Goal: Task Accomplishment & Management: Use online tool/utility

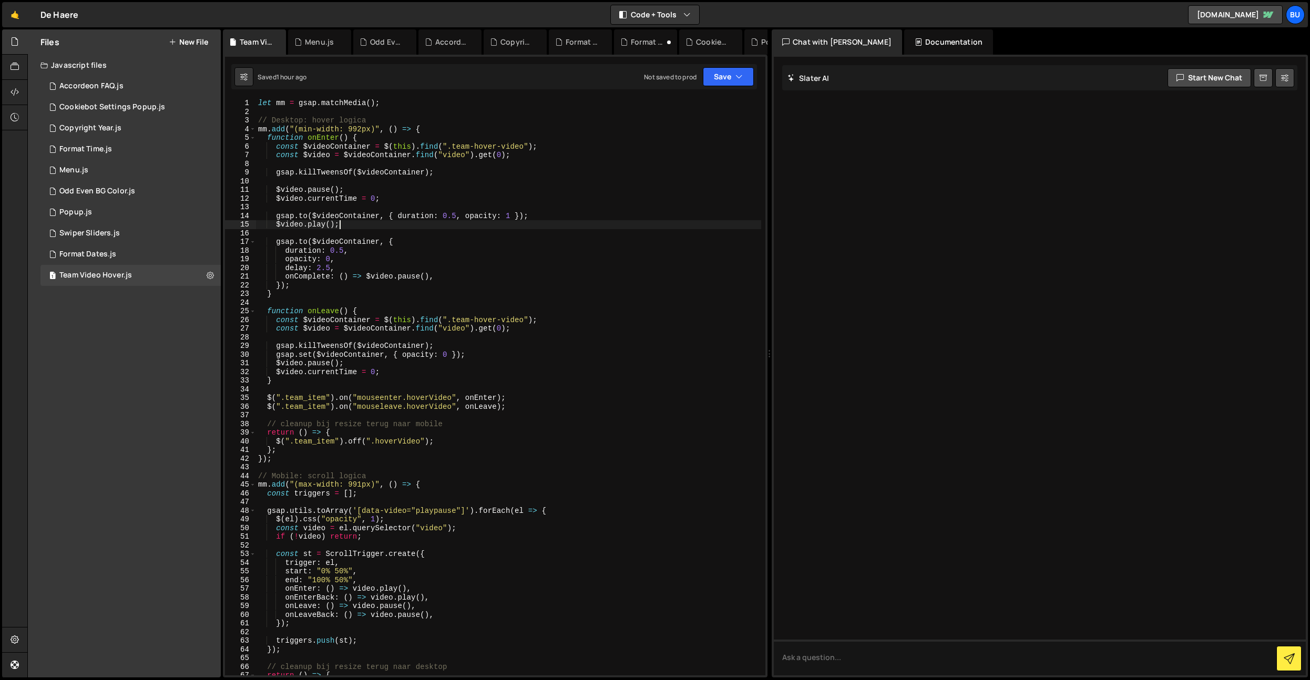
click at [508, 222] on div "let mm = gsap . matchMedia ( ) ; // Desktop: hover logica mm . add ( "(min-widt…" at bounding box center [508, 396] width 505 height 594
type textarea "$[DOMAIN_NAME]();"
click at [425, 180] on div "let mm = gsap . matchMedia ( ) ; // Desktop: hover logica mm . add ( "(min-widt…" at bounding box center [508, 396] width 505 height 594
click at [487, 171] on div "let mm = gsap . matchMedia ( ) ; // Desktop: hover logica mm . add ( "(min-widt…" at bounding box center [508, 396] width 505 height 594
click at [503, 307] on div "let mm = gsap . matchMedia ( ) ; // Desktop: hover logica mm . add ( "(min-widt…" at bounding box center [508, 396] width 505 height 594
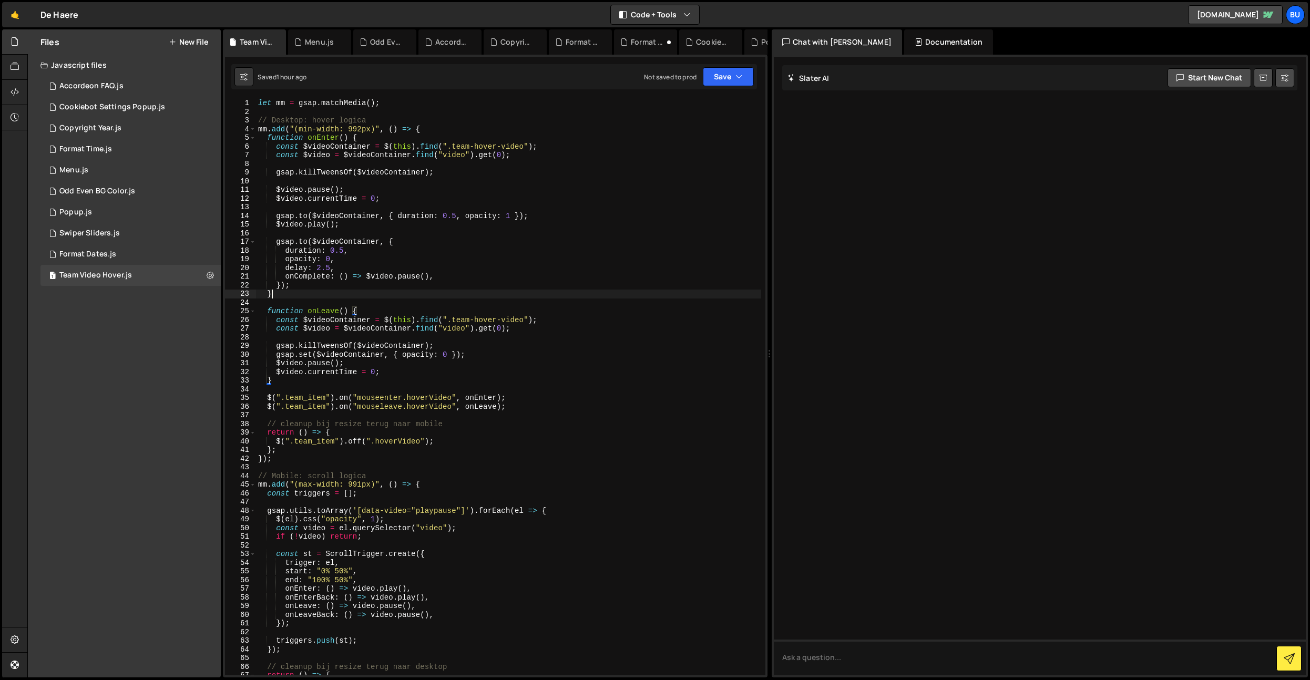
drag, startPoint x: 564, startPoint y: 297, endPoint x: 579, endPoint y: 272, distance: 29.2
click at [564, 297] on div "let mm = gsap . matchMedia ( ) ; // Desktop: hover logica mm . add ( "(min-widt…" at bounding box center [508, 396] width 505 height 594
click at [591, 269] on div "let mm = gsap . matchMedia ( ) ; // Desktop: hover logica mm . add ( "(min-widt…" at bounding box center [508, 396] width 505 height 594
click at [542, 312] on div "let mm = gsap . matchMedia ( ) ; // Desktop: hover logica mm . add ( "(min-widt…" at bounding box center [508, 396] width 505 height 594
click at [597, 265] on div "let mm = gsap . matchMedia ( ) ; // Desktop: hover logica mm . add ( "(min-widt…" at bounding box center [508, 396] width 505 height 594
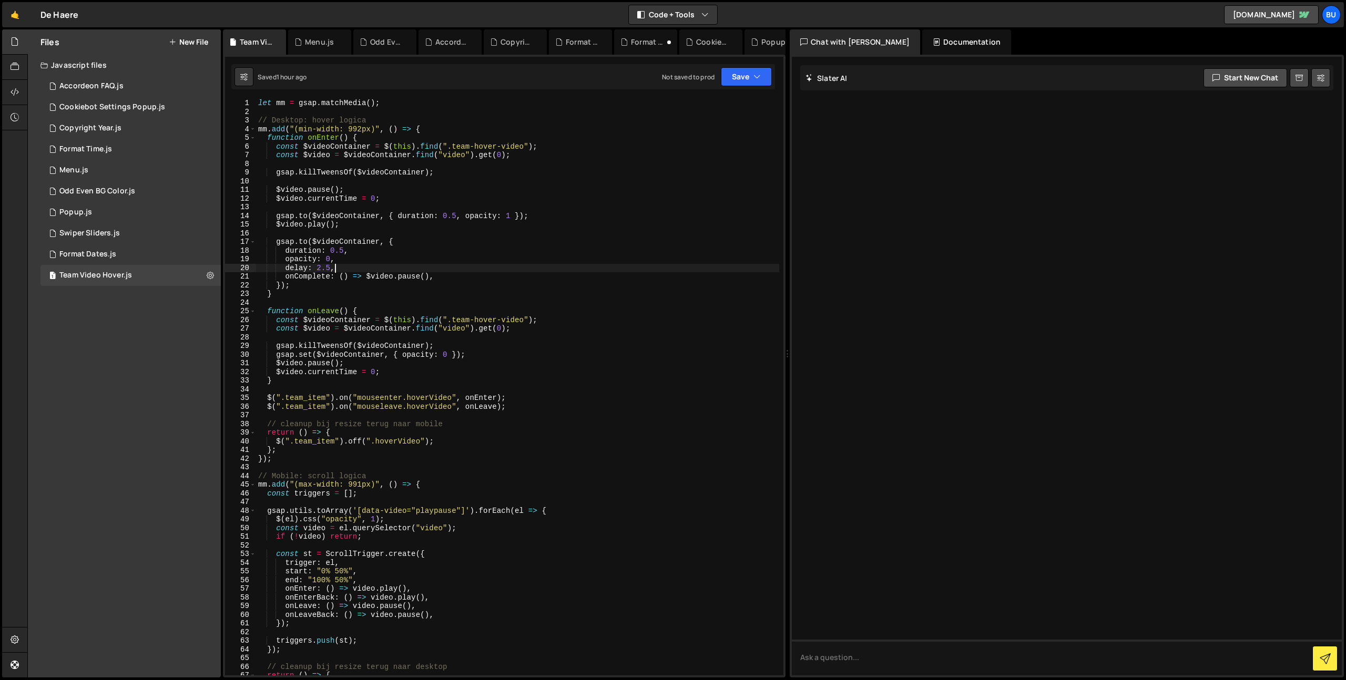
drag, startPoint x: 471, startPoint y: 188, endPoint x: 497, endPoint y: 169, distance: 32.0
click at [471, 188] on div "let mm = gsap . matchMedia ( ) ; // Desktop: hover logica mm . add ( "(min-widt…" at bounding box center [517, 396] width 523 height 594
click at [527, 171] on div "let mm = gsap . matchMedia ( ) ; // Desktop: hover logica mm . add ( "(min-widt…" at bounding box center [517, 396] width 523 height 594
click at [465, 266] on div "let mm = gsap . matchMedia ( ) ; // Desktop: hover logica mm . add ( "(min-widt…" at bounding box center [517, 396] width 523 height 594
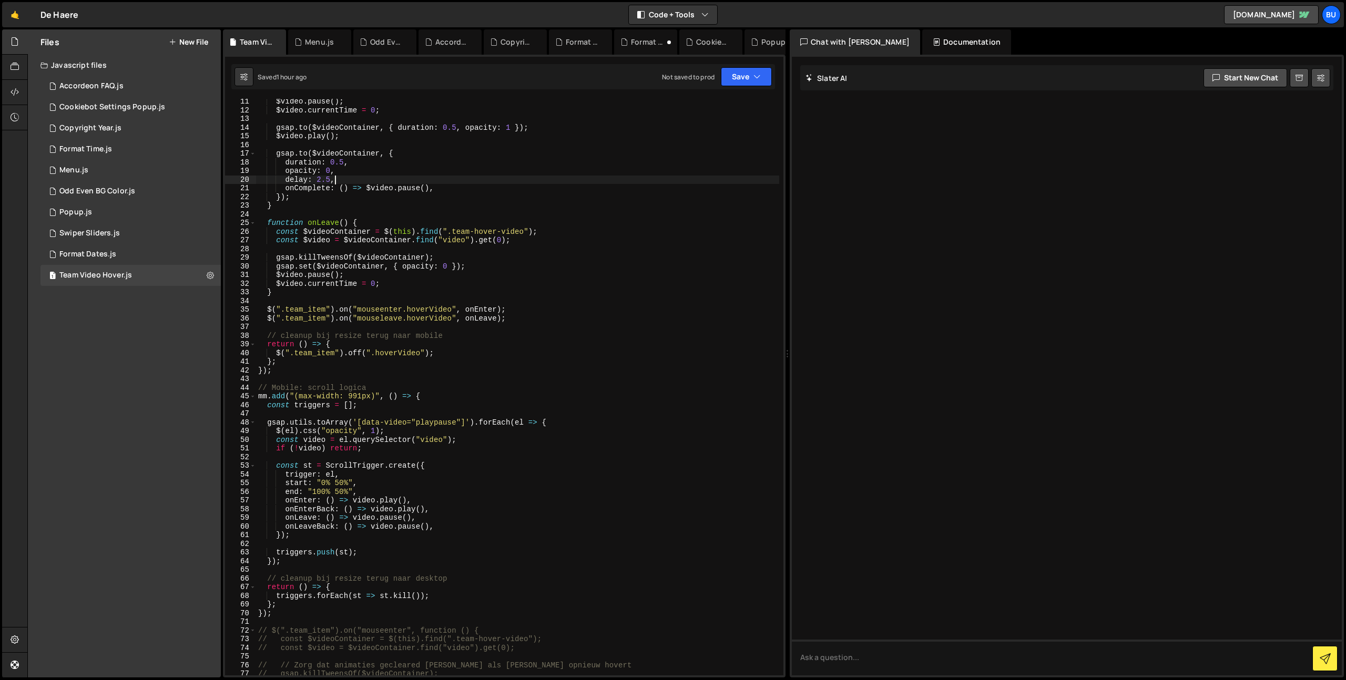
scroll to position [88, 0]
click at [283, 396] on div "$video . pause ( ) ; $video . currentTime = 0 ; gsap . to ( $videoContainer , {…" at bounding box center [517, 394] width 523 height 594
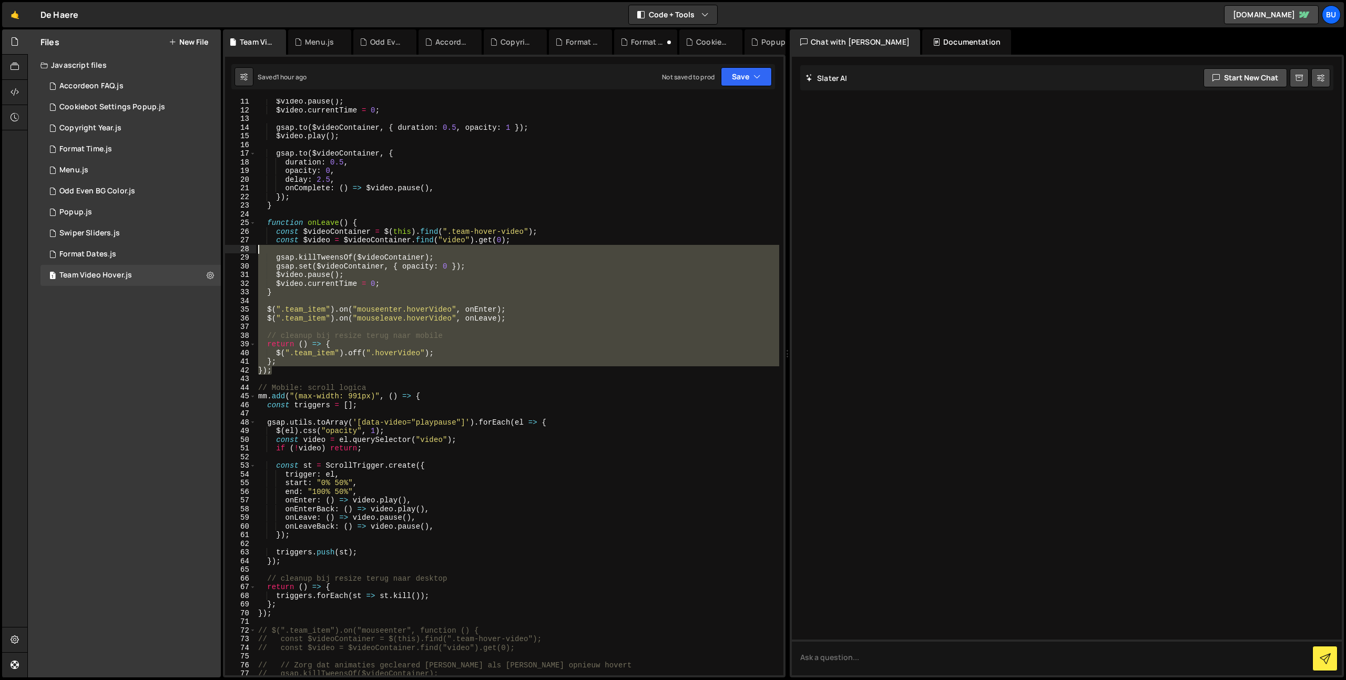
drag, startPoint x: 306, startPoint y: 371, endPoint x: 115, endPoint y: -60, distance: 471.9
click at [115, 0] on html "Projects [GEOGRAPHIC_DATA] Blog Bu Projects Your Teams Invite team member Accou…" at bounding box center [673, 340] width 1346 height 680
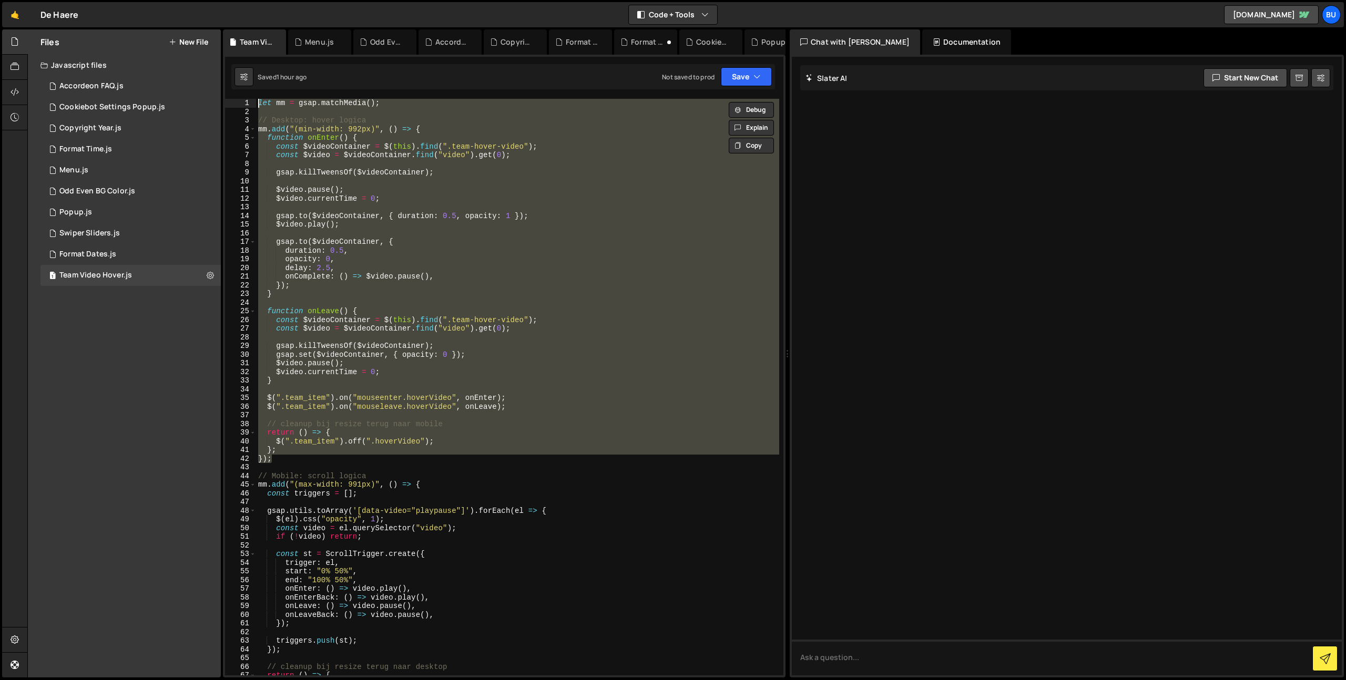
type textarea "// let mm = gsap.matchMedia();"
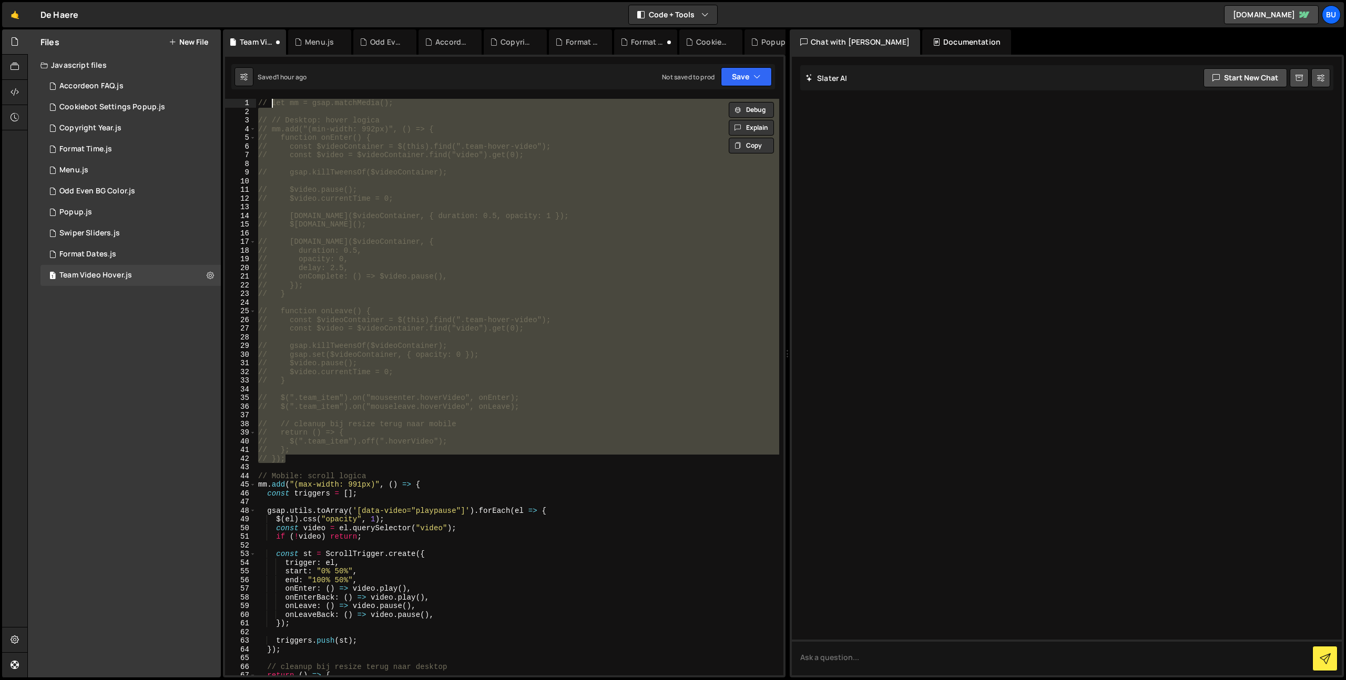
scroll to position [80, 0]
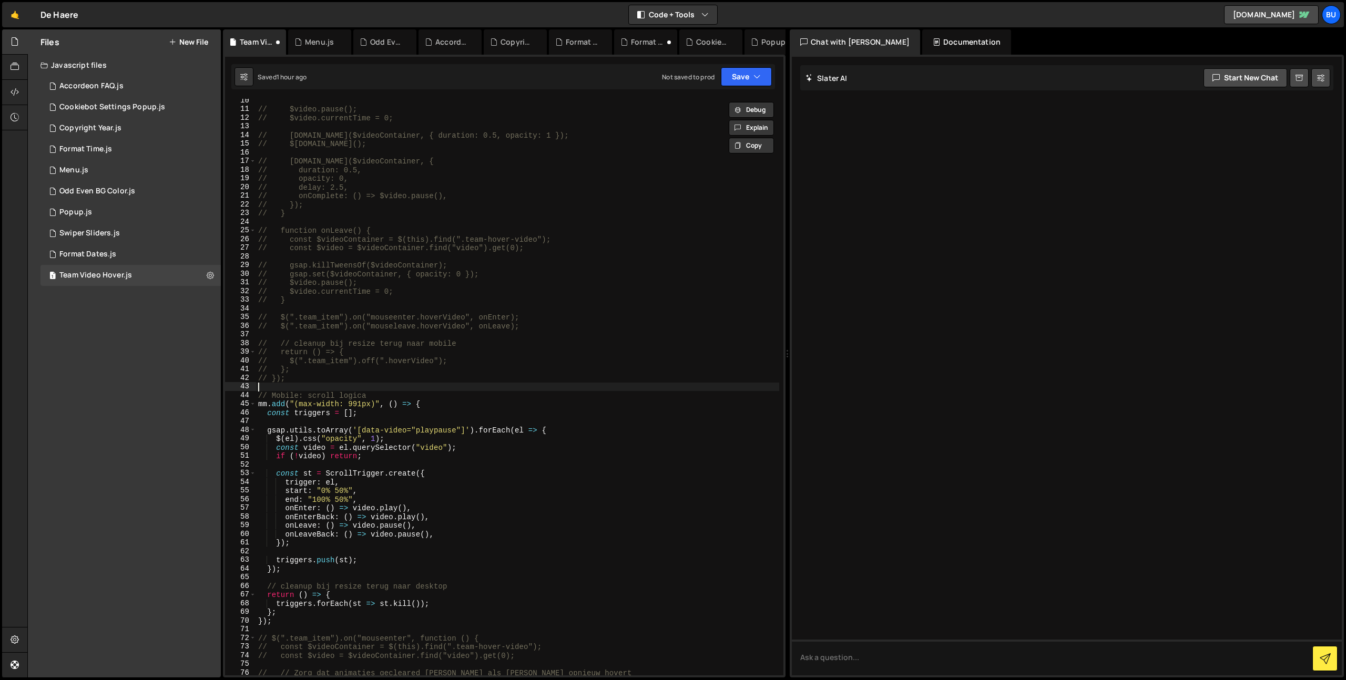
click at [355, 387] on div "// $video.pause(); // $video.currentTime = 0; // [DOMAIN_NAME]($videoContainer,…" at bounding box center [517, 393] width 523 height 594
drag, startPoint x: 316, startPoint y: 401, endPoint x: 309, endPoint y: 404, distance: 8.0
click at [315, 402] on div "// $video.pause(); // $video.currentTime = 0; // [DOMAIN_NAME]($videoContainer,…" at bounding box center [517, 393] width 523 height 594
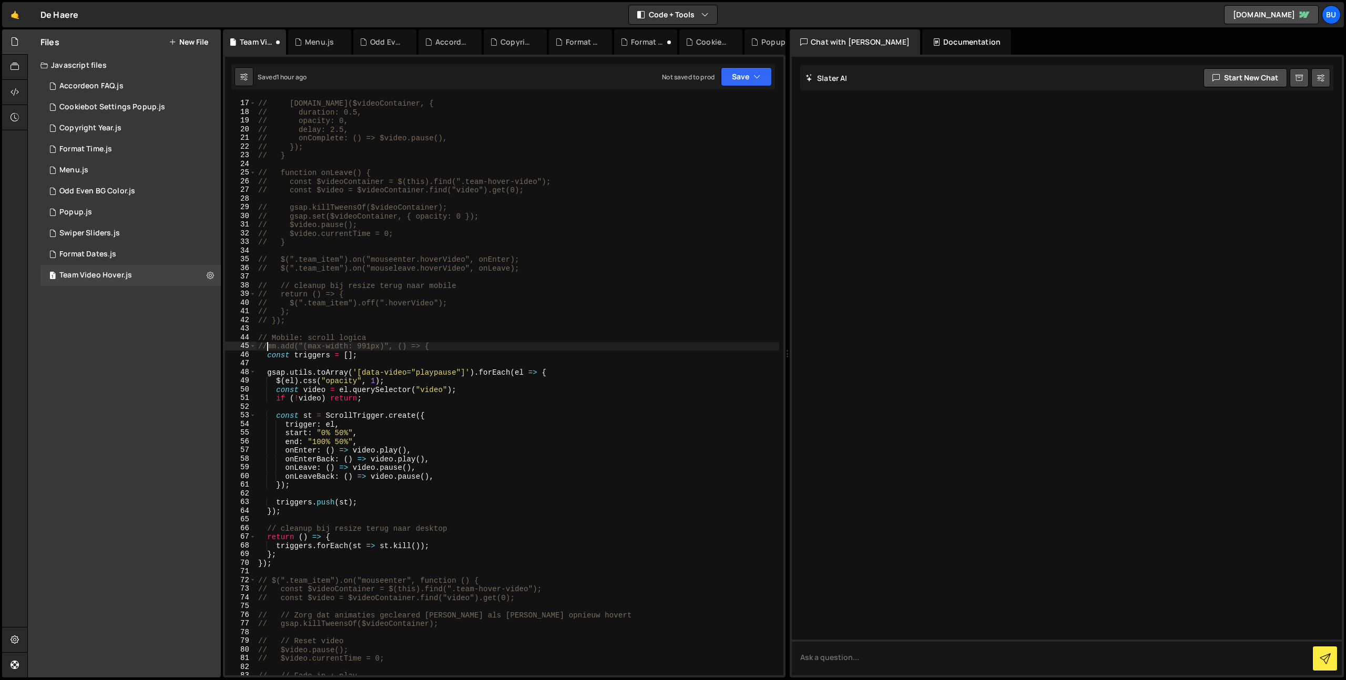
scroll to position [150, 0]
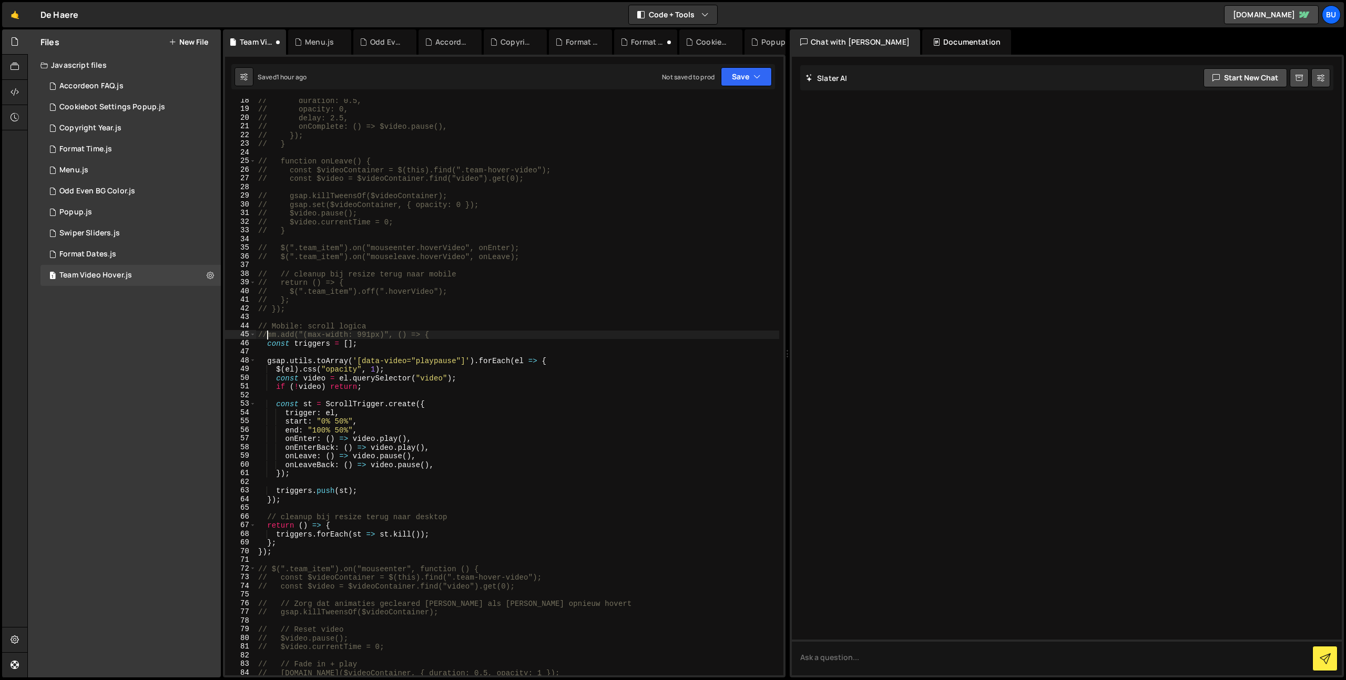
click at [305, 547] on div "// duration: 0.5, // opacity: 0, // delay: 2.5, // onComplete: () => $video.pau…" at bounding box center [517, 393] width 523 height 594
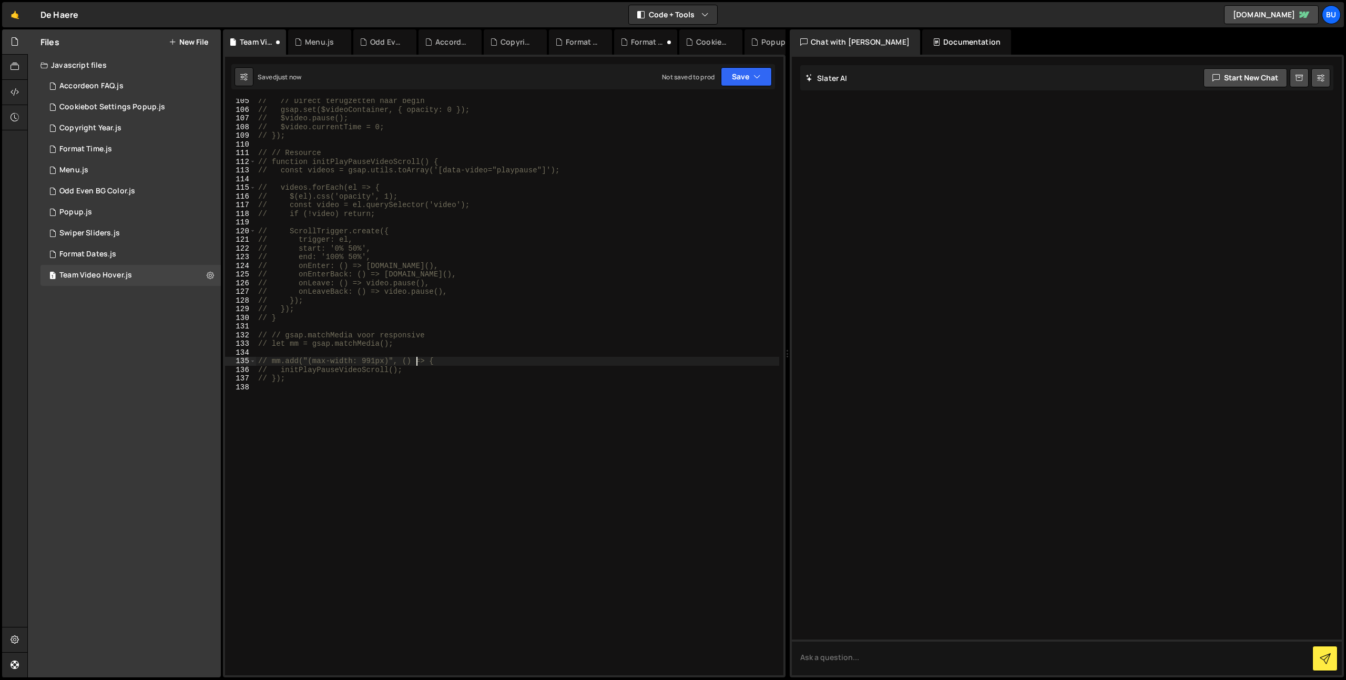
scroll to position [310, 0]
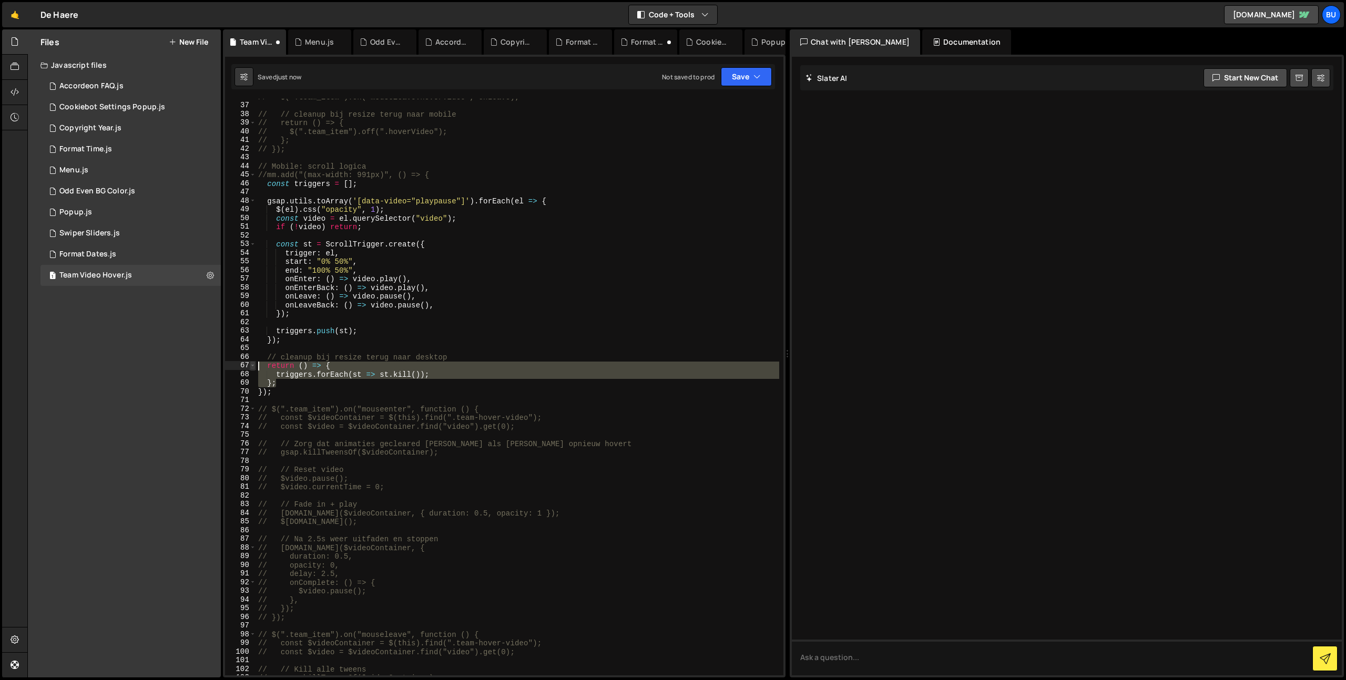
drag, startPoint x: 290, startPoint y: 385, endPoint x: 253, endPoint y: 369, distance: 40.0
click at [254, 365] on div "}); 36 37 38 39 40 41 42 43 44 45 46 47 48 49 50 51 52 53 54 55 56 57 58 59 60 …" at bounding box center [504, 387] width 558 height 577
drag, startPoint x: 283, startPoint y: 395, endPoint x: 247, endPoint y: 367, distance: 46.1
click at [247, 365] on div "return () => { triggers.forEach(st => st.kill()); 36 37 38 39 40 41 42 43 44 45…" at bounding box center [504, 387] width 558 height 577
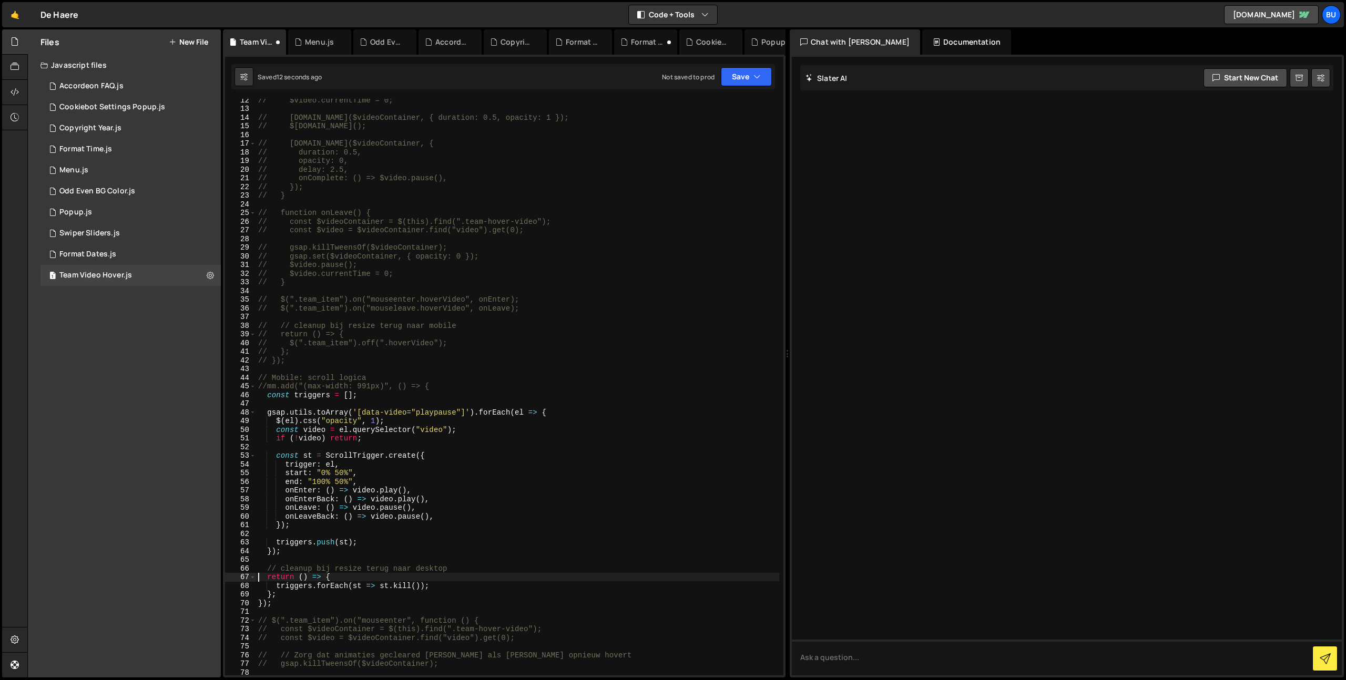
scroll to position [142, 0]
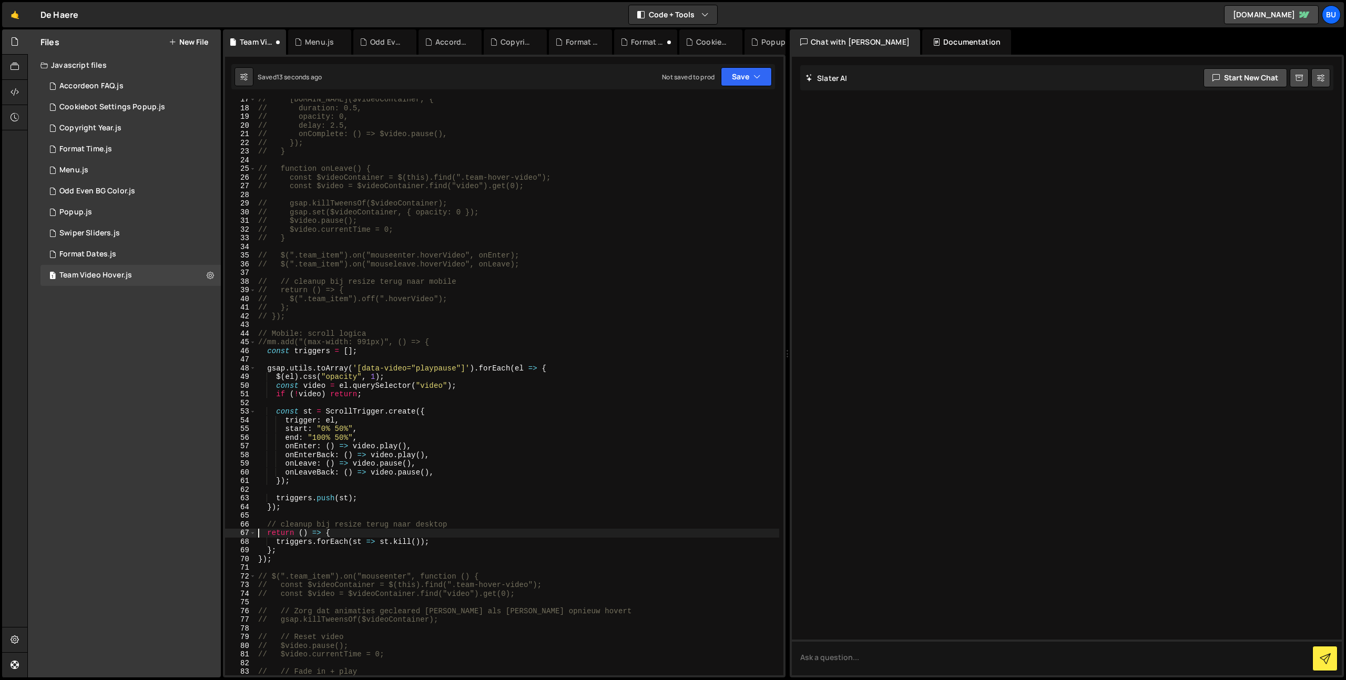
click at [420, 340] on div "// [DOMAIN_NAME]($videoContainer, { // duration: 0.5, // opacity: 0, // delay: …" at bounding box center [517, 392] width 523 height 594
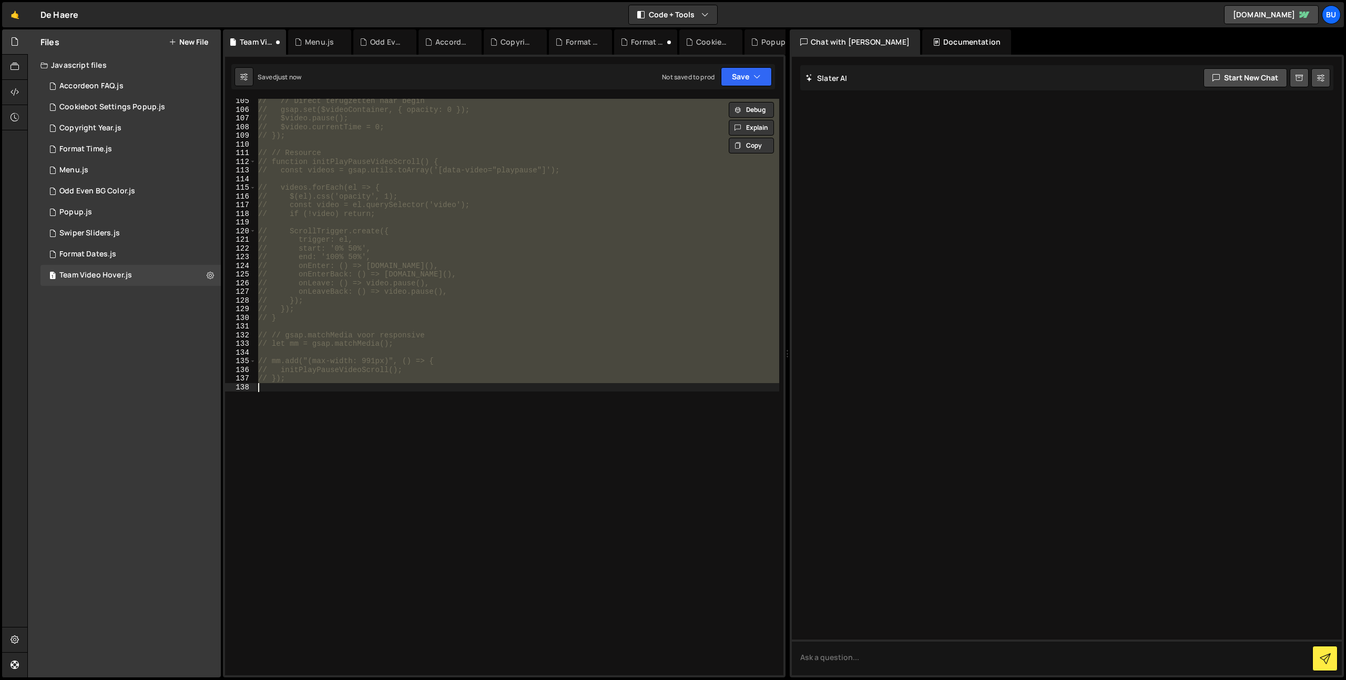
scroll to position [904, 0]
drag, startPoint x: 432, startPoint y: 338, endPoint x: 444, endPoint y: 314, distance: 26.8
click at [432, 338] on div "// // Direct terugzetten naar begin // gsap.set($videoContainer, { opacity: 0 }…" at bounding box center [517, 387] width 523 height 577
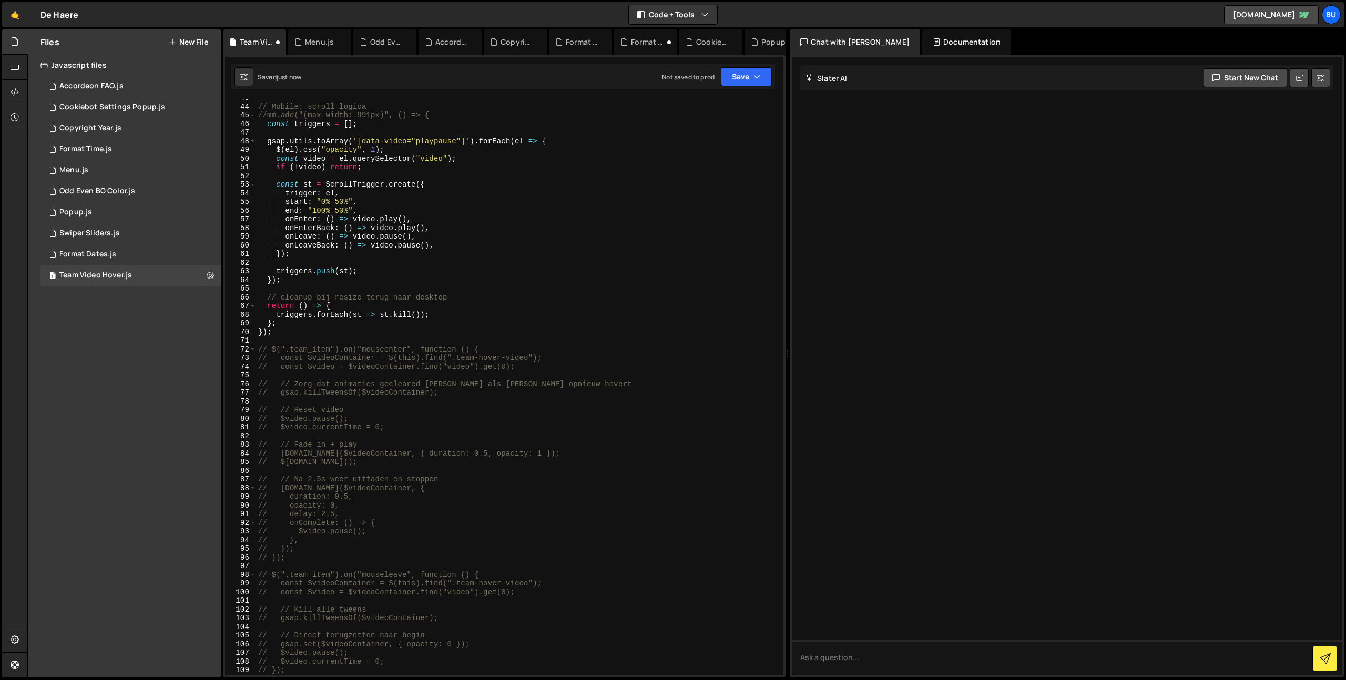
scroll to position [244, 0]
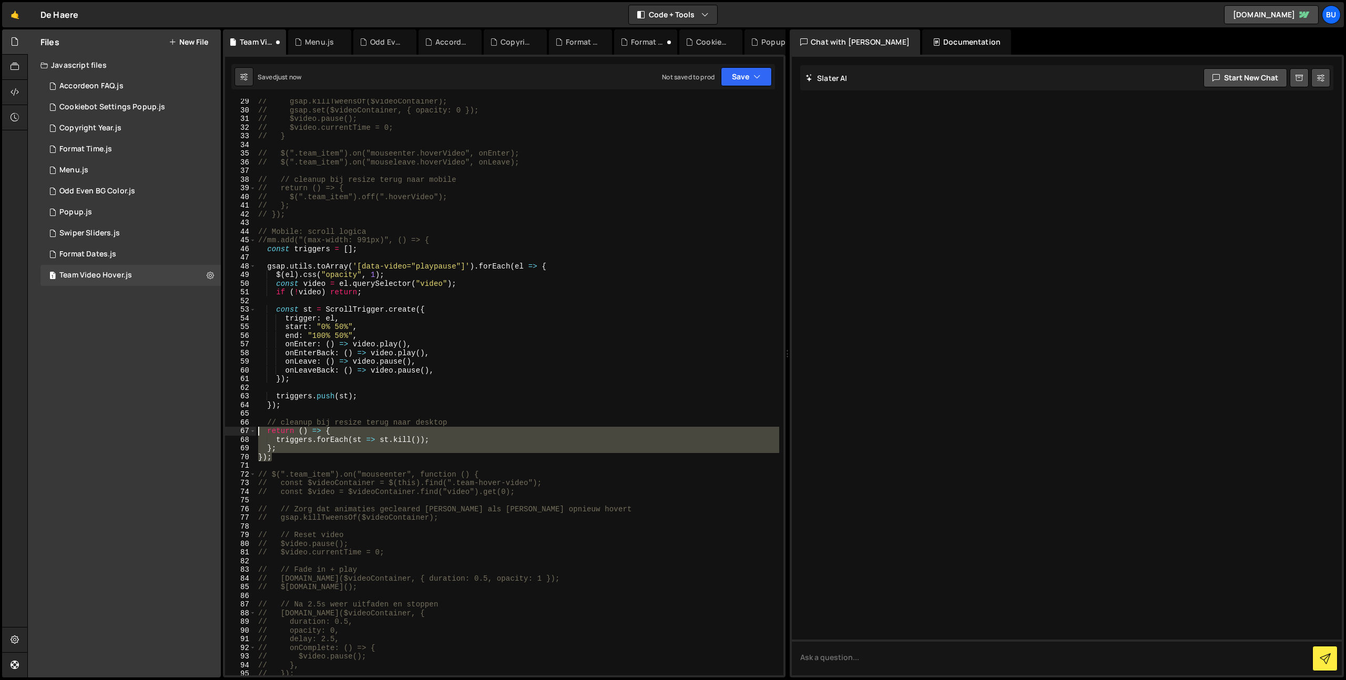
drag, startPoint x: 279, startPoint y: 459, endPoint x: 237, endPoint y: 423, distance: 55.1
click at [243, 427] on div "// // gsap.matchMedia voor responsive 29 30 31 32 33 34 35 36 37 38 39 40 41 42…" at bounding box center [504, 387] width 558 height 577
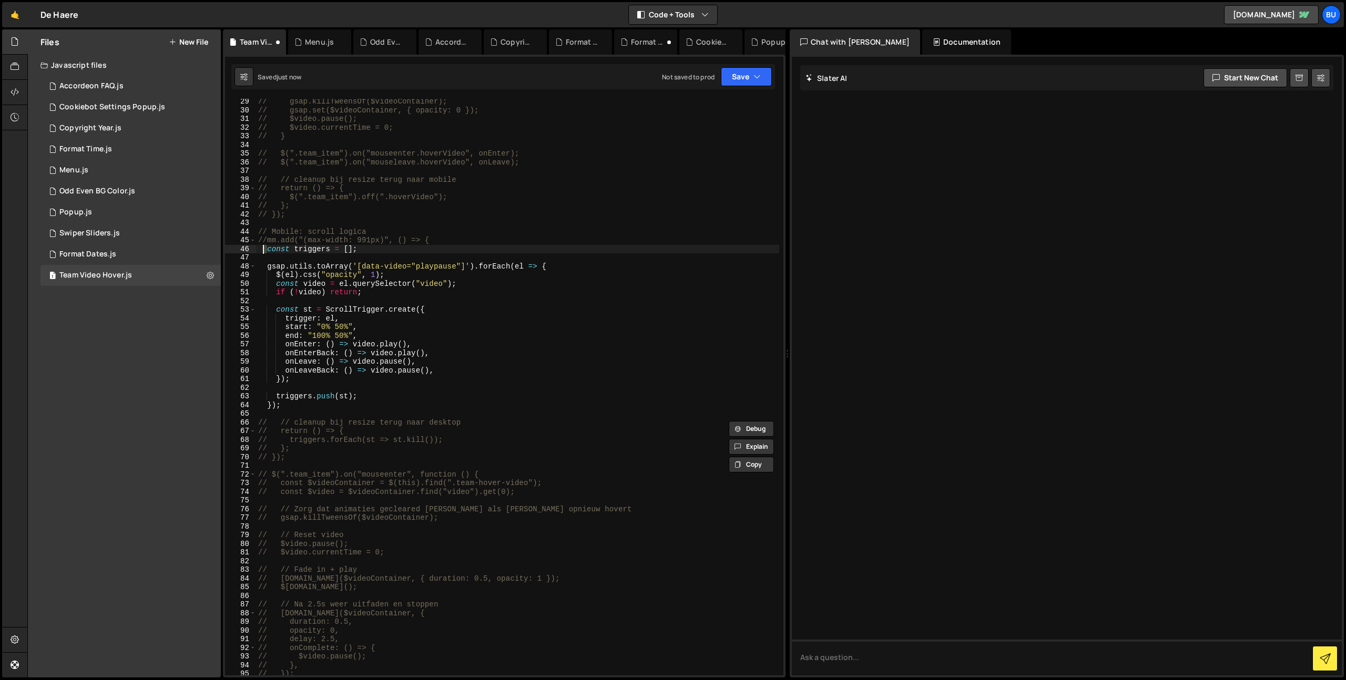
drag, startPoint x: 269, startPoint y: 248, endPoint x: 251, endPoint y: 246, distance: 17.5
click at [251, 248] on div "// // cleanup bij resize terug naar desktop // return () => { 29 30 31 32 33 34…" at bounding box center [504, 387] width 558 height 577
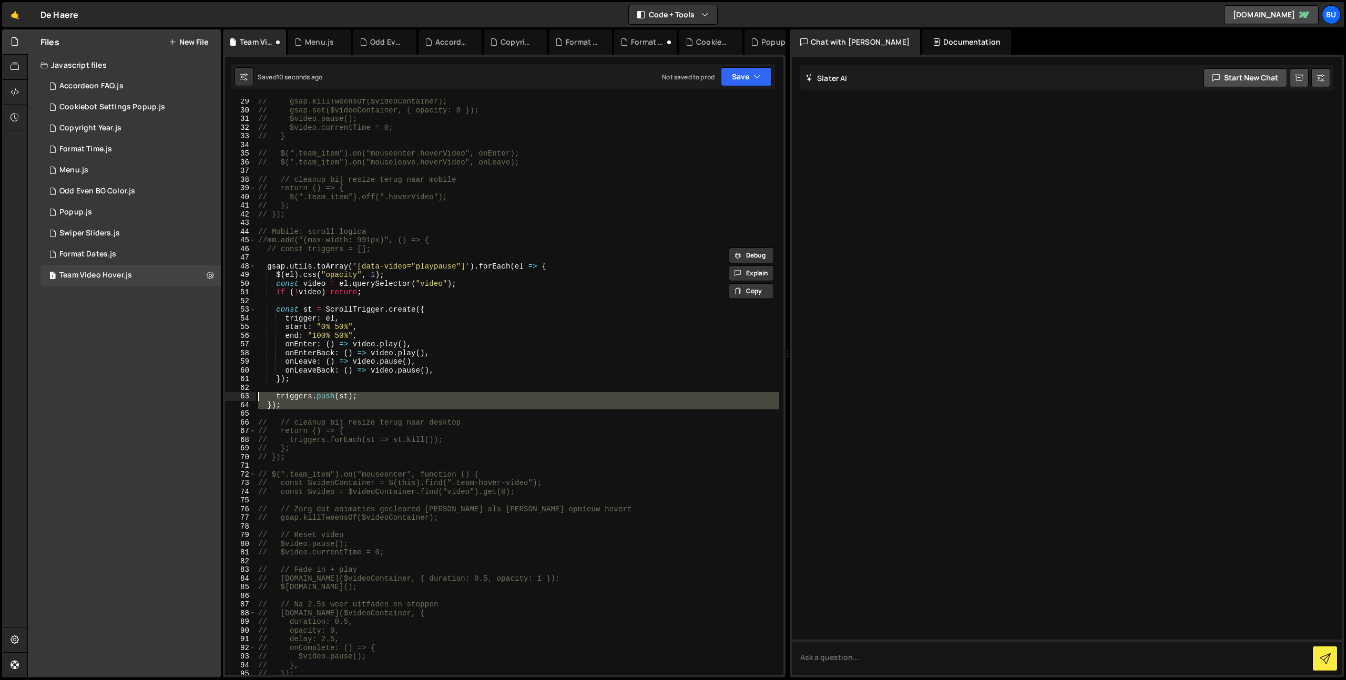
drag, startPoint x: 293, startPoint y: 413, endPoint x: 240, endPoint y: 383, distance: 61.0
click at [241, 394] on div "// const triggers = []; 29 30 31 32 33 34 35 36 37 38 39 40 41 42 43 44 45 46 4…" at bounding box center [504, 387] width 558 height 577
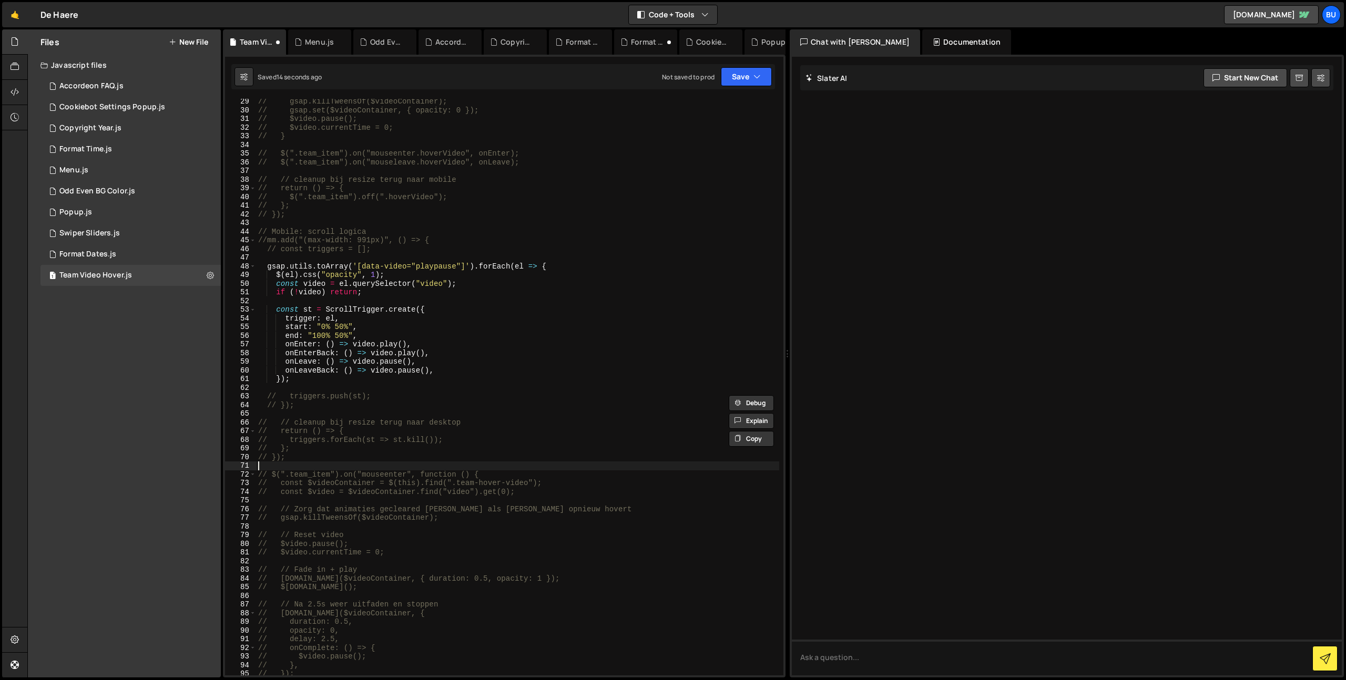
click at [314, 460] on div "// gsap.killTweensOf($videoContainer); // gsap.set($videoContainer, { opacity: …" at bounding box center [517, 394] width 523 height 594
type textarea "// });"
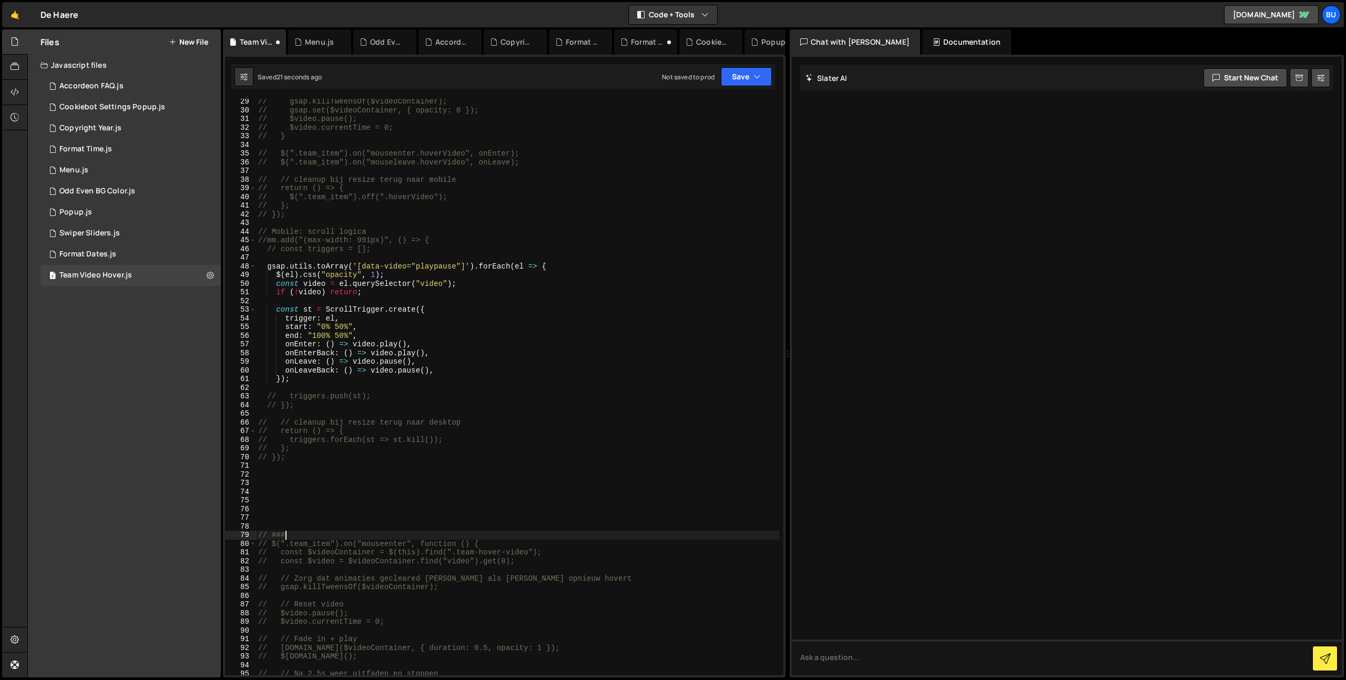
scroll to position [0, 2]
click at [271, 535] on div "// gsap.killTweensOf($videoContainer); // gsap.set($videoContainer, { opacity: …" at bounding box center [517, 394] width 523 height 594
paste textarea "#####"
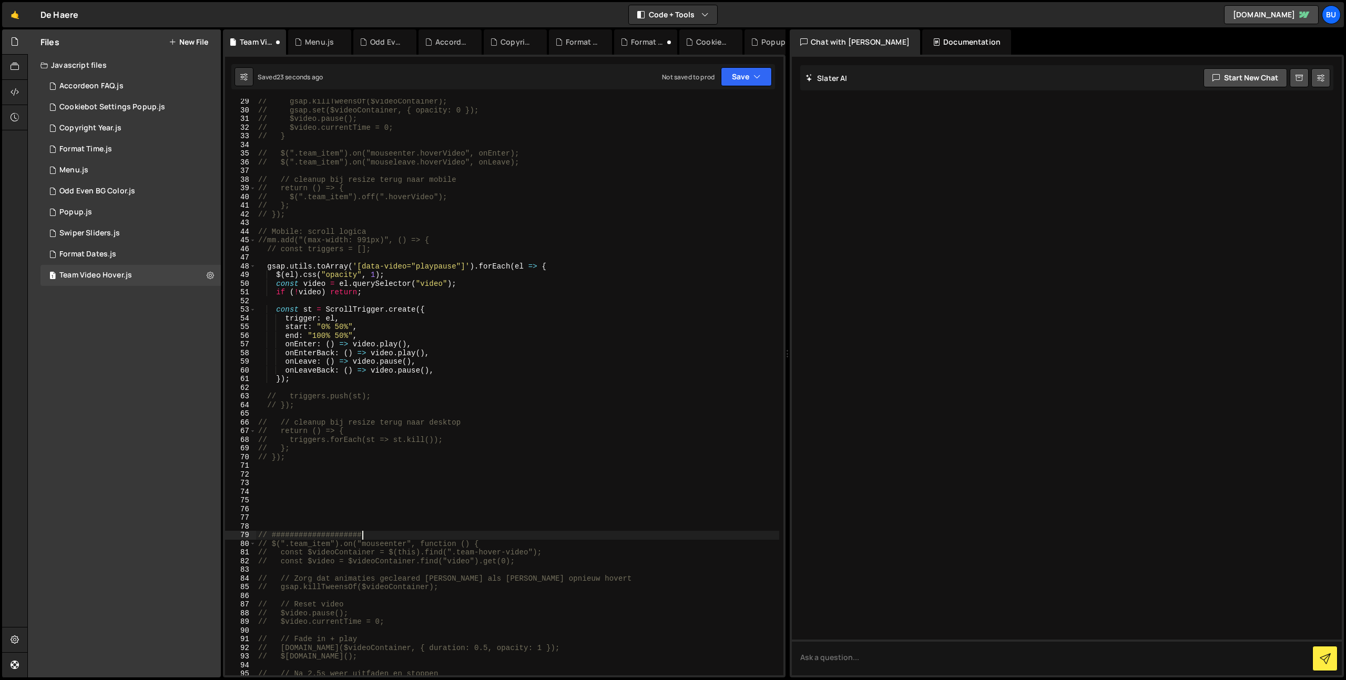
paste textarea "#####"
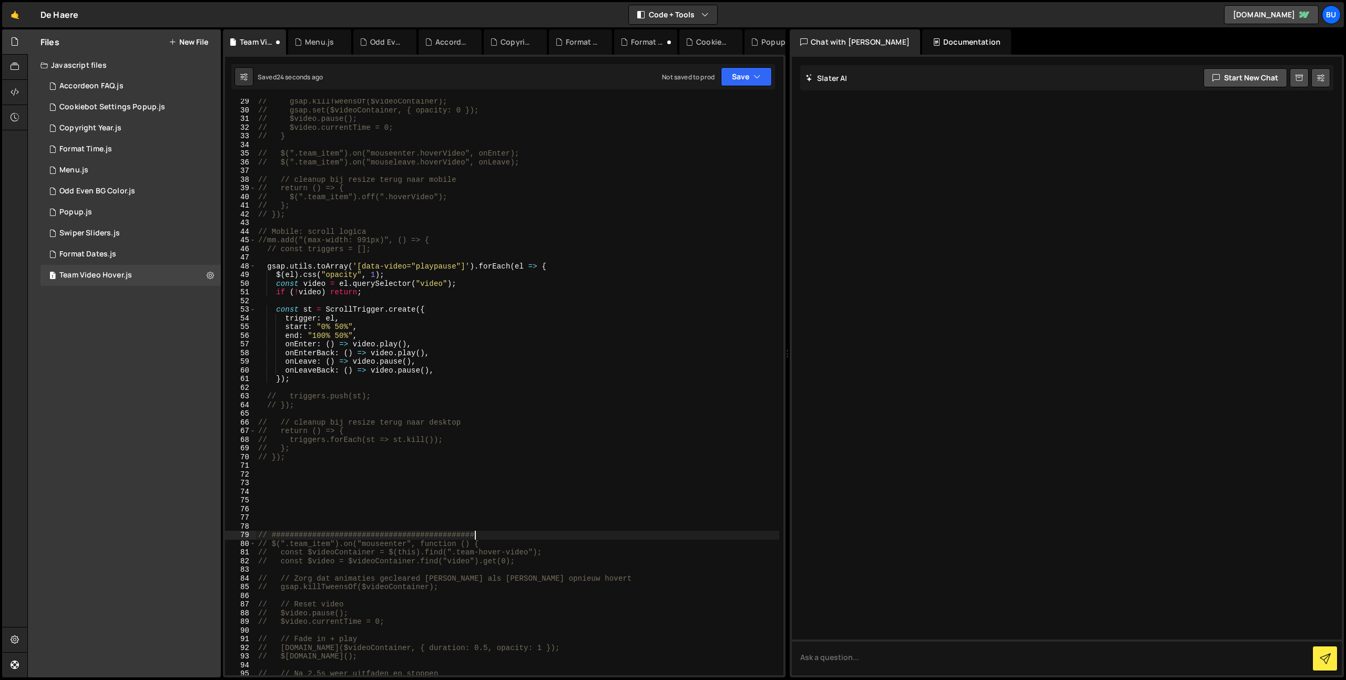
paste textarea "#####"
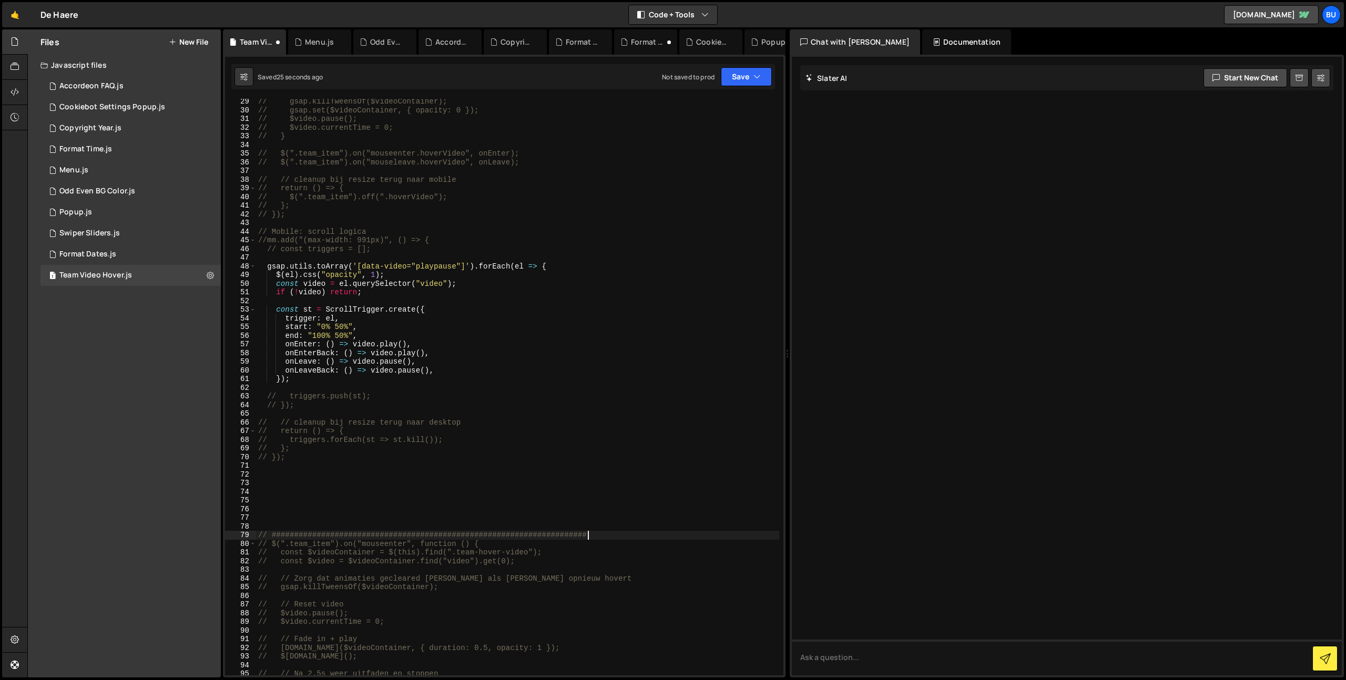
paste textarea "#####"
drag, startPoint x: 691, startPoint y: 534, endPoint x: 682, endPoint y: 532, distance: 8.8
click at [693, 524] on div "// gsap.killTweensOf($videoContainer); // gsap.set($videoContainer, { opacity: …" at bounding box center [517, 394] width 523 height 594
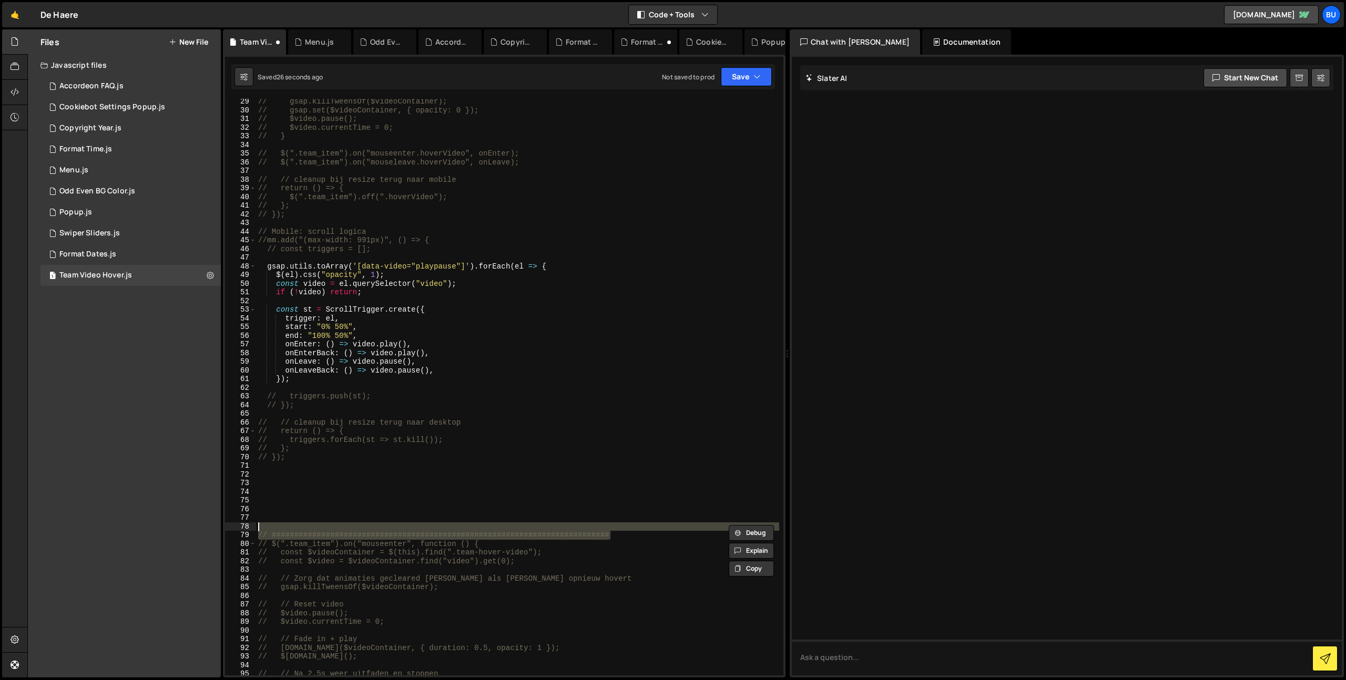
type textarea "// ###########################################################################"
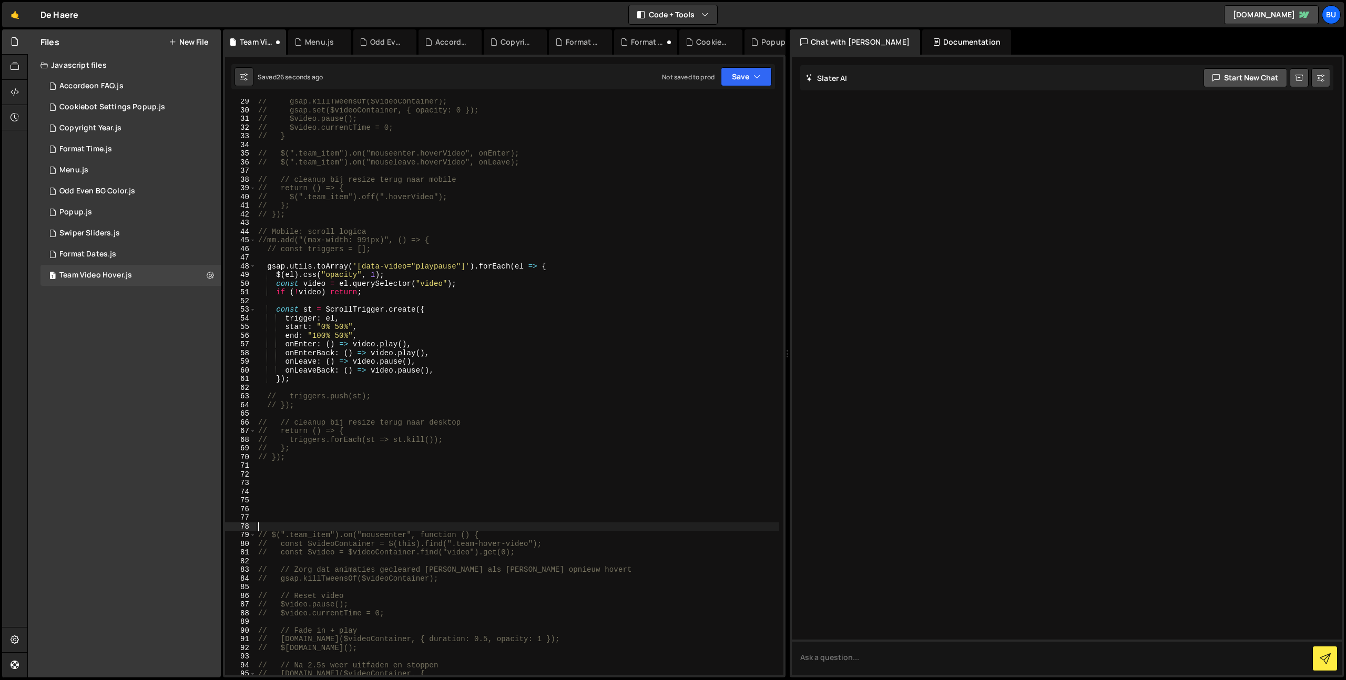
paste textarea "// ###########################################################################"
paste textarea "// });"
drag, startPoint x: 661, startPoint y: 406, endPoint x: 650, endPoint y: 411, distance: 12.0
click at [659, 405] on div "// gsap.killTweensOf($videoContainer); // gsap.set($videoContainer, { opacity: …" at bounding box center [517, 394] width 523 height 594
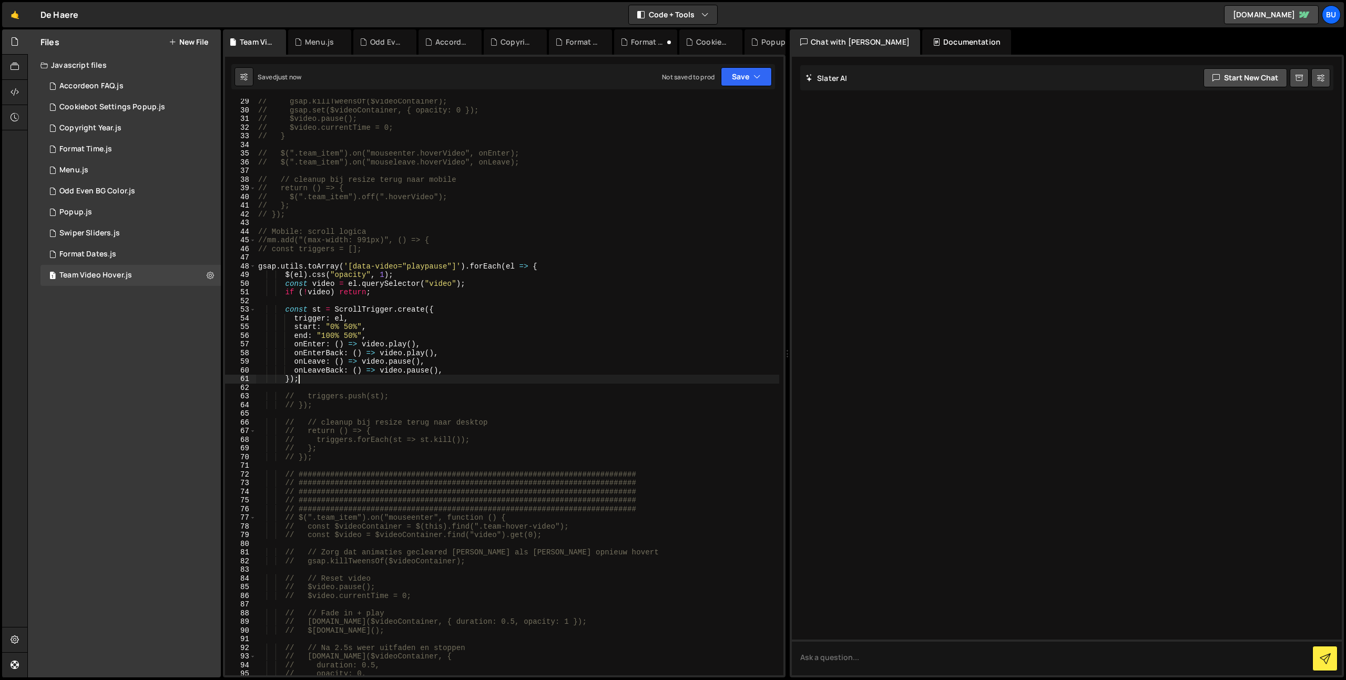
click at [360, 377] on div "// gsap.killTweensOf($videoContainer); // gsap.set($videoContainer, { opacity: …" at bounding box center [517, 394] width 523 height 594
click at [299, 454] on div "// gsap.killTweensOf($videoContainer); // gsap.set($videoContainer, { opacity: …" at bounding box center [517, 394] width 523 height 594
type textarea "});"
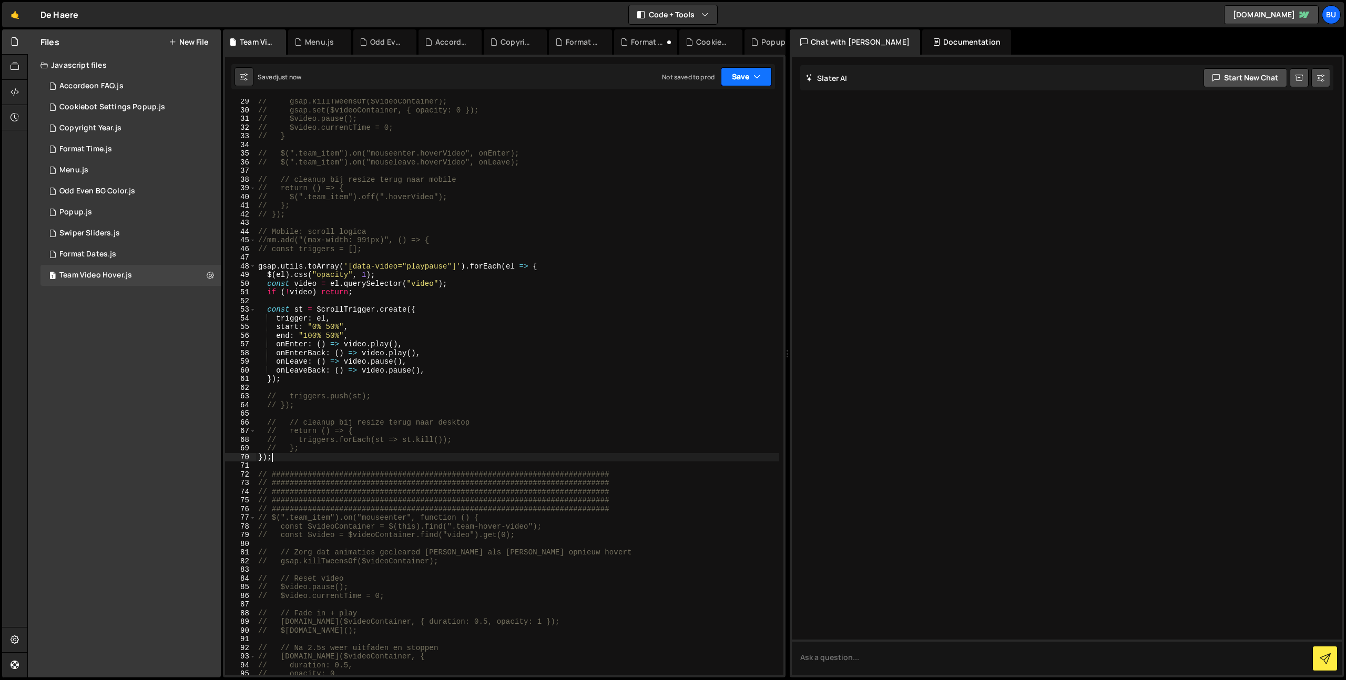
drag, startPoint x: 742, startPoint y: 80, endPoint x: 729, endPoint y: 91, distance: 16.8
click at [742, 79] on button "Save" at bounding box center [746, 76] width 51 height 19
drag, startPoint x: 716, startPoint y: 106, endPoint x: 694, endPoint y: 94, distance: 24.0
click at [716, 105] on div "Save to Staging S" at bounding box center [710, 102] width 109 height 11
click at [112, 129] on div "Copyright Year.js" at bounding box center [90, 128] width 62 height 9
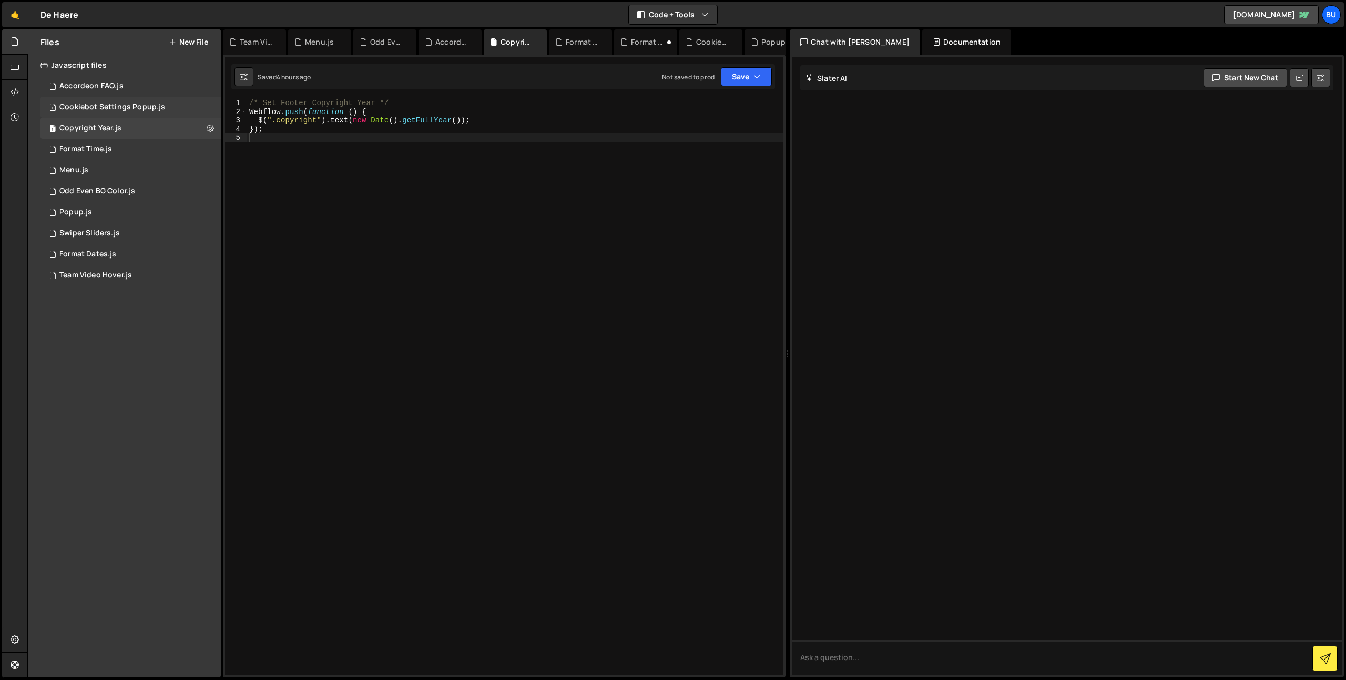
click at [147, 106] on div "Cookiebot Settings Popup.js" at bounding box center [112, 107] width 106 height 9
drag, startPoint x: 327, startPoint y: 157, endPoint x: 187, endPoint y: 63, distance: 169.3
click at [183, 54] on div "Files New File Create your first file Get started by starting a Javascript or C…" at bounding box center [686, 353] width 1319 height 649
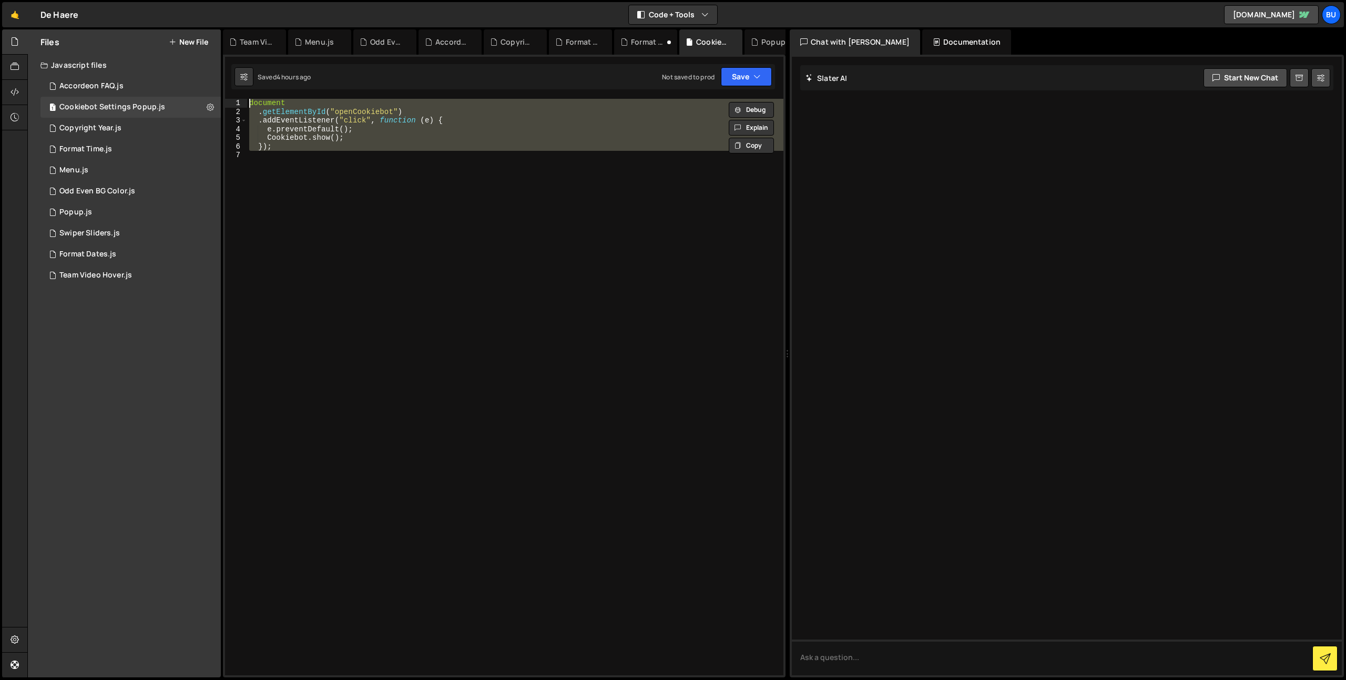
paste textarea "});"
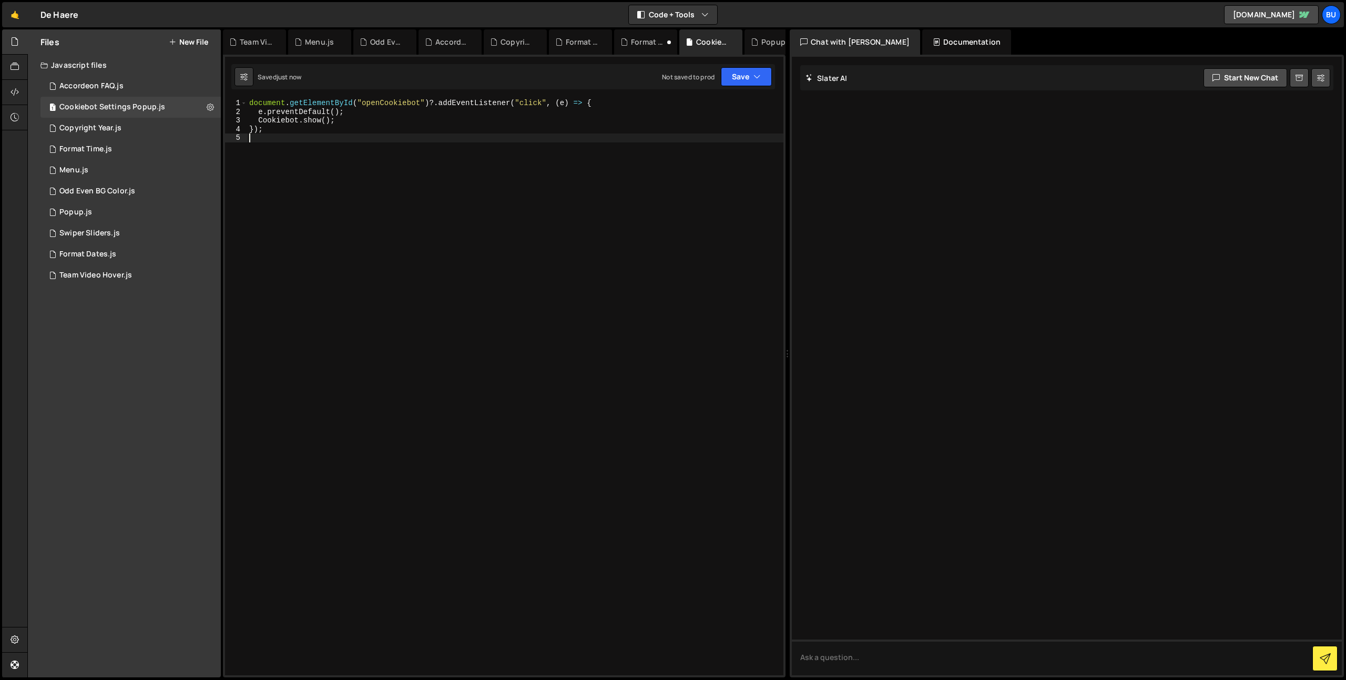
drag, startPoint x: 534, startPoint y: 134, endPoint x: 539, endPoint y: 106, distance: 28.5
click at [536, 130] on div "document . getElementById ( "openCookiebot" ) ?. addEventListener ( "click" , (…" at bounding box center [515, 396] width 536 height 594
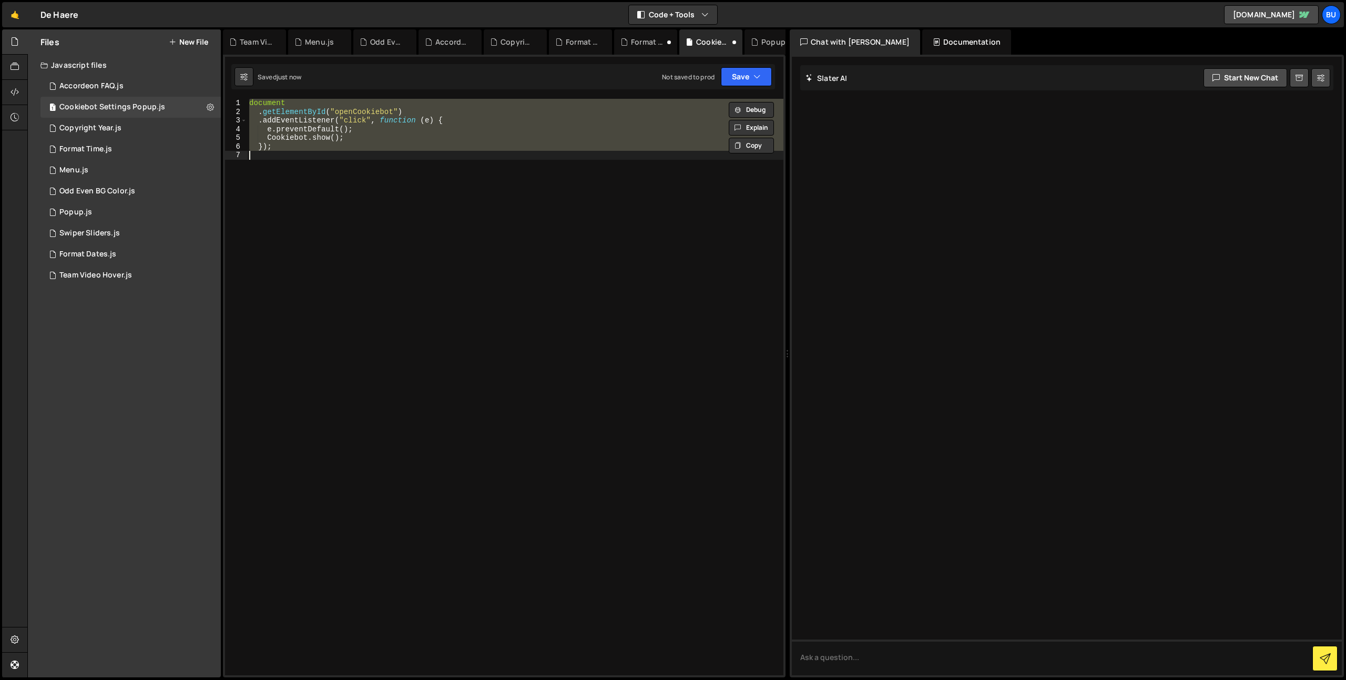
type textarea "[DOMAIN_NAME](); });"
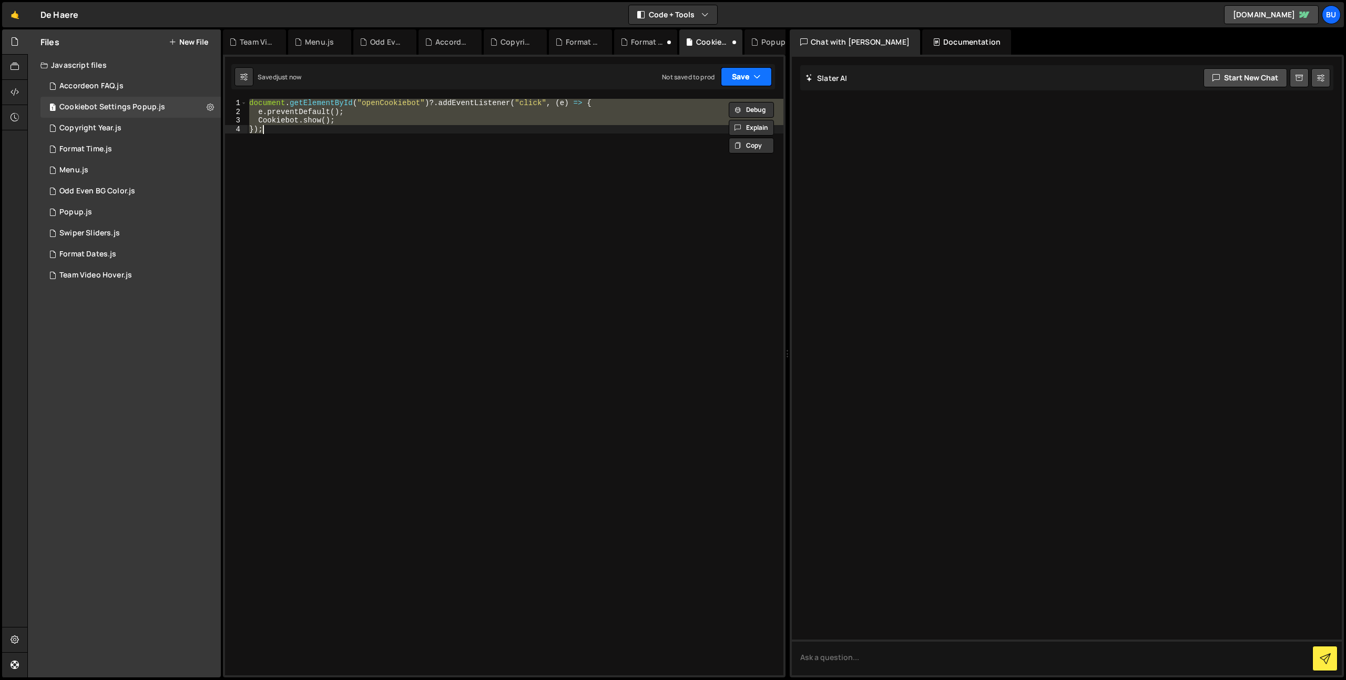
click at [741, 73] on button "Save" at bounding box center [746, 76] width 51 height 19
drag, startPoint x: 707, startPoint y: 100, endPoint x: 696, endPoint y: 85, distance: 19.0
click at [707, 100] on div "Save to Staging S" at bounding box center [710, 102] width 109 height 11
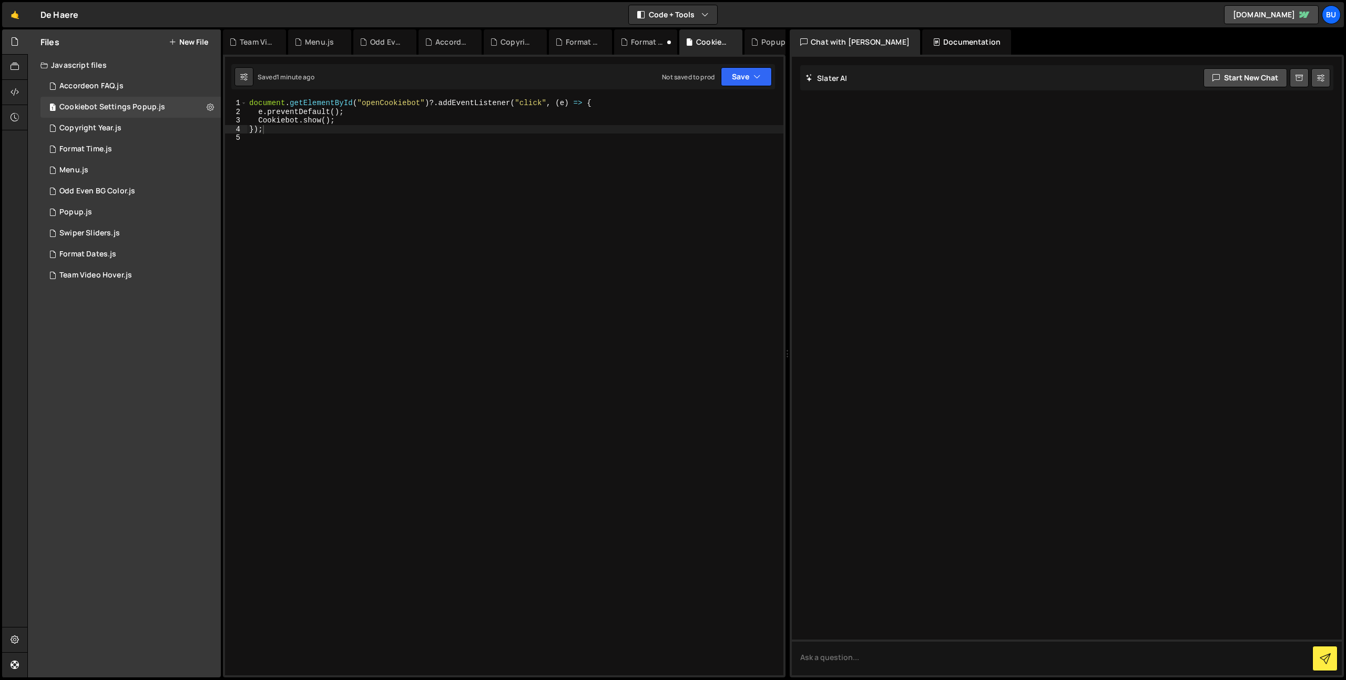
click at [475, 292] on div "document . getElementById ( "openCookiebot" ) ?. addEventListener ( "click" , (…" at bounding box center [515, 396] width 536 height 594
click at [121, 274] on div "Team Video Hover.js" at bounding box center [95, 275] width 73 height 9
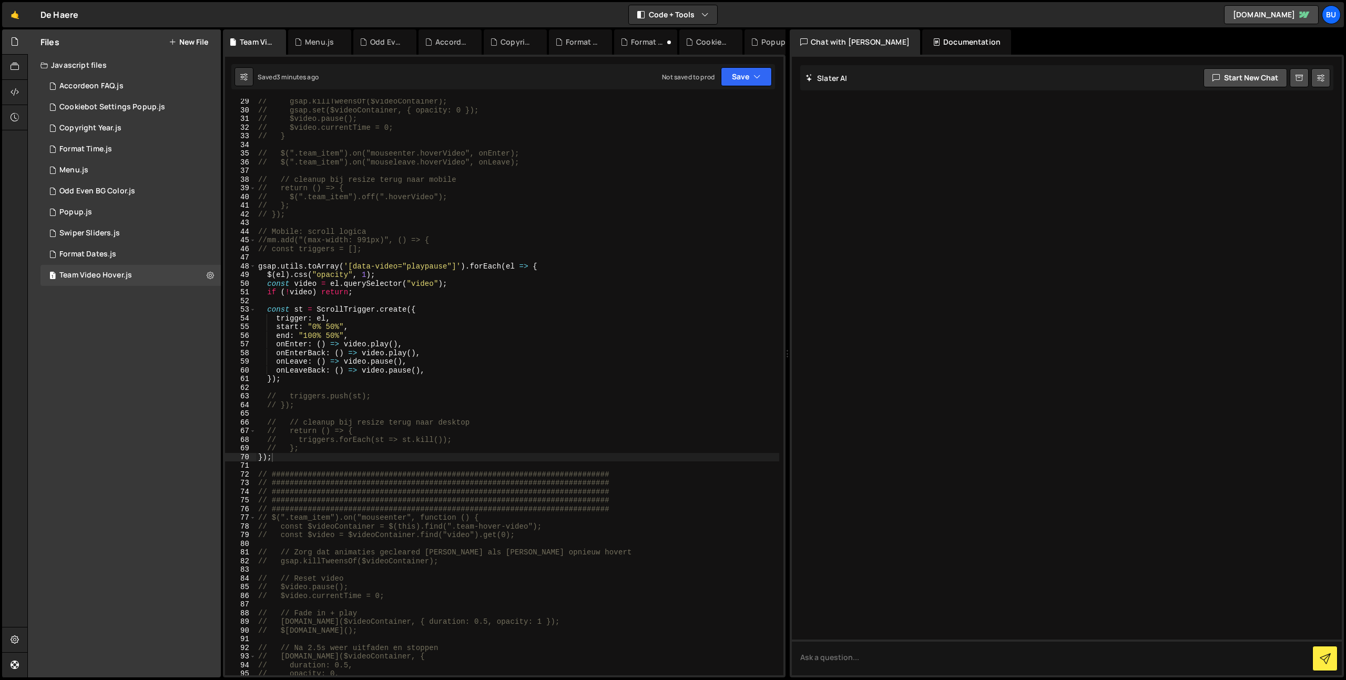
click at [426, 258] on div "// gsap.killTweensOf($videoContainer); // gsap.set($videoContainer, { opacity: …" at bounding box center [517, 394] width 523 height 594
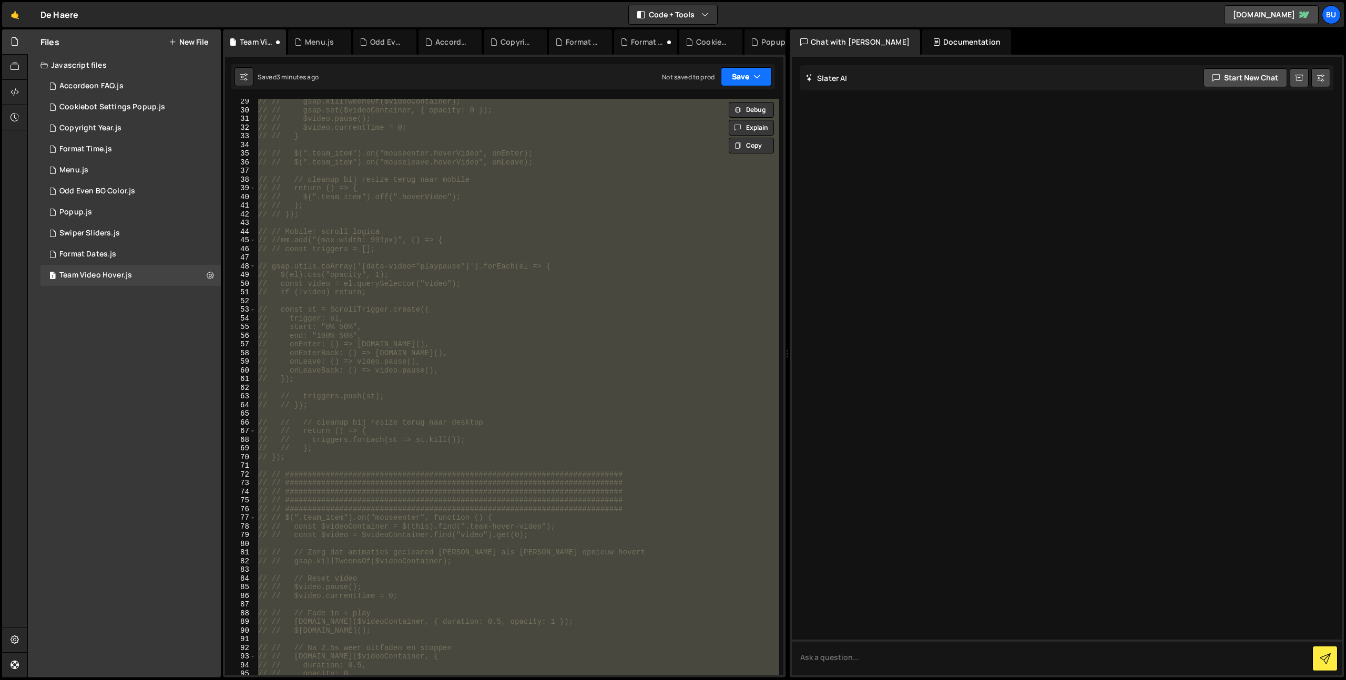
drag, startPoint x: 764, startPoint y: 75, endPoint x: 738, endPoint y: 80, distance: 27.3
click at [764, 75] on button "Save" at bounding box center [746, 76] width 51 height 19
click at [719, 108] on div "Saved 3 minutes ago" at bounding box center [710, 114] width 109 height 13
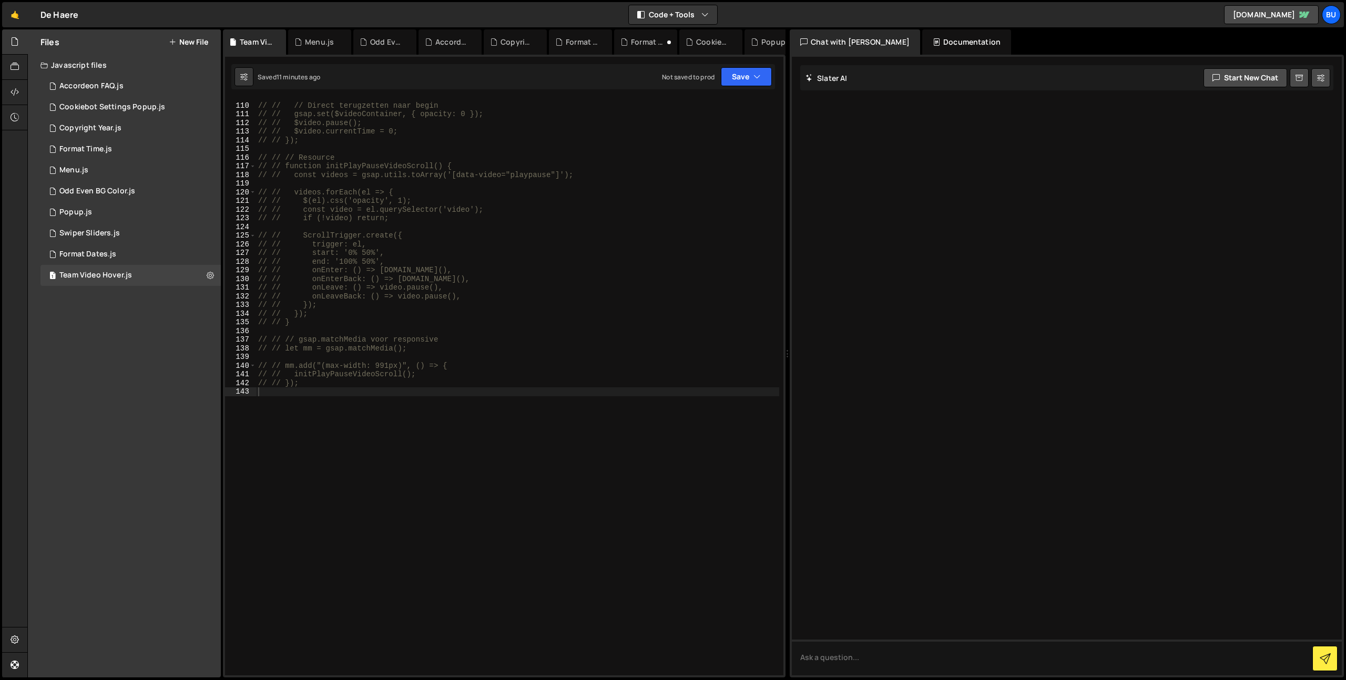
click at [537, 217] on div "// // // Direct terugzetten naar begin // // gsap.set($videoContainer, { opacit…" at bounding box center [517, 390] width 523 height 594
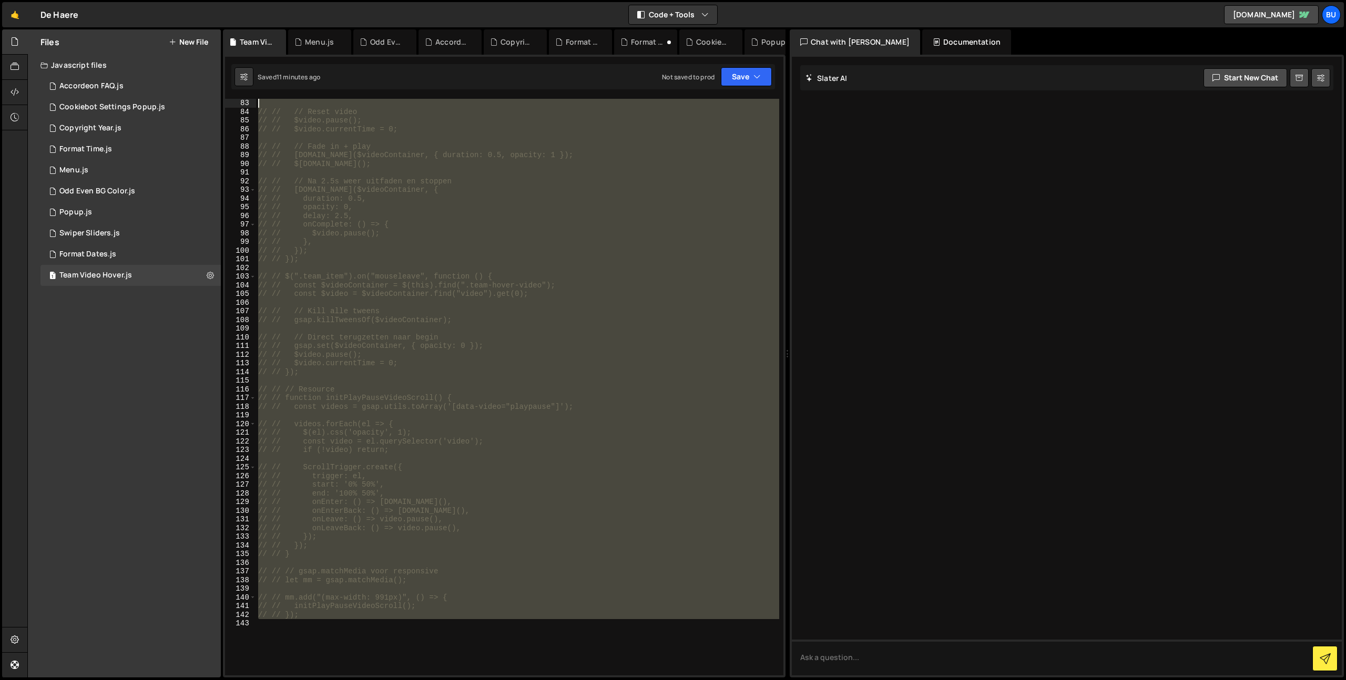
drag, startPoint x: 351, startPoint y: 430, endPoint x: 106, endPoint y: 12, distance: 484.0
click at [111, 17] on div "Hold on a sec... Are you certain you wish to leave this page? Any changes you'v…" at bounding box center [673, 340] width 1346 height 680
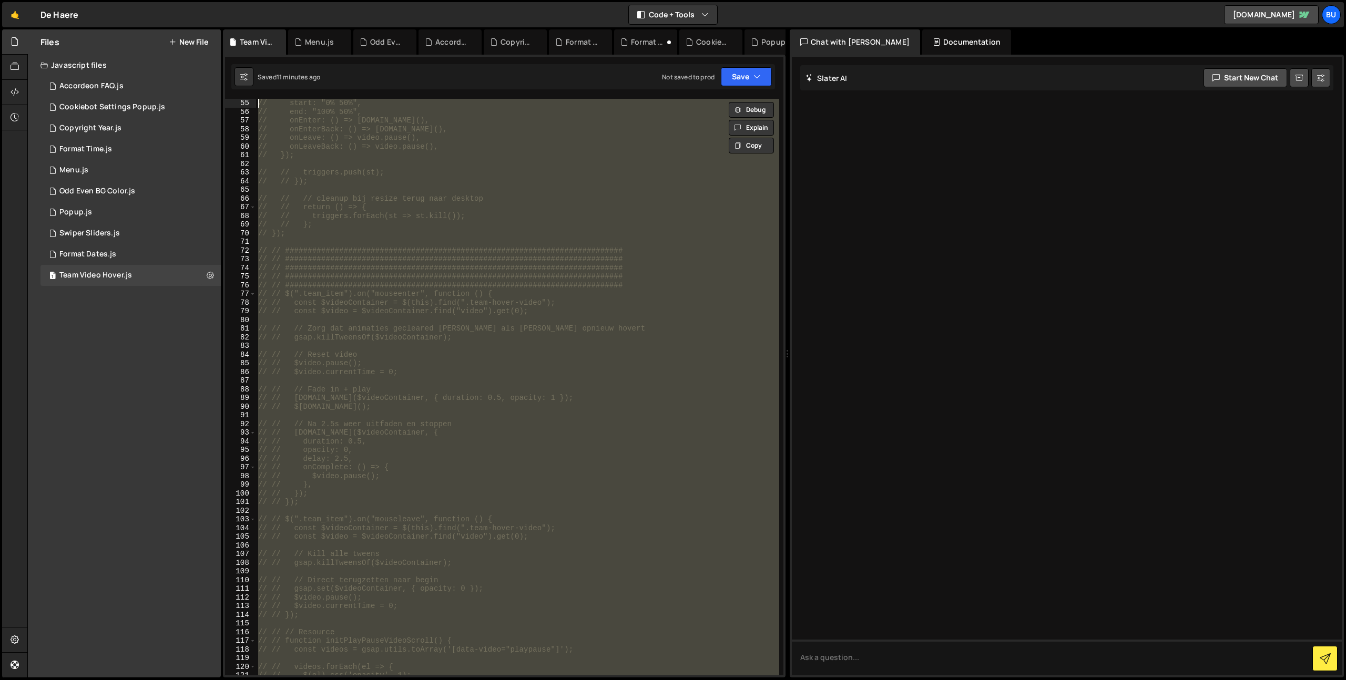
click at [637, 308] on div "// start: "0% 50%", // end: "100% 50%", // onEnter: () => [DOMAIN_NAME](), // o…" at bounding box center [517, 387] width 523 height 577
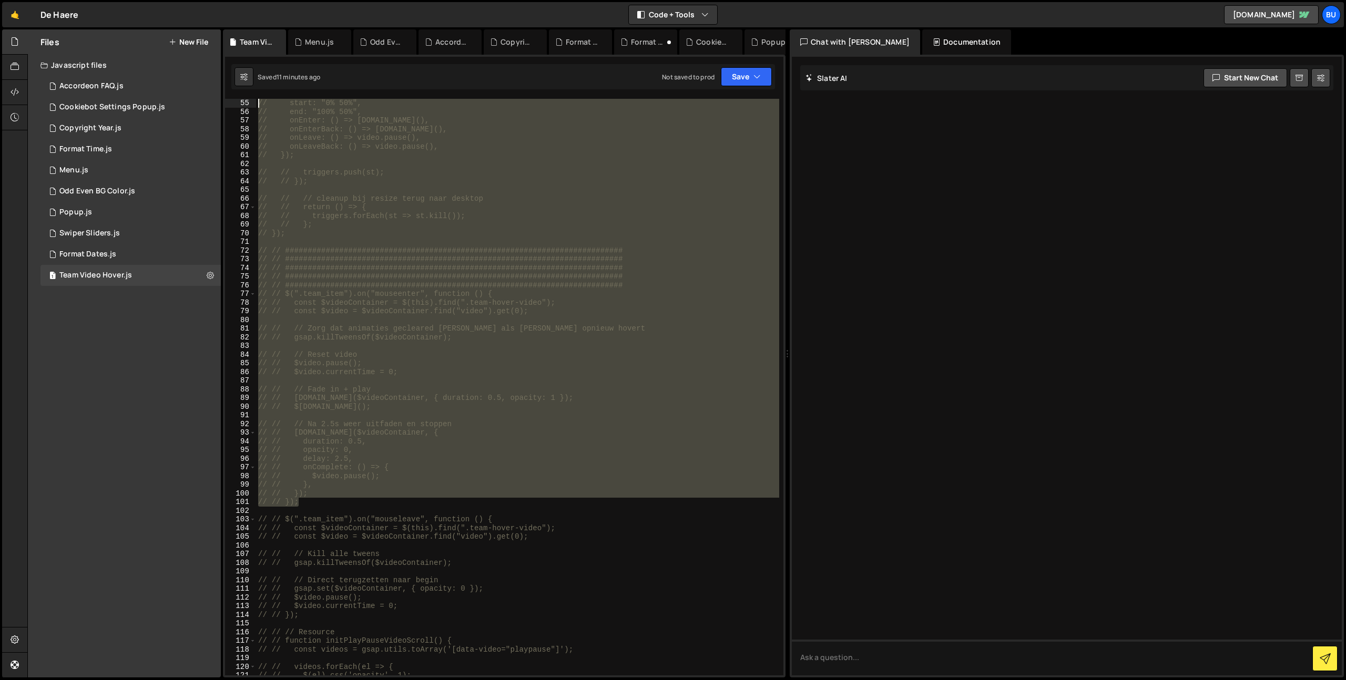
scroll to position [0, 0]
drag, startPoint x: 324, startPoint y: 501, endPoint x: 120, endPoint y: -77, distance: 612.7
click at [120, 0] on html "Projects [GEOGRAPHIC_DATA] Blog Bu Projects Your Teams Invite team member Accou…" at bounding box center [673, 340] width 1346 height 680
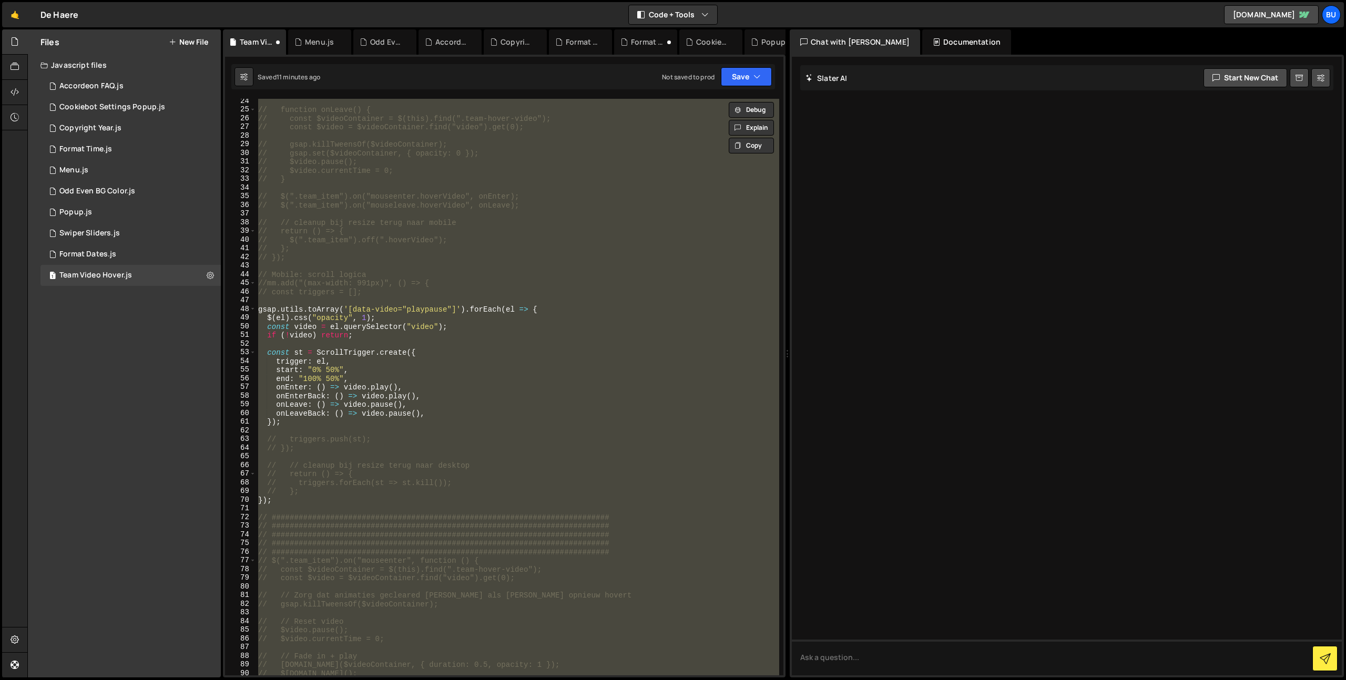
scroll to position [202, 0]
click at [741, 75] on button "Save" at bounding box center [746, 76] width 51 height 19
click at [716, 105] on div "Save to Staging S" at bounding box center [710, 102] width 109 height 11
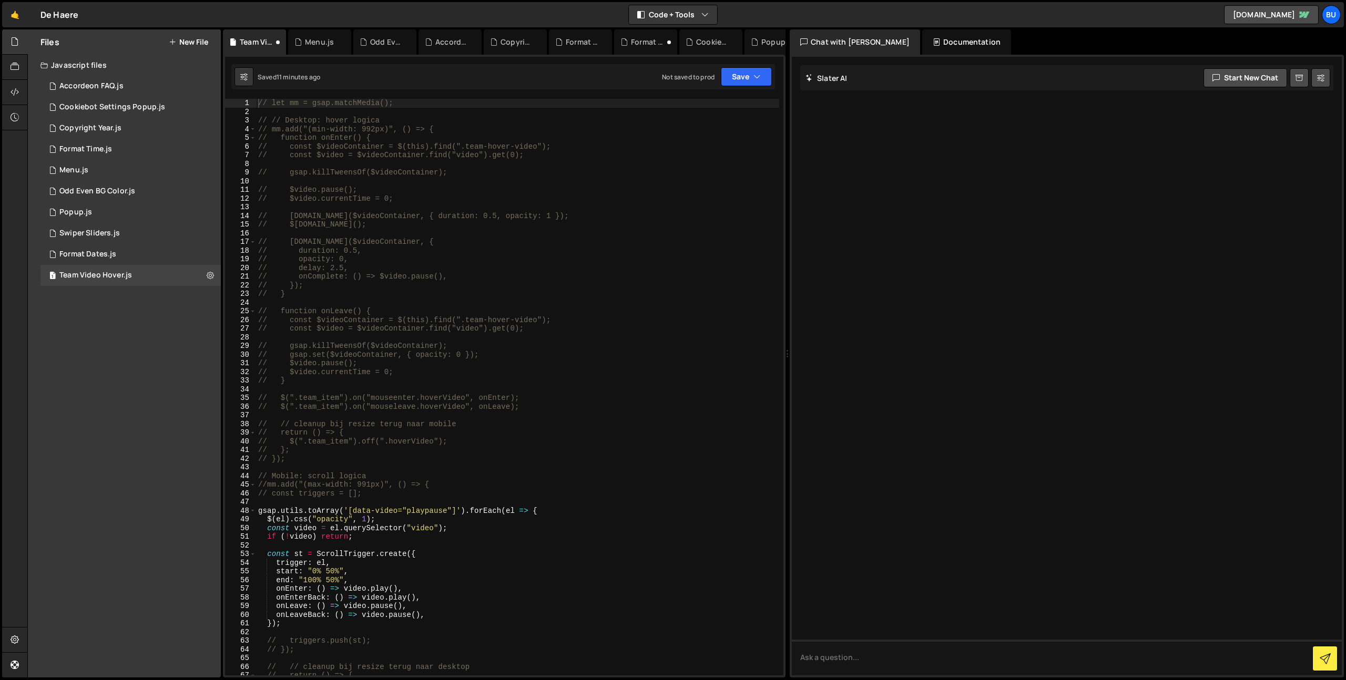
scroll to position [0, 0]
click at [571, 195] on div "// let mm = gsap.matchMedia(); // // Desktop: hover logica // mm.add("(min-widt…" at bounding box center [517, 396] width 523 height 594
click at [356, 226] on div "// let mm = gsap.matchMedia(); // // Desktop: hover logica // mm.add("(min-widt…" at bounding box center [517, 396] width 523 height 594
drag, startPoint x: 283, startPoint y: 617, endPoint x: 223, endPoint y: 514, distance: 119.5
click at [221, 512] on div "Files New File Create your first file Get started by starting a Javascript or C…" at bounding box center [686, 353] width 1319 height 649
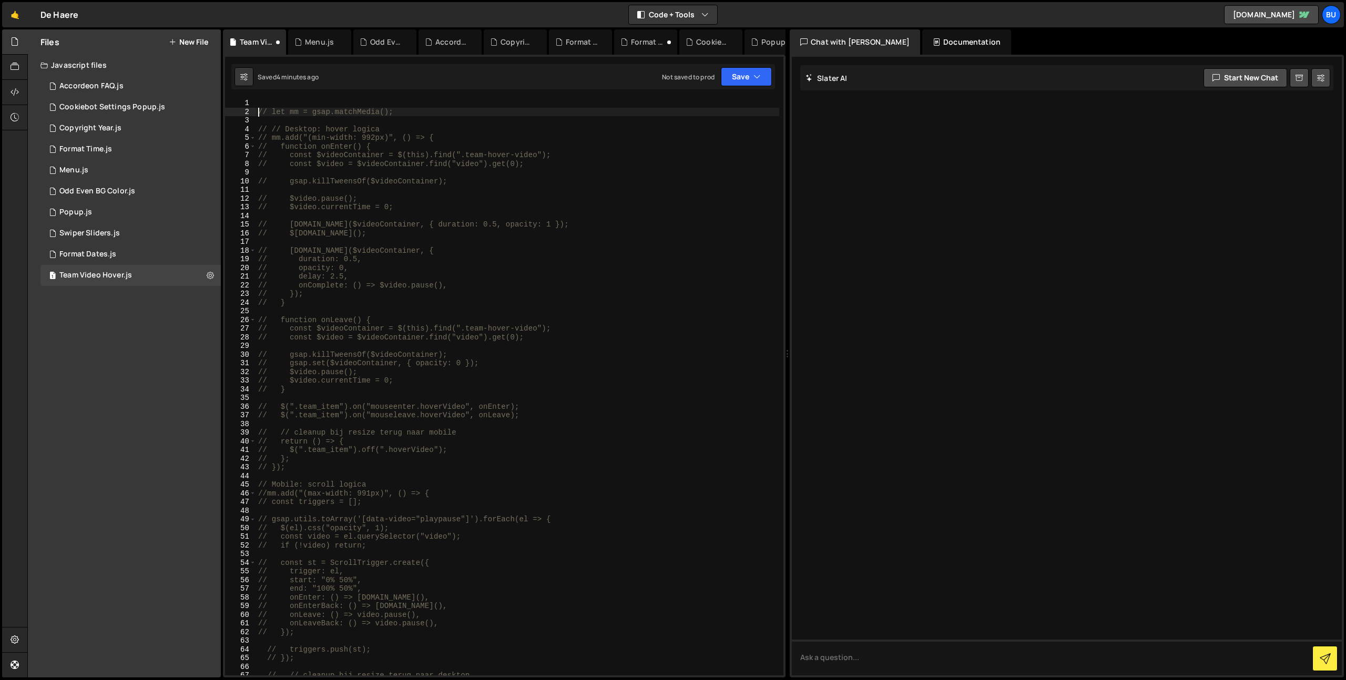
type textarea "// let mm = gsap.matchMedia();"
paste textarea "</script>"
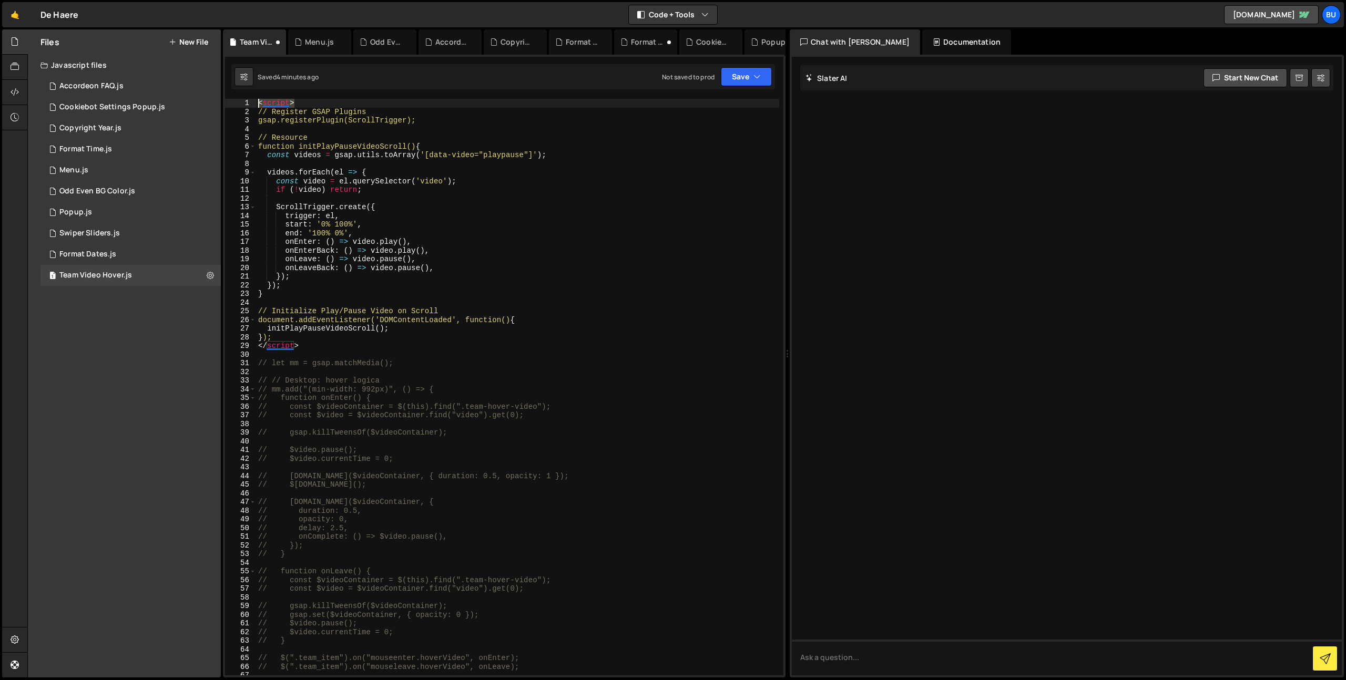
drag, startPoint x: 322, startPoint y: 100, endPoint x: 279, endPoint y: 115, distance: 45.6
click at [212, 81] on div "Files New File Create your first file Get started by starting a Javascript or C…" at bounding box center [686, 353] width 1319 height 649
type textarea "<script>"
drag, startPoint x: 302, startPoint y: 339, endPoint x: 297, endPoint y: 338, distance: 5.3
click at [302, 339] on div "// Register GSAP Plugins gsap . registerPlugin ( ScrollTrigger ) ; // Resource …" at bounding box center [517, 396] width 523 height 594
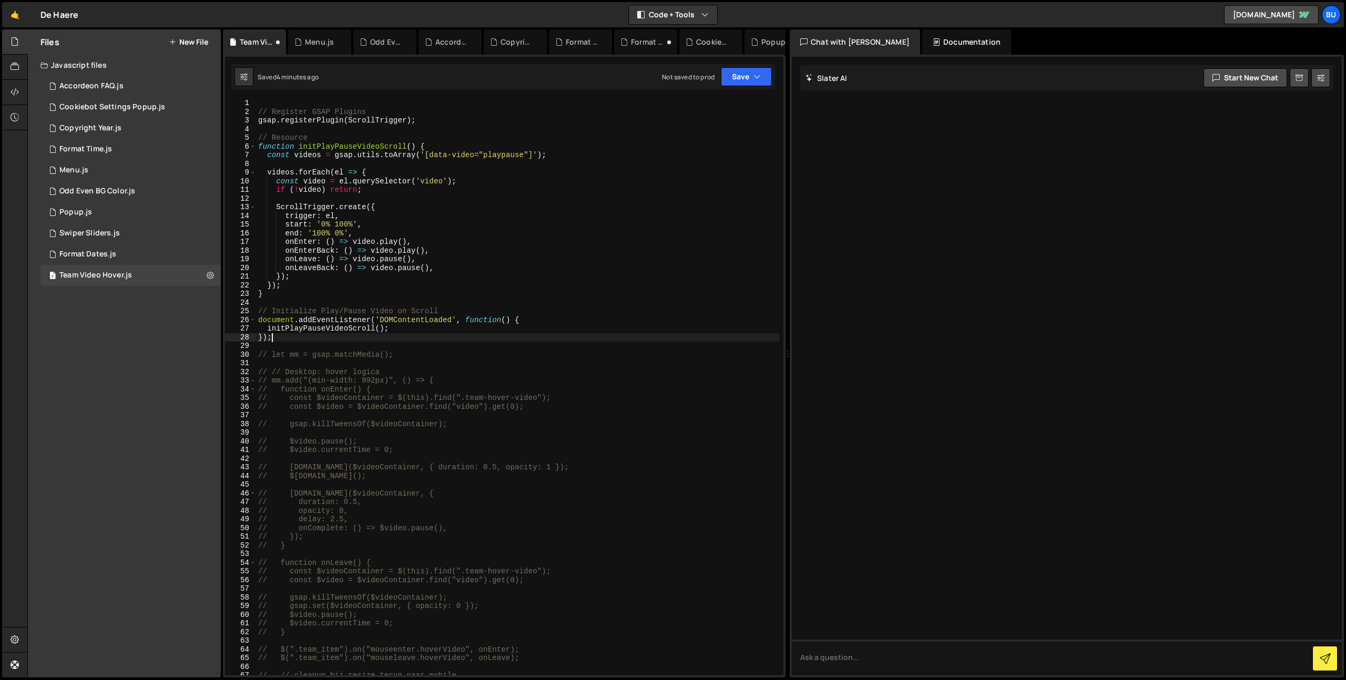
click at [491, 166] on div "// Register GSAP Plugins gsap . registerPlugin ( ScrollTrigger ) ; // Resource …" at bounding box center [517, 396] width 523 height 594
type textarea "videos.forEach(el => {"
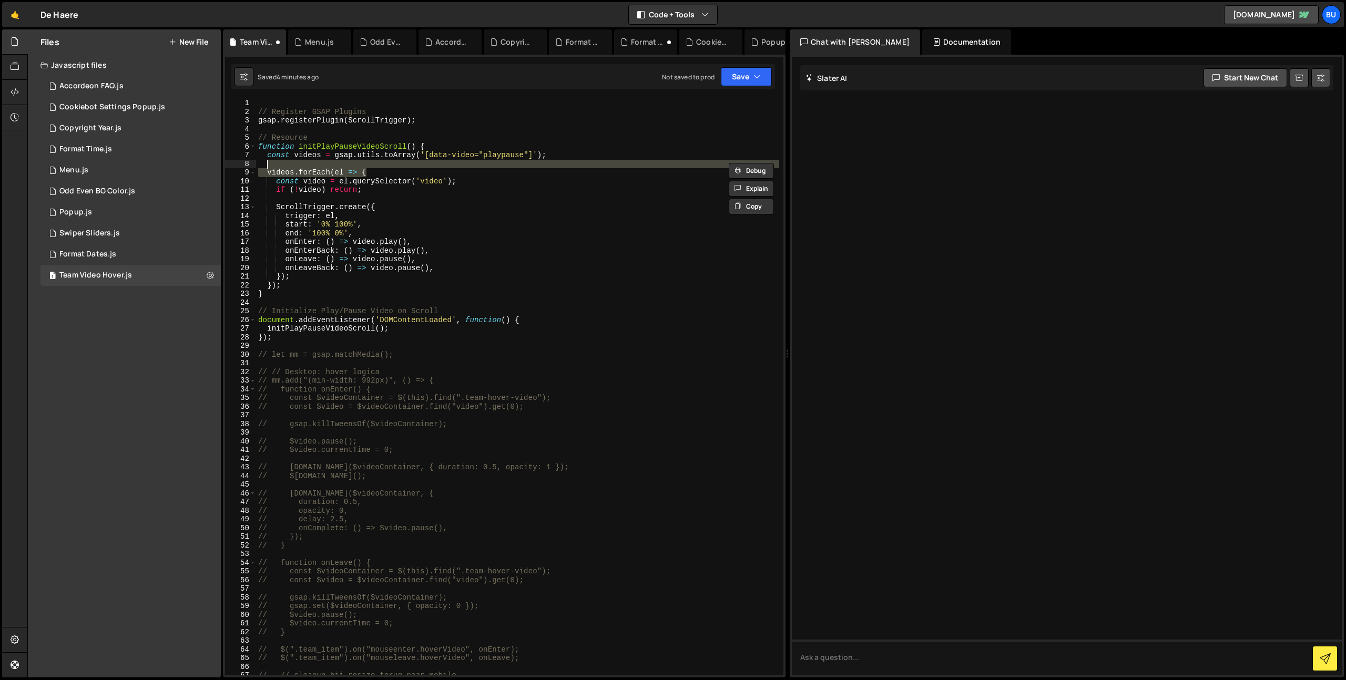
drag, startPoint x: 540, startPoint y: 127, endPoint x: 542, endPoint y: 106, distance: 21.1
click at [540, 127] on div "// Register GSAP Plugins gsap . registerPlugin ( ScrollTrigger ) ; // Resource …" at bounding box center [517, 396] width 523 height 594
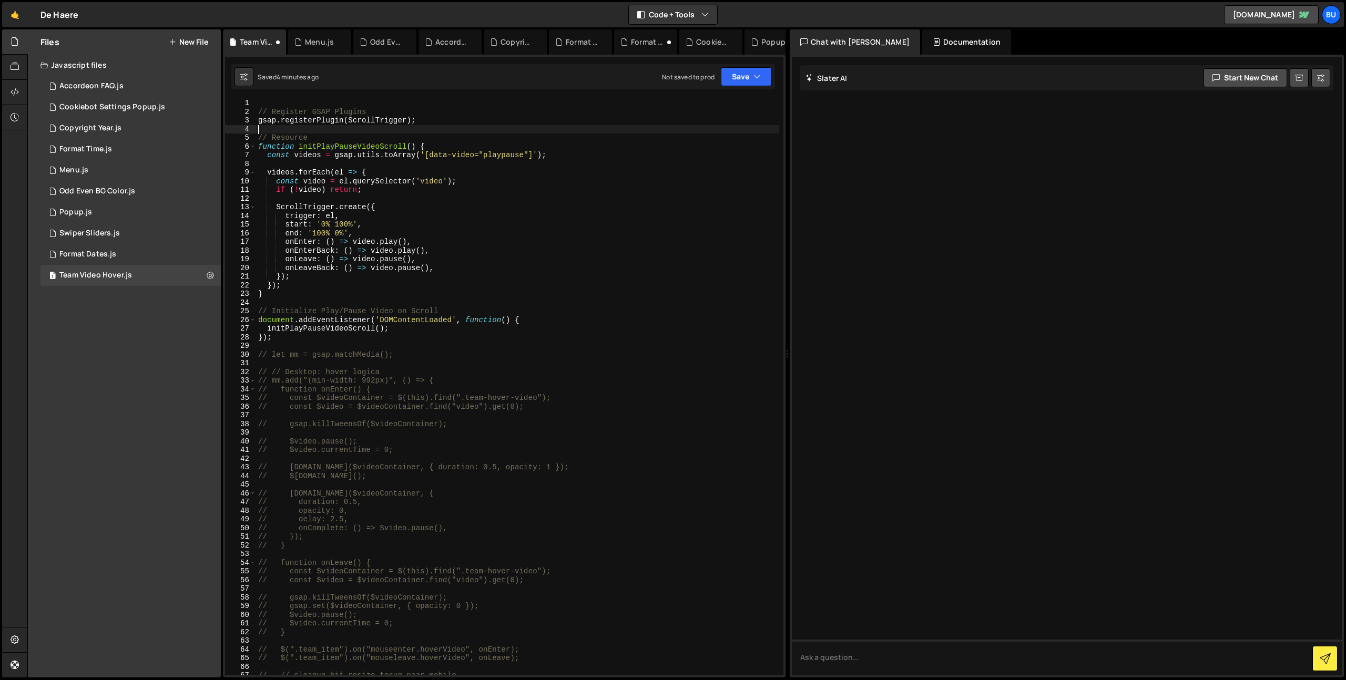
click at [443, 205] on div "// Register GSAP Plugins gsap . registerPlugin ( ScrollTrigger ) ; // Resource …" at bounding box center [517, 396] width 523 height 594
drag, startPoint x: 443, startPoint y: 205, endPoint x: 451, endPoint y: 186, distance: 19.8
click at [443, 205] on div "// Register GSAP Plugins gsap . registerPlugin ( ScrollTrigger ) ; // Resource …" at bounding box center [517, 396] width 523 height 594
click at [520, 189] on div "// Register GSAP Plugins gsap . registerPlugin ( ScrollTrigger ) ; // Resource …" at bounding box center [517, 396] width 523 height 594
drag, startPoint x: 342, startPoint y: 226, endPoint x: 369, endPoint y: 202, distance: 35.4
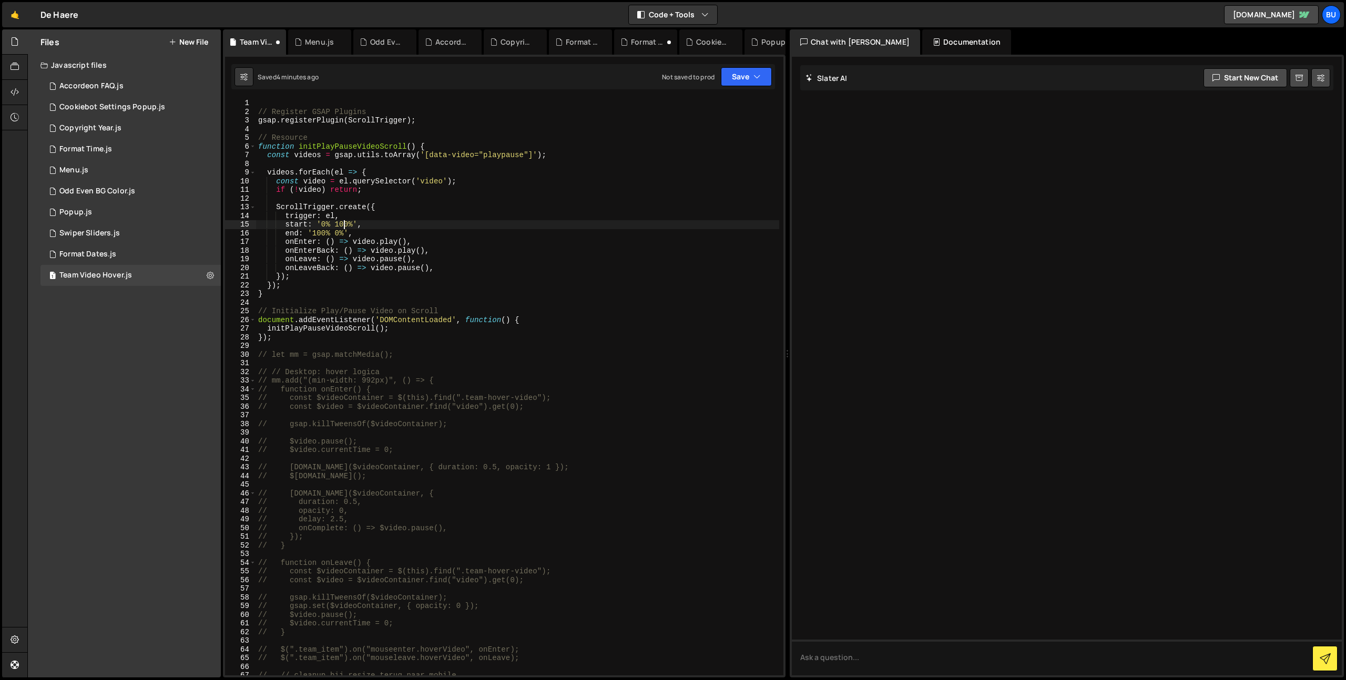
click at [344, 224] on div "// Register GSAP Plugins gsap . registerPlugin ( ScrollTrigger ) ; // Resource …" at bounding box center [517, 396] width 523 height 594
click at [708, 213] on div "// Register GSAP Plugins gsap . registerPlugin ( ScrollTrigger ) ; // Resource …" at bounding box center [517, 396] width 523 height 594
type textarea "trigger: el,"
drag, startPoint x: 744, startPoint y: 76, endPoint x: 730, endPoint y: 89, distance: 19.0
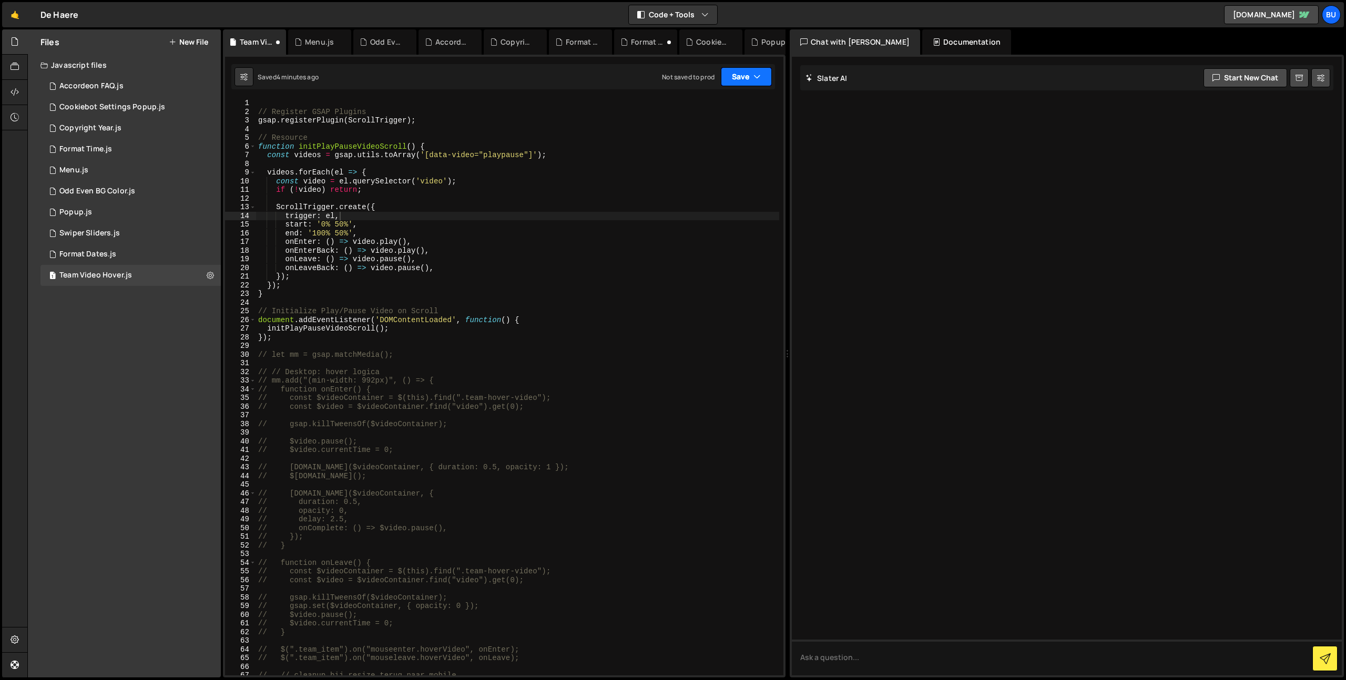
click at [744, 76] on button "Save" at bounding box center [746, 76] width 51 height 19
drag, startPoint x: 714, startPoint y: 105, endPoint x: 650, endPoint y: 15, distance: 110.1
click at [714, 105] on div "Save to Staging S" at bounding box center [710, 102] width 109 height 11
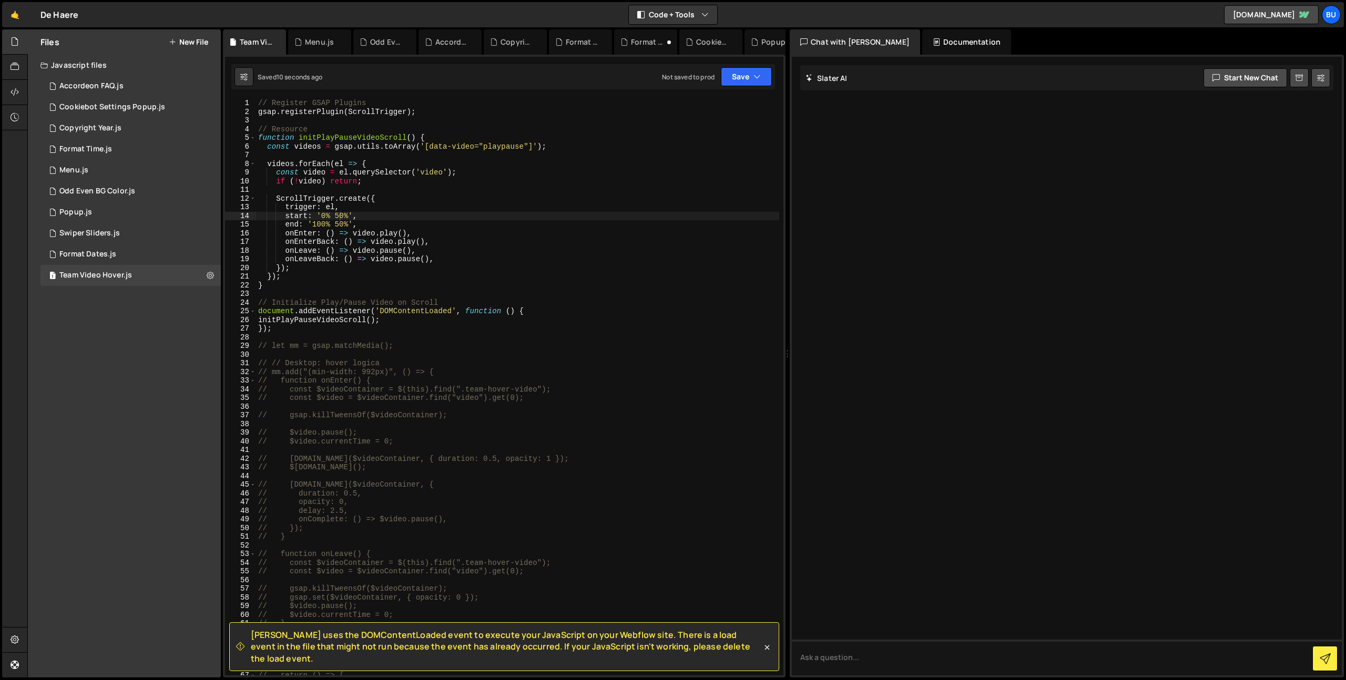
click at [397, 188] on div "// Register GSAP Plugins gsap . registerPlugin ( ScrollTrigger ) ; // Resource …" at bounding box center [517, 396] width 523 height 594
drag, startPoint x: 539, startPoint y: 312, endPoint x: 540, endPoint y: 300, distance: 12.1
click at [543, 301] on div "// Register GSAP Plugins gsap . registerPlugin ( ScrollTrigger ) ; // Resource …" at bounding box center [517, 396] width 523 height 594
click at [397, 312] on div "// Register GSAP Plugins gsap . registerPlugin ( ScrollTrigger ) ; // Resource …" at bounding box center [517, 396] width 523 height 594
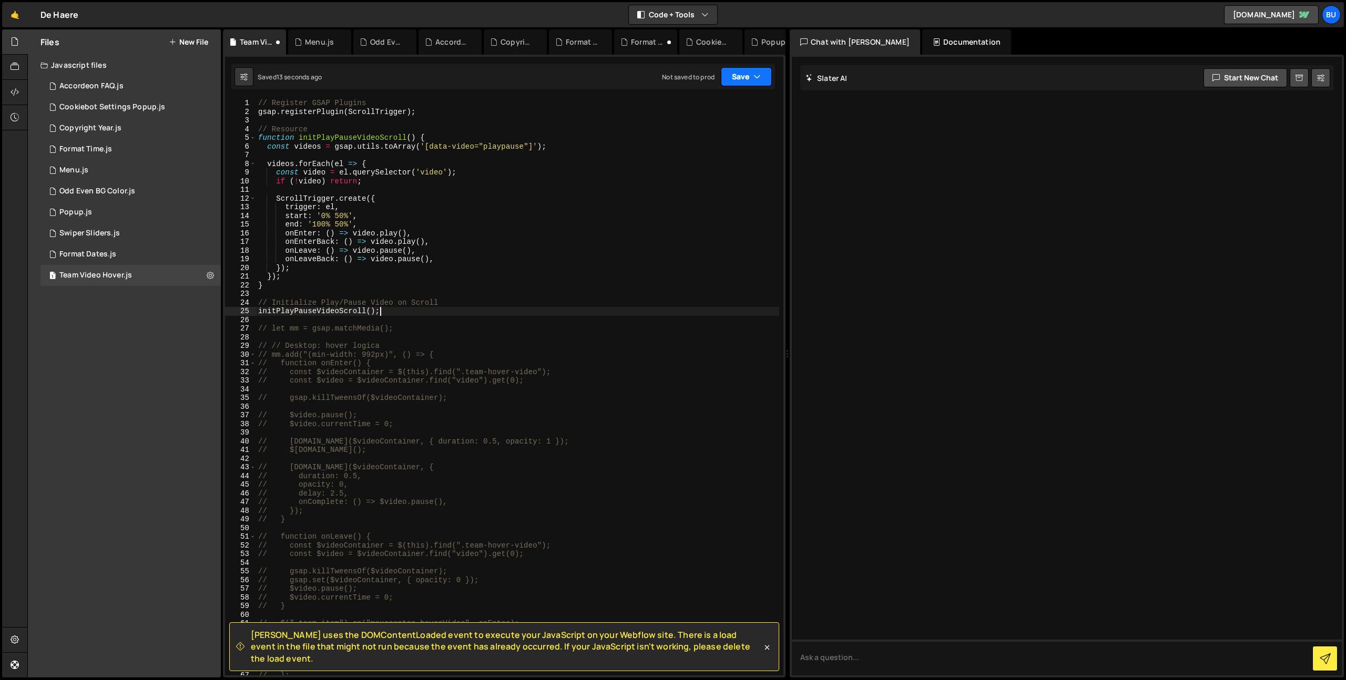
click at [744, 80] on button "Save" at bounding box center [746, 76] width 51 height 19
click at [707, 110] on div "13 seconds ago" at bounding box center [698, 113] width 46 height 9
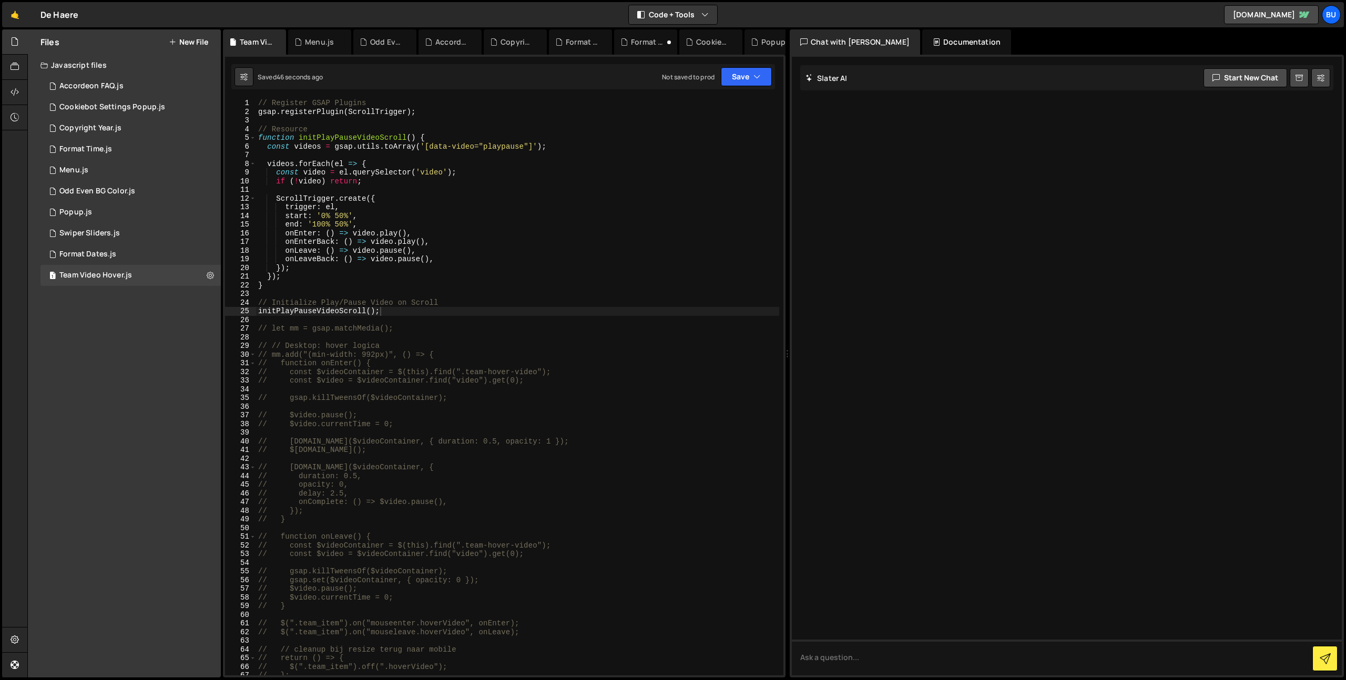
click at [468, 214] on div "// Register GSAP Plugins gsap . registerPlugin ( ScrollTrigger ) ; // Resource …" at bounding box center [517, 396] width 523 height 594
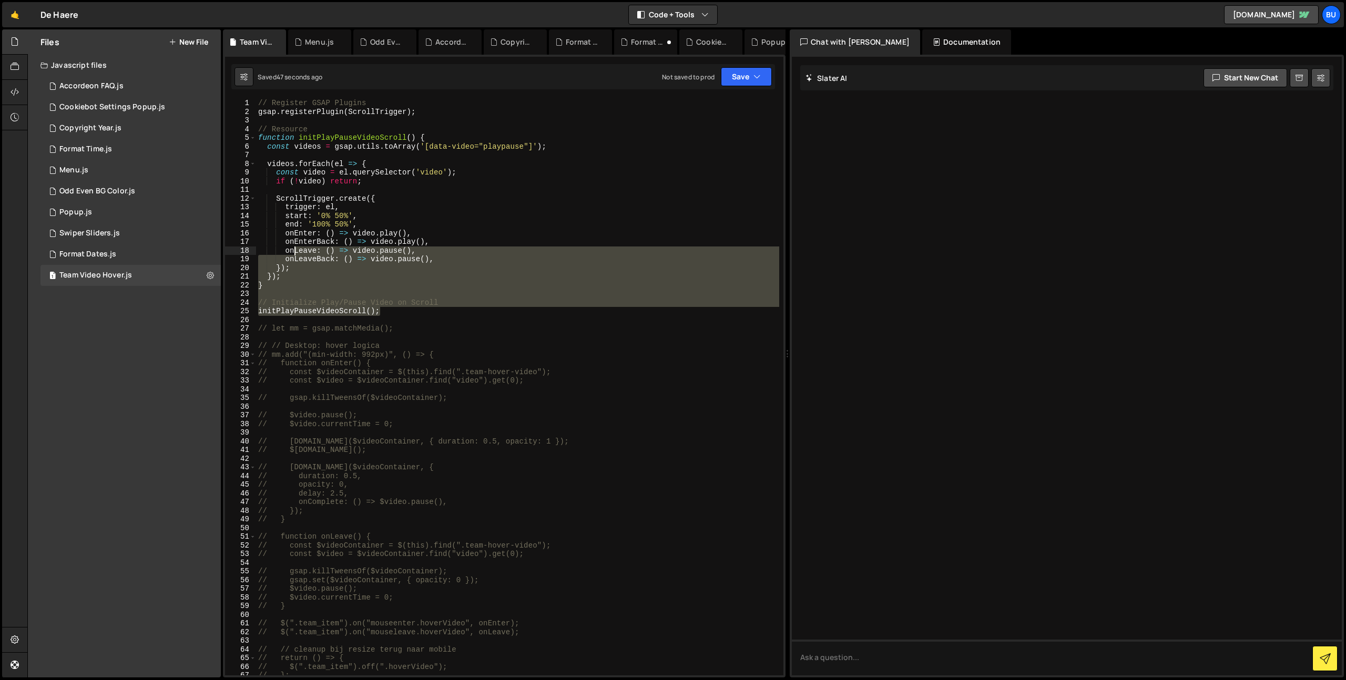
drag, startPoint x: 402, startPoint y: 309, endPoint x: 157, endPoint y: 26, distance: 374.9
click at [182, 80] on div "Files New File Create your first file Get started by starting a Javascript or C…" at bounding box center [686, 353] width 1319 height 649
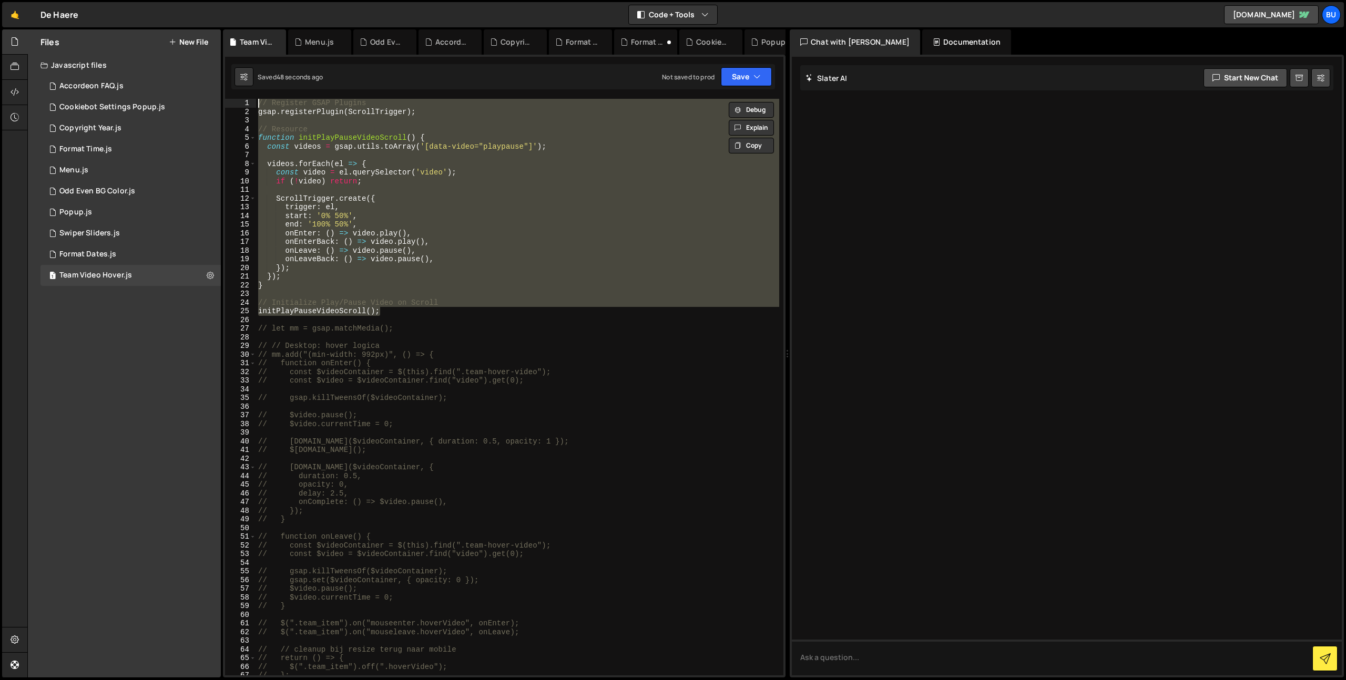
type textarea "// // Register GSAP Plugins // gsap.registerPlugin(ScrollTrigger);"
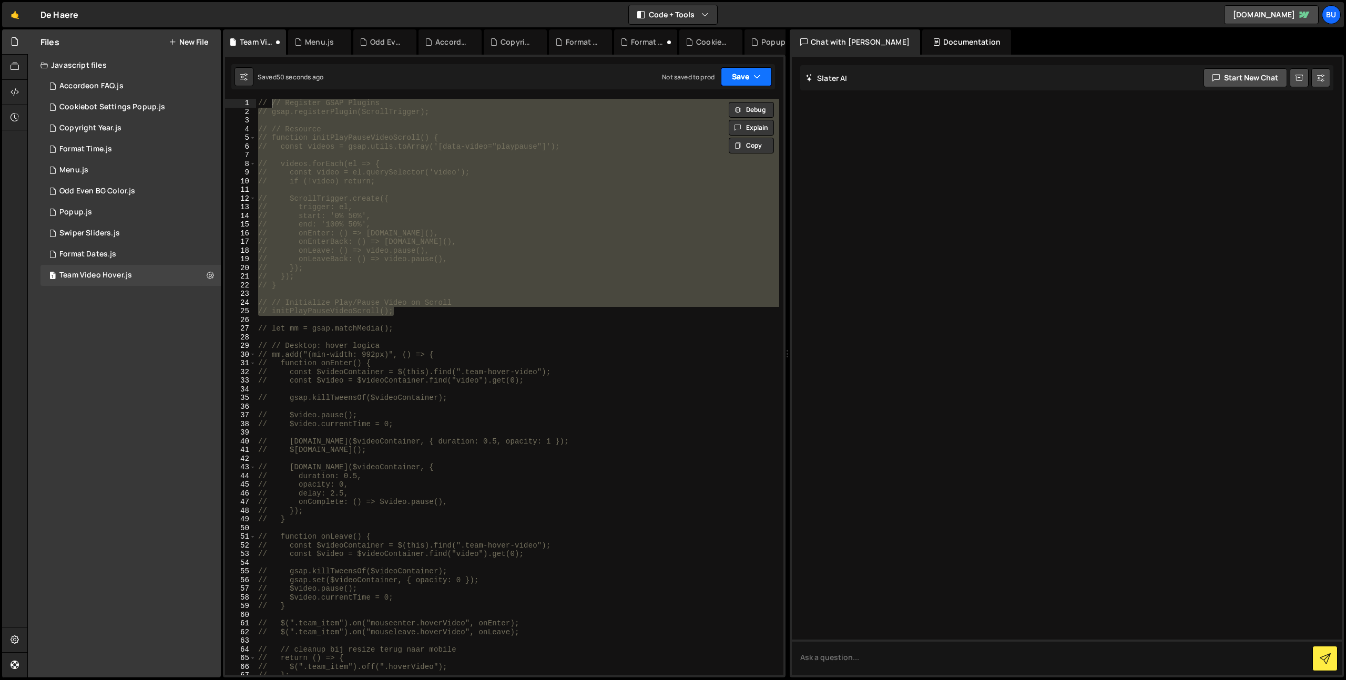
drag, startPoint x: 742, startPoint y: 73, endPoint x: 729, endPoint y: 95, distance: 25.2
click at [740, 76] on button "Save" at bounding box center [746, 76] width 51 height 19
click at [725, 97] on div "Save to Staging S" at bounding box center [710, 102] width 109 height 11
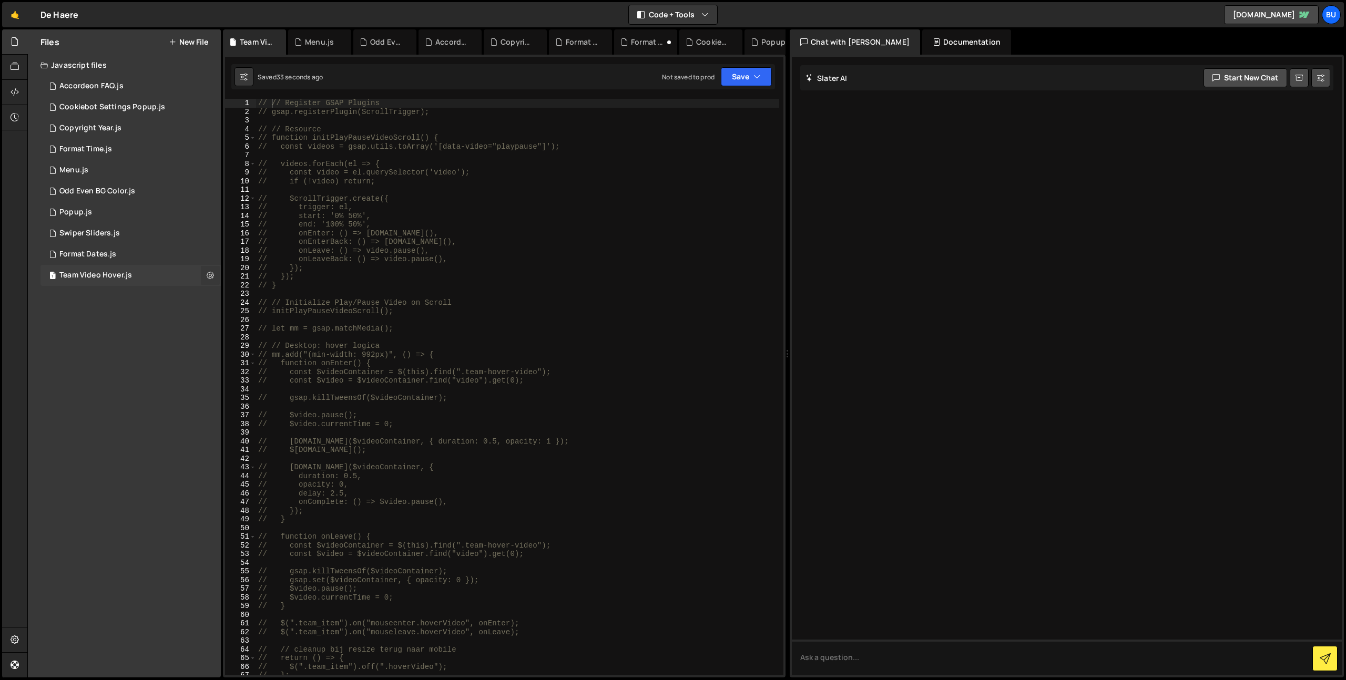
click at [208, 276] on icon at bounding box center [210, 275] width 7 height 10
click at [270, 294] on button "Edit File Settings" at bounding box center [274, 297] width 103 height 21
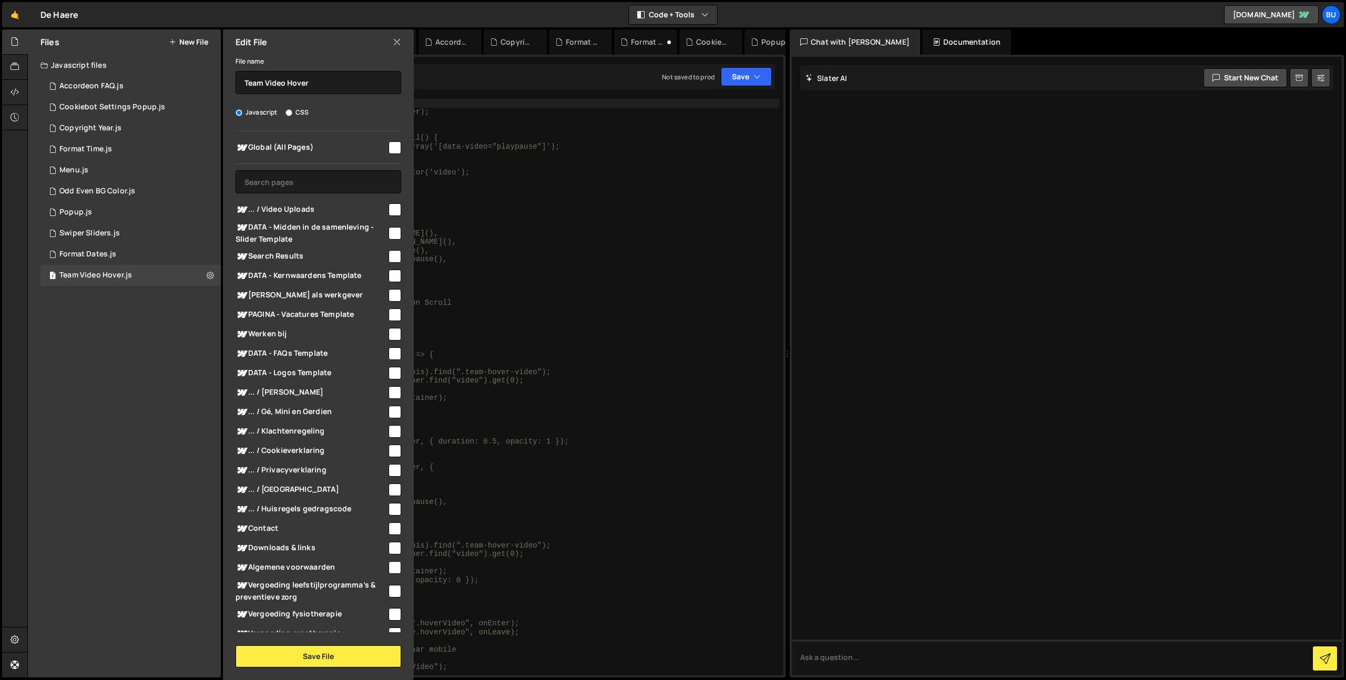
click at [395, 145] on input "checkbox" at bounding box center [395, 147] width 13 height 13
checkbox input "true"
drag, startPoint x: 319, startPoint y: 662, endPoint x: 321, endPoint y: 615, distance: 47.4
click at [318, 662] on button "Save File" at bounding box center [319, 657] width 166 height 22
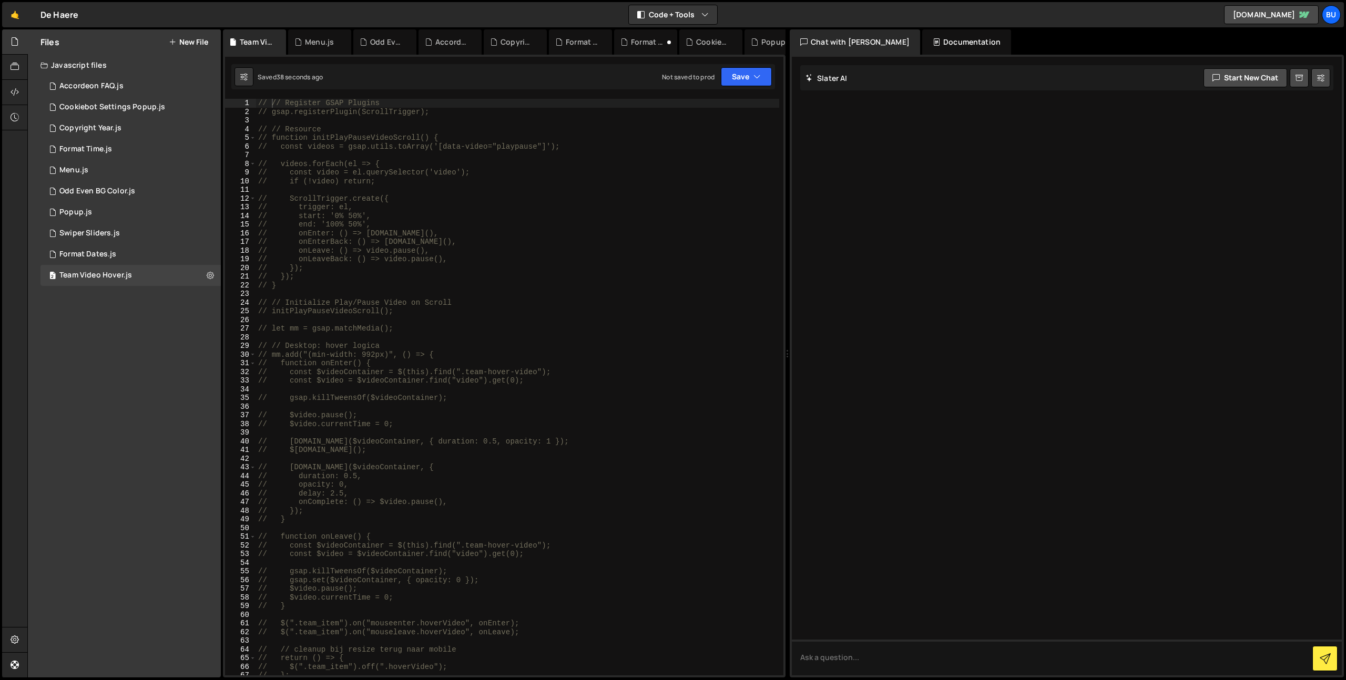
drag, startPoint x: 370, startPoint y: 260, endPoint x: 320, endPoint y: 267, distance: 50.5
click at [365, 259] on div "// // Register GSAP Plugins // gsap.registerPlugin(ScrollTrigger); // // Resour…" at bounding box center [517, 396] width 523 height 594
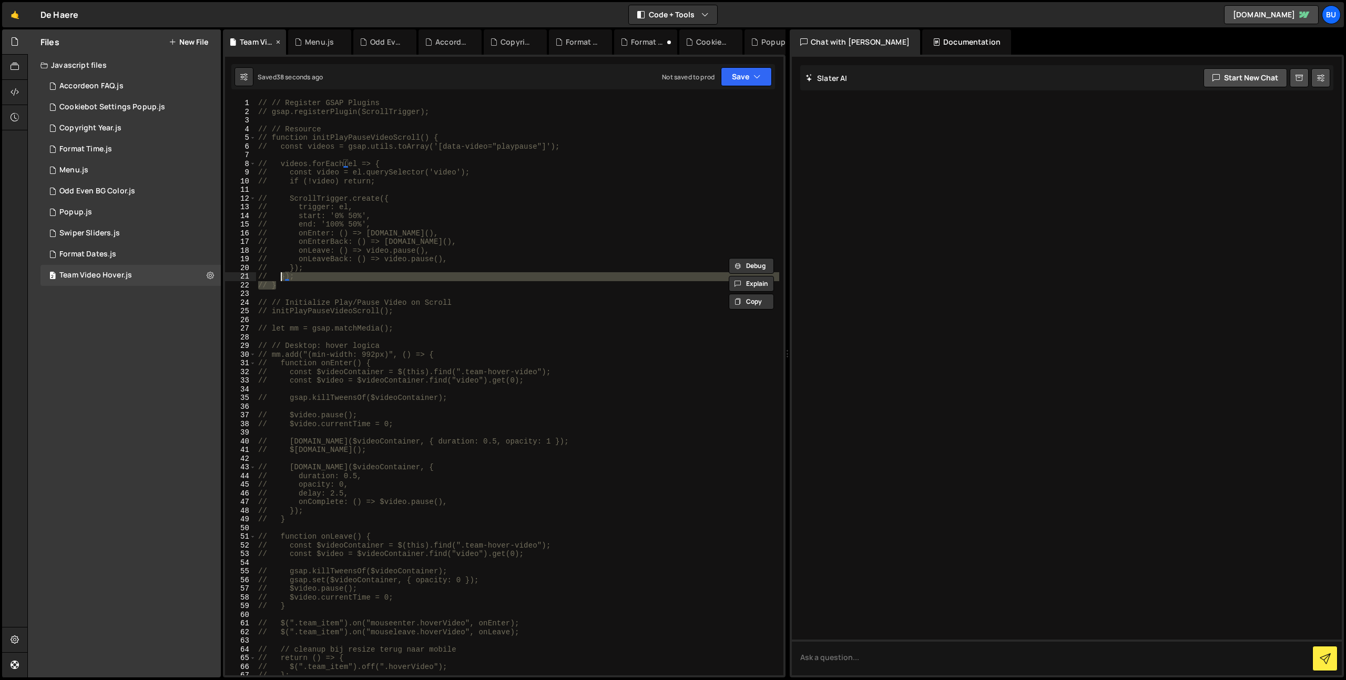
drag, startPoint x: 268, startPoint y: 264, endPoint x: 224, endPoint y: 47, distance: 221.9
click at [224, 47] on div "Debug Explain Copy Team Video Hover.js Menu.js Odd Even BG Color.js Accordeon F…" at bounding box center [504, 353] width 563 height 649
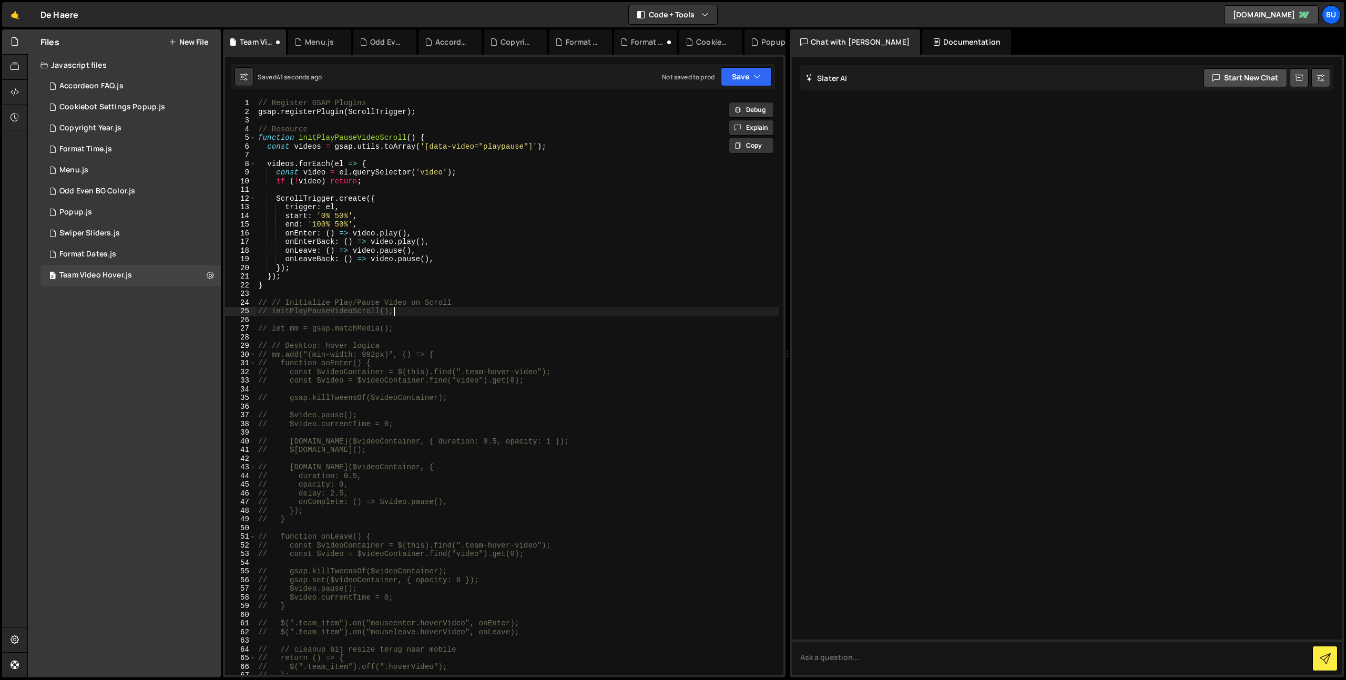
drag, startPoint x: 404, startPoint y: 311, endPoint x: 213, endPoint y: 292, distance: 191.2
click at [216, 292] on div "Files New File Create your first file Get started by starting a Javascript or C…" at bounding box center [686, 353] width 1319 height 649
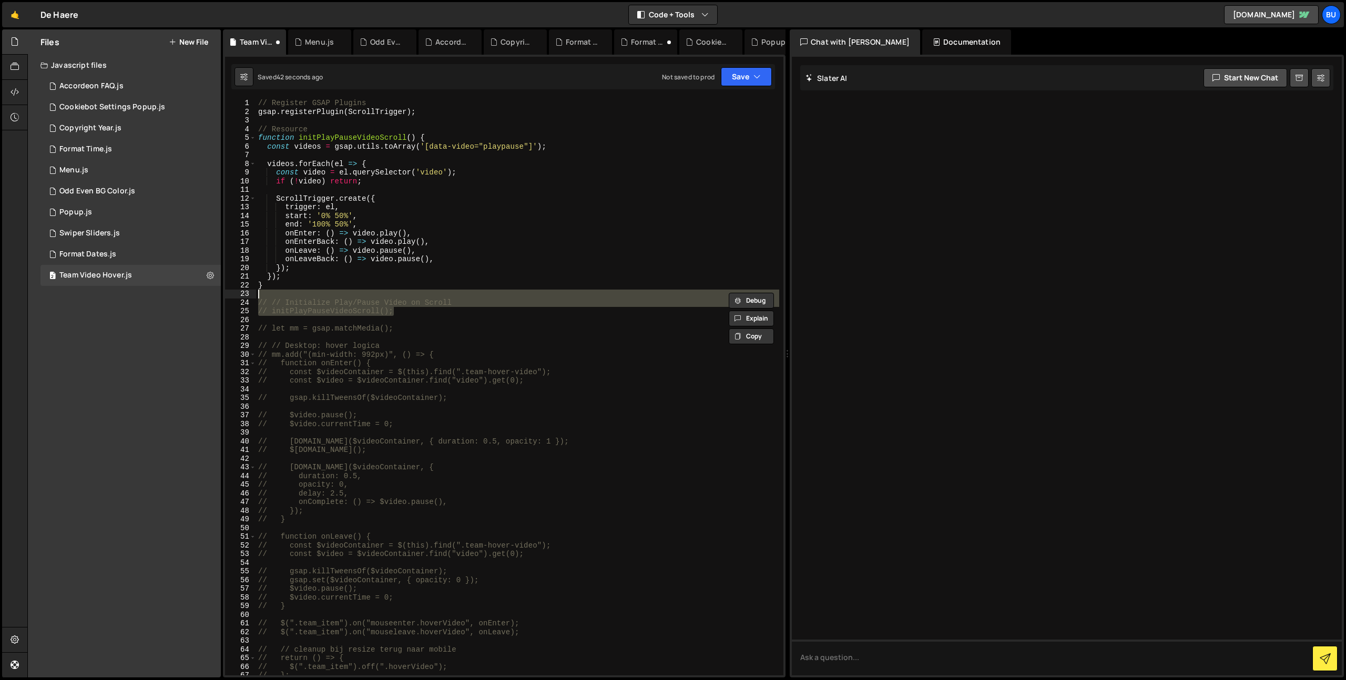
type textarea "// Initialize Play/Pause Video on Scroll"
click at [743, 75] on button "Save" at bounding box center [746, 76] width 51 height 19
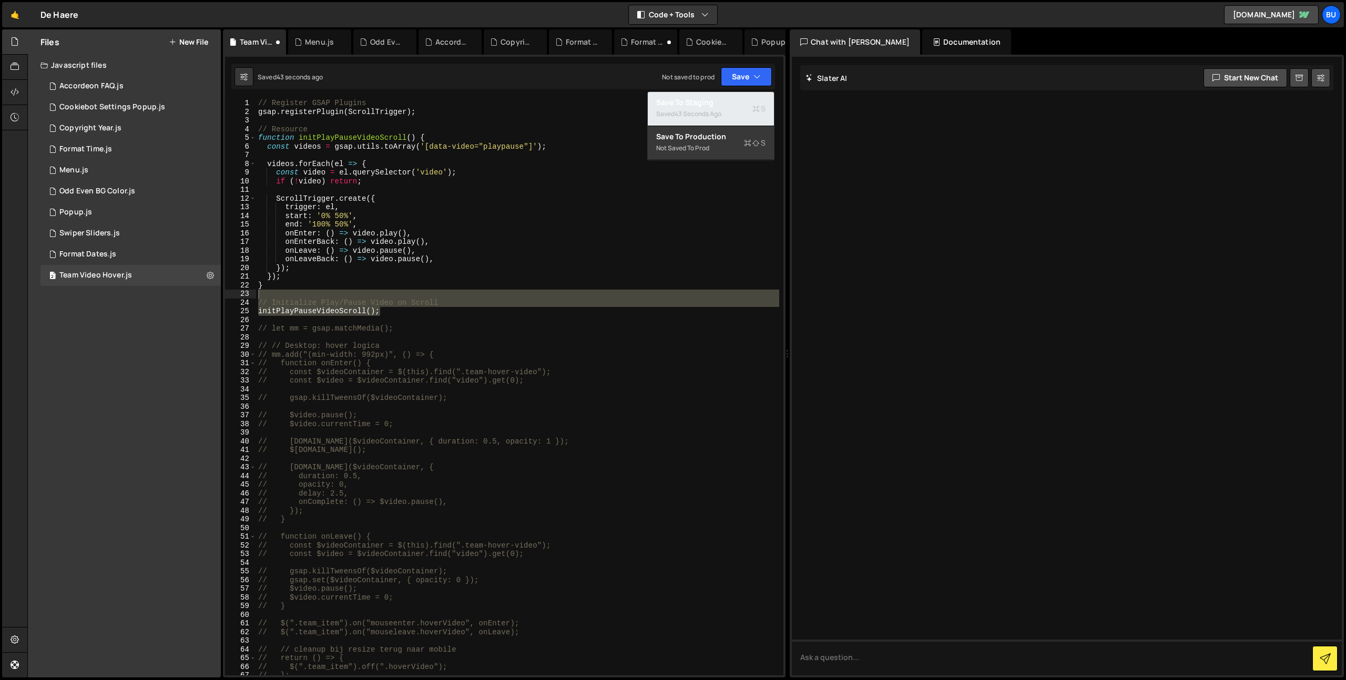
click at [721, 106] on div "Save to Staging S" at bounding box center [710, 102] width 109 height 11
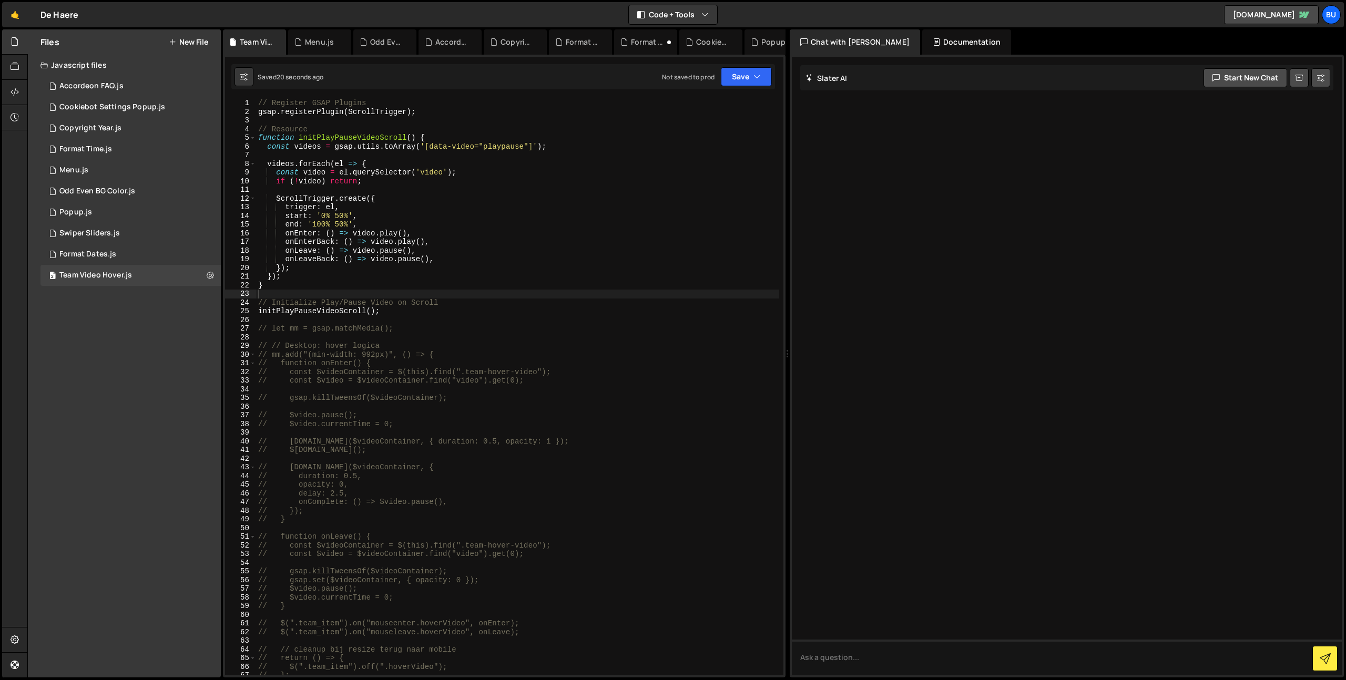
click at [463, 187] on div "// Register GSAP Plugins gsap . registerPlugin ( ScrollTrigger ) ; // Resource …" at bounding box center [517, 396] width 523 height 594
click at [498, 207] on div "// Register GSAP Plugins gsap . registerPlugin ( ScrollTrigger ) ; // Resource …" at bounding box center [517, 396] width 523 height 594
type textarea "trigger: el,"
click at [391, 317] on div "// Register GSAP Plugins gsap . registerPlugin ( ScrollTrigger ) ; // Resource …" at bounding box center [517, 396] width 523 height 594
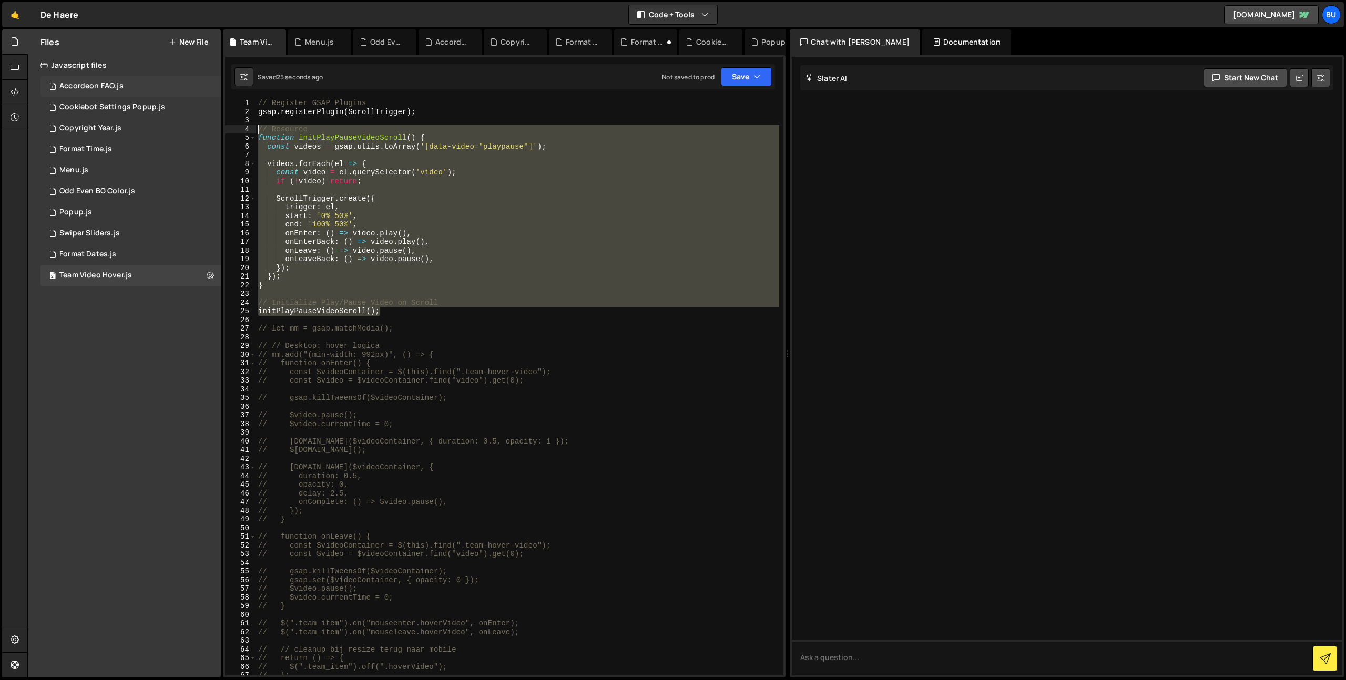
drag, startPoint x: 400, startPoint y: 313, endPoint x: 206, endPoint y: 77, distance: 305.6
click at [205, 105] on div "Files New File Create your first file Get started by starting a Javascript or C…" at bounding box center [686, 353] width 1319 height 649
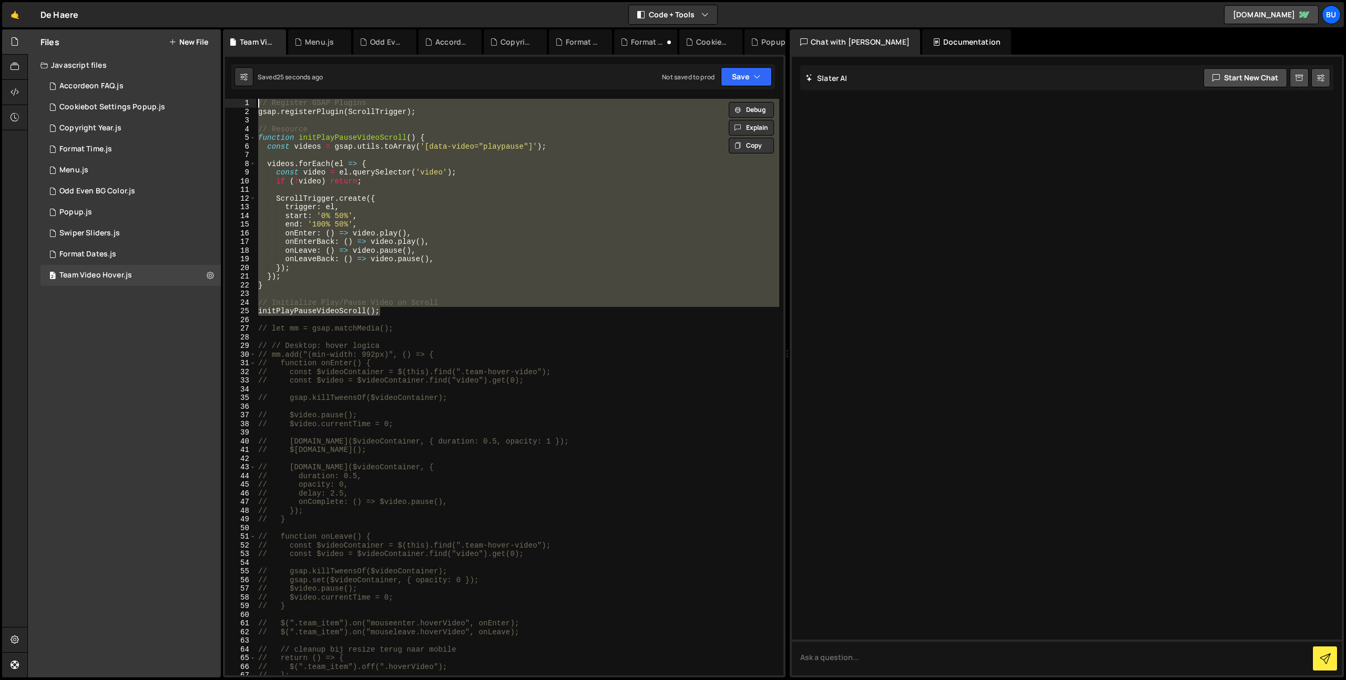
click at [405, 251] on div "// Register GSAP Plugins gsap . registerPlugin ( ScrollTrigger ) ; // Resource …" at bounding box center [517, 387] width 523 height 577
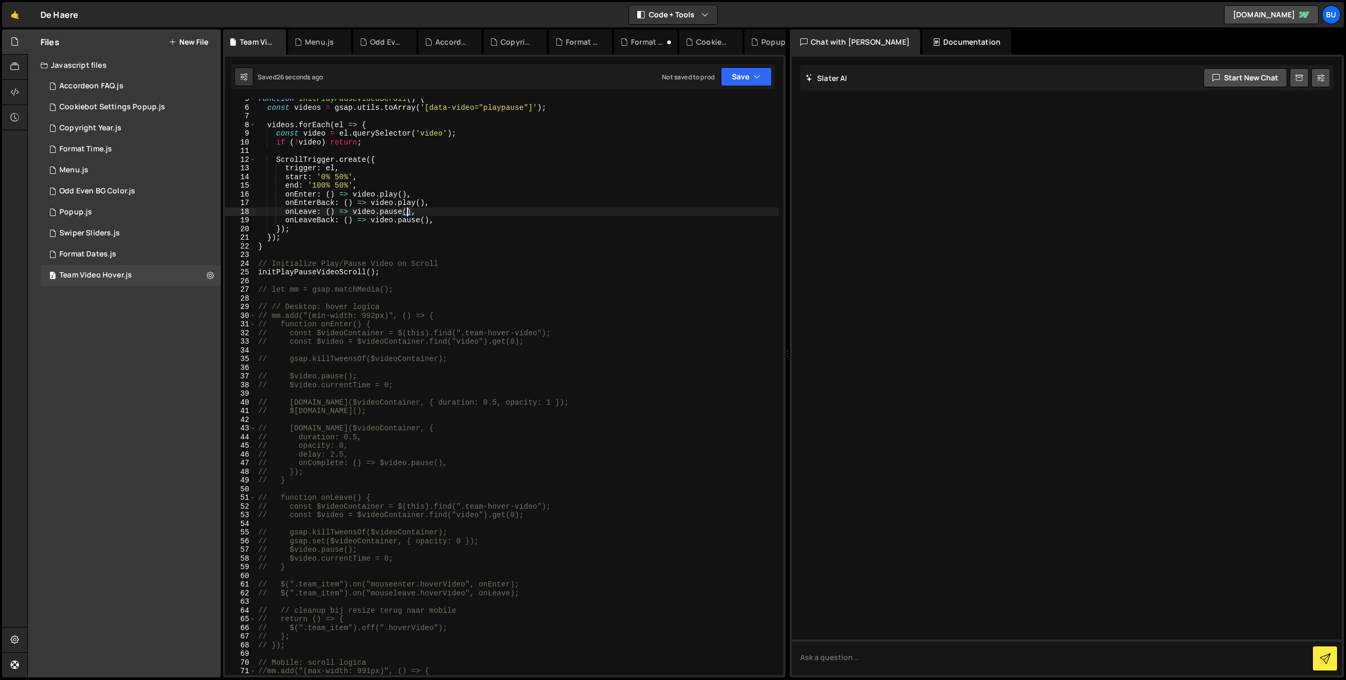
scroll to position [39, 0]
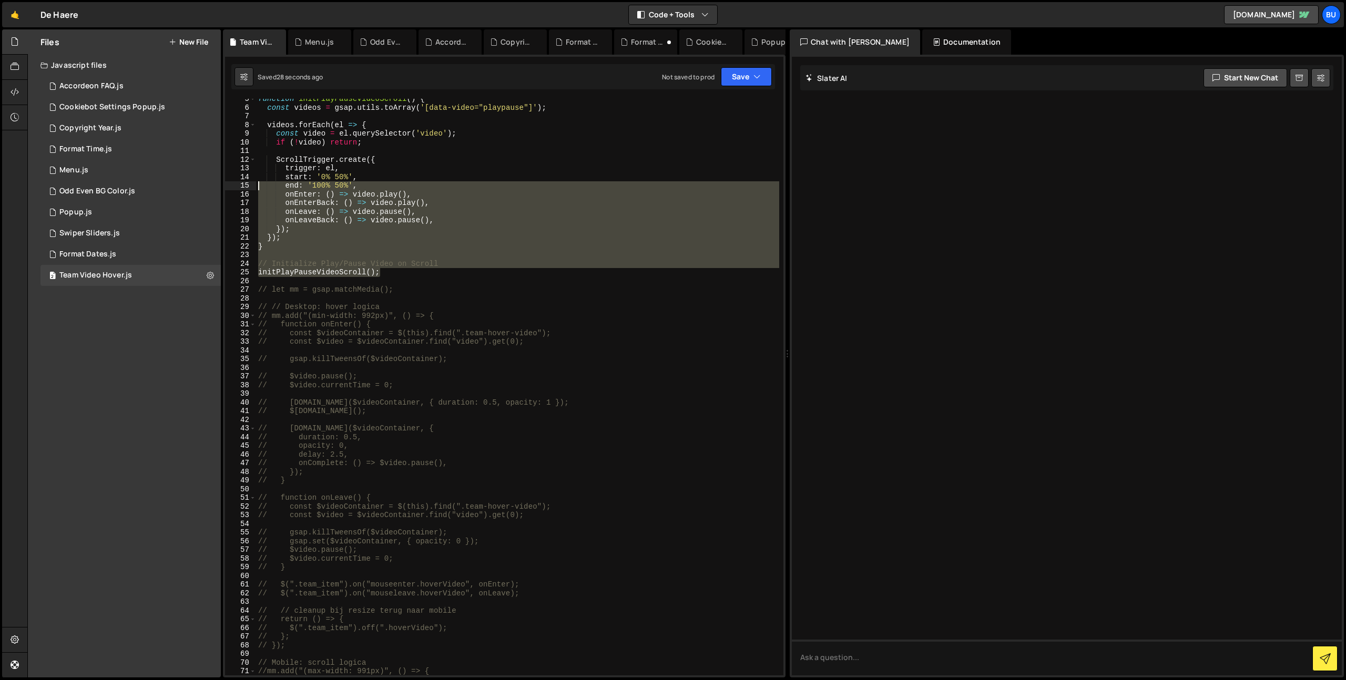
drag, startPoint x: 411, startPoint y: 274, endPoint x: 166, endPoint y: -24, distance: 385.5
click at [166, 0] on html "Projects [GEOGRAPHIC_DATA] Blog Bu Projects Your Teams Invite team member Accou…" at bounding box center [673, 340] width 1346 height 680
type textarea "// Register GSAP Plugins gsap.registerPlugin(ScrollTrigger);"
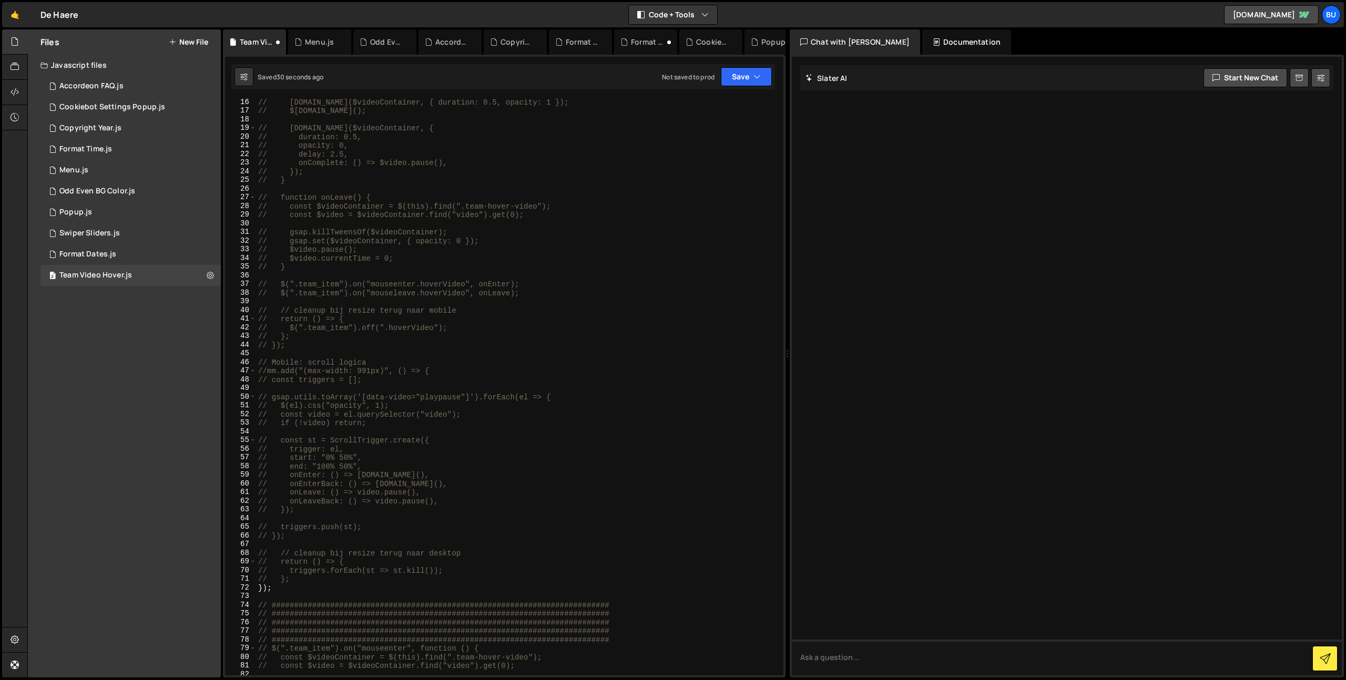
scroll to position [145, 0]
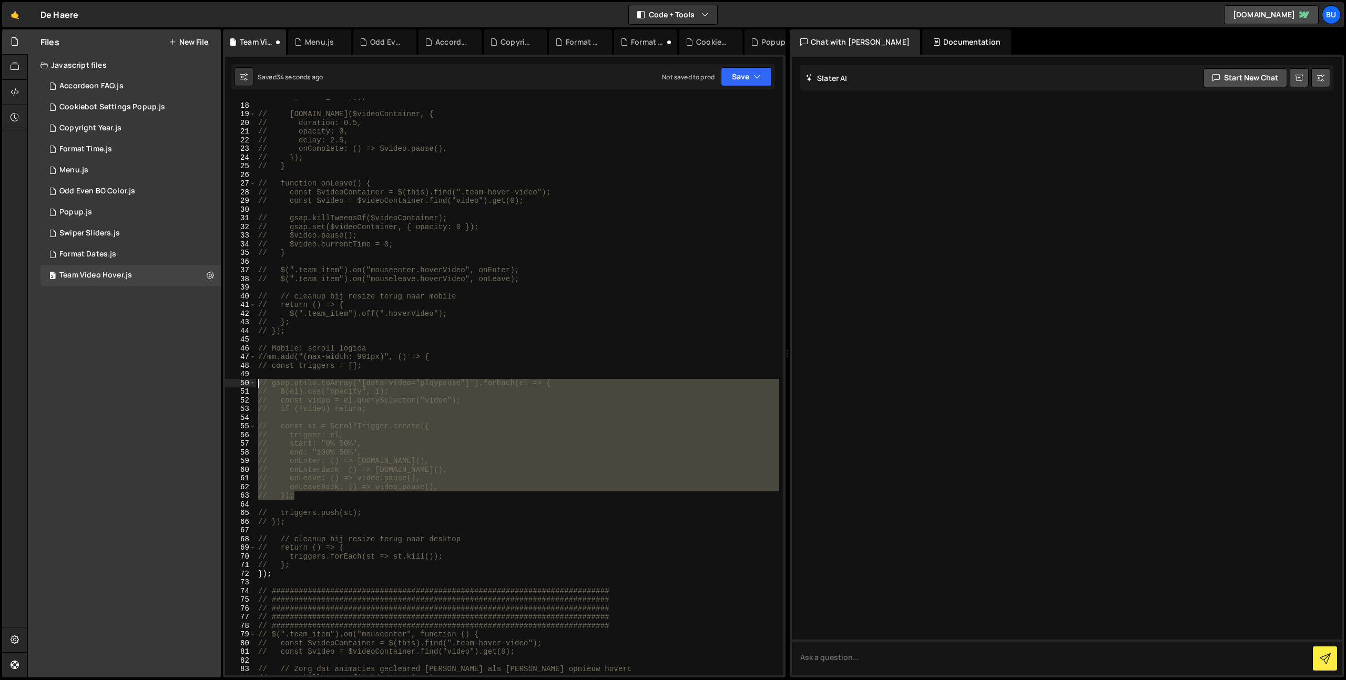
drag, startPoint x: 312, startPoint y: 499, endPoint x: 195, endPoint y: 385, distance: 162.8
click at [197, 384] on div "Files New File Create your first file Get started by starting a Javascript or C…" at bounding box center [686, 353] width 1319 height 649
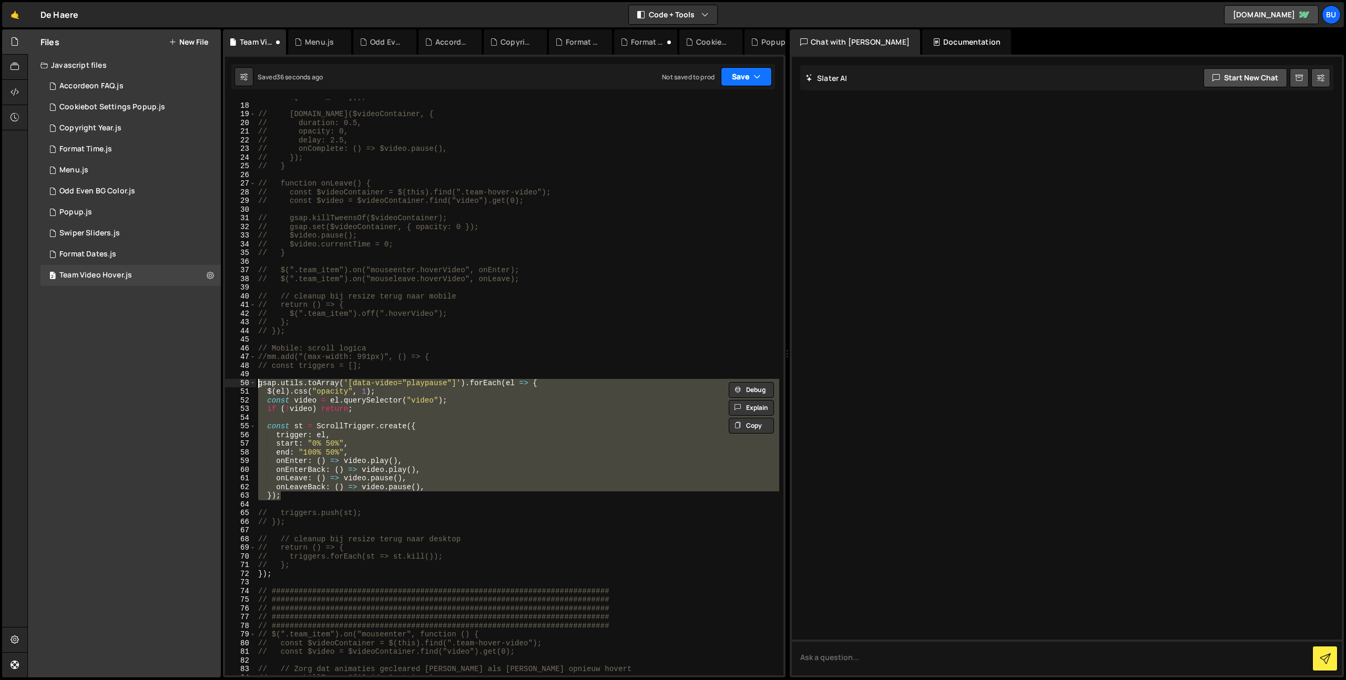
click at [744, 74] on button "Save" at bounding box center [746, 76] width 51 height 19
click at [717, 103] on div "Save to Staging S" at bounding box center [710, 102] width 109 height 11
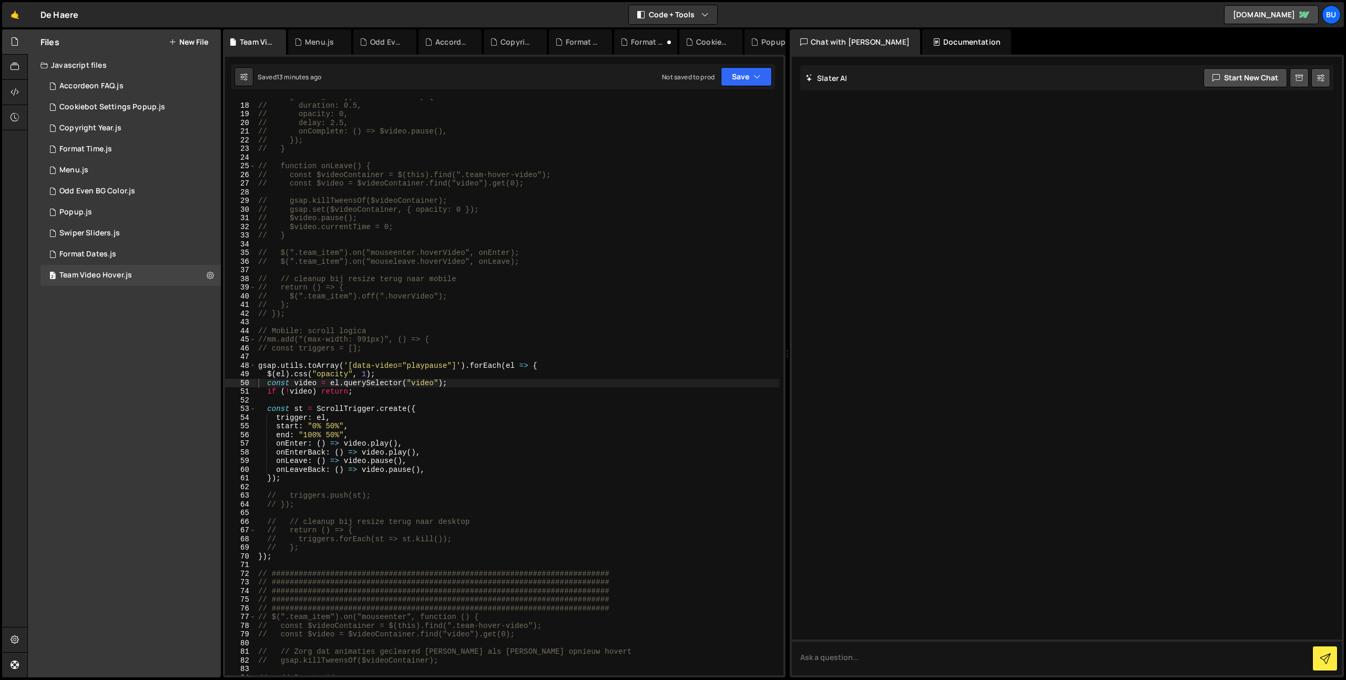
click at [469, 292] on div "// [DOMAIN_NAME]($videoContainer, { // duration: 0.5, // opacity: 0, // delay: …" at bounding box center [517, 390] width 523 height 594
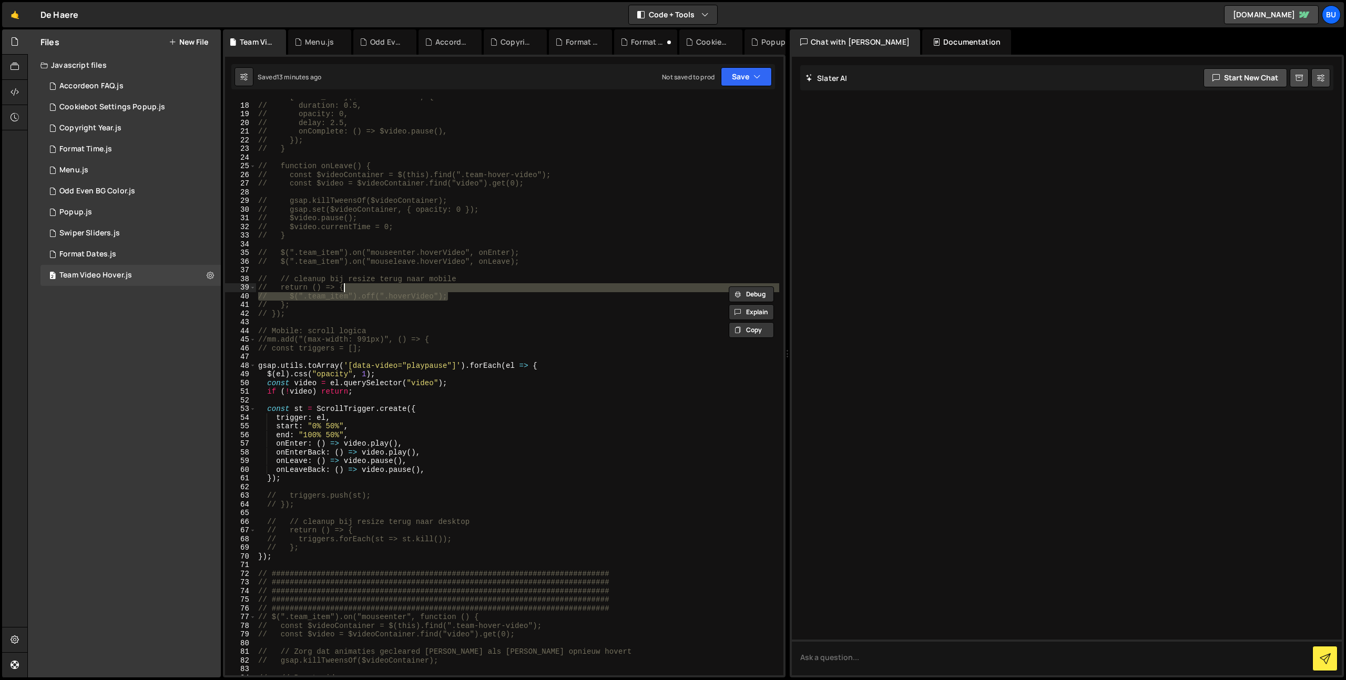
click at [540, 298] on div "// [DOMAIN_NAME]($videoContainer, { // duration: 0.5, // opacity: 0, // delay: …" at bounding box center [517, 387] width 523 height 577
click at [507, 336] on div "// [DOMAIN_NAME]($videoContainer, { // duration: 0.5, // opacity: 0, // delay: …" at bounding box center [517, 390] width 523 height 594
type textarea "//mm.add("(max-width: 991px)", () => {"
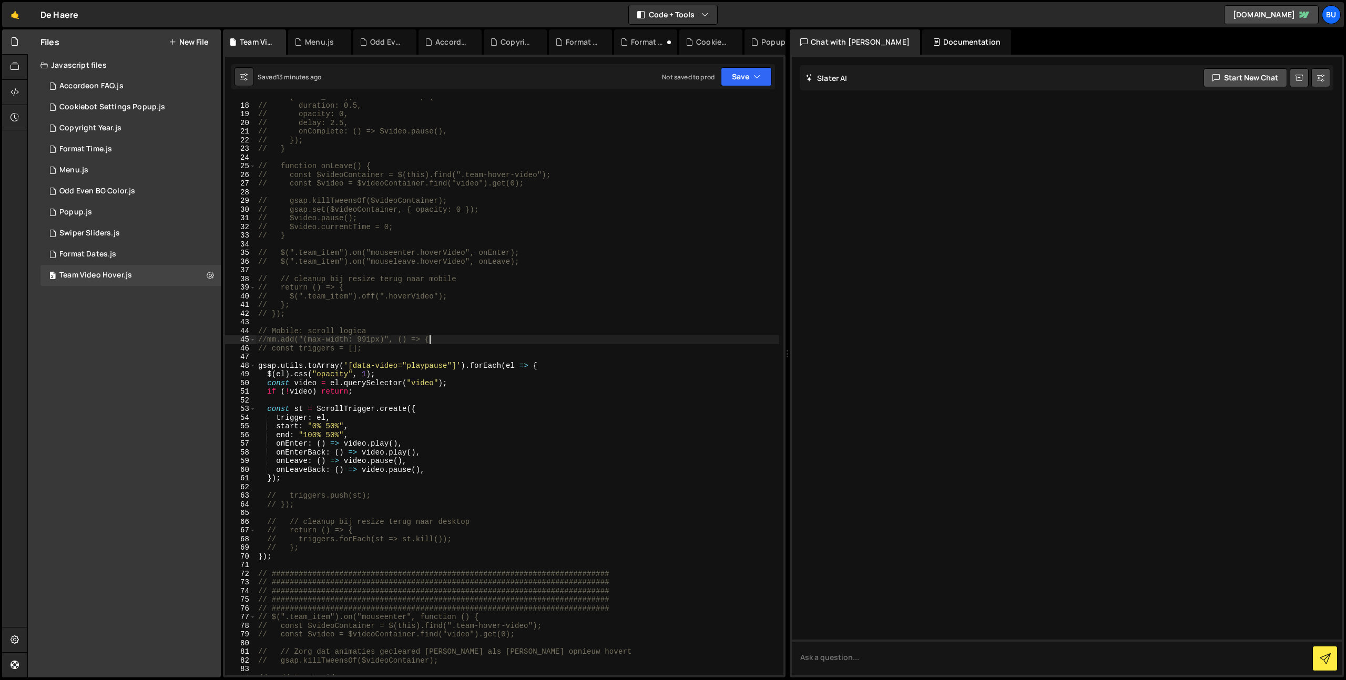
click at [585, 321] on div "// [DOMAIN_NAME]($videoContainer, { // duration: 0.5, // opacity: 0, // delay: …" at bounding box center [517, 390] width 523 height 594
click at [476, 421] on div "// [DOMAIN_NAME]($videoContainer, { // duration: 0.5, // opacity: 0, // delay: …" at bounding box center [517, 390] width 523 height 594
drag, startPoint x: 484, startPoint y: 445, endPoint x: 475, endPoint y: 444, distance: 9.1
click at [484, 445] on div "// [DOMAIN_NAME]($videoContainer, { // duration: 0.5, // opacity: 0, // delay: …" at bounding box center [517, 390] width 523 height 594
click at [477, 363] on div "// [DOMAIN_NAME]($videoContainer, { // duration: 0.5, // opacity: 0, // delay: …" at bounding box center [517, 390] width 523 height 594
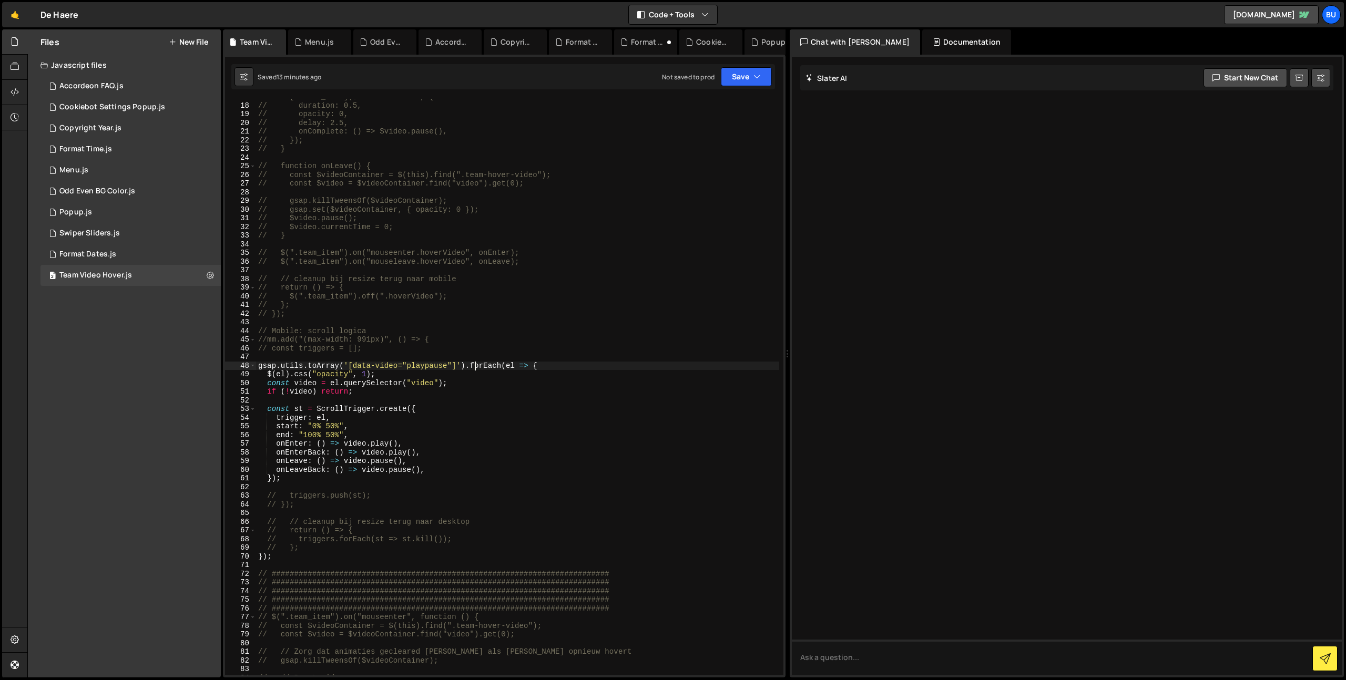
click at [408, 410] on div "// [DOMAIN_NAME]($videoContainer, { // duration: 0.5, // opacity: 0, // delay: …" at bounding box center [517, 390] width 523 height 594
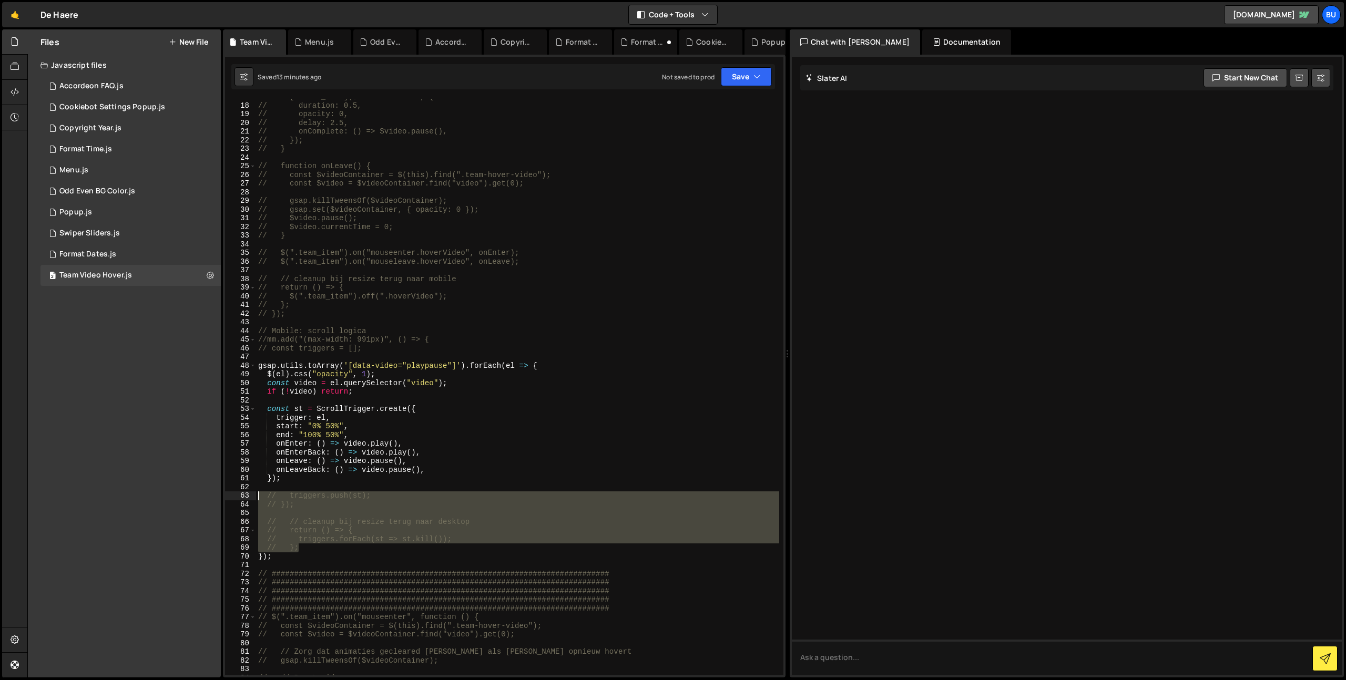
drag, startPoint x: 310, startPoint y: 547, endPoint x: 240, endPoint y: 489, distance: 90.3
click at [252, 486] on div "const st = ScrollTrigger.create({ 17 18 19 20 21 22 23 24 25 26 27 28 29 30 31 …" at bounding box center [504, 387] width 558 height 577
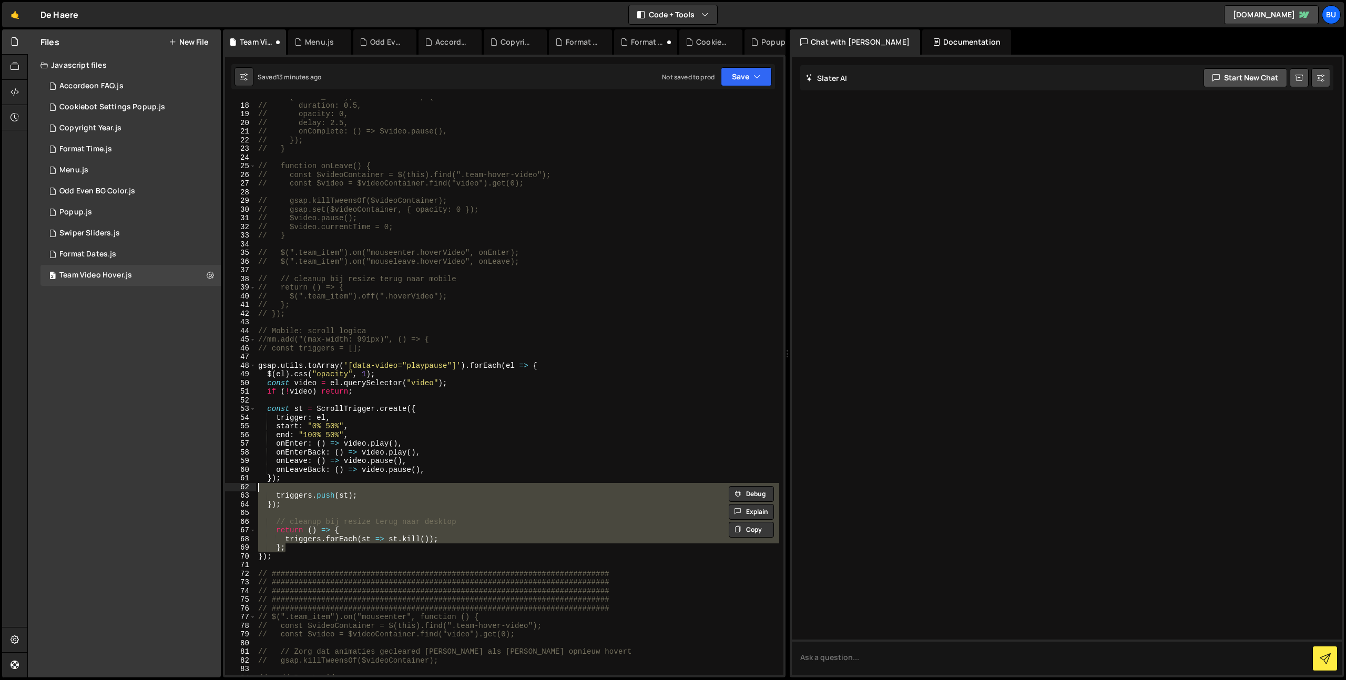
click at [519, 330] on div "// [DOMAIN_NAME]($videoContainer, { // duration: 0.5, // opacity: 0, // delay: …" at bounding box center [517, 390] width 523 height 594
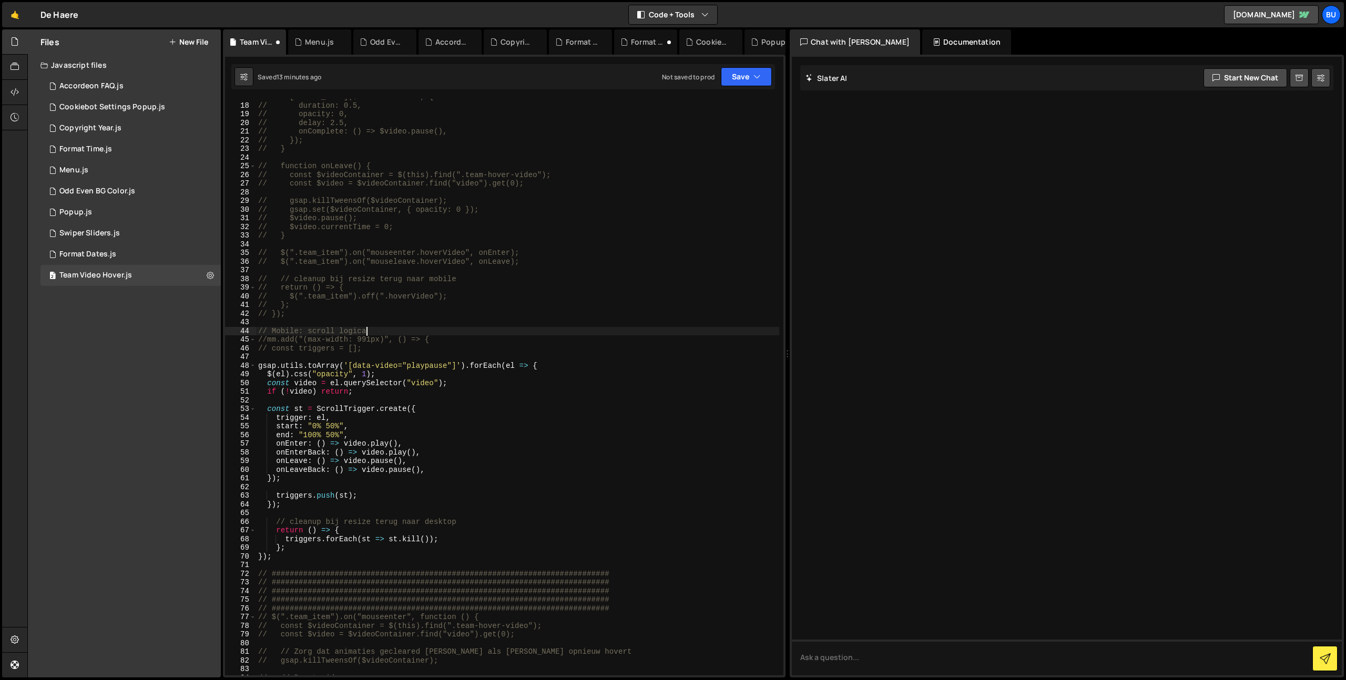
click at [401, 352] on div "// [DOMAIN_NAME]($videoContainer, { // duration: 0.5, // opacity: 0, // delay: …" at bounding box center [517, 390] width 523 height 594
click at [407, 349] on div "// [DOMAIN_NAME]($videoContainer, { // duration: 0.5, // opacity: 0, // delay: …" at bounding box center [517, 390] width 523 height 594
drag, startPoint x: 389, startPoint y: 368, endPoint x: 400, endPoint y: 350, distance: 21.5
click at [391, 363] on div "// [DOMAIN_NAME]($videoContainer, { // duration: 0.5, // opacity: 0, // delay: …" at bounding box center [517, 390] width 523 height 594
click at [400, 349] on div "// [DOMAIN_NAME]($videoContainer, { // duration: 0.5, // opacity: 0, // delay: …" at bounding box center [517, 390] width 523 height 594
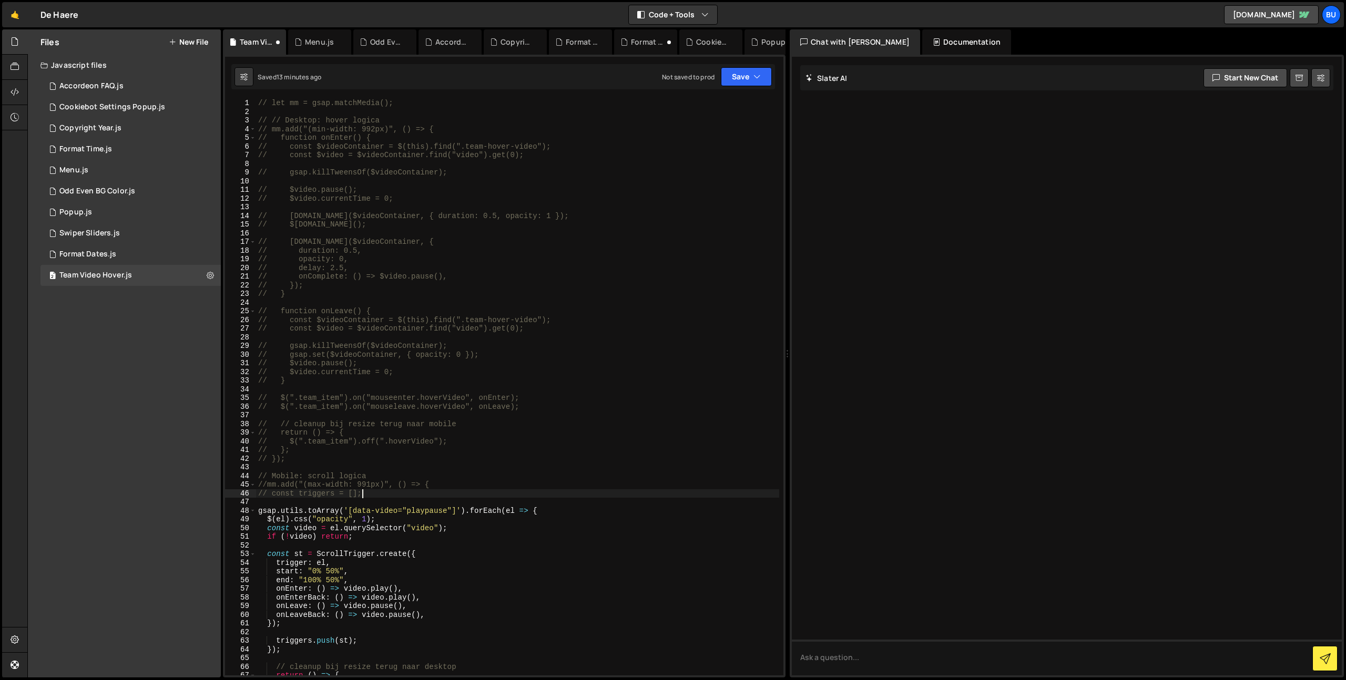
scroll to position [0, 0]
drag, startPoint x: 294, startPoint y: 110, endPoint x: 219, endPoint y: 86, distance: 79.0
click at [223, 84] on div "1 Type cmd + s to save your Javascript file. הההההההההההההההההההההההההההההההההה…" at bounding box center [504, 366] width 563 height 623
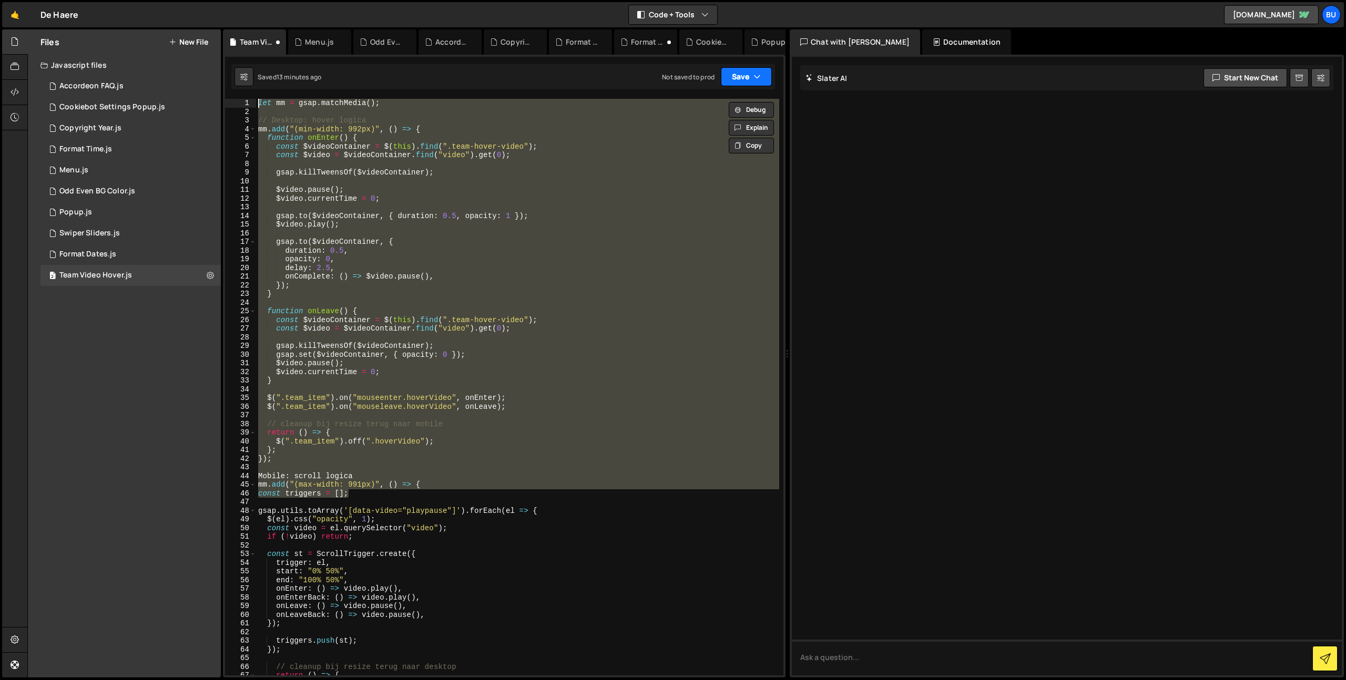
click at [738, 75] on button "Save" at bounding box center [746, 76] width 51 height 19
click at [723, 100] on div "Save to Staging S" at bounding box center [710, 102] width 109 height 11
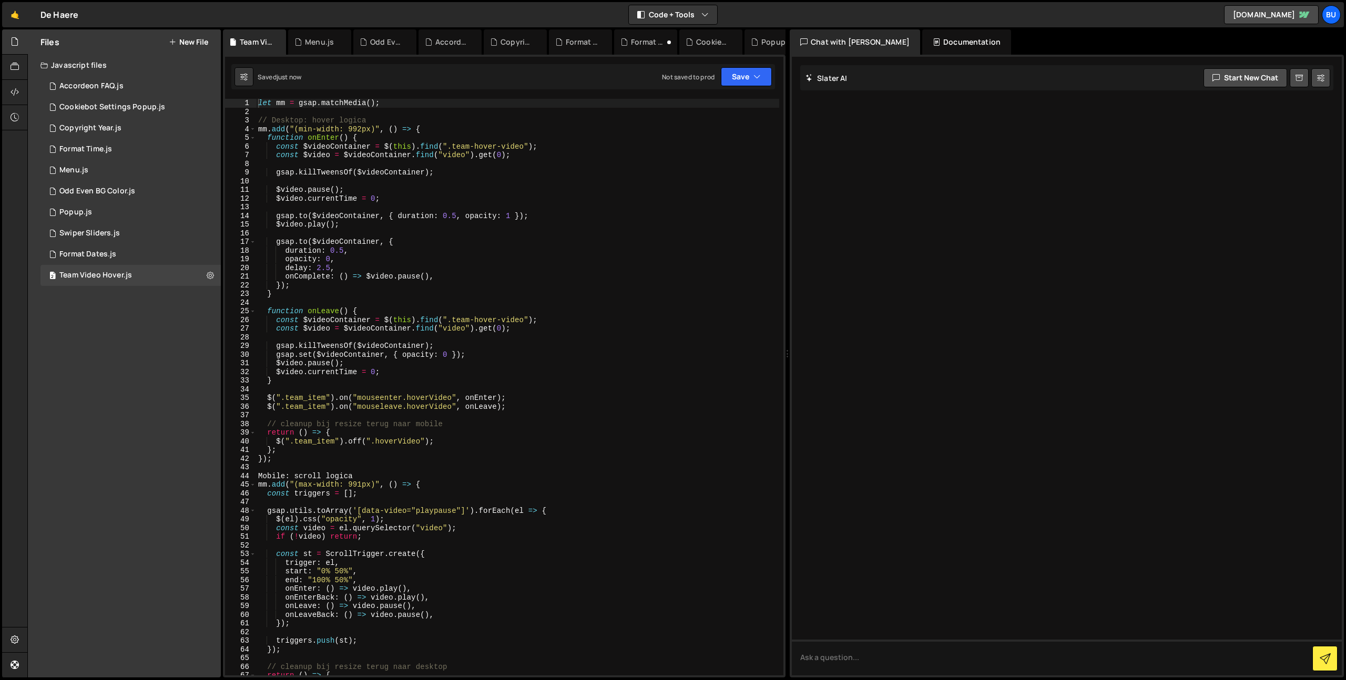
click at [584, 187] on div "let mm = gsap . matchMedia ( ) ; // Desktop: hover logica mm . add ( "(min-widt…" at bounding box center [517, 396] width 523 height 594
click at [554, 268] on div "let mm = gsap . matchMedia ( ) ; // Desktop: hover logica mm . add ( "(min-widt…" at bounding box center [517, 396] width 523 height 594
type textarea "delay: 2.5,"
drag, startPoint x: 595, startPoint y: 231, endPoint x: 589, endPoint y: 223, distance: 9.4
click at [595, 231] on div "let mm = gsap . matchMedia ( ) ; // Desktop: hover logica mm . add ( "(min-widt…" at bounding box center [517, 396] width 523 height 594
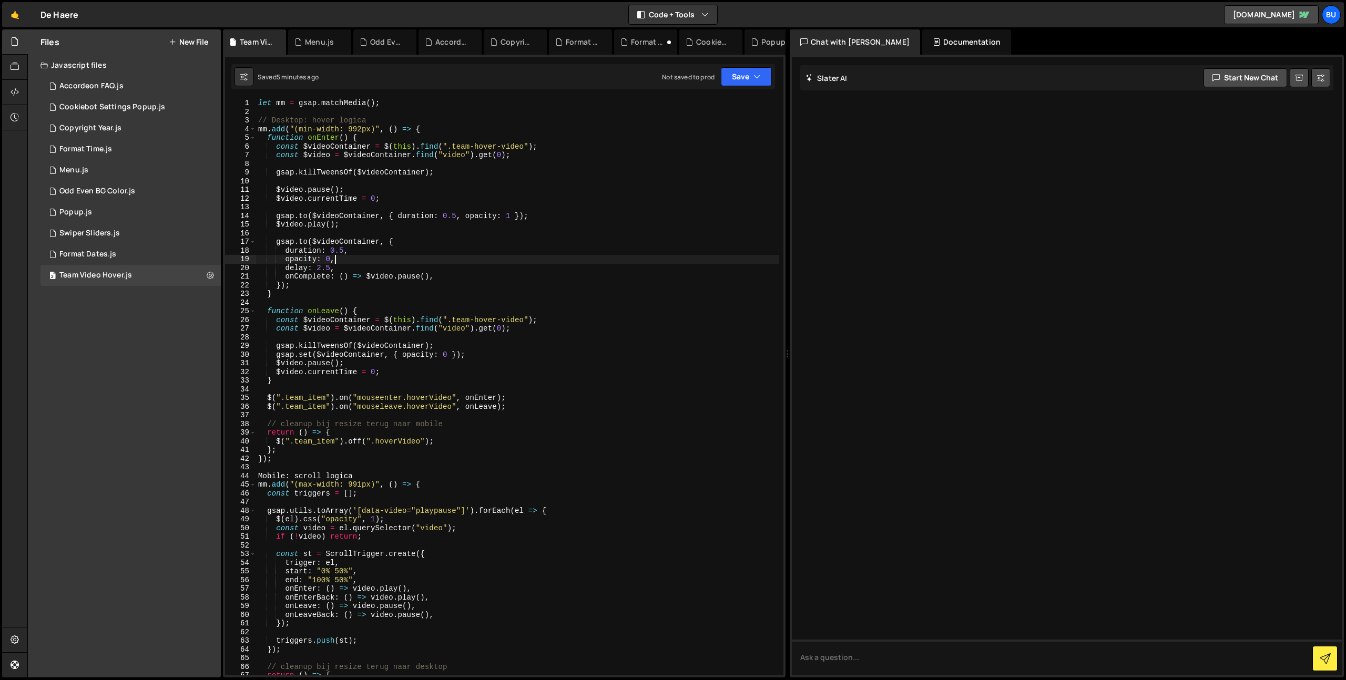
drag, startPoint x: 456, startPoint y: 260, endPoint x: 461, endPoint y: 249, distance: 11.5
click at [456, 260] on div "let mm = gsap . matchMedia ( ) ; // Desktop: hover logica mm . add ( "(min-widt…" at bounding box center [517, 396] width 523 height 594
click at [539, 217] on div "let mm = gsap . matchMedia ( ) ; // Desktop: hover logica mm . add ( "(min-widt…" at bounding box center [517, 396] width 523 height 594
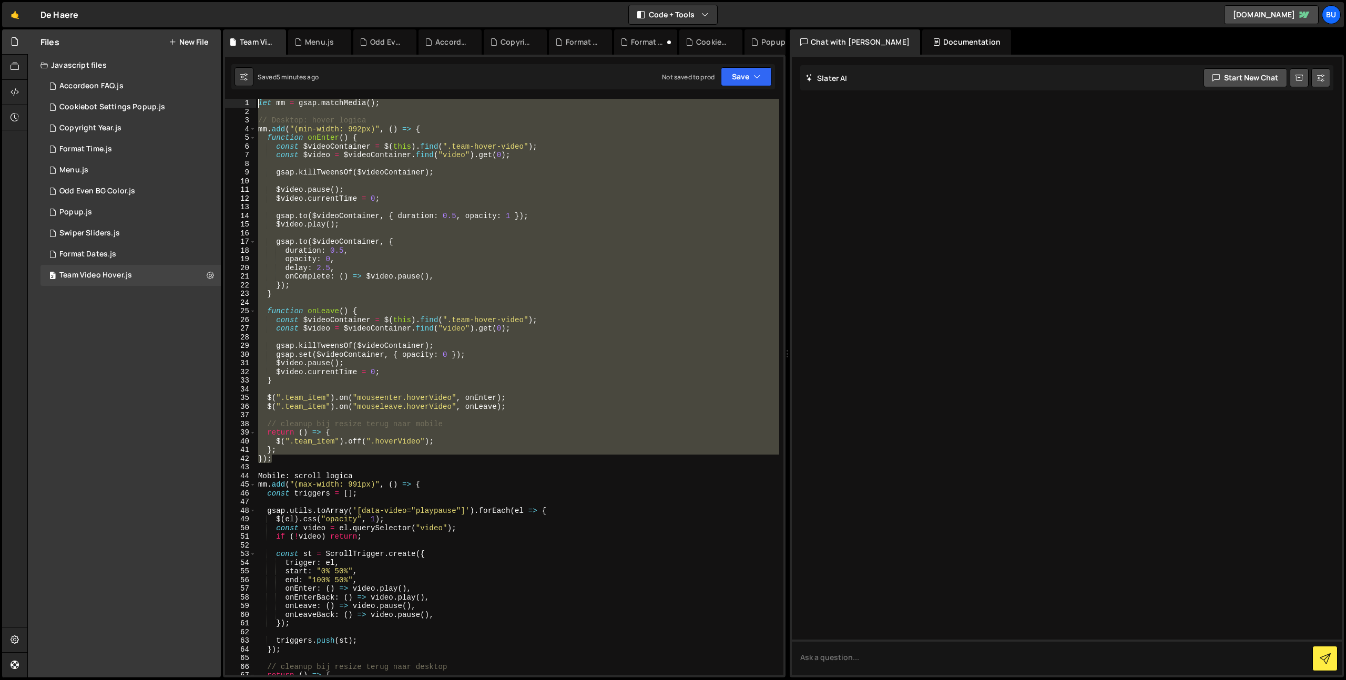
drag, startPoint x: 281, startPoint y: 440, endPoint x: 47, endPoint y: 54, distance: 451.0
click at [103, 47] on div "Files New File Create your first file Get started by starting a Javascript or C…" at bounding box center [686, 353] width 1319 height 649
click at [260, 131] on div "let mm = gsap . matchMedia ( ) ; // Desktop: hover logica mm . add ( "(min-widt…" at bounding box center [517, 387] width 523 height 577
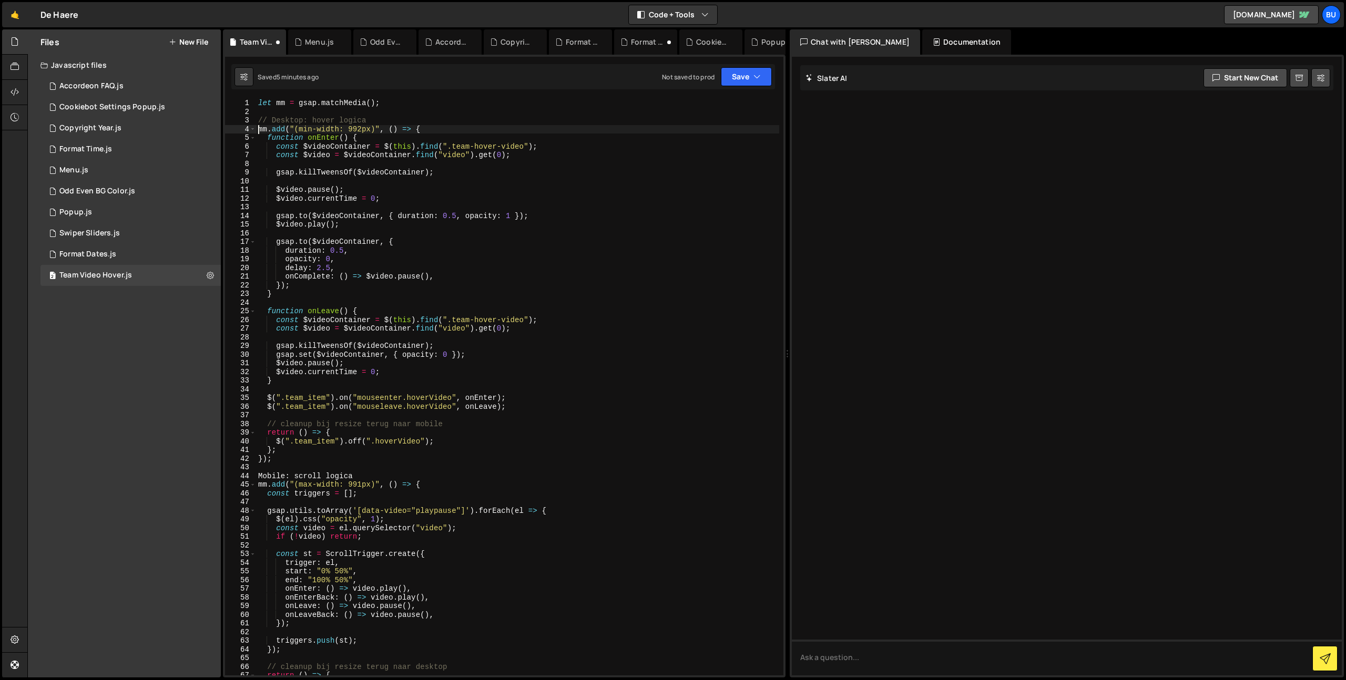
drag, startPoint x: 365, startPoint y: 450, endPoint x: 324, endPoint y: 463, distance: 42.7
click at [365, 450] on div "let mm = gsap . matchMedia ( ) ; // Desktop: hover logica mm . add ( "(min-widt…" at bounding box center [517, 396] width 523 height 594
drag, startPoint x: 279, startPoint y: 476, endPoint x: 254, endPoint y: 435, distance: 47.9
click at [279, 476] on div "let mm = gsap . matchMedia ( ) ; // Desktop: hover logica mm . add ( "(min-widt…" at bounding box center [517, 396] width 523 height 594
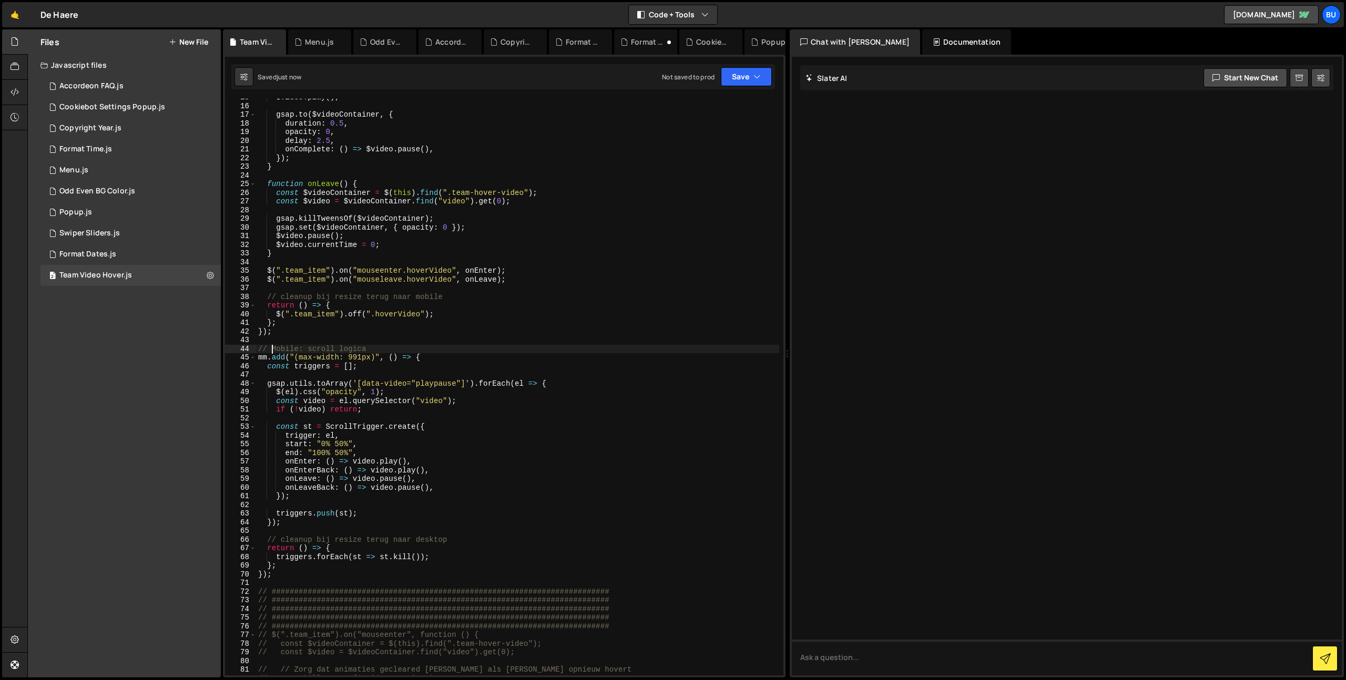
scroll to position [150, 0]
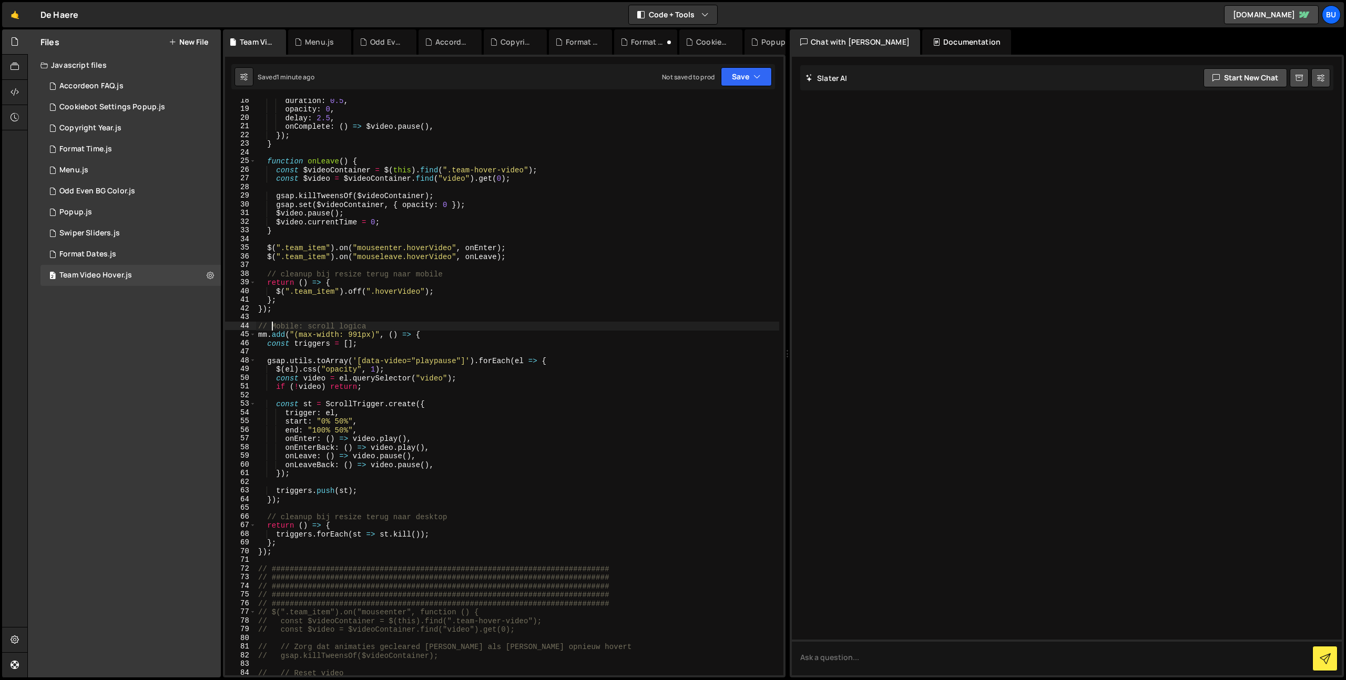
click at [550, 213] on div "duration : 0.5 , opacity : 0 , delay : 2.5 , onComplete : ( ) => $video . pause…" at bounding box center [517, 393] width 523 height 594
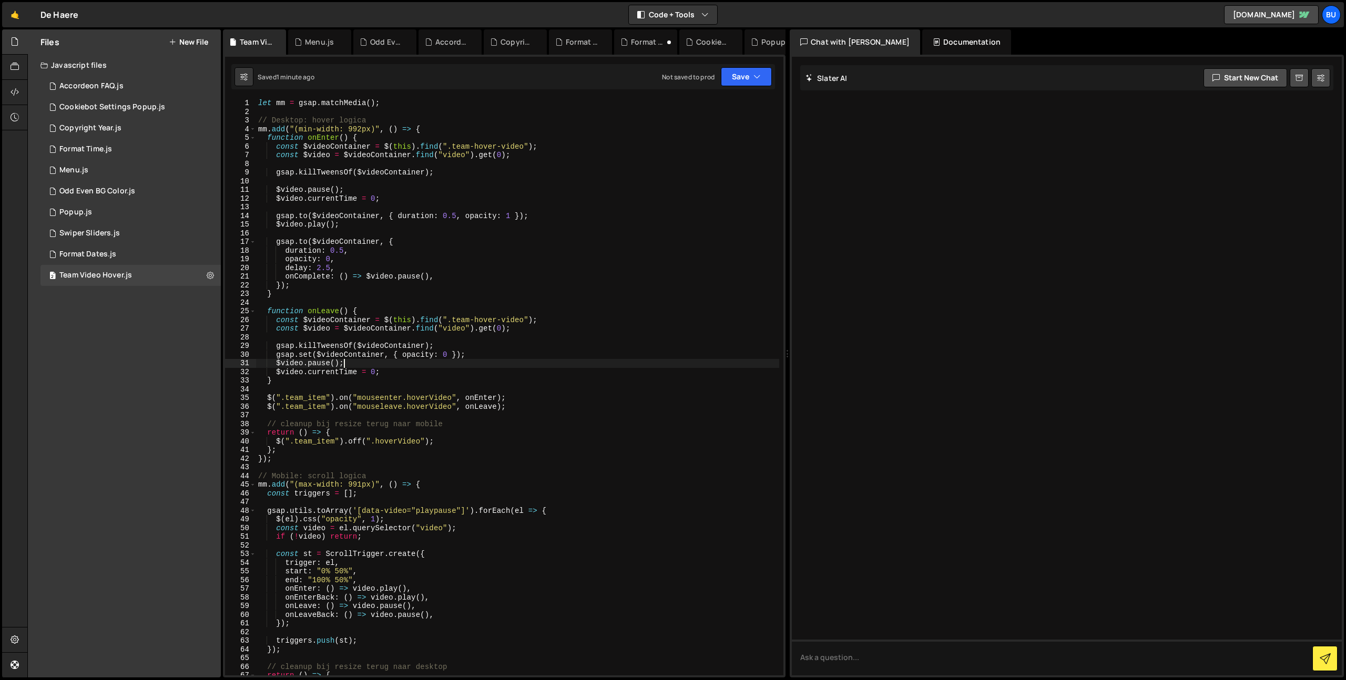
scroll to position [0, 0]
click at [441, 195] on div "let mm = gsap . matchMedia ( ) ; // Desktop: hover logica mm . add ( "(min-widt…" at bounding box center [517, 396] width 523 height 594
click at [447, 275] on div "let mm = gsap . matchMedia ( ) ; // Desktop: hover logica mm . add ( "(min-widt…" at bounding box center [517, 396] width 523 height 594
click at [454, 327] on div "let mm = gsap . matchMedia ( ) ; // Desktop: hover logica mm . add ( "(min-widt…" at bounding box center [517, 396] width 523 height 594
type textarea "const $video = $videoContainer.find("video").get(0);"
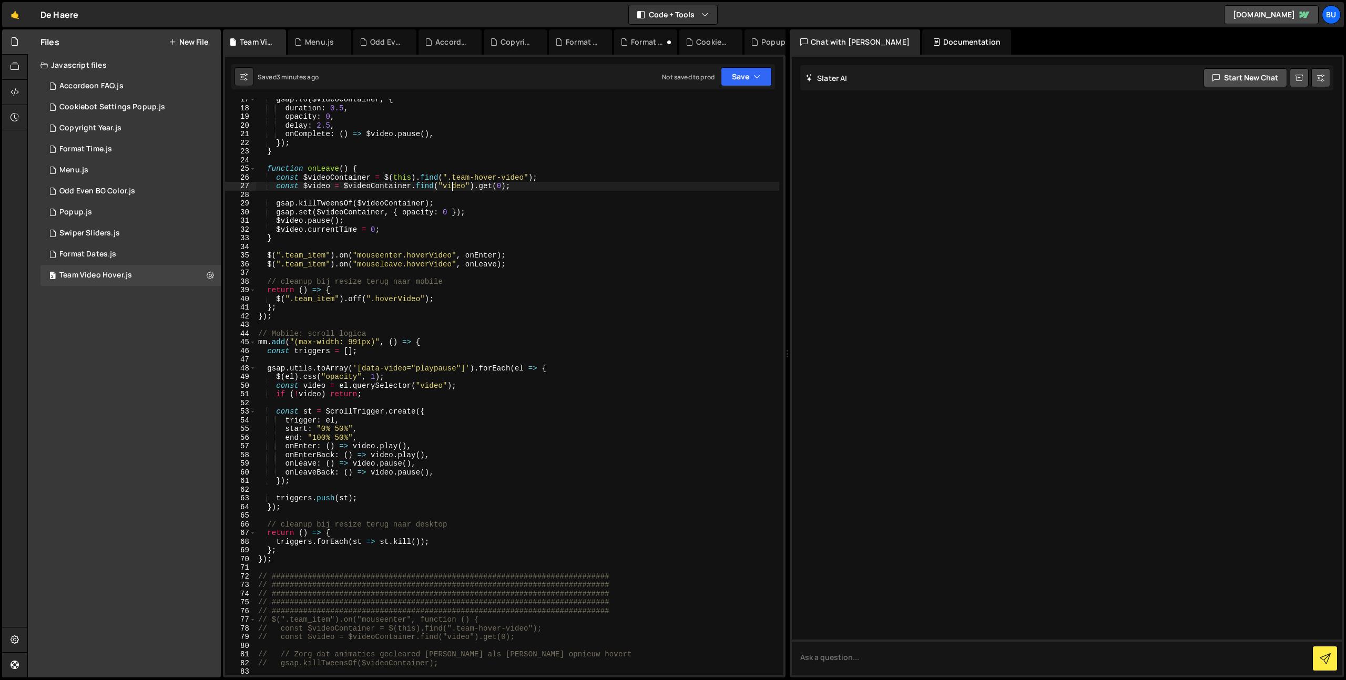
scroll to position [145, 0]
drag, startPoint x: 367, startPoint y: 359, endPoint x: 375, endPoint y: 352, distance: 10.8
click at [367, 359] on div "gsap . to ( $videoContainer , { duration : 0.5 , opacity : 0 , delay : 2.5 , on…" at bounding box center [517, 390] width 523 height 594
click at [423, 348] on div "gsap . to ( $videoContainer , { duration : 0.5 , opacity : 0 , delay : 2.5 , on…" at bounding box center [517, 390] width 523 height 594
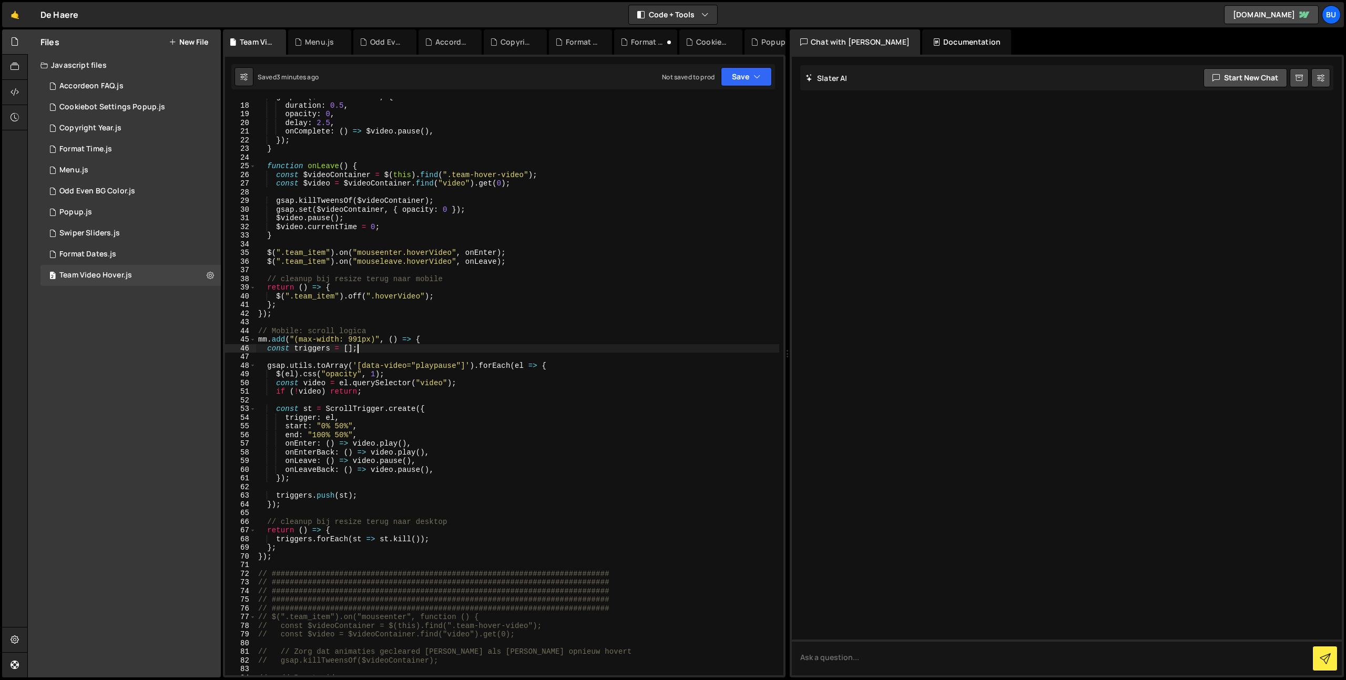
click at [414, 370] on div "gsap . to ( $videoContainer , { duration : 0.5 , opacity : 0 , delay : 2.5 , on…" at bounding box center [517, 390] width 523 height 594
click at [450, 352] on div "gsap . to ( $videoContainer , { duration : 0.5 , opacity : 0 , delay : 2.5 , on…" at bounding box center [517, 390] width 523 height 594
type textarea "const triggers = [];"
click at [392, 397] on div "gsap . to ( $videoContainer , { duration : 0.5 , opacity : 0 , delay : 2.5 , on…" at bounding box center [517, 390] width 523 height 594
click at [366, 423] on div "gsap . to ( $videoContainer , { duration : 0.5 , opacity : 0 , delay : 2.5 , on…" at bounding box center [517, 390] width 523 height 594
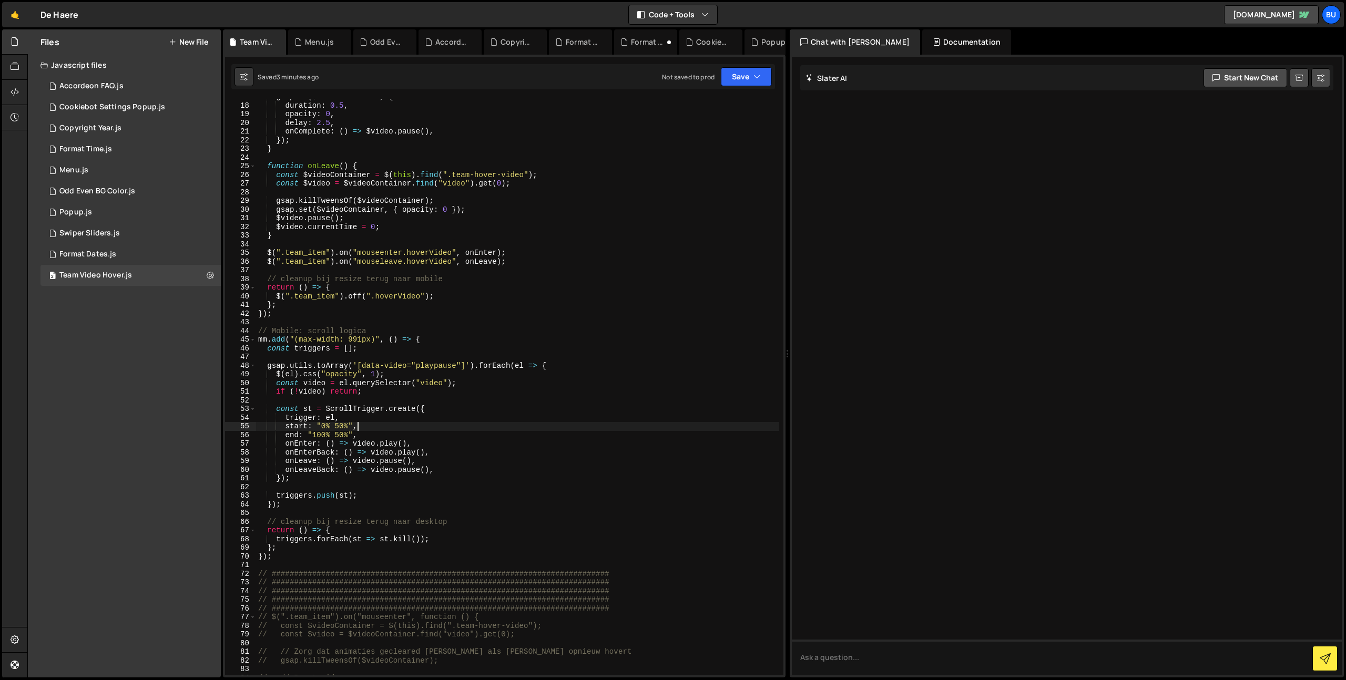
click at [371, 446] on div "gsap . to ( $videoContainer , { duration : 0.5 , opacity : 0 , delay : 2.5 , on…" at bounding box center [517, 390] width 523 height 594
click at [443, 411] on div "gsap . to ( $videoContainer , { duration : 0.5 , opacity : 0 , delay : 2.5 , on…" at bounding box center [517, 390] width 523 height 594
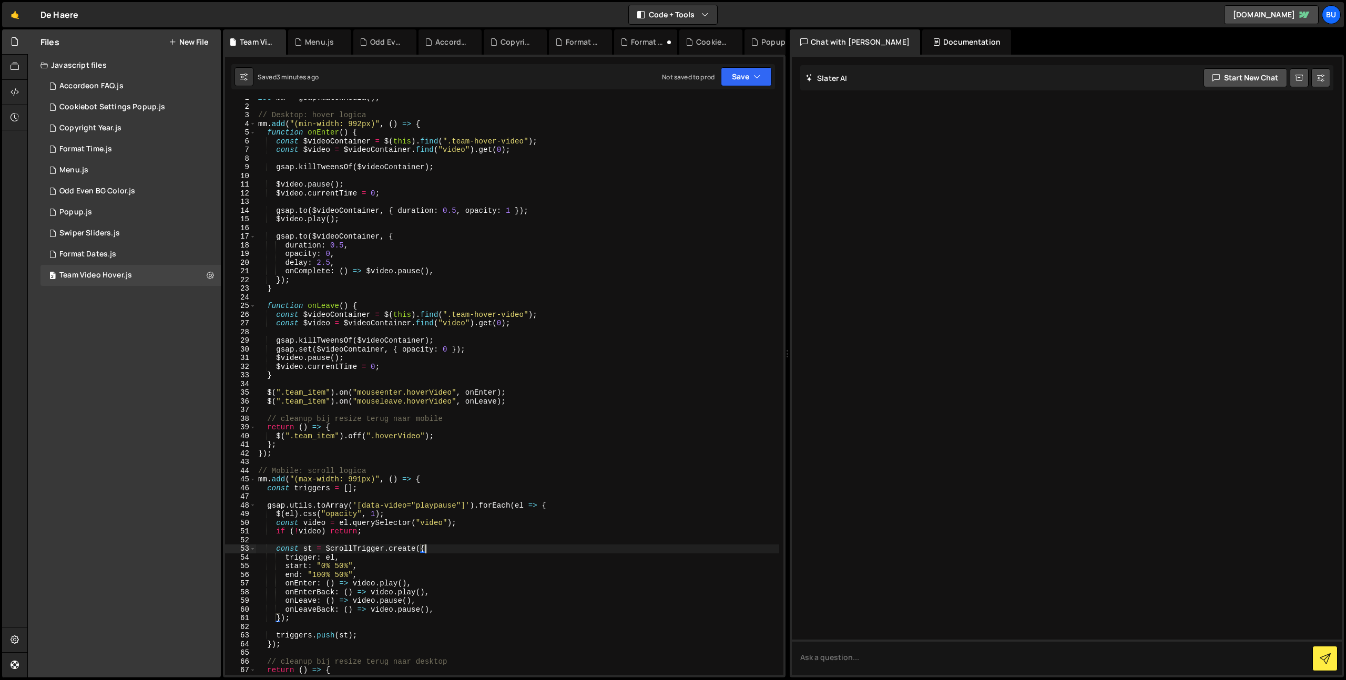
scroll to position [33, 0]
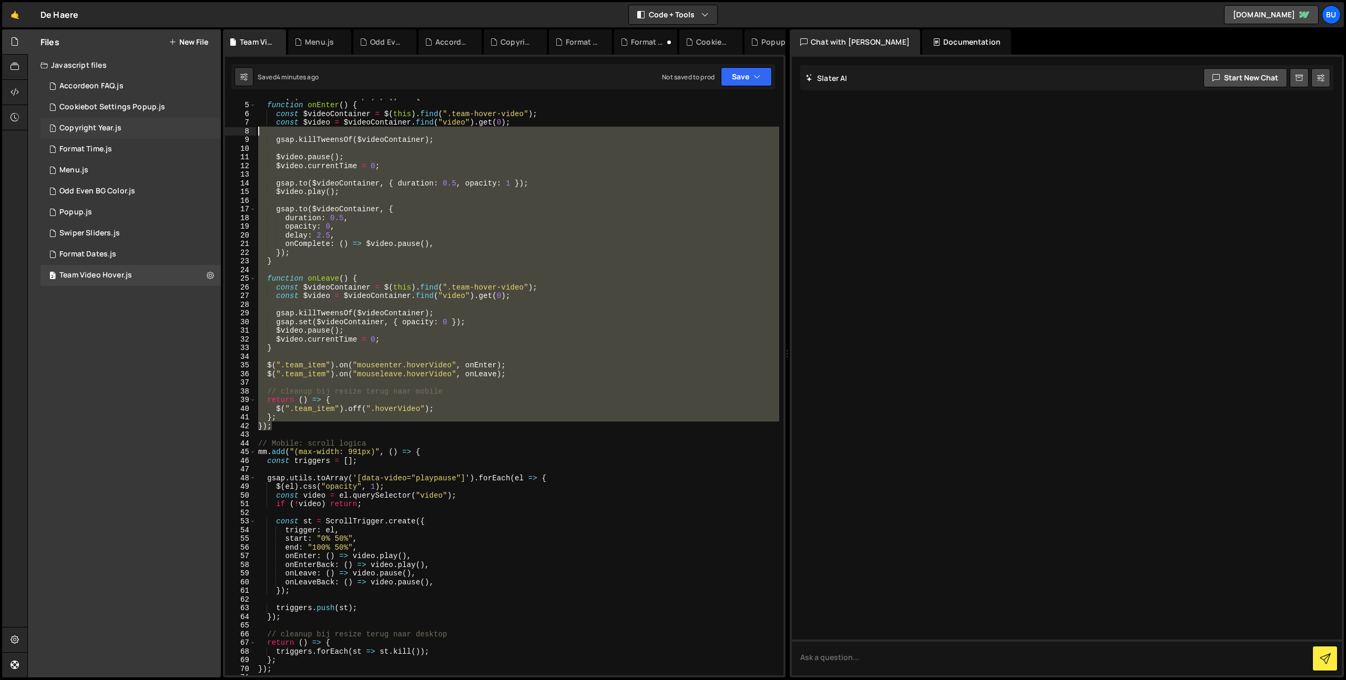
drag, startPoint x: 289, startPoint y: 423, endPoint x: 129, endPoint y: 130, distance: 333.1
click at [115, 125] on div "Files New File Create your first file Get started by starting a Javascript or C…" at bounding box center [686, 353] width 1319 height 649
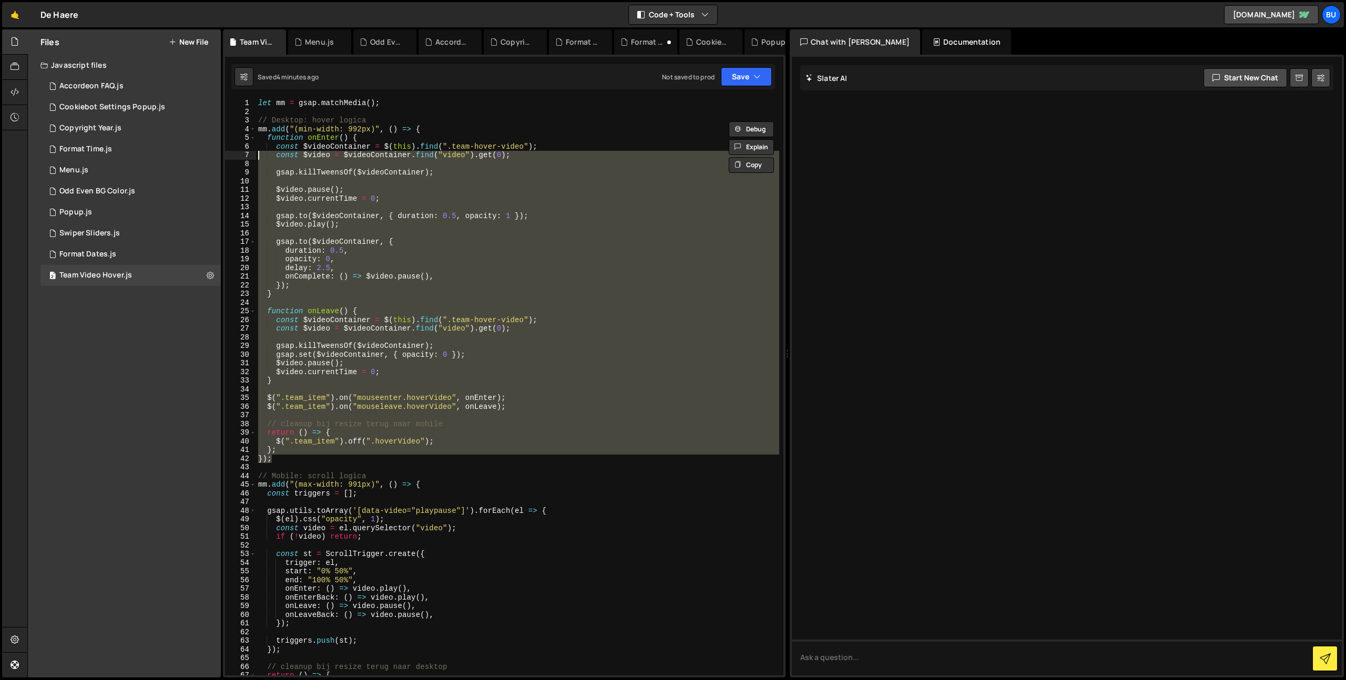
scroll to position [0, 0]
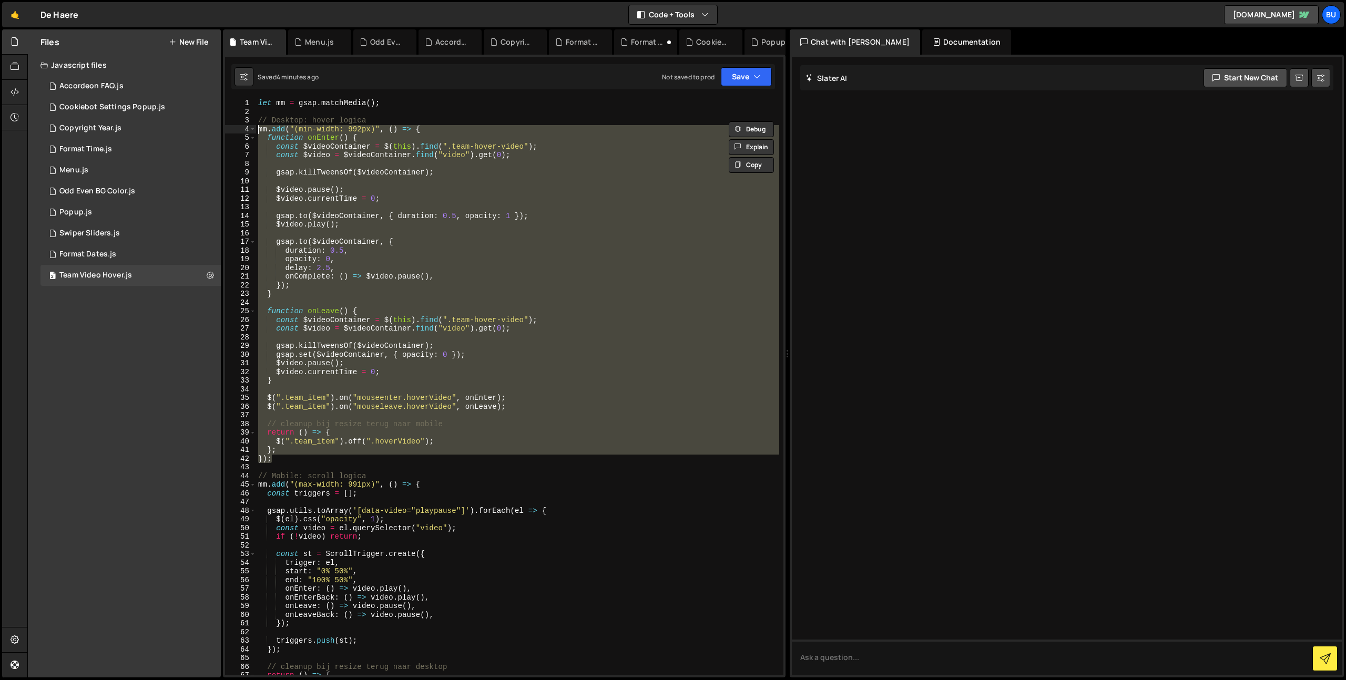
click at [258, 131] on div "let mm = gsap . matchMedia ( ) ; // Desktop: hover logica mm . add ( "(min-widt…" at bounding box center [517, 396] width 523 height 594
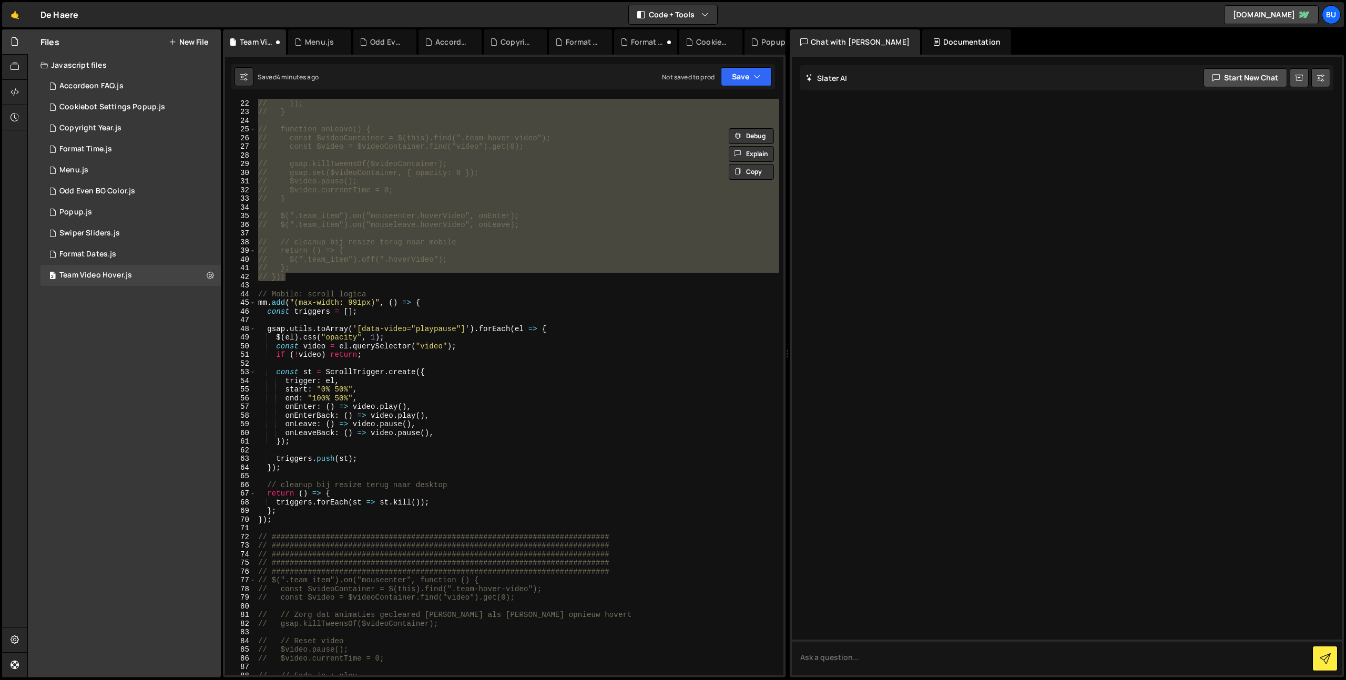
scroll to position [192, 0]
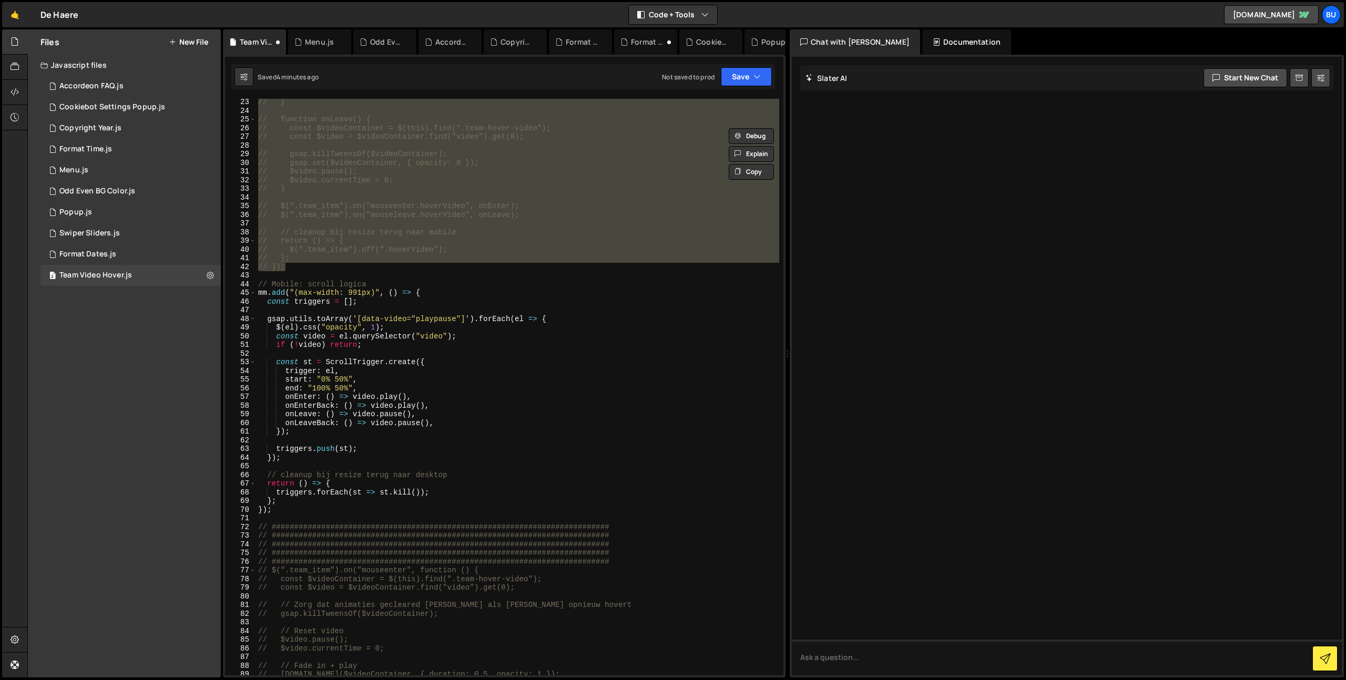
click at [553, 343] on div "// } // function onLeave() { // const $videoContainer = $(this).find(".team-hov…" at bounding box center [517, 395] width 523 height 594
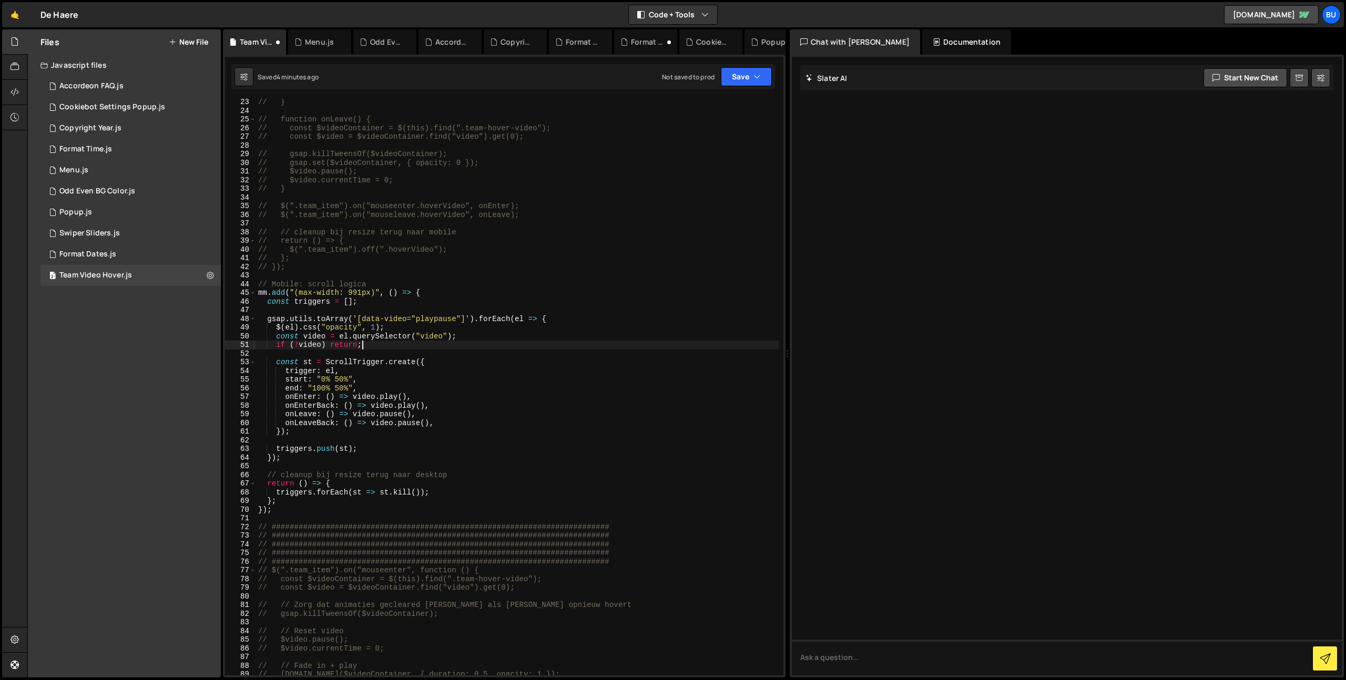
click at [551, 369] on div "// } // function onLeave() { // const $videoContainer = $(this).find(".team-hov…" at bounding box center [517, 395] width 523 height 594
click at [659, 315] on div "// } // function onLeave() { // const $videoContainer = $(this).find(".team-hov…" at bounding box center [517, 395] width 523 height 594
click at [753, 74] on icon "button" at bounding box center [756, 76] width 7 height 11
click at [719, 105] on div "Save to Staging S" at bounding box center [710, 102] width 109 height 11
drag, startPoint x: 417, startPoint y: 230, endPoint x: 415, endPoint y: 215, distance: 15.4
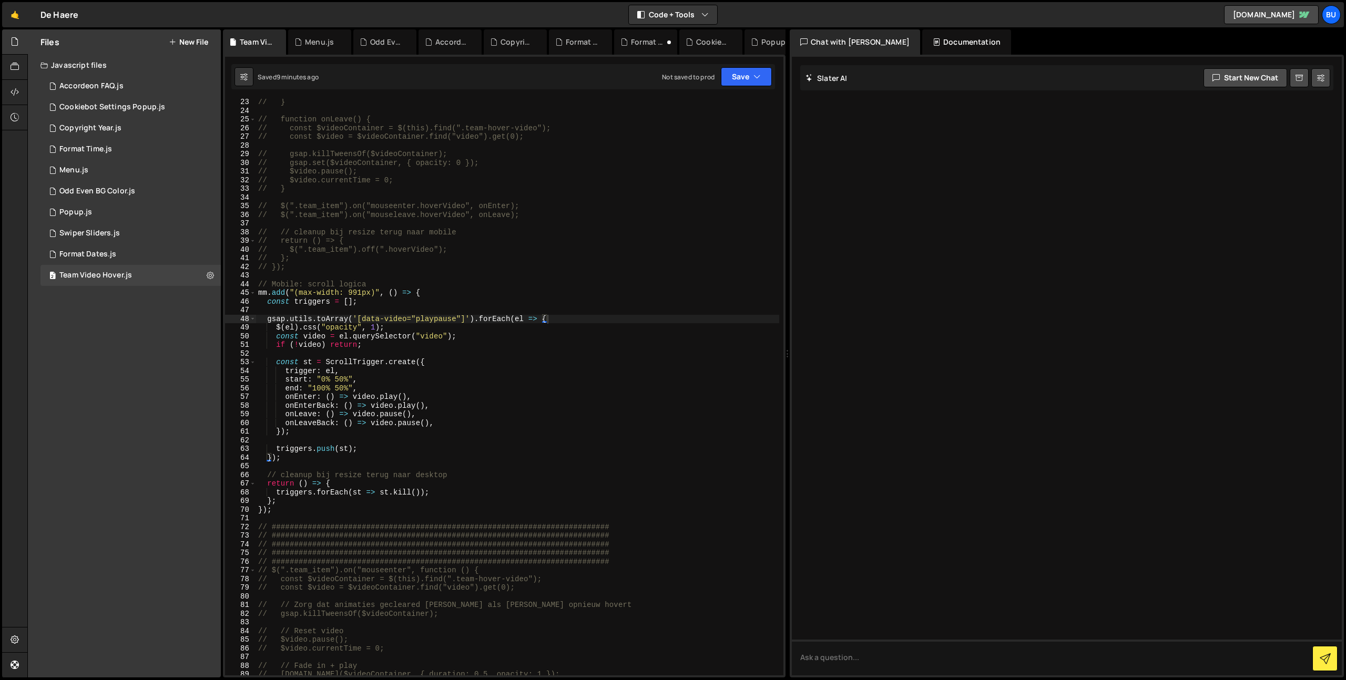
click at [417, 230] on div "// } // function onLeave() { // const $videoContainer = $(this).find(".team-hov…" at bounding box center [517, 395] width 523 height 594
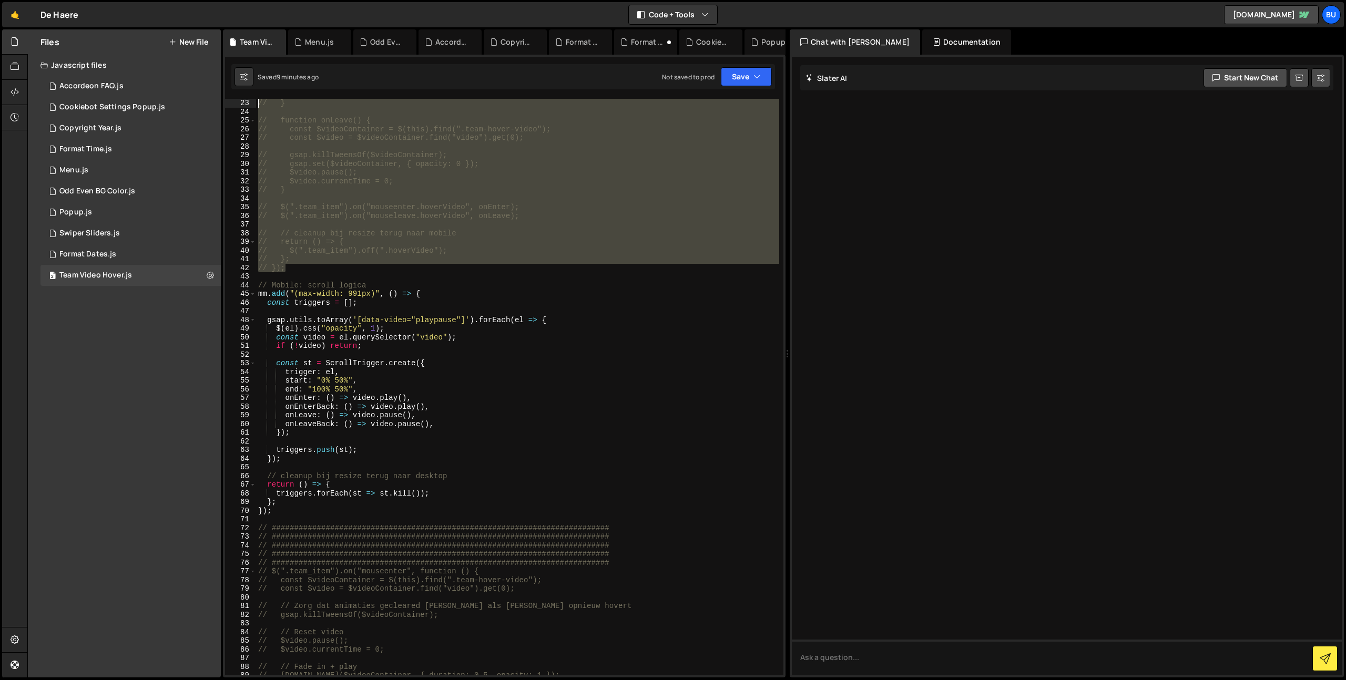
scroll to position [0, 0]
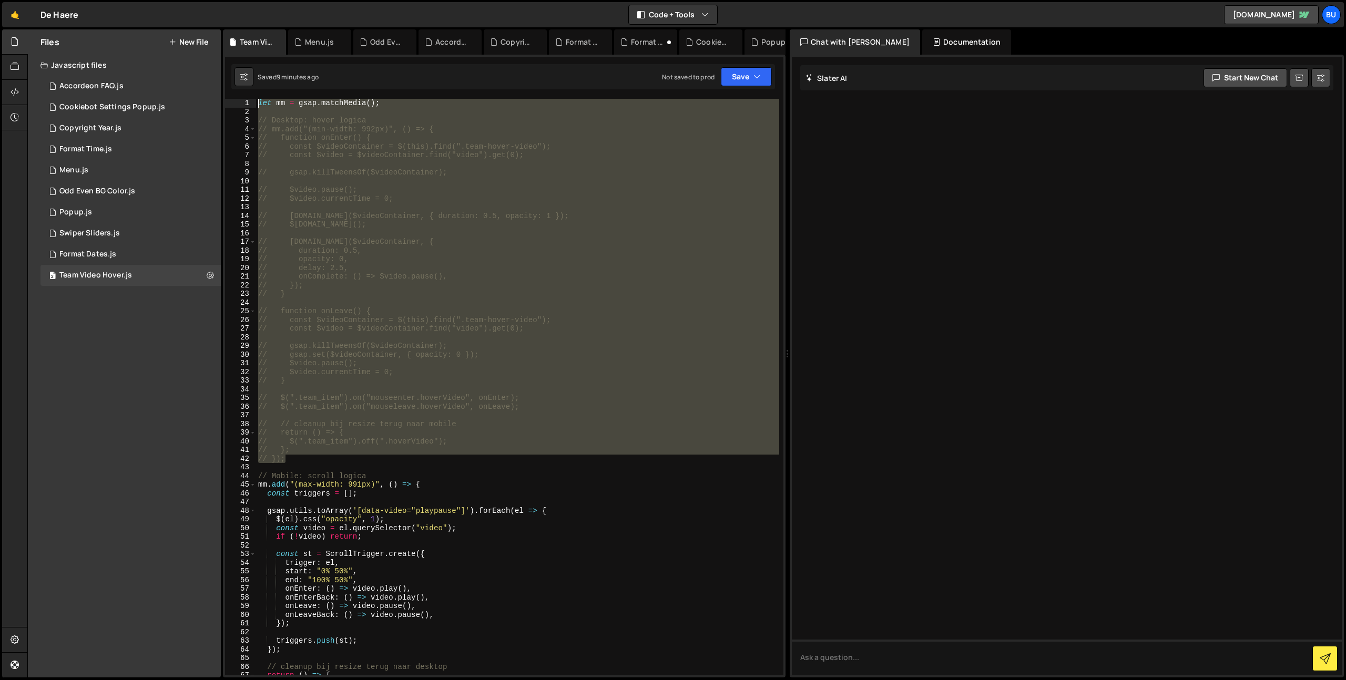
drag, startPoint x: 303, startPoint y: 271, endPoint x: 170, endPoint y: -77, distance: 372.6
click at [170, 0] on html "Projects [GEOGRAPHIC_DATA] Blog Bu Projects Your Teams Invite team member Accou…" at bounding box center [673, 340] width 1346 height 680
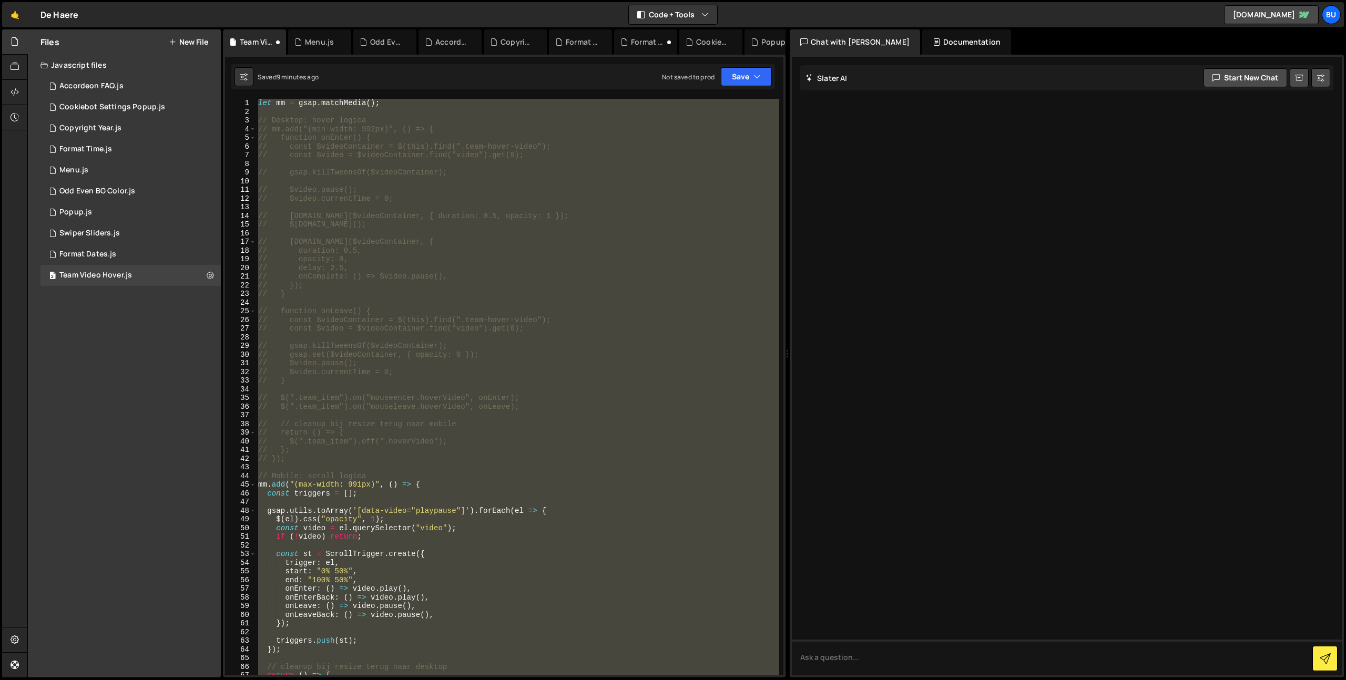
drag, startPoint x: 357, startPoint y: 363, endPoint x: 347, endPoint y: 364, distance: 10.0
click at [357, 363] on div "let mm = gsap . matchMedia ( ) ; // Desktop: hover logica // mm.add("(min-width…" at bounding box center [517, 387] width 523 height 577
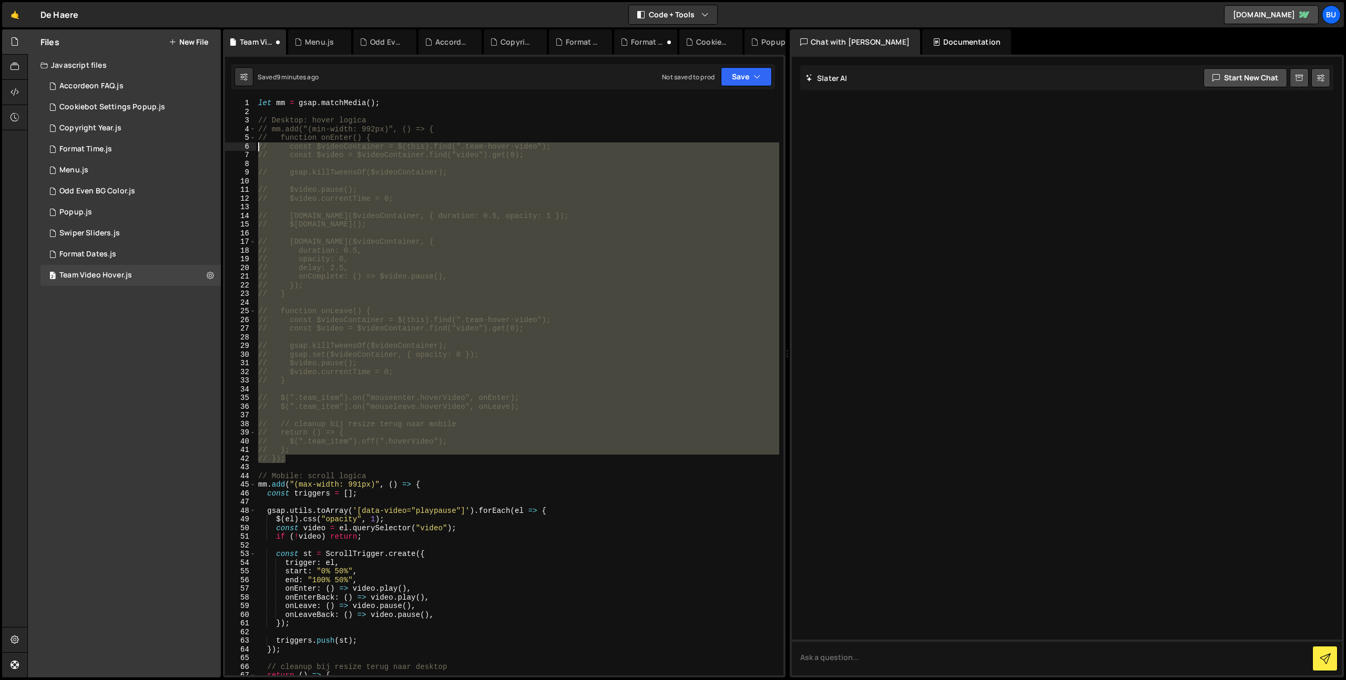
drag, startPoint x: 299, startPoint y: 458, endPoint x: 70, endPoint y: 39, distance: 477.1
click at [75, 40] on div "Files New File Create your first file Get started by starting a Javascript or C…" at bounding box center [686, 353] width 1319 height 649
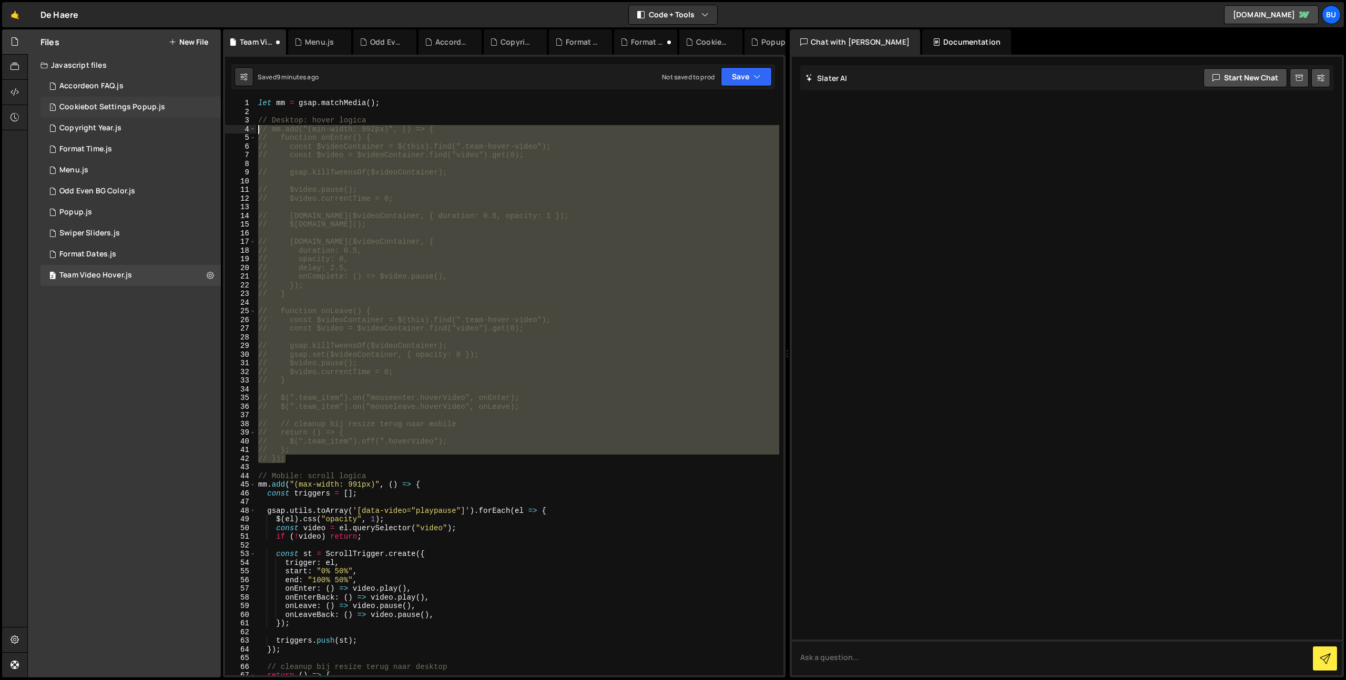
drag, startPoint x: 303, startPoint y: 461, endPoint x: 212, endPoint y: 114, distance: 359.3
click at [209, 132] on div "Files New File Create your first file Get started by starting a Javascript or C…" at bounding box center [686, 353] width 1319 height 649
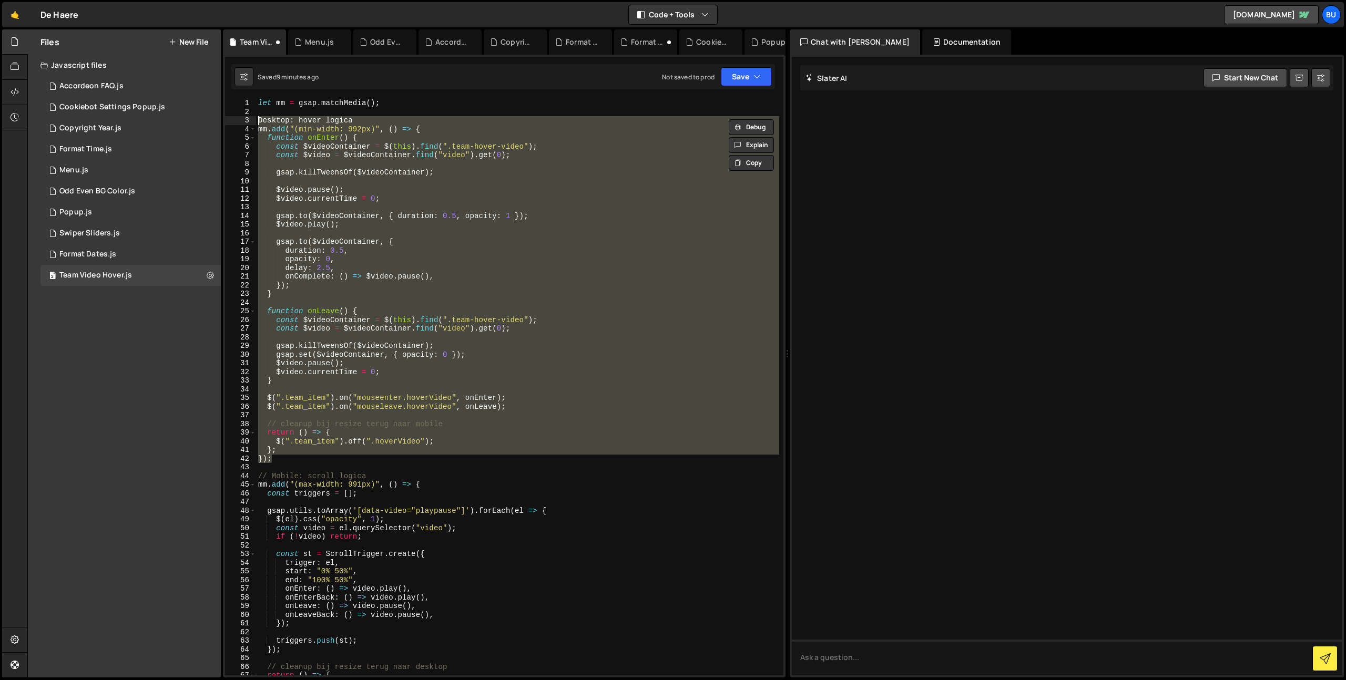
click at [609, 249] on div "let mm = gsap . matchMedia ( ) ; Desktop : hover logica mm . add ( "(min-width:…" at bounding box center [517, 396] width 523 height 594
type textarea "duration: 0.5,"
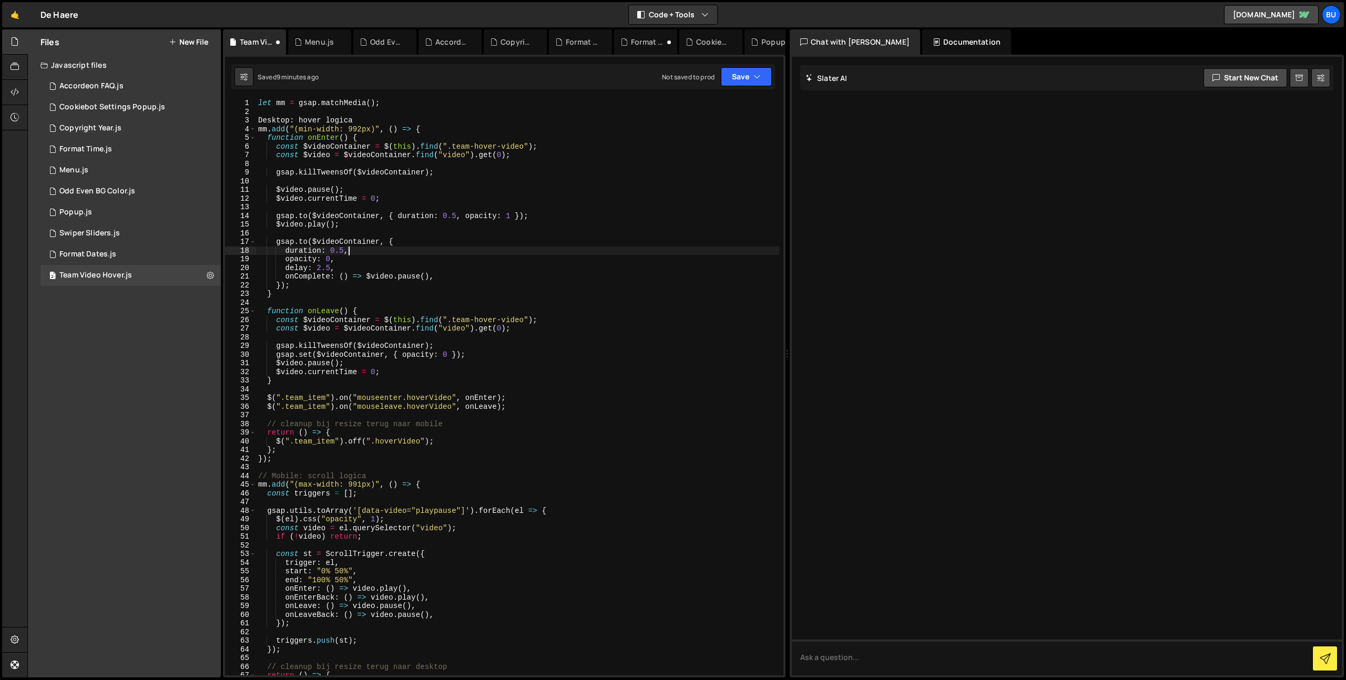
click at [653, 182] on div "let mm = gsap . matchMedia ( ) ; Desktop : hover logica mm . add ( "(min-width:…" at bounding box center [517, 396] width 523 height 594
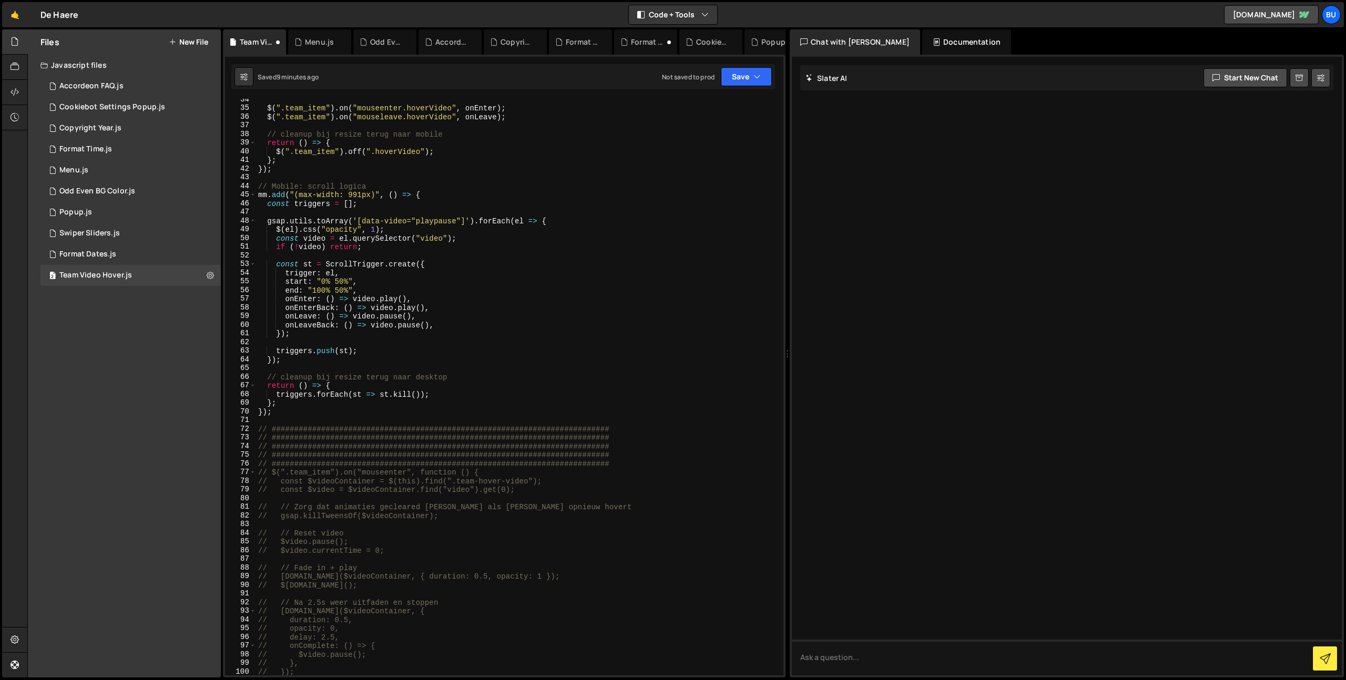
scroll to position [297, 0]
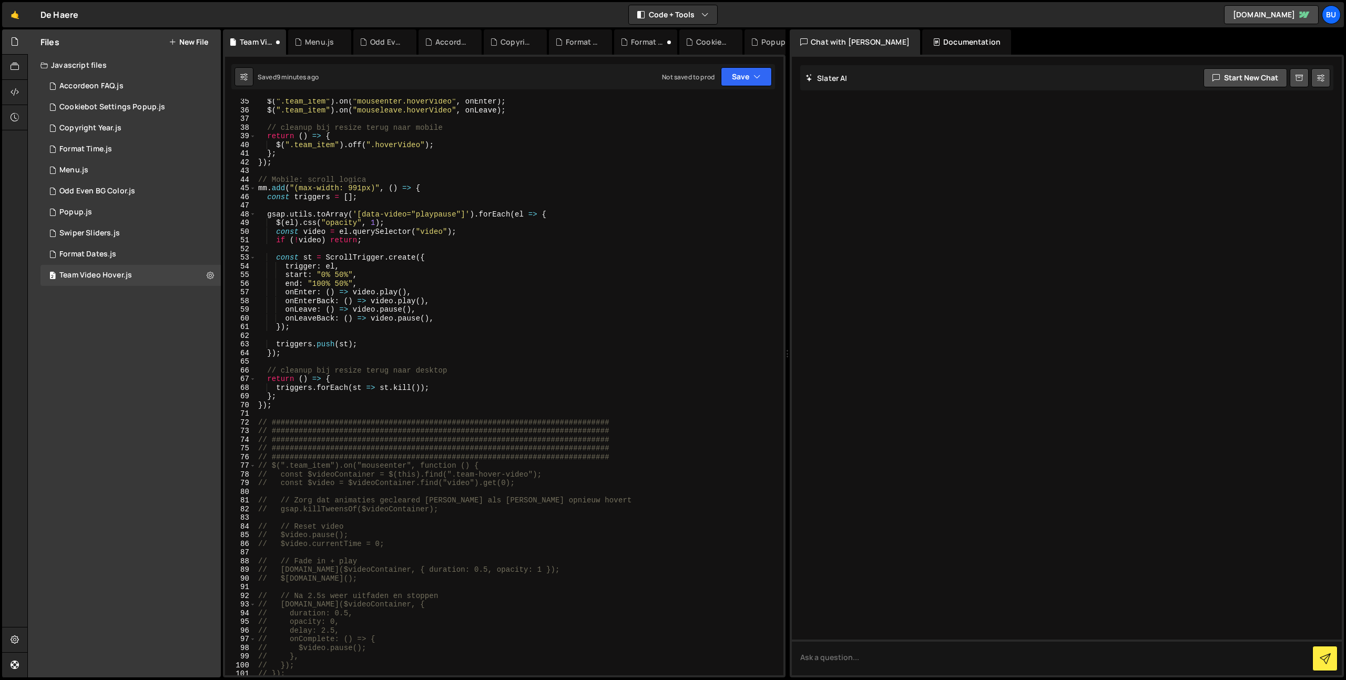
click at [379, 231] on div "$ ( ".team_item" ) . on ( "mouseenter.hoverVideo" , onEnter ) ; $ ( ".team_item…" at bounding box center [517, 394] width 523 height 594
type textarea "const video = el.querySelector("video");"
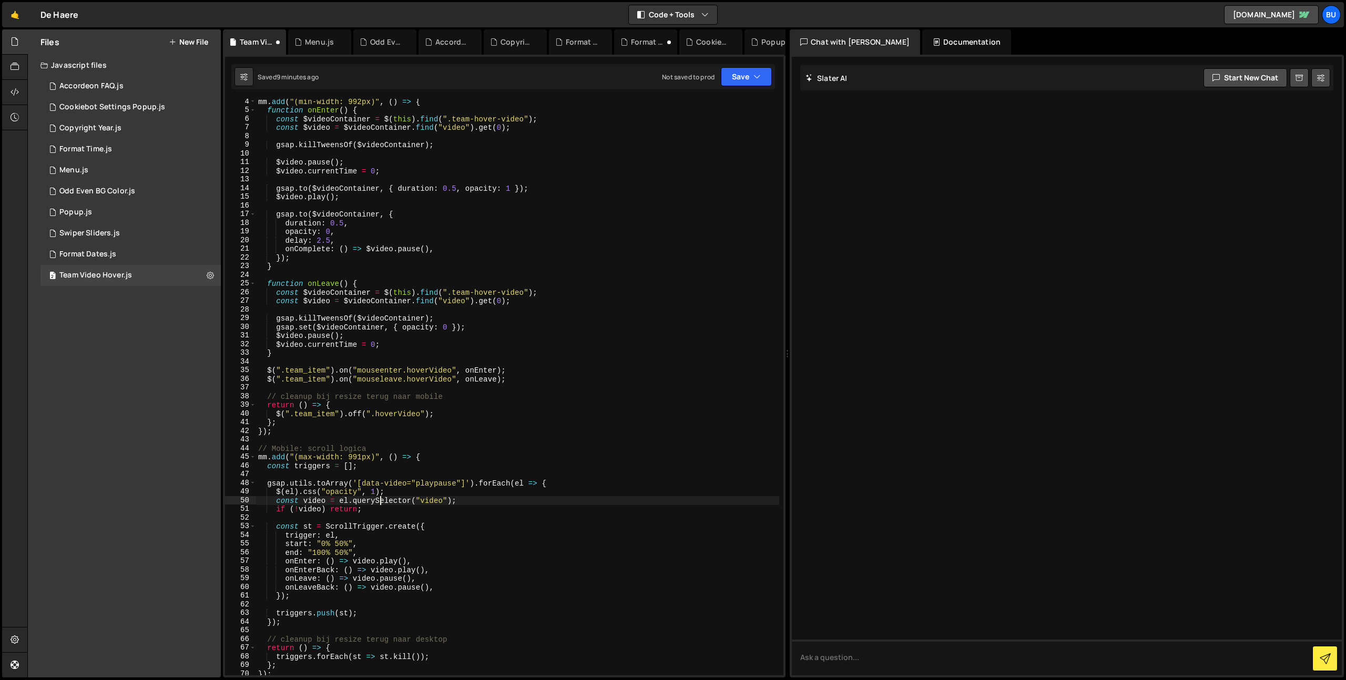
scroll to position [28, 0]
click at [461, 157] on div "mm . add ( "(min-width: 992px)" , ( ) => { function onEnter ( ) { const $videoC…" at bounding box center [517, 394] width 523 height 594
click at [453, 160] on div "mm . add ( "(min-width: 992px)" , ( ) => { function onEnter ( ) { const $videoC…" at bounding box center [517, 394] width 523 height 594
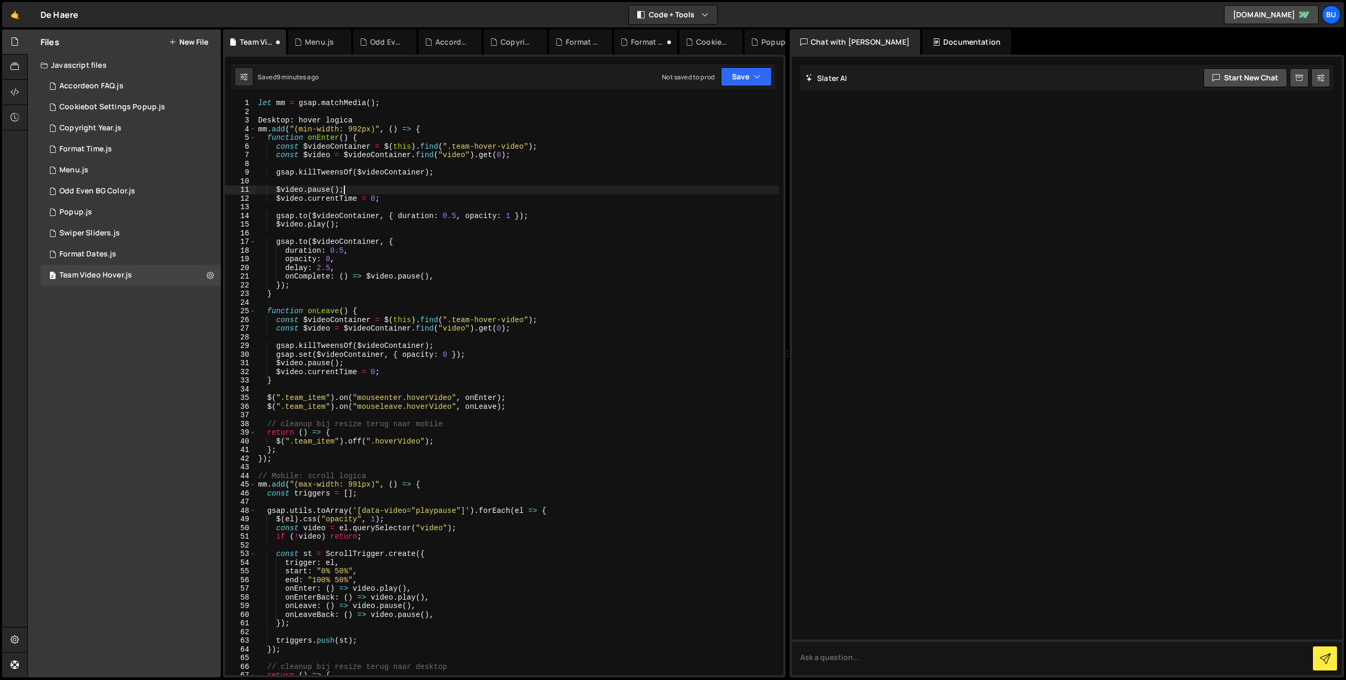
click at [415, 216] on div "let mm = gsap . matchMedia ( ) ; Desktop : hover logica mm . add ( "(min-width:…" at bounding box center [517, 396] width 523 height 594
type textarea "[DOMAIN_NAME]($videoContainer, { duration: 0.5, opacity: 1 });"
click at [482, 207] on div "let mm = gsap . matchMedia ( ) ; Desktop : hover logica mm . add ( "(min-width:…" at bounding box center [517, 396] width 523 height 594
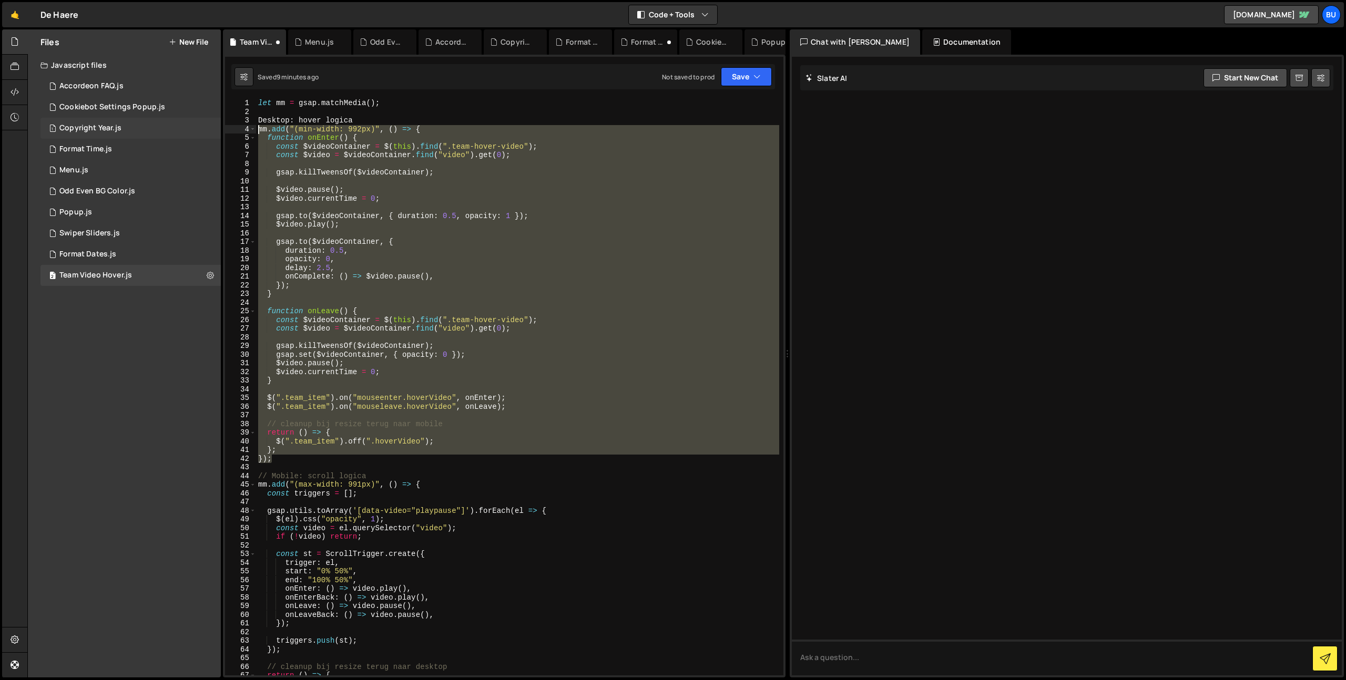
drag, startPoint x: 279, startPoint y: 458, endPoint x: 163, endPoint y: 121, distance: 356.5
click at [167, 118] on div "Files New File Create your first file Get started by starting a Javascript or C…" at bounding box center [686, 353] width 1319 height 649
click at [508, 157] on div "let mm = gsap . matchMedia ( ) ; Desktop : hover logica mm . add ( "(min-width:…" at bounding box center [517, 387] width 523 height 577
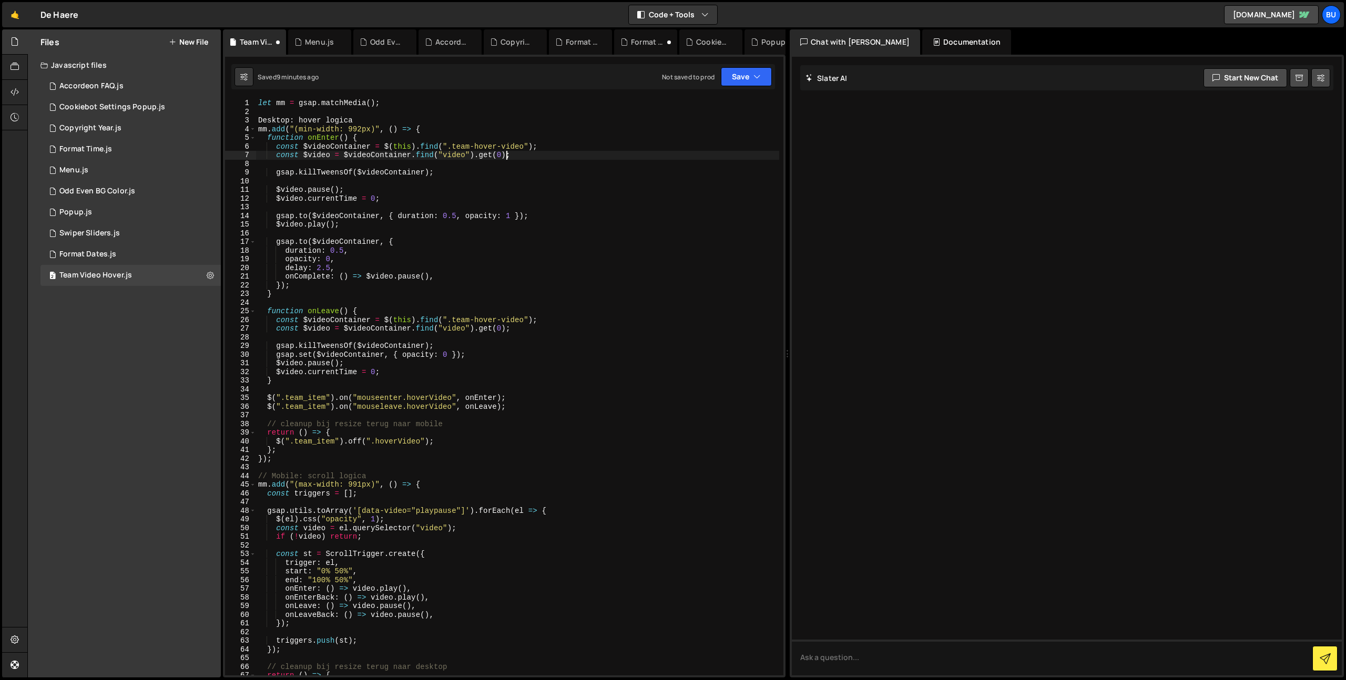
drag, startPoint x: 605, startPoint y: 151, endPoint x: 609, endPoint y: 144, distance: 8.7
click at [605, 151] on div "let mm = gsap . matchMedia ( ) ; Desktop : hover logica mm . add ( "(min-width:…" at bounding box center [517, 396] width 523 height 594
click at [269, 118] on div "let mm = gsap . matchMedia ( ) ; Desktop : hover logica mm . add ( "(min-width:…" at bounding box center [517, 396] width 523 height 594
type textarea "// Desktop: hover logica"
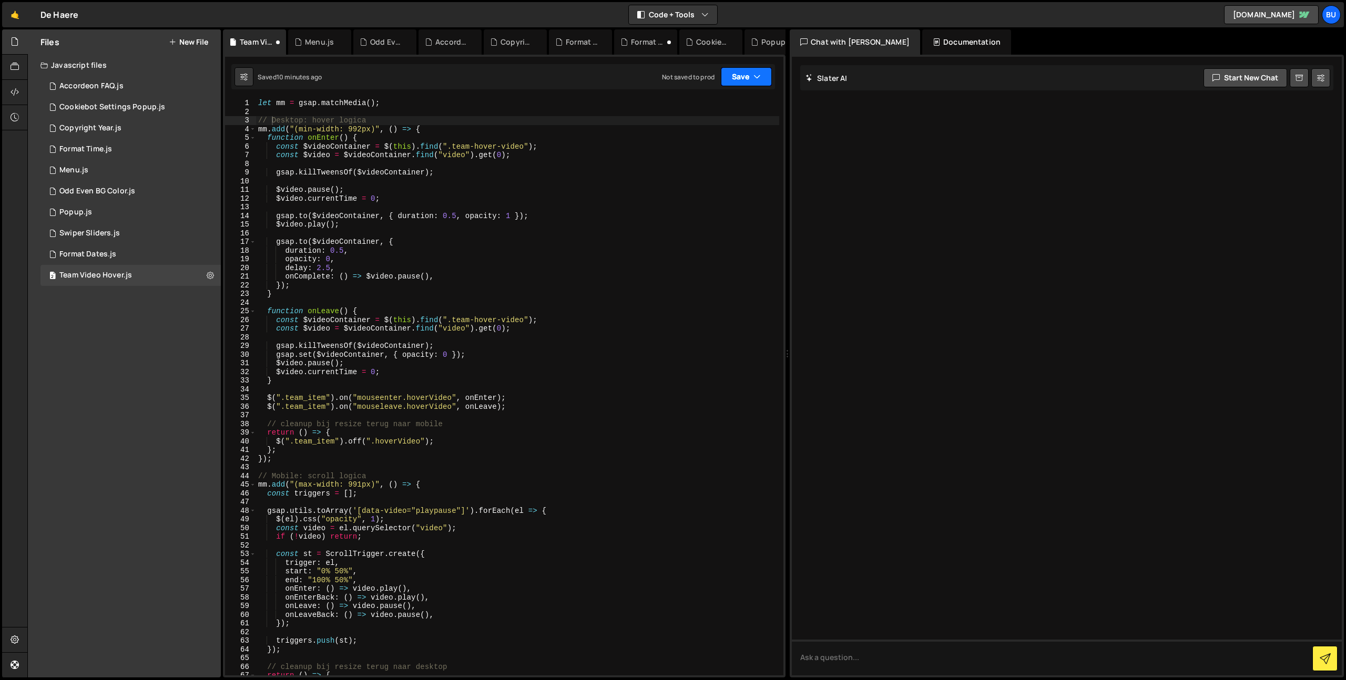
drag, startPoint x: 742, startPoint y: 76, endPoint x: 717, endPoint y: 89, distance: 28.2
click at [742, 77] on button "Save" at bounding box center [746, 76] width 51 height 19
drag, startPoint x: 708, startPoint y: 111, endPoint x: 634, endPoint y: 0, distance: 133.4
click at [707, 111] on div "10 minutes ago" at bounding box center [697, 113] width 44 height 9
click at [504, 203] on div "let mm = gsap . matchMedia ( ) ; // Desktop: hover logica mm . add ( "(min-widt…" at bounding box center [517, 396] width 523 height 594
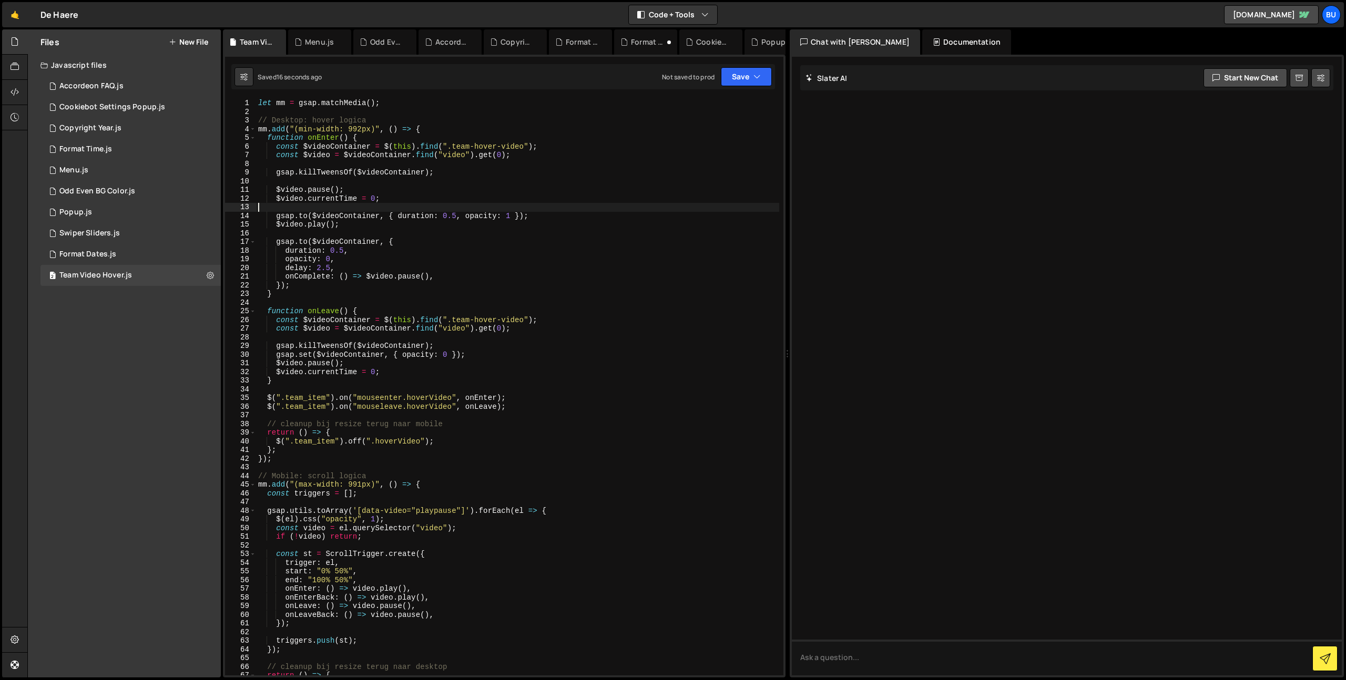
scroll to position [0, 0]
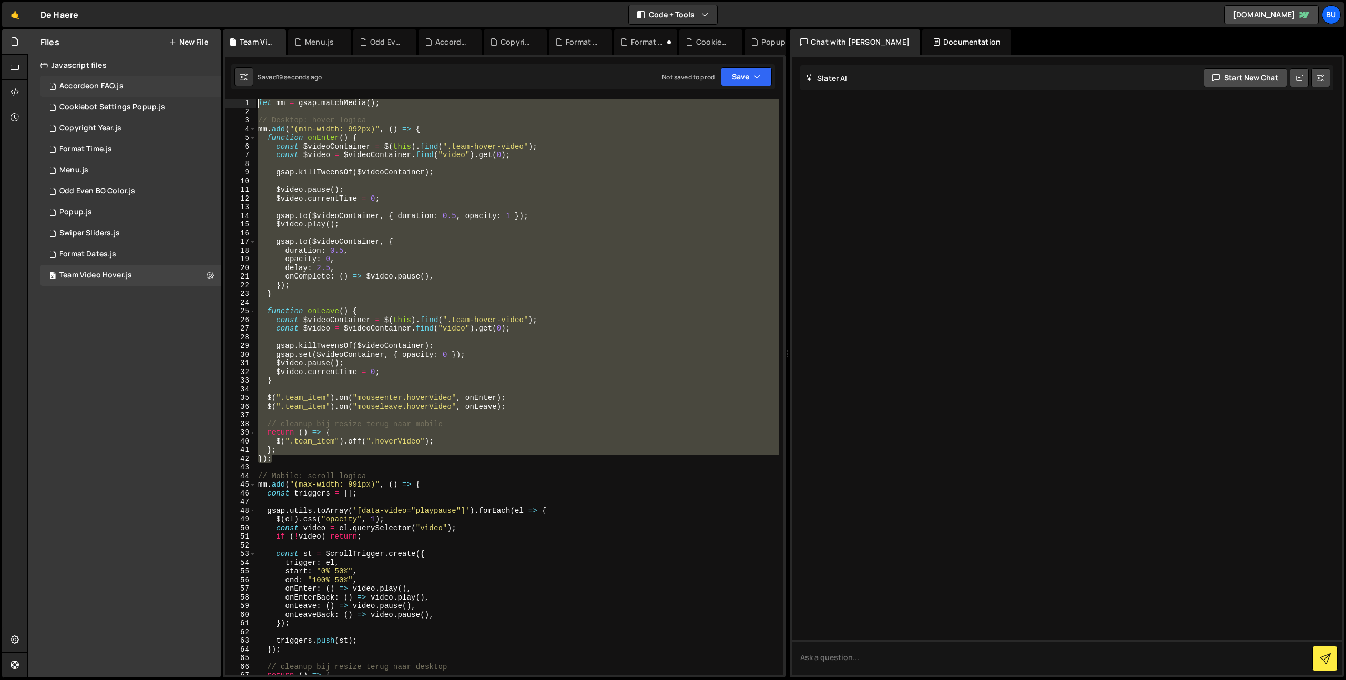
drag, startPoint x: 285, startPoint y: 459, endPoint x: 157, endPoint y: 83, distance: 397.2
click at [129, 80] on div "Files New File Create your first file Get started by starting a Javascript or C…" at bounding box center [686, 353] width 1319 height 649
click at [487, 217] on div "let mm = gsap . matchMedia ( ) ; // Desktop: hover logica mm . add ( "(min-widt…" at bounding box center [517, 387] width 523 height 577
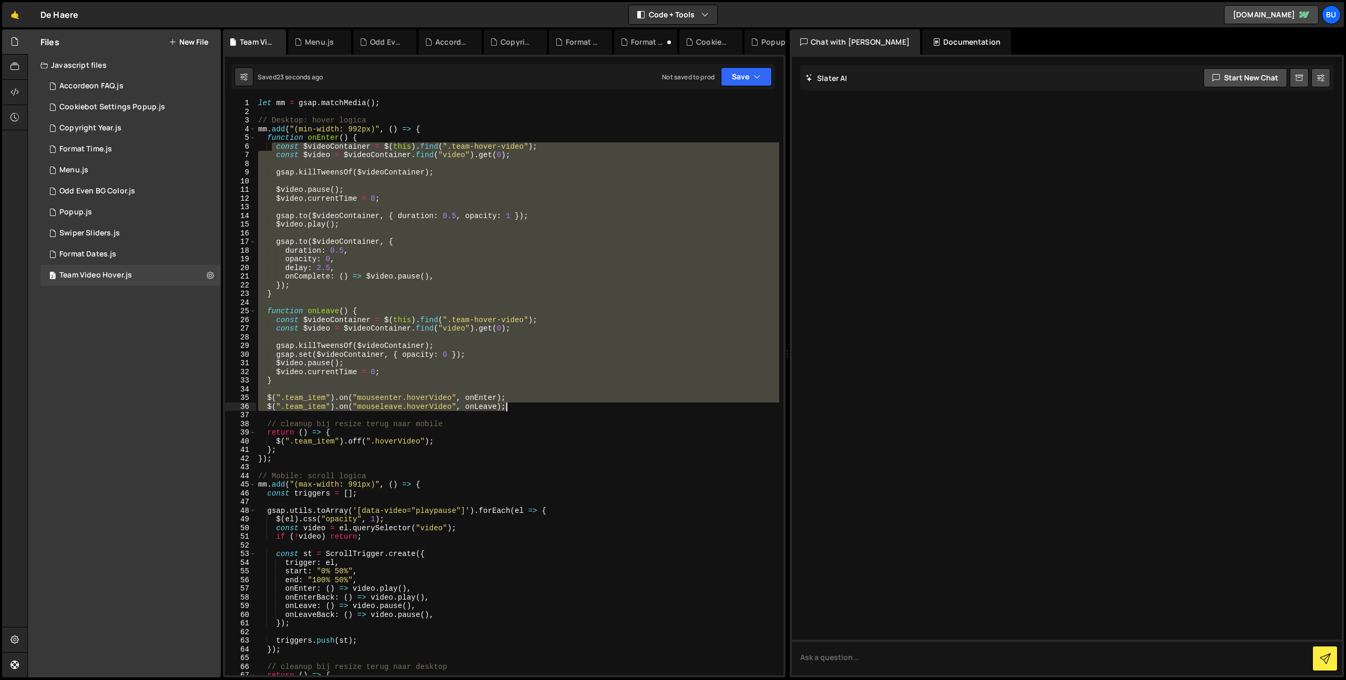
drag, startPoint x: 272, startPoint y: 146, endPoint x: 513, endPoint y: 408, distance: 355.7
click at [521, 408] on div "let mm = gsap . matchMedia ( ) ; // Desktop: hover logica mm . add ( "(min-widt…" at bounding box center [517, 396] width 523 height 594
click at [435, 271] on div "let mm = gsap . matchMedia ( ) ; // Desktop: hover logica mm . add ( "(min-widt…" at bounding box center [517, 387] width 523 height 577
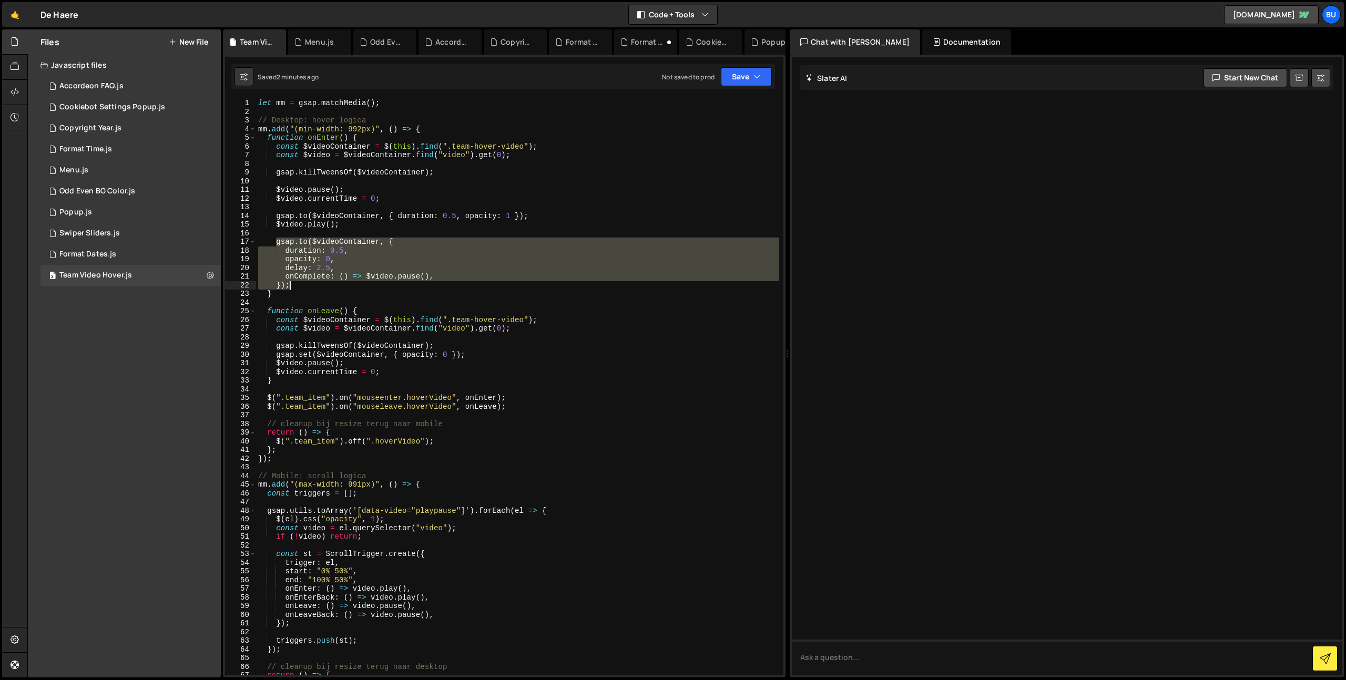
drag, startPoint x: 274, startPoint y: 241, endPoint x: 377, endPoint y: 281, distance: 110.5
click at [373, 286] on div "let mm = gsap . matchMedia ( ) ; // Desktop: hover logica mm . add ( "(min-widt…" at bounding box center [517, 396] width 523 height 594
paste textarea
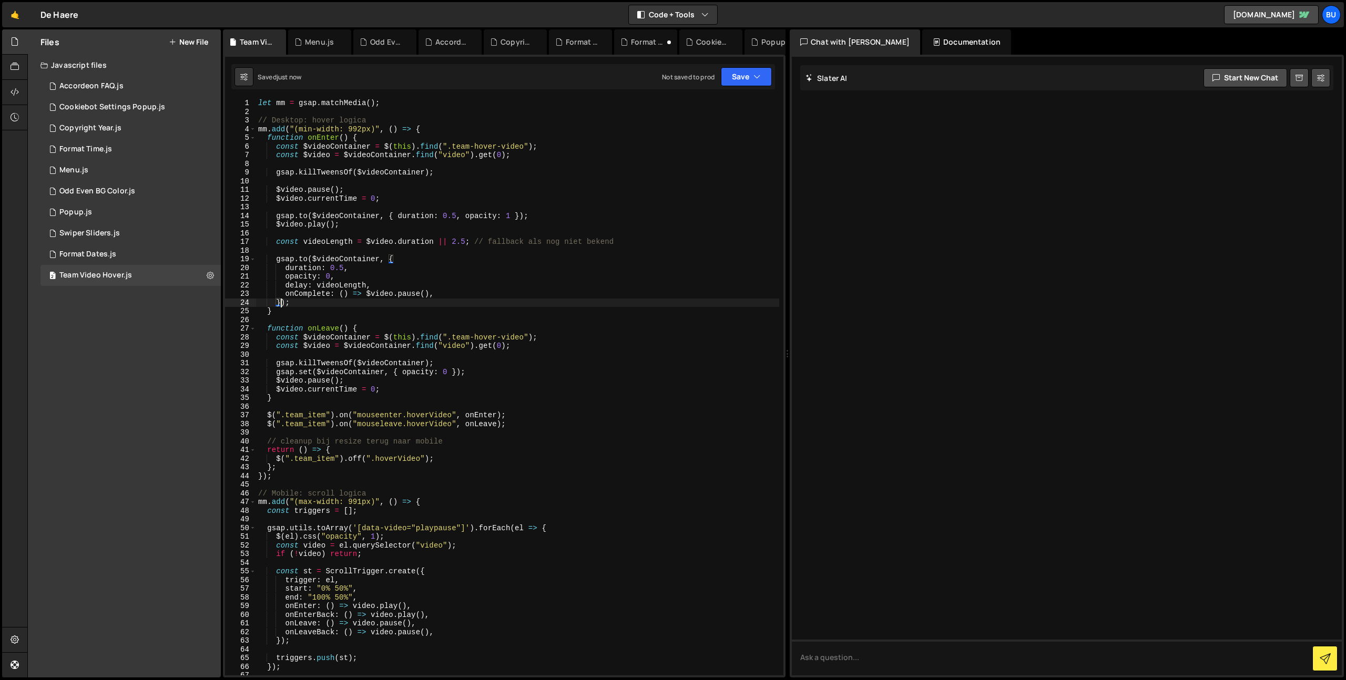
click at [397, 256] on div "let mm = gsap . matchMedia ( ) ; // Desktop: hover logica mm . add ( "(min-widt…" at bounding box center [517, 396] width 523 height 594
drag, startPoint x: 748, startPoint y: 77, endPoint x: 738, endPoint y: 88, distance: 15.2
click at [748, 77] on button "Save" at bounding box center [746, 76] width 51 height 19
click at [728, 106] on div "Save to Staging S" at bounding box center [710, 102] width 109 height 11
click at [426, 332] on div "let mm = gsap . matchMedia ( ) ; // Desktop: hover logica mm . add ( "(min-widt…" at bounding box center [517, 396] width 523 height 594
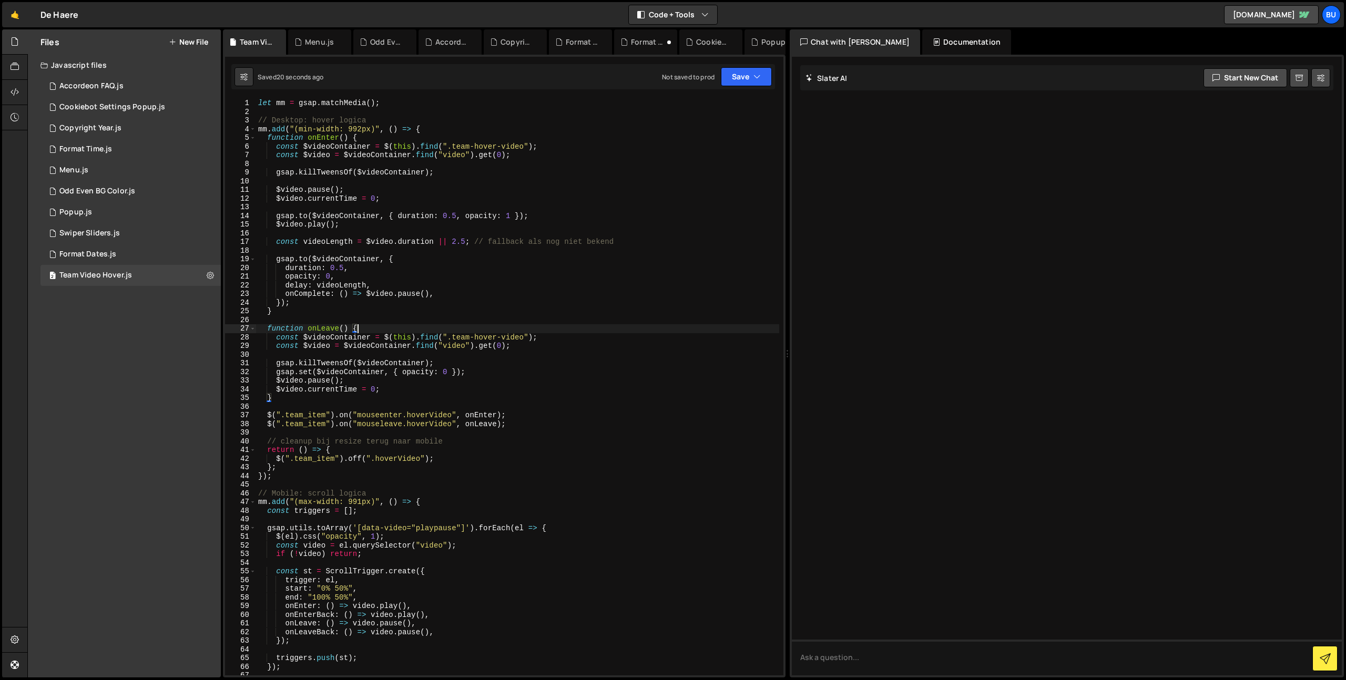
click at [482, 315] on div "let mm = gsap . matchMedia ( ) ; // Desktop: hover logica mm . add ( "(min-widt…" at bounding box center [517, 396] width 523 height 594
click at [342, 267] on div "let mm = gsap . matchMedia ( ) ; // Desktop: hover logica mm . add ( "(min-widt…" at bounding box center [517, 396] width 523 height 594
click at [383, 270] on div "let mm = gsap . matchMedia ( ) ; // Desktop: hover logica mm . add ( "(min-widt…" at bounding box center [517, 396] width 523 height 594
click at [384, 283] on div "let mm = gsap . matchMedia ( ) ; // Desktop: hover logica mm . add ( "(min-widt…" at bounding box center [517, 396] width 523 height 594
drag, startPoint x: 435, startPoint y: 241, endPoint x: 425, endPoint y: 248, distance: 12.1
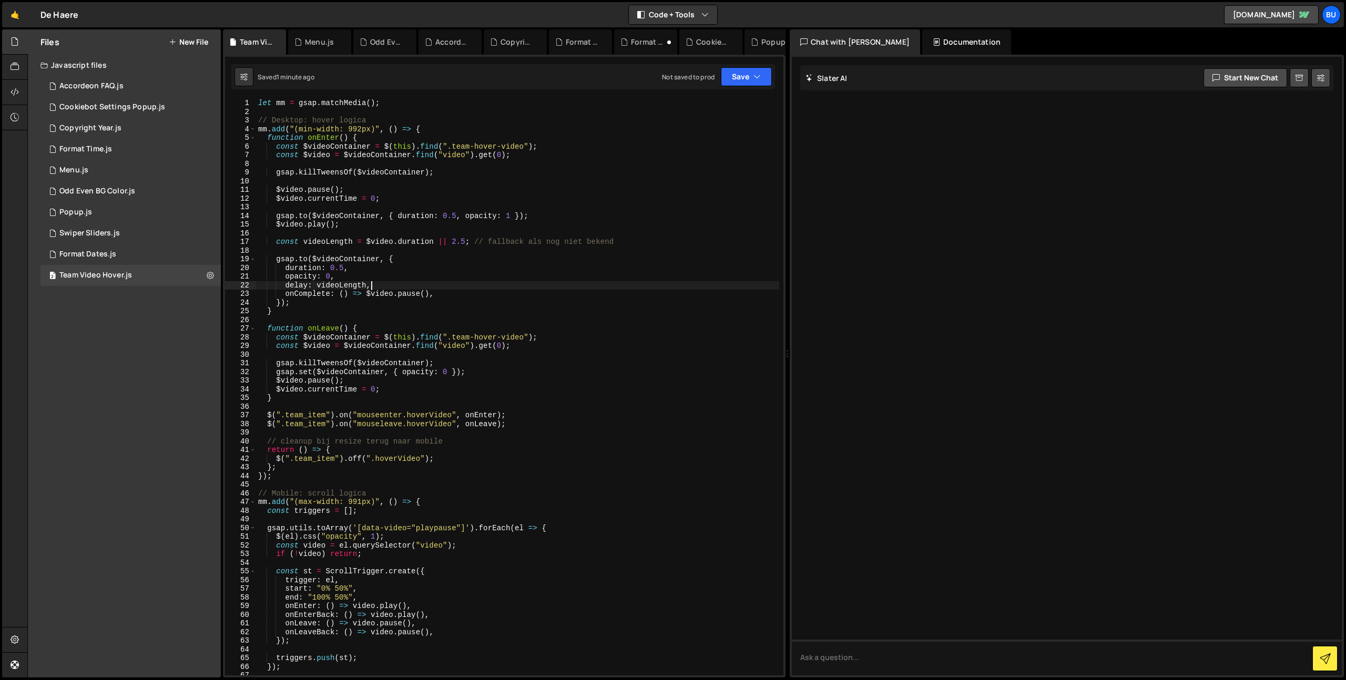
click at [435, 241] on div "let mm = gsap . matchMedia ( ) ; // Desktop: hover logica mm . add ( "(min-widt…" at bounding box center [517, 396] width 523 height 594
click at [744, 76] on button "Save" at bounding box center [746, 76] width 51 height 19
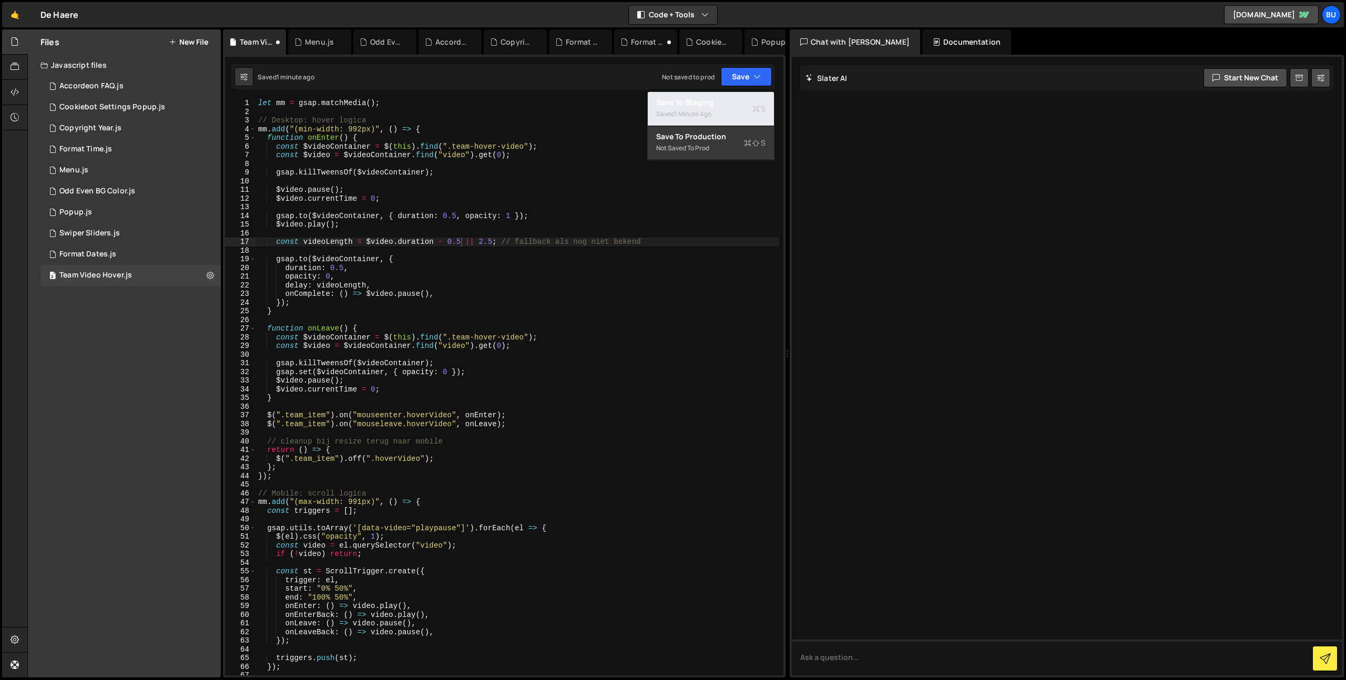
click at [708, 109] on div "Saved 1 minute ago" at bounding box center [710, 114] width 109 height 13
click at [481, 393] on div "let mm = gsap . matchMedia ( ) ; // Desktop: hover logica mm . add ( "(min-widt…" at bounding box center [517, 396] width 523 height 594
drag, startPoint x: 483, startPoint y: 457, endPoint x: 490, endPoint y: 441, distance: 18.2
click at [483, 457] on div "let mm = gsap . matchMedia ( ) ; // Desktop: hover logica mm . add ( "(min-widt…" at bounding box center [517, 396] width 523 height 594
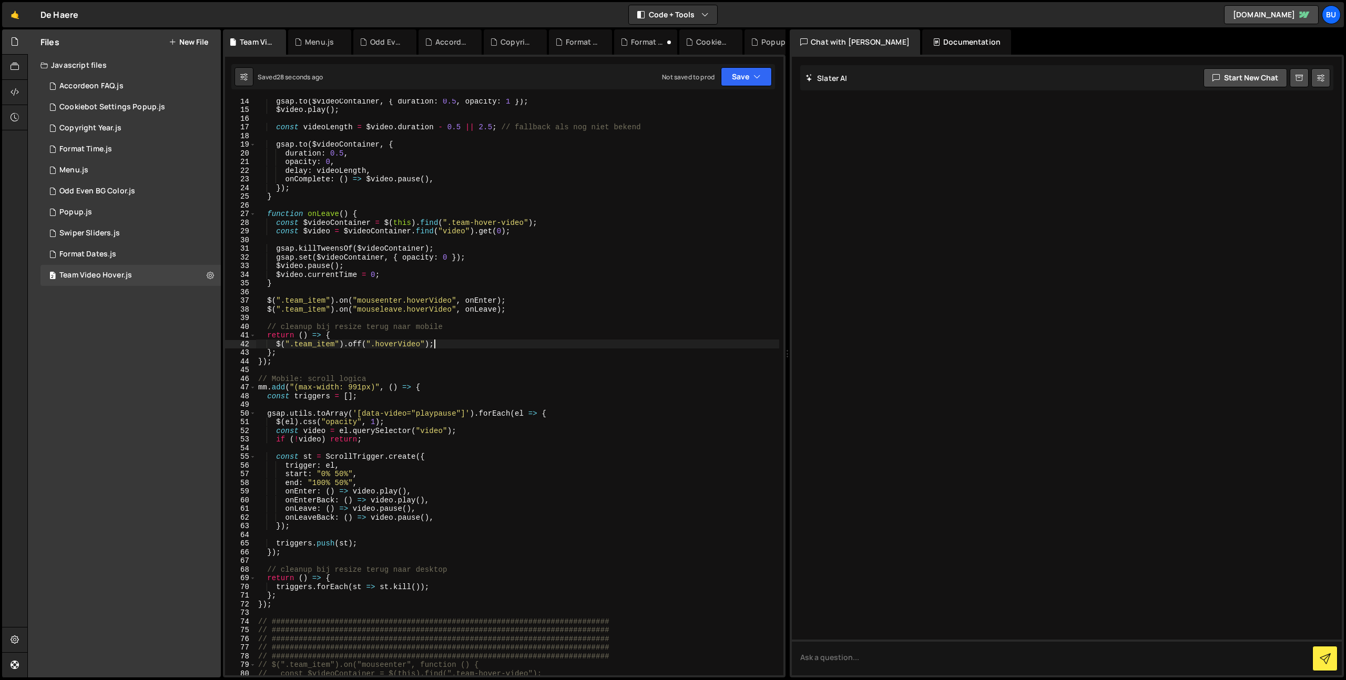
scroll to position [115, 0]
click at [550, 412] on div "gsap . to ( $videoContainer , { duration : 0.5 , opacity : 1 }) ; $video . play…" at bounding box center [517, 394] width 523 height 594
type textarea "gsap.utils.toArray('[data-video="playpause"]').forEach(el => {"
click at [549, 449] on div "gsap . to ( $videoContainer , { duration : 0.5 , opacity : 1 }) ; $video . play…" at bounding box center [517, 394] width 523 height 594
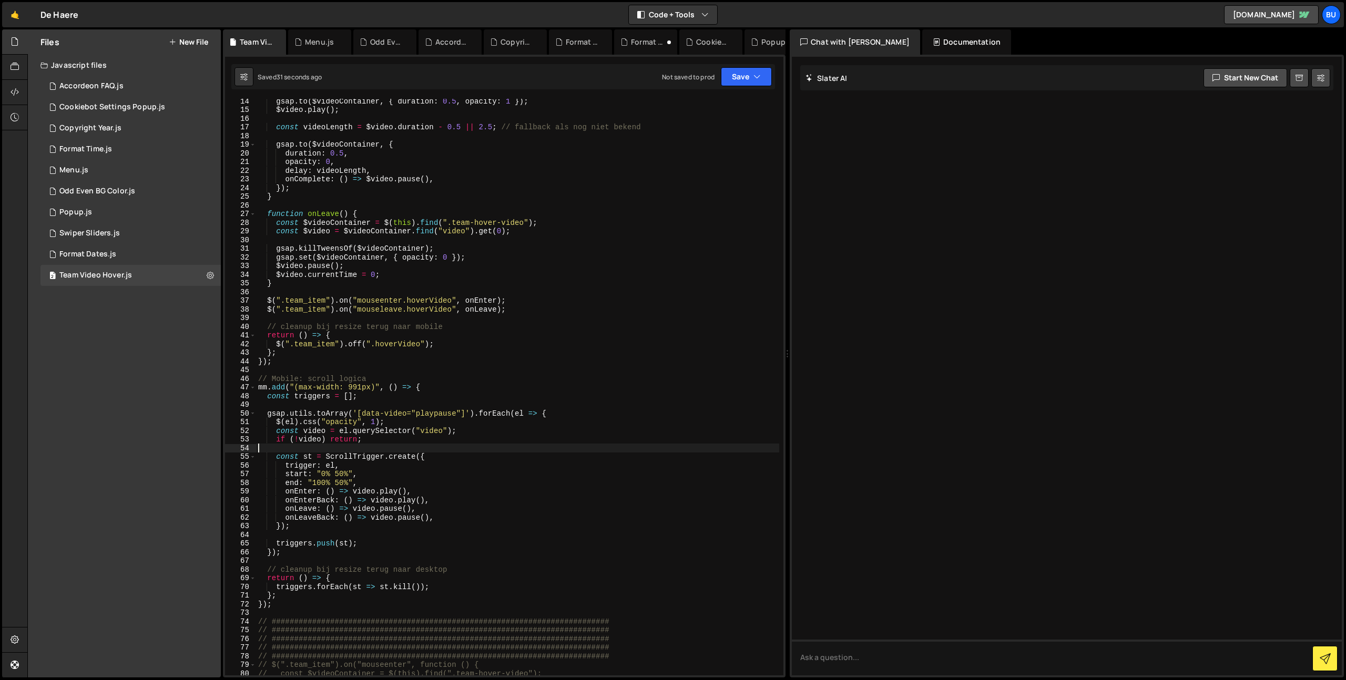
click at [421, 472] on div "gsap . to ( $videoContainer , { duration : 0.5 , opacity : 1 }) ; $video . play…" at bounding box center [517, 394] width 523 height 594
click at [425, 551] on div "gsap . to ( $videoContainer , { duration : 0.5 , opacity : 1 }) ; $video . play…" at bounding box center [517, 394] width 523 height 594
click at [508, 523] on div "gsap . to ( $videoContainer , { duration : 0.5 , opacity : 1 }) ; $video . play…" at bounding box center [517, 394] width 523 height 594
click at [586, 495] on div "gsap . to ( $videoContainer , { duration : 0.5 , opacity : 1 }) ; $video . play…" at bounding box center [517, 394] width 523 height 594
click at [513, 472] on div "gsap . to ( $videoContainer , { duration : 0.5 , opacity : 1 }) ; $video . play…" at bounding box center [517, 394] width 523 height 594
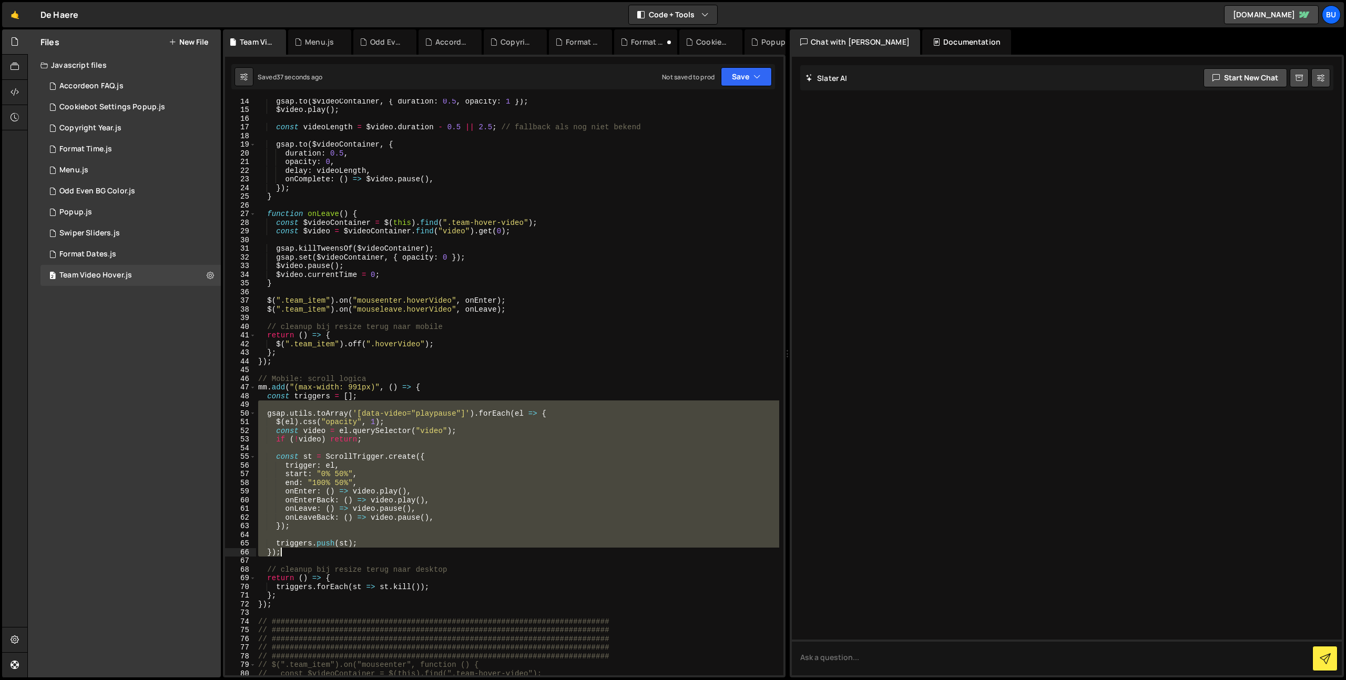
drag, startPoint x: 264, startPoint y: 409, endPoint x: 393, endPoint y: 533, distance: 178.8
click at [389, 552] on div "gsap . to ( $videoContainer , { duration : 0.5 , opacity : 1 }) ; $video . play…" at bounding box center [517, 394] width 523 height 594
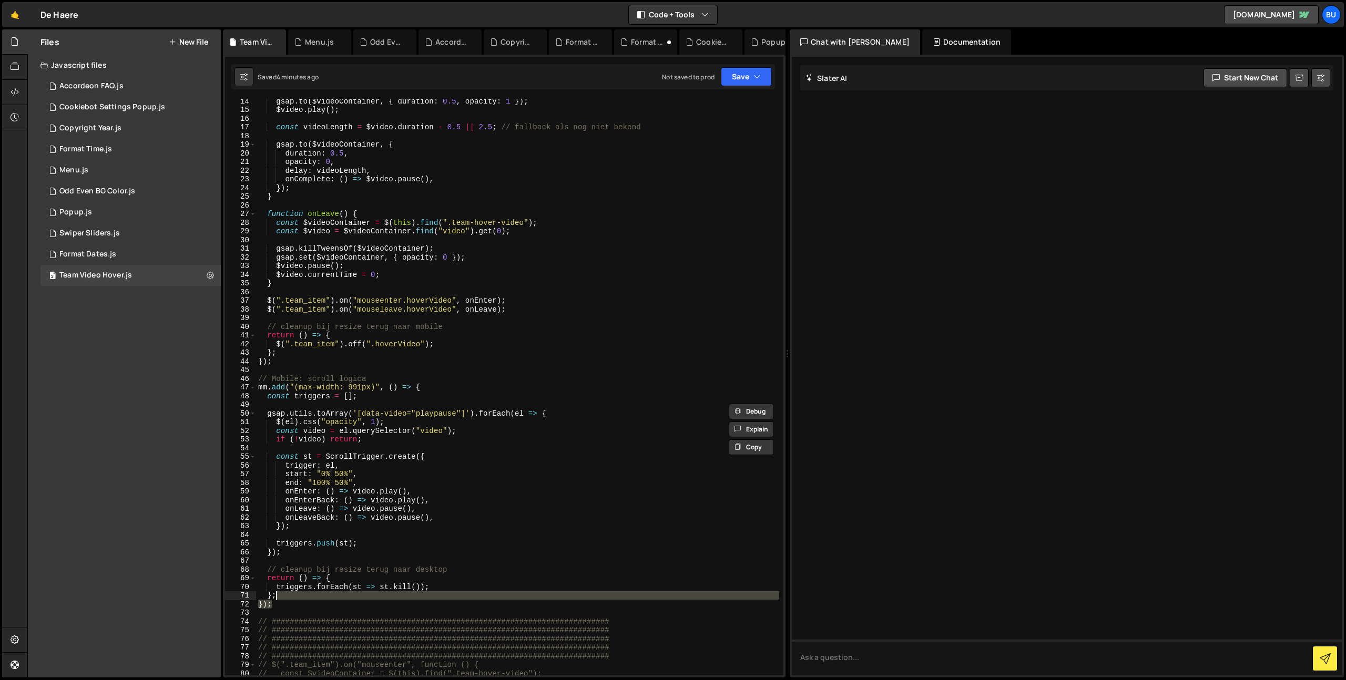
drag, startPoint x: 271, startPoint y: 585, endPoint x: 49, endPoint y: -53, distance: 675.2
click at [49, 0] on html "Projects [GEOGRAPHIC_DATA] Blog Bu Projects Your Teams Invite team member Accou…" at bounding box center [673, 340] width 1346 height 680
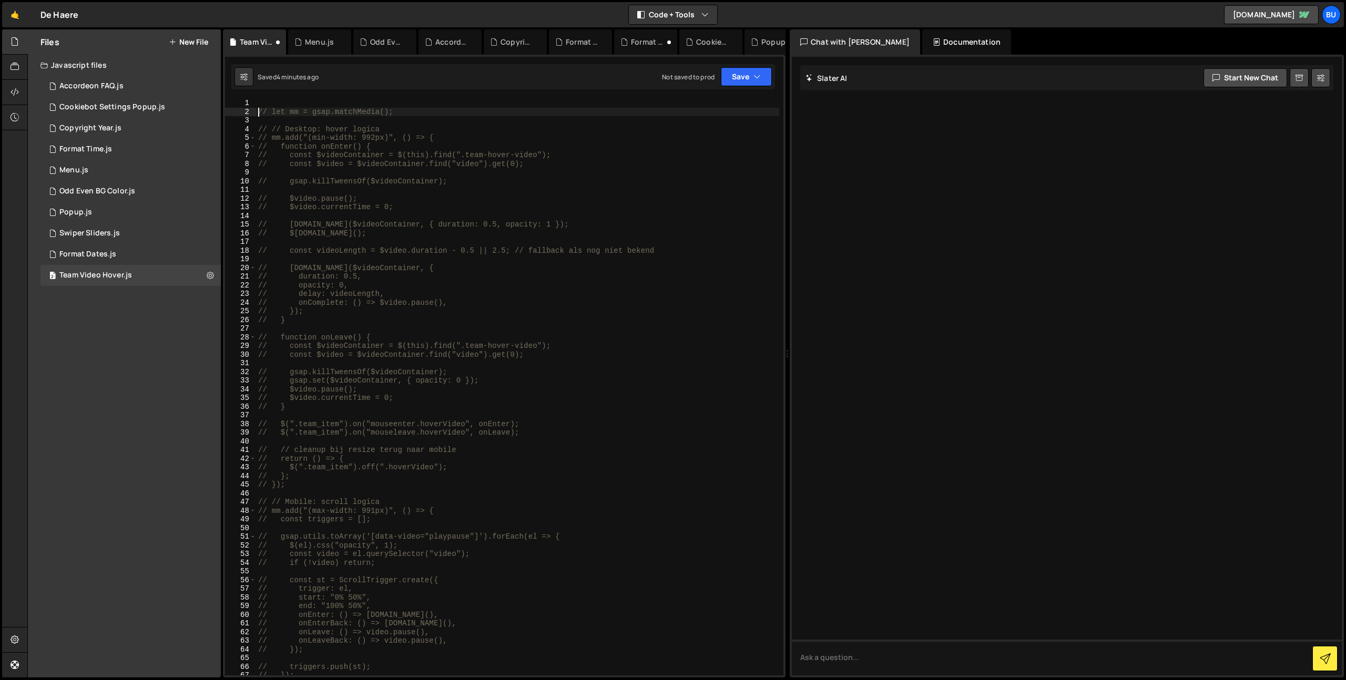
type textarea "// let mm = gsap.matchMedia();"
paste textarea
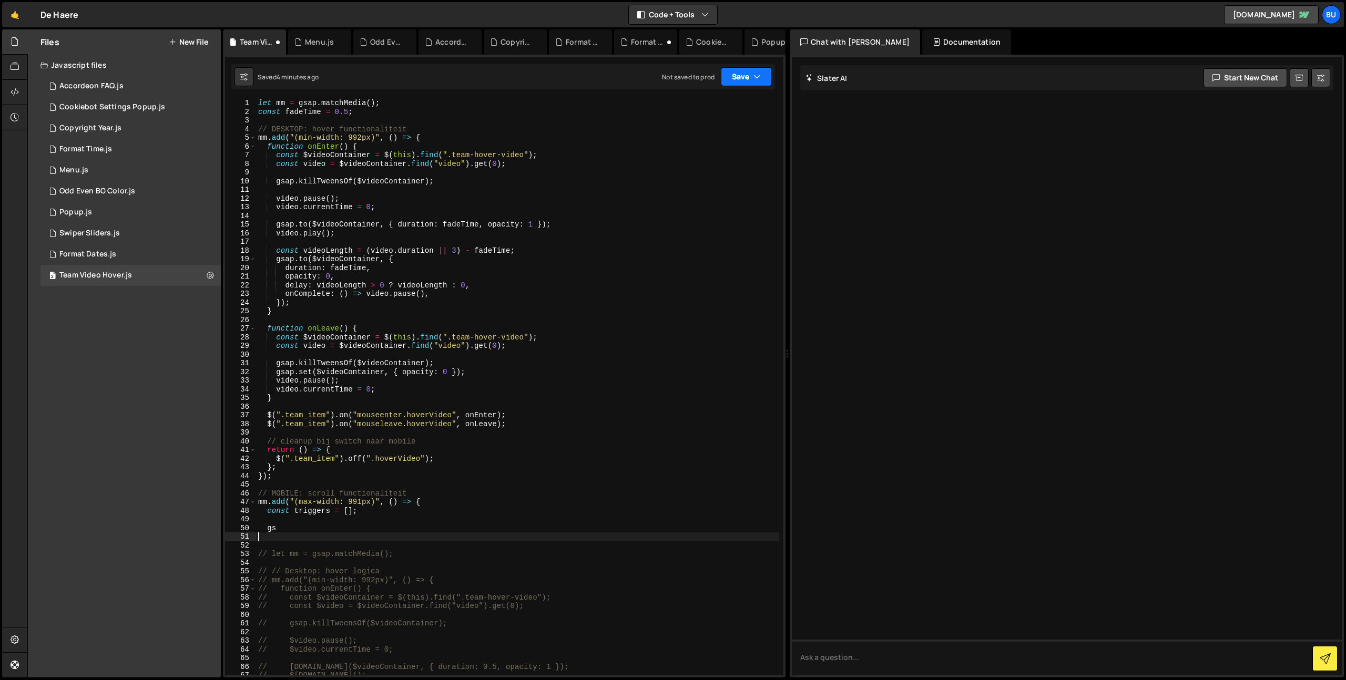
click at [757, 76] on icon "button" at bounding box center [756, 76] width 7 height 11
click at [724, 106] on div "Save to Staging S" at bounding box center [710, 102] width 109 height 11
click at [488, 178] on div "let mm = gsap . matchMedia ( ) ; const fadeTime = 0.5 ; // DESKTOP: hover funct…" at bounding box center [517, 396] width 523 height 594
drag, startPoint x: 545, startPoint y: 149, endPoint x: 557, endPoint y: 130, distance: 23.2
click at [545, 149] on div "let mm = gsap . matchMedia ( ) ; const fadeTime = 0.5 ; // DESKTOP: hover funct…" at bounding box center [517, 396] width 523 height 594
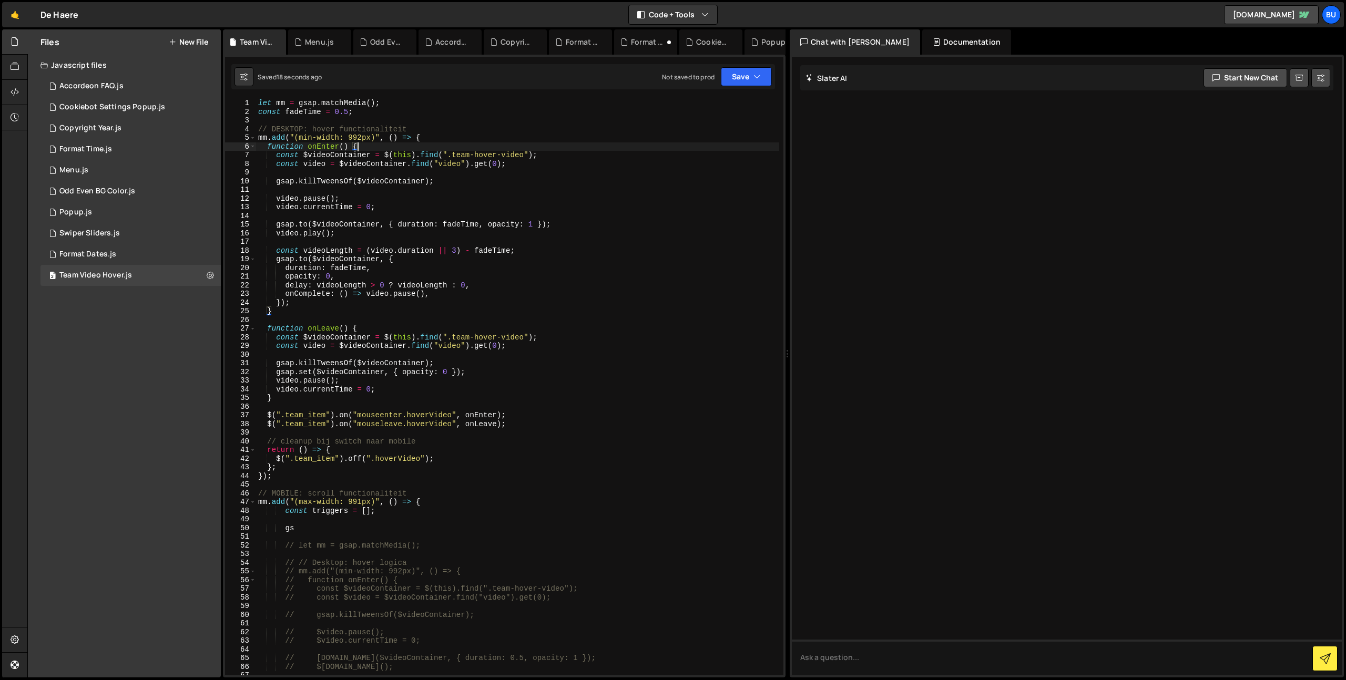
click at [567, 132] on div "let mm = gsap . matchMedia ( ) ; const fadeTime = 0.5 ; // DESKTOP: hover funct…" at bounding box center [517, 396] width 523 height 594
type textarea "// DESKTOP: hover functionaliteit"
click at [549, 190] on div "let mm = gsap . matchMedia ( ) ; const fadeTime = 0.5 ; // DESKTOP: hover funct…" at bounding box center [517, 396] width 523 height 594
click at [588, 190] on div "let mm = gsap . matchMedia ( ) ; const fadeTime = 0.5 ; // DESKTOP: hover funct…" at bounding box center [517, 396] width 523 height 594
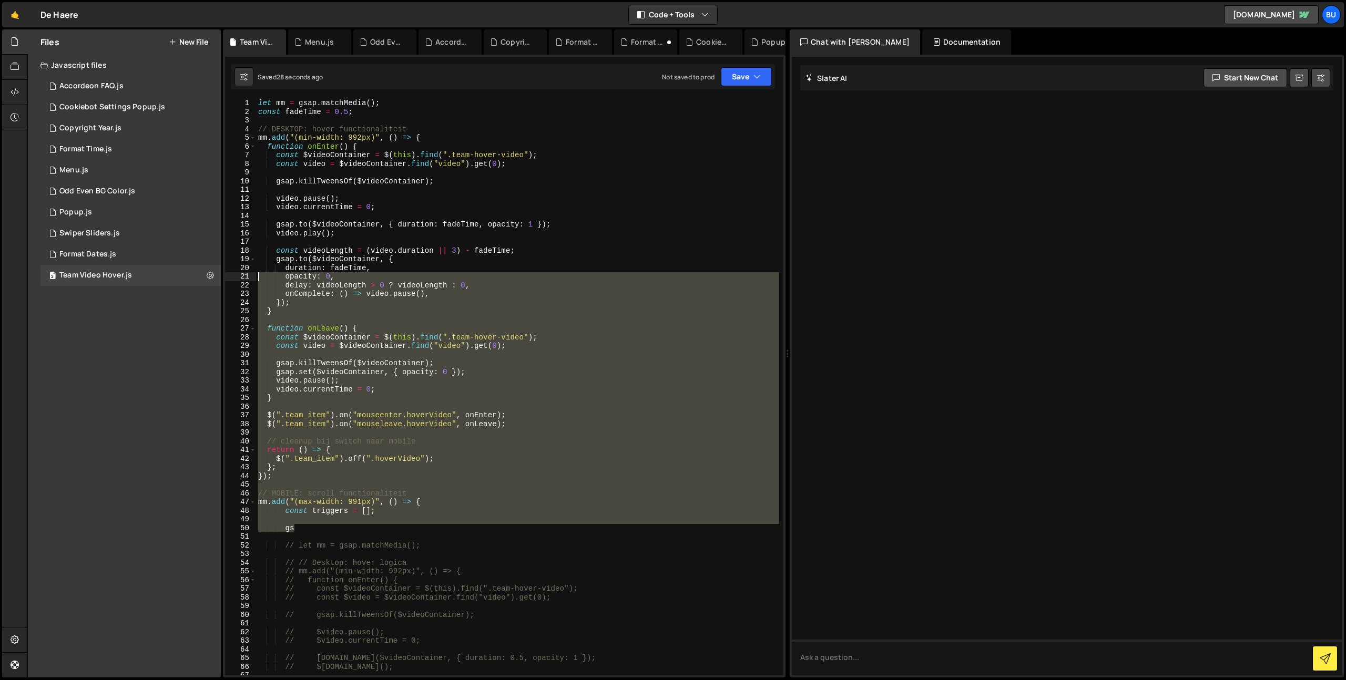
drag, startPoint x: 309, startPoint y: 528, endPoint x: 113, endPoint y: -32, distance: 593.3
click at [113, 0] on html "Projects [GEOGRAPHIC_DATA] Blog Bu Projects Your Teams Invite team member Accou…" at bounding box center [673, 340] width 1346 height 680
type textarea "let mm = gsap.matchMedia(); const fadeTime = 0.5;"
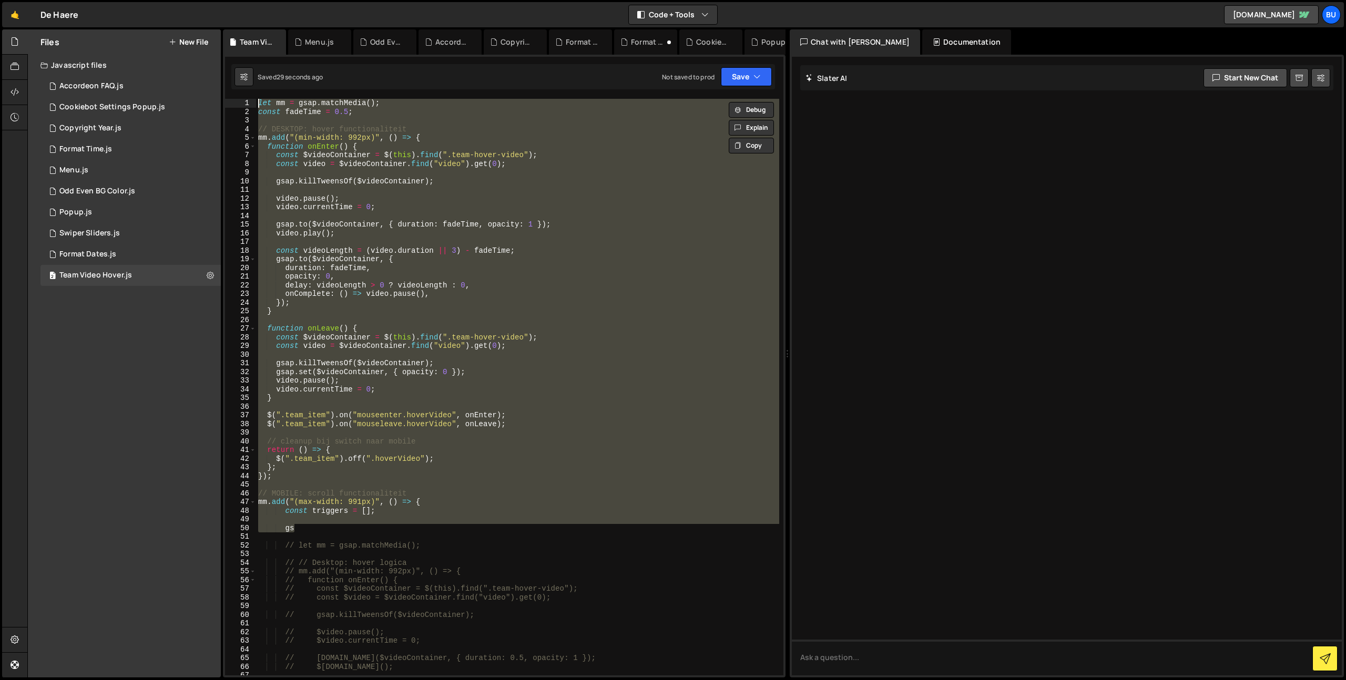
paste textarea
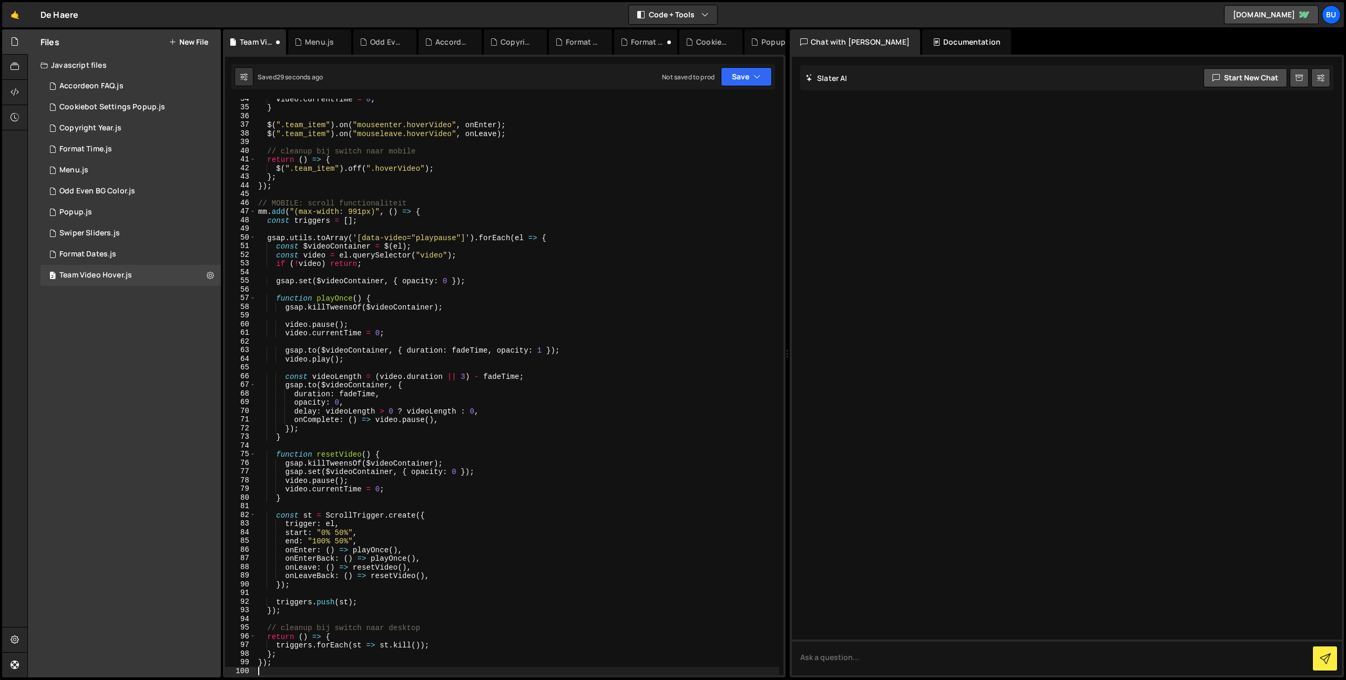
scroll to position [291, 0]
drag, startPoint x: 749, startPoint y: 80, endPoint x: 732, endPoint y: 83, distance: 16.5
click at [747, 80] on button "Save" at bounding box center [746, 76] width 51 height 19
click at [712, 110] on div "30 seconds ago" at bounding box center [698, 113] width 47 height 9
type textarea "// cleanup bij switch naar mobile"
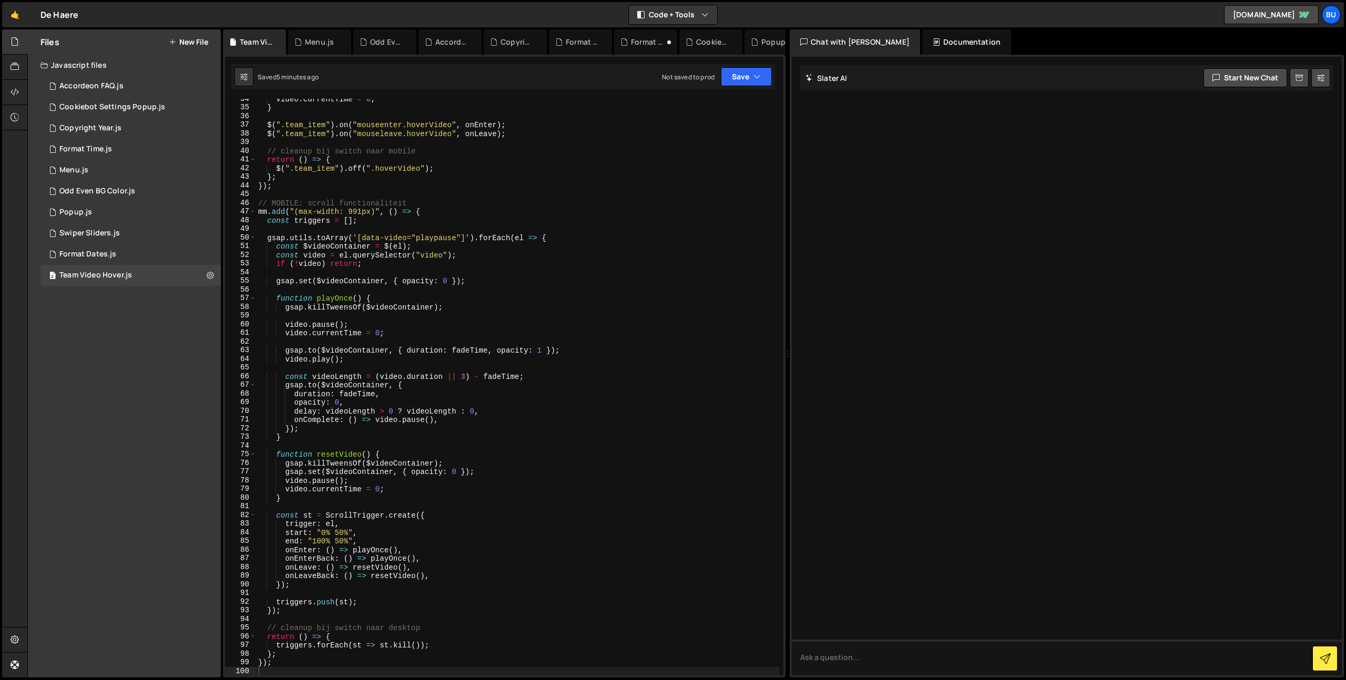
click at [379, 149] on div "video . currentTime = 0 ; } $ ( ".team_item" ) . on ( "mouseenter.hoverVideo" ,…" at bounding box center [517, 392] width 523 height 594
click at [457, 140] on div "video . currentTime = 0 ; } $ ( ".team_item" ) . on ( "mouseenter.hoverVideo" ,…" at bounding box center [517, 392] width 523 height 594
drag, startPoint x: 499, startPoint y: 140, endPoint x: 486, endPoint y: 138, distance: 13.3
click at [499, 140] on div "video . currentTime = 0 ; } $ ( ".team_item" ) . on ( "mouseenter.hoverVideo" ,…" at bounding box center [517, 392] width 523 height 594
drag, startPoint x: 452, startPoint y: 157, endPoint x: 455, endPoint y: 148, distance: 9.5
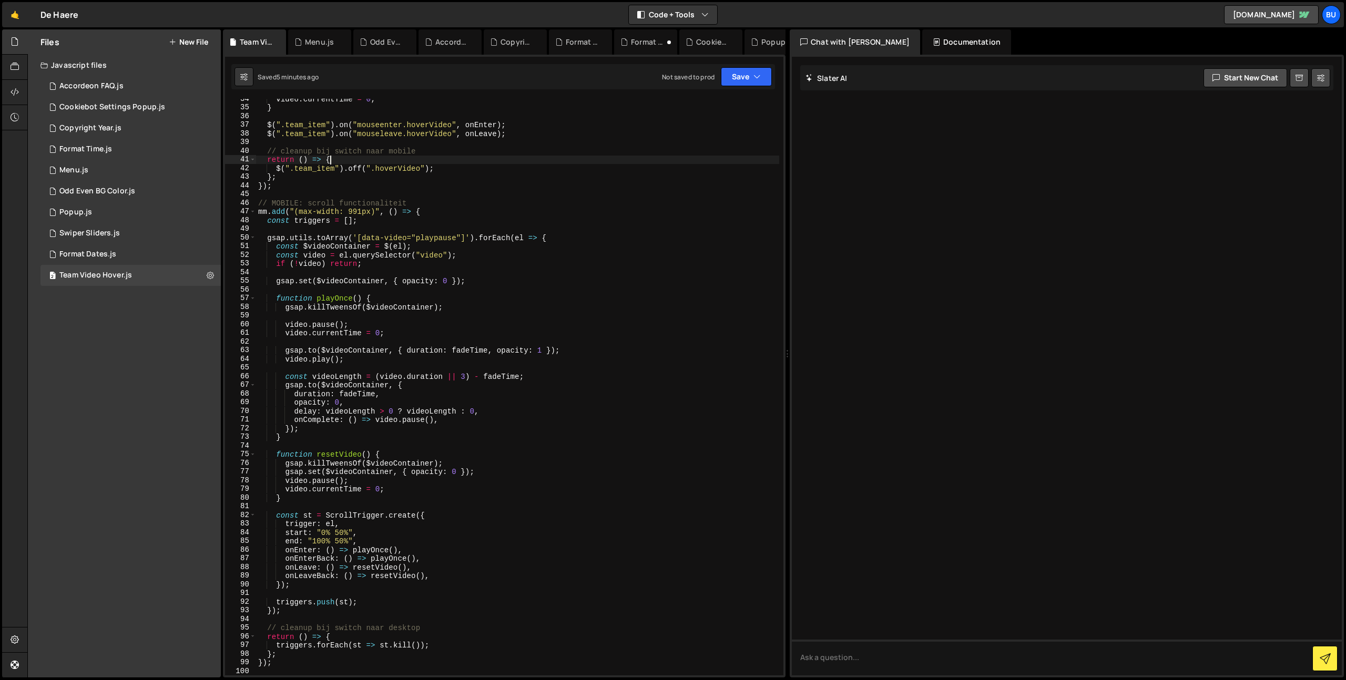
click at [452, 157] on div "video . currentTime = 0 ; } $ ( ".team_item" ) . on ( "mouseenter.hoverVideo" ,…" at bounding box center [517, 392] width 523 height 594
drag, startPoint x: 487, startPoint y: 152, endPoint x: 458, endPoint y: 100, distance: 59.8
click at [487, 152] on div "video . currentTime = 0 ; } $ ( ".team_item" ) . on ( "mouseenter.hoverVideo" ,…" at bounding box center [517, 392] width 523 height 594
click at [355, 532] on div "video . currentTime = 0 ; } $ ( ".team_item" ) . on ( "mouseenter.hoverVideo" ,…" at bounding box center [517, 392] width 523 height 594
type textarea "start: "0% 50%","
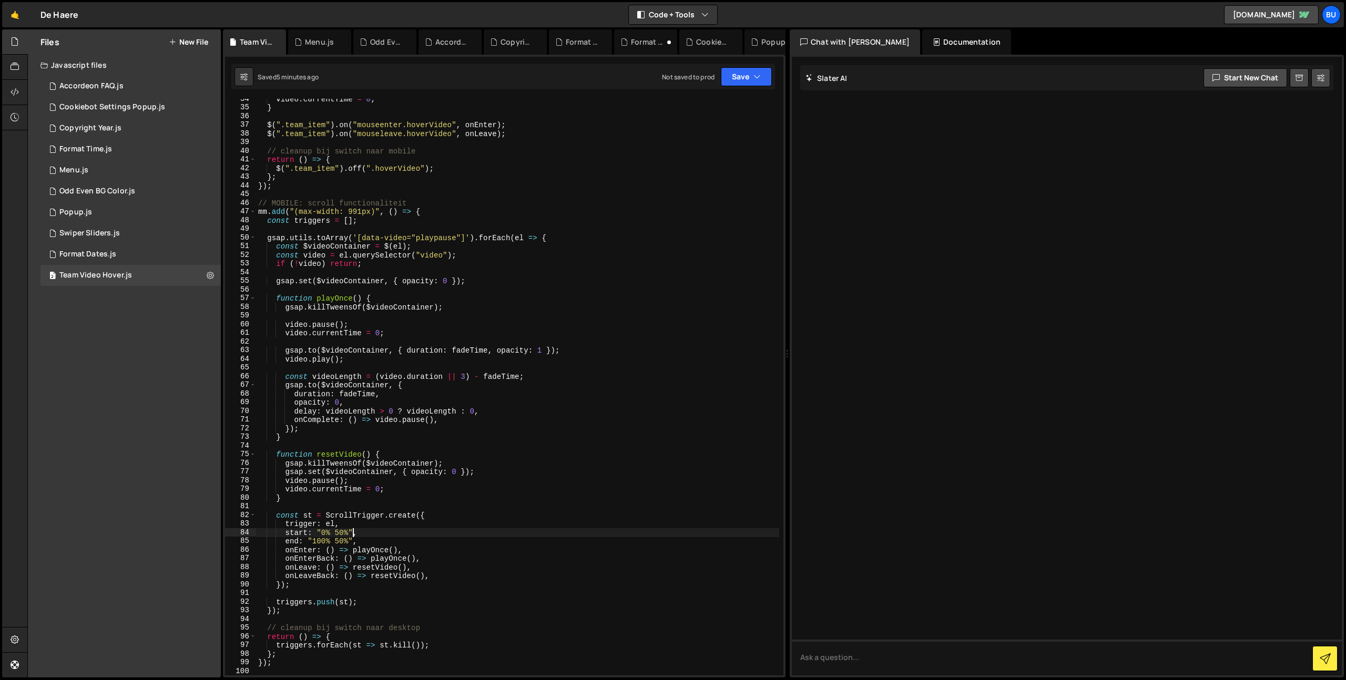
click at [389, 535] on div "video . currentTime = 0 ; } $ ( ".team_item" ) . on ( "mouseenter.hoverVideo" ,…" at bounding box center [517, 392] width 523 height 594
drag, startPoint x: 374, startPoint y: 143, endPoint x: 349, endPoint y: 124, distance: 31.5
click at [374, 143] on div "video . currentTime = 0 ; } $ ( ".team_item" ) . on ( "mouseenter.hoverVideo" ,…" at bounding box center [517, 392] width 523 height 594
click at [495, 257] on div "video . currentTime = 0 ; } $ ( ".team_item" ) . on ( "mouseenter.hoverVideo" ,…" at bounding box center [517, 392] width 523 height 594
click at [547, 238] on div "video . currentTime = 0 ; } $ ( ".team_item" ) . on ( "mouseenter.hoverVideo" ,…" at bounding box center [517, 392] width 523 height 594
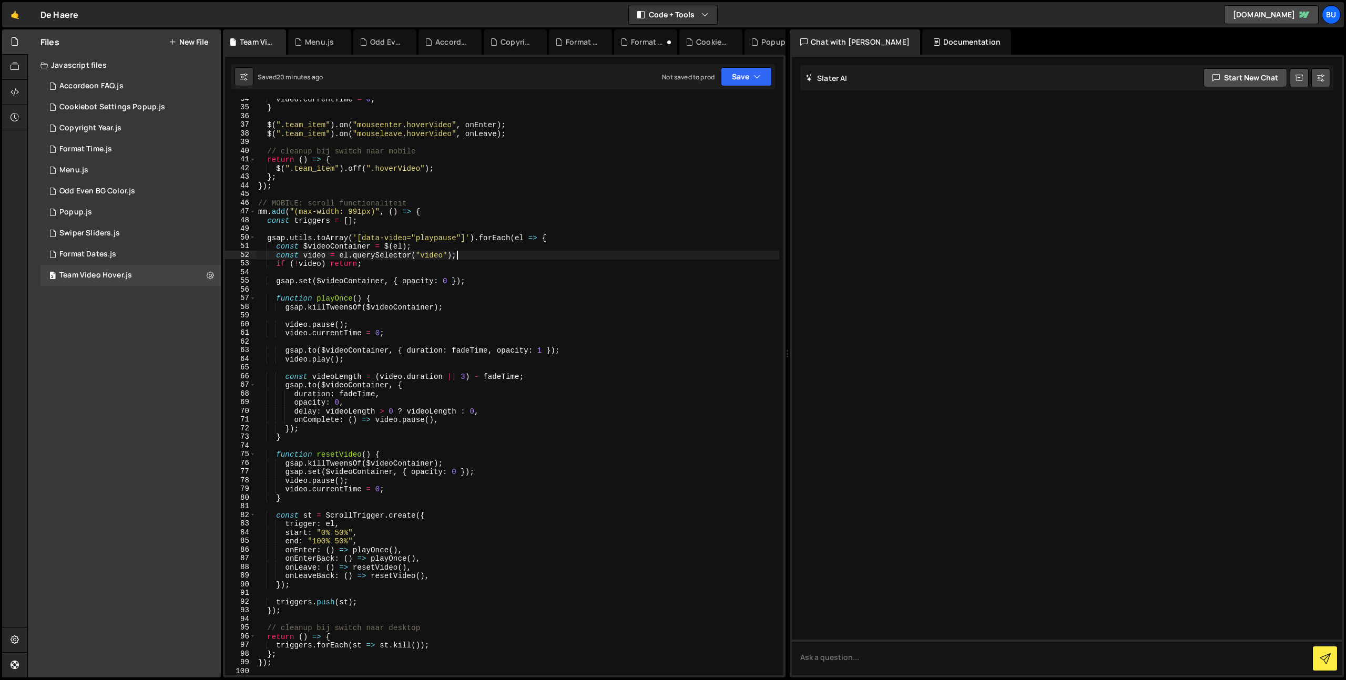
type textarea "gsap.utils.toArray('[data-video="playpause"]').forEach(el => {"
drag, startPoint x: 603, startPoint y: 229, endPoint x: 594, endPoint y: 226, distance: 9.5
click at [603, 229] on div "video . currentTime = 0 ; } $ ( ".team_item" ) . on ( "mouseenter.hoverVideo" ,…" at bounding box center [517, 392] width 523 height 594
click at [571, 241] on div "video . currentTime = 0 ; } $ ( ".team_item" ) . on ( "mouseenter.hoverVideo" ,…" at bounding box center [517, 392] width 523 height 594
click at [532, 240] on div "video . currentTime = 0 ; } $ ( ".team_item" ) . on ( "mouseenter.hoverVideo" ,…" at bounding box center [517, 392] width 523 height 594
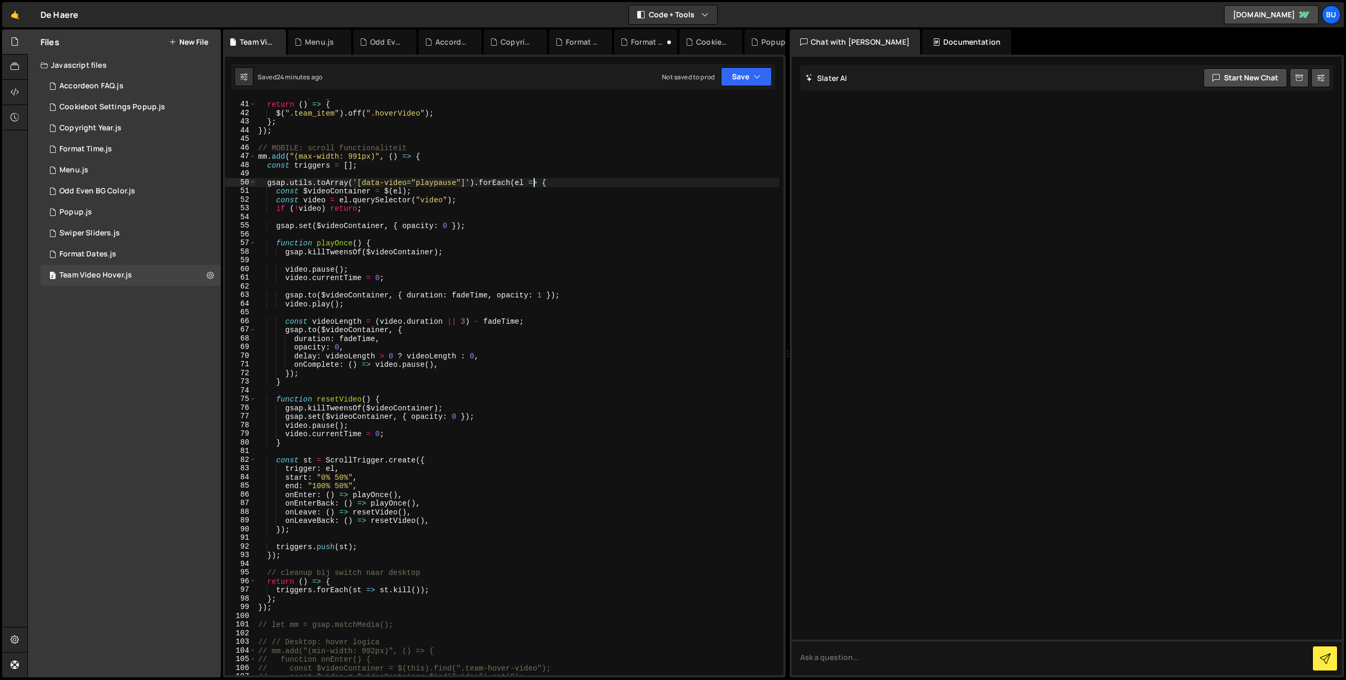
scroll to position [345, 0]
drag, startPoint x: 494, startPoint y: 433, endPoint x: 495, endPoint y: 420, distance: 13.2
click at [495, 432] on div "// cleanup bij switch naar mobile return ( ) => { $ ( ".team_item" ) . off ( ".…" at bounding box center [517, 388] width 523 height 594
click at [547, 406] on div "// cleanup bij switch naar mobile return ( ) => { $ ( ".team_item" ) . off ( ".…" at bounding box center [517, 388] width 523 height 594
type textarea "gsap.killTweensOf($videoContainer);"
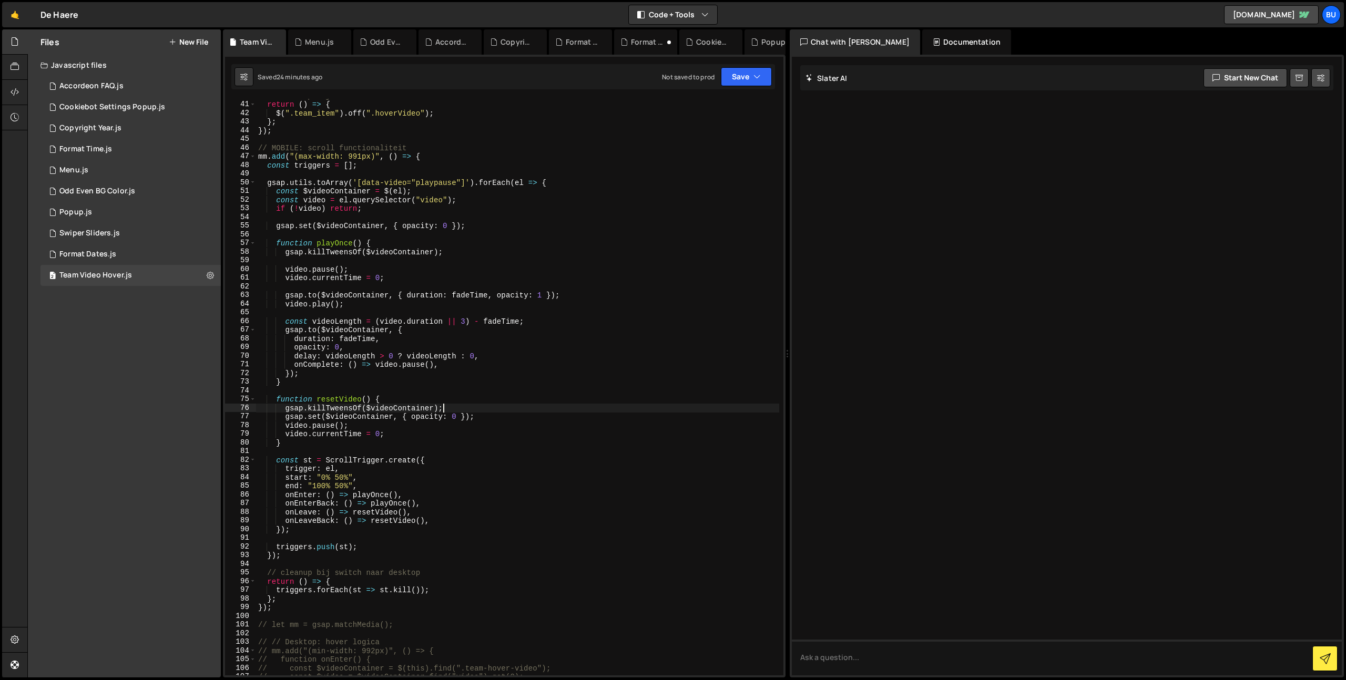
click at [586, 394] on div "// cleanup bij switch naar mobile return ( ) => { $ ( ".team_item" ) . off ( ".…" at bounding box center [517, 388] width 523 height 594
click at [591, 375] on div "// cleanup bij switch naar mobile return ( ) => { $ ( ".team_item" ) . off ( ".…" at bounding box center [517, 388] width 523 height 594
click at [463, 277] on div "// cleanup bij switch naar mobile return ( ) => { $ ( ".team_item" ) . off ( ".…" at bounding box center [517, 388] width 523 height 594
click at [545, 248] on div "// cleanup bij switch naar mobile return ( ) => { $ ( ".team_item" ) . off ( ".…" at bounding box center [517, 388] width 523 height 594
type textarea "gsap.killTweensOf($videoContainer);"
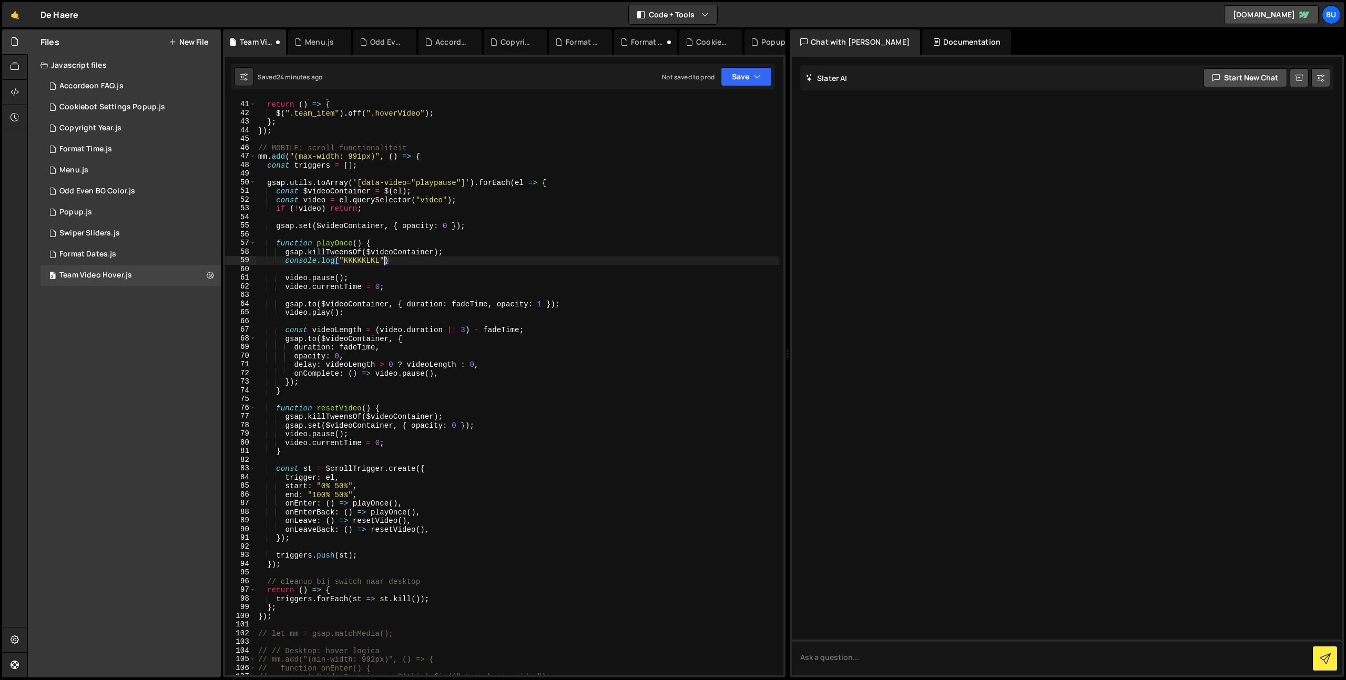
scroll to position [0, 8]
drag, startPoint x: 752, startPoint y: 79, endPoint x: 720, endPoint y: 92, distance: 35.1
click at [748, 78] on button "Save" at bounding box center [746, 76] width 51 height 19
click at [719, 100] on div "Save to Staging S" at bounding box center [710, 102] width 109 height 11
click at [450, 263] on div "// cleanup bij switch naar mobile return ( ) => { $ ( ".team_item" ) . off ( ".…" at bounding box center [517, 388] width 523 height 594
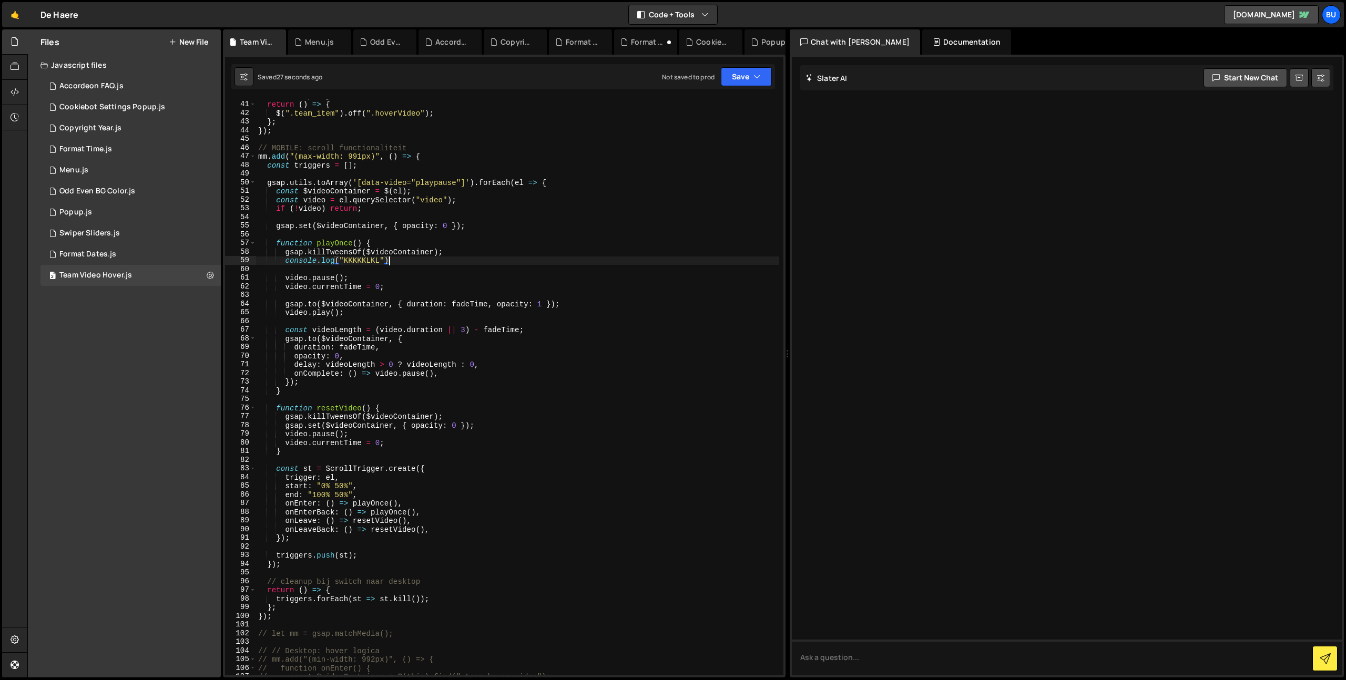
click at [471, 249] on div "// cleanup bij switch naar mobile return ( ) => { $ ( ".team_item" ) . off ( ".…" at bounding box center [517, 388] width 523 height 594
drag, startPoint x: 579, startPoint y: 308, endPoint x: 574, endPoint y: 296, distance: 13.4
click at [578, 308] on div "// cleanup bij switch naar mobile return ( ) => { $ ( ".team_item" ) . off ( ".…" at bounding box center [517, 388] width 523 height 594
click at [500, 205] on div "// cleanup bij switch naar mobile return ( ) => { $ ( ".team_item" ) . off ( ".…" at bounding box center [517, 388] width 523 height 594
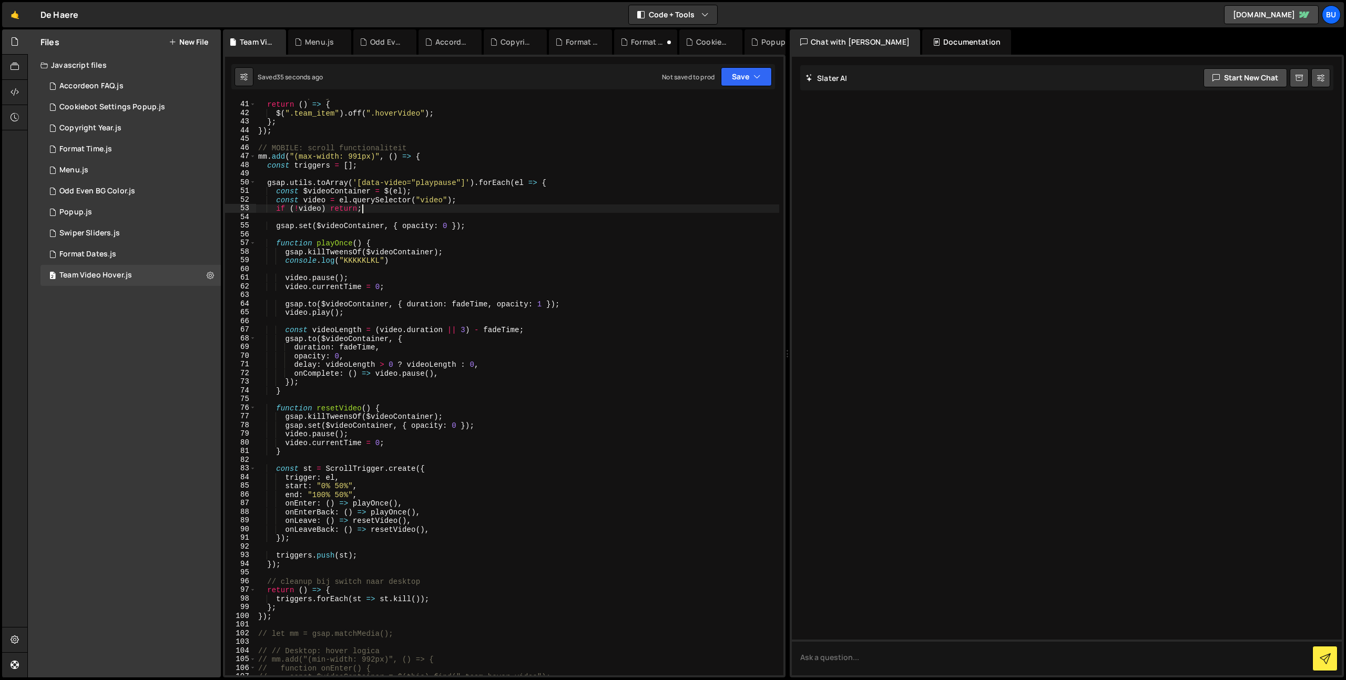
click at [525, 201] on div "// cleanup bij switch naar mobile return ( ) => { $ ( ".team_item" ) . off ( ".…" at bounding box center [517, 388] width 523 height 594
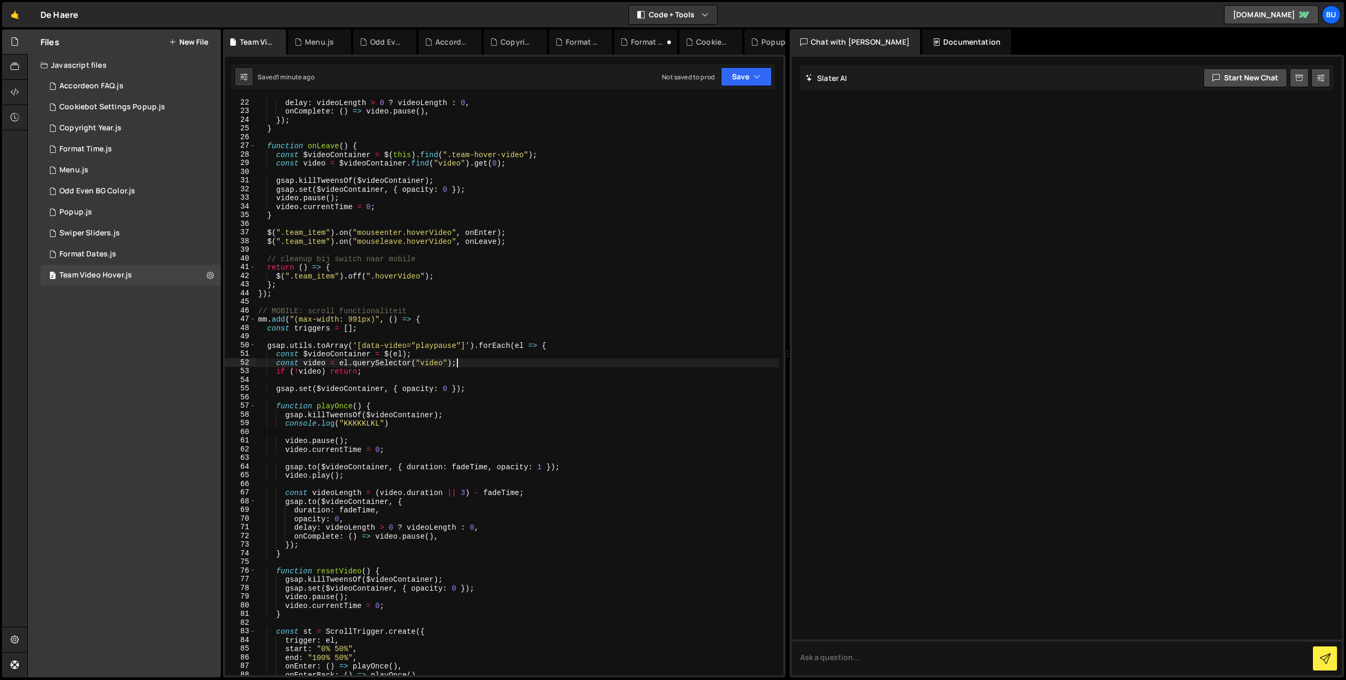
scroll to position [169, 0]
click at [631, 204] on div "delay : videoLength > 0 ? videoLength : 0 , onComplete : ( ) => video . pause (…" at bounding box center [517, 395] width 523 height 594
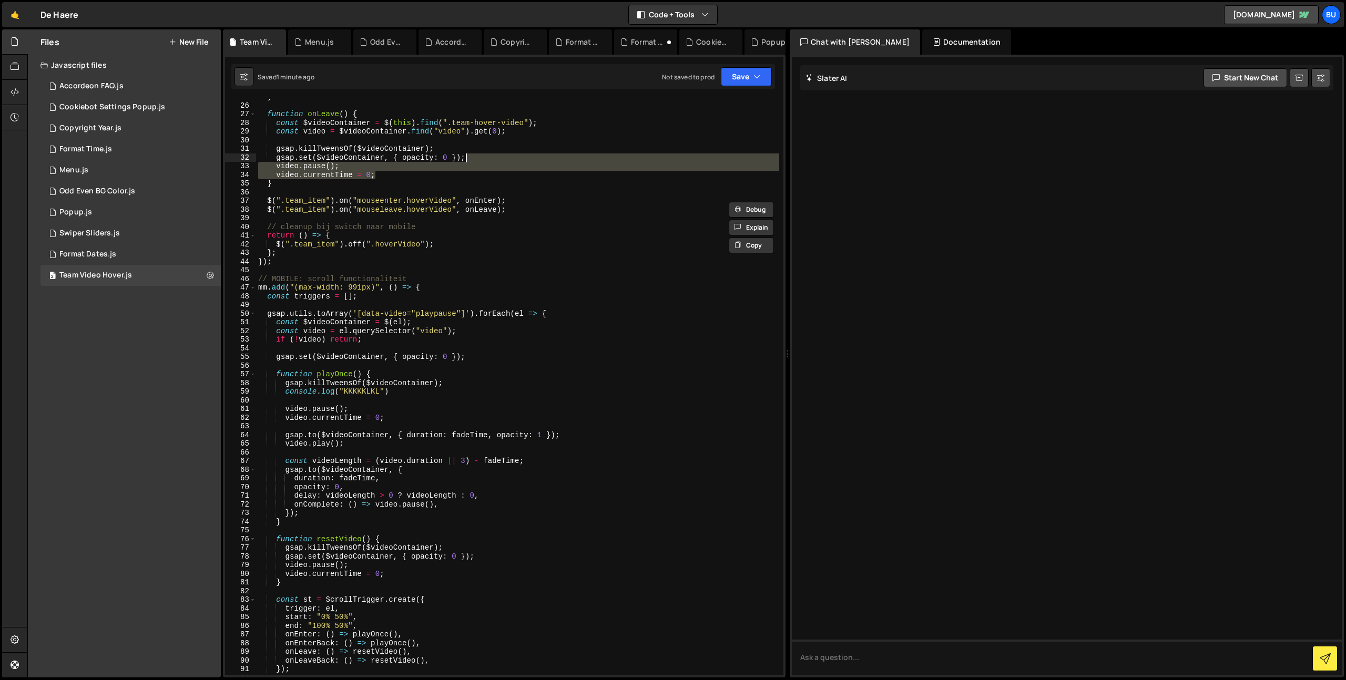
scroll to position [319, 0]
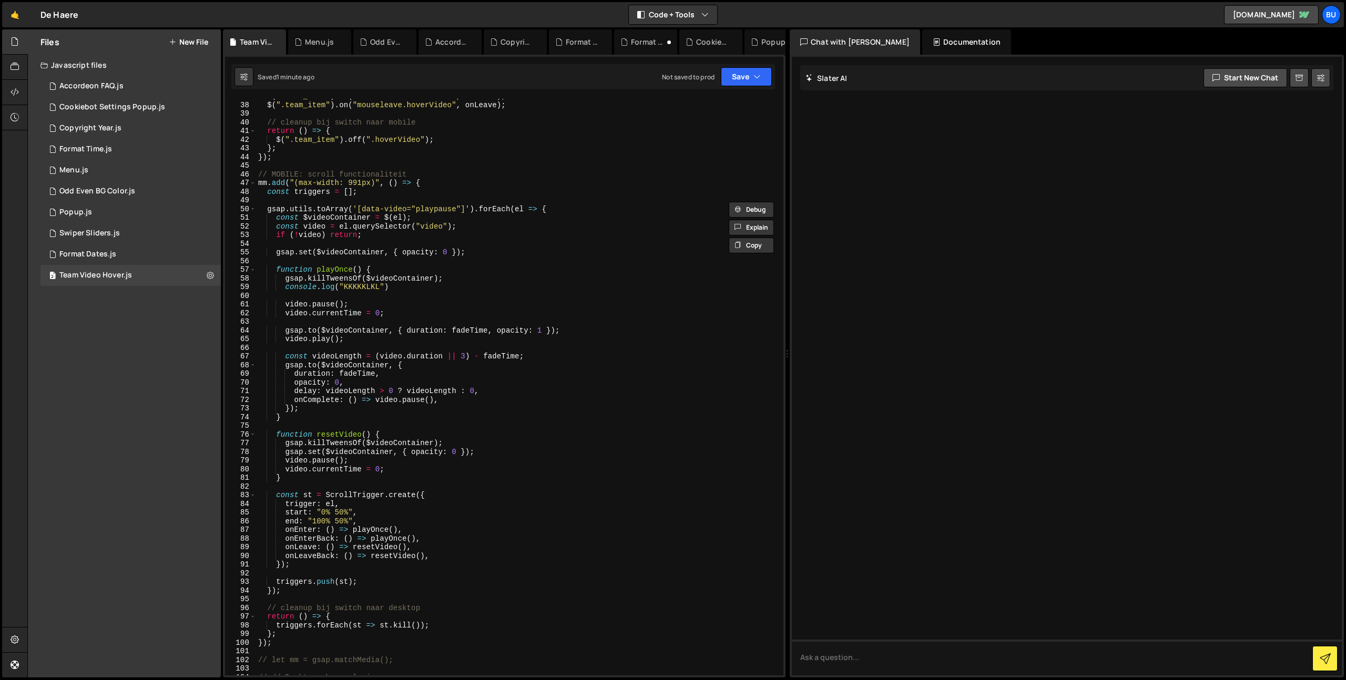
click at [470, 496] on div "$ ( ".team_item" ) . on ( "mouseenter.hoverVideo" , onEnter ) ; $ ( ".team_item…" at bounding box center [517, 389] width 523 height 594
click at [476, 482] on div "$ ( ".team_item" ) . on ( "mouseenter.hoverVideo" , onEnter ) ; $ ( ".team_item…" at bounding box center [517, 389] width 523 height 594
type textarea "}"
click at [510, 425] on div "$ ( ".team_item" ) . on ( "mouseenter.hoverVideo" , onEnter ) ; $ ( ".team_item…" at bounding box center [517, 389] width 523 height 594
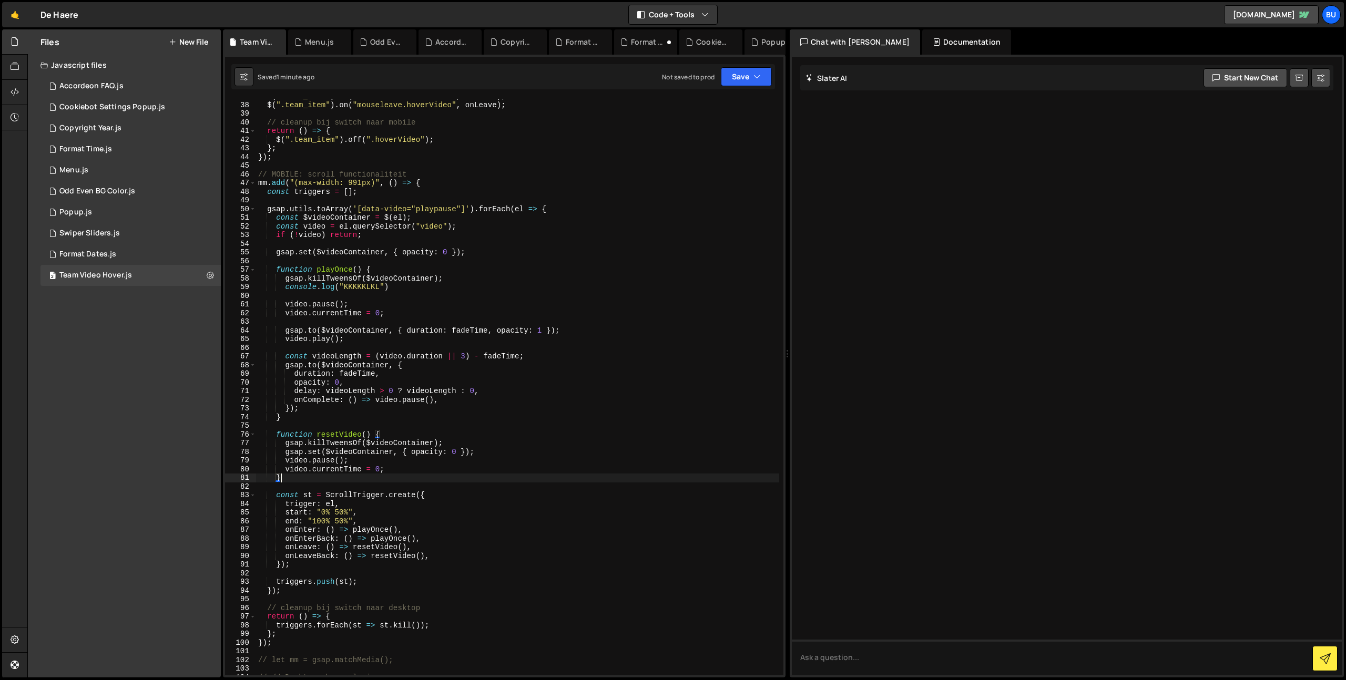
scroll to position [0, 0]
click at [530, 391] on div "$ ( ".team_item" ) . on ( "mouseenter.hoverVideo" , onEnter ) ; $ ( ".team_item…" at bounding box center [517, 389] width 523 height 594
click at [549, 382] on div "$ ( ".team_item" ) . on ( "mouseenter.hoverVideo" , onEnter ) ; $ ( ".team_item…" at bounding box center [517, 389] width 523 height 594
click at [577, 371] on div "$ ( ".team_item" ) . on ( "mouseenter.hoverVideo" , onEnter ) ; $ ( ".team_item…" at bounding box center [517, 389] width 523 height 594
click at [607, 355] on div "$ ( ".team_item" ) . on ( "mouseenter.hoverVideo" , onEnter ) ; $ ( ".team_item…" at bounding box center [517, 389] width 523 height 594
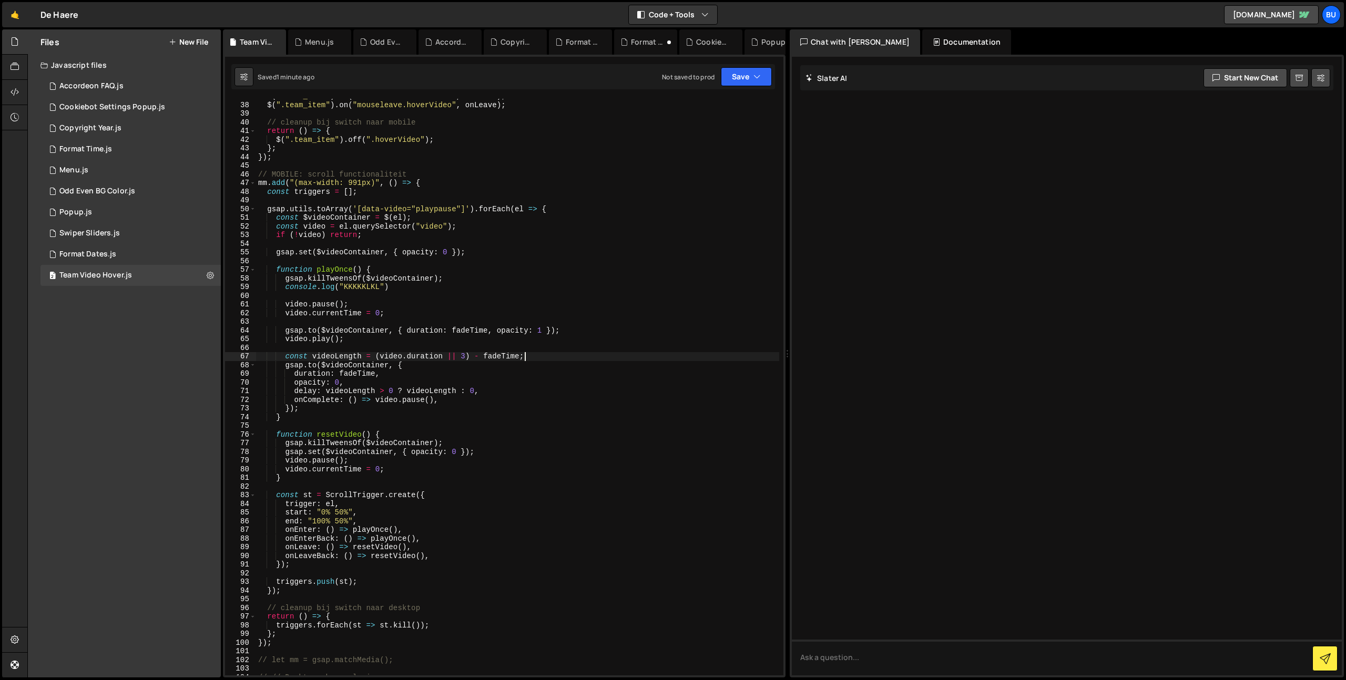
click at [580, 365] on div "$ ( ".team_item" ) . on ( "mouseenter.hoverVideo" , onEnter ) ; $ ( ".team_item…" at bounding box center [517, 389] width 523 height 594
click at [622, 352] on div "$ ( ".team_item" ) . on ( "mouseenter.hoverVideo" , onEnter ) ; $ ( ".team_item…" at bounding box center [517, 389] width 523 height 594
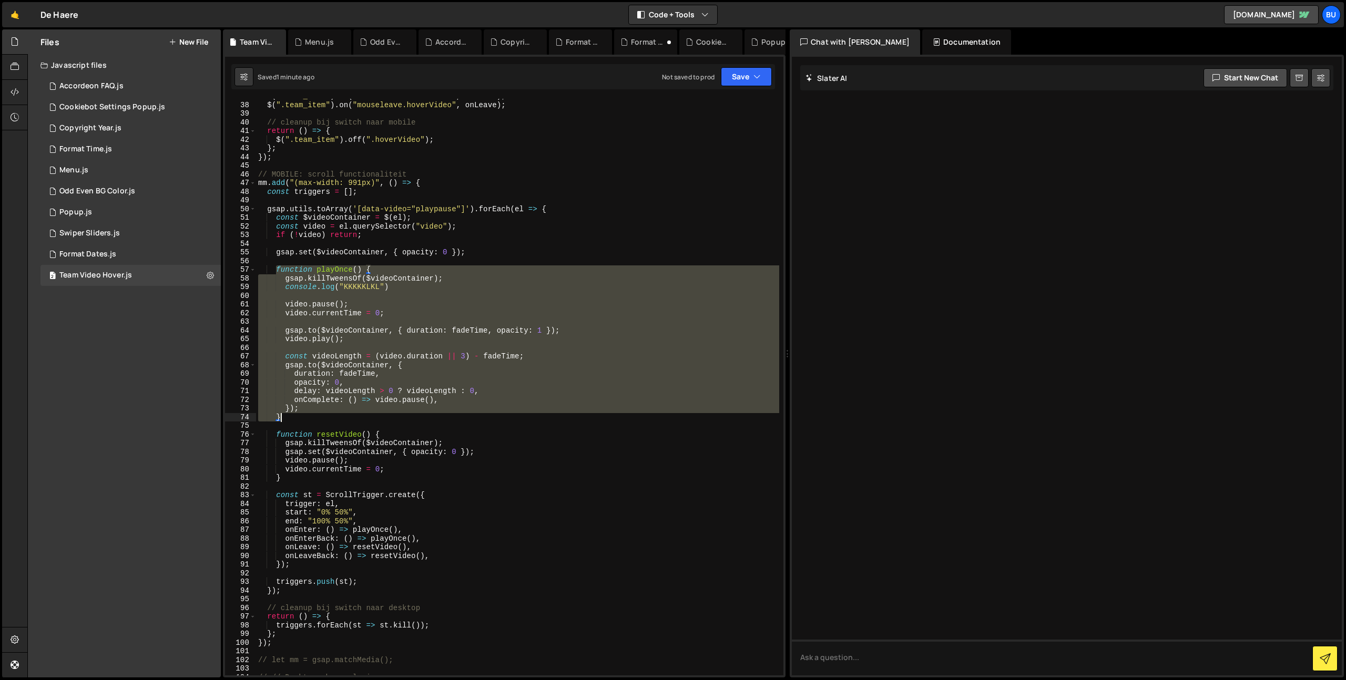
drag, startPoint x: 278, startPoint y: 269, endPoint x: 345, endPoint y: 406, distance: 153.5
click at [349, 415] on div "$ ( ".team_item" ) . on ( "mouseenter.hoverVideo" , onEnter ) ; $ ( ".team_item…" at bounding box center [517, 389] width 523 height 594
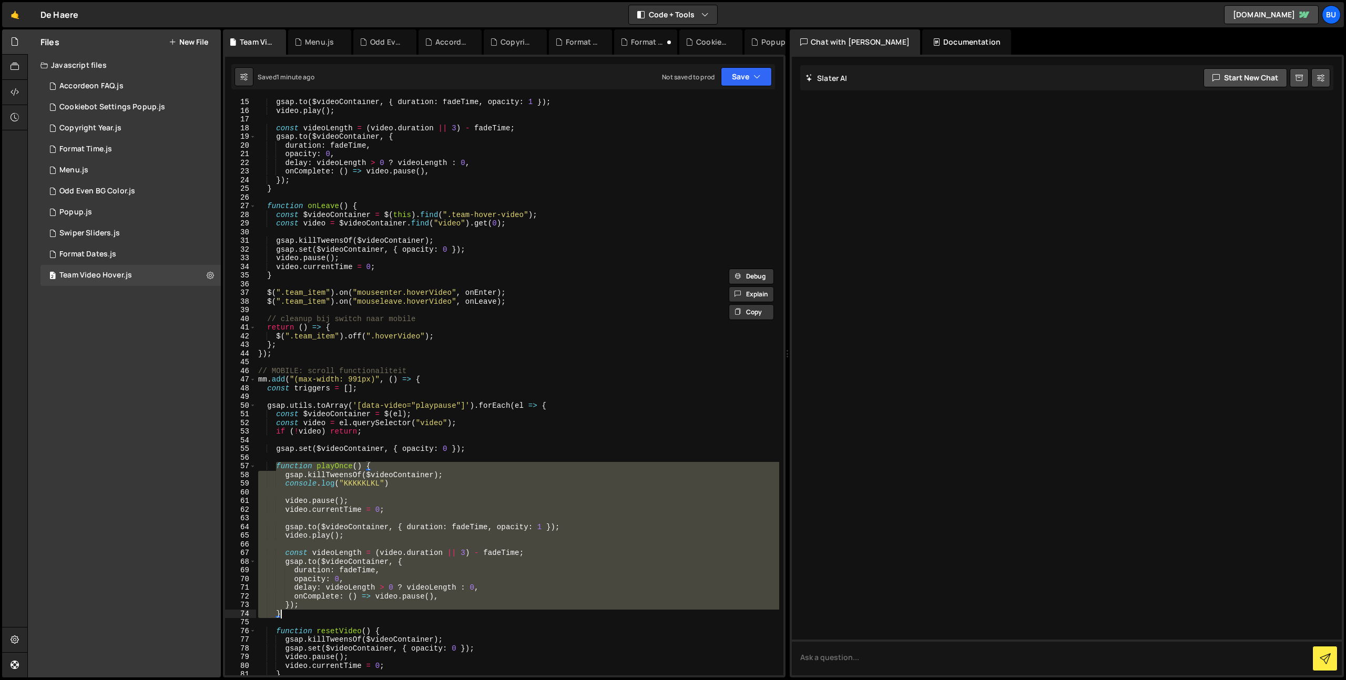
scroll to position [139, 0]
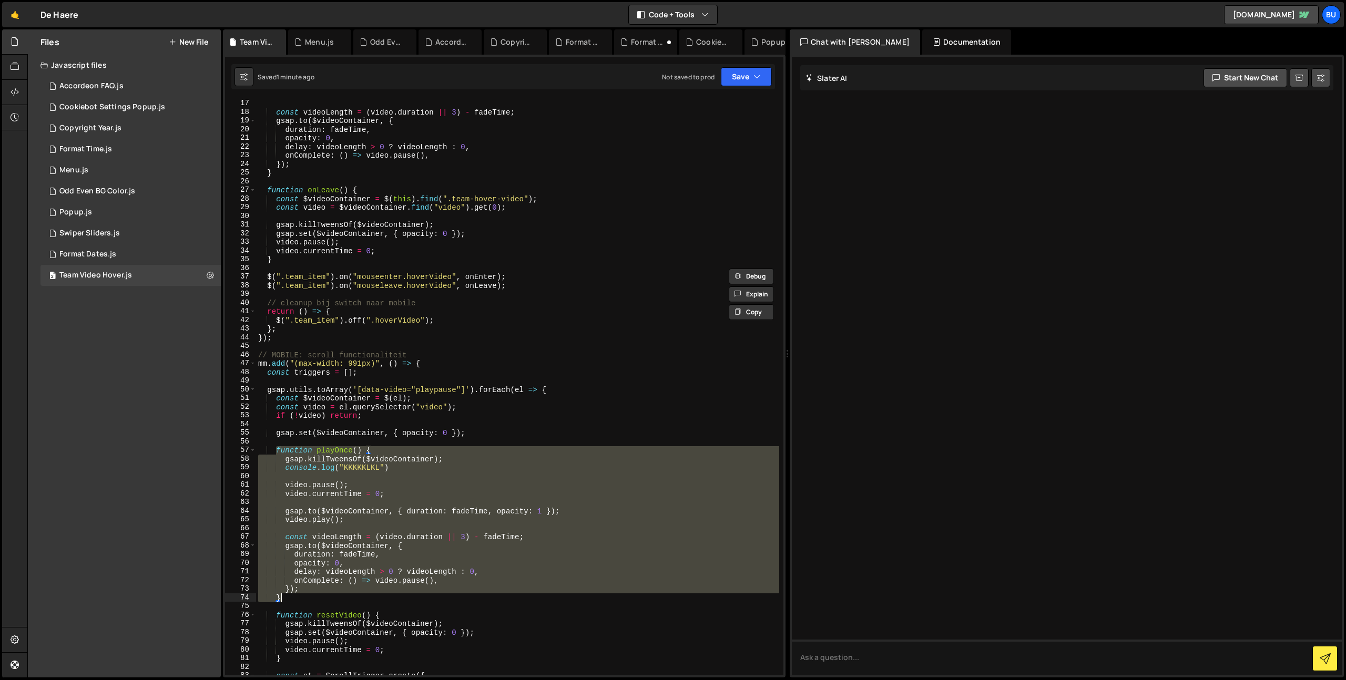
type textarea "gsap.killTweensOf($videoContainer);"
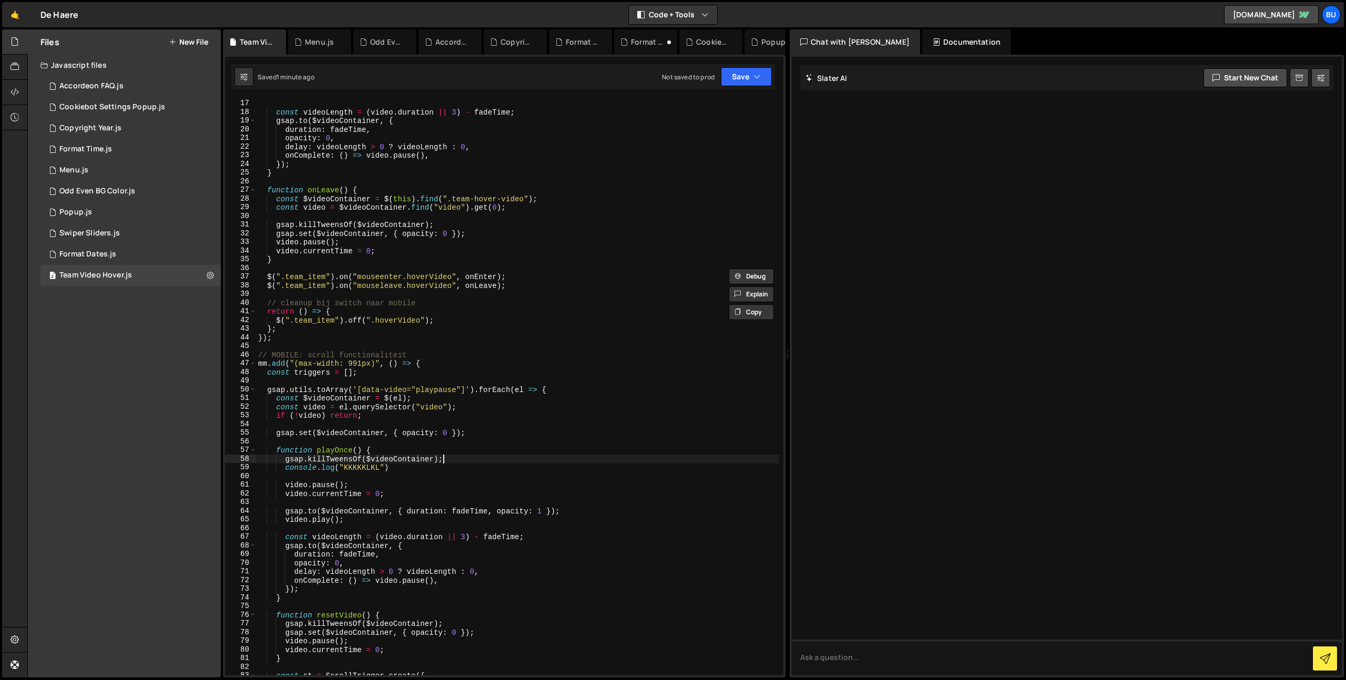
click at [491, 440] on div "video . play ( ) ; const videoLength = ( video . duration || 3 ) - fadeTime ; g…" at bounding box center [517, 387] width 523 height 594
drag, startPoint x: 516, startPoint y: 428, endPoint x: 506, endPoint y: 415, distance: 16.1
click at [516, 428] on div "video . play ( ) ; const videoLength = ( video . duration || 3 ) - fadeTime ; g…" at bounding box center [517, 387] width 523 height 594
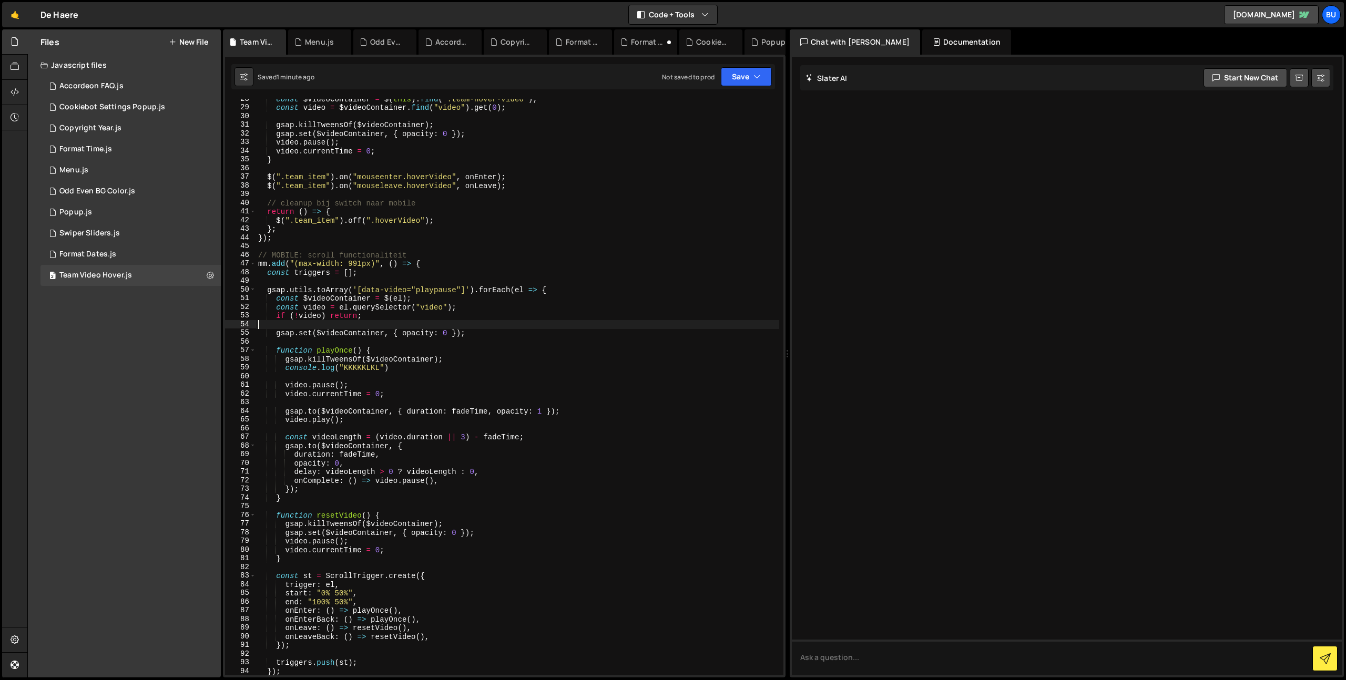
scroll to position [240, 0]
click at [440, 262] on div "const $videoContainer = $ ( this ) . find ( ".team-hover-video" ) ; const video…" at bounding box center [517, 391] width 523 height 594
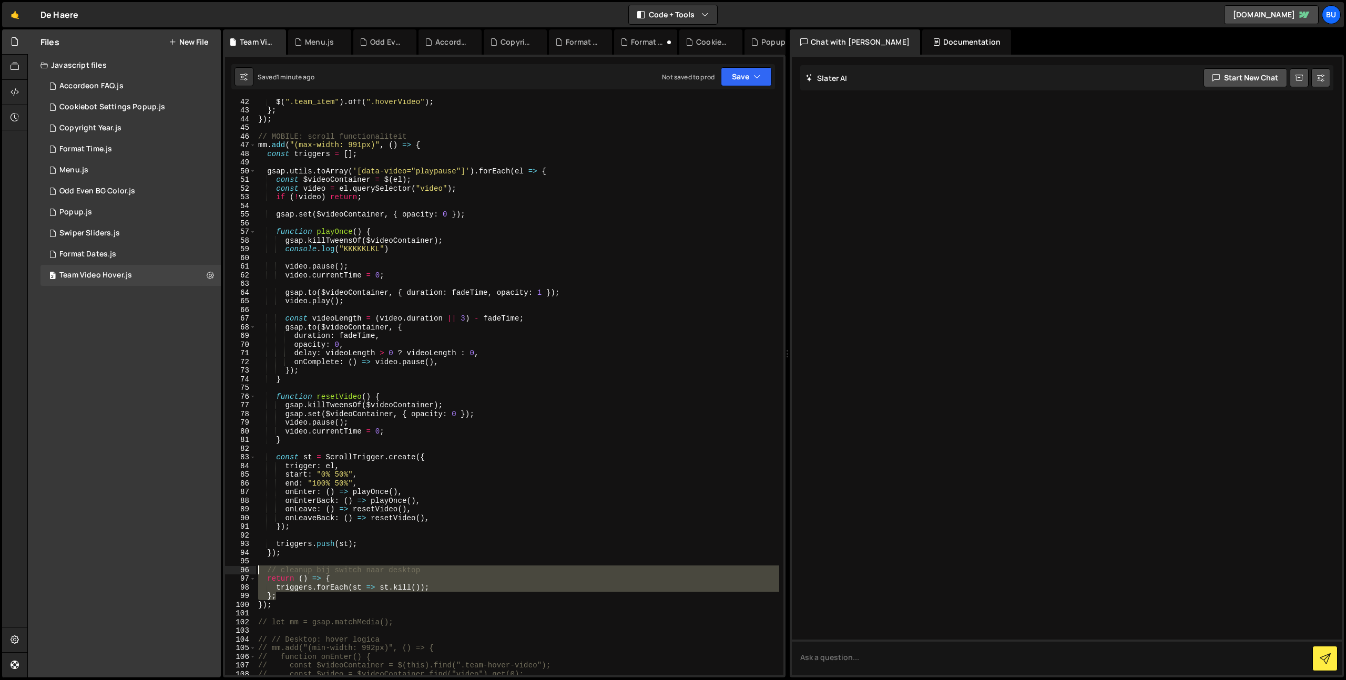
drag, startPoint x: 292, startPoint y: 587, endPoint x: 120, endPoint y: 331, distance: 308.4
click at [120, 329] on div "Files New File Create your first file Get started by starting a Javascript or C…" at bounding box center [686, 353] width 1319 height 649
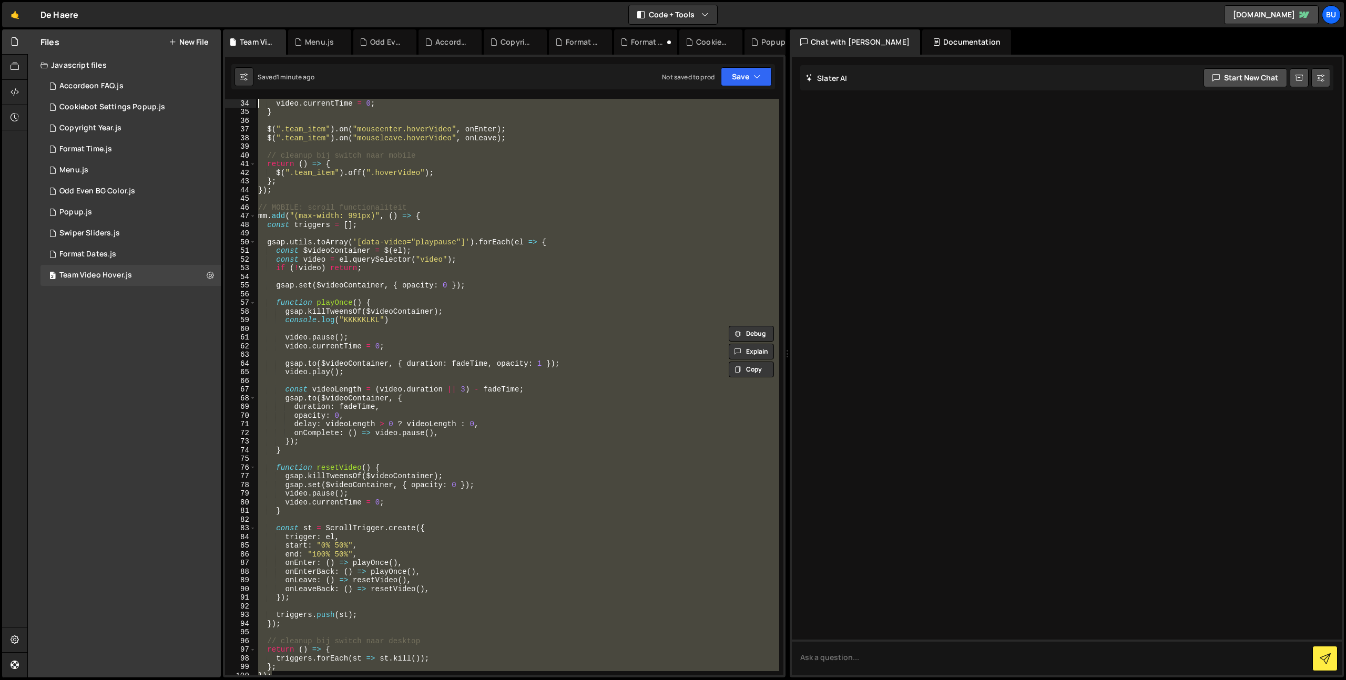
scroll to position [0, 0]
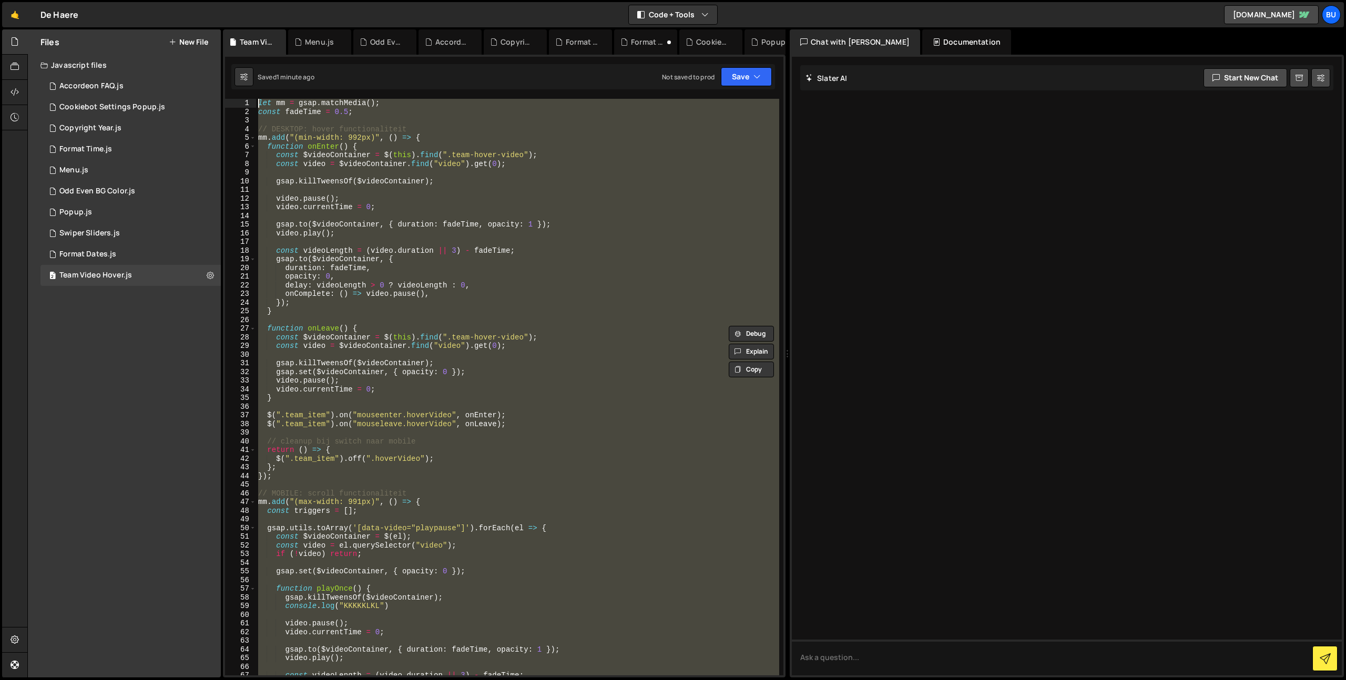
drag, startPoint x: 280, startPoint y: 604, endPoint x: 192, endPoint y: 1, distance: 610.0
click at [191, 0] on html "Projects [GEOGRAPHIC_DATA] Blog Bu Projects Your Teams Invite team member Accou…" at bounding box center [673, 340] width 1346 height 680
click at [537, 278] on div "let mm = gsap . matchMedia ( ) ; const fadeTime = 0.5 ; // DESKTOP: hover funct…" at bounding box center [517, 387] width 523 height 577
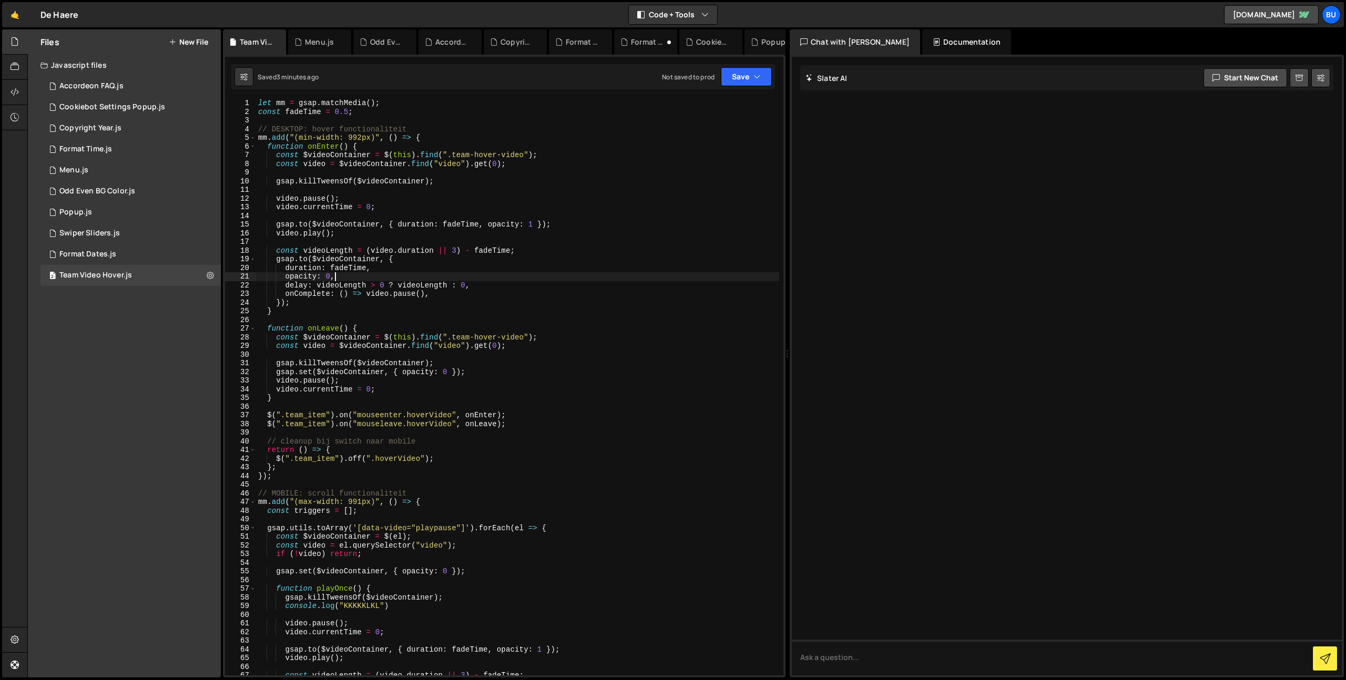
scroll to position [315, 0]
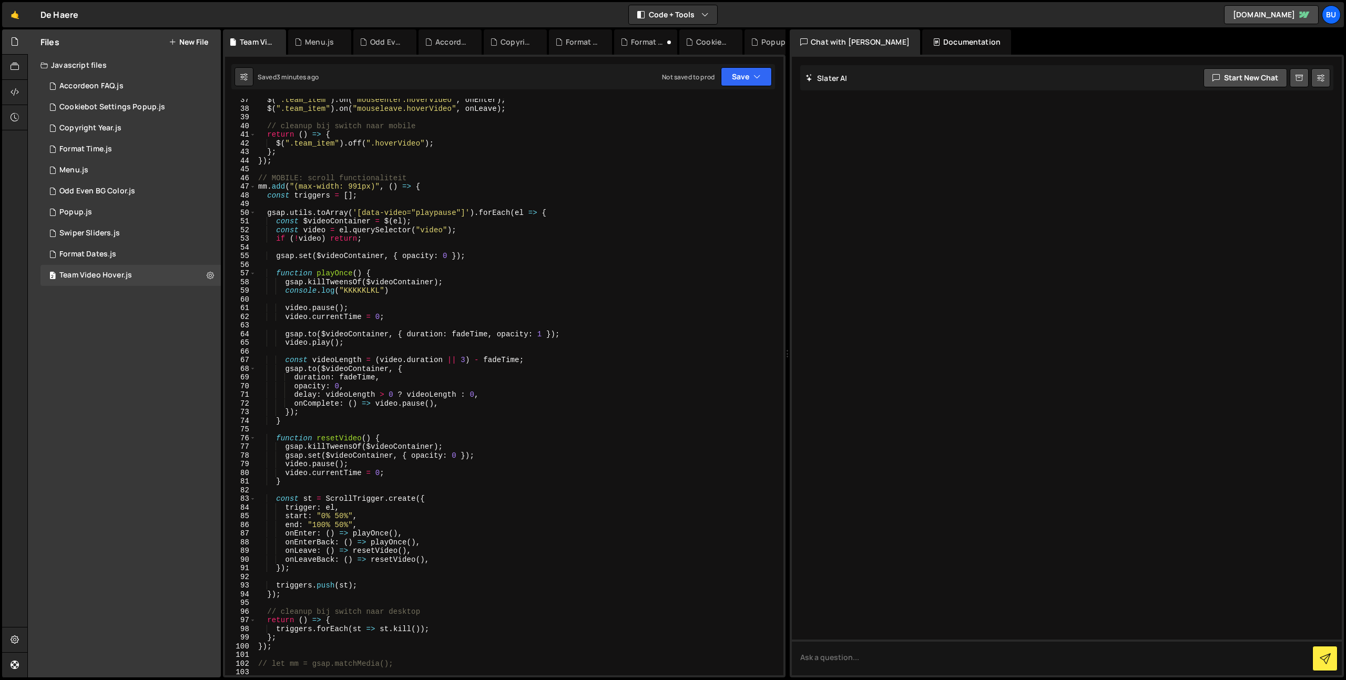
click at [475, 409] on div "$ ( ".team_item" ) . on ( "mouseenter.hoverVideo" , onEnter ) ; $ ( ".team_item…" at bounding box center [517, 393] width 523 height 594
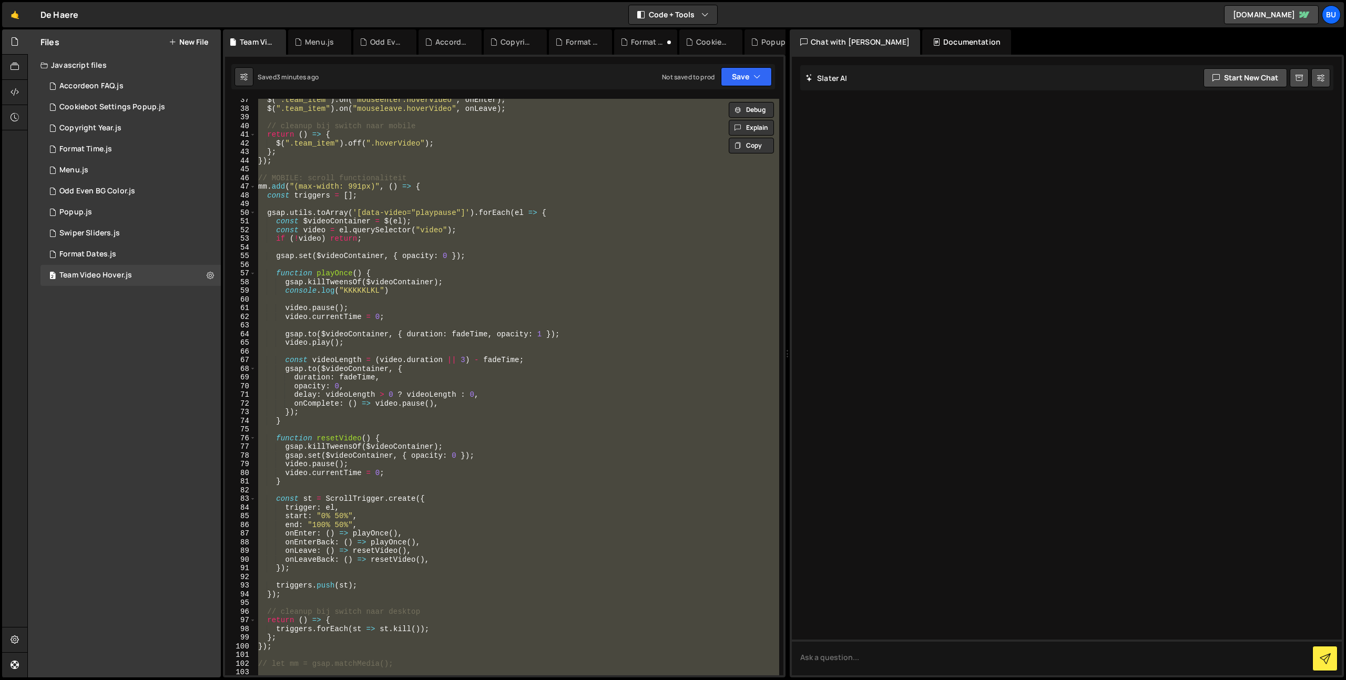
click at [422, 497] on div "$ ( ".team_item" ) . on ( "mouseenter.hoverVideo" , onEnter ) ; $ ( ".team_item…" at bounding box center [517, 387] width 523 height 577
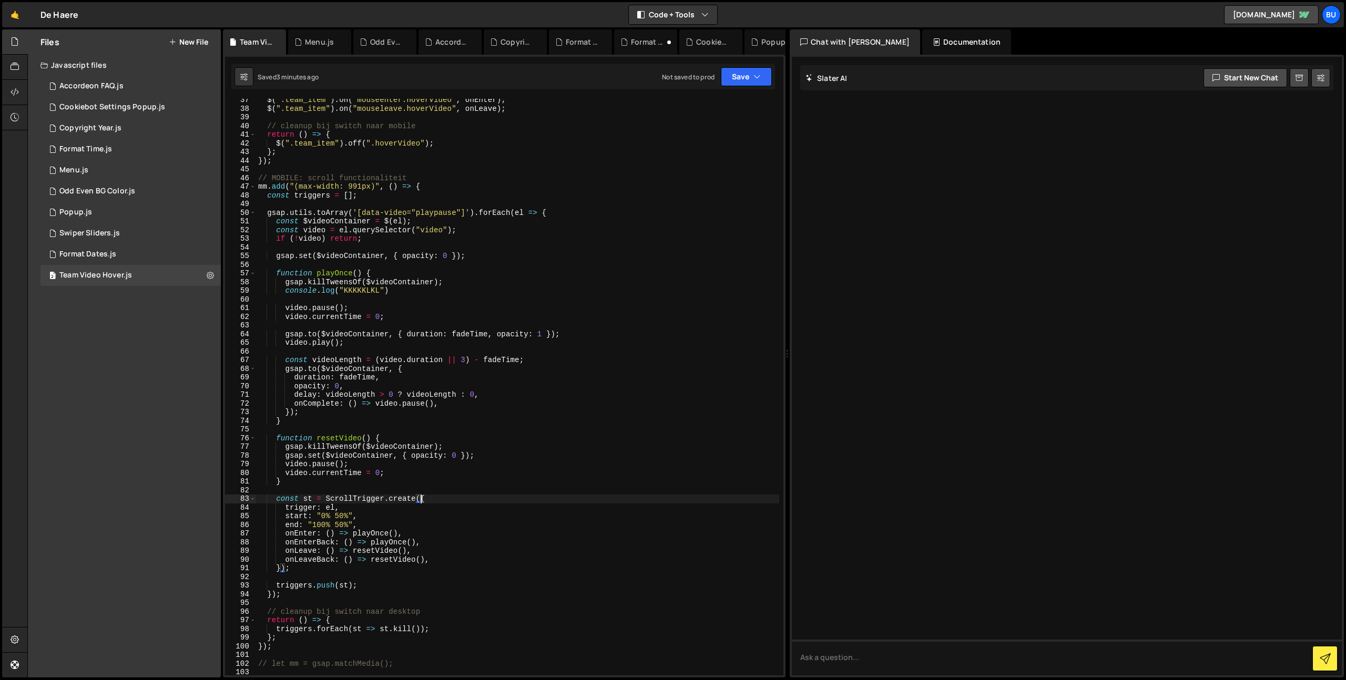
click at [443, 506] on div "$ ( ".team_item" ) . on ( "mouseenter.hoverVideo" , onEnter ) ; $ ( ".team_item…" at bounding box center [517, 393] width 523 height 594
type textarea "// // });"
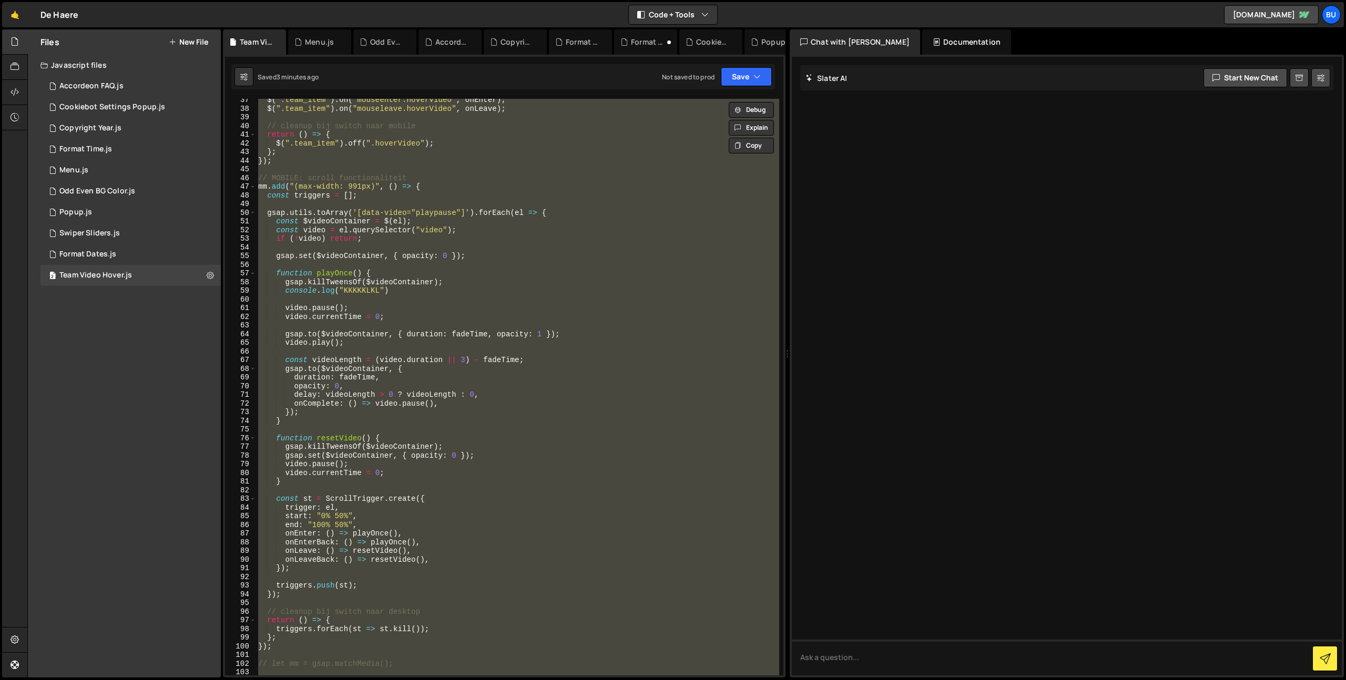
paste textarea
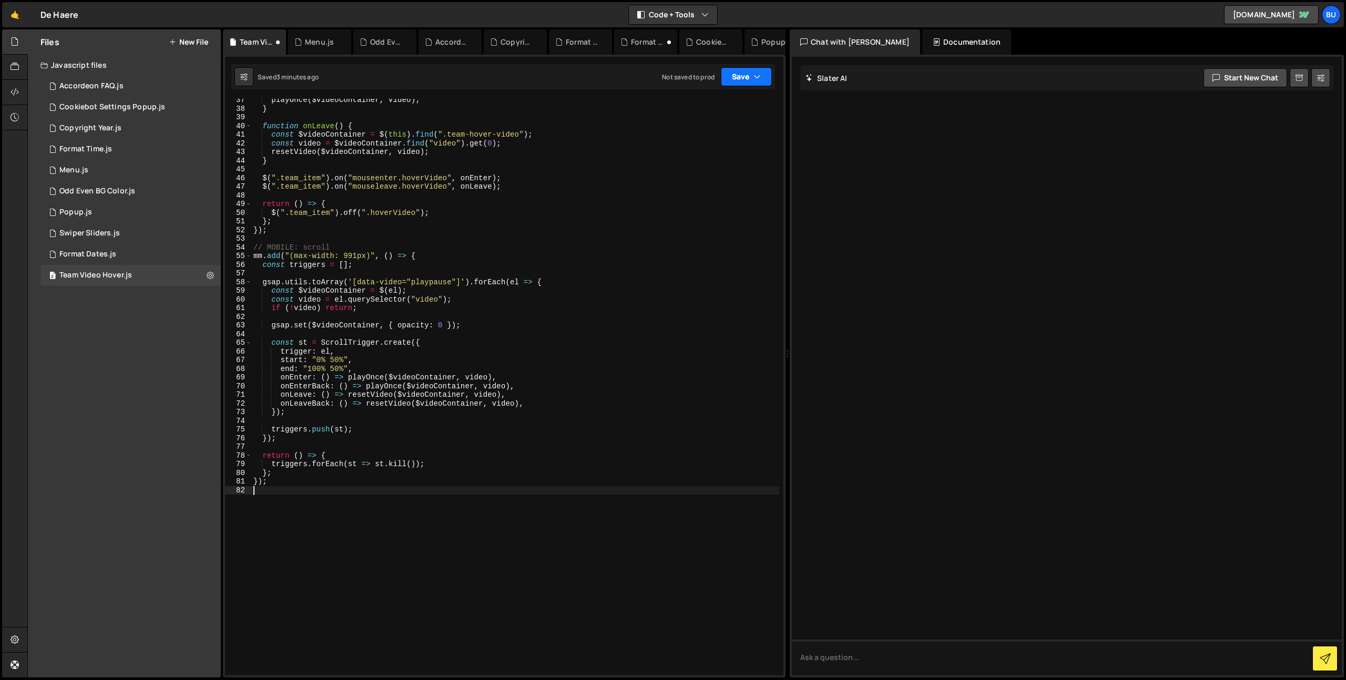
click at [741, 79] on button "Save" at bounding box center [746, 76] width 51 height 19
click at [713, 110] on div "3 minutes ago" at bounding box center [695, 113] width 41 height 9
click at [422, 127] on div "playOnce ( $videoContainer , video ) ; } function onLeave ( ) { const $videoCon…" at bounding box center [515, 393] width 528 height 594
click at [489, 229] on div "playOnce ( $videoContainer , video ) ; } function onLeave ( ) { const $videoCon…" at bounding box center [515, 393] width 528 height 594
type textarea "});"
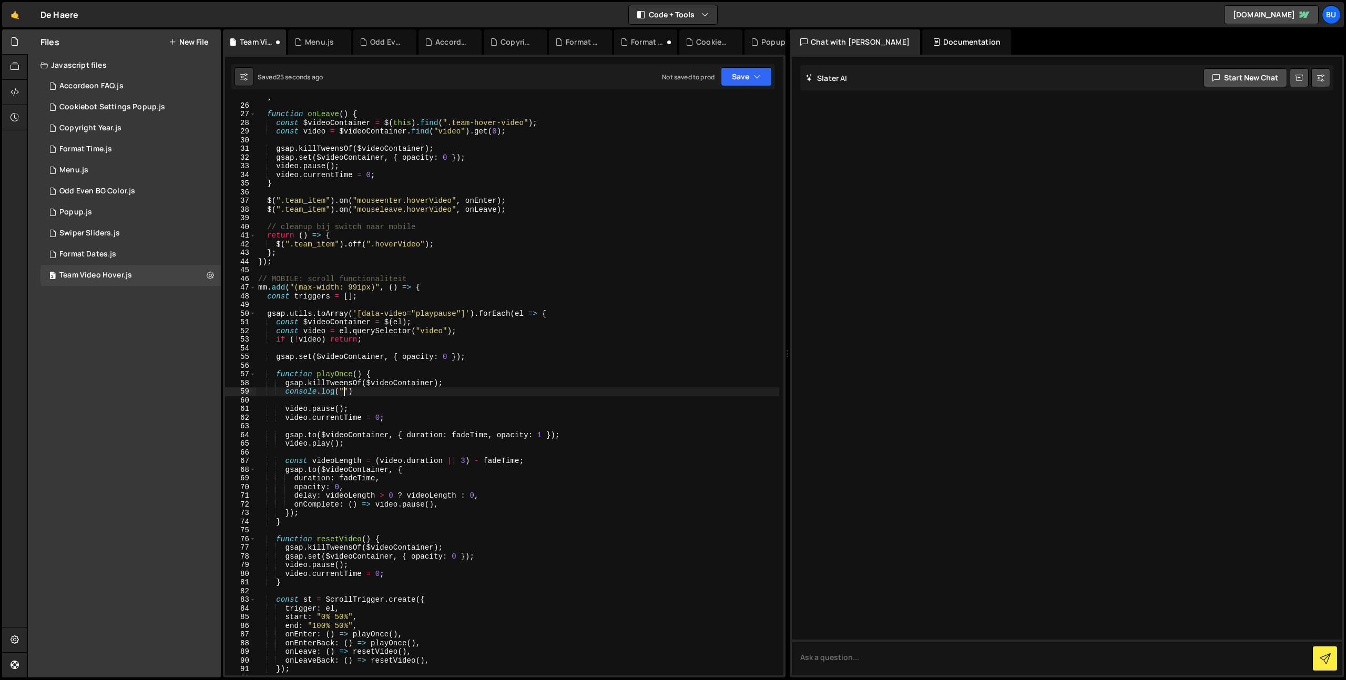
scroll to position [214, 0]
click at [496, 341] on div "} function onLeave ( ) { const $videoContainer = $ ( this ) . find ( ".team-hov…" at bounding box center [517, 390] width 523 height 594
drag, startPoint x: 518, startPoint y: 315, endPoint x: 518, endPoint y: 310, distance: 5.8
click at [518, 315] on div "} function onLeave ( ) { const $videoContainer = $ ( this ) . find ( ".team-hov…" at bounding box center [517, 390] width 523 height 594
click at [544, 285] on div "} function onLeave ( ) { const $videoContainer = $ ( this ) . find ( ".team-hov…" at bounding box center [517, 390] width 523 height 594
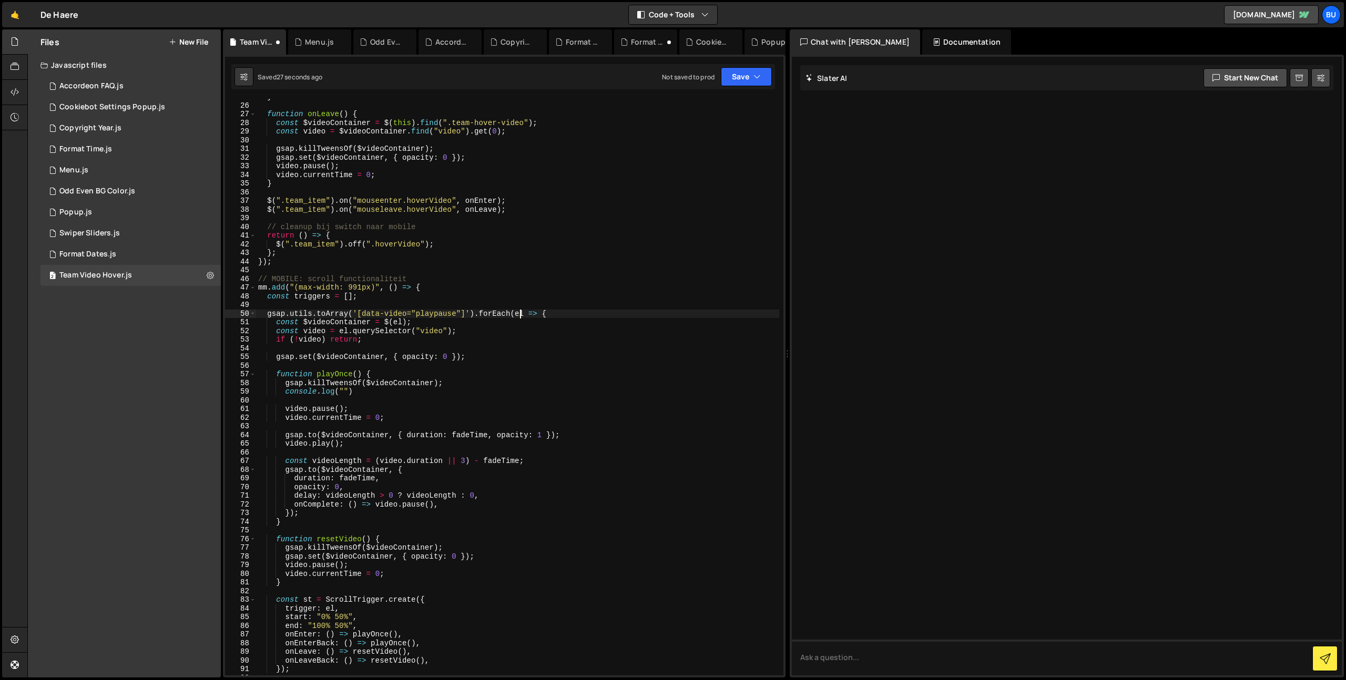
type textarea "mm.add("(max-width: 991px)", () => {"
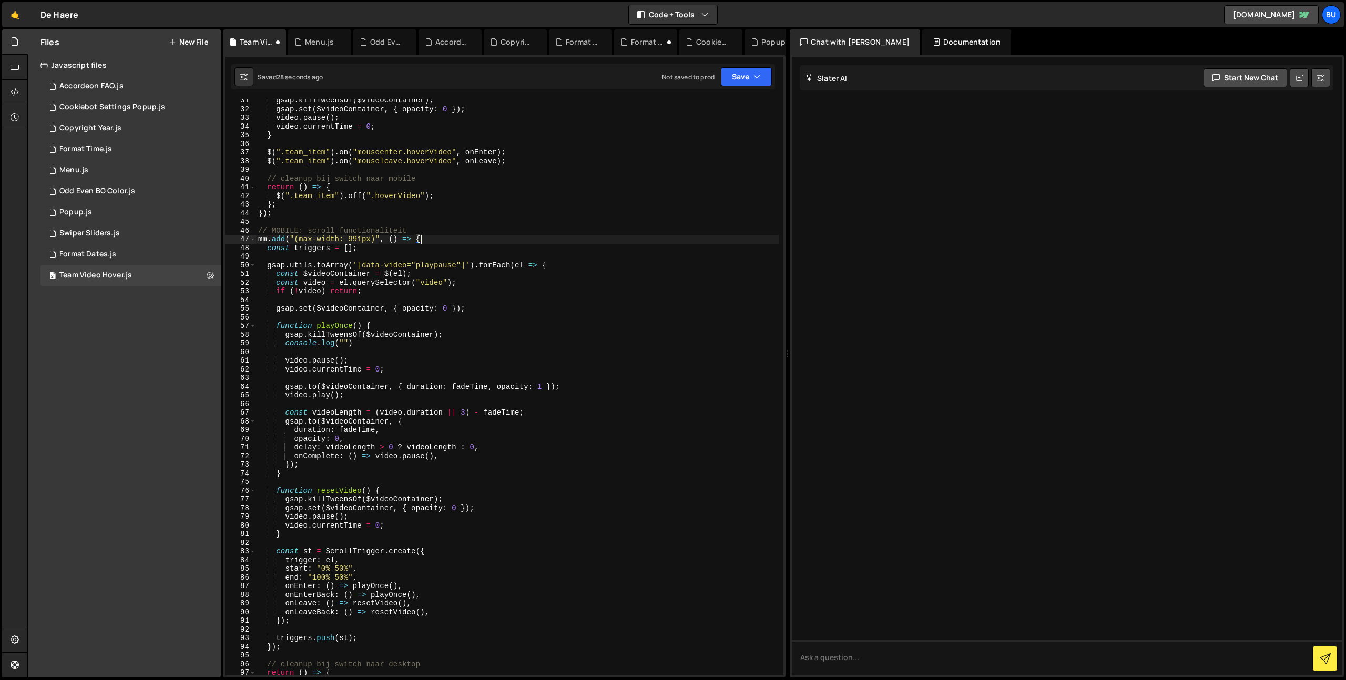
scroll to position [262, 0]
click at [440, 351] on div "gsap . killTweensOf ( $videoContainer ) ; gsap . set ( $videoContainer , { opac…" at bounding box center [517, 393] width 523 height 594
click at [441, 357] on div "gsap . killTweensOf ( $videoContainer ) ; gsap . set ( $videoContainer , { opac…" at bounding box center [517, 393] width 523 height 594
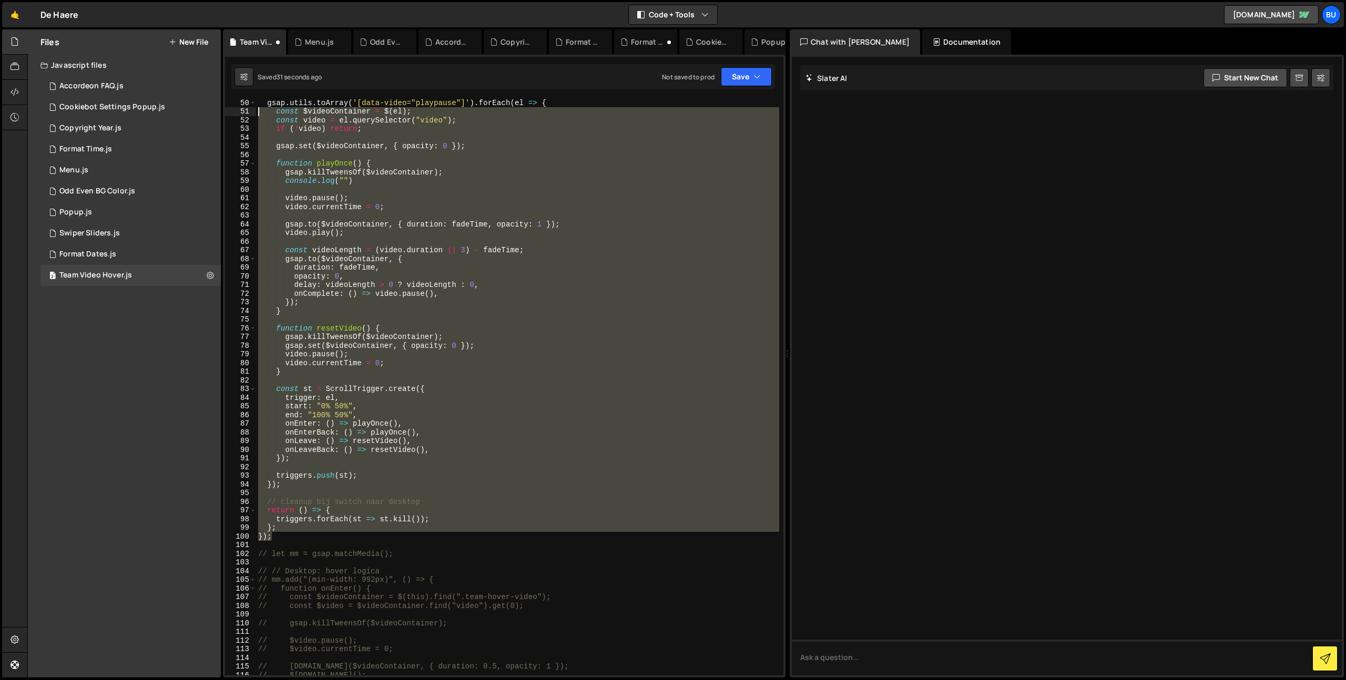
scroll to position [95, 0]
drag, startPoint x: 267, startPoint y: 506, endPoint x: 108, endPoint y: -3, distance: 533.8
click at [108, 0] on html "Projects [GEOGRAPHIC_DATA] Blog Bu Projects Your Teams Invite team member Accou…" at bounding box center [673, 340] width 1346 height 680
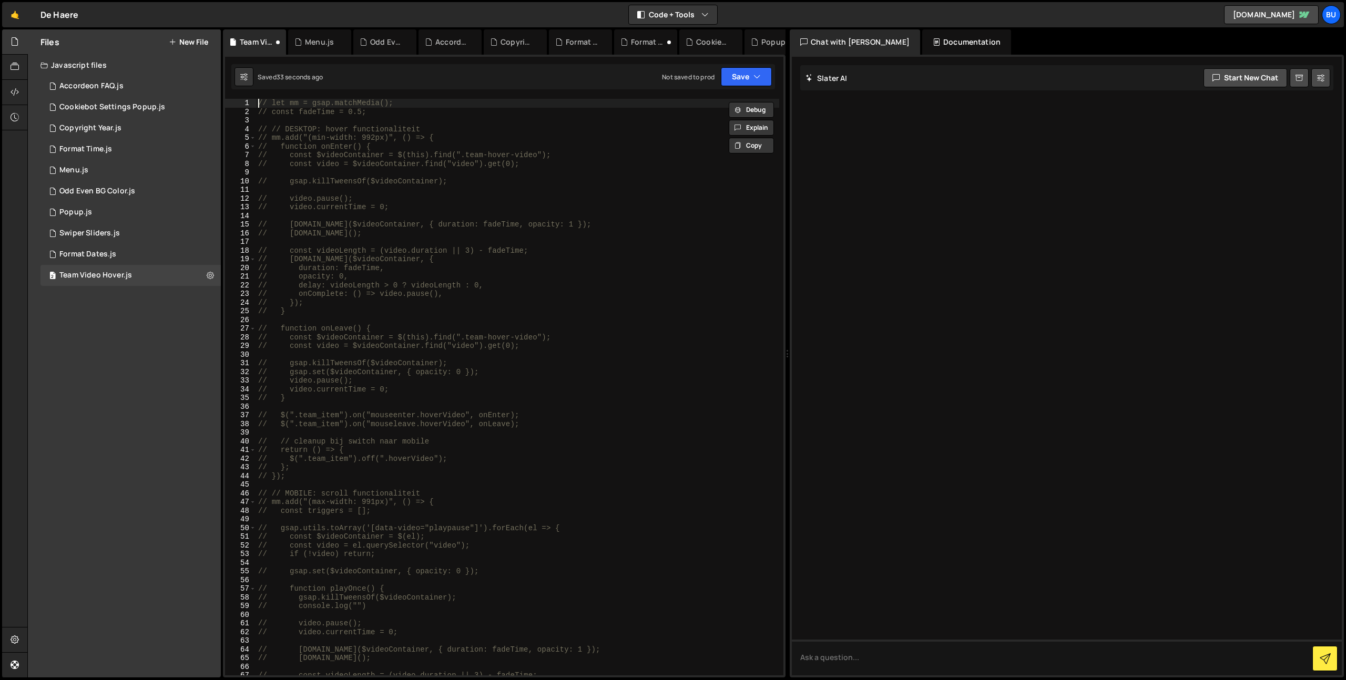
type textarea "// let mm = gsap.matchMedia();"
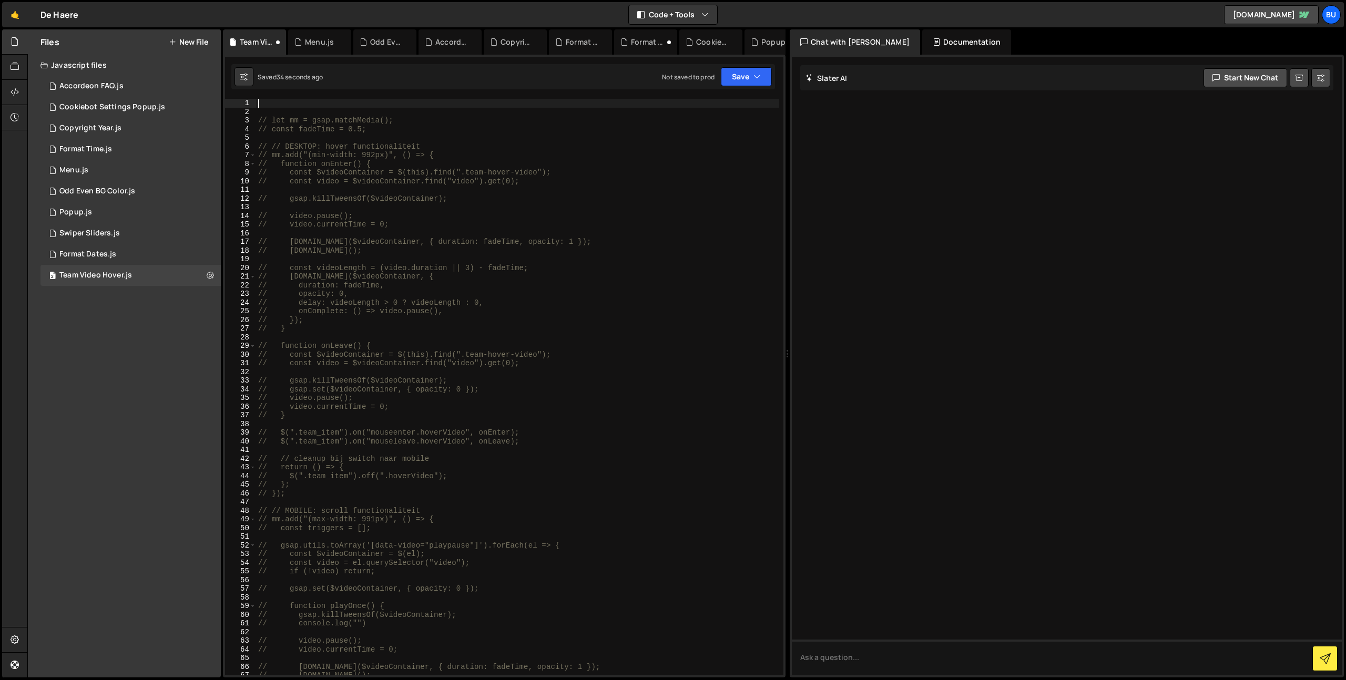
paste textarea "// MOBILE: scroll"
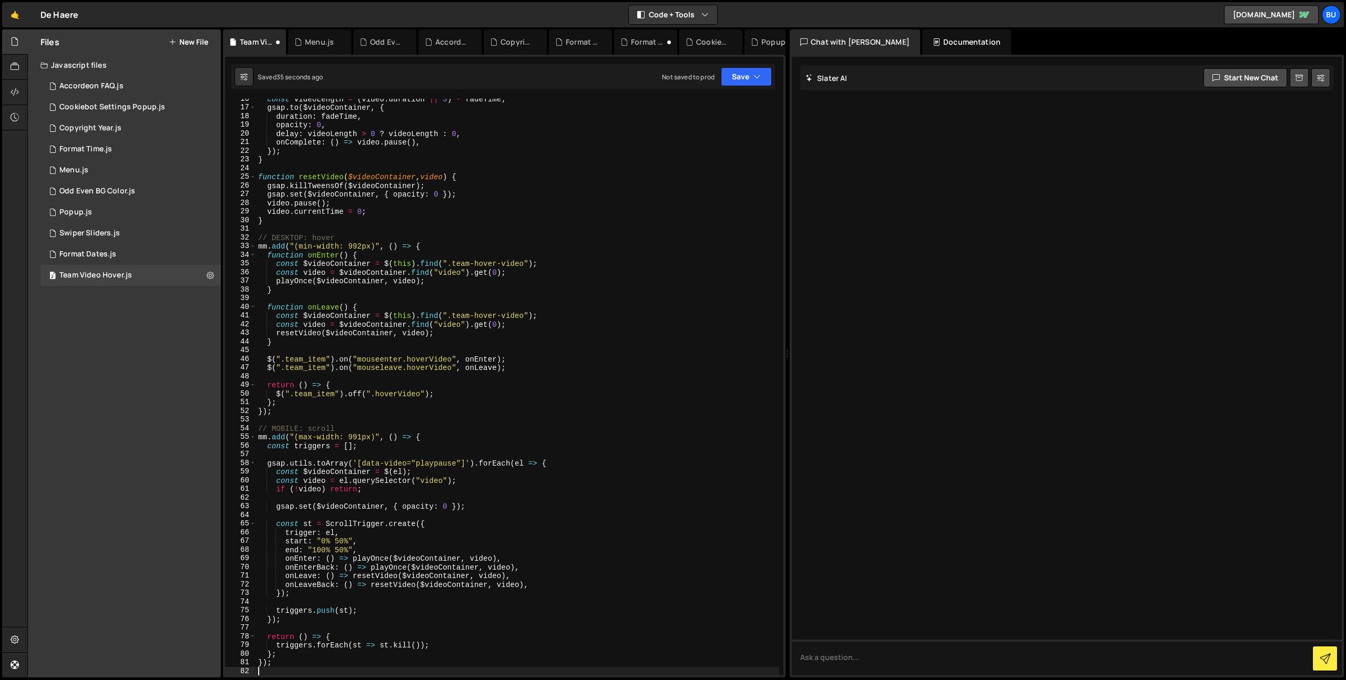
click at [428, 424] on div "const videoLength = ( video . duration || 3 ) - fadeTime ; gsap . to ( $videoCo…" at bounding box center [517, 392] width 523 height 594
type textarea "// MOBILE: scroll"
click at [439, 421] on div "const videoLength = ( video . duration || 3 ) - fadeTime ; gsap . to ( $videoCo…" at bounding box center [517, 392] width 523 height 594
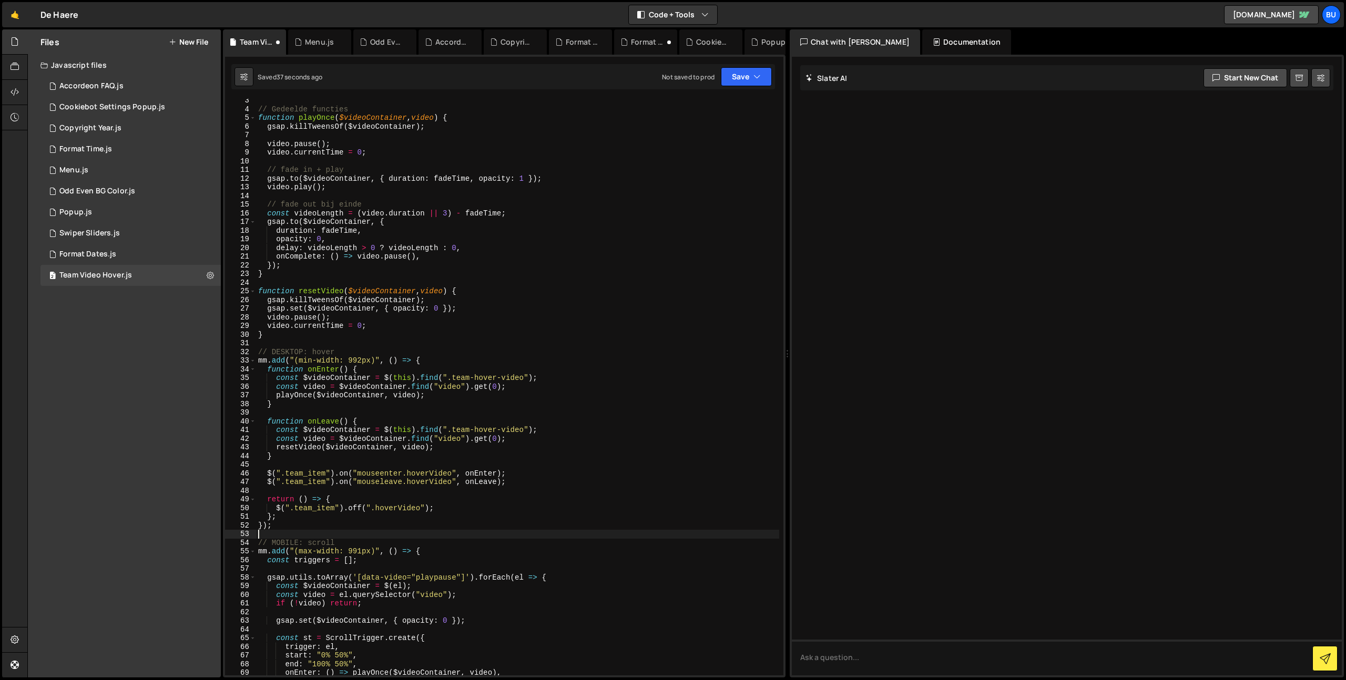
scroll to position [0, 0]
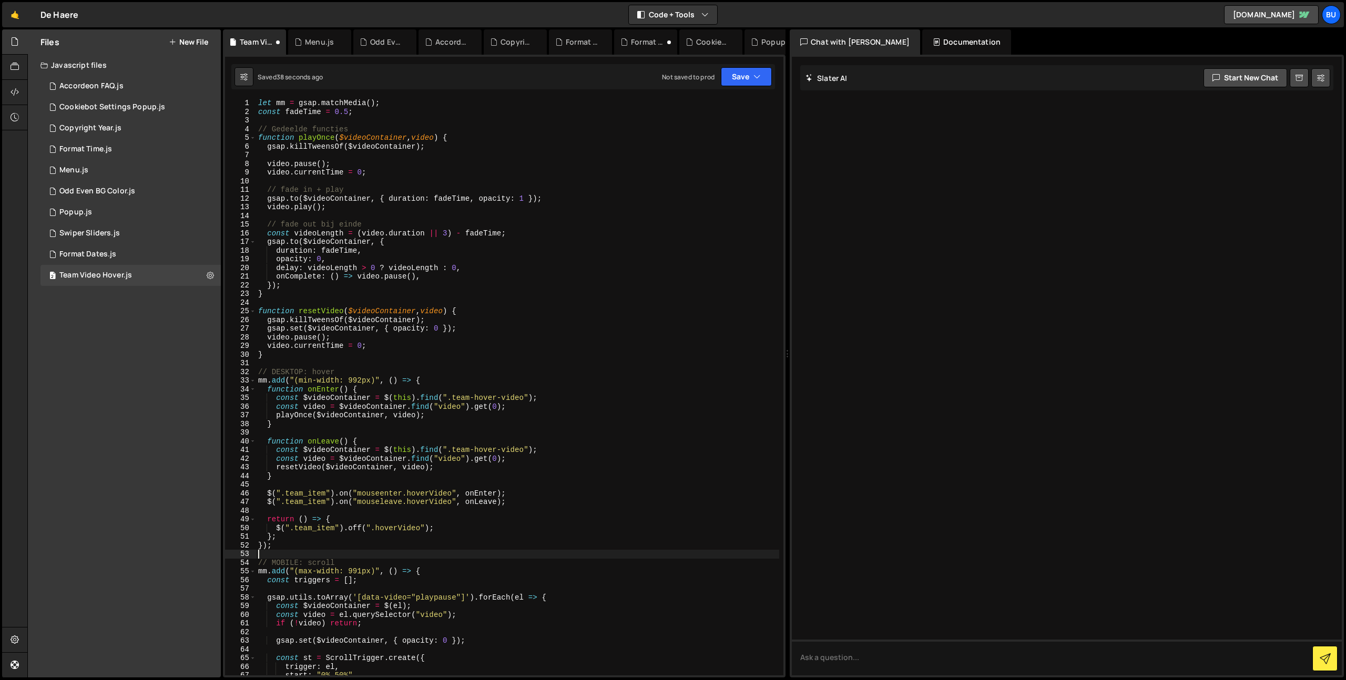
click at [343, 211] on div "let mm = gsap . matchMedia ( ) ; const fadeTime = 0.5 ; // Gedeelde functies fu…" at bounding box center [517, 396] width 523 height 594
drag, startPoint x: 754, startPoint y: 73, endPoint x: 748, endPoint y: 75, distance: 7.0
click at [754, 73] on icon "button" at bounding box center [756, 76] width 7 height 11
drag, startPoint x: 724, startPoint y: 104, endPoint x: 719, endPoint y: 94, distance: 11.3
click at [724, 104] on div "Save to Staging S" at bounding box center [710, 102] width 109 height 11
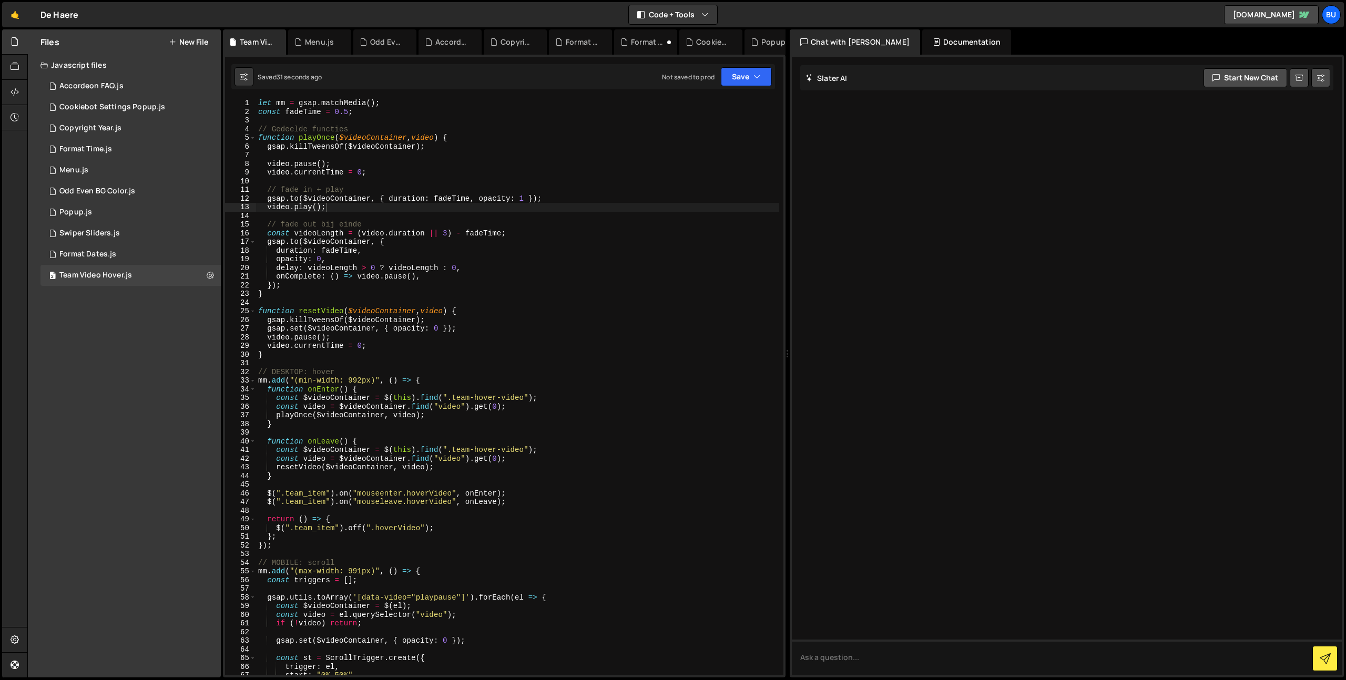
click at [403, 222] on div "let mm = gsap . matchMedia ( ) ; const fadeTime = 0.5 ; // Gedeelde functies fu…" at bounding box center [517, 396] width 523 height 594
click at [453, 175] on div "let mm = gsap . matchMedia ( ) ; const fadeTime = 0.5 ; // Gedeelde functies fu…" at bounding box center [517, 396] width 523 height 594
type textarea "video.currentTime = 0;"
click at [428, 219] on div "let mm = gsap . matchMedia ( ) ; const fadeTime = 0.5 ; // Gedeelde functies fu…" at bounding box center [517, 396] width 523 height 594
click at [474, 206] on div "let mm = gsap . matchMedia ( ) ; const fadeTime = 0.5 ; // Gedeelde functies fu…" at bounding box center [517, 396] width 523 height 594
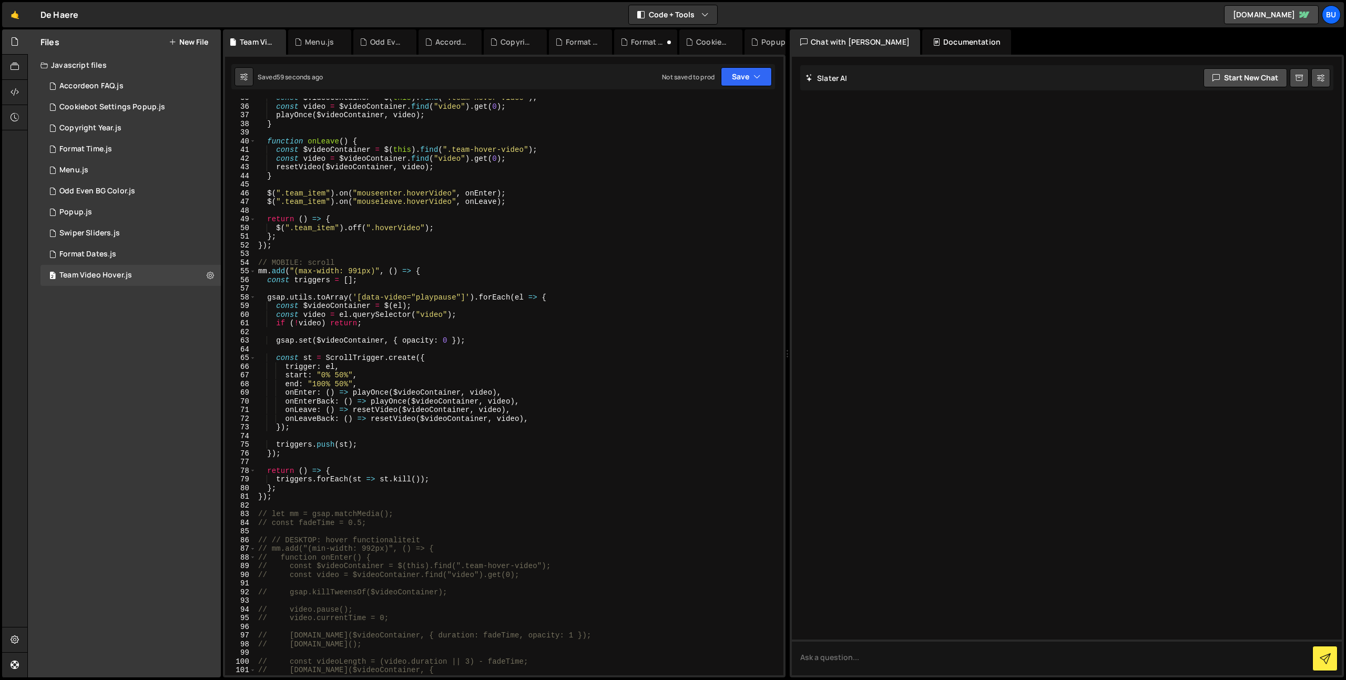
scroll to position [300, 0]
click at [468, 282] on div "const $videoContainer = $ ( this ) . find ( ".team-hover-video" ) ; const video…" at bounding box center [517, 391] width 523 height 594
click at [586, 294] on div "const $videoContainer = $ ( this ) . find ( ".team-hover-video" ) ; const video…" at bounding box center [517, 391] width 523 height 594
click at [594, 297] on div "const $videoContainer = $ ( this ) . find ( ".team-hover-video" ) ; const video…" at bounding box center [517, 391] width 523 height 594
click at [496, 322] on div "const $videoContainer = $ ( this ) . find ( ".team-hover-video" ) ; const video…" at bounding box center [517, 391] width 523 height 594
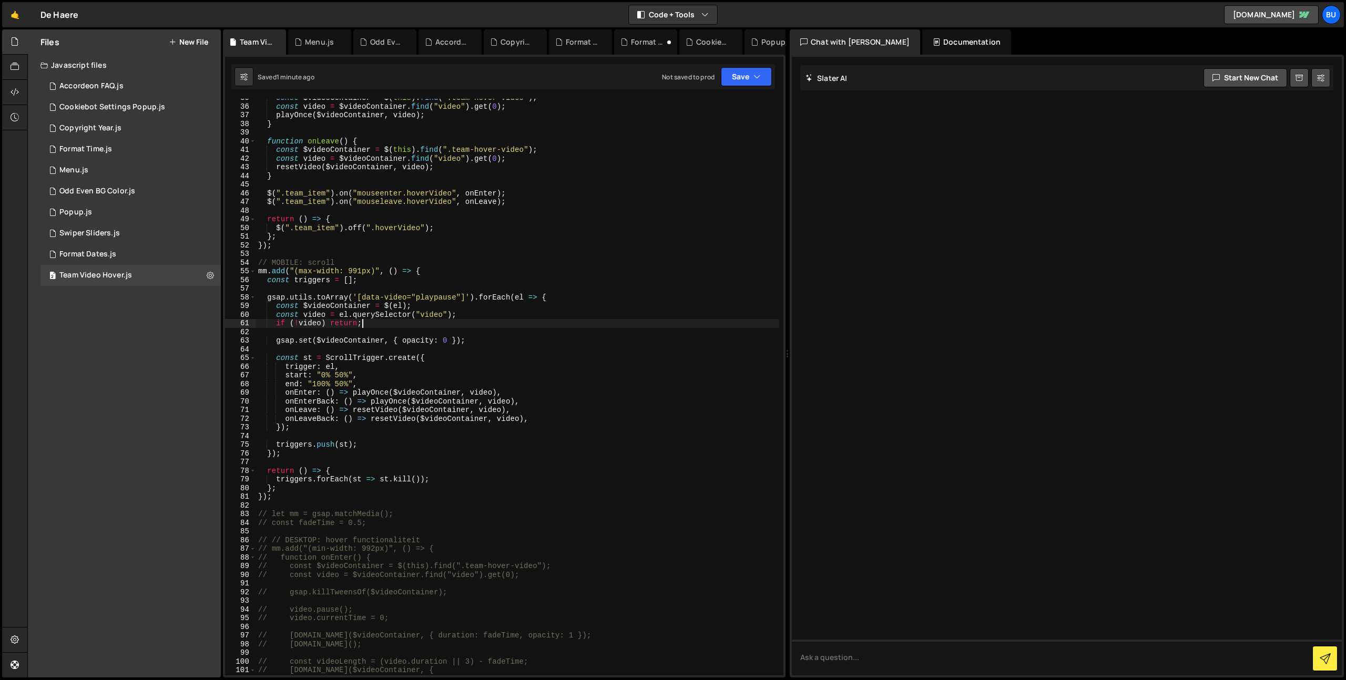
click at [509, 312] on div "const $videoContainer = $ ( this ) . find ( ".team-hover-video" ) ; const video…" at bounding box center [517, 391] width 523 height 594
click at [486, 320] on div "const $videoContainer = $ ( this ) . find ( ".team-hover-video" ) ; const video…" at bounding box center [517, 391] width 523 height 594
click at [499, 312] on div "const $videoContainer = $ ( this ) . find ( ".team-hover-video" ) ; const video…" at bounding box center [517, 391] width 523 height 594
click at [473, 321] on div "const $videoContainer = $ ( this ) . find ( ".team-hover-video" ) ; const video…" at bounding box center [517, 391] width 523 height 594
click at [499, 311] on div "const $videoContainer = $ ( this ) . find ( ".team-hover-video" ) ; const video…" at bounding box center [517, 391] width 523 height 594
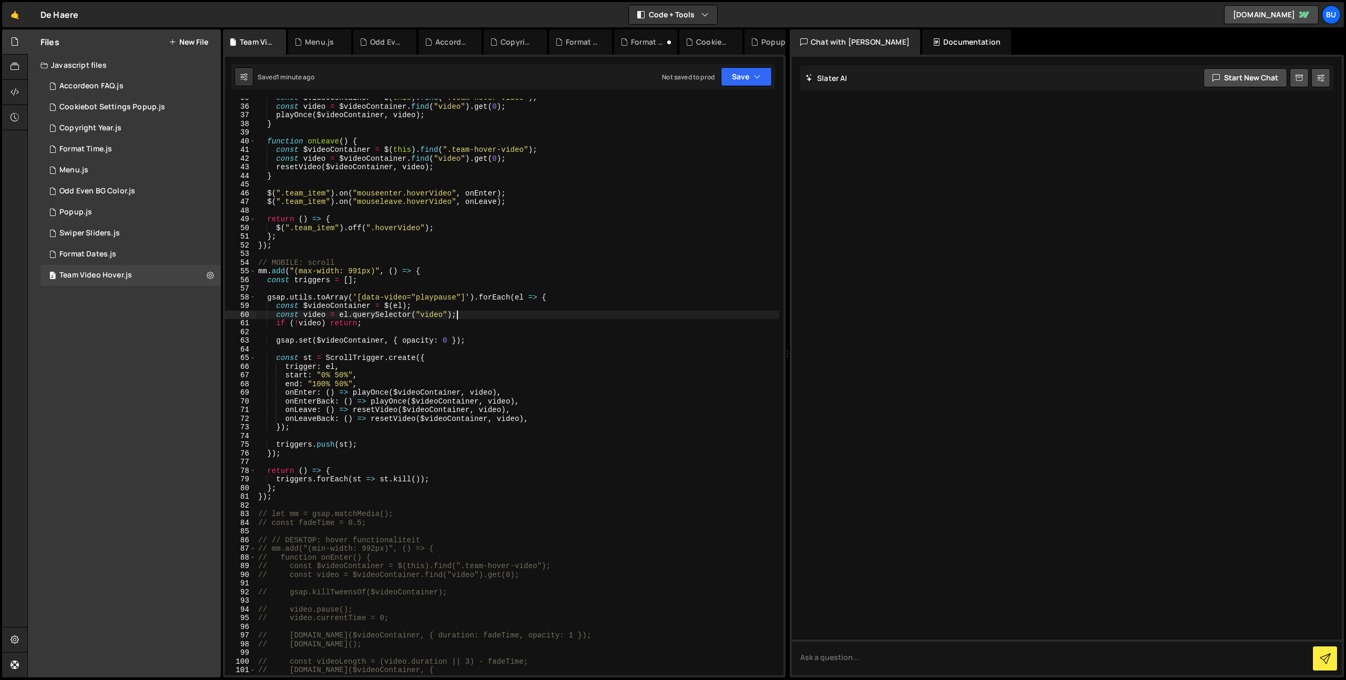
click at [465, 324] on div "const $videoContainer = $ ( this ) . find ( ".team-hover-video" ) ; const video…" at bounding box center [517, 391] width 523 height 594
drag, startPoint x: 501, startPoint y: 312, endPoint x: 457, endPoint y: 326, distance: 46.4
click at [501, 312] on div "const $videoContainer = $ ( this ) . find ( ".team-hover-video" ) ; const video…" at bounding box center [517, 391] width 523 height 594
click at [455, 327] on div "const $videoContainer = $ ( this ) . find ( ".team-hover-video" ) ; const video…" at bounding box center [517, 391] width 523 height 594
drag, startPoint x: 278, startPoint y: 324, endPoint x: 403, endPoint y: 316, distance: 125.3
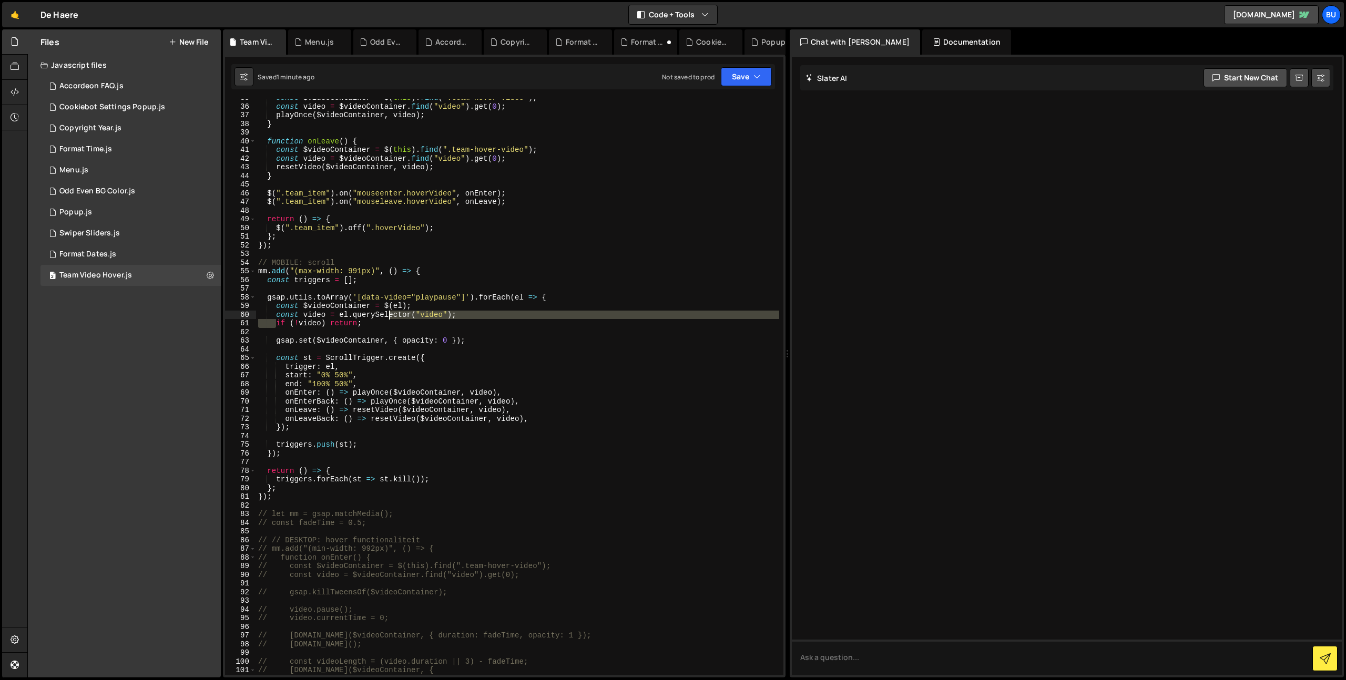
click at [405, 318] on div "const $videoContainer = $ ( this ) . find ( ".team-hover-video" ) ; const video…" at bounding box center [517, 391] width 523 height 594
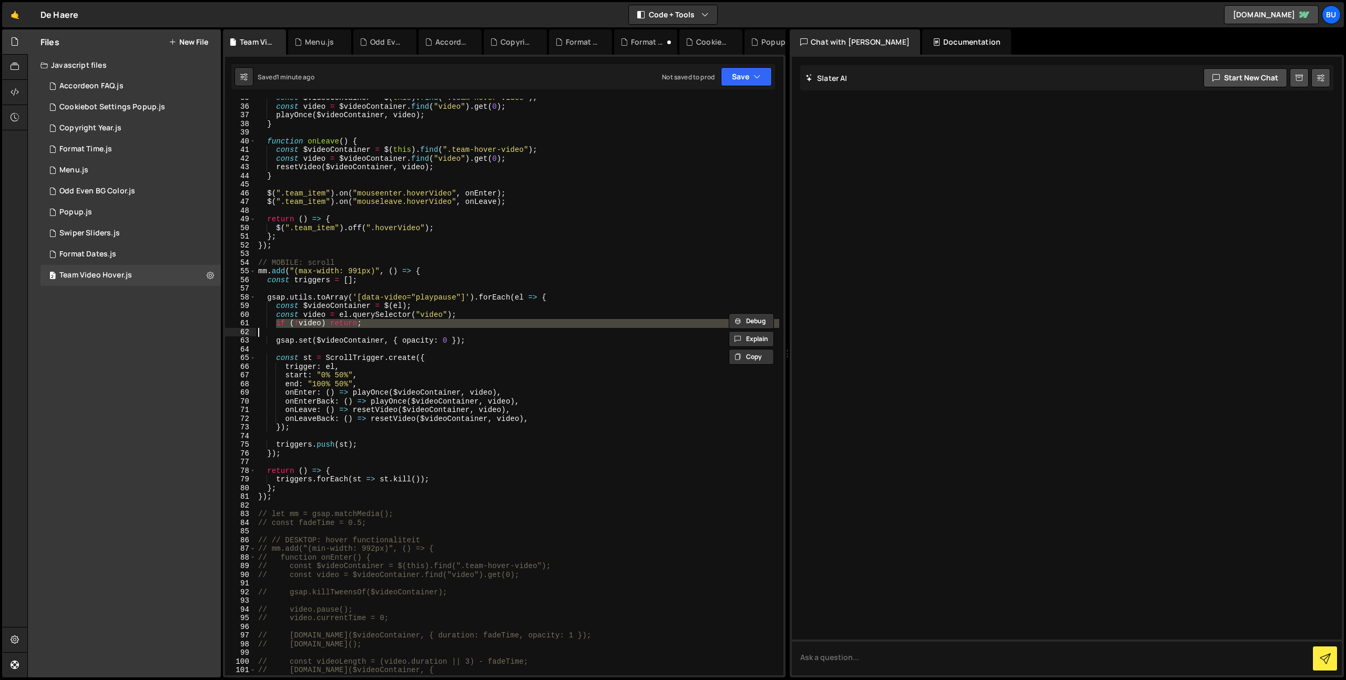
drag, startPoint x: 275, startPoint y: 324, endPoint x: 381, endPoint y: 323, distance: 105.7
click at [382, 326] on div "const $videoContainer = $ ( this ) . find ( ".team-hover-video" ) ; const video…" at bounding box center [517, 391] width 523 height 594
click at [405, 318] on div "const $videoContainer = $ ( this ) . find ( ".team-hover-video" ) ; const video…" at bounding box center [517, 391] width 523 height 594
click at [494, 393] on div "const $videoContainer = $ ( this ) . find ( ".team-hover-video" ) ; const video…" at bounding box center [517, 391] width 523 height 594
click at [457, 414] on div "const $videoContainer = $ ( this ) . find ( ".team-hover-video" ) ; const video…" at bounding box center [517, 391] width 523 height 594
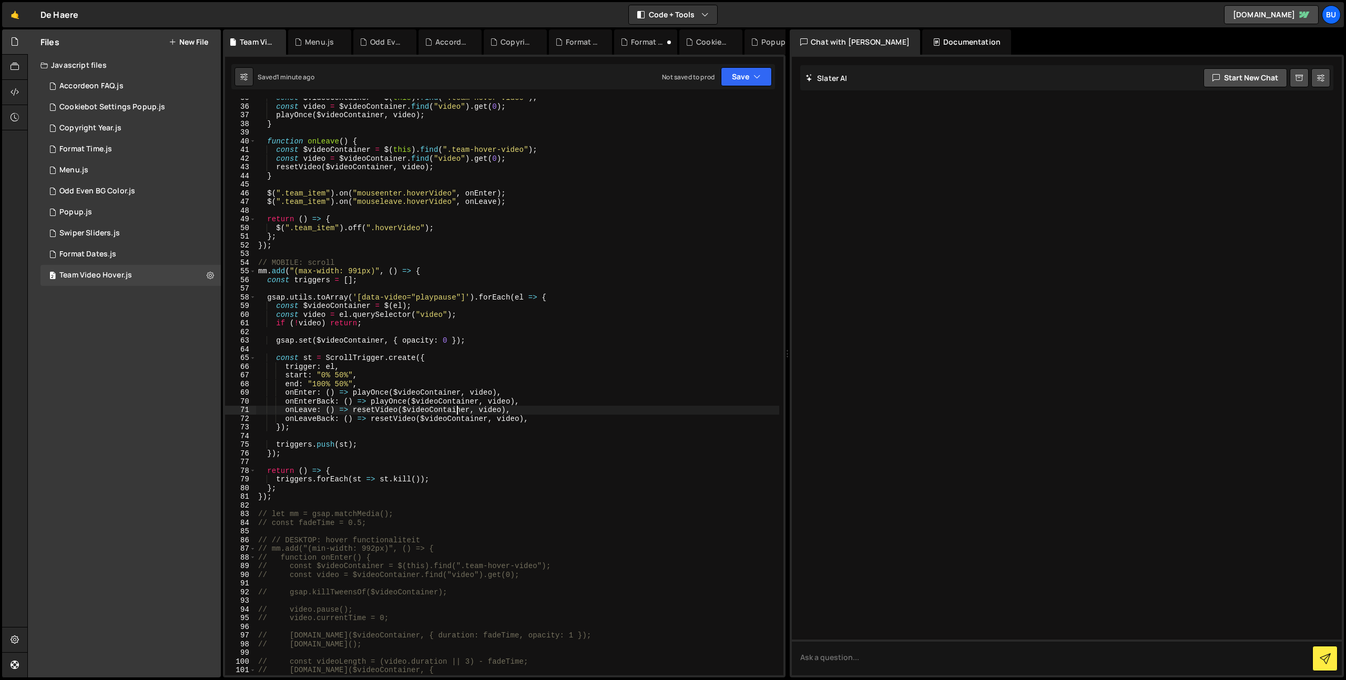
click at [424, 410] on div "const $videoContainer = $ ( this ) . find ( ".team-hover-video" ) ; const video…" at bounding box center [517, 391] width 523 height 594
drag, startPoint x: 331, startPoint y: 362, endPoint x: 321, endPoint y: 365, distance: 10.3
click at [331, 362] on div "const $videoContainer = $ ( this ) . find ( ".team-hover-video" ) ; const video…" at bounding box center [517, 391] width 523 height 594
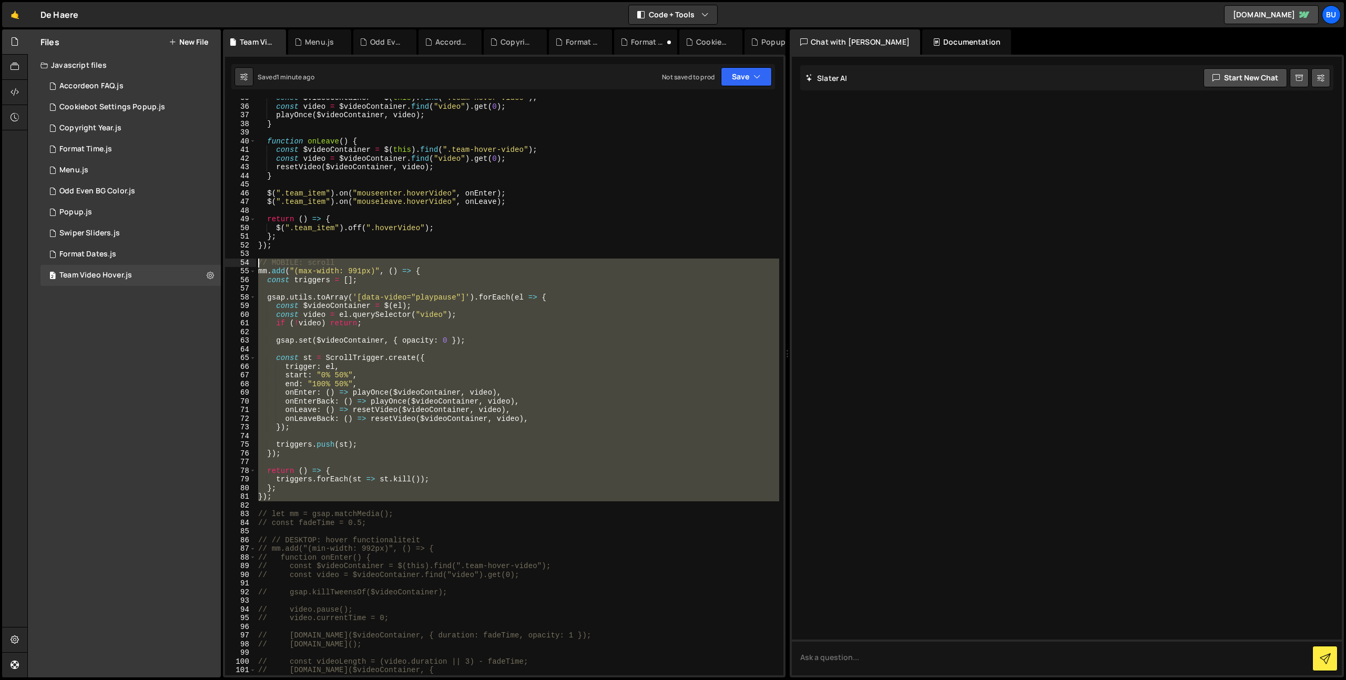
drag, startPoint x: 285, startPoint y: 502, endPoint x: 107, endPoint y: -77, distance: 605.6
click at [107, 0] on html "Projects [GEOGRAPHIC_DATA] Blog Bu Projects Your Teams Invite team member Accou…" at bounding box center [673, 340] width 1346 height 680
type textarea "let mm = gsap.matchMedia(); const fadeTime = 0.5;"
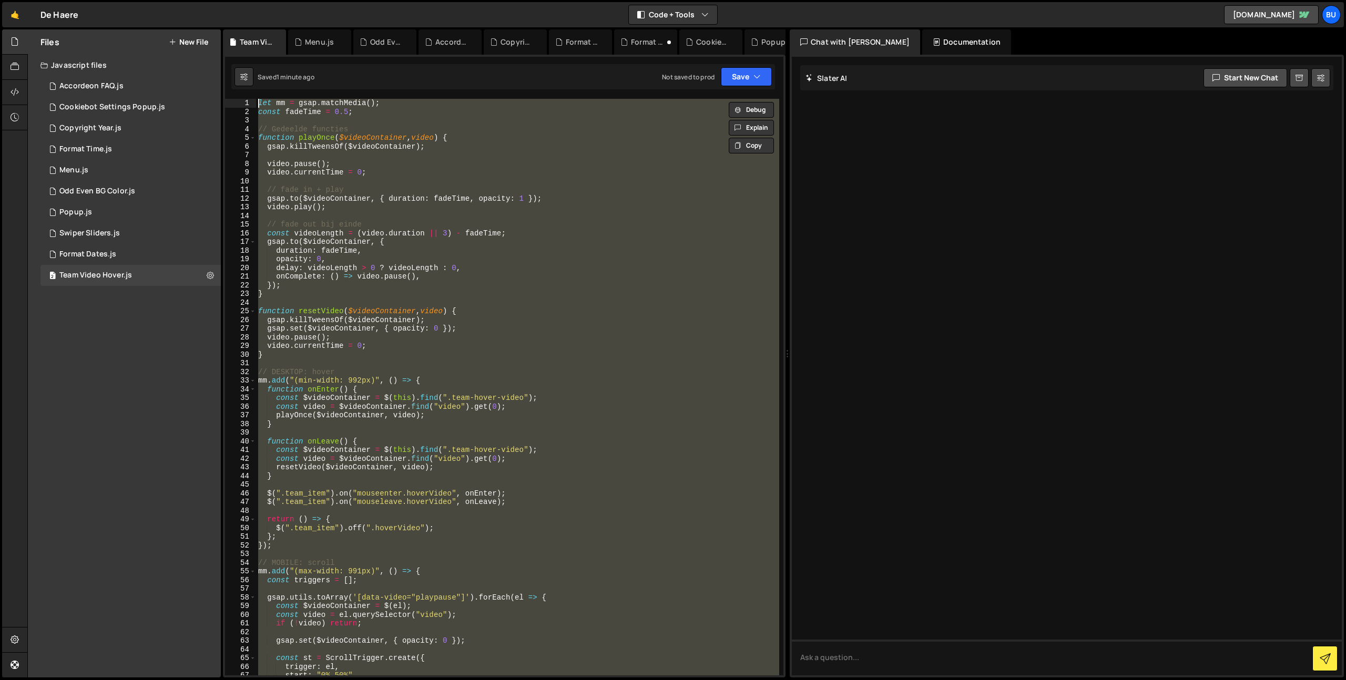
paste textarea
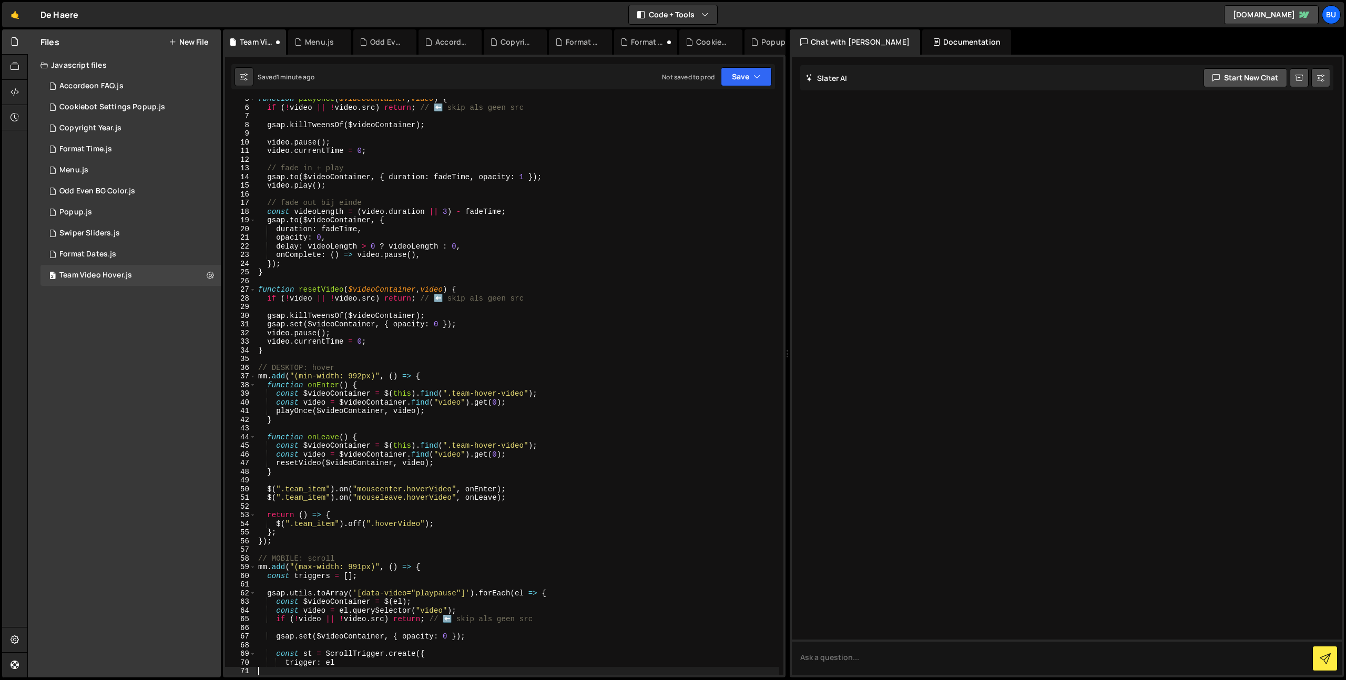
scroll to position [39, 0]
click at [736, 80] on button "Save" at bounding box center [746, 76] width 51 height 19
drag, startPoint x: 716, startPoint y: 110, endPoint x: 712, endPoint y: 103, distance: 8.7
click at [716, 110] on div "Saved 1 minute ago" at bounding box center [710, 114] width 109 height 13
click at [370, 484] on div "function playOnce ( $videoContainer , video ) { if ( ! video || ! video . src )…" at bounding box center [517, 392] width 523 height 594
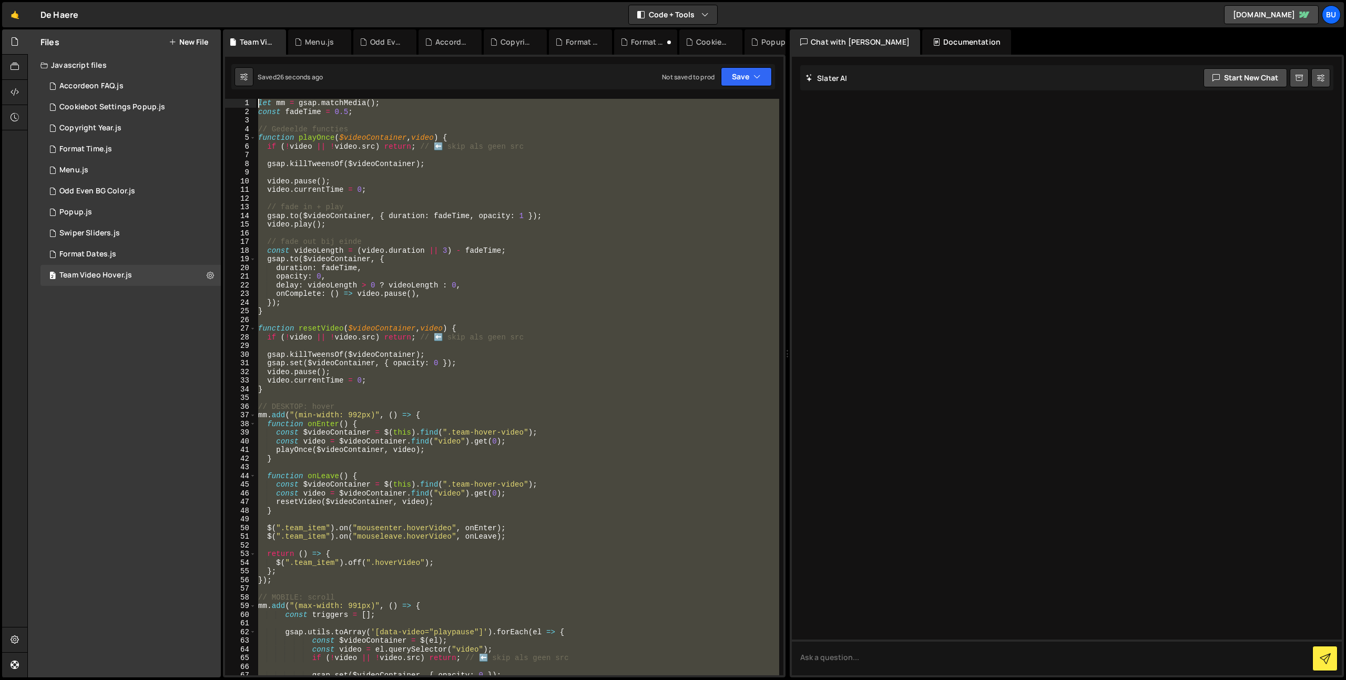
scroll to position [0, 0]
drag, startPoint x: 392, startPoint y: 250, endPoint x: 144, endPoint y: -77, distance: 410.8
click at [144, 0] on html "Projects [GEOGRAPHIC_DATA] Blog Bu Projects Your Teams Invite team member Accou…" at bounding box center [673, 340] width 1346 height 680
type textarea "let mm = gsap.matchMedia(); const fadeTime = 0.5;"
paste textarea
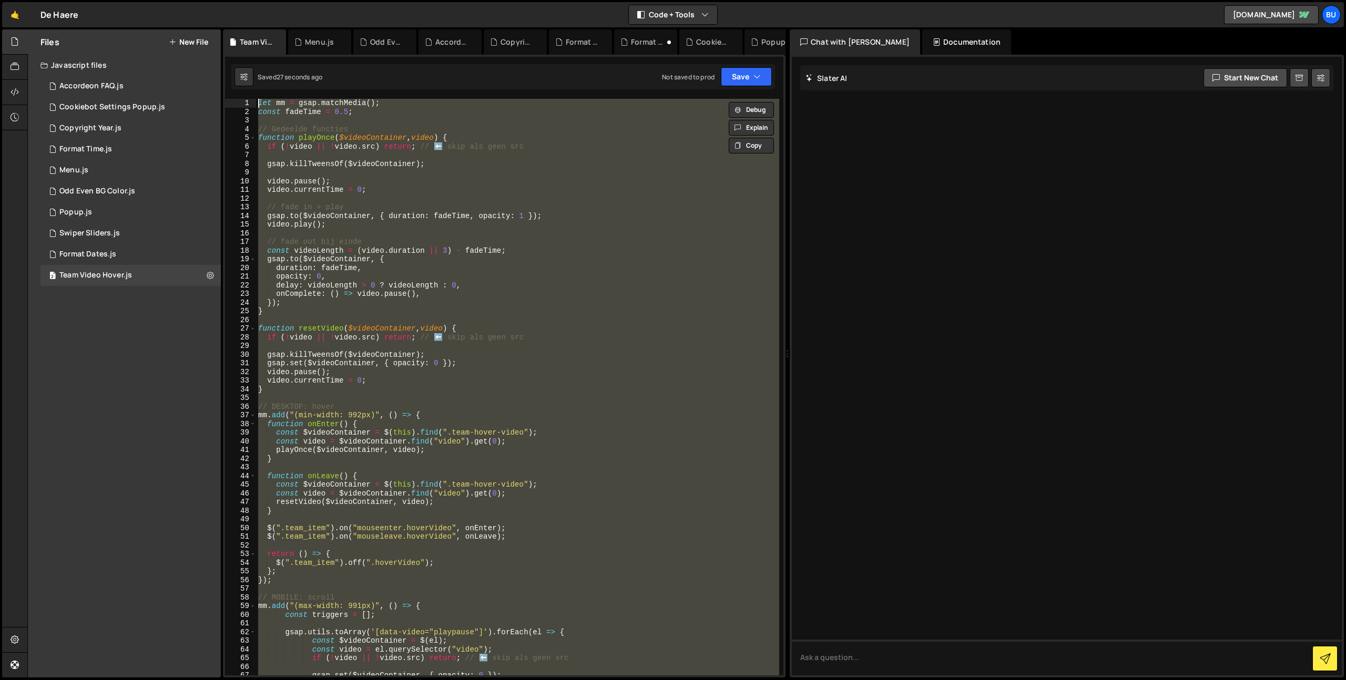
scroll to position [169, 0]
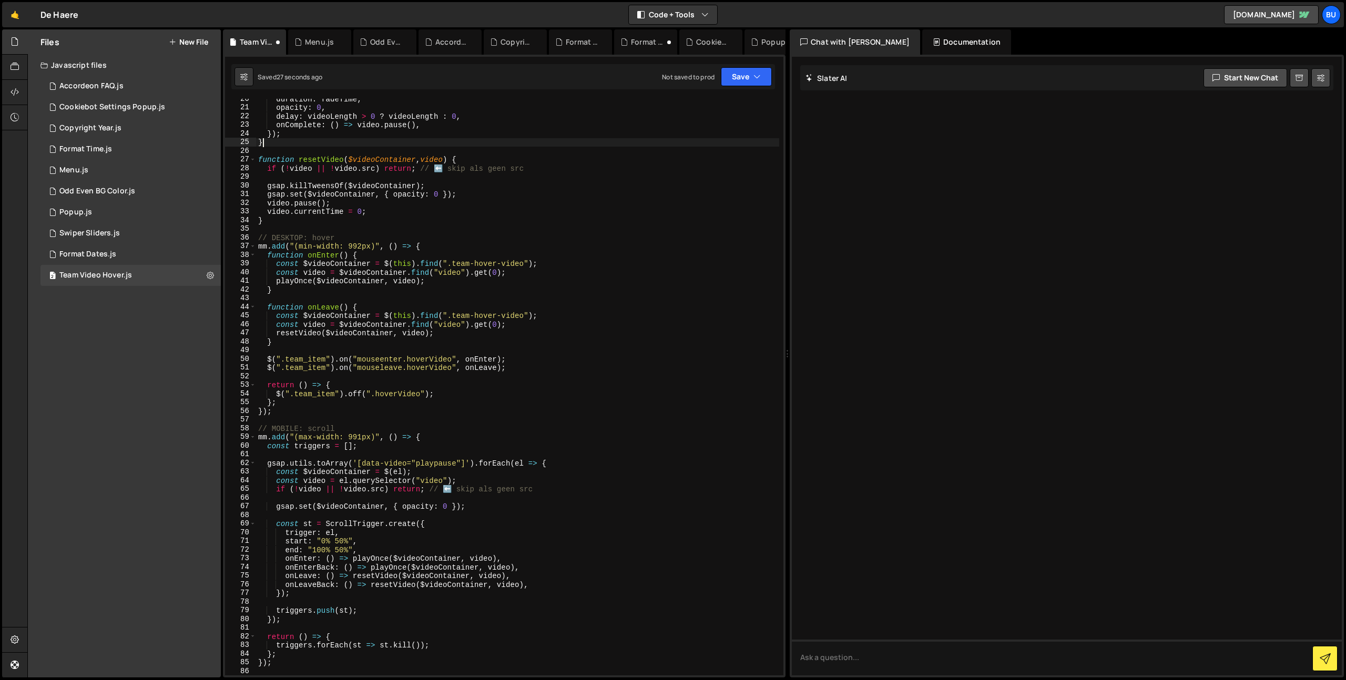
click at [483, 139] on div "duration : fadeTime , opacity : 0 , delay : videoLength > 0 ? videoLength : 0 ,…" at bounding box center [517, 392] width 523 height 594
drag, startPoint x: 465, startPoint y: 217, endPoint x: 464, endPoint y: 199, distance: 17.9
click at [465, 217] on div "duration : fadeTime , opacity : 0 , delay : videoLength > 0 ? videoLength : 0 ,…" at bounding box center [517, 392] width 523 height 594
click at [443, 242] on div "duration : fadeTime , opacity : 0 , delay : videoLength > 0 ? videoLength : 0 ,…" at bounding box center [517, 392] width 523 height 594
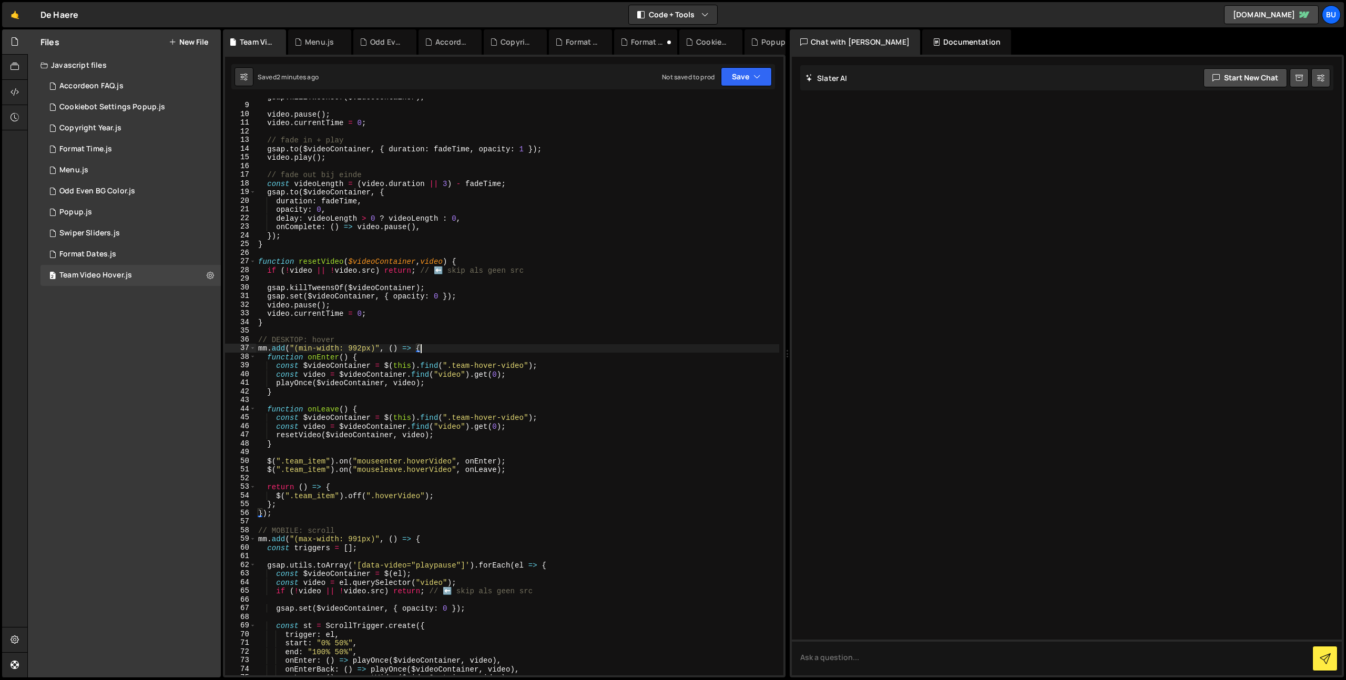
click at [464, 318] on div "gsap . killTweensOf ( $videoContainer ) ; video . pause ( ) ; video . currentTi…" at bounding box center [517, 390] width 523 height 594
click at [455, 347] on div "gsap . killTweensOf ( $videoContainer ) ; video . pause ( ) ; video . currentTi…" at bounding box center [517, 390] width 523 height 594
click at [452, 361] on div "gsap . killTweensOf ( $videoContainer ) ; video . pause ( ) ; video . currentTi…" at bounding box center [517, 390] width 523 height 594
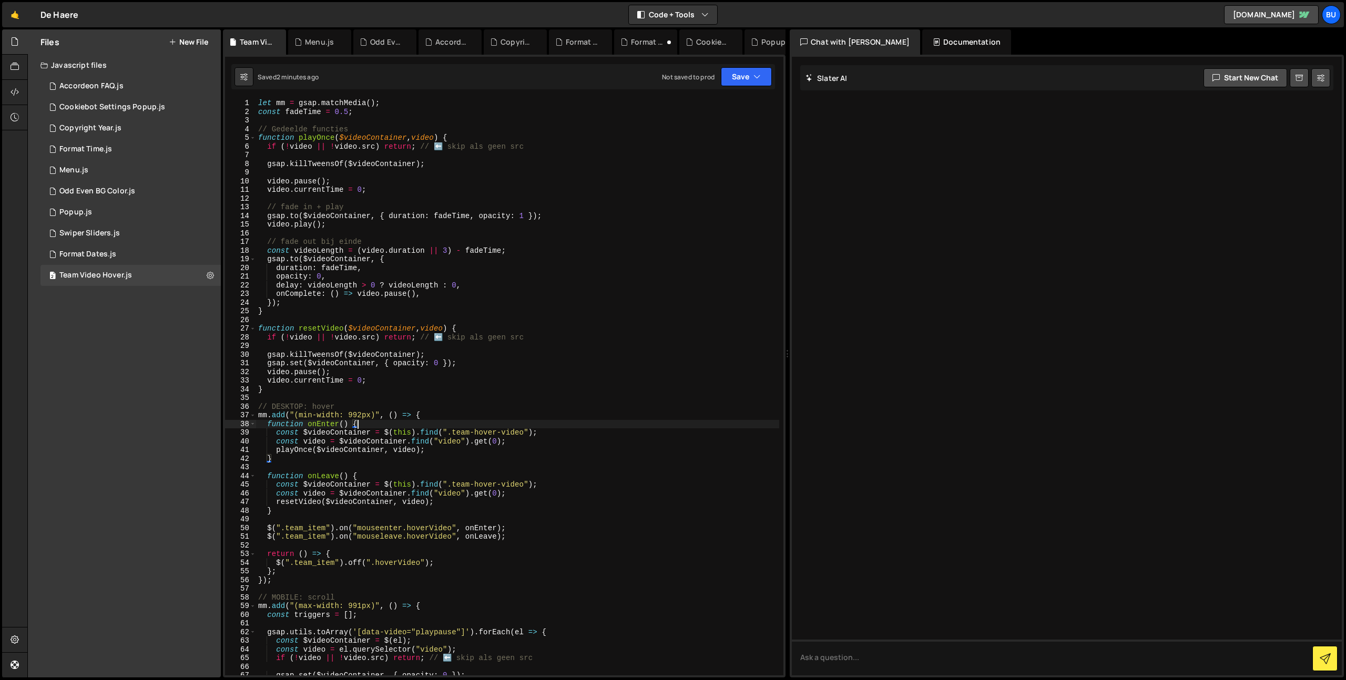
click at [537, 145] on div "let mm = gsap . matchMedia ( ) ; const fadeTime = 0.5 ; // Gedeelde functies fu…" at bounding box center [517, 396] width 523 height 594
type textarea "if (!video || !video.src) return; // ⬅️ skip als geen src"
click at [567, 148] on div "let mm = gsap . matchMedia ( ) ; const fadeTime = 0.5 ; // Gedeelde functies fu…" at bounding box center [517, 396] width 523 height 594
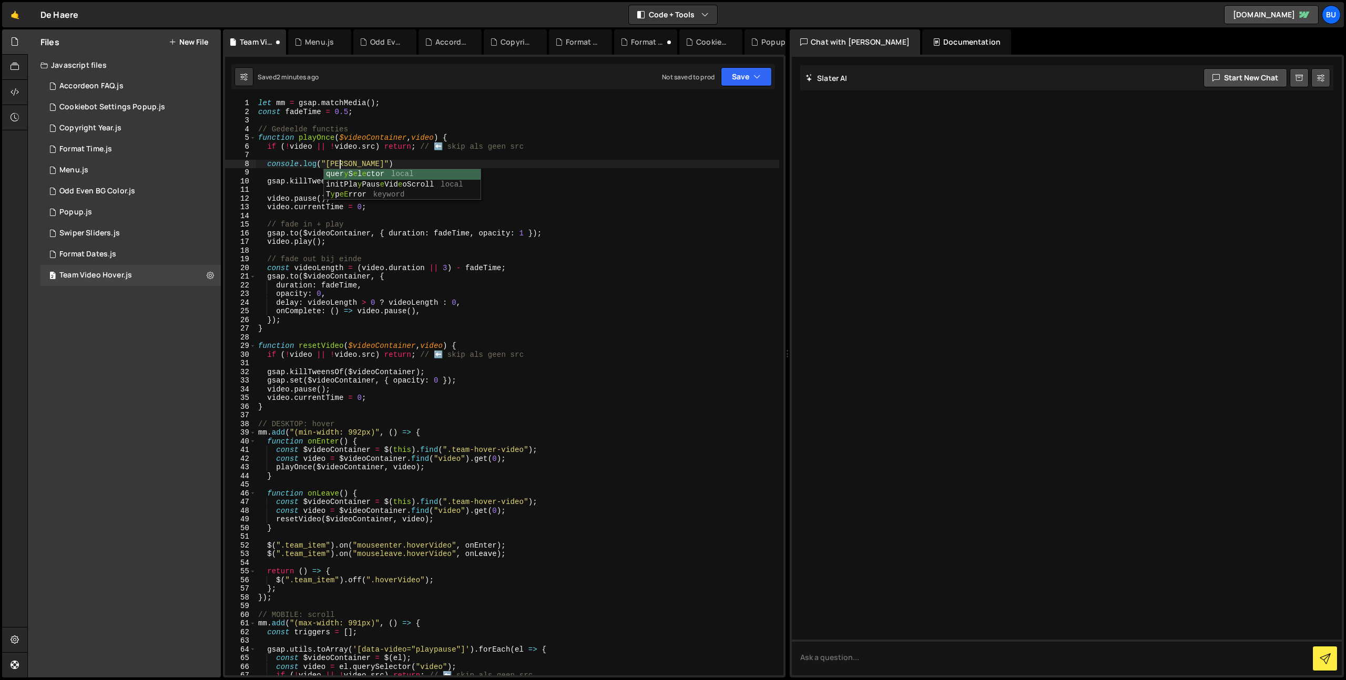
scroll to position [0, 5]
click at [366, 259] on div "let mm = gsap . matchMedia ( ) ; const fadeTime = 0.5 ; // Gedeelde functies fu…" at bounding box center [517, 396] width 523 height 594
type textarea "// fade out bij einde const videoLength = (video.duration || 3) - fadeTime;"
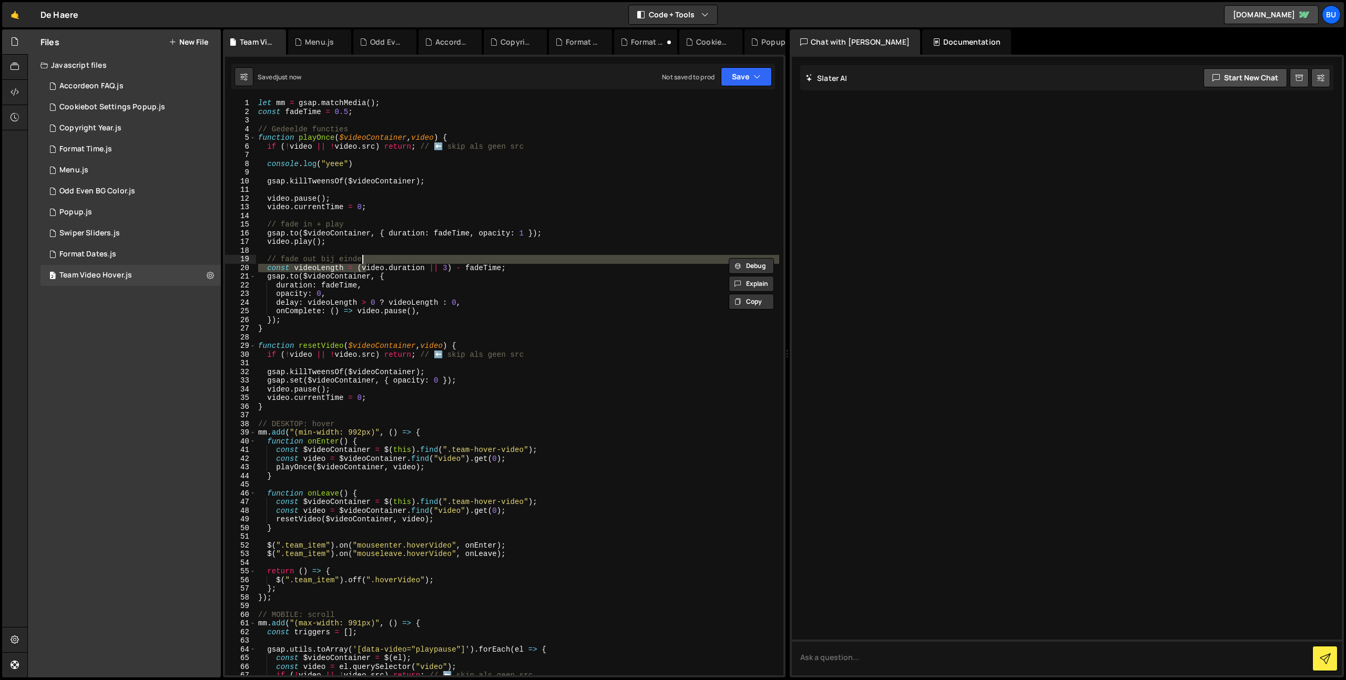
click at [412, 220] on div "let mm = gsap . matchMedia ( ) ; const fadeTime = 0.5 ; // Gedeelde functies fu…" at bounding box center [517, 396] width 523 height 594
click at [408, 206] on div "let mm = gsap . matchMedia ( ) ; const fadeTime = 0.5 ; // Gedeelde functies fu…" at bounding box center [517, 396] width 523 height 594
click at [454, 196] on div "let mm = gsap . matchMedia ( ) ; const fadeTime = 0.5 ; // Gedeelde functies fu…" at bounding box center [517, 396] width 523 height 594
click at [272, 198] on div "let mm = gsap . matchMedia ( ) ; const fadeTime = 0.5 ; // Gedeelde functies fu…" at bounding box center [517, 396] width 523 height 594
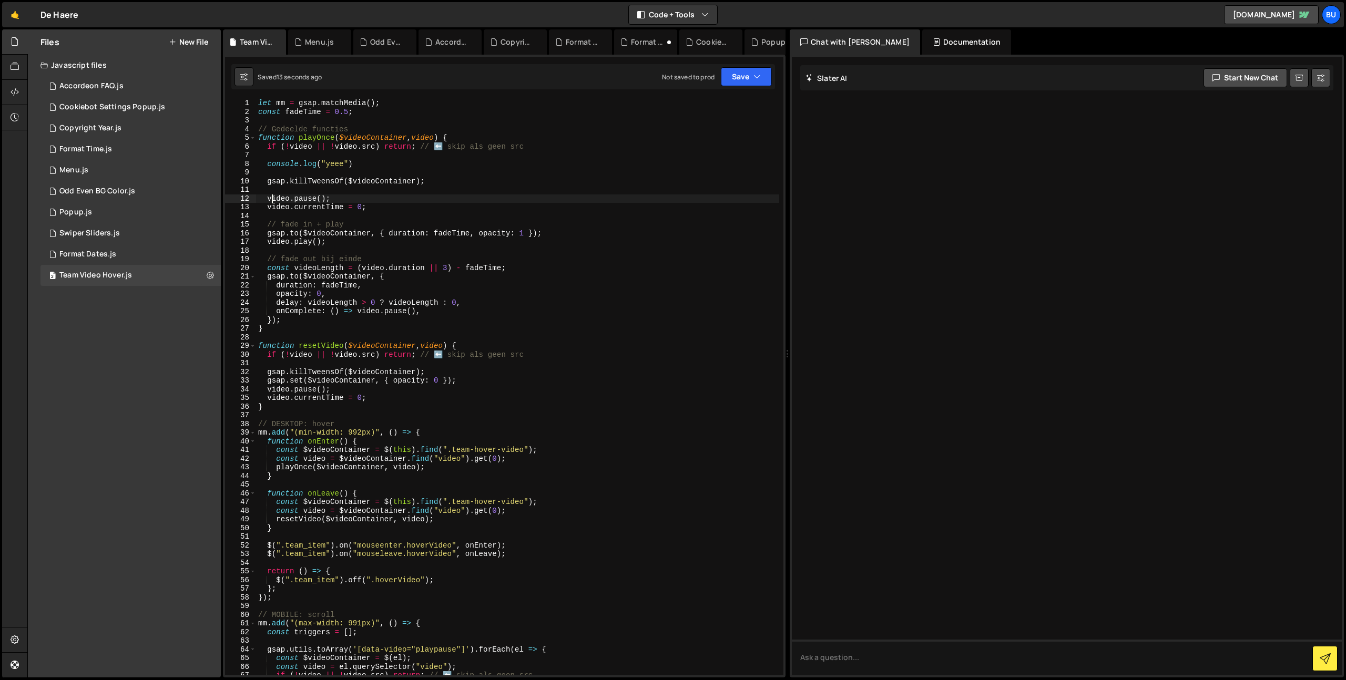
drag, startPoint x: 272, startPoint y: 198, endPoint x: 288, endPoint y: 191, distance: 17.7
click at [272, 198] on div "let mm = gsap . matchMedia ( ) ; const fadeTime = 0.5 ; // Gedeelde functies fu…" at bounding box center [517, 396] width 523 height 594
drag, startPoint x: 351, startPoint y: 166, endPoint x: 344, endPoint y: 165, distance: 6.9
click at [351, 166] on div "let mm = gsap . matchMedia ( ) ; const fadeTime = 0.5 ; // Gedeelde functies fu…" at bounding box center [517, 396] width 523 height 594
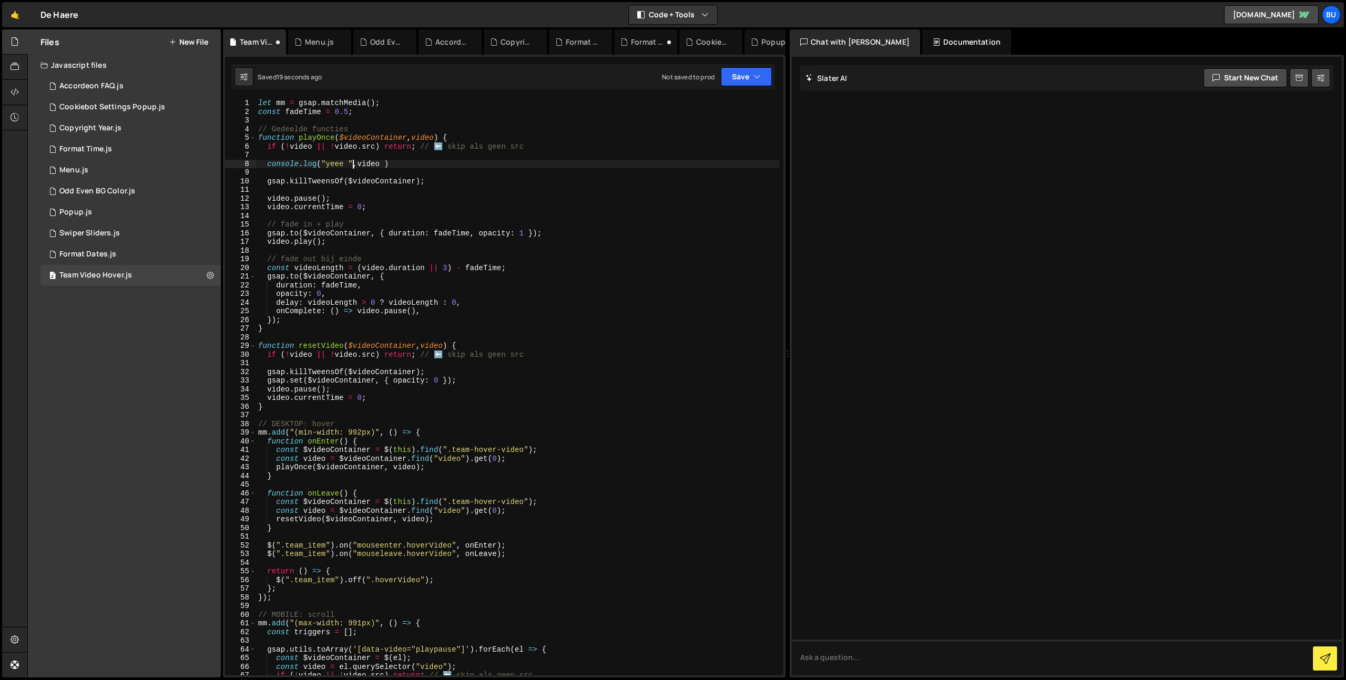
paste textarea "video"
click at [432, 164] on div "let mm = gsap . matchMedia ( ) ; const fadeTime = 0.5 ; // Gedeelde functies fu…" at bounding box center [517, 396] width 523 height 594
click at [369, 149] on div "let mm = gsap . matchMedia ( ) ; const fadeTime = 0.5 ; // Gedeelde functies fu…" at bounding box center [517, 396] width 523 height 594
click at [432, 162] on div "let mm = gsap . matchMedia ( ) ; const fadeTime = 0.5 ; // Gedeelde functies fu…" at bounding box center [517, 396] width 523 height 594
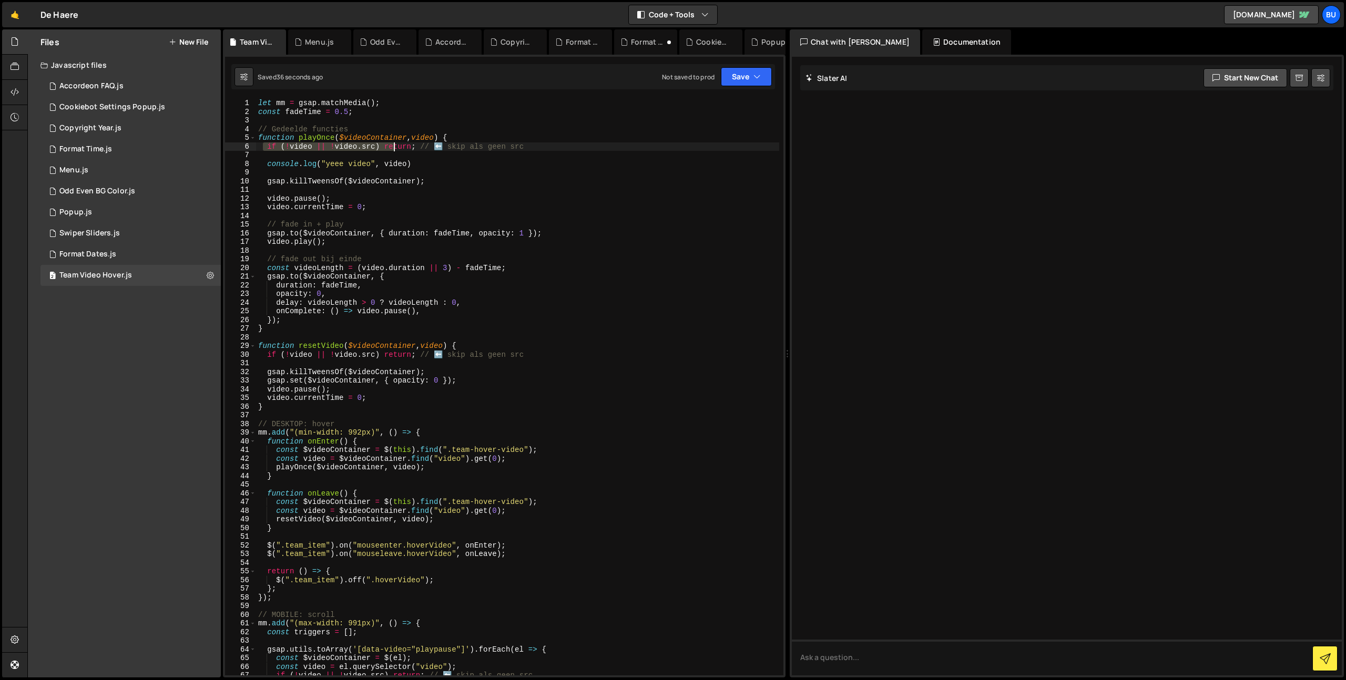
drag, startPoint x: 264, startPoint y: 147, endPoint x: 373, endPoint y: 159, distance: 109.4
click at [393, 147] on div "let mm = gsap . matchMedia ( ) ; const fadeTime = 0.5 ; // Gedeelde functies fu…" at bounding box center [517, 396] width 523 height 594
click at [369, 165] on div "let mm = gsap . matchMedia ( ) ; const fadeTime = 0.5 ; // Gedeelde functies fu…" at bounding box center [517, 396] width 523 height 594
drag, startPoint x: 292, startPoint y: 148, endPoint x: 408, endPoint y: 148, distance: 116.7
click at [411, 146] on div "let mm = gsap . matchMedia ( ) ; const fadeTime = 0.5 ; // Gedeelde functies fu…" at bounding box center [517, 396] width 523 height 594
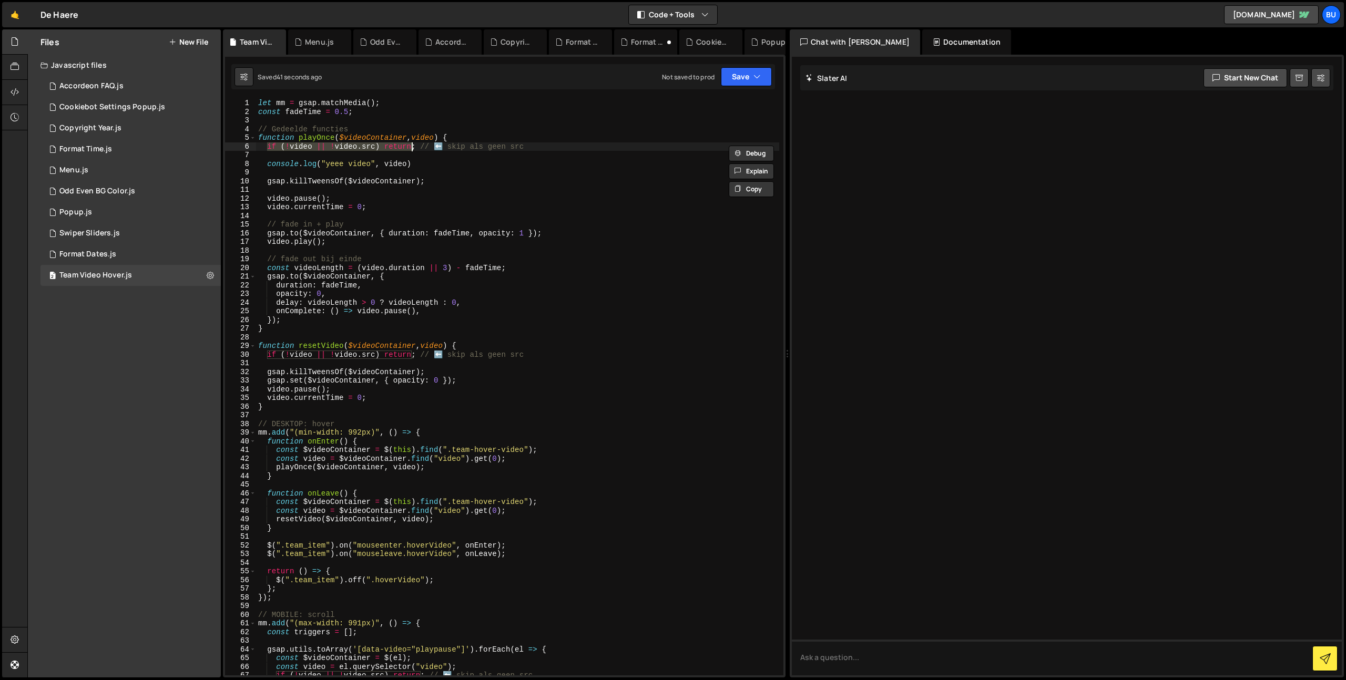
click at [445, 164] on div "let mm = gsap . matchMedia ( ) ; const fadeTime = 0.5 ; // Gedeelde functies fu…" at bounding box center [517, 396] width 523 height 594
click at [387, 244] on div "let mm = gsap . matchMedia ( ) ; const fadeTime = 0.5 ; // Gedeelde functies fu…" at bounding box center [517, 396] width 523 height 594
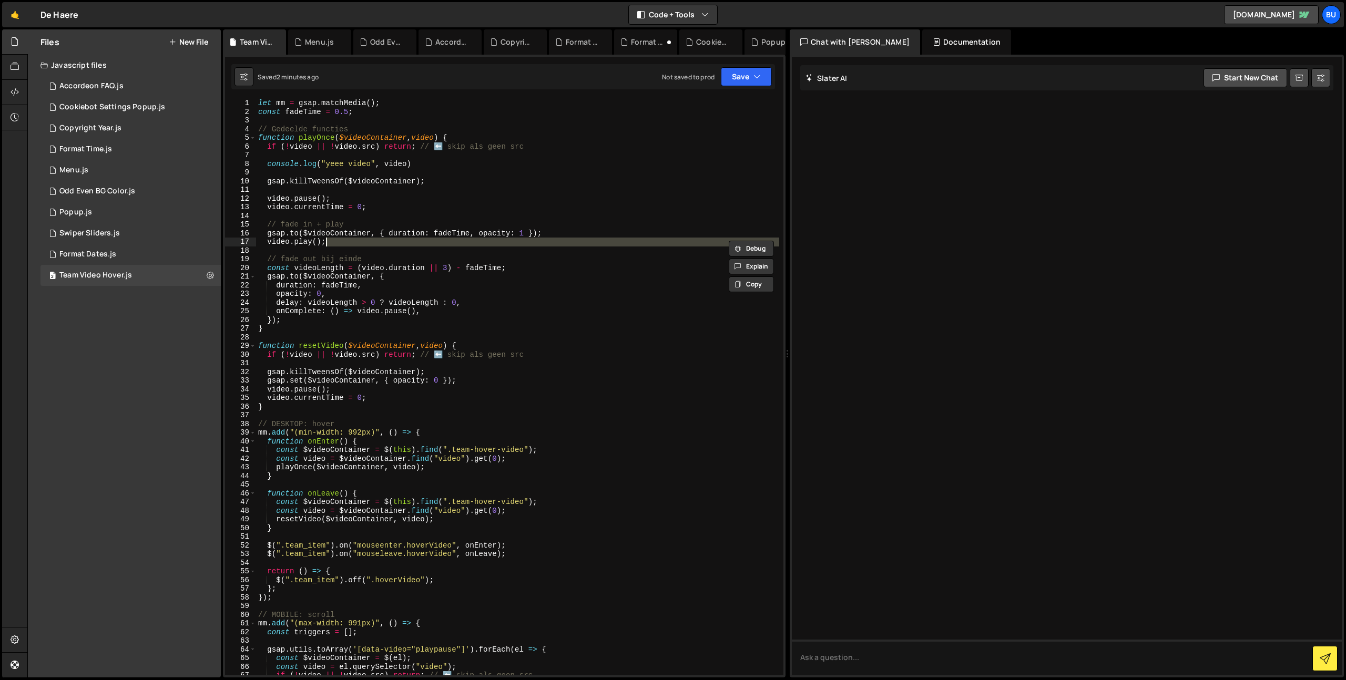
scroll to position [0, 4]
drag, startPoint x: 448, startPoint y: 164, endPoint x: 455, endPoint y: 157, distance: 10.4
click at [448, 164] on div "let mm = gsap . matchMedia ( ) ; const fadeTime = 0.5 ; // Gedeelde functies fu…" at bounding box center [517, 396] width 523 height 594
drag, startPoint x: 312, startPoint y: 147, endPoint x: 366, endPoint y: 142, distance: 53.9
click at [376, 146] on div "let mm = gsap . matchMedia ( ) ; const fadeTime = 0.5 ; // Gedeelde functies fu…" at bounding box center [517, 396] width 523 height 594
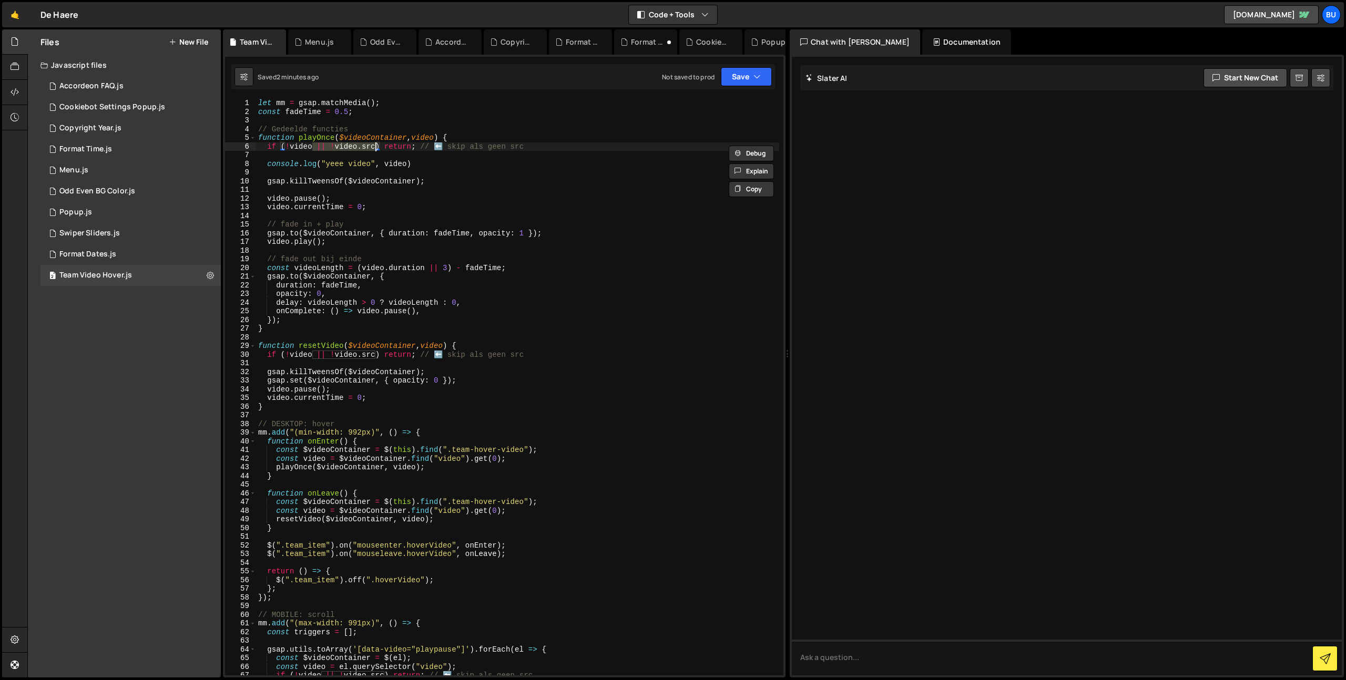
type textarea "if (!video) return; // ⬅️ skip als geen src"
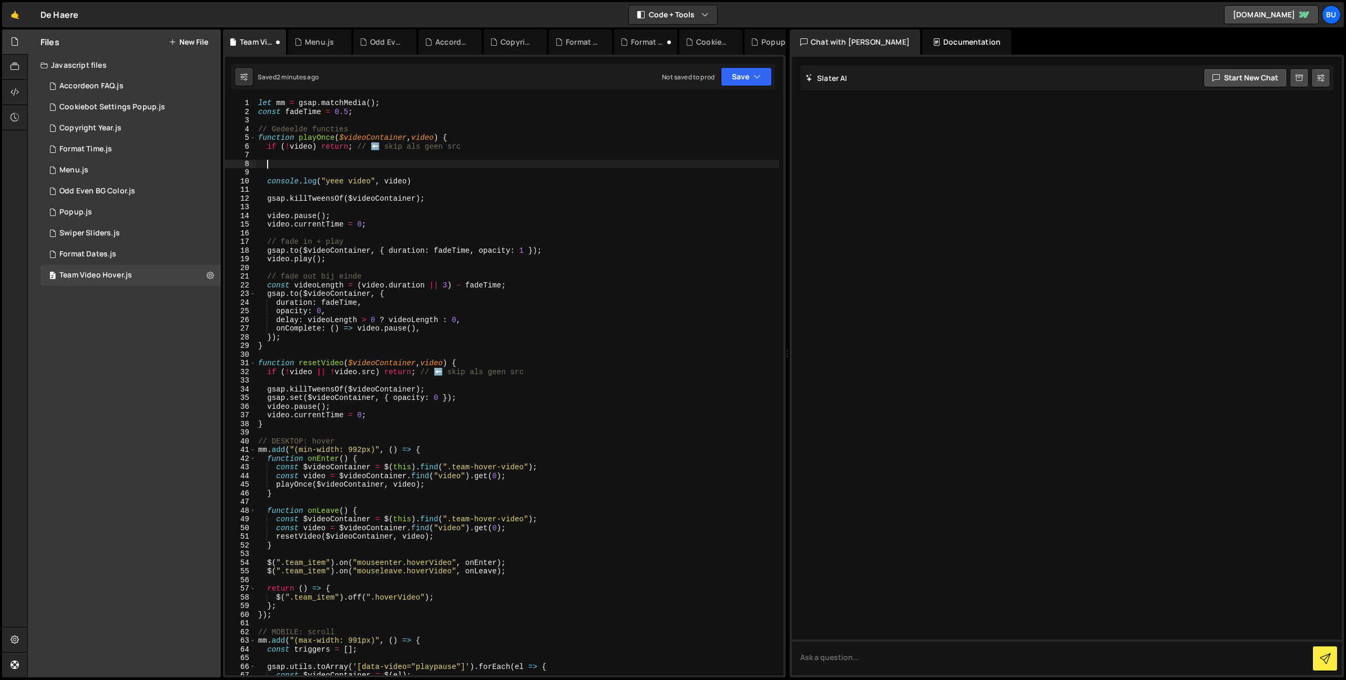
paste textarea "if (attr && attr.trim() !== "") return true;"
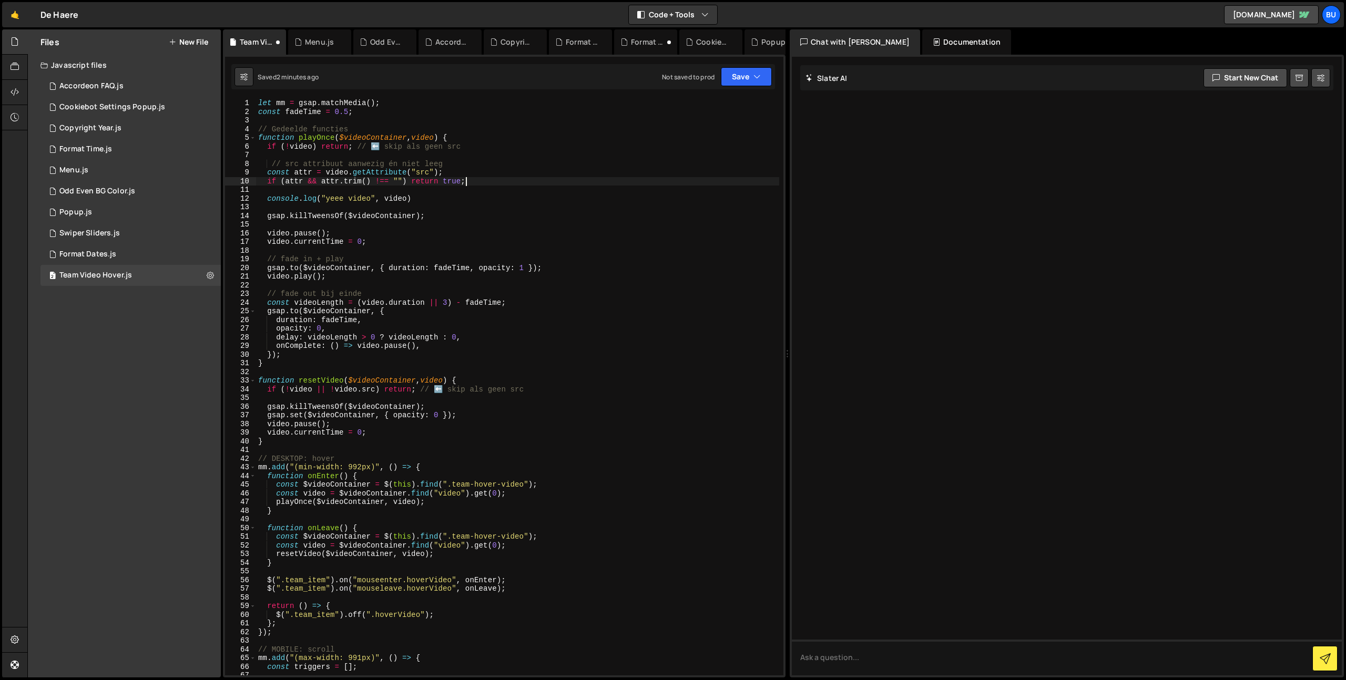
click at [483, 172] on div "let mm = gsap . matchMedia ( ) ; const fadeTime = 0.5 ; // Gedeelde functies fu…" at bounding box center [517, 396] width 523 height 594
type textarea "const attr = video.getAttribute("src");"
click at [745, 73] on button "Save" at bounding box center [746, 76] width 51 height 19
click at [714, 100] on div "Save to Staging S" at bounding box center [710, 102] width 109 height 11
drag, startPoint x: 354, startPoint y: 192, endPoint x: 372, endPoint y: 185, distance: 19.6
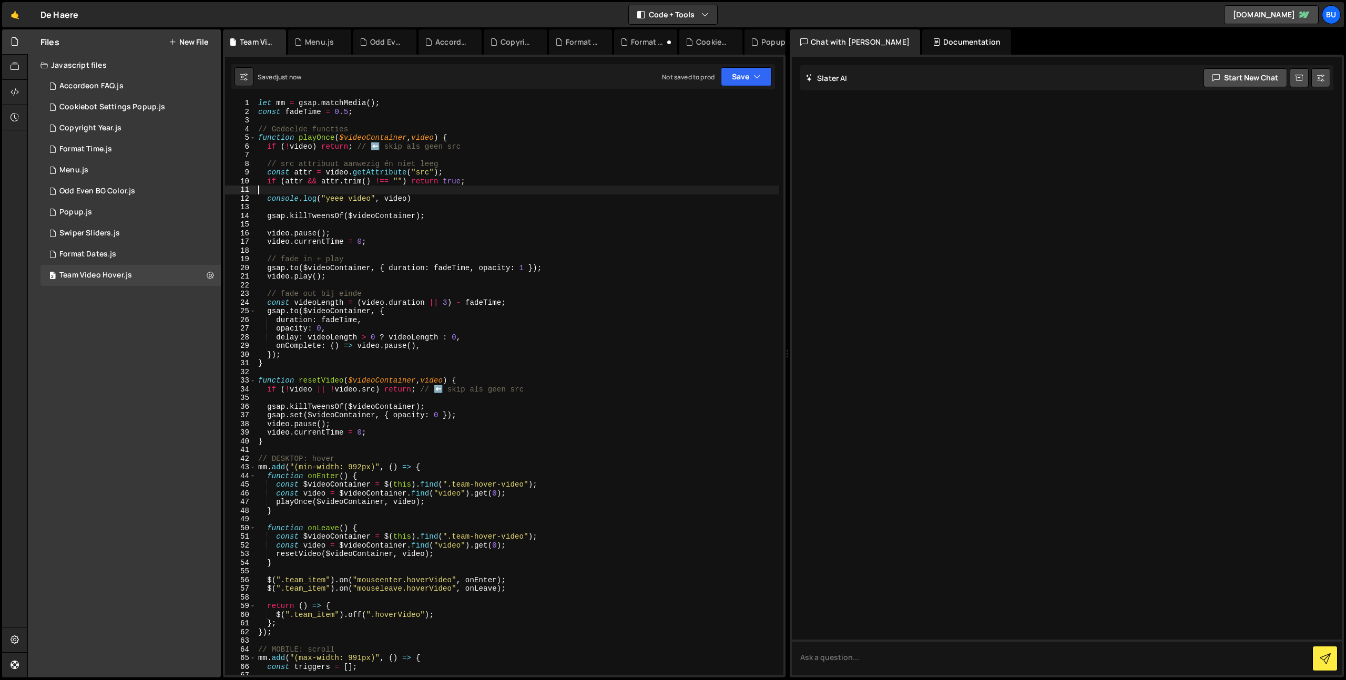
click at [354, 192] on div "let mm = gsap . matchMedia ( ) ; const fadeTime = 0.5 ; // Gedeelde functies fu…" at bounding box center [517, 396] width 523 height 594
click at [362, 201] on div "let mm = gsap . matchMedia ( ) ; const fadeTime = 0.5 ; // Gedeelde functies fu…" at bounding box center [517, 396] width 523 height 594
type textarea "console.log("yeee video", video)"
click at [413, 190] on div "let mm = gsap . matchMedia ( ) ; const fadeTime = 0.5 ; // Gedeelde functies fu…" at bounding box center [517, 396] width 523 height 594
click at [452, 202] on div "let mm = gsap . matchMedia ( ) ; const fadeTime = 0.5 ; // Gedeelde functies fu…" at bounding box center [517, 396] width 523 height 594
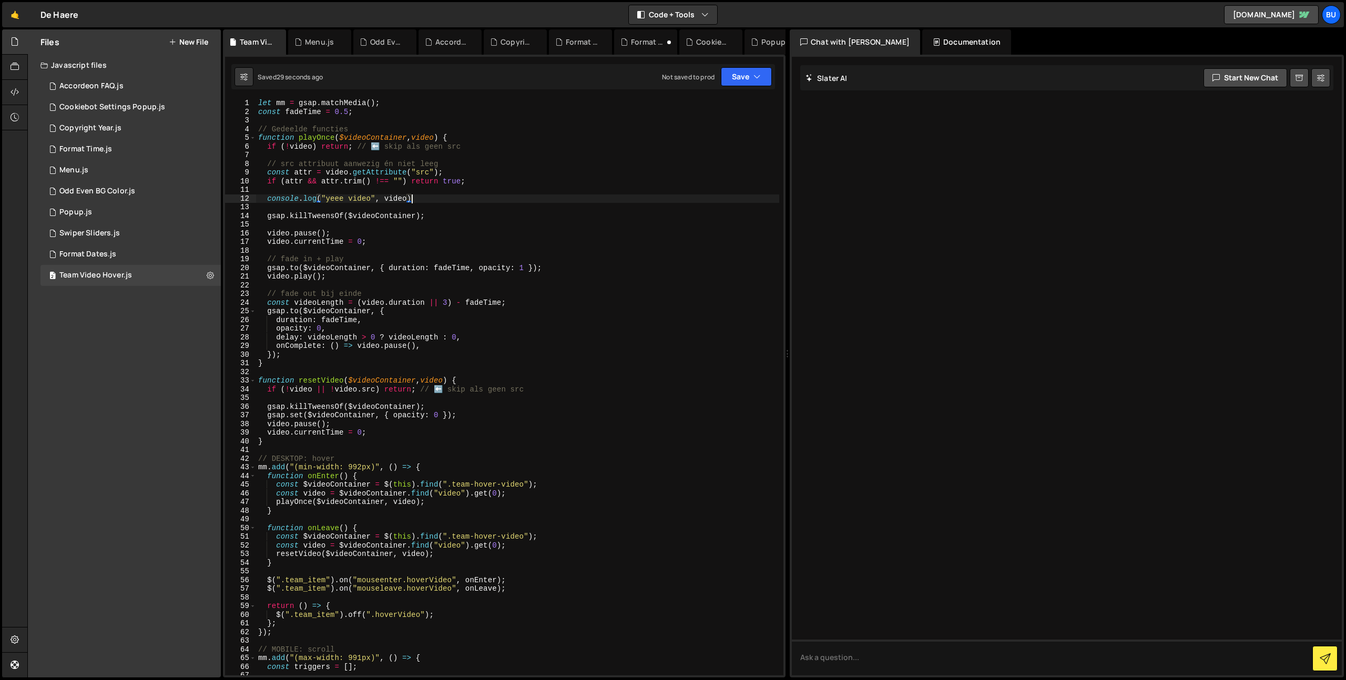
click at [452, 180] on div "let mm = gsap . matchMedia ( ) ; const fadeTime = 0.5 ; // Gedeelde functies fu…" at bounding box center [517, 396] width 523 height 594
click at [443, 201] on div "let mm = gsap . matchMedia ( ) ; const fadeTime = 0.5 ; // Gedeelde functies fu…" at bounding box center [517, 396] width 523 height 594
click at [449, 183] on div "let mm = gsap . matchMedia ( ) ; const fadeTime = 0.5 ; // Gedeelde functies fu…" at bounding box center [517, 396] width 523 height 594
click at [448, 182] on div "let mm = gsap . matchMedia ( ) ; const fadeTime = 0.5 ; // Gedeelde functies fu…" at bounding box center [517, 396] width 523 height 594
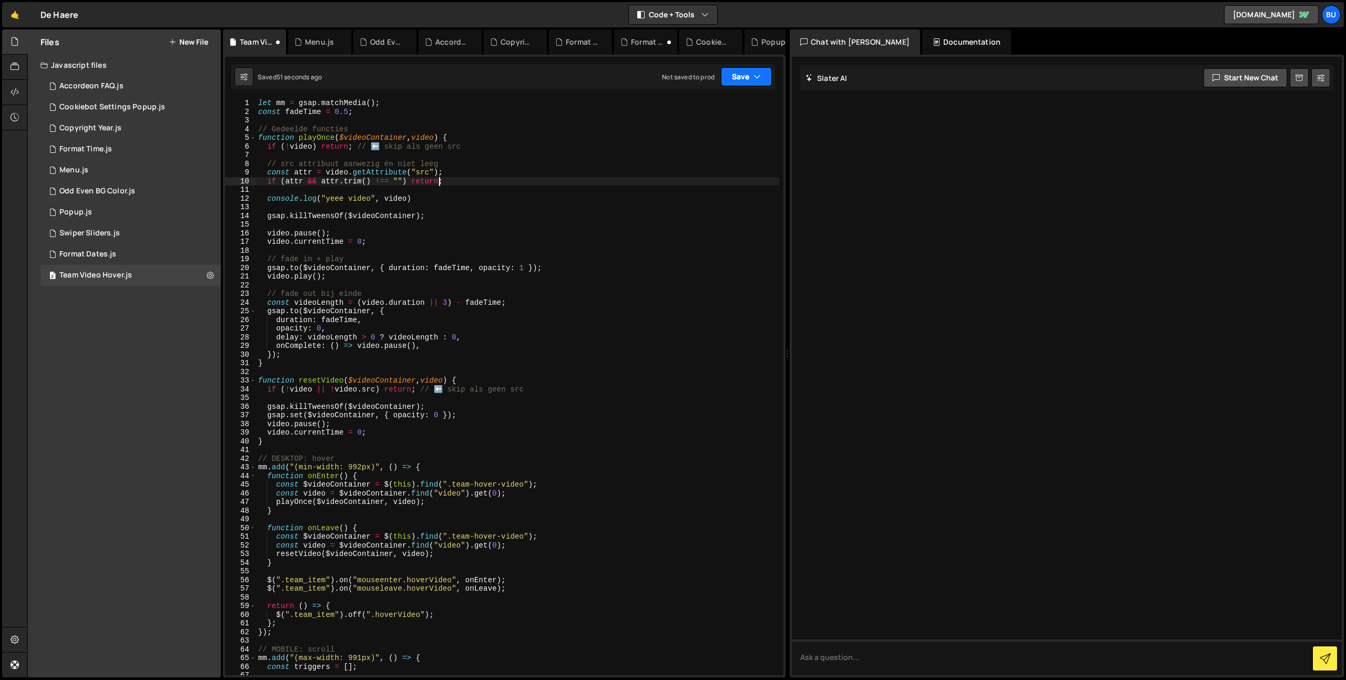
click at [751, 79] on button "Save" at bounding box center [746, 76] width 51 height 19
click at [720, 110] on div "51 seconds ago" at bounding box center [698, 113] width 46 height 9
click at [366, 144] on div "let mm = gsap . matchMedia ( ) ; const fadeTime = 0.5 ; // Gedeelde functies fu…" at bounding box center [517, 396] width 523 height 594
click at [309, 160] on div "let mm = gsap . matchMedia ( ) ; const fadeTime = 0.5 ; // Gedeelde functies fu…" at bounding box center [517, 396] width 523 height 594
type textarea "// src attribuut aanwezig én niet leeg"
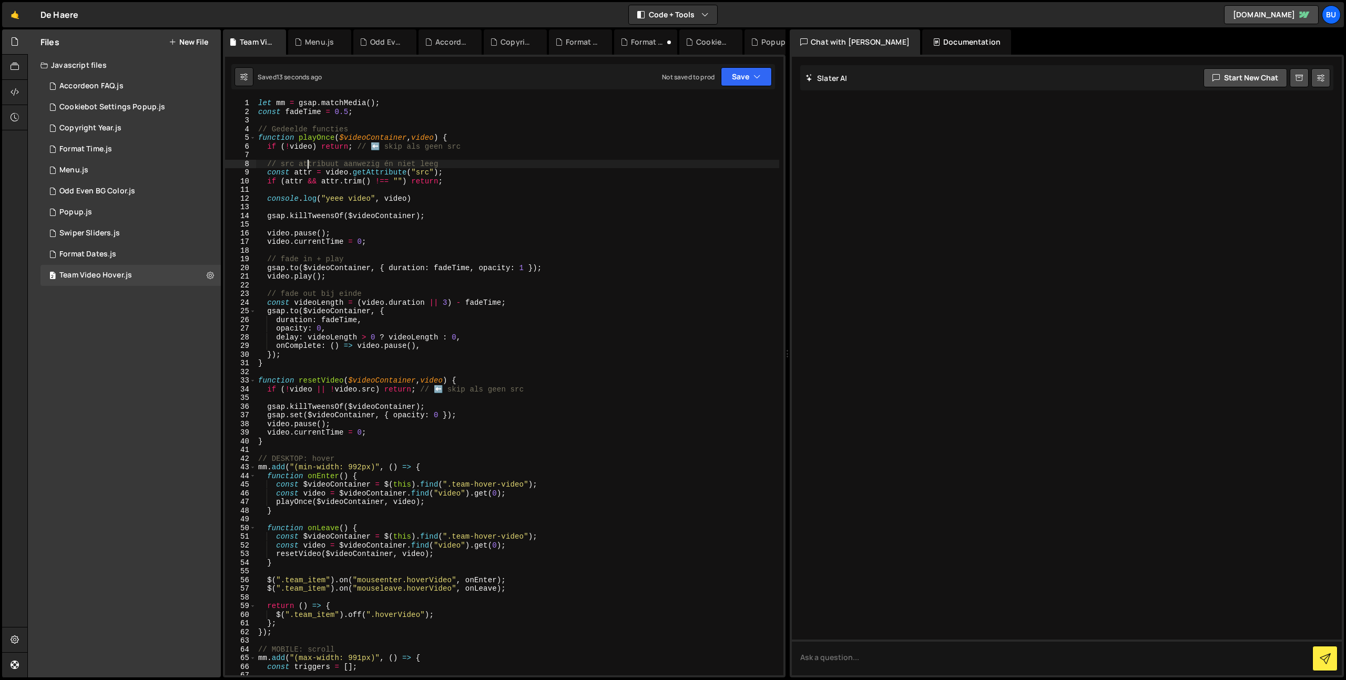
click at [323, 166] on div "let mm = gsap . matchMedia ( ) ; const fadeTime = 0.5 ; // Gedeelde functies fu…" at bounding box center [517, 396] width 523 height 594
click at [441, 191] on div "let mm = gsap . matchMedia ( ) ; const fadeTime = 0.5 ; // Gedeelde functies fu…" at bounding box center [517, 396] width 523 height 594
click at [421, 212] on div "let mm = gsap . matchMedia ( ) ; const fadeTime = 0.5 ; // Gedeelde functies fu…" at bounding box center [517, 396] width 523 height 594
type textarea "gsap.killTweensOf($videoContainer);"
click at [439, 205] on div "let mm = gsap . matchMedia ( ) ; const fadeTime = 0.5 ; // Gedeelde functies fu…" at bounding box center [517, 396] width 523 height 594
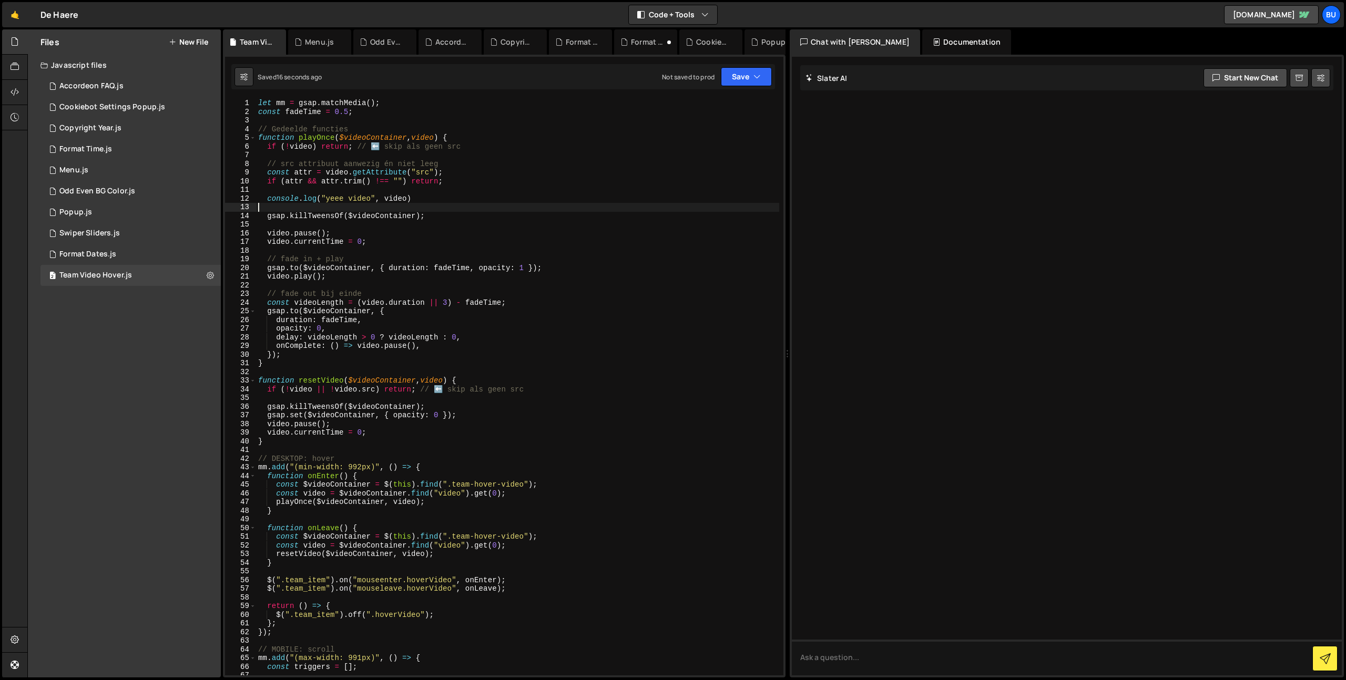
click at [435, 201] on div "let mm = gsap . matchMedia ( ) ; const fadeTime = 0.5 ; // Gedeelde functies fu…" at bounding box center [517, 396] width 523 height 594
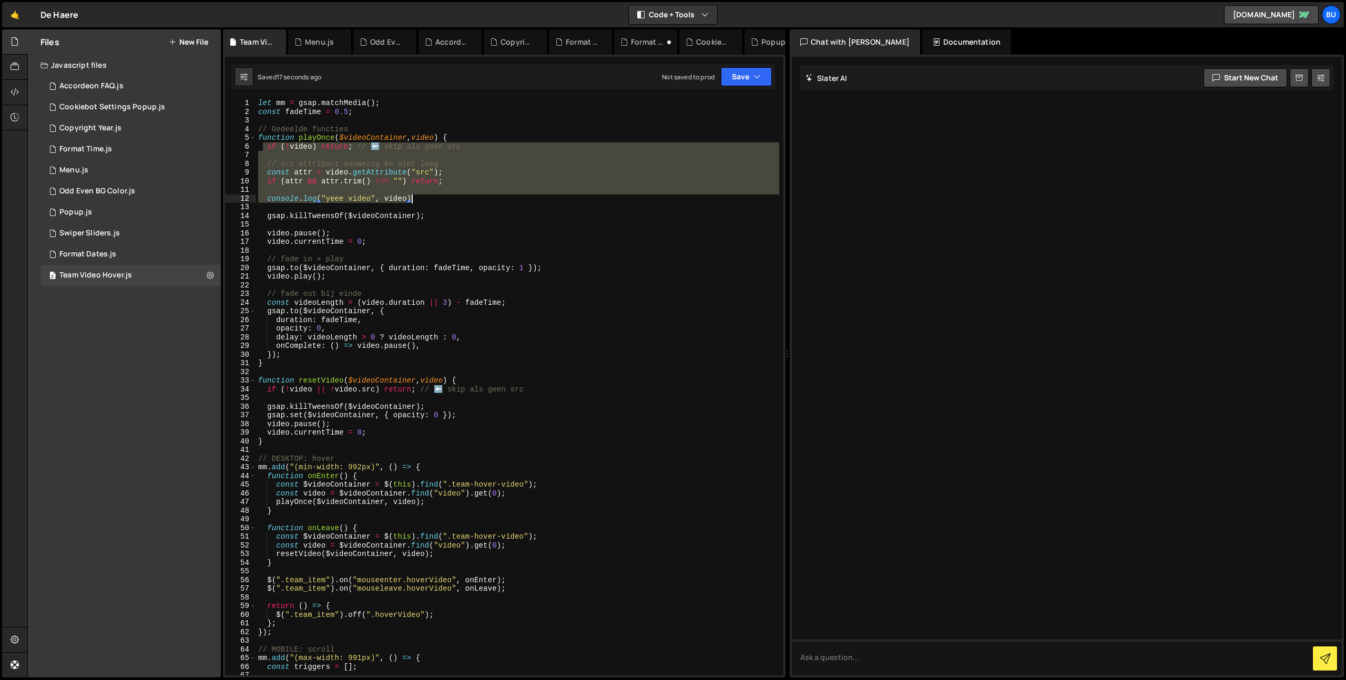
drag, startPoint x: 264, startPoint y: 146, endPoint x: 436, endPoint y: 197, distance: 179.5
click at [438, 200] on div "let mm = gsap . matchMedia ( ) ; const fadeTime = 0.5 ; // Gedeelde functies fu…" at bounding box center [517, 396] width 523 height 594
type textarea "console.log("yeee video", video)"
click at [423, 209] on div "let mm = gsap . matchMedia ( ) ; const fadeTime = 0.5 ; // Gedeelde functies fu…" at bounding box center [517, 396] width 523 height 594
drag, startPoint x: 436, startPoint y: 198, endPoint x: 236, endPoint y: 146, distance: 207.6
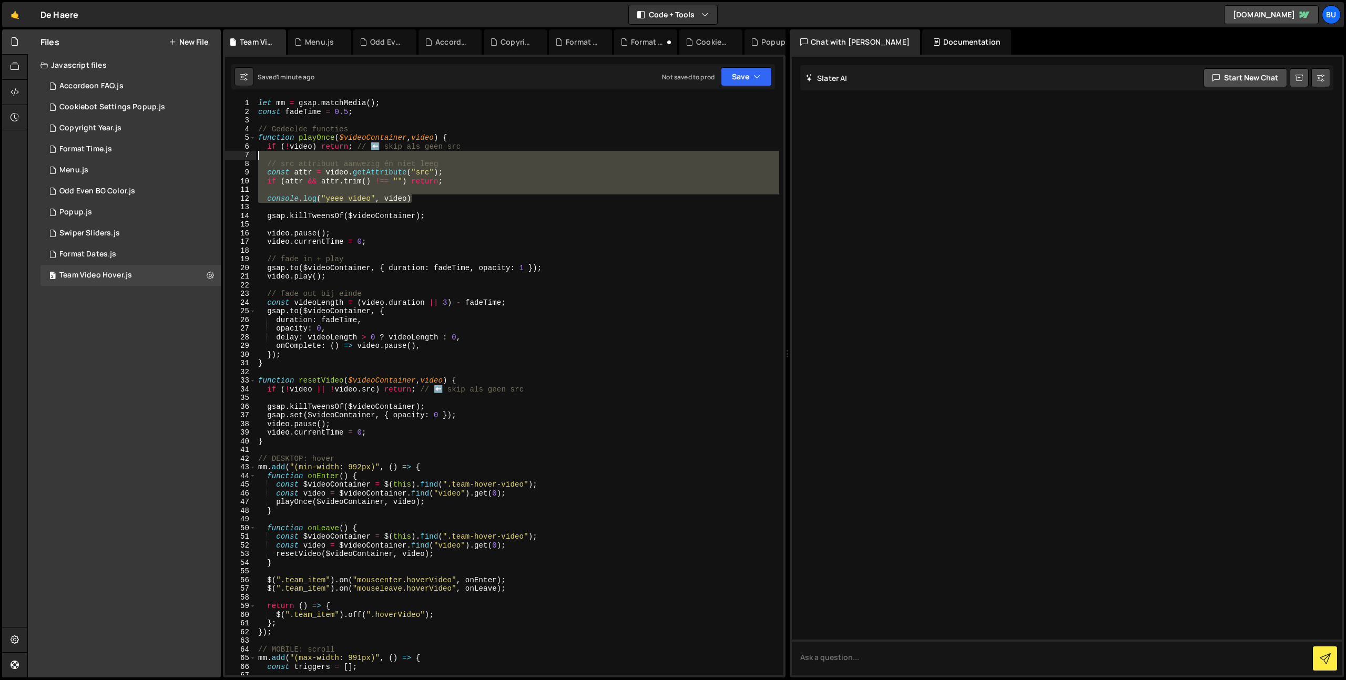
click at [241, 146] on div "1 2 3 4 5 6 7 8 9 10 11 12 13 14 15 16 17 18 19 20 21 22 23 24 25 26 27 28 29 3…" at bounding box center [504, 387] width 558 height 577
paste textarea "console.log("yeee video", video);"
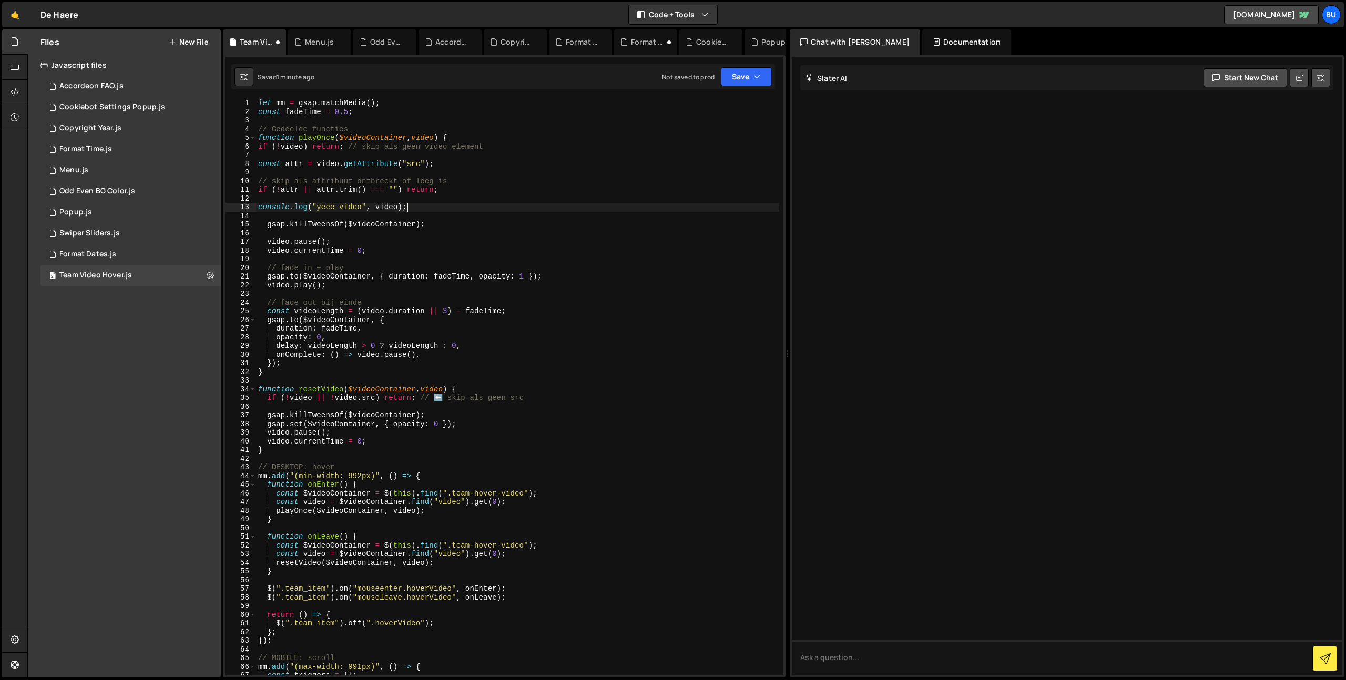
type textarea "console.log("yeee video", video);"
click at [476, 171] on div "let mm = gsap . matchMedia ( ) ; const fadeTime = 0.5 ; // Gedeelde functies fu…" at bounding box center [517, 396] width 523 height 594
click at [471, 281] on div "let mm = gsap . matchMedia ( ) ; const fadeTime = 0.5 ; // Gedeelde functies fu…" at bounding box center [517, 396] width 523 height 594
drag, startPoint x: 533, startPoint y: 207, endPoint x: 524, endPoint y: 193, distance: 16.2
click at [533, 207] on div "let mm = gsap . matchMedia ( ) ; const fadeTime = 0.5 ; // Gedeelde functies fu…" at bounding box center [517, 396] width 523 height 594
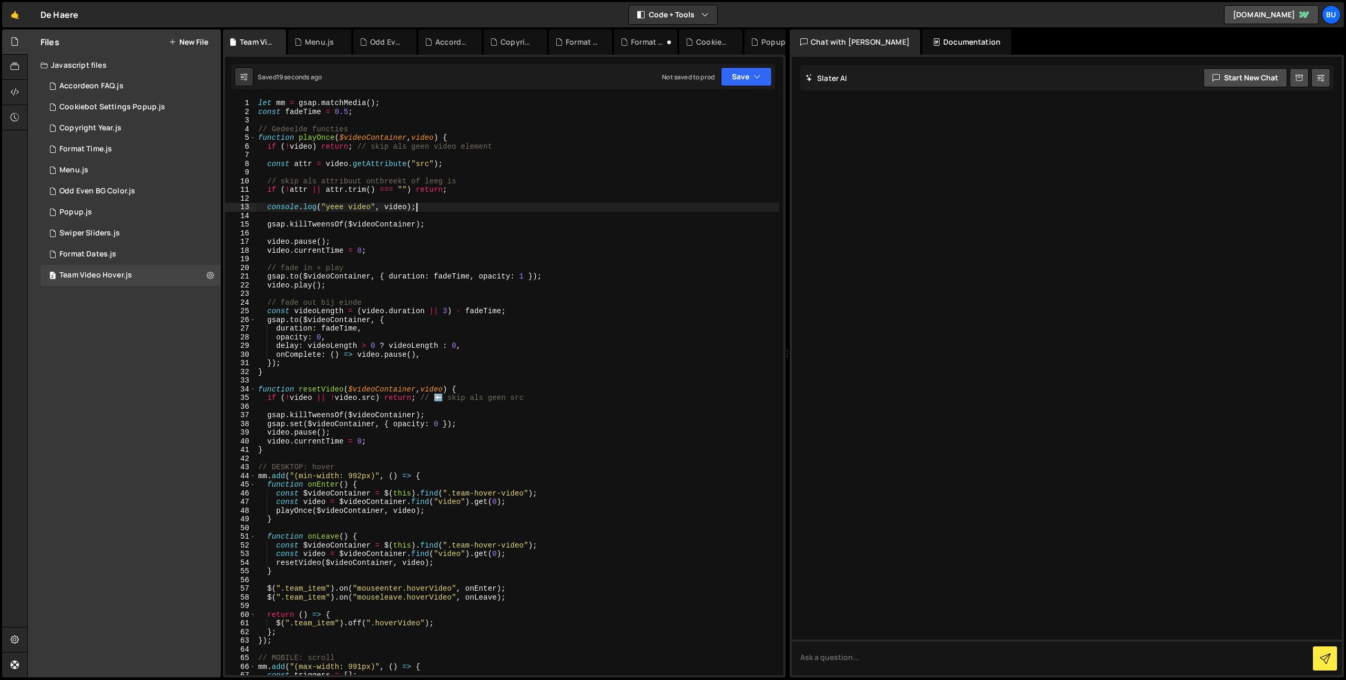
click at [475, 221] on div "let mm = gsap . matchMedia ( ) ; const fadeTime = 0.5 ; // Gedeelde functies fu…" at bounding box center [517, 396] width 523 height 594
type textarea "gsap.killTweensOf($videoContainer);"
click at [414, 257] on div "let mm = gsap . matchMedia ( ) ; const fadeTime = 0.5 ; // Gedeelde functies fu…" at bounding box center [517, 396] width 523 height 594
click at [388, 285] on div "let mm = gsap . matchMedia ( ) ; const fadeTime = 0.5 ; // Gedeelde functies fu…" at bounding box center [517, 396] width 523 height 594
type textarea "[DOMAIN_NAME]();"
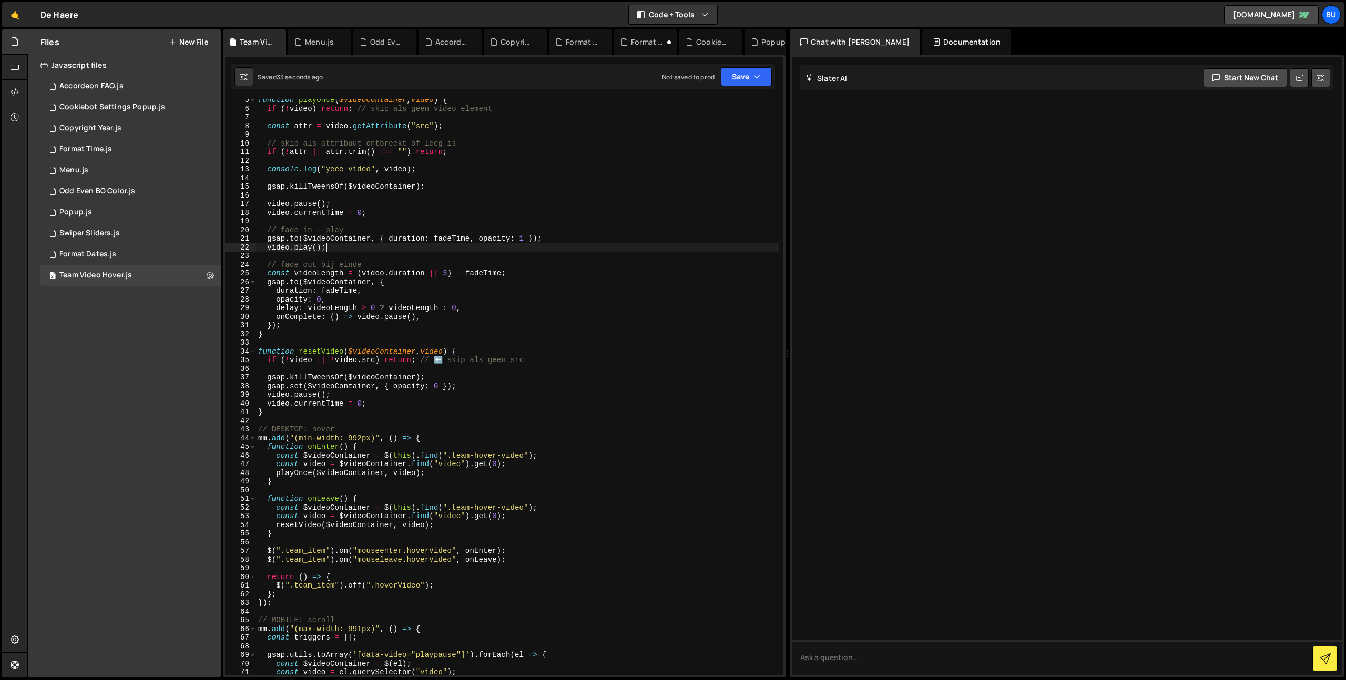
scroll to position [20, 0]
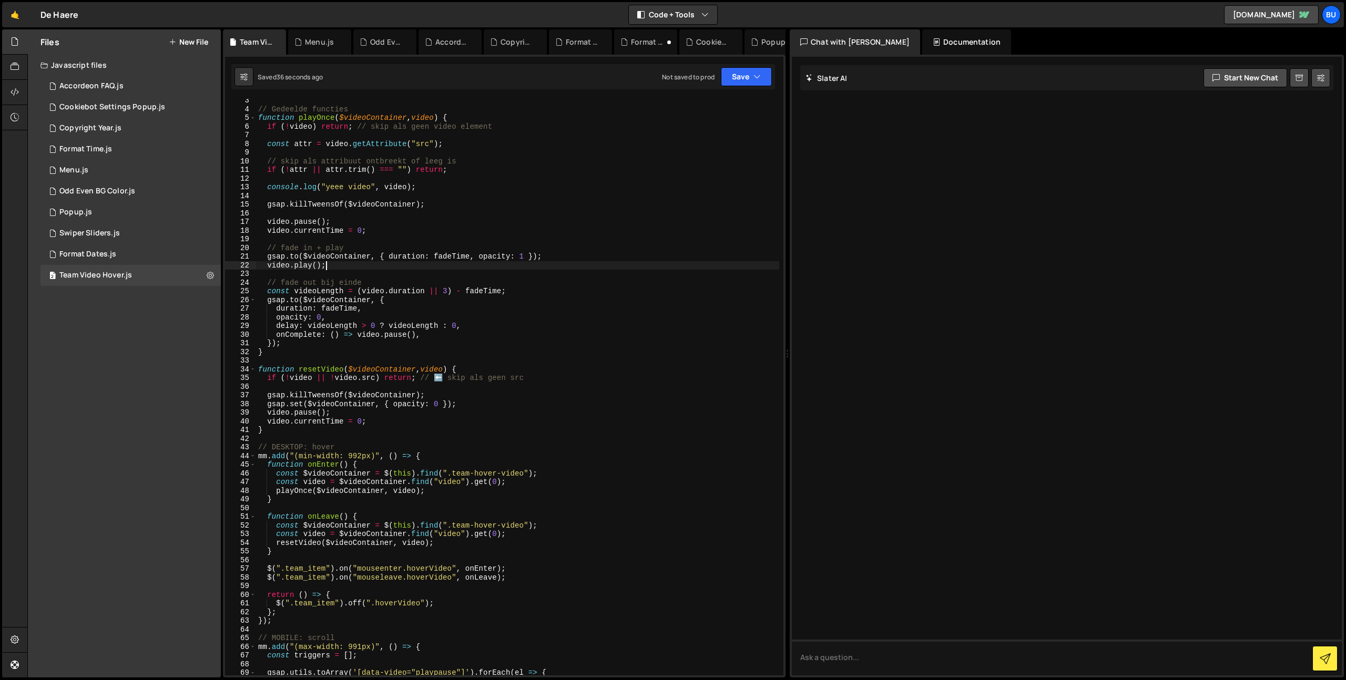
click at [404, 236] on div "// Gedeelde functies function playOnce ( $videoContainer , video ) { if ( ! vid…" at bounding box center [517, 393] width 523 height 594
drag, startPoint x: 395, startPoint y: 249, endPoint x: 401, endPoint y: 237, distance: 13.4
click at [395, 247] on div "// Gedeelde functies function playOnce ( $videoContainer , video ) { if ( ! vid…" at bounding box center [517, 393] width 523 height 594
click at [413, 231] on div "// Gedeelde functies function playOnce ( $videoContainer , video ) { if ( ! vid…" at bounding box center [517, 393] width 523 height 594
type textarea "video.currentTime = 0;"
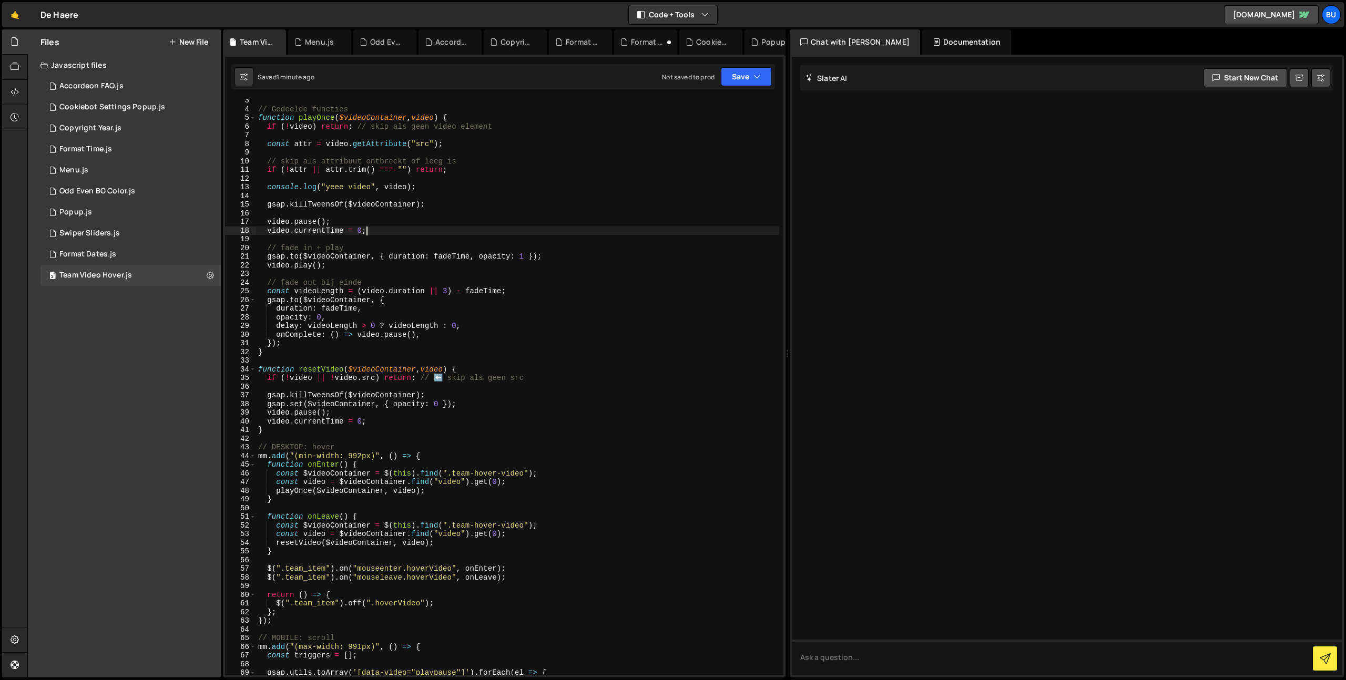
click at [436, 240] on div "// Gedeelde functies function playOnce ( $videoContainer , video ) { if ( ! vid…" at bounding box center [517, 393] width 523 height 594
click at [386, 120] on div "// Gedeelde functies function playOnce ( $videoContainer , video ) { if ( ! vid…" at bounding box center [517, 393] width 523 height 594
drag, startPoint x: 405, startPoint y: 186, endPoint x: 386, endPoint y: 166, distance: 27.9
click at [405, 185] on div "// Gedeelde functies function playOnce ( $videoContainer , video ) { if ( ! vid…" at bounding box center [517, 393] width 523 height 594
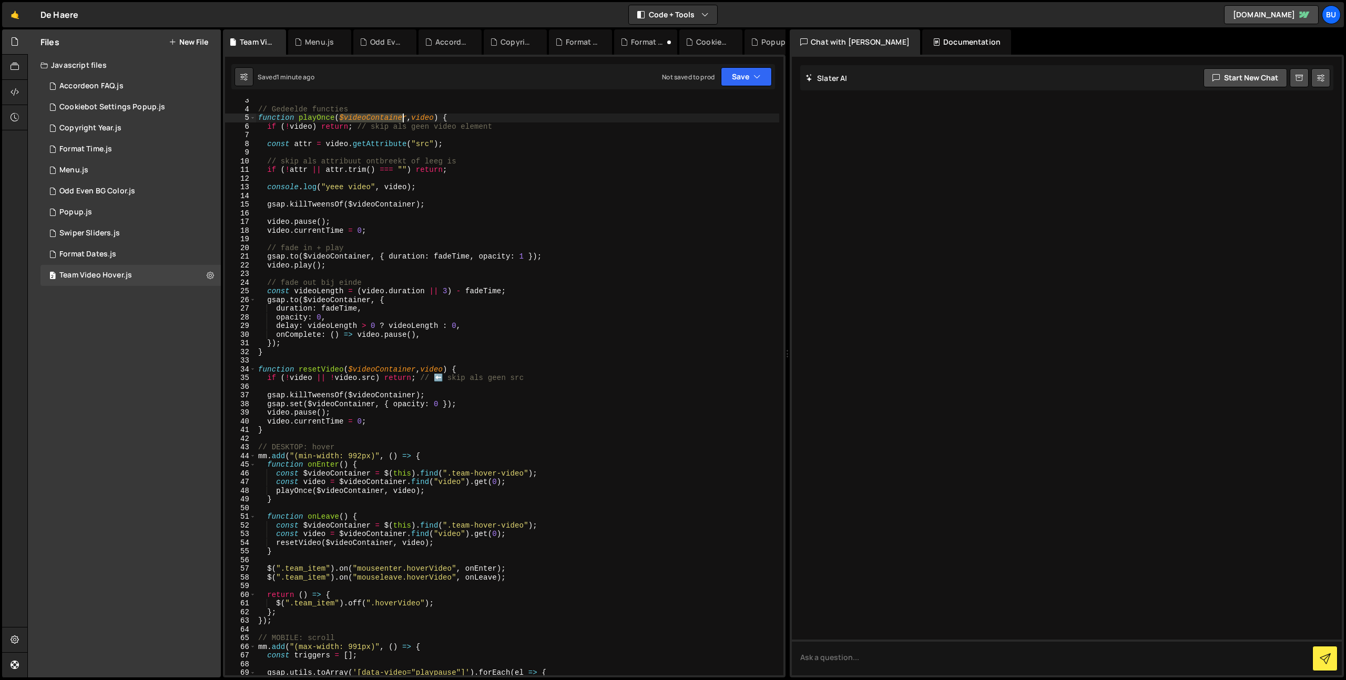
drag, startPoint x: 347, startPoint y: 117, endPoint x: 404, endPoint y: 117, distance: 56.8
click at [405, 115] on div "// Gedeelde functies function playOnce ( $videoContainer , video ) { if ( ! vid…" at bounding box center [517, 393] width 523 height 594
click at [395, 188] on div "// Gedeelde functies function playOnce ( $videoContainer , video ) { if ( ! vid…" at bounding box center [517, 393] width 523 height 594
drag, startPoint x: 395, startPoint y: 188, endPoint x: 369, endPoint y: 188, distance: 26.3
click at [395, 188] on div "// Gedeelde functies function playOnce ( $videoContainer , video ) { if ( ! vid…" at bounding box center [517, 393] width 523 height 594
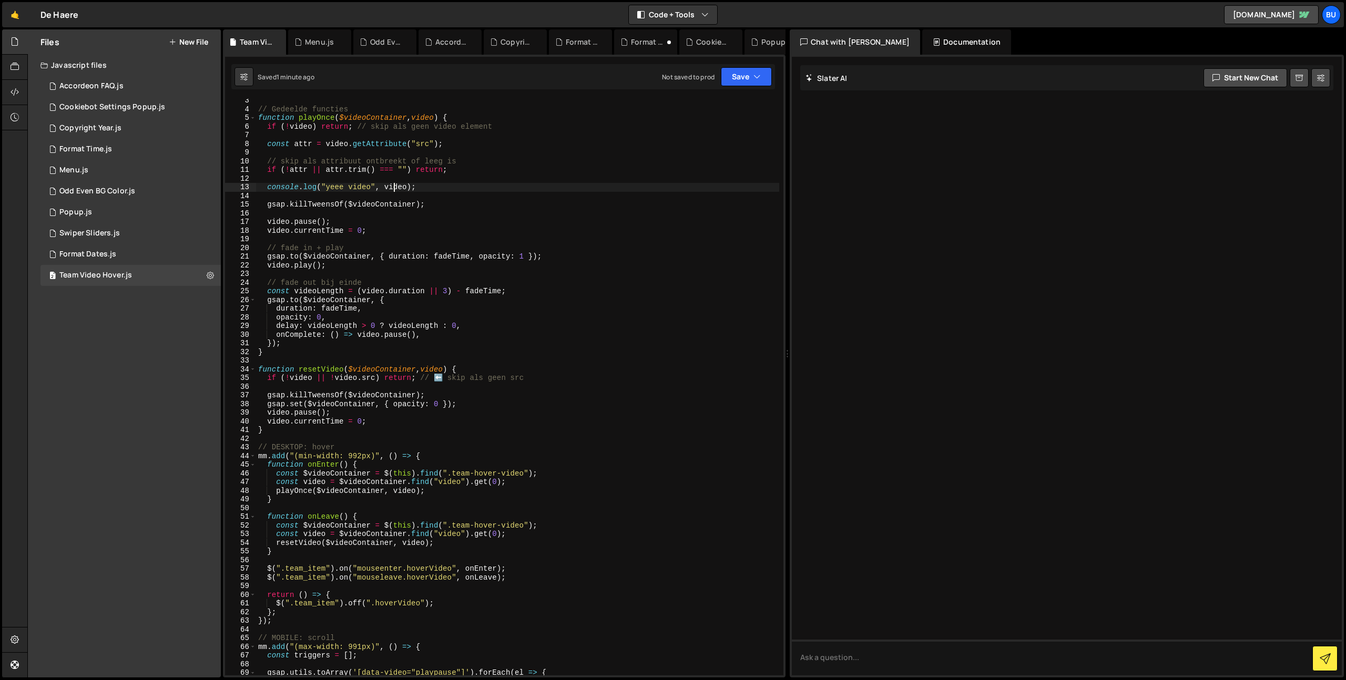
paste textarea "$videoContainer"
click at [361, 189] on div "// Gedeelde functies function playOnce ( $videoContainer , video ) { if ( ! vid…" at bounding box center [517, 393] width 523 height 594
paste textarea "$videoContainer"
click at [429, 219] on div "// Gedeelde functies function playOnce ( $videoContainer , video ) { if ( ! vid…" at bounding box center [517, 393] width 523 height 594
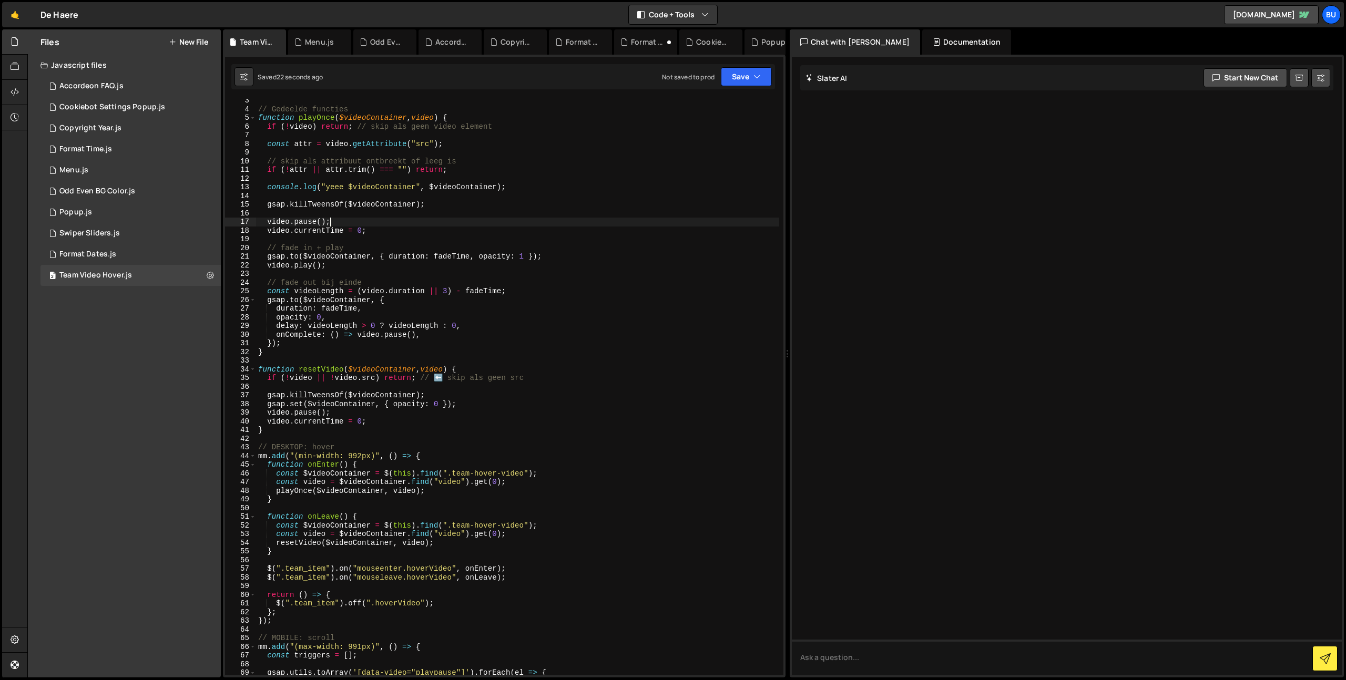
click at [462, 202] on div "// Gedeelde functies function playOnce ( $videoContainer , video ) { if ( ! vid…" at bounding box center [517, 393] width 523 height 594
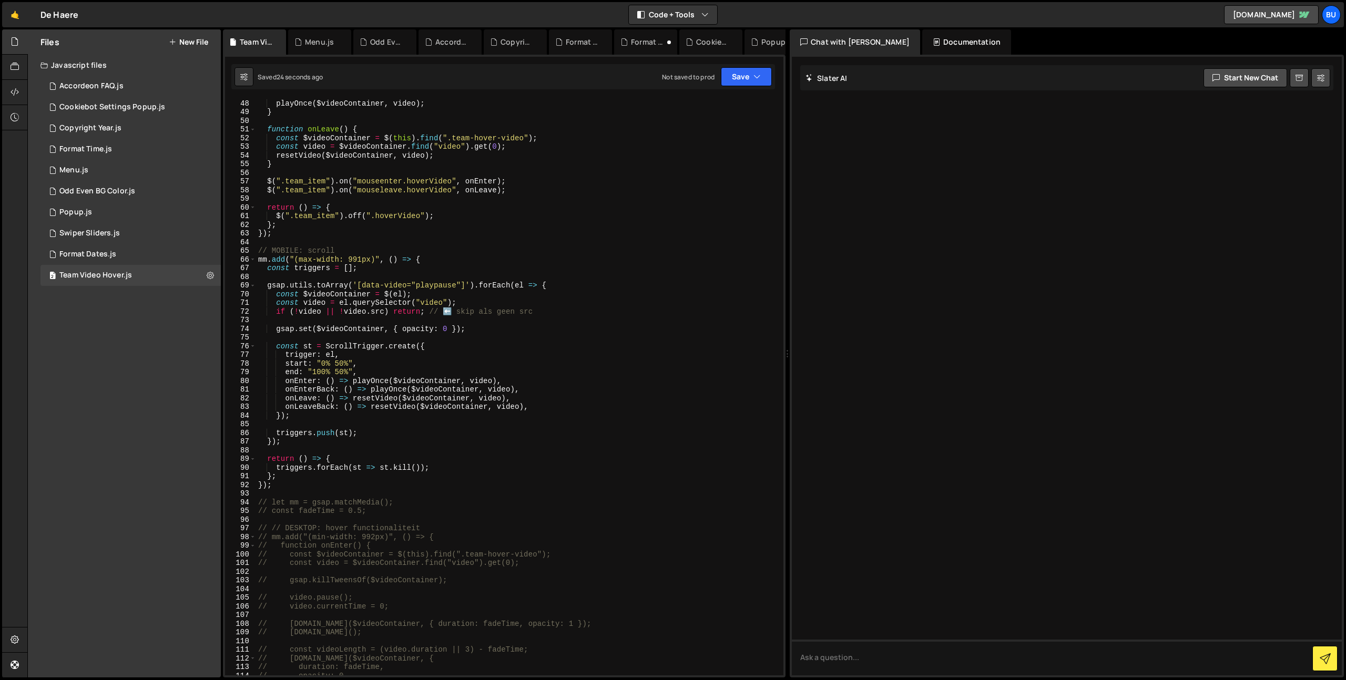
scroll to position [407, 0]
click at [333, 295] on div "const video = $videoContainer . find ( "video" ) . get ( 0 ) ; playOnce ( $vide…" at bounding box center [517, 387] width 523 height 594
click at [333, 296] on div "const video = $videoContainer . find ( "video" ) . get ( 0 ) ; playOnce ( $vide…" at bounding box center [517, 387] width 523 height 594
click at [427, 297] on div "const video = $videoContainer . find ( "video" ) . get ( 0 ) ; playOnce ( $vide…" at bounding box center [517, 387] width 523 height 594
type textarea "const $videoContainer = $(el); const video = el.querySelector("video");"
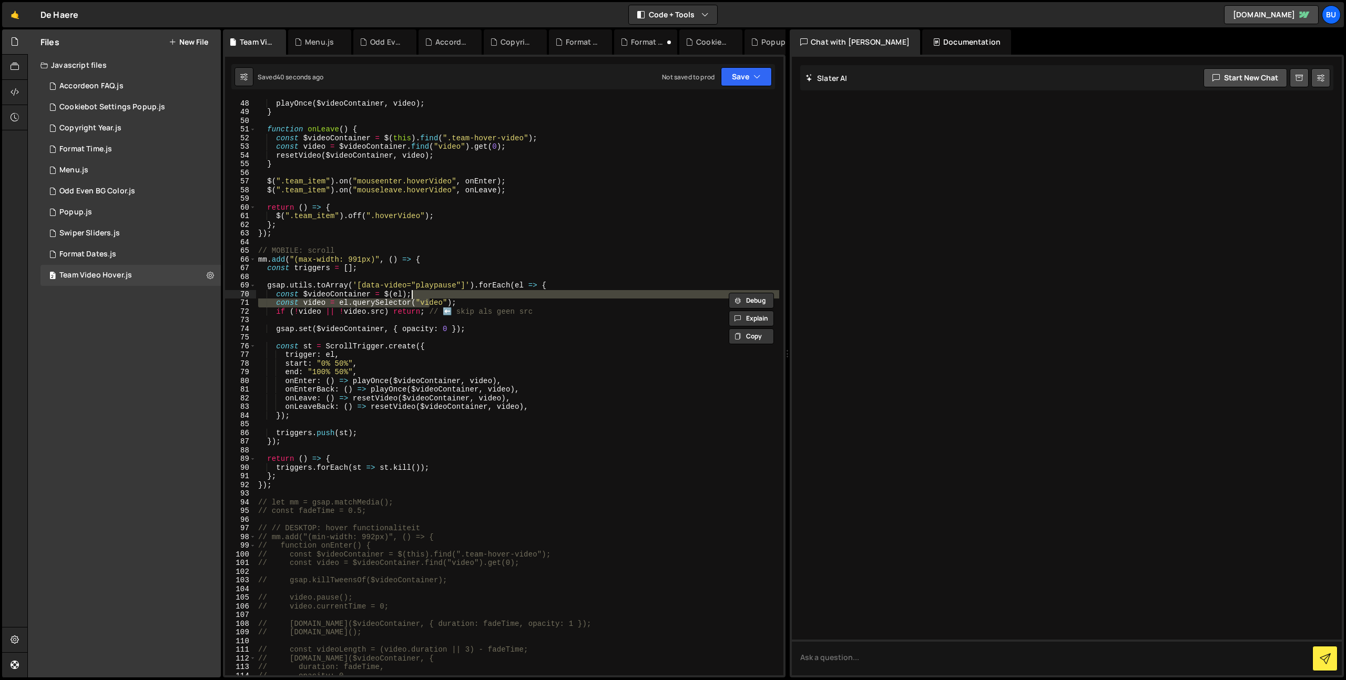
click at [390, 319] on div "const video = $videoContainer . find ( "video" ) . get ( 0 ) ; playOnce ( $vide…" at bounding box center [517, 387] width 523 height 594
drag, startPoint x: 387, startPoint y: 294, endPoint x: 407, endPoint y: 292, distance: 19.6
click at [408, 291] on div "const video = $videoContainer . find ( "video" ) . get ( 0 ) ; playOnce ( $vide…" at bounding box center [517, 387] width 523 height 594
drag, startPoint x: 340, startPoint y: 304, endPoint x: 408, endPoint y: 302, distance: 68.9
click at [412, 301] on div "const video = $videoContainer . find ( "video" ) . get ( 0 ) ; playOnce ( $vide…" at bounding box center [517, 387] width 523 height 594
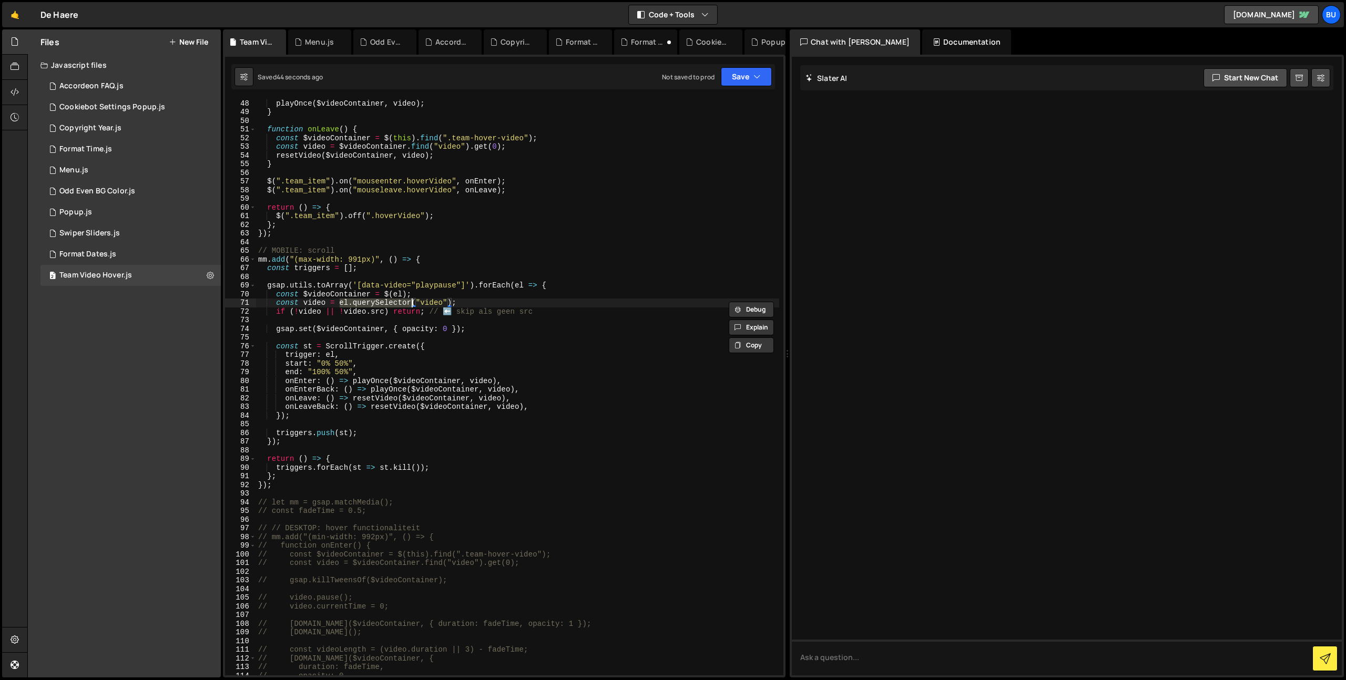
paste textarea "$(el)"
click at [459, 284] on div "const video = $videoContainer . find ( "video" ) . get ( 0 ) ; playOnce ( $vide…" at bounding box center [517, 387] width 523 height 594
click at [407, 293] on div "const video = $videoContainer . find ( "video" ) . get ( 0 ) ; playOnce ( $vide…" at bounding box center [517, 387] width 523 height 594
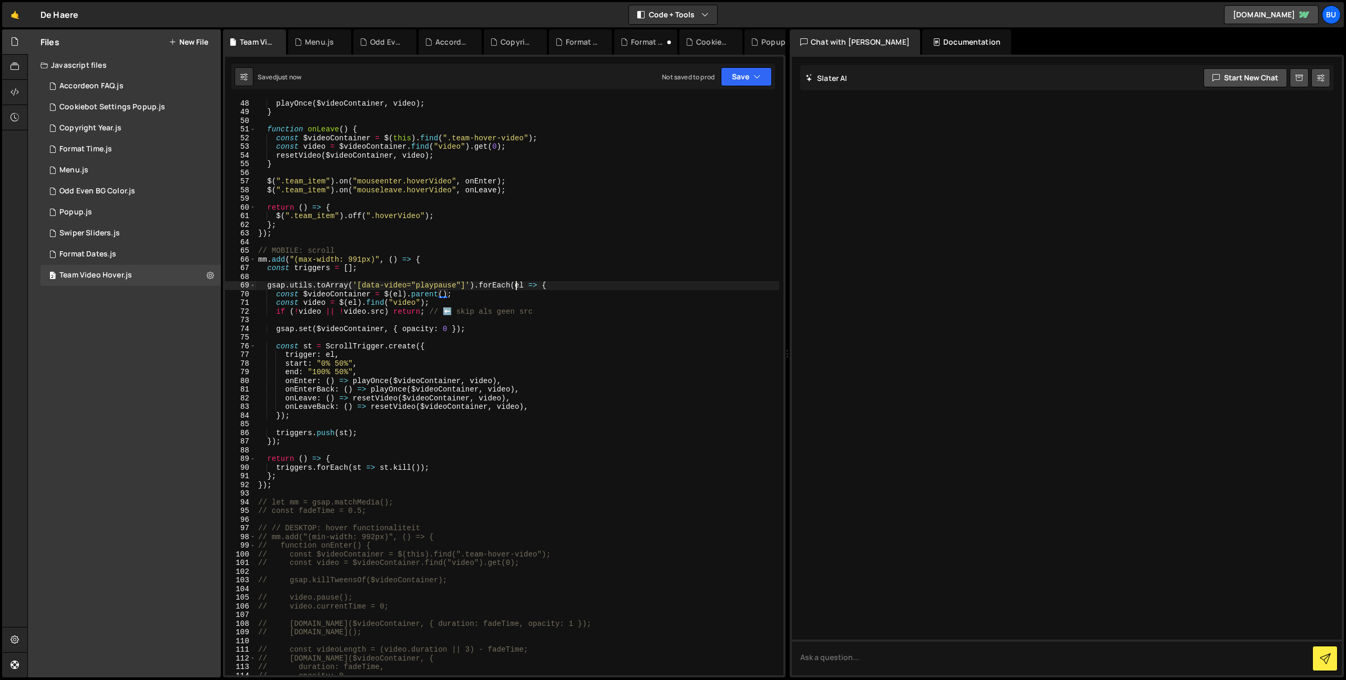
drag, startPoint x: 517, startPoint y: 288, endPoint x: 523, endPoint y: 271, distance: 17.8
click at [516, 288] on div "const video = $videoContainer . find ( "video" ) . get ( 0 ) ; playOnce ( $vide…" at bounding box center [517, 387] width 523 height 594
click at [554, 287] on div "const video = $videoContainer . find ( "video" ) . get ( 0 ) ; playOnce ( $vide…" at bounding box center [517, 387] width 523 height 594
click at [464, 302] on div "const video = $videoContainer . find ( "video" ) . get ( 0 ) ; playOnce ( $vide…" at bounding box center [517, 387] width 523 height 594
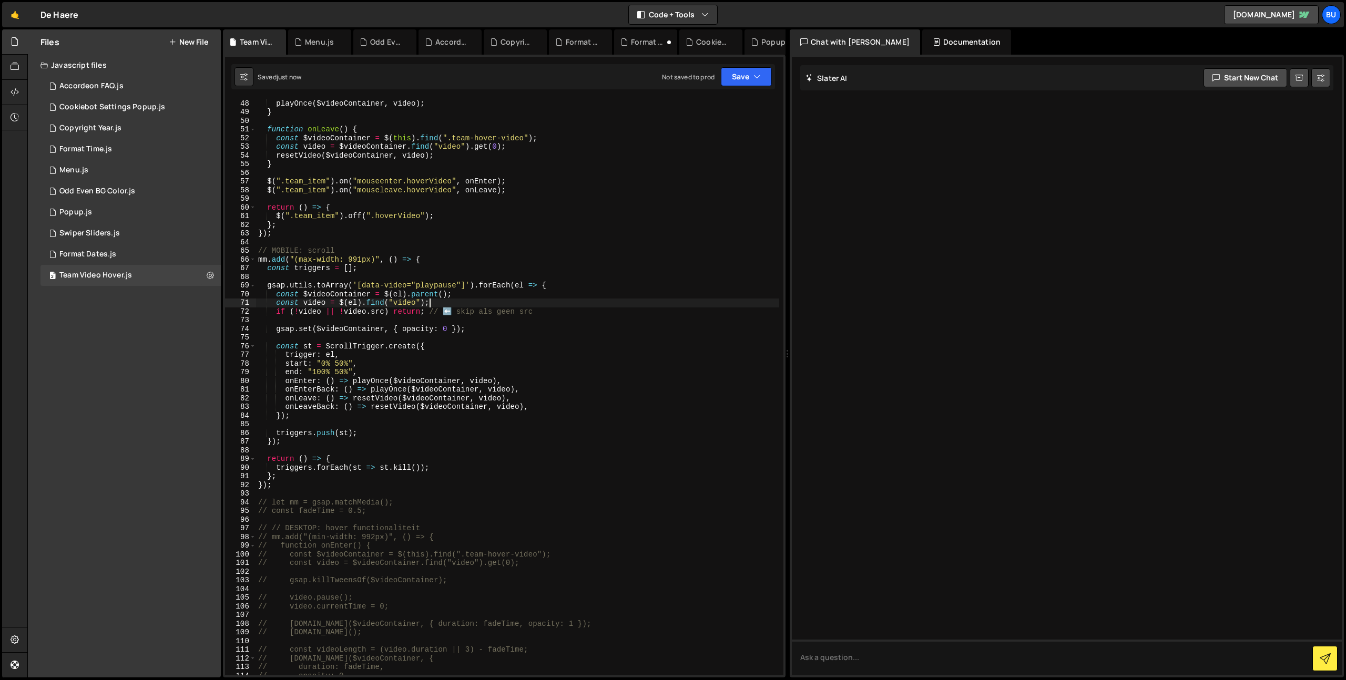
click at [483, 295] on div "const video = $videoContainer . find ( "video" ) . get ( 0 ) ; playOnce ( $vide…" at bounding box center [517, 387] width 523 height 594
click at [392, 313] on div "const video = $videoContainer . find ( "video" ) . get ( 0 ) ; playOnce ( $vide…" at bounding box center [517, 387] width 523 height 594
click at [543, 312] on div "const video = $videoContainer . find ( "video" ) . get ( 0 ) ; playOnce ( $vide…" at bounding box center [517, 387] width 523 height 594
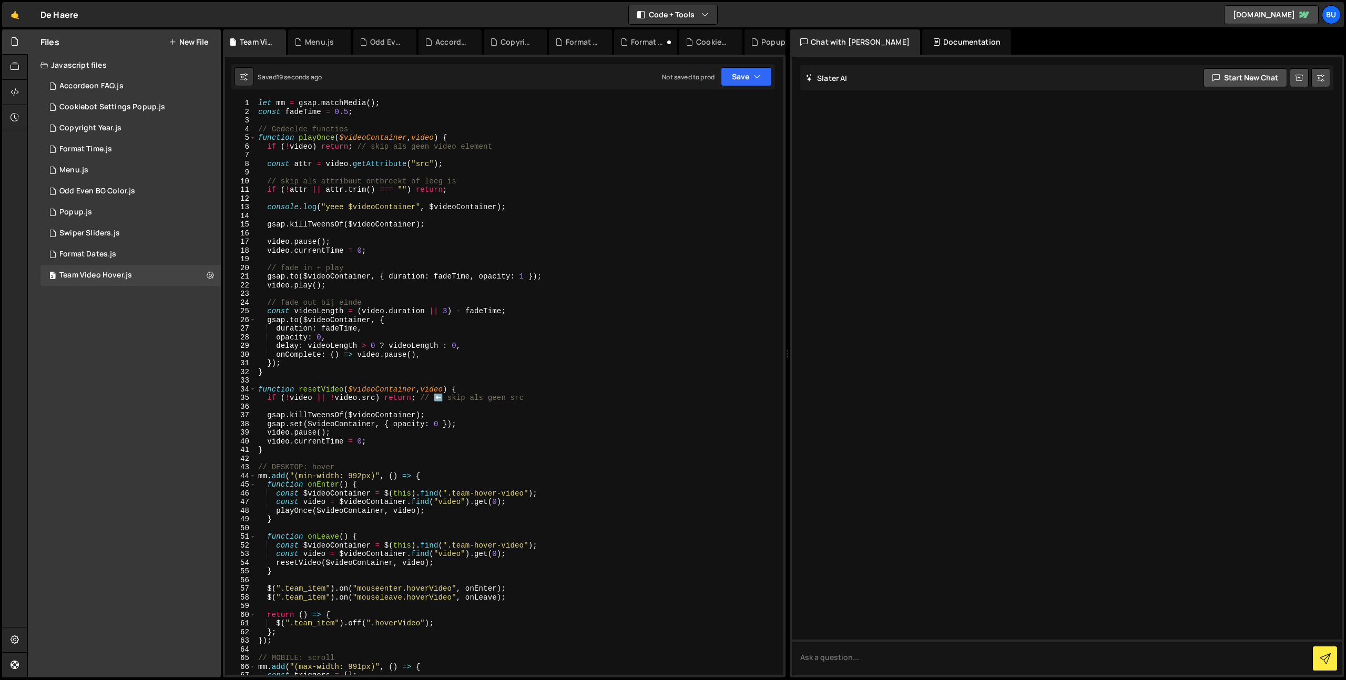
scroll to position [0, 0]
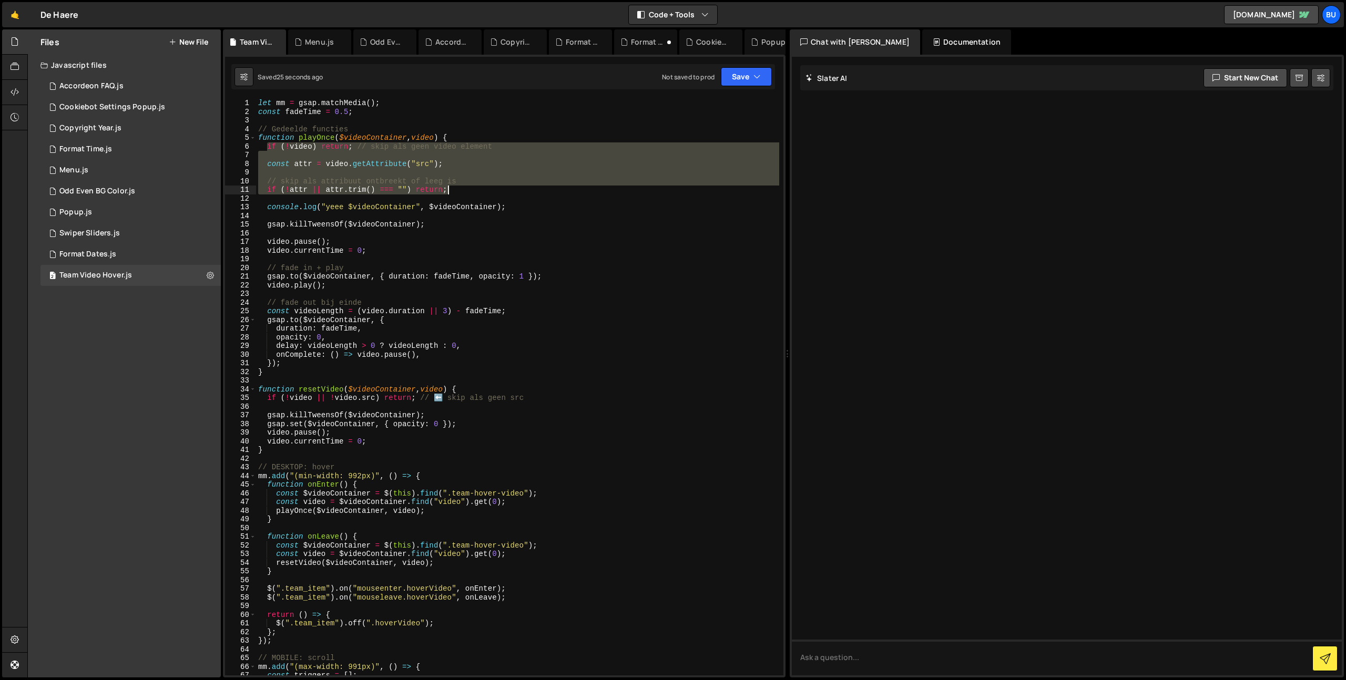
drag, startPoint x: 269, startPoint y: 147, endPoint x: 472, endPoint y: 186, distance: 206.6
click at [486, 194] on div "let mm = gsap . matchMedia ( ) ; const fadeTime = 0.5 ; // Gedeelde functies fu…" at bounding box center [517, 396] width 523 height 594
click at [484, 186] on div "let mm = gsap . matchMedia ( ) ; const fadeTime = 0.5 ; // Gedeelde functies fu…" at bounding box center [517, 387] width 523 height 577
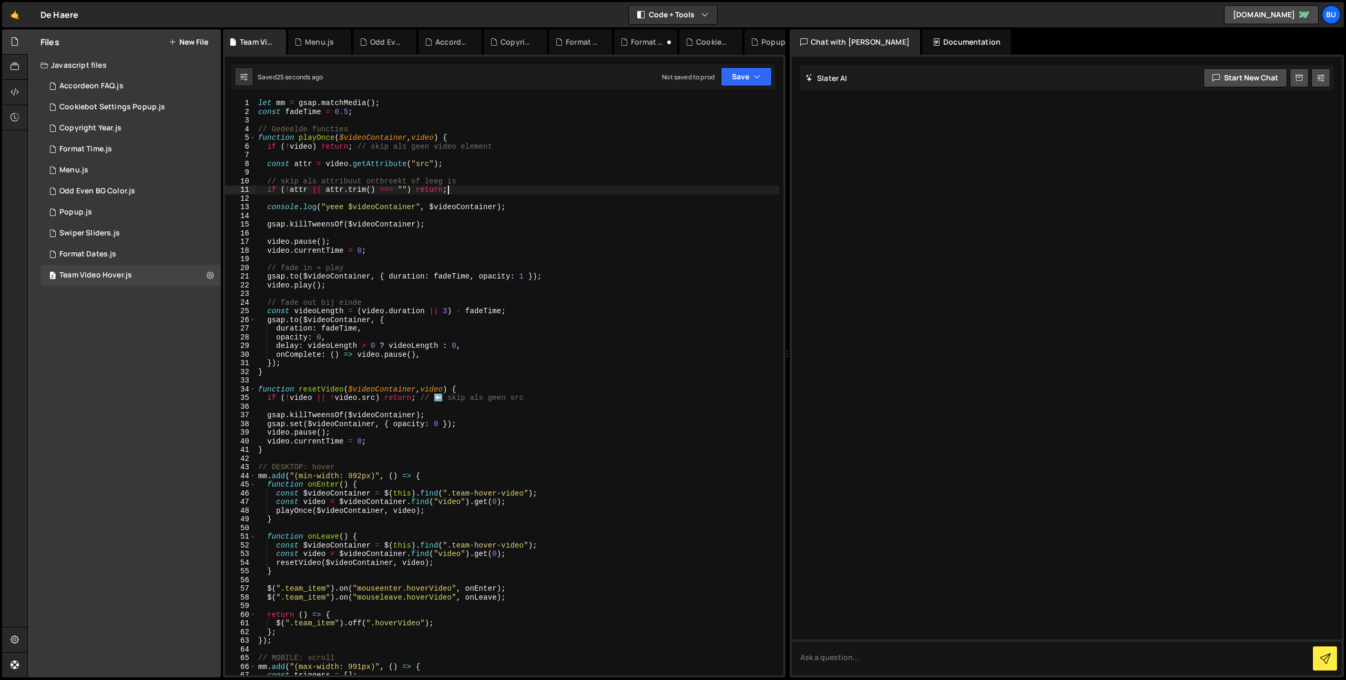
drag, startPoint x: 462, startPoint y: 169, endPoint x: 466, endPoint y: 162, distance: 8.0
click at [468, 166] on div "let mm = gsap . matchMedia ( ) ; const fadeTime = 0.5 ; // Gedeelde functies fu…" at bounding box center [517, 396] width 523 height 594
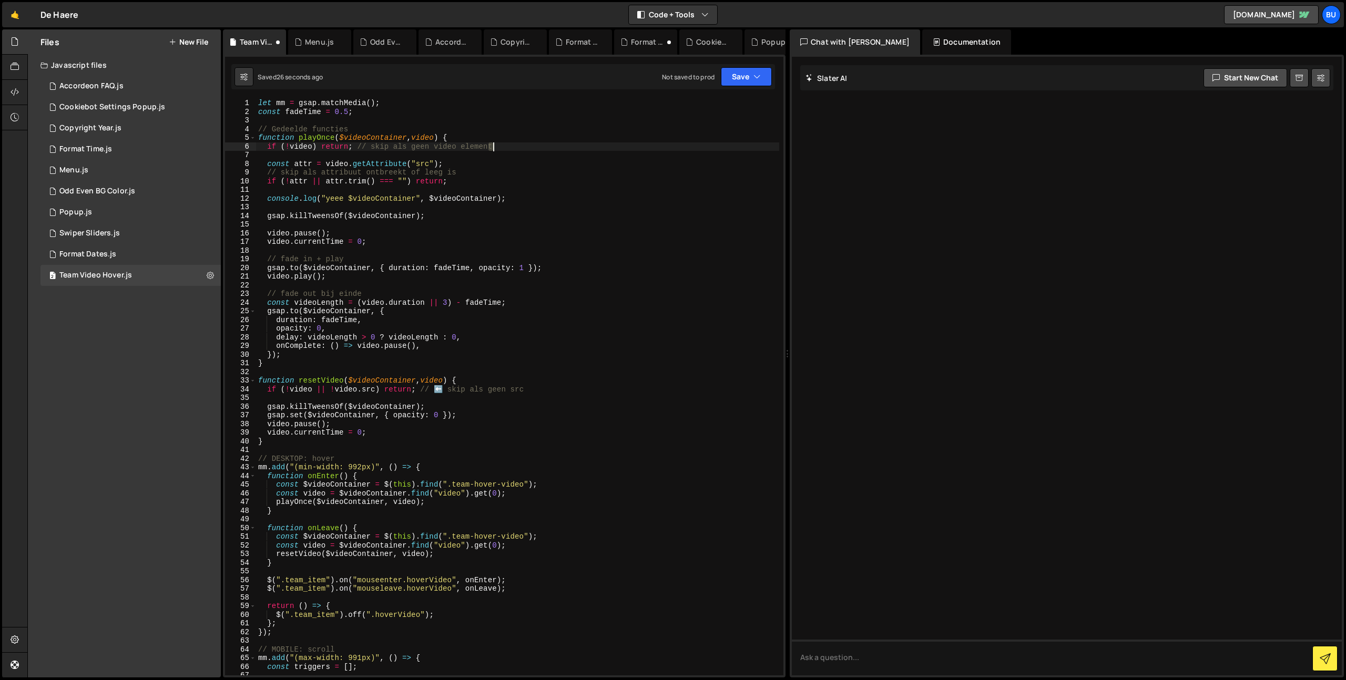
drag, startPoint x: 487, startPoint y: 150, endPoint x: 508, endPoint y: 144, distance: 22.3
click at [509, 144] on div "let mm = gsap . matchMedia ( ) ; const fadeTime = 0.5 ; // Gedeelde functies fu…" at bounding box center [517, 396] width 523 height 594
drag, startPoint x: 501, startPoint y: 157, endPoint x: 517, endPoint y: 148, distance: 18.6
click at [518, 149] on div "let mm = gsap . matchMedia ( ) ; const fadeTime = 0.5 ; // Gedeelde functies fu…" at bounding box center [517, 396] width 523 height 594
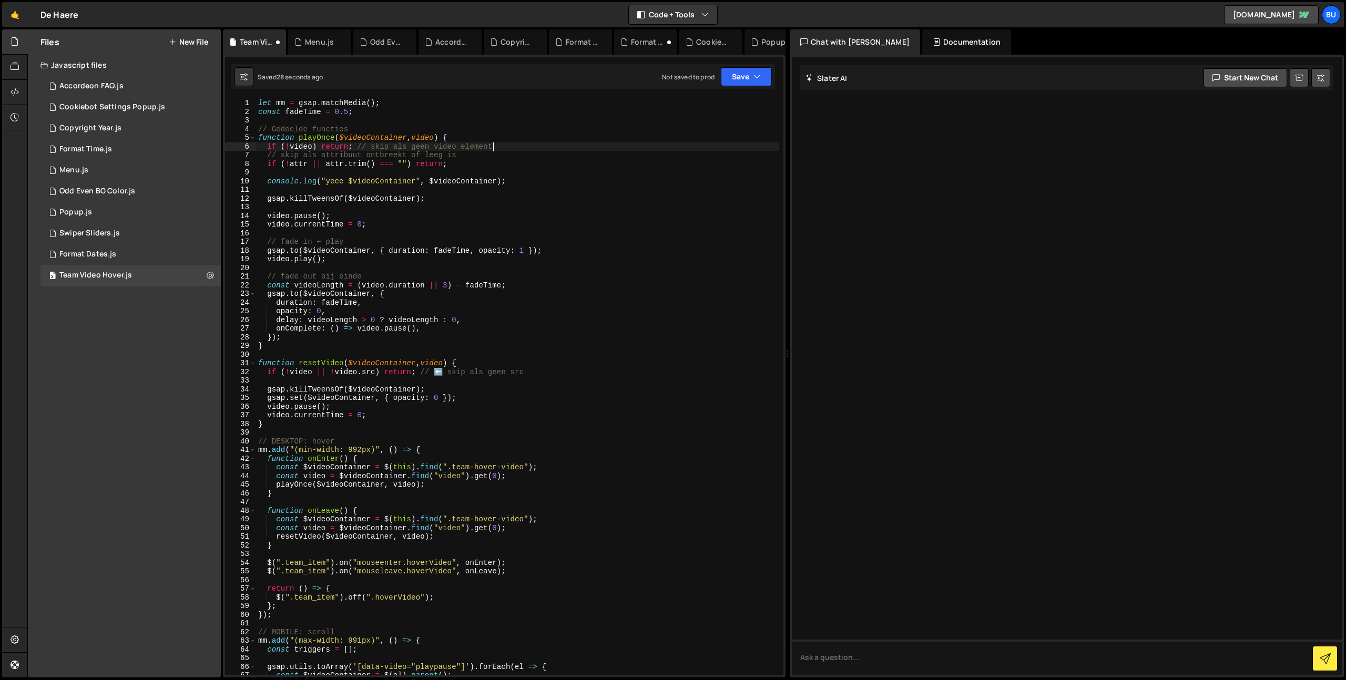
click at [471, 173] on div "let mm = gsap . matchMedia ( ) ; const fadeTime = 0.5 ; // Gedeelde functies fu…" at bounding box center [517, 396] width 523 height 594
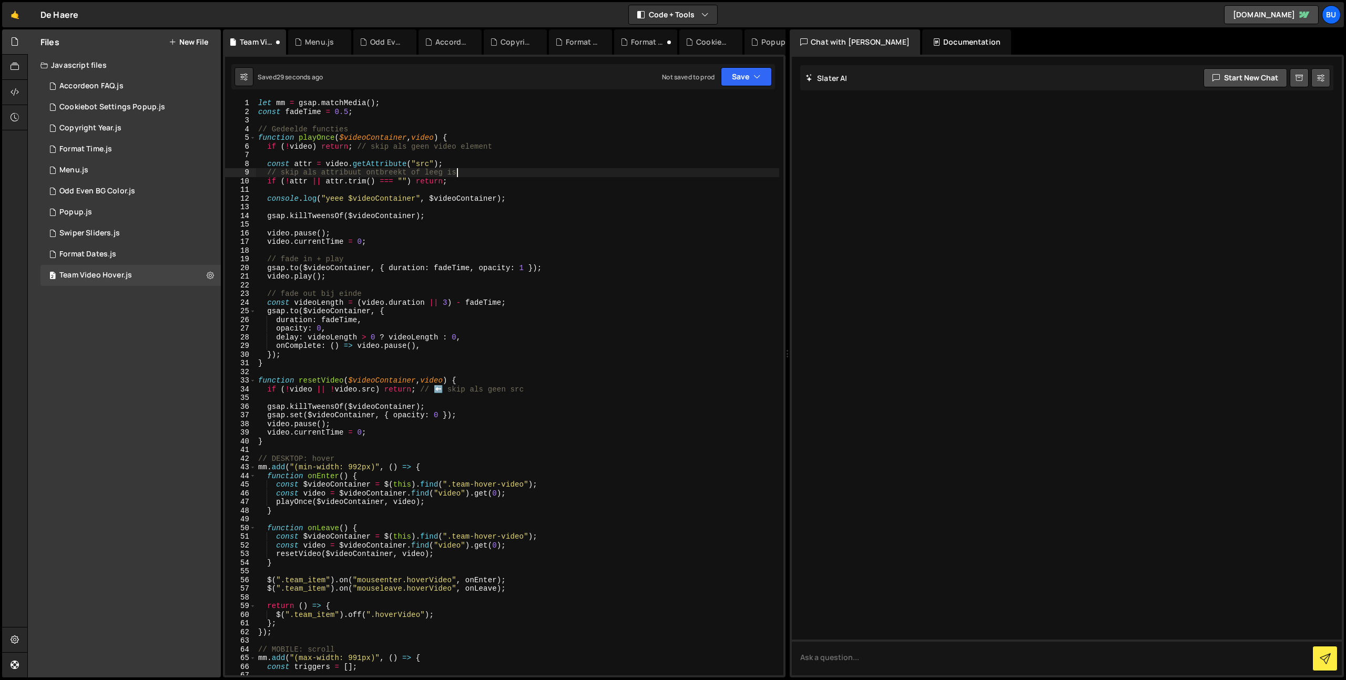
drag, startPoint x: 504, startPoint y: 150, endPoint x: 510, endPoint y: 143, distance: 10.0
click at [511, 148] on div "let mm = gsap . matchMedia ( ) ; const fadeTime = 0.5 ; // Gedeelde functies fu…" at bounding box center [517, 396] width 523 height 594
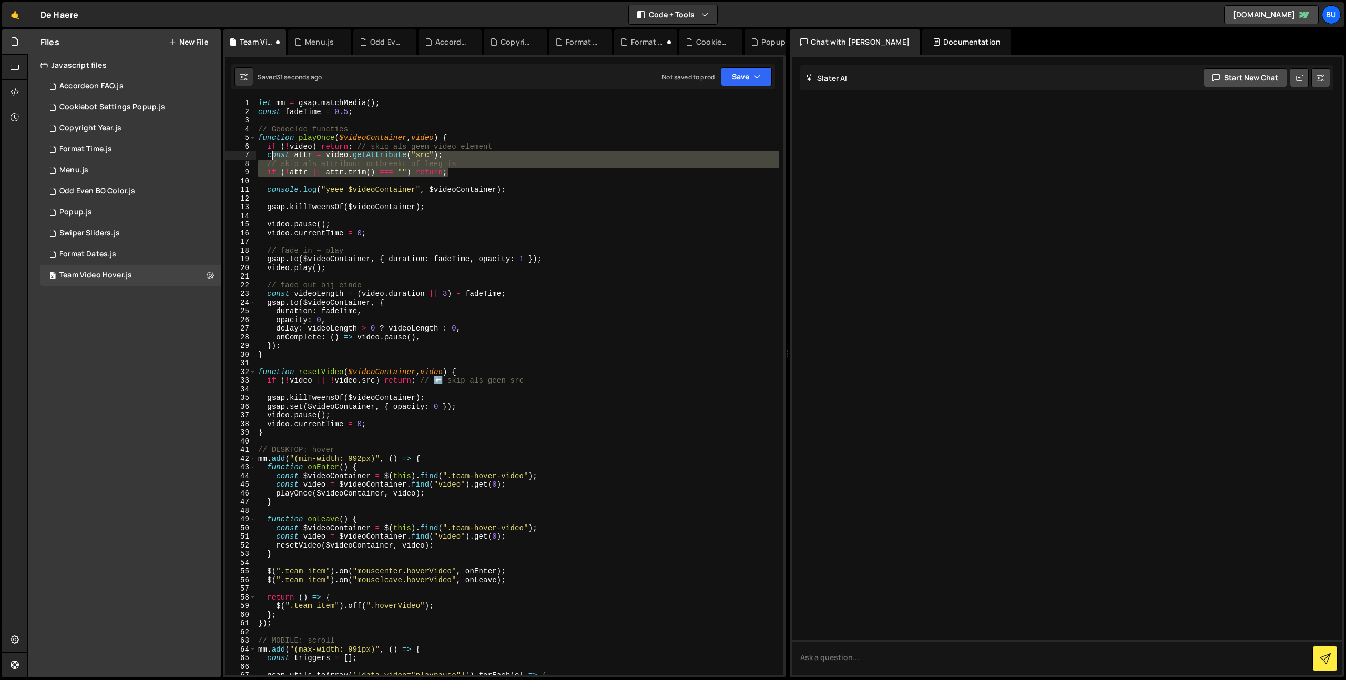
drag, startPoint x: 463, startPoint y: 173, endPoint x: 269, endPoint y: 144, distance: 195.7
click at [268, 147] on div "let mm = gsap . matchMedia ( ) ; const fadeTime = 0.5 ; // Gedeelde functies fu…" at bounding box center [517, 396] width 523 height 594
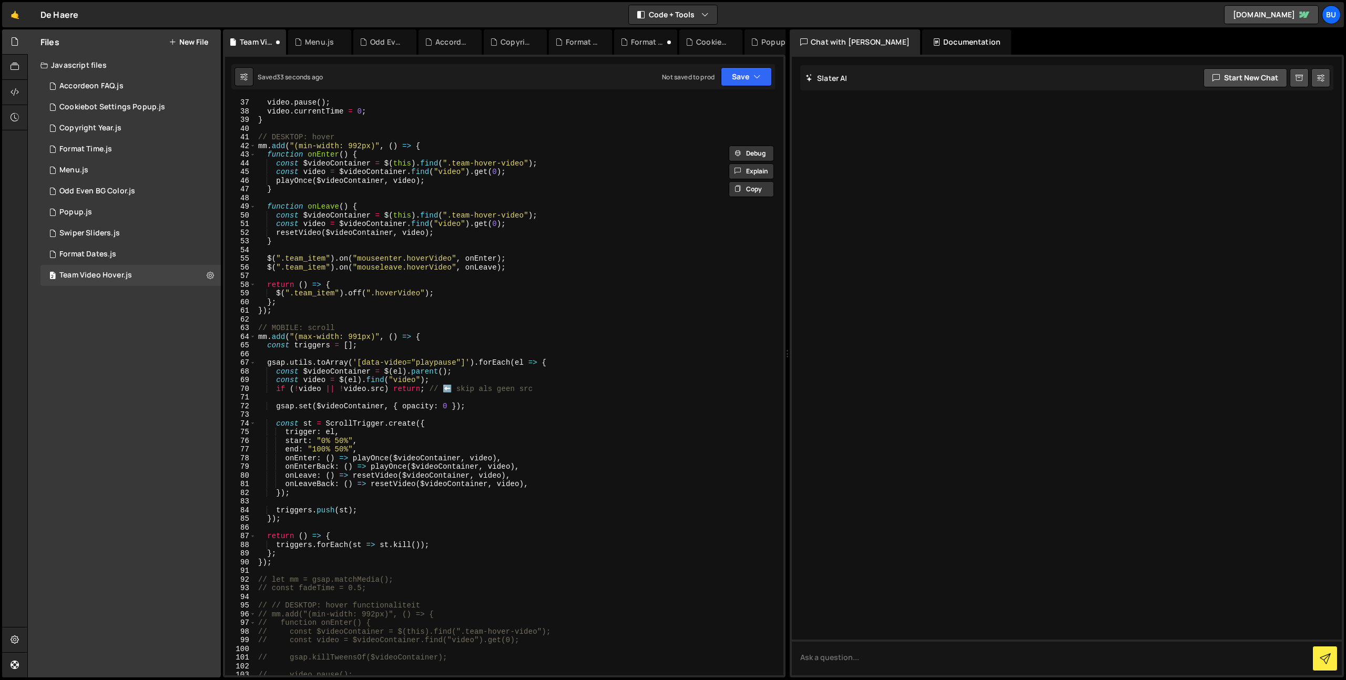
scroll to position [366, 0]
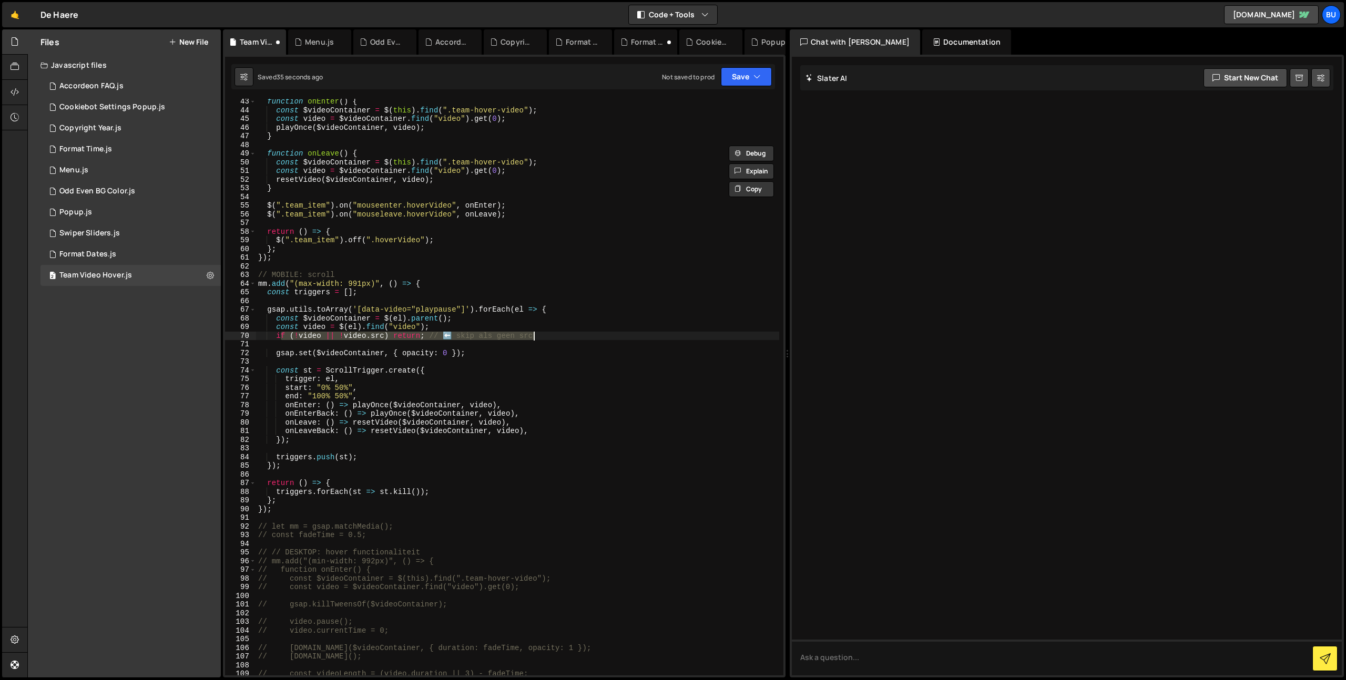
drag, startPoint x: 279, startPoint y: 335, endPoint x: 556, endPoint y: 336, distance: 277.6
click at [559, 337] on div "function onEnter ( ) { const $videoContainer = $ ( this ) . find ( ".team-hover…" at bounding box center [517, 394] width 523 height 594
paste textarea "if (!attr || attr.trim() === "") return;"
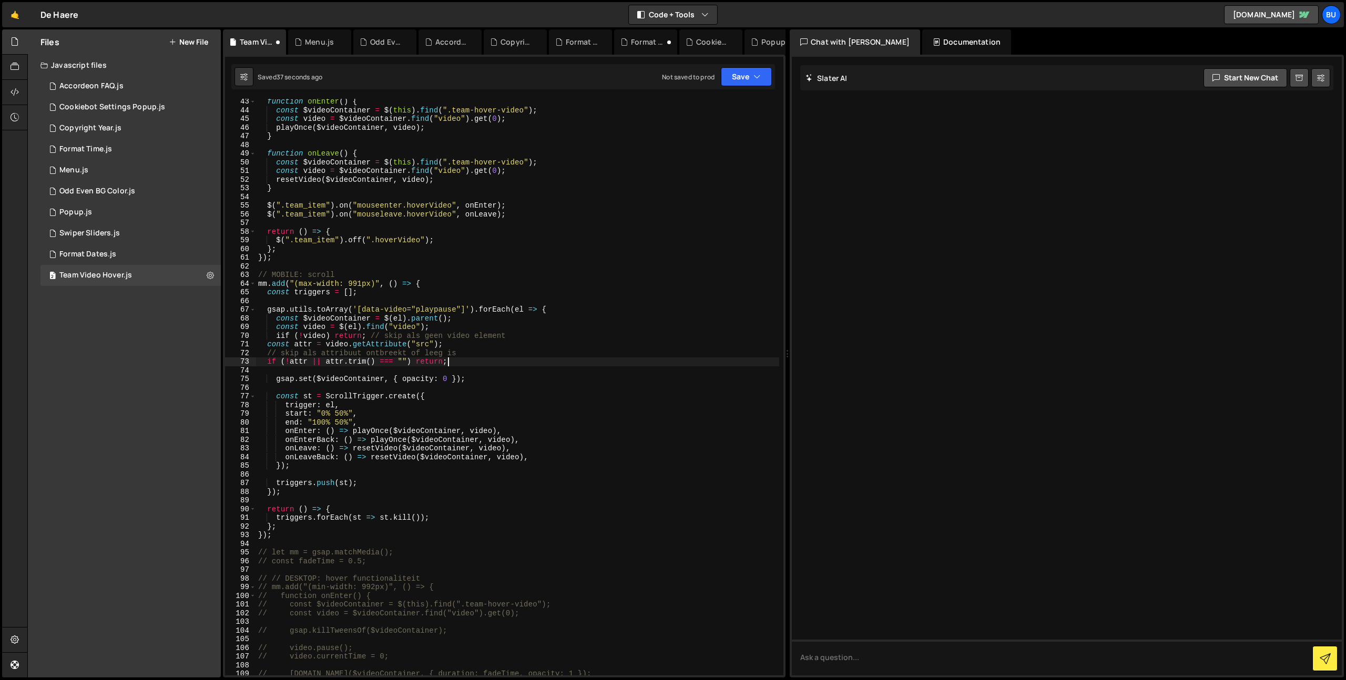
click at [282, 333] on div "function onEnter ( ) { const $videoContainer = $ ( this ) . find ( ".team-hover…" at bounding box center [517, 394] width 523 height 594
type textarea "if (!video) return; // skip als geen video element"
click at [466, 303] on div "function onEnter ( ) { const $videoContainer = $ ( this ) . find ( ".team-hover…" at bounding box center [517, 394] width 523 height 594
click at [466, 319] on div "function onEnter ( ) { const $videoContainer = $ ( this ) . find ( ".team-hover…" at bounding box center [517, 394] width 523 height 594
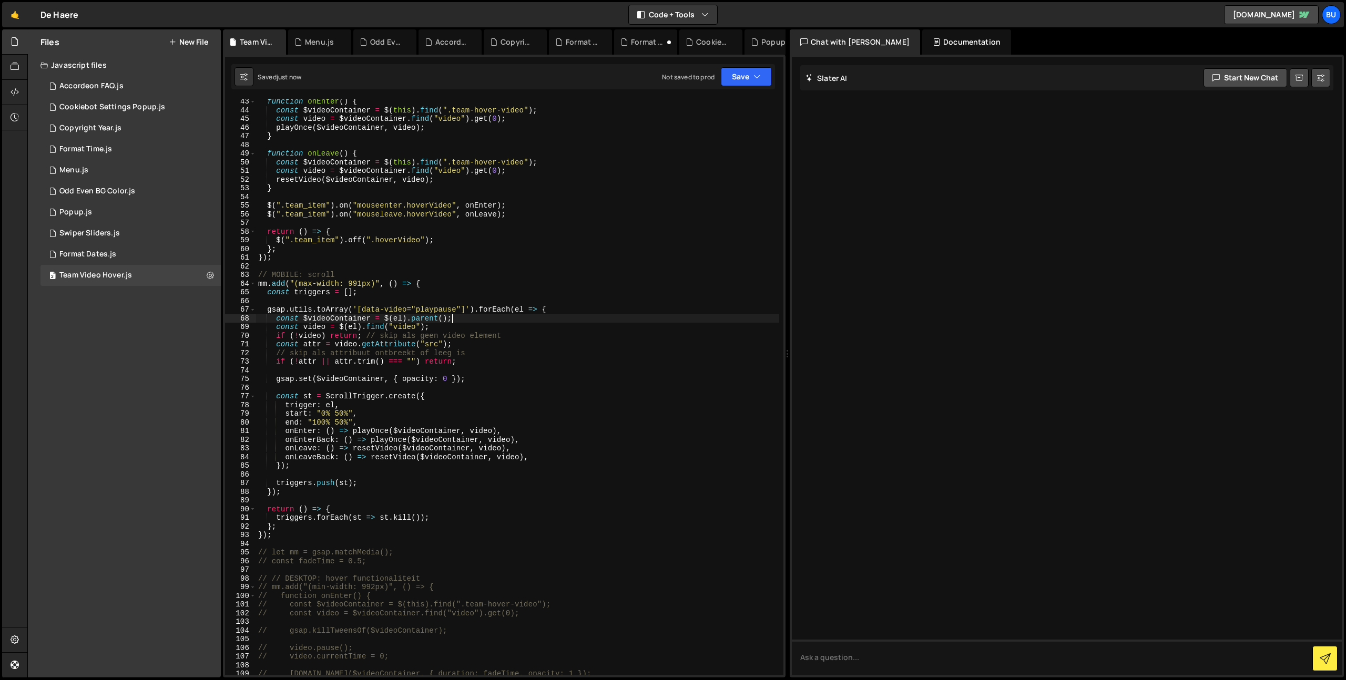
click at [450, 350] on div "function onEnter ( ) { const $videoContainer = $ ( this ) . find ( ".team-hover…" at bounding box center [517, 394] width 523 height 594
click at [494, 363] on div "function onEnter ( ) { const $videoContainer = $ ( this ) . find ( ".team-hover…" at bounding box center [517, 394] width 523 height 594
click at [750, 83] on button "Save" at bounding box center [746, 76] width 51 height 19
click at [729, 106] on div "Save to Staging S" at bounding box center [710, 102] width 109 height 11
click at [577, 337] on div "function onEnter ( ) { const $videoContainer = $ ( this ) . find ( ".team-hover…" at bounding box center [517, 394] width 523 height 594
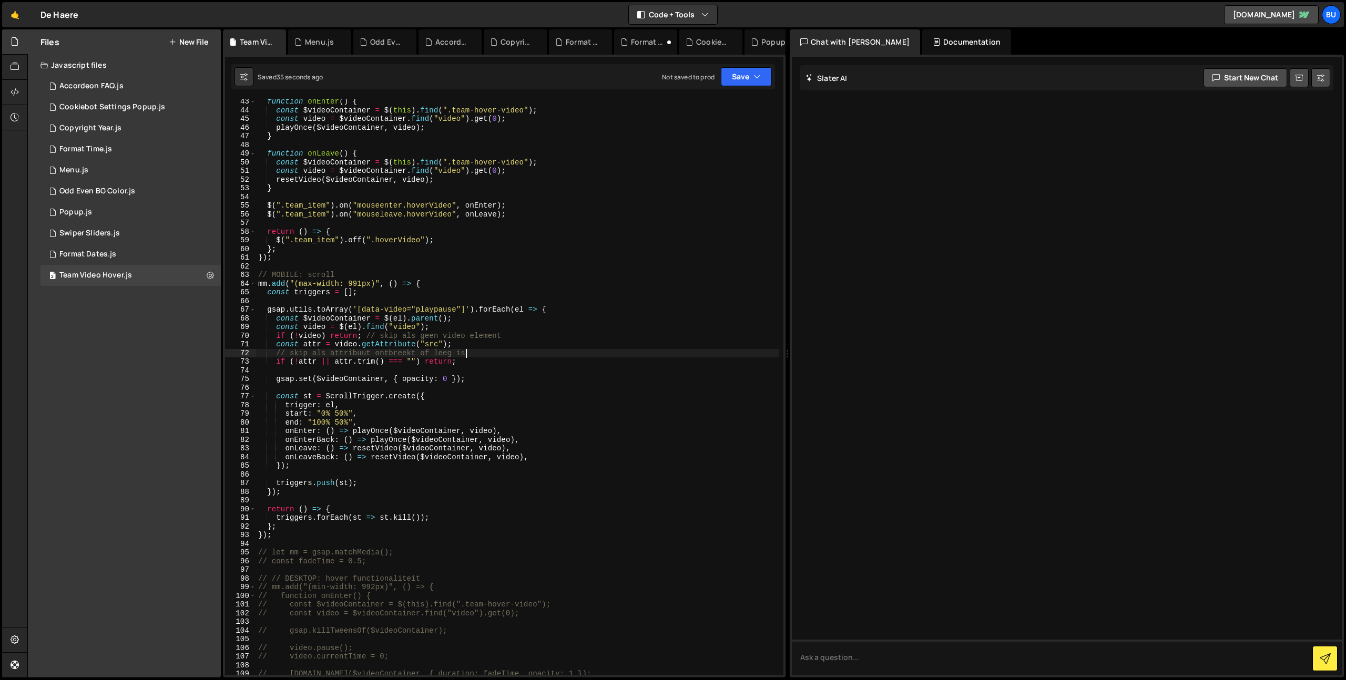
drag, startPoint x: 551, startPoint y: 356, endPoint x: 477, endPoint y: 380, distance: 78.2
click at [538, 363] on div "function onEnter ( ) { const $videoContainer = $ ( this ) . find ( ".team-hover…" at bounding box center [517, 394] width 523 height 594
click at [480, 382] on div "function onEnter ( ) { const $videoContainer = $ ( this ) . find ( ".team-hover…" at bounding box center [517, 394] width 523 height 594
click at [558, 336] on div "function onEnter ( ) { const $videoContainer = $ ( this ) . find ( ".team-hover…" at bounding box center [517, 394] width 523 height 594
type textarea "if (!video) return; // skip als geen video element"
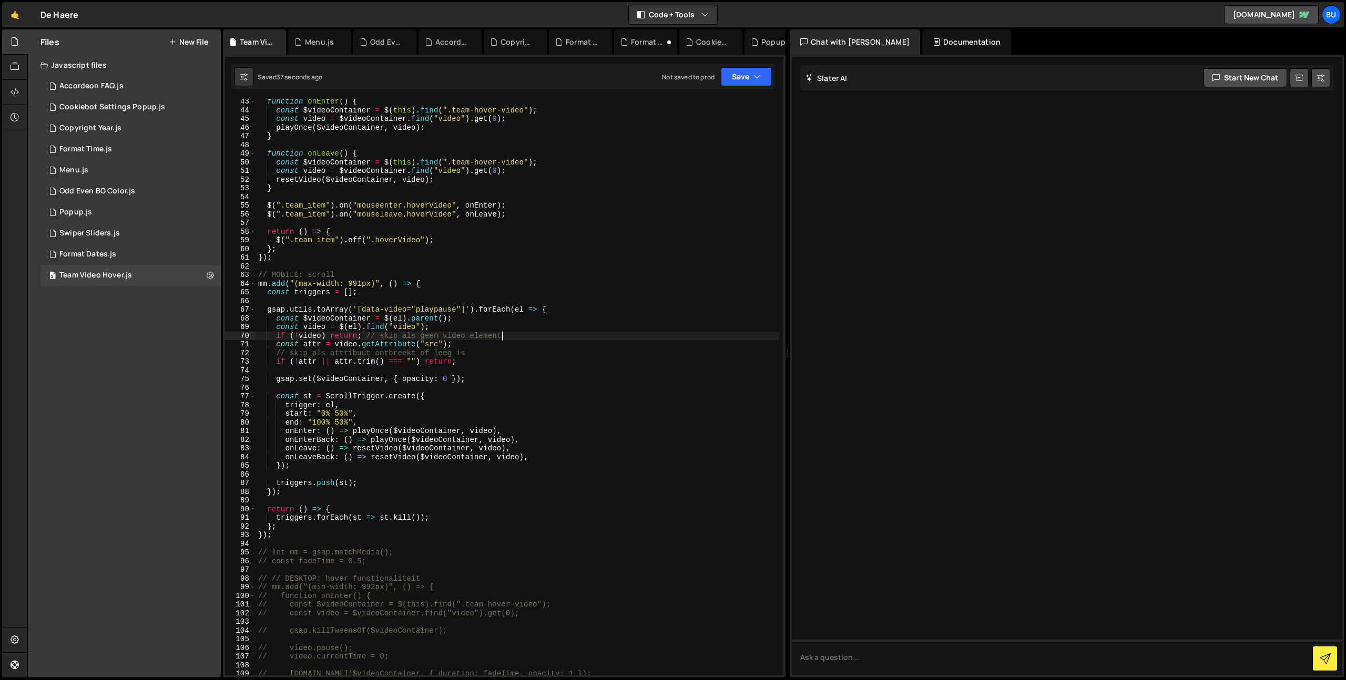
click at [546, 389] on div "function onEnter ( ) { const $videoContainer = $ ( this ) . find ( ".team-hover…" at bounding box center [517, 394] width 523 height 594
click at [274, 377] on div "function onEnter ( ) { const $videoContainer = $ ( this ) . find ( ".team-hover…" at bounding box center [517, 394] width 523 height 594
click at [738, 74] on button "Save" at bounding box center [746, 76] width 51 height 19
click at [701, 111] on div "40 seconds ago" at bounding box center [698, 113] width 47 height 9
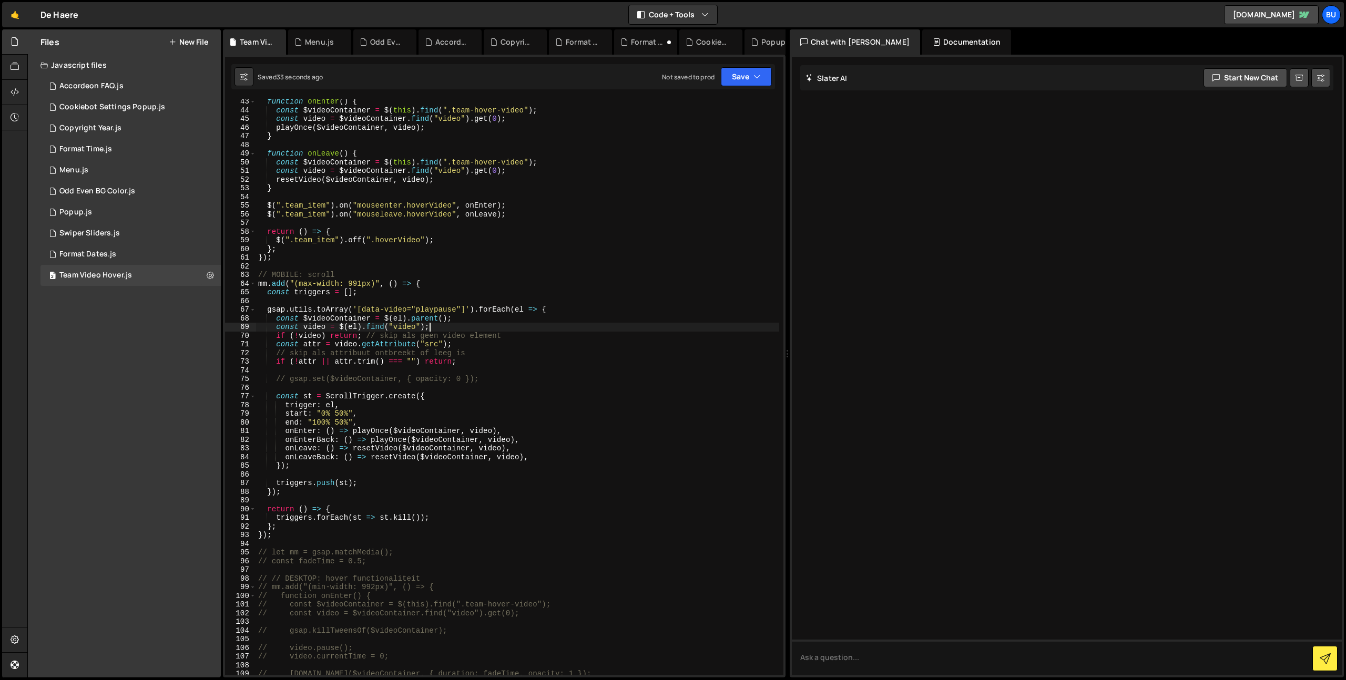
drag, startPoint x: 483, startPoint y: 327, endPoint x: 474, endPoint y: 313, distance: 17.1
click at [483, 327] on div "function onEnter ( ) { const $videoContainer = $ ( this ) . find ( ".team-hover…" at bounding box center [517, 394] width 523 height 594
click at [478, 360] on div "function onEnter ( ) { const $videoContainer = $ ( this ) . find ( ".team-hover…" at bounding box center [517, 394] width 523 height 594
type textarea "if (!attr || attr.trim() === "") return;"
click at [453, 390] on div "function onEnter ( ) { const $videoContainer = $ ( this ) . find ( ".team-hover…" at bounding box center [517, 394] width 523 height 594
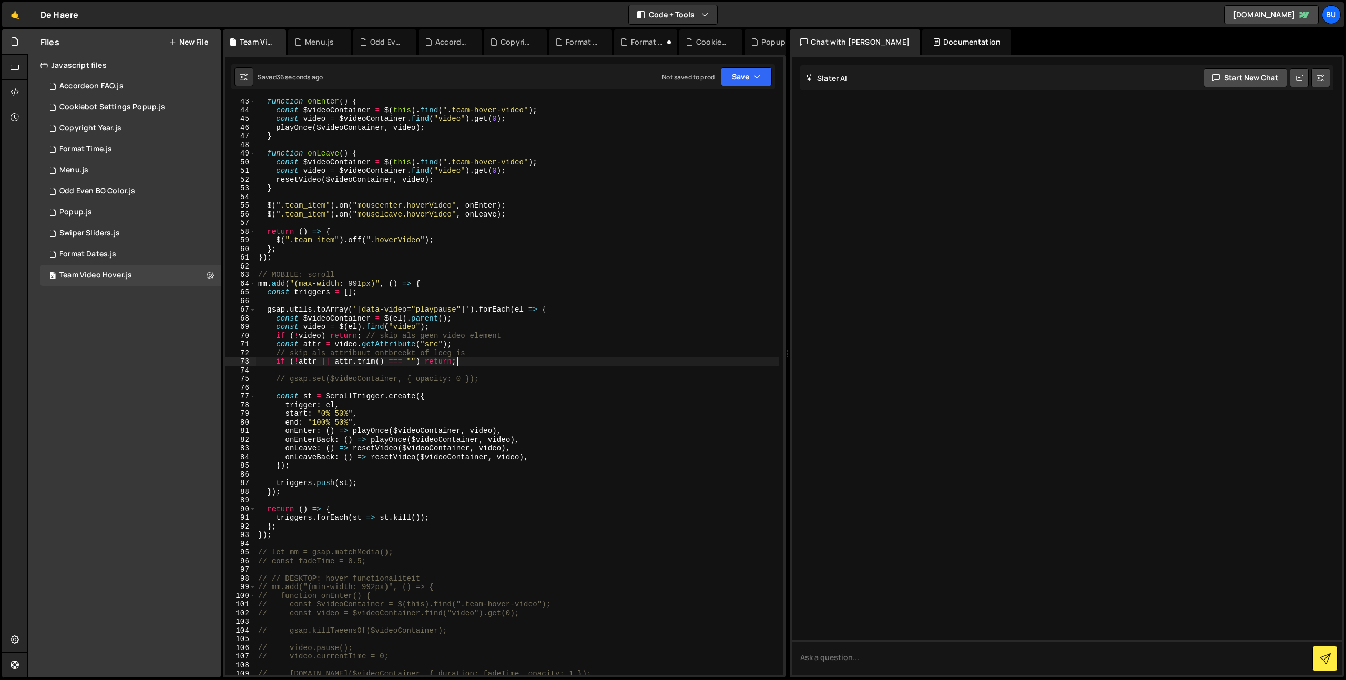
scroll to position [0, 0]
drag, startPoint x: 504, startPoint y: 360, endPoint x: 497, endPoint y: 361, distance: 6.3
click at [500, 360] on div "function onEnter ( ) { const $videoContainer = $ ( this ) . find ( ".team-hover…" at bounding box center [517, 394] width 523 height 594
drag, startPoint x: 486, startPoint y: 359, endPoint x: 454, endPoint y: 355, distance: 32.3
click at [486, 358] on div "function onEnter ( ) { const $videoContainer = $ ( this ) . find ( ".team-hover…" at bounding box center [517, 394] width 523 height 594
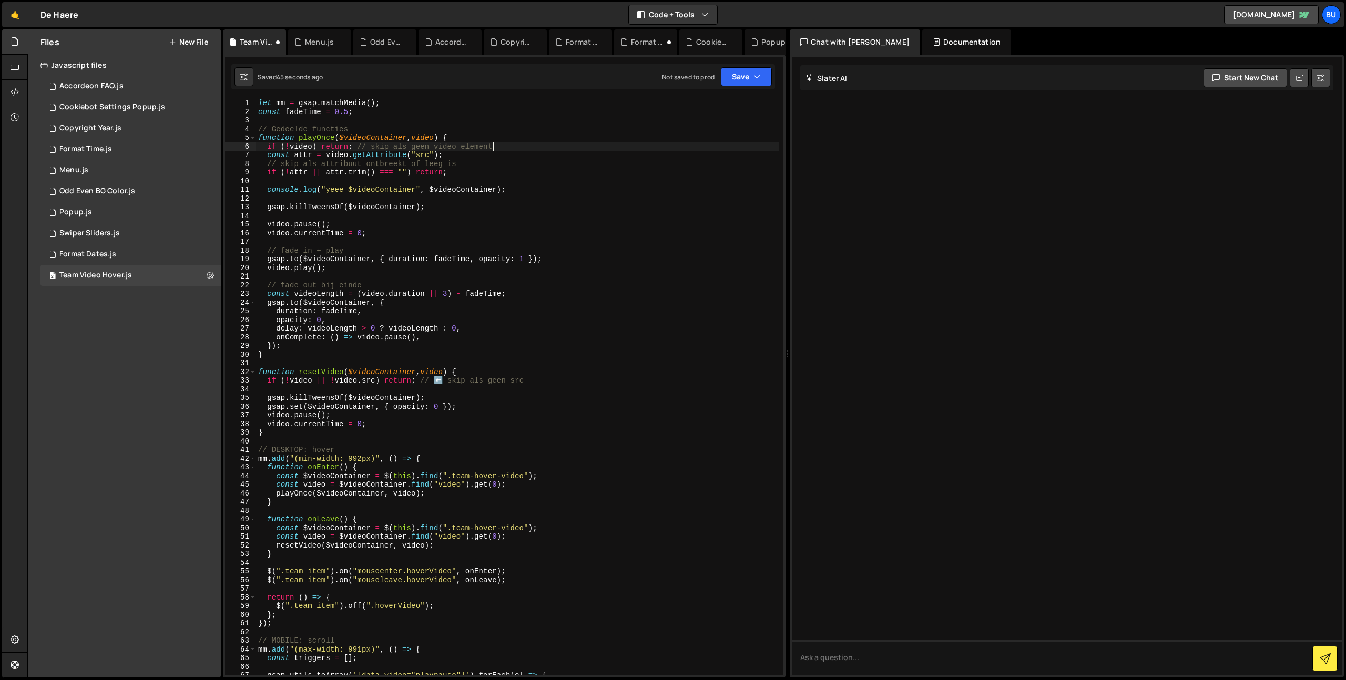
click at [337, 411] on div "let mm = gsap . matchMedia ( ) ; const fadeTime = 0.5 ; // Gedeelde functies fu…" at bounding box center [517, 396] width 523 height 594
type textarea "video.pause();"
drag, startPoint x: 504, startPoint y: 364, endPoint x: 501, endPoint y: 358, distance: 7.1
click at [504, 364] on div "let mm = gsap . matchMedia ( ) ; const fadeTime = 0.5 ; // Gedeelde functies fu…" at bounding box center [517, 396] width 523 height 594
drag, startPoint x: 570, startPoint y: 353, endPoint x: 567, endPoint y: 341, distance: 12.1
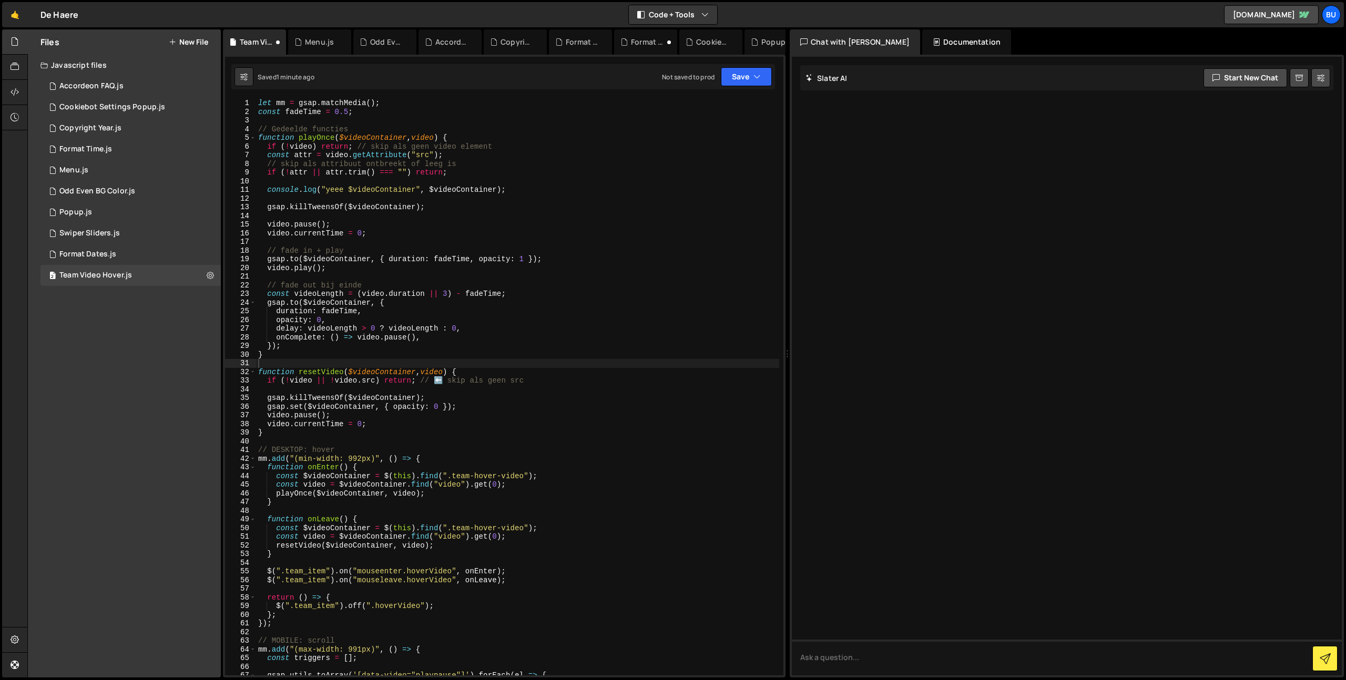
click at [570, 353] on div "let mm = gsap . matchMedia ( ) ; const fadeTime = 0.5 ; // Gedeelde functies fu…" at bounding box center [517, 396] width 523 height 594
click at [456, 169] on div "let mm = gsap . matchMedia ( ) ; const fadeTime = 0.5 ; // Gedeelde functies fu…" at bounding box center [517, 396] width 523 height 594
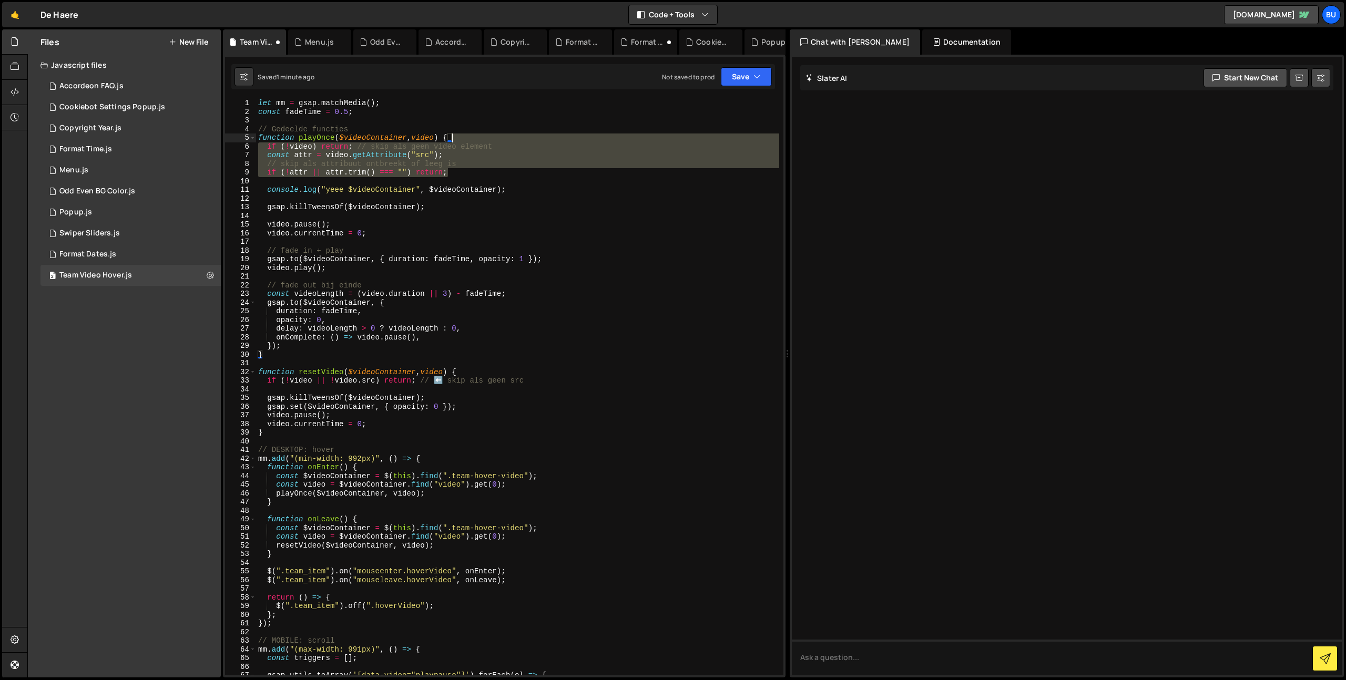
drag, startPoint x: 469, startPoint y: 165, endPoint x: 503, endPoint y: 140, distance: 41.0
click at [517, 139] on div "let mm = gsap . matchMedia ( ) ; const fadeTime = 0.5 ; // Gedeelde functies fu…" at bounding box center [517, 396] width 523 height 594
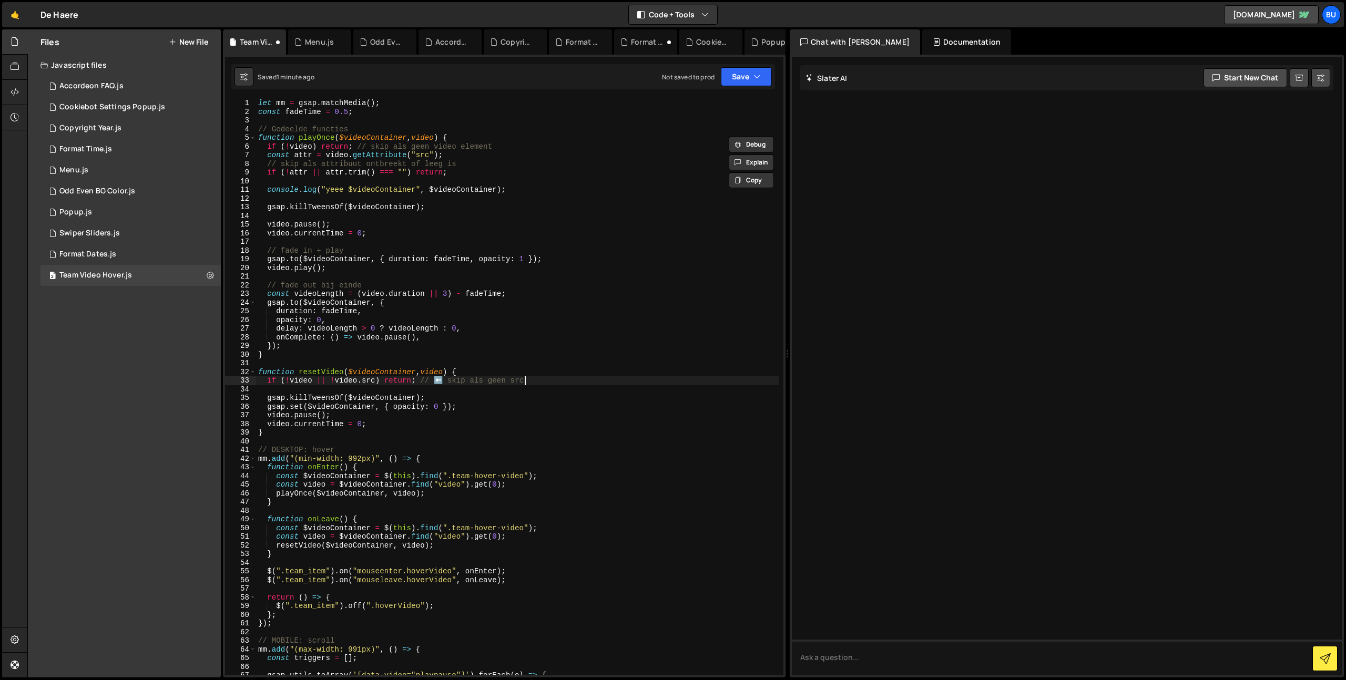
click at [551, 373] on div "let mm = gsap . matchMedia ( ) ; const fadeTime = 0.5 ; // Gedeelde functies fu…" at bounding box center [517, 396] width 523 height 594
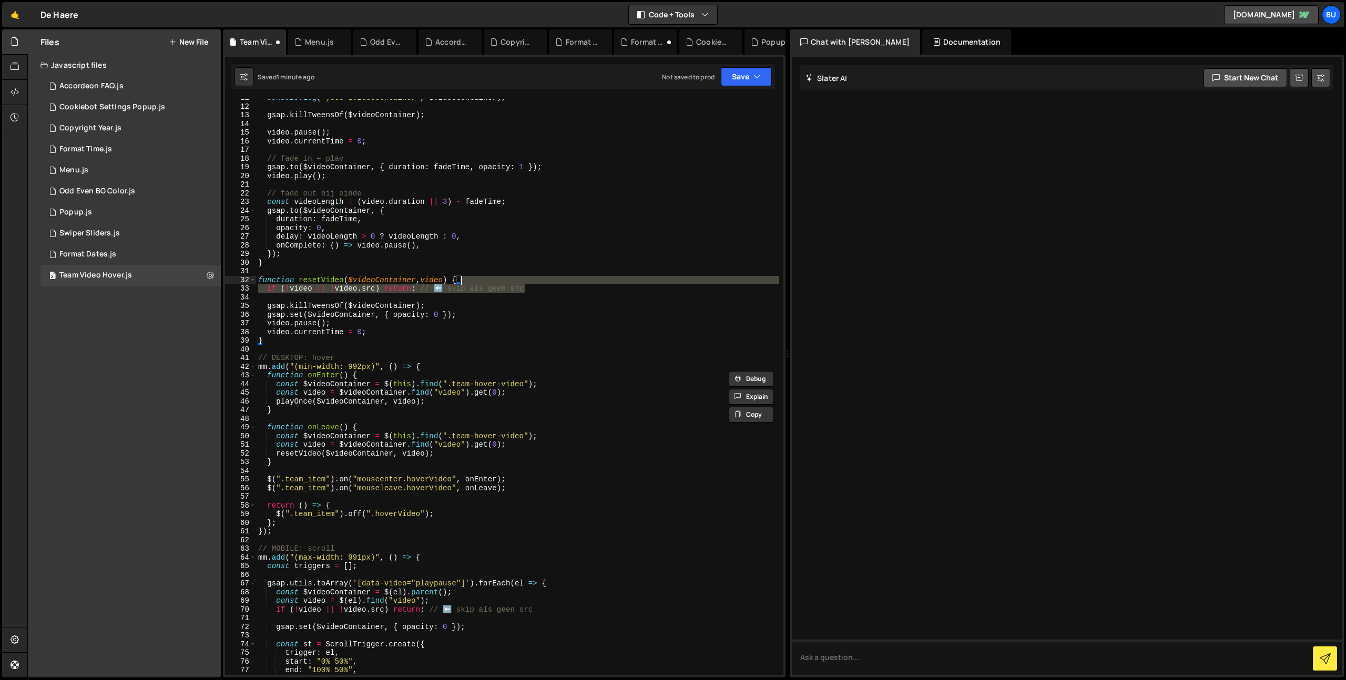
scroll to position [118, 0]
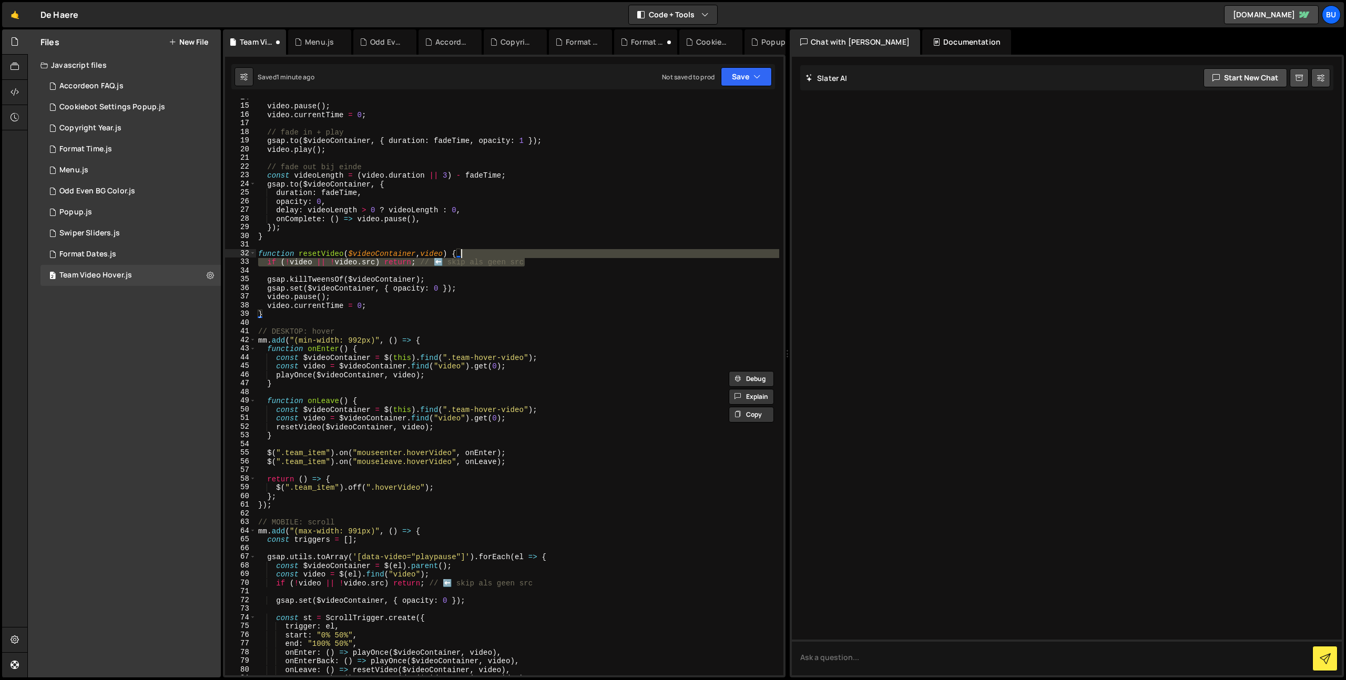
paste textarea "if (!attr || attr.trim() === "") return;"
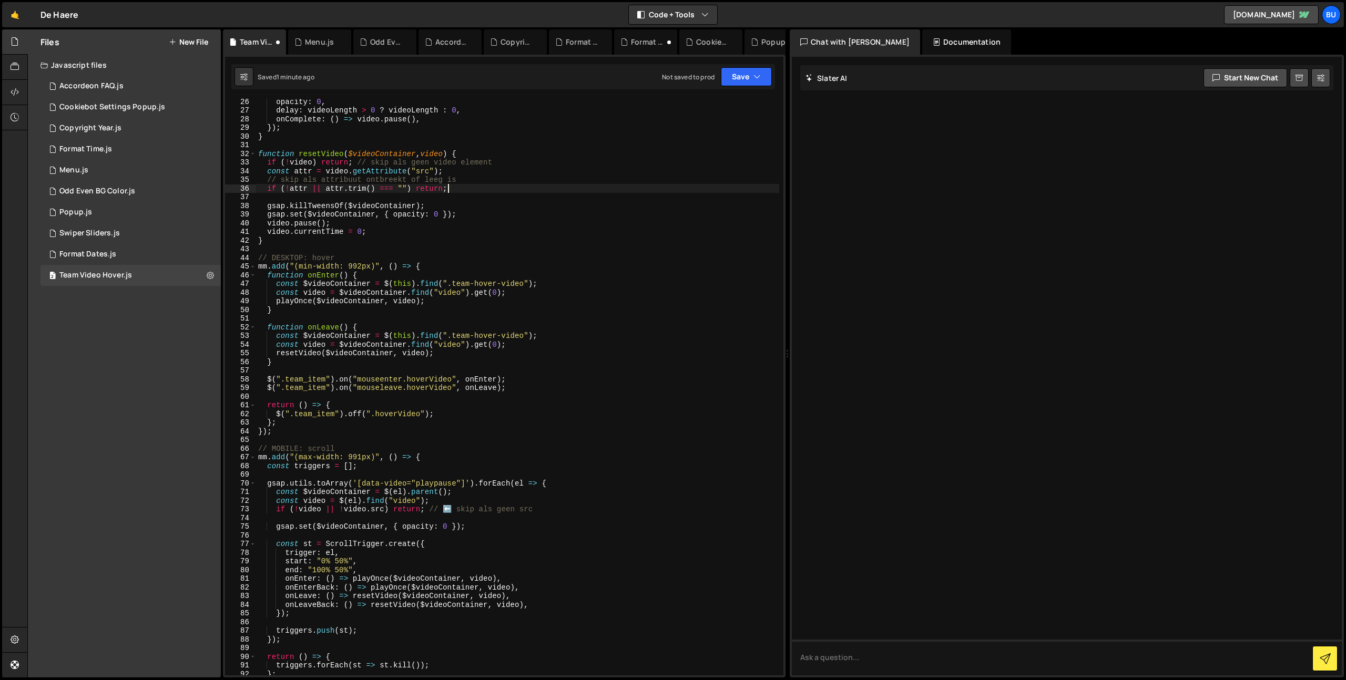
scroll to position [231, 0]
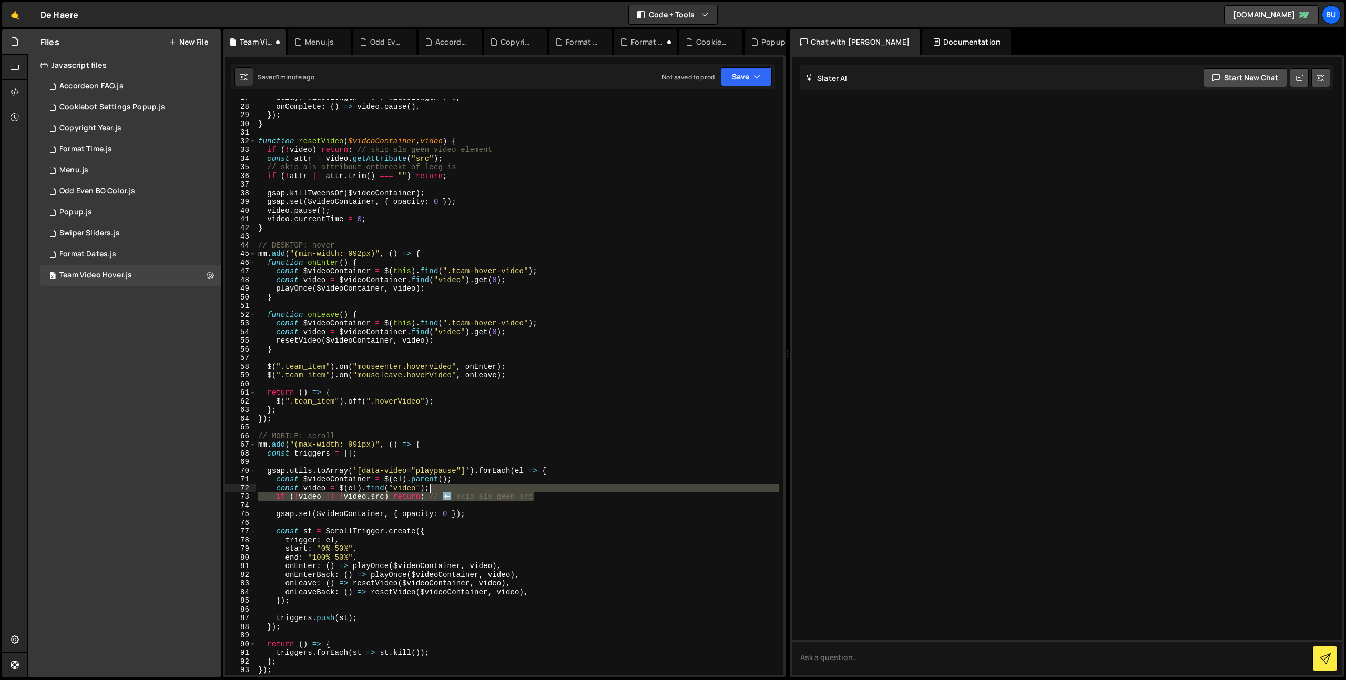
click at [554, 492] on div "delay : videoLength > 0 ? videoLength : 0 , onComplete : ( ) => video . pause (…" at bounding box center [517, 391] width 523 height 594
type textarea "const video = $(el).find("video"); if (!video || !video.src) return; // ⬅️ skip…"
click at [547, 506] on div "delay : videoLength > 0 ? videoLength : 0 , onComplete : ( ) => video . pause (…" at bounding box center [517, 391] width 523 height 594
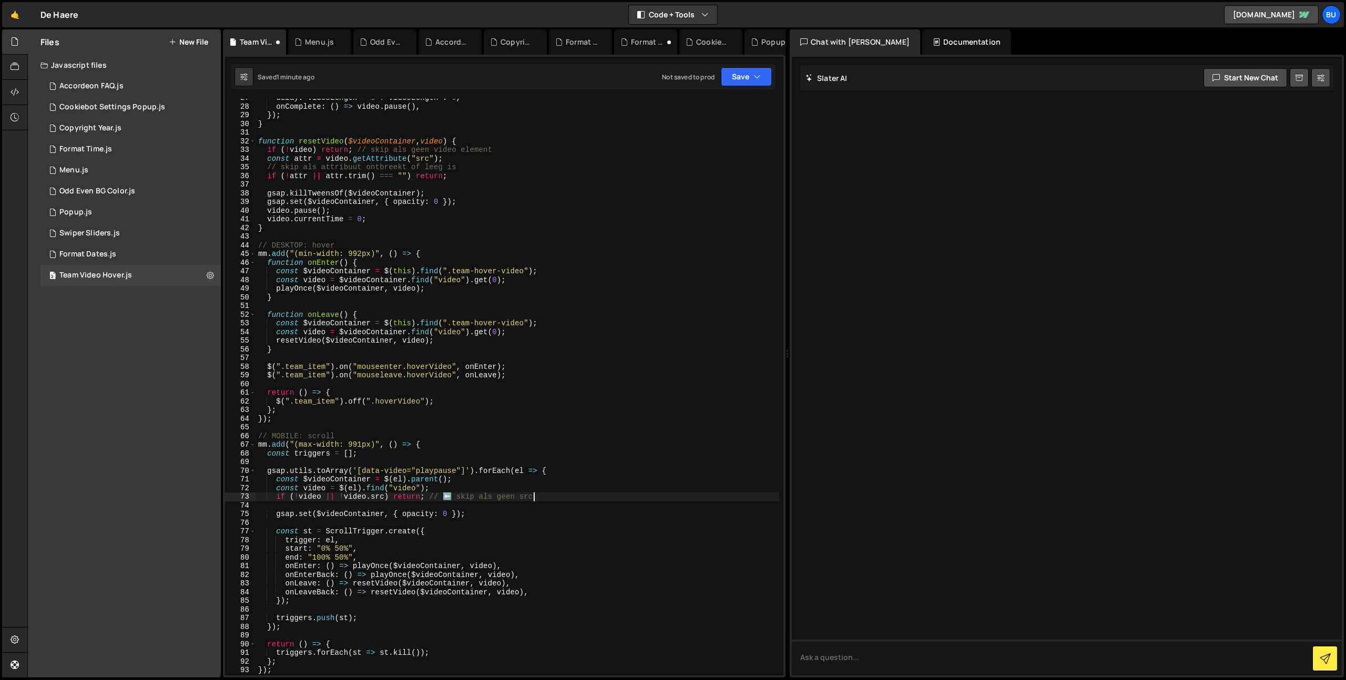
click at [553, 496] on div "delay : videoLength > 0 ? videoLength : 0 , onComplete : ( ) => video . pause (…" at bounding box center [517, 391] width 523 height 594
drag, startPoint x: 408, startPoint y: 222, endPoint x: 408, endPoint y: 211, distance: 10.5
click at [408, 222] on div "delay : videoLength > 0 ? videoLength : 0 , onComplete : ( ) => video . pause (…" at bounding box center [517, 391] width 523 height 594
click at [448, 201] on div "delay : videoLength > 0 ? videoLength : 0 , onComplete : ( ) => video . pause (…" at bounding box center [517, 391] width 523 height 594
click at [439, 220] on div "delay : videoLength > 0 ? videoLength : 0 , onComplete : ( ) => video . pause (…" at bounding box center [517, 391] width 523 height 594
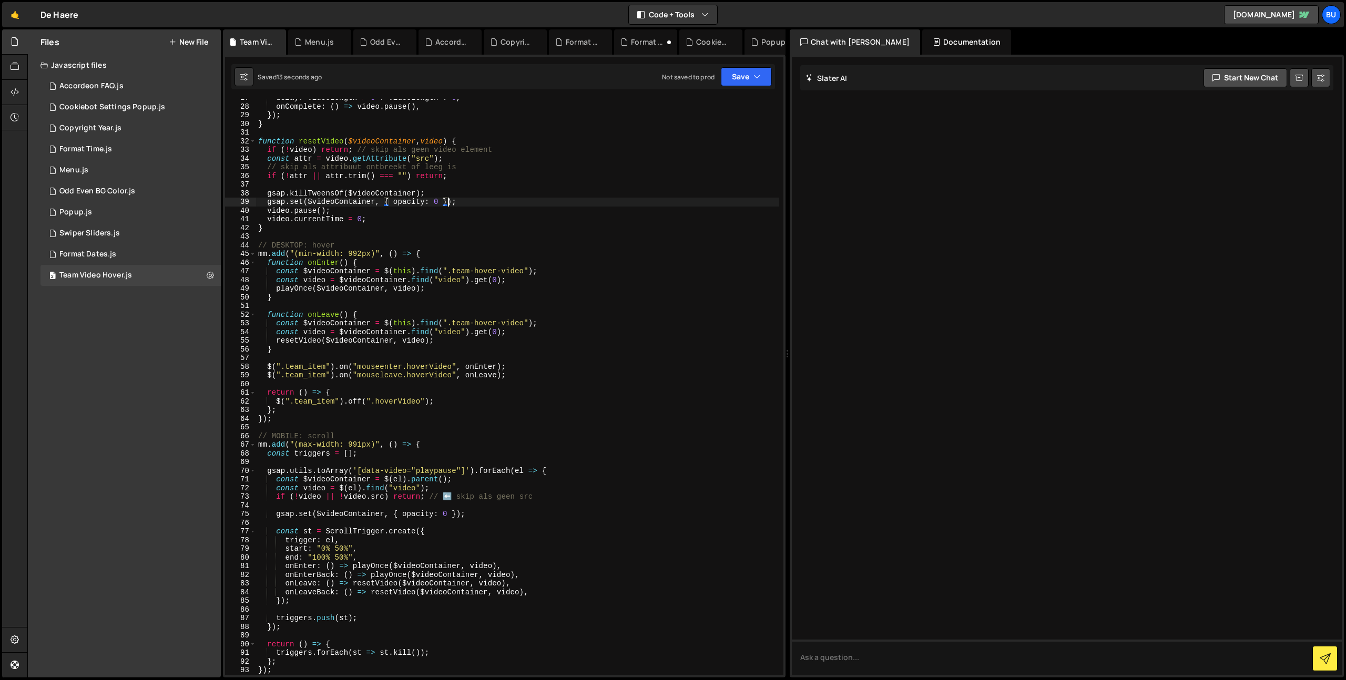
type textarea "video.currentTime = 0;"
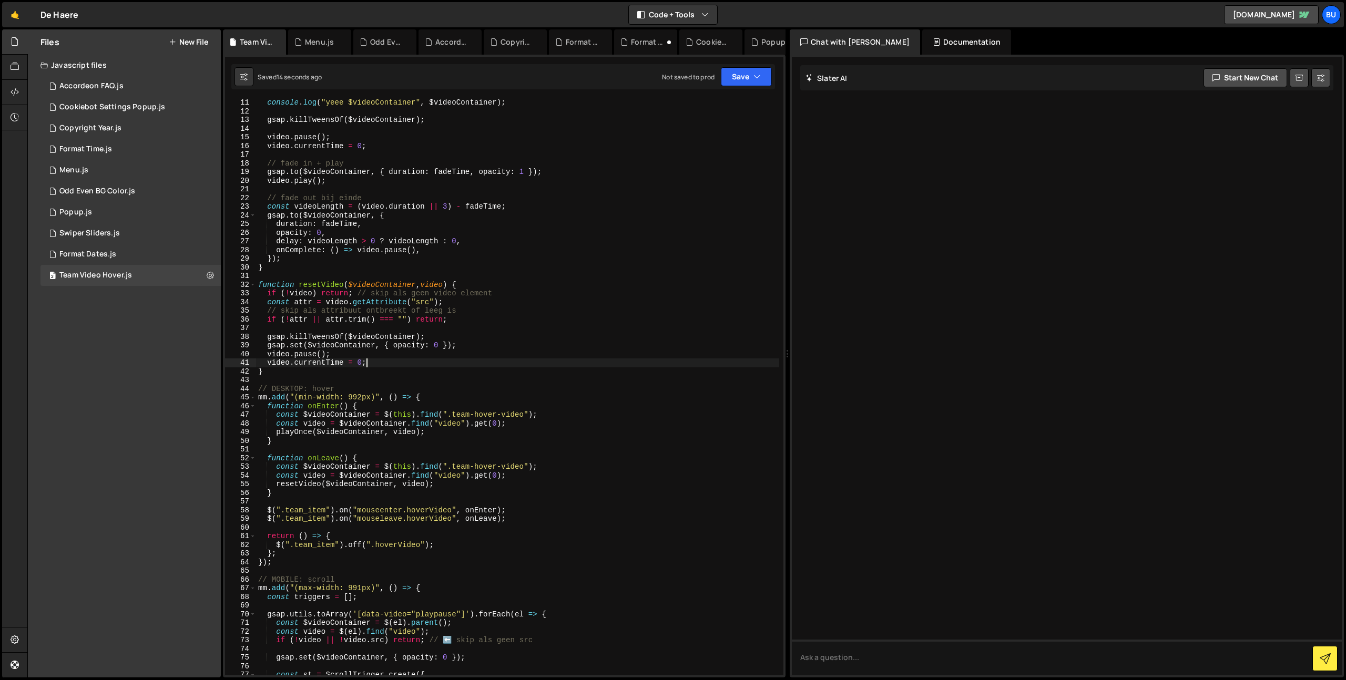
scroll to position [0, 0]
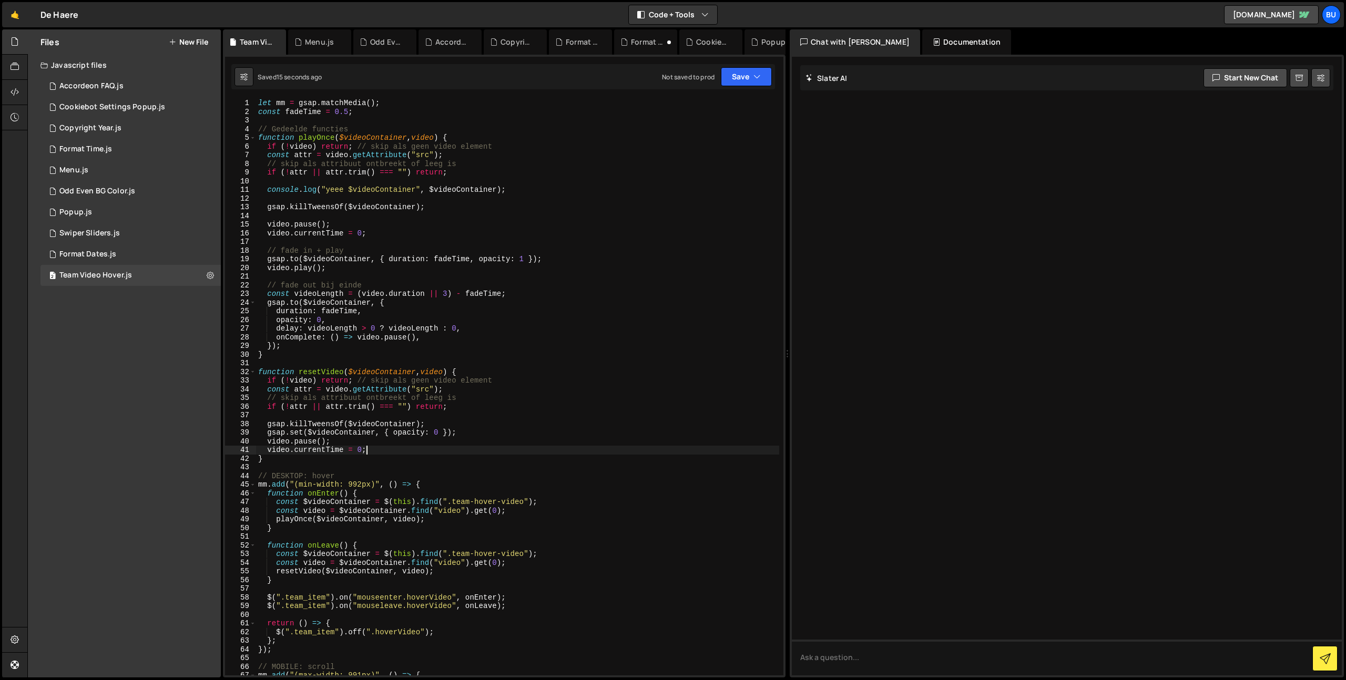
click at [430, 238] on div "let mm = gsap . matchMedia ( ) ; const fadeTime = 0.5 ; // Gedeelde functies fu…" at bounding box center [517, 396] width 523 height 594
click at [287, 205] on div "let mm = gsap . matchMedia ( ) ; const fadeTime = 0.5 ; // Gedeelde functies fu…" at bounding box center [517, 396] width 523 height 594
click at [425, 230] on div "let mm = gsap . matchMedia ( ) ; const fadeTime = 0.5 ; // Gedeelde functies fu…" at bounding box center [517, 396] width 523 height 594
click at [541, 337] on div "let mm = gsap . matchMedia ( ) ; const fadeTime = 0.5 ; // Gedeelde functies fu…" at bounding box center [517, 396] width 523 height 594
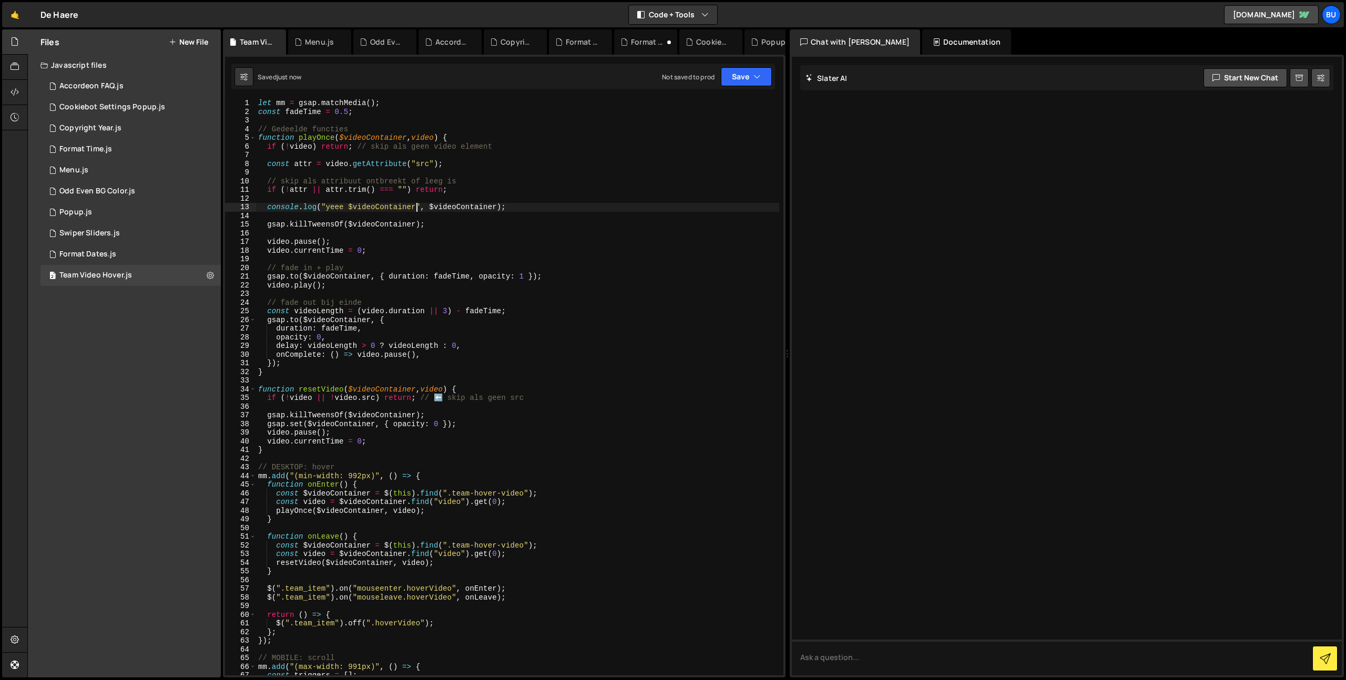
click at [414, 283] on div "let mm = gsap . matchMedia ( ) ; const fadeTime = 0.5 ; // Gedeelde functies fu…" at bounding box center [517, 396] width 523 height 594
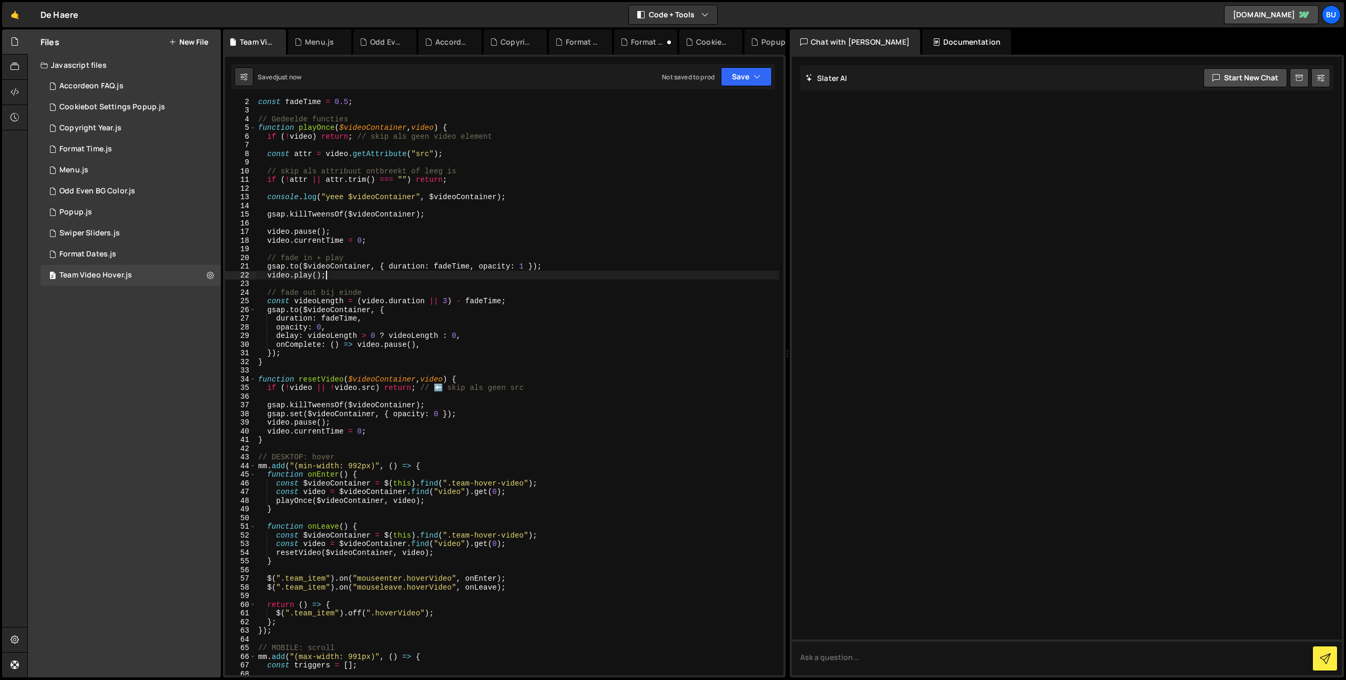
scroll to position [289, 0]
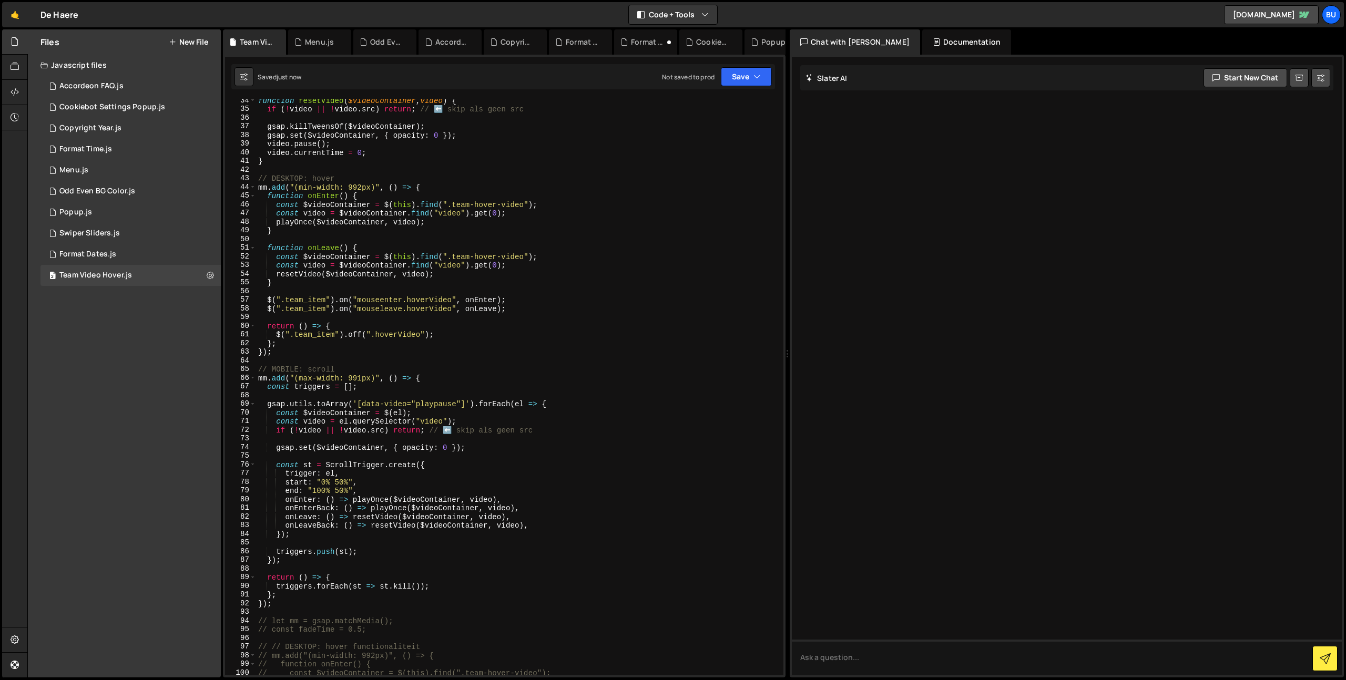
click at [395, 424] on div "function resetVideo ( $videoContainer , video ) { if ( ! video || ! video . src…" at bounding box center [517, 393] width 523 height 594
type textarea "const video = $(el).find("video");"
click at [741, 71] on button "Save" at bounding box center [746, 76] width 51 height 19
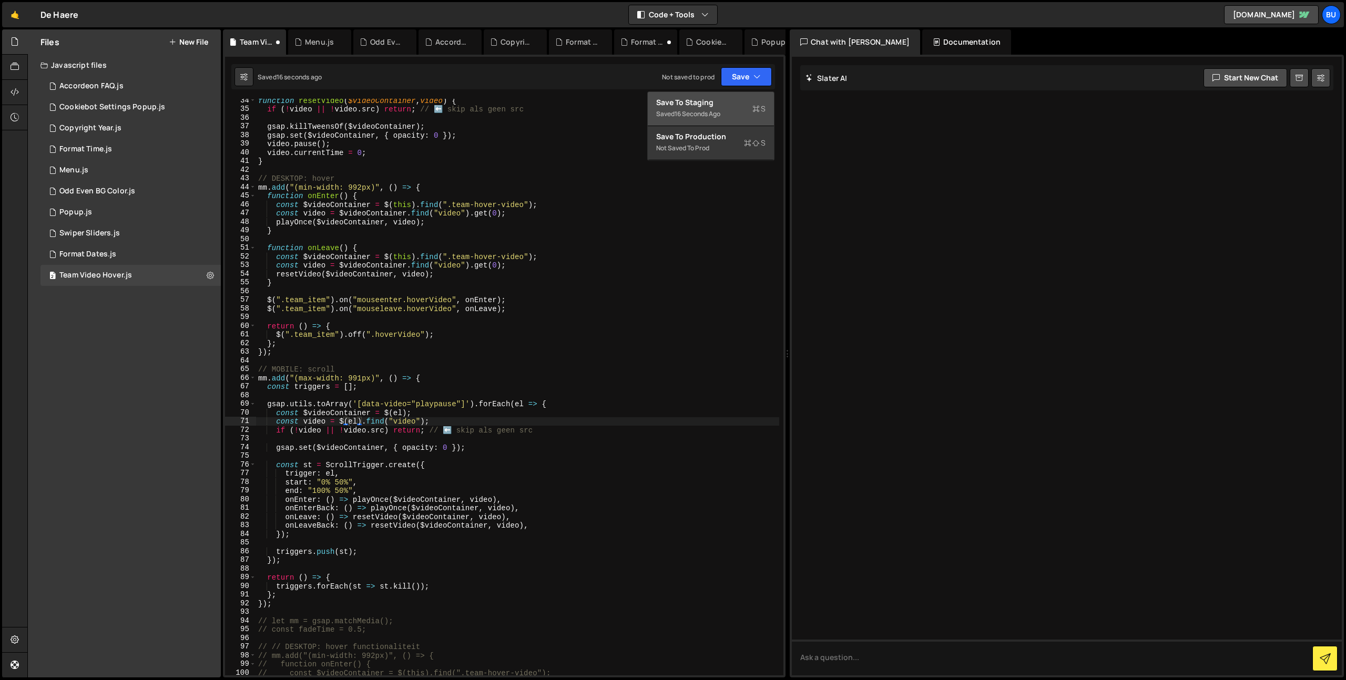
click at [408, 398] on div "function resetVideo ( $videoContainer , video ) { if ( ! video || ! video . src…" at bounding box center [517, 393] width 523 height 594
click at [440, 420] on div "function resetVideo ( $videoContainer , video ) { if ( ! video || ! video . src…" at bounding box center [517, 393] width 523 height 594
click at [387, 444] on div "function resetVideo ( $videoContainer , video ) { if ( ! video || ! video . src…" at bounding box center [517, 393] width 523 height 594
click at [465, 411] on div "function resetVideo ( $videoContainer , video ) { if ( ! video || ! video . src…" at bounding box center [517, 393] width 523 height 594
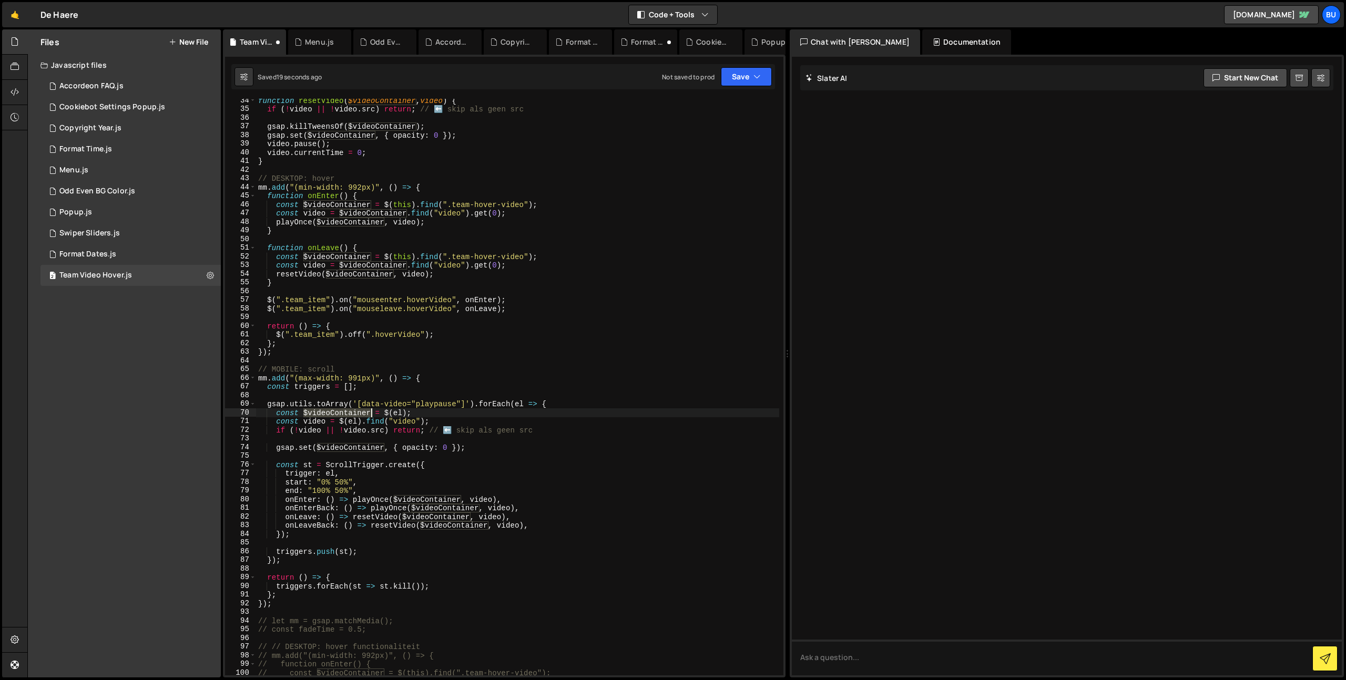
drag, startPoint x: 304, startPoint y: 415, endPoint x: 367, endPoint y: 412, distance: 63.1
click at [371, 410] on div "function resetVideo ( $videoContainer , video ) { if ( ! video || ! video . src…" at bounding box center [517, 393] width 523 height 594
drag, startPoint x: 339, startPoint y: 422, endPoint x: 360, endPoint y: 423, distance: 20.5
click at [361, 421] on div "function resetVideo ( $videoContainer , video ) { if ( ! video || ! video . src…" at bounding box center [517, 393] width 523 height 594
paste textarea "videoContainer"
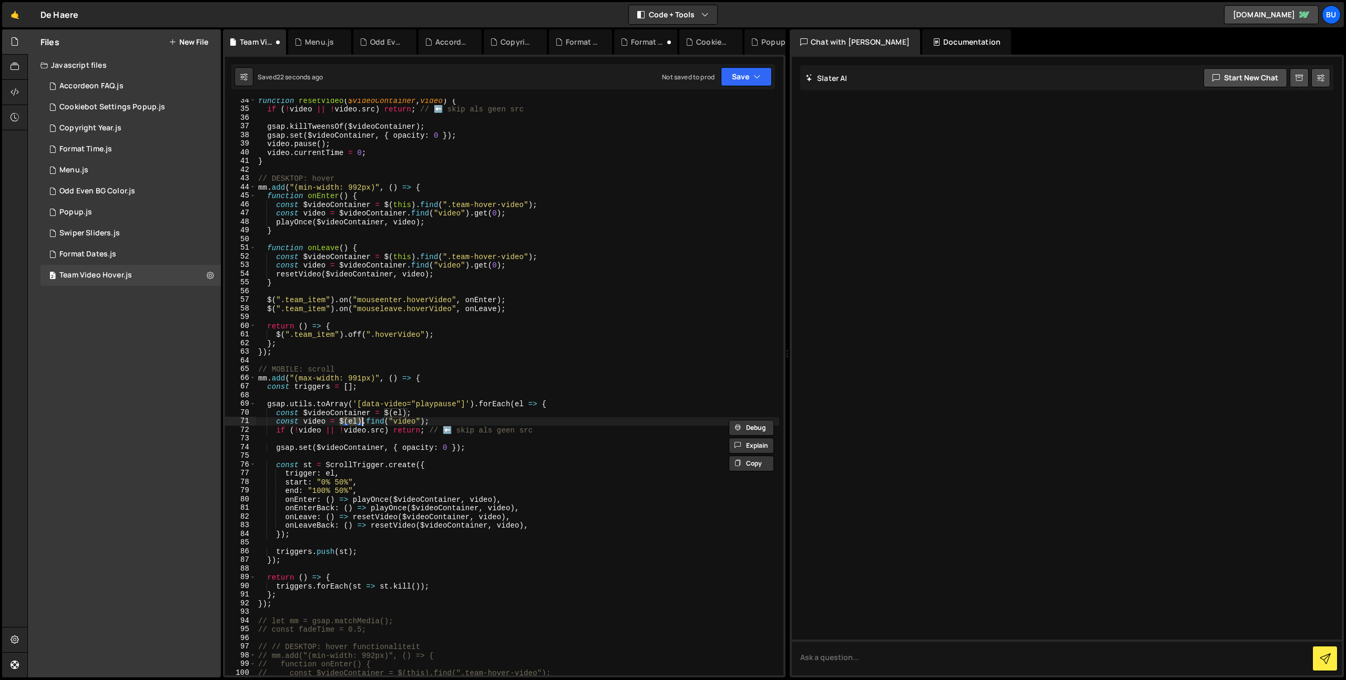
type textarea "const video = $videoContainer.find("video");"
click at [740, 78] on button "Save" at bounding box center [746, 76] width 51 height 19
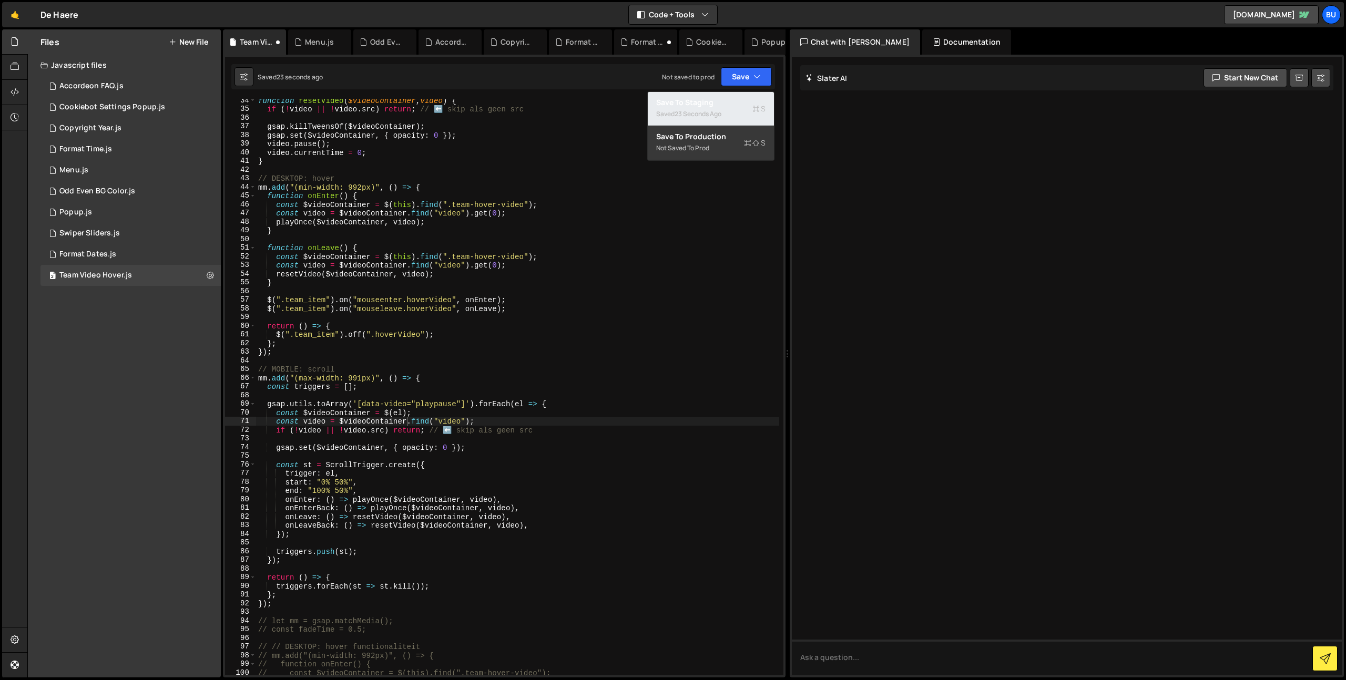
click at [719, 108] on div "Saved 23 seconds ago" at bounding box center [710, 114] width 109 height 13
click at [554, 456] on div "function resetVideo ( $videoContainer , video ) { if ( ! video || ! video . src…" at bounding box center [517, 393] width 523 height 594
drag, startPoint x: 602, startPoint y: 428, endPoint x: 591, endPoint y: 426, distance: 11.3
click at [598, 428] on div "function resetVideo ( $videoContainer , video ) { if ( ! video || ! video . src…" at bounding box center [517, 393] width 523 height 594
drag, startPoint x: 444, startPoint y: 465, endPoint x: 442, endPoint y: 458, distance: 7.3
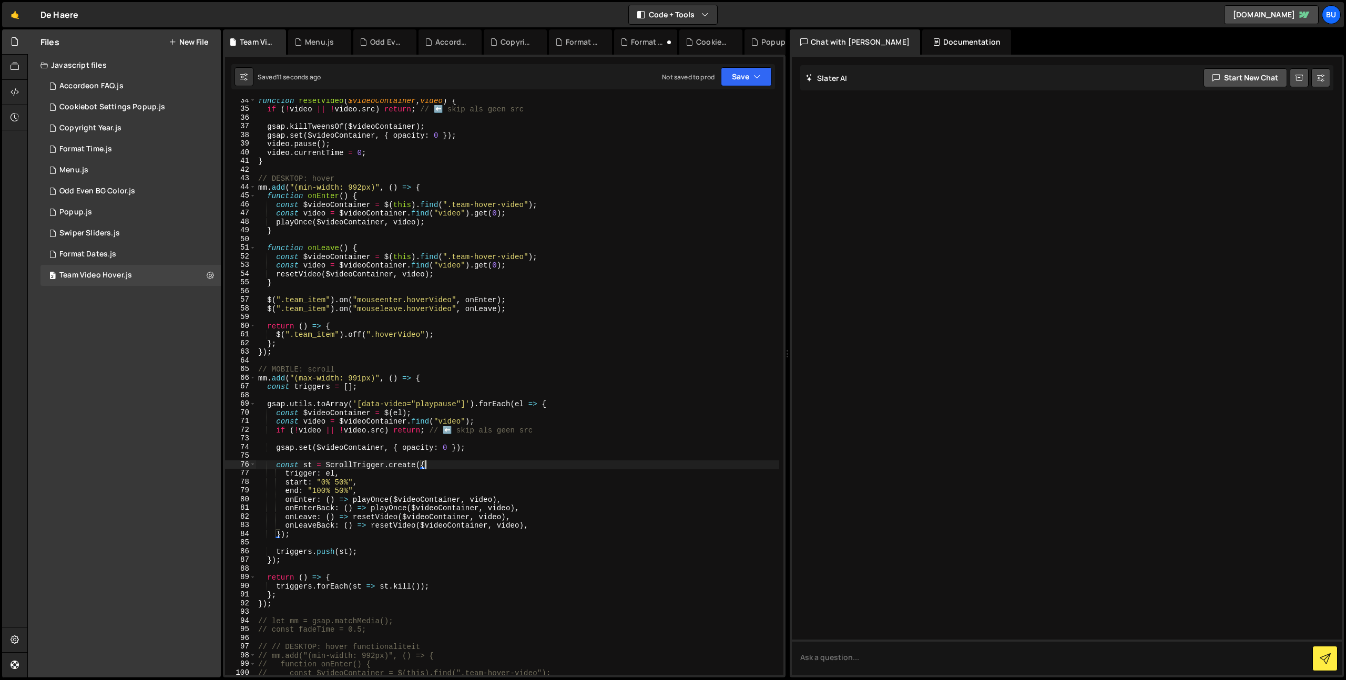
click at [443, 463] on div "function resetVideo ( $videoContainer , video ) { if ( ! video || ! video . src…" at bounding box center [517, 393] width 523 height 594
type textarea "const st = ScrollTrigger.create({"
click at [482, 454] on div "function resetVideo ( $videoContainer , video ) { if ( ! video || ! video . src…" at bounding box center [517, 393] width 523 height 594
drag, startPoint x: 437, startPoint y: 497, endPoint x: 438, endPoint y: 489, distance: 8.0
click at [438, 492] on div "function resetVideo ( $videoContainer , video ) { if ( ! video || ! video . src…" at bounding box center [517, 393] width 523 height 594
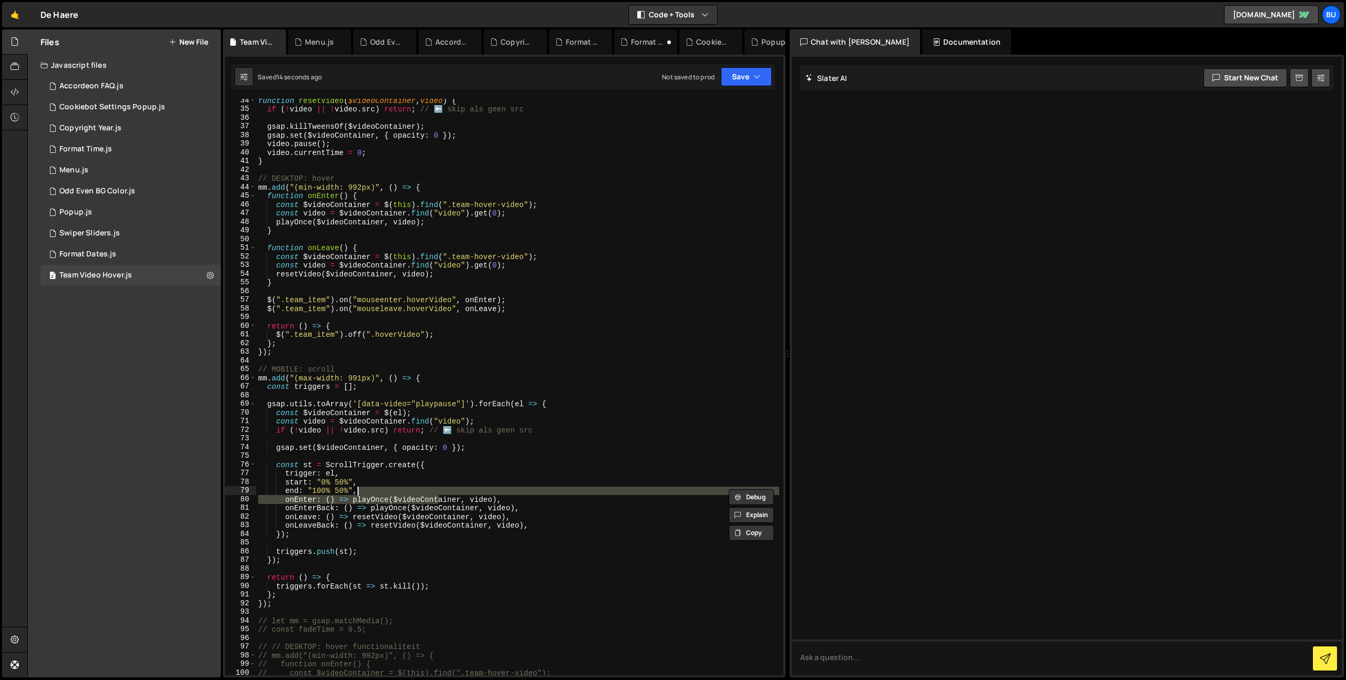
click at [544, 400] on div "function resetVideo ( $videoContainer , video ) { if ( ! video || ! video . src…" at bounding box center [517, 393] width 523 height 594
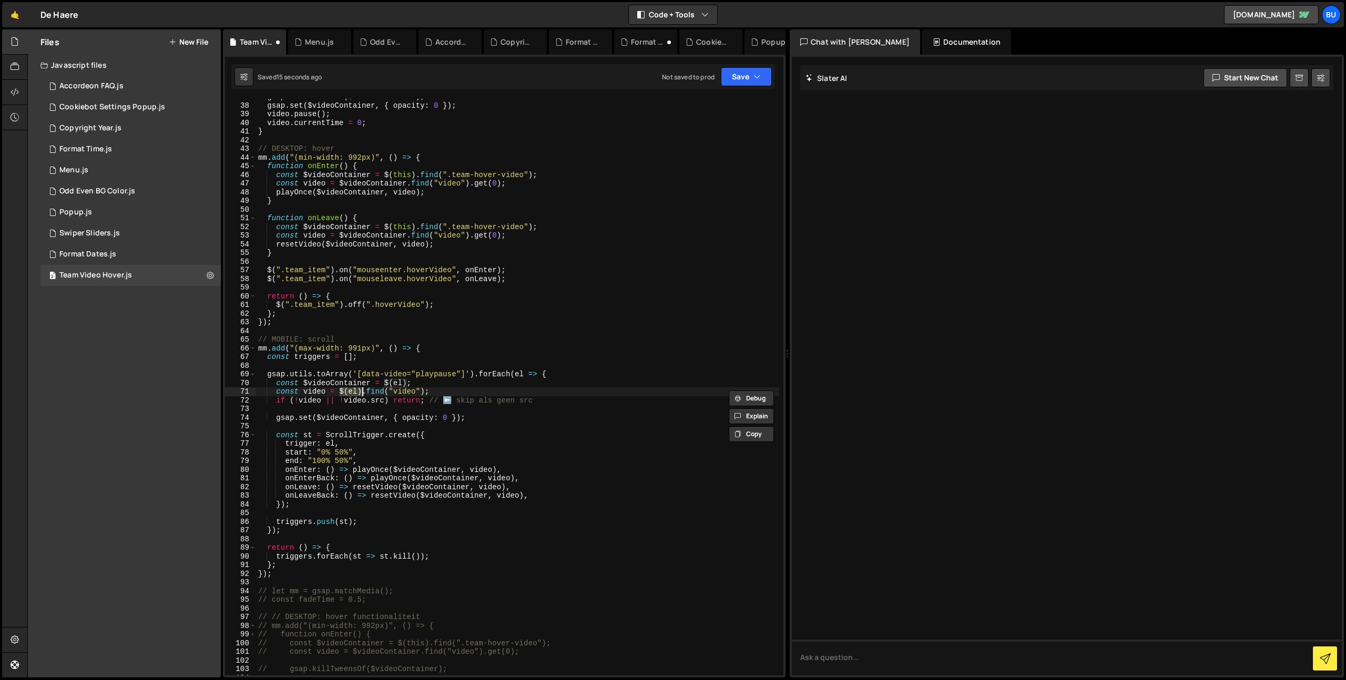
scroll to position [319, 0]
click at [751, 75] on button "Save" at bounding box center [746, 76] width 51 height 19
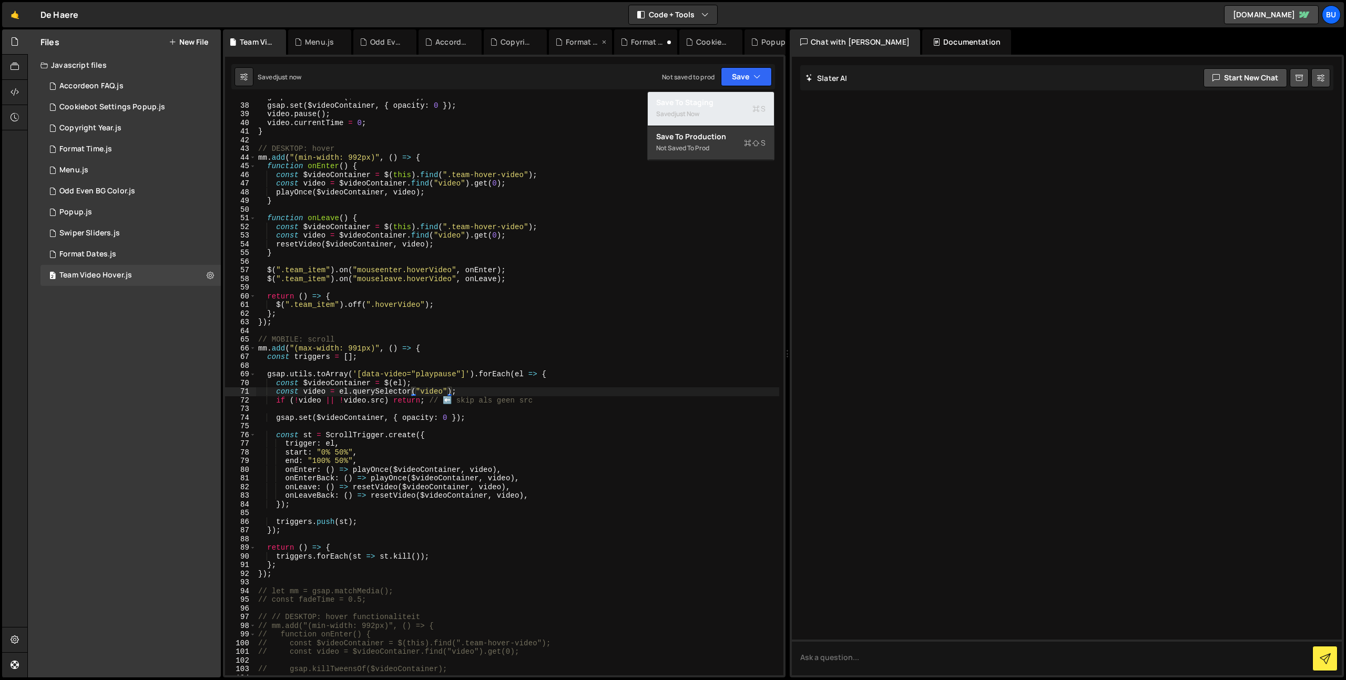
drag, startPoint x: 719, startPoint y: 109, endPoint x: 566, endPoint y: 42, distance: 166.7
click at [719, 109] on div "Saved just now" at bounding box center [710, 114] width 109 height 13
click at [512, 378] on div "gsap . killTweensOf ( $videoContainer ) ; gsap . set ( $videoContainer , { opac…" at bounding box center [517, 390] width 523 height 594
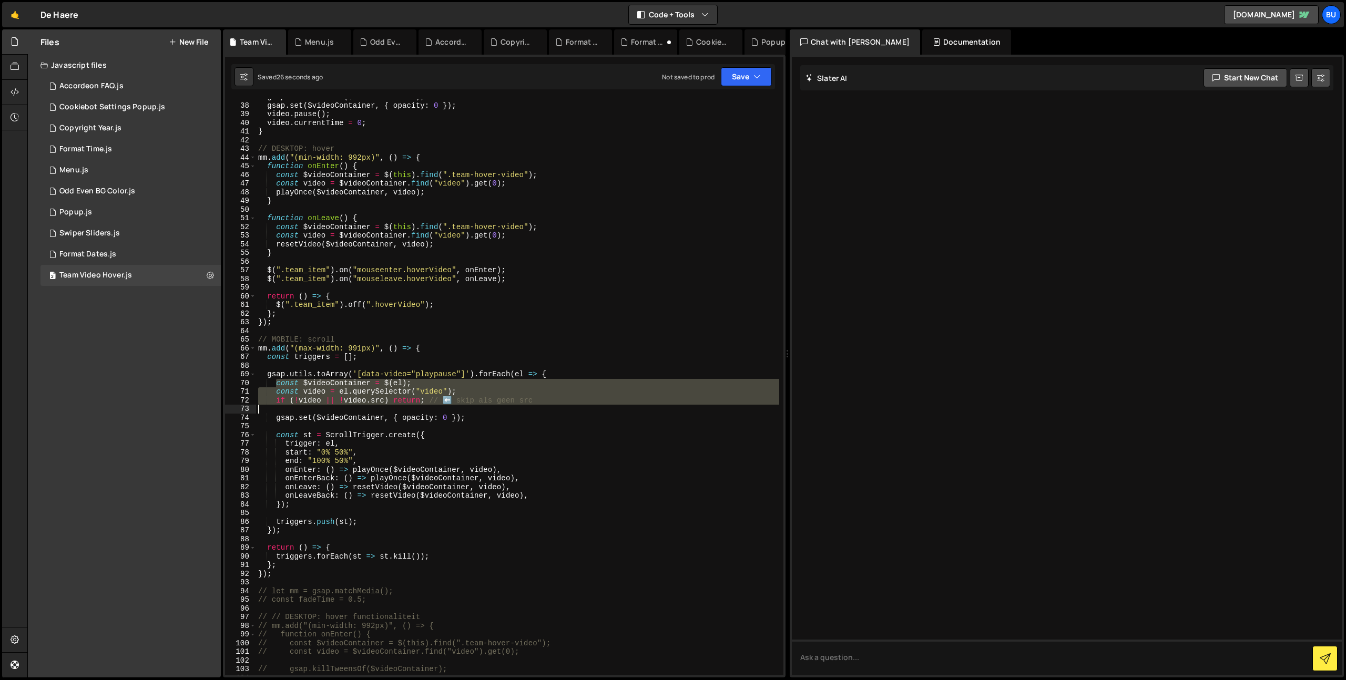
drag, startPoint x: 275, startPoint y: 385, endPoint x: 535, endPoint y: 395, distance: 259.4
click at [541, 405] on div "gsap . killTweensOf ( $videoContainer ) ; gsap . set ( $videoContainer , { opac…" at bounding box center [517, 390] width 523 height 594
type textarea "if (!video || !video.src) return; // ⬅️ skip als geen src"
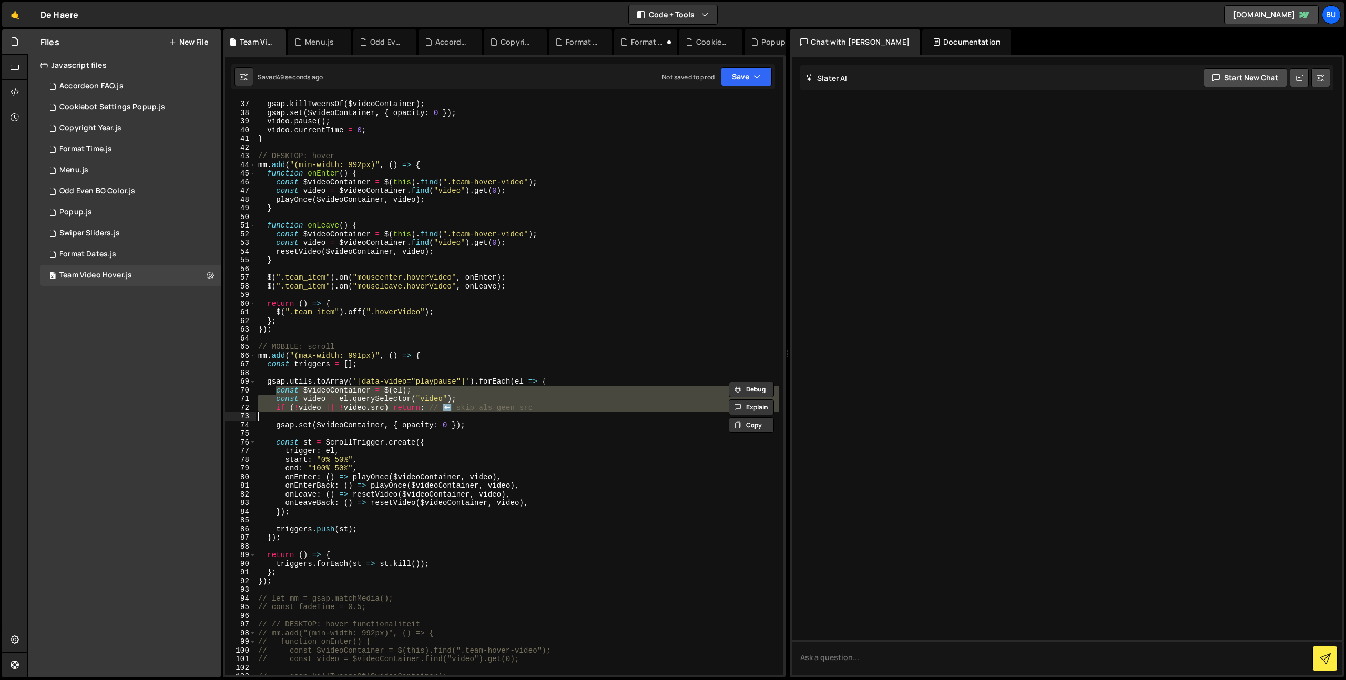
scroll to position [328, 0]
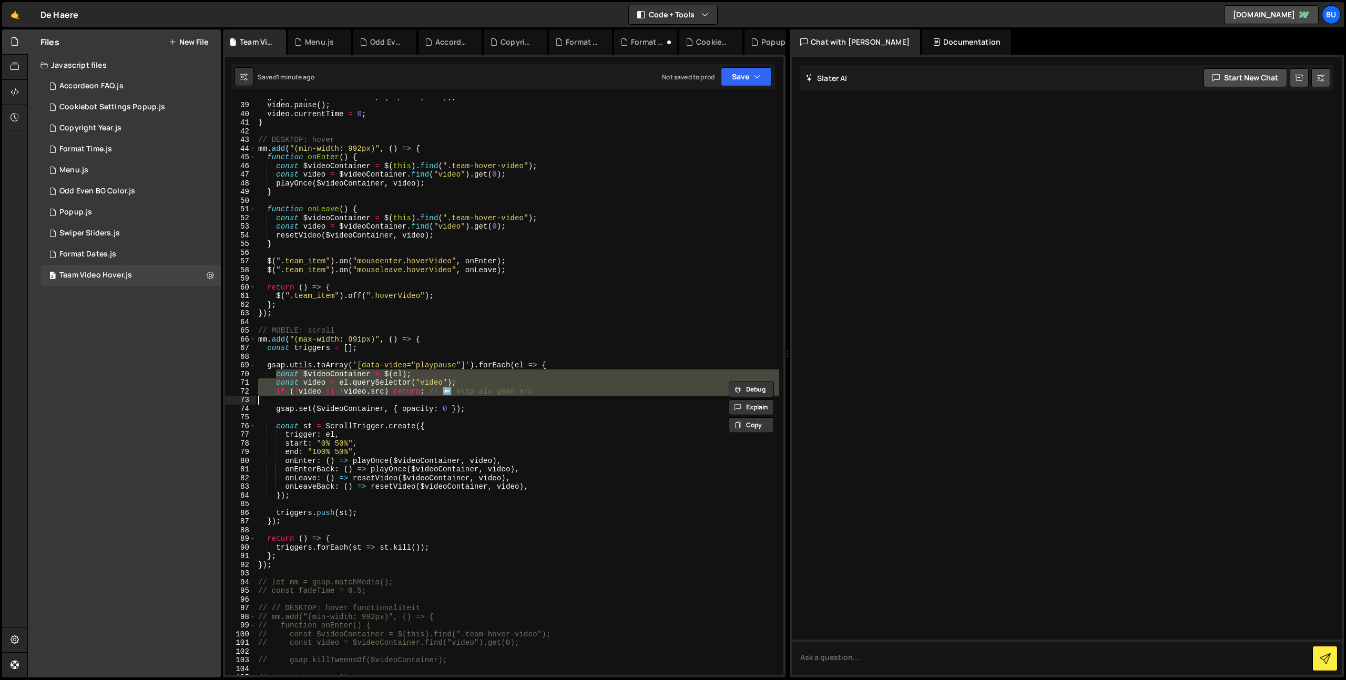
click at [370, 354] on div "gsap . set ( $videoContainer , { opacity : 0 }) ; video . pause ( ) ; video . c…" at bounding box center [517, 389] width 523 height 594
drag, startPoint x: 451, startPoint y: 387, endPoint x: 250, endPoint y: 358, distance: 203.5
click at [249, 366] on div "38 39 40 41 42 43 44 45 46 47 48 49 50 51 52 53 54 55 56 57 58 59 60 61 62 63 6…" at bounding box center [504, 387] width 558 height 577
type textarea "gsap.utils.toArray('[data-video="playpause"]').forEach(el => { const $videoCont…"
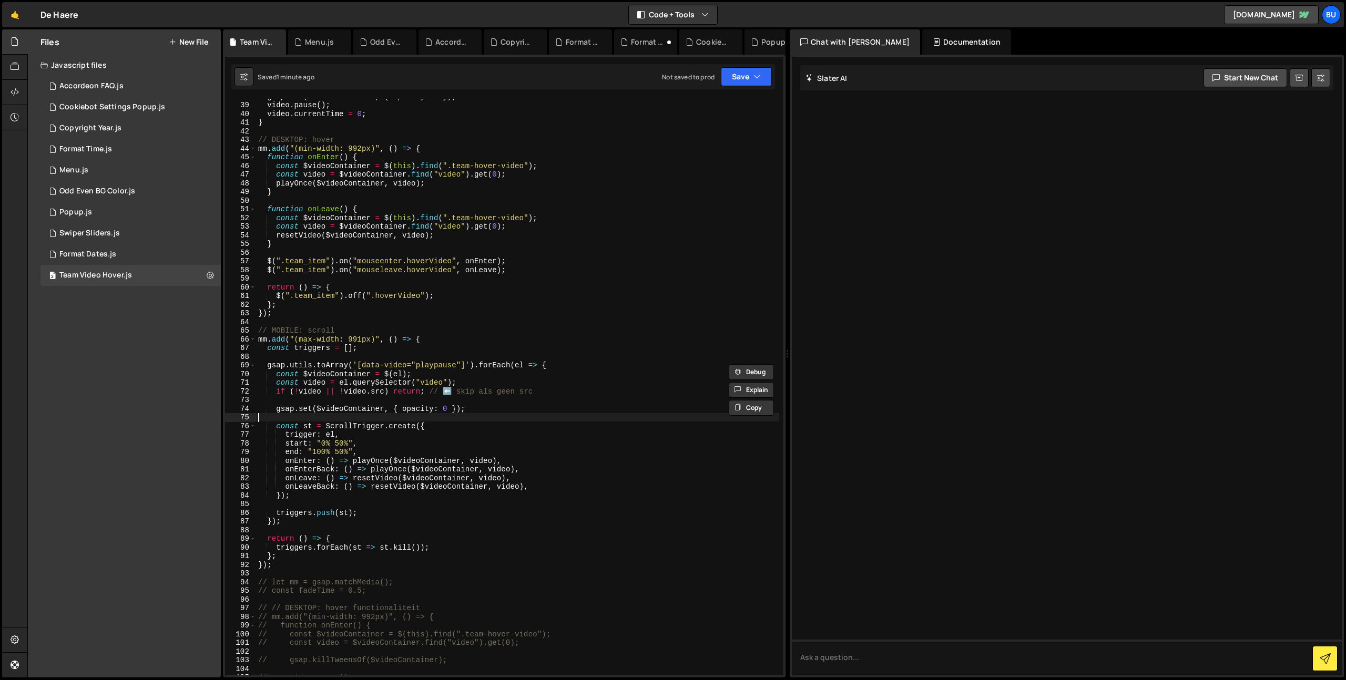
drag, startPoint x: 513, startPoint y: 420, endPoint x: 497, endPoint y: 406, distance: 20.5
click at [507, 417] on div "gsap . set ( $videoContainer , { opacity : 0 }) ; video . pause ( ) ; video . c…" at bounding box center [517, 389] width 523 height 594
click at [535, 377] on div "gsap . set ( $videoContainer , { opacity : 0 }) ; video . pause ( ) ; video . c…" at bounding box center [517, 389] width 523 height 594
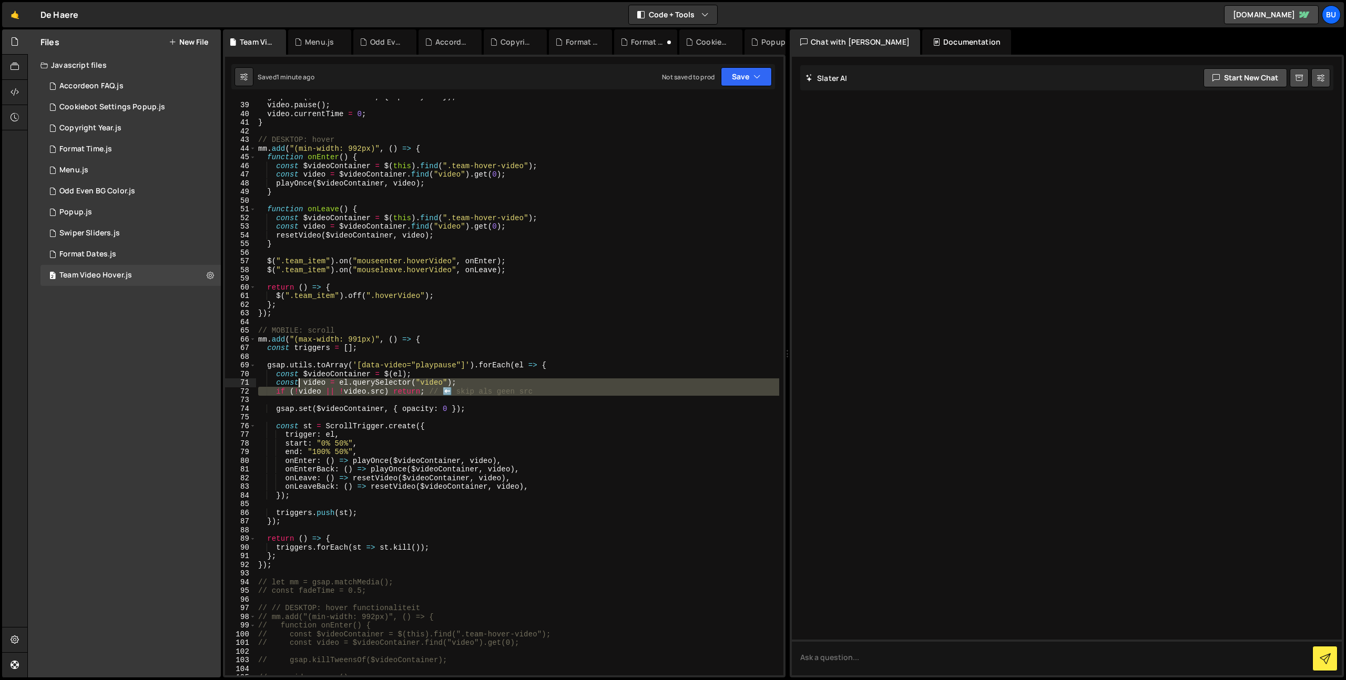
drag, startPoint x: 555, startPoint y: 396, endPoint x: 293, endPoint y: 382, distance: 262.2
click at [293, 382] on div "gsap . set ( $videoContainer , { opacity : 0 }) ; video . pause ( ) ; video . c…" at bounding box center [517, 389] width 523 height 594
type textarea "const video = el.querySelector("video"); if (!video || !video.src) return; // ⬅…"
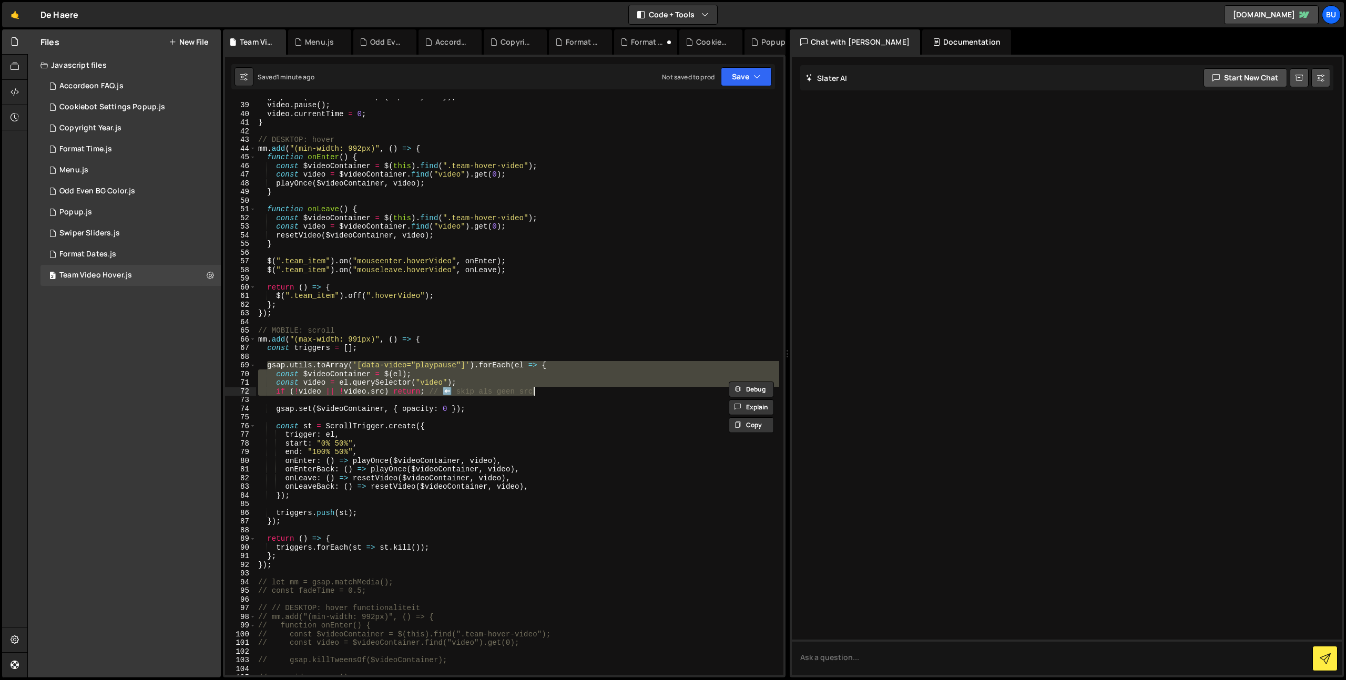
drag, startPoint x: 281, startPoint y: 364, endPoint x: 597, endPoint y: 387, distance: 317.3
click at [600, 390] on div "gsap . set ( $videoContainer , { opacity : 0 }) ; video . pause ( ) ; video . c…" at bounding box center [517, 389] width 523 height 594
paste textarea
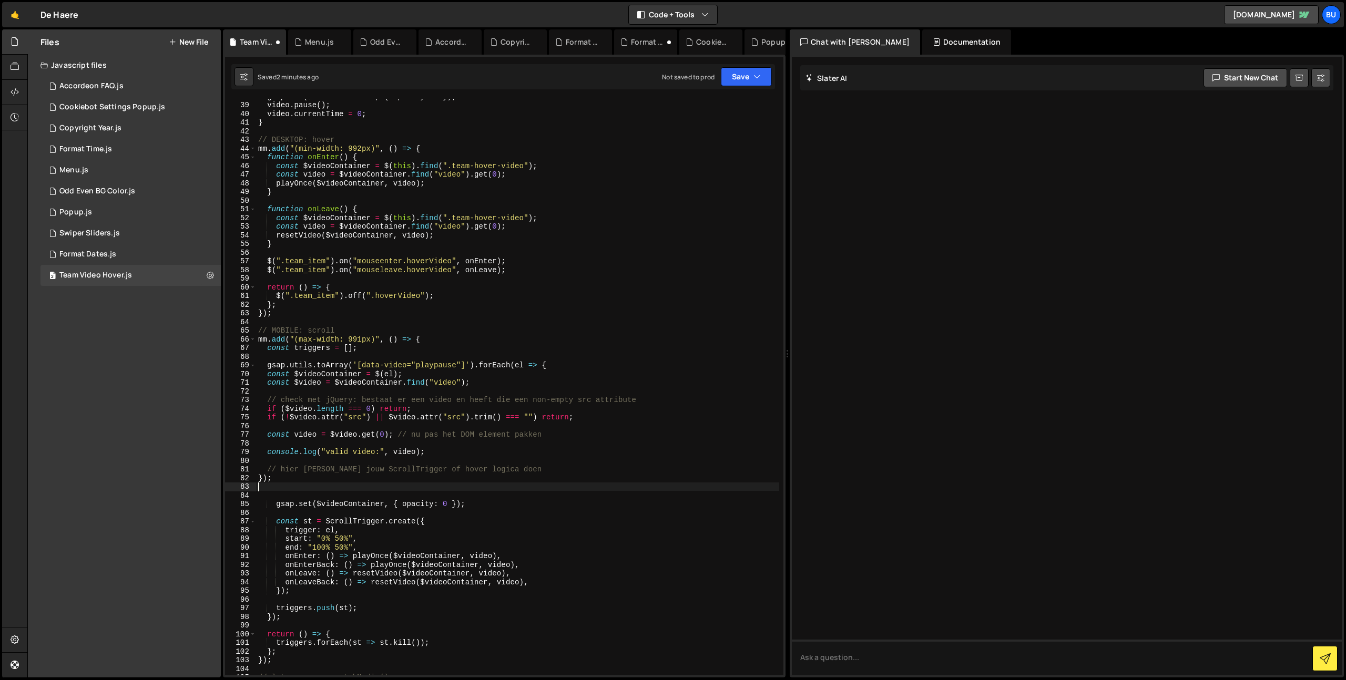
type textarea "const video = el.querySelector("video"); if (!video || !video.src) return; // ⬅…"
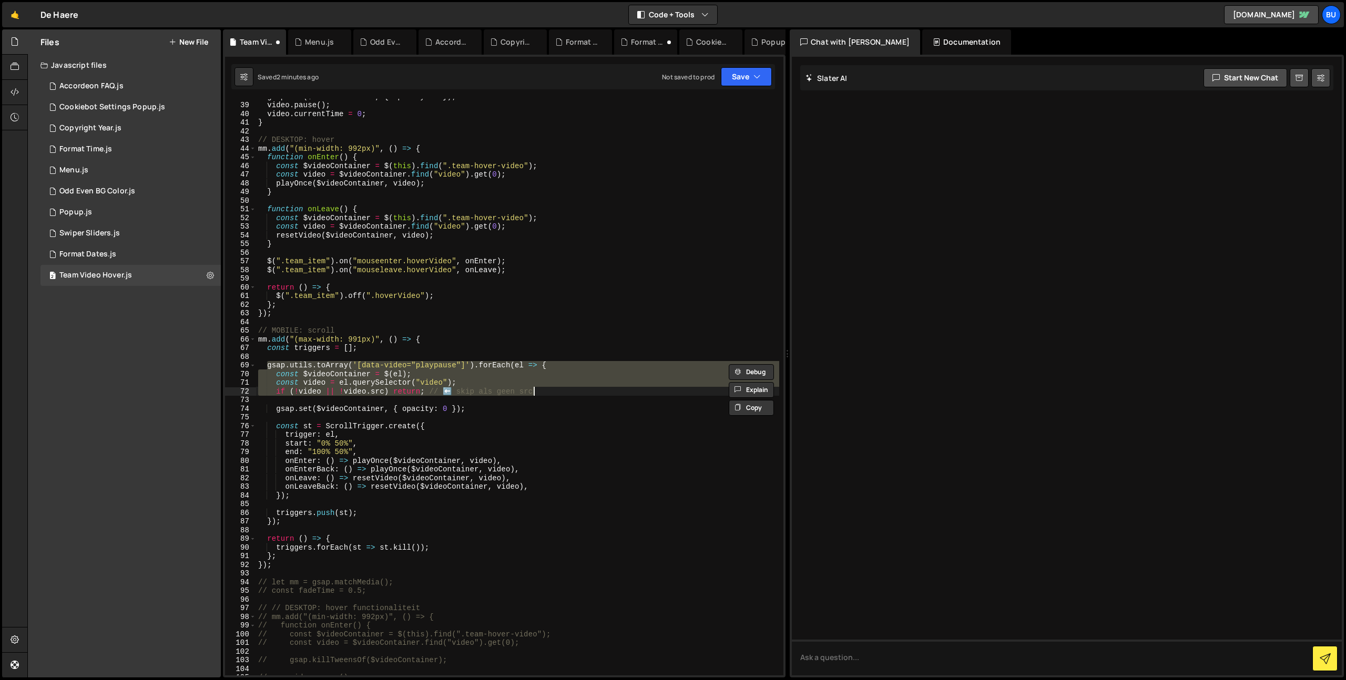
paste textarea
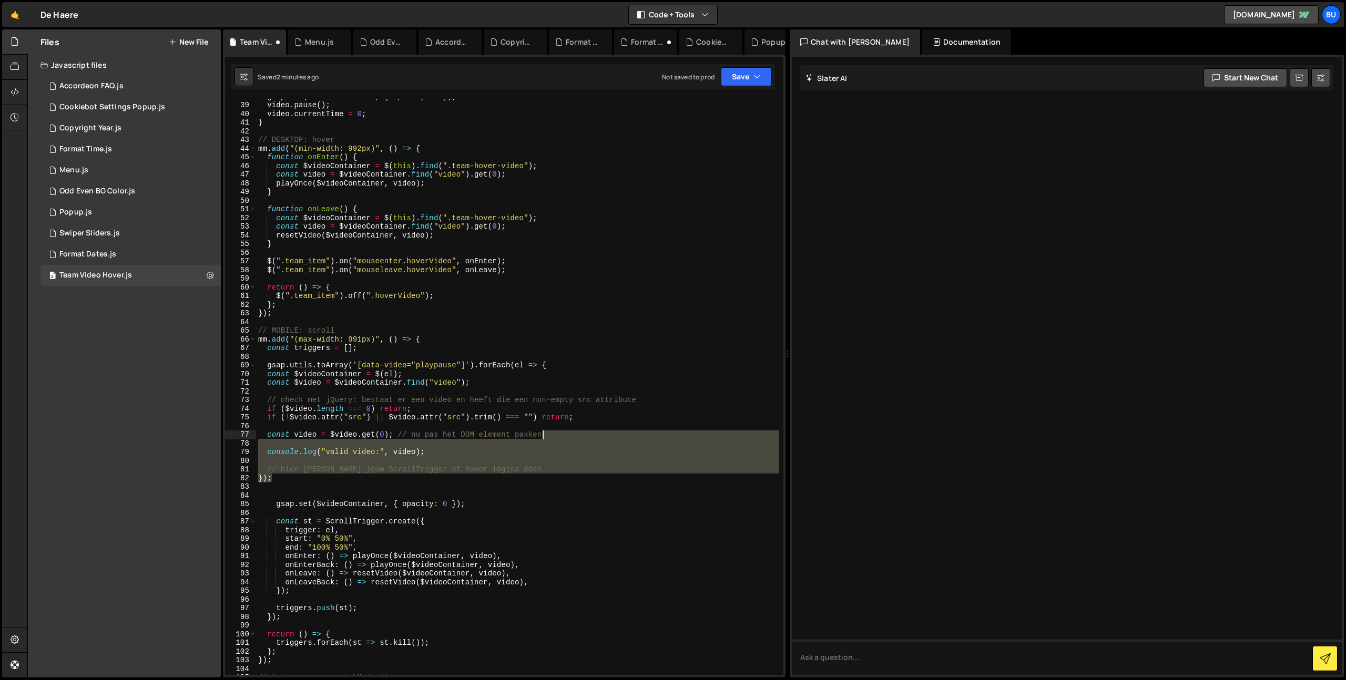
drag, startPoint x: 373, startPoint y: 475, endPoint x: 571, endPoint y: 432, distance: 202.7
click at [575, 433] on div "gsap . set ( $videoContainer , { opacity : 0 }) ; video . pause ( ) ; video . c…" at bounding box center [517, 389] width 523 height 594
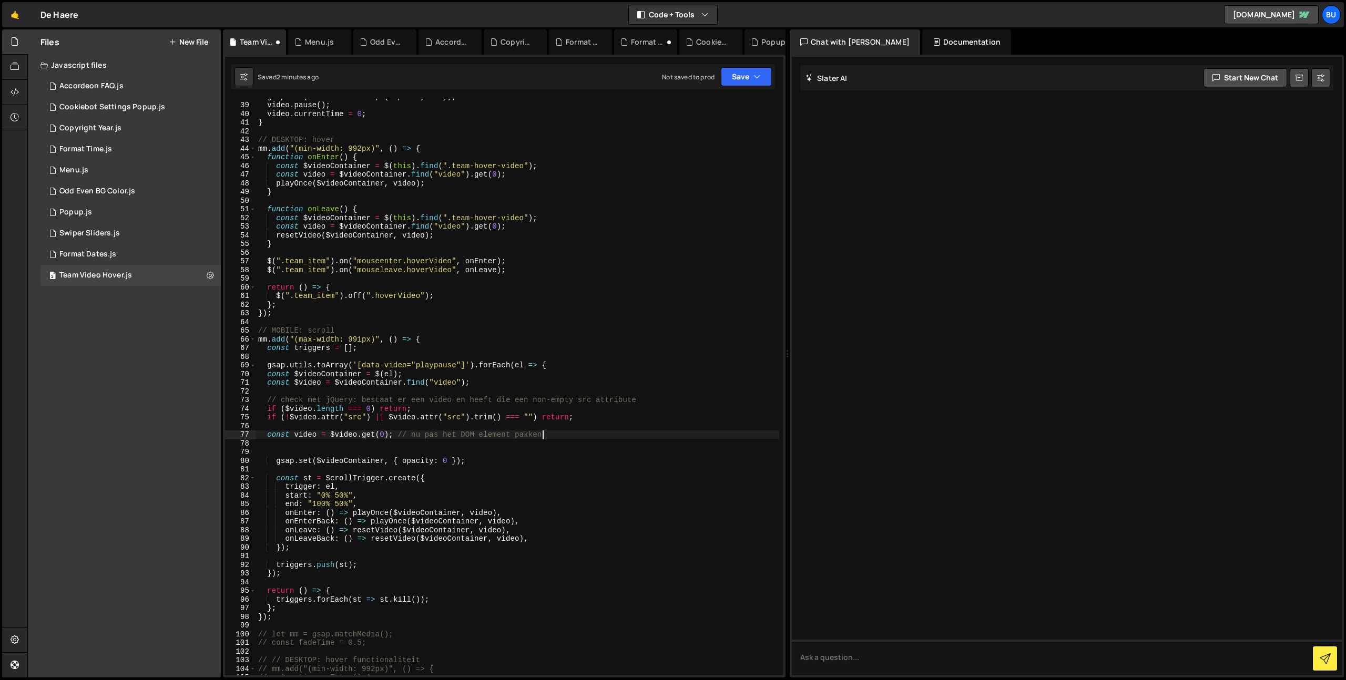
click at [268, 434] on div "gsap . set ( $videoContainer , { opacity : 0 }) ; video . pause ( ) ; video . c…" at bounding box center [517, 389] width 523 height 594
click at [451, 436] on div "gsap . set ( $videoContainer , { opacity : 0 }) ; video . pause ( ) ; video . c…" at bounding box center [517, 389] width 523 height 594
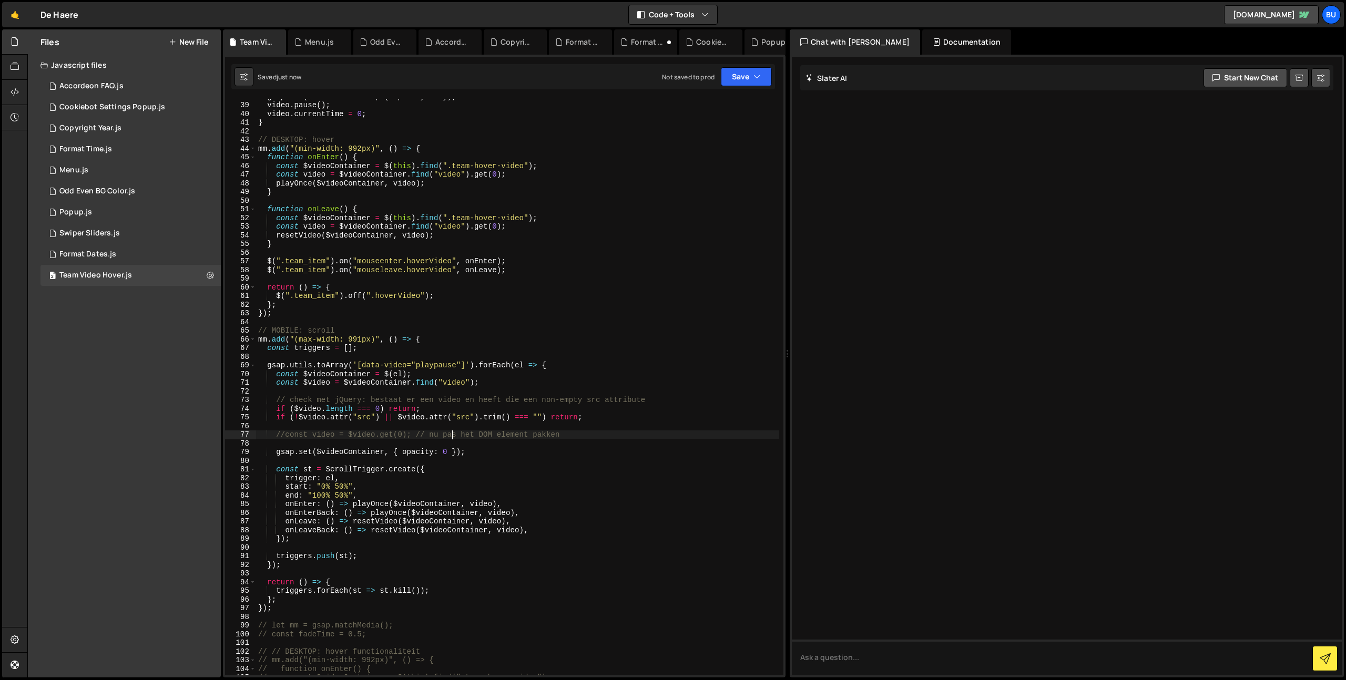
click at [487, 413] on div "gsap . set ( $videoContainer , { opacity : 0 }) ; video . pause ( ) ; video . c…" at bounding box center [517, 389] width 523 height 594
click at [298, 410] on div "gsap . set ( $videoContainer , { opacity : 0 }) ; video . pause ( ) ; video . c…" at bounding box center [517, 389] width 523 height 594
drag, startPoint x: 303, startPoint y: 382, endPoint x: 330, endPoint y: 382, distance: 26.8
click at [330, 382] on div "gsap . set ( $videoContainer , { opacity : 0 }) ; video . pause ( ) ; video . c…" at bounding box center [517, 389] width 523 height 594
click at [349, 416] on div "gsap . set ( $videoContainer , { opacity : 0 }) ; video . pause ( ) ; video . c…" at bounding box center [517, 389] width 523 height 594
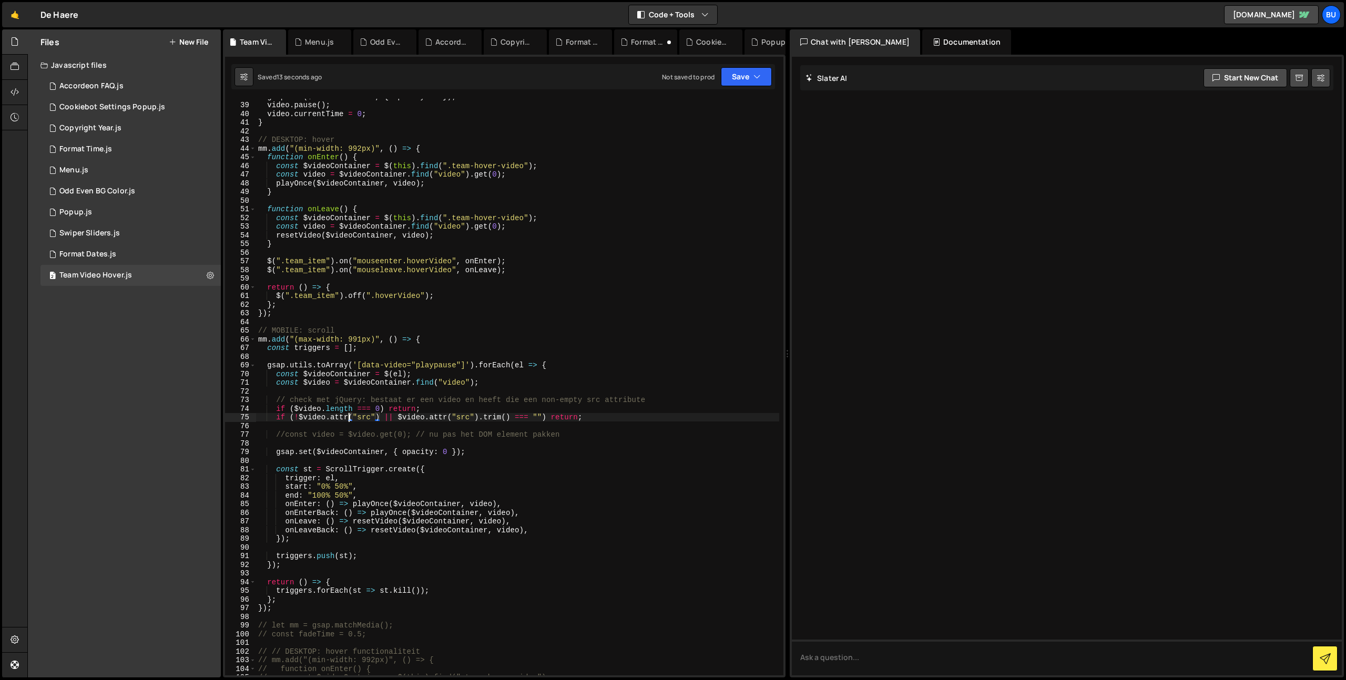
click at [307, 383] on div "gsap . set ( $videoContainer , { opacity : 0 }) ; video . pause ( ) ; video . c…" at bounding box center [517, 389] width 523 height 594
click at [295, 408] on div "gsap . set ( $videoContainer , { opacity : 0 }) ; video . pause ( ) ; video . c…" at bounding box center [517, 389] width 523 height 594
click at [298, 409] on div "gsap . set ( $videoContainer , { opacity : 0 }) ; video . pause ( ) ; video . c…" at bounding box center [517, 389] width 523 height 594
click at [303, 417] on div "gsap . set ( $videoContainer , { opacity : 0 }) ; video . pause ( ) ; video . c…" at bounding box center [517, 389] width 523 height 594
click at [400, 417] on div "gsap . set ( $videoContainer , { opacity : 0 }) ; video . pause ( ) ; video . c…" at bounding box center [517, 389] width 523 height 594
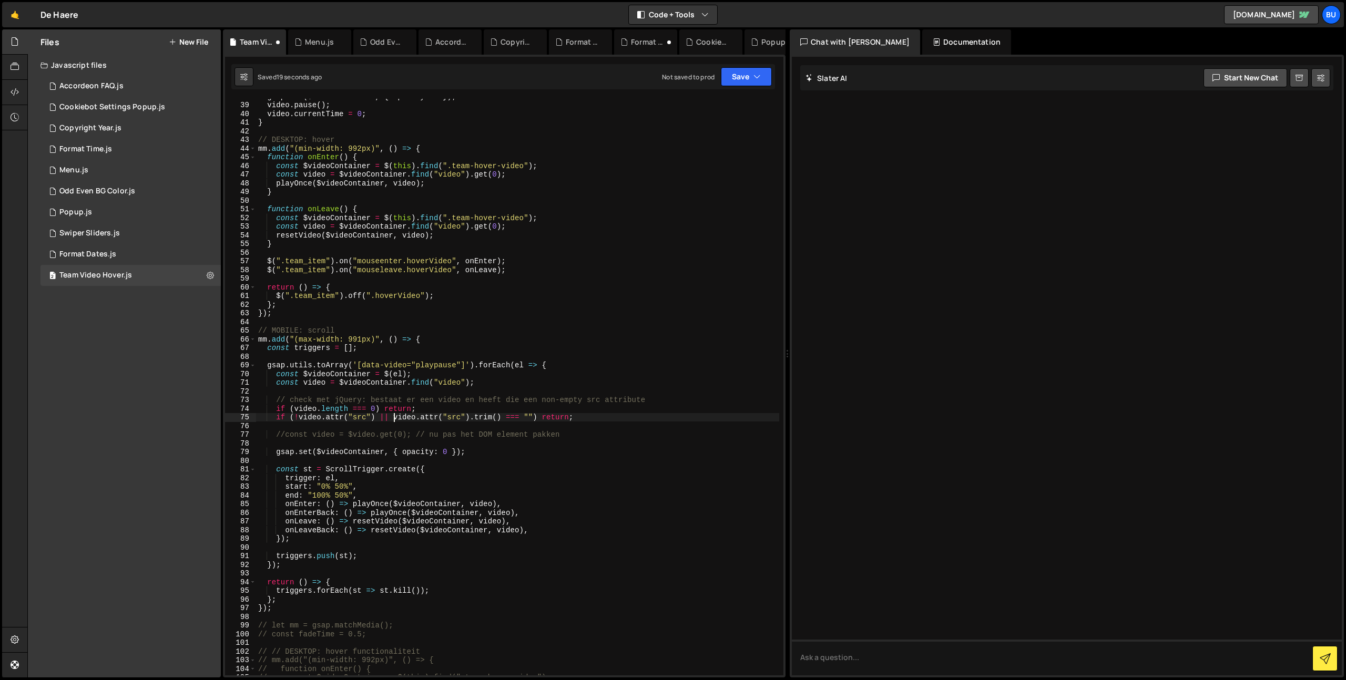
click at [543, 456] on div "gsap . set ( $videoContainer , { opacity : 0 }) ; video . pause ( ) ; video . c…" at bounding box center [517, 389] width 523 height 594
click at [585, 421] on div "gsap . set ( $videoContainer , { opacity : 0 }) ; video . pause ( ) ; video . c…" at bounding box center [517, 389] width 523 height 594
click at [445, 374] on div "gsap . set ( $videoContainer , { opacity : 0 }) ; video . pause ( ) ; video . c…" at bounding box center [517, 389] width 523 height 594
click at [467, 375] on div "gsap . set ( $videoContainer , { opacity : 0 }) ; video . pause ( ) ; video . c…" at bounding box center [517, 389] width 523 height 594
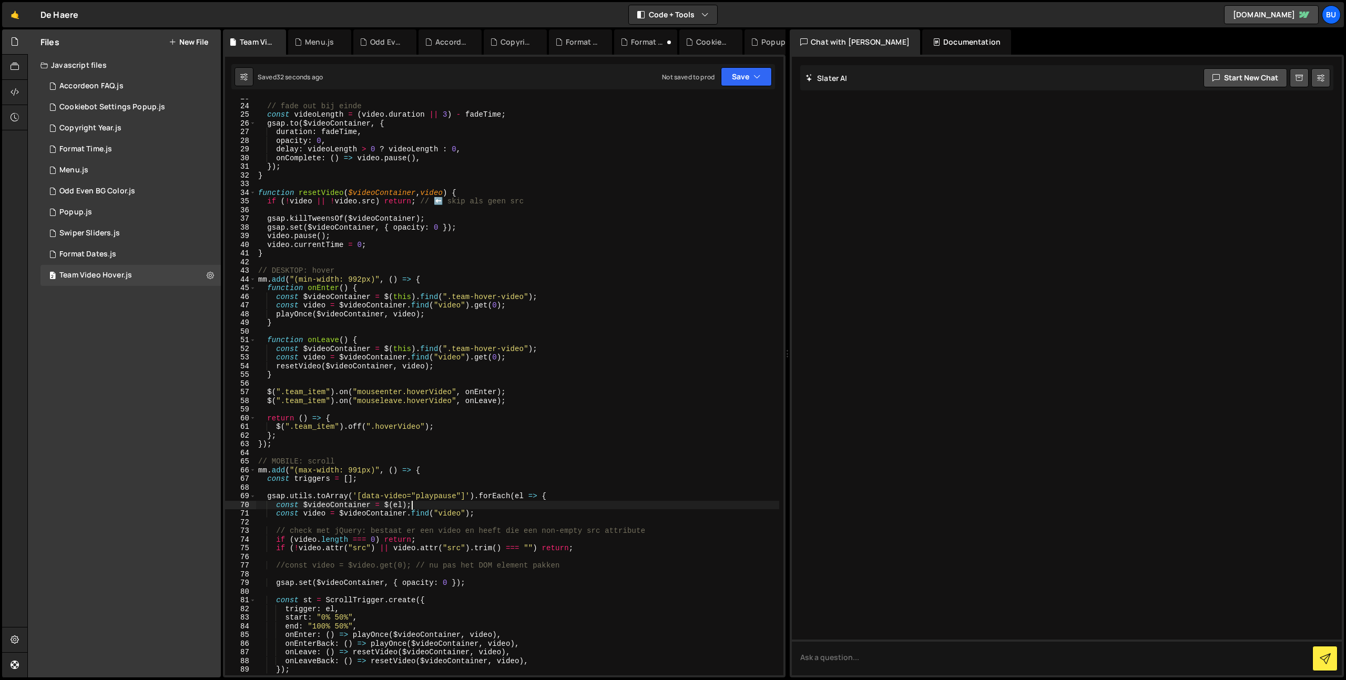
scroll to position [202, 0]
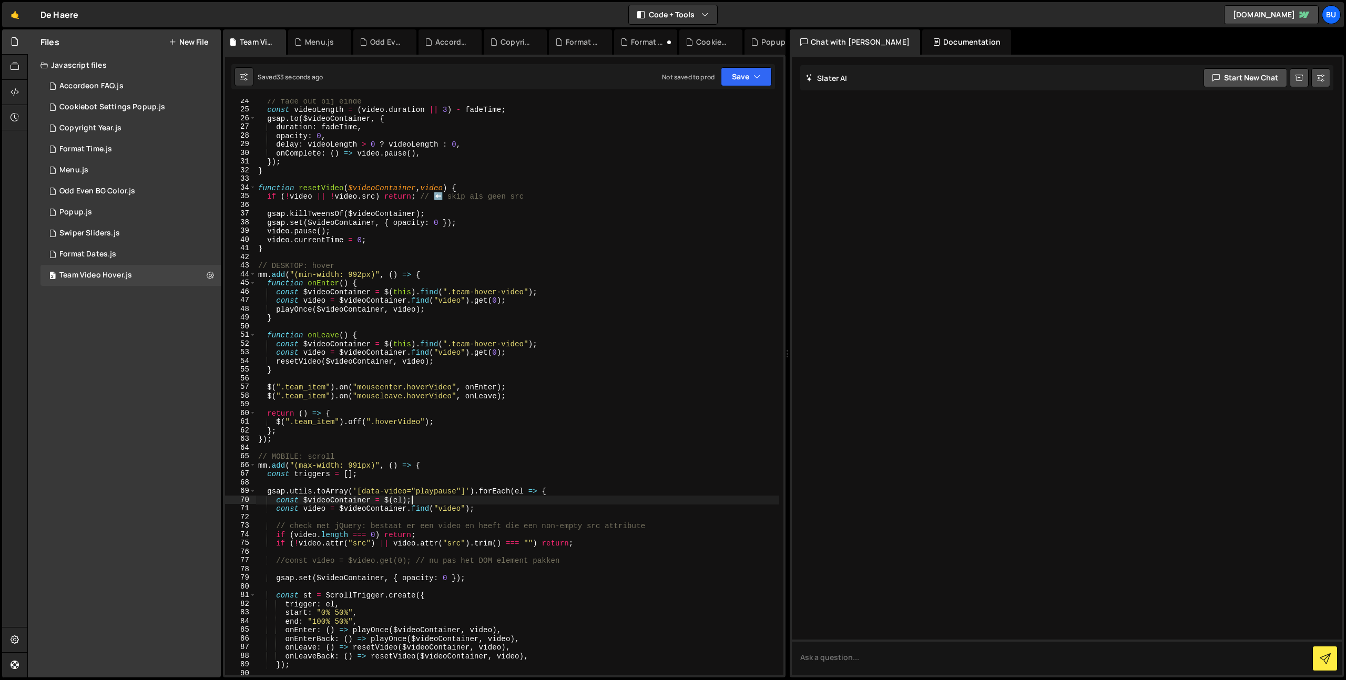
click at [391, 476] on div "// fade out bij einde const videoLength = ( video . duration || 3 ) - fadeTime …" at bounding box center [517, 394] width 523 height 594
click at [465, 467] on div "// fade out bij einde const videoLength = ( video . duration || 3 ) - fadeTime …" at bounding box center [517, 394] width 523 height 594
drag, startPoint x: 485, startPoint y: 460, endPoint x: 474, endPoint y: 459, distance: 11.1
click at [485, 460] on div "// fade out bij einde const videoLength = ( video . duration || 3 ) - fadeTime …" at bounding box center [517, 394] width 523 height 594
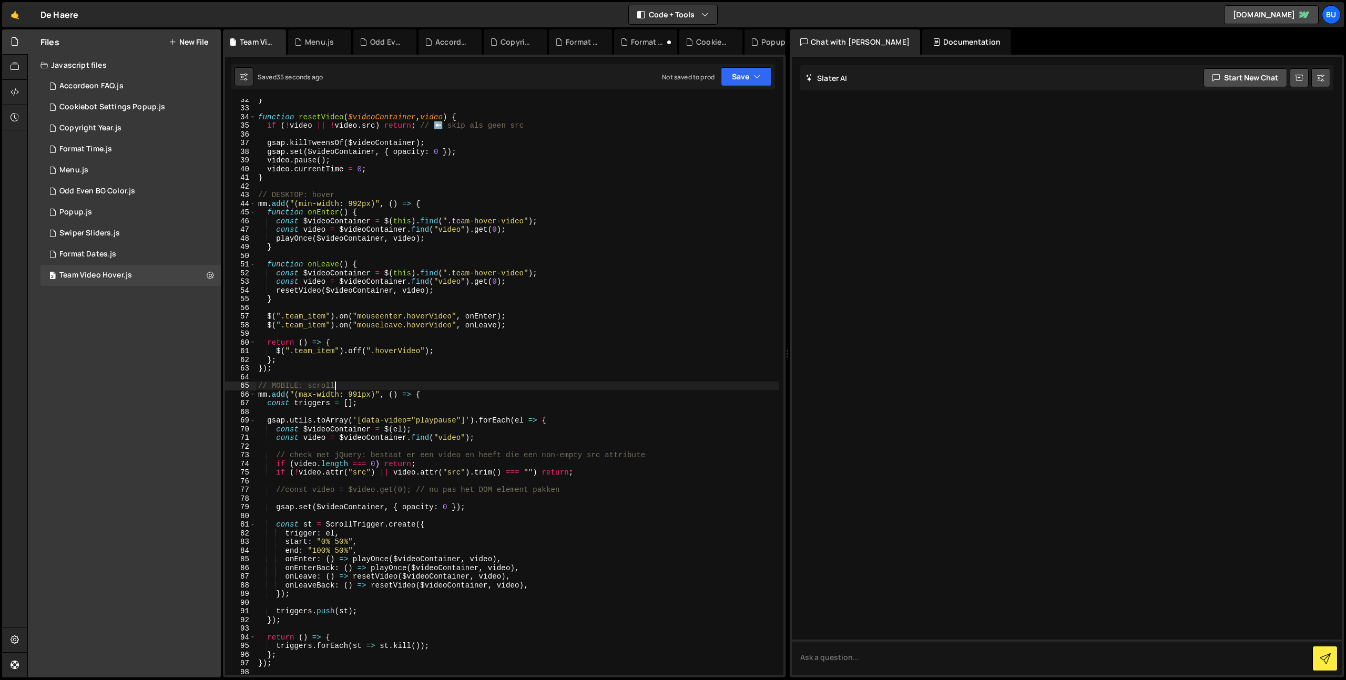
click at [493, 437] on div "} function resetVideo ( $videoContainer , video ) { if ( ! video || ! video . s…" at bounding box center [517, 392] width 523 height 594
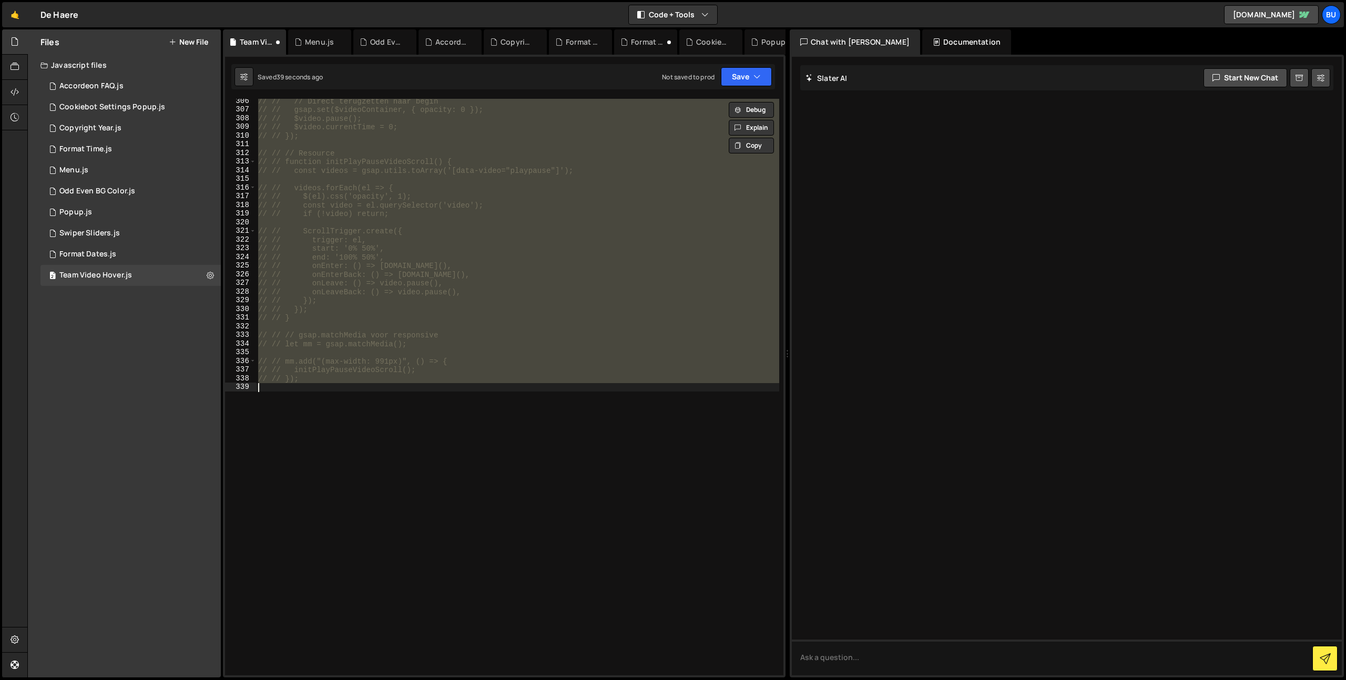
scroll to position [2648, 0]
click at [530, 367] on div "// // // Direct terugzetten naar begin // // gsap.set($videoContainer, { opacit…" at bounding box center [517, 394] width 523 height 594
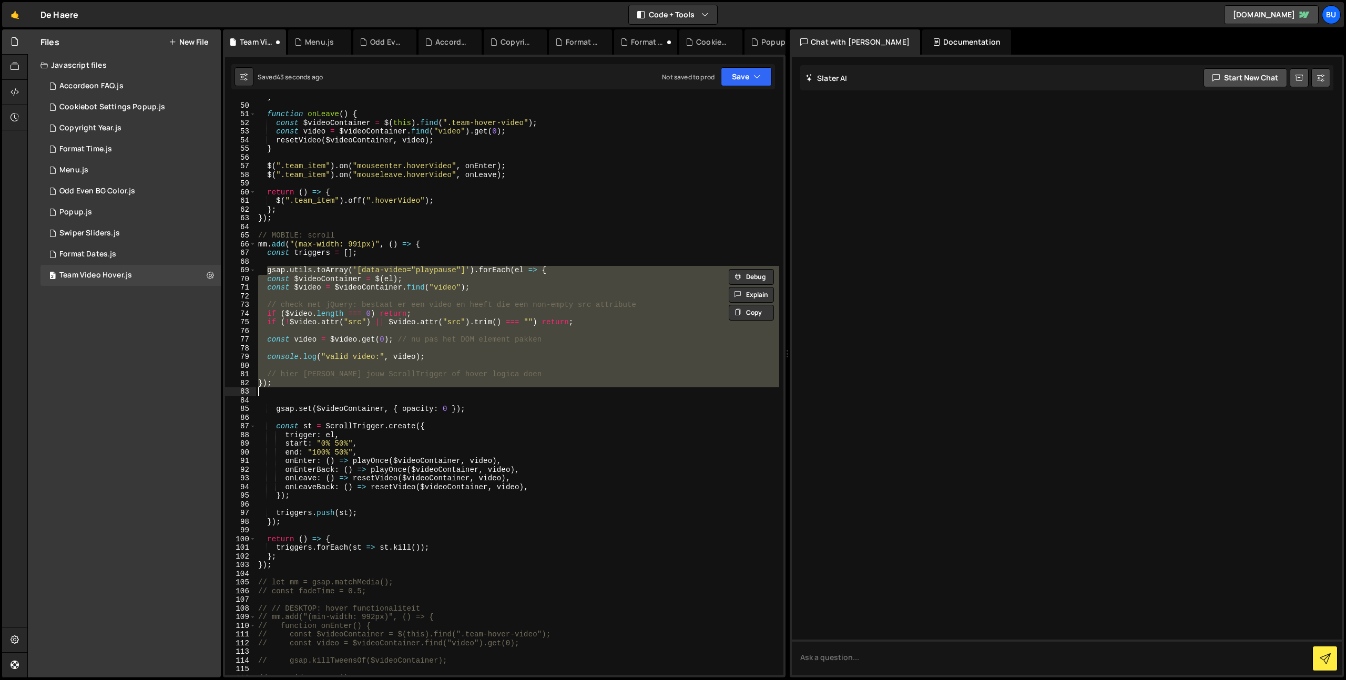
scroll to position [393, 0]
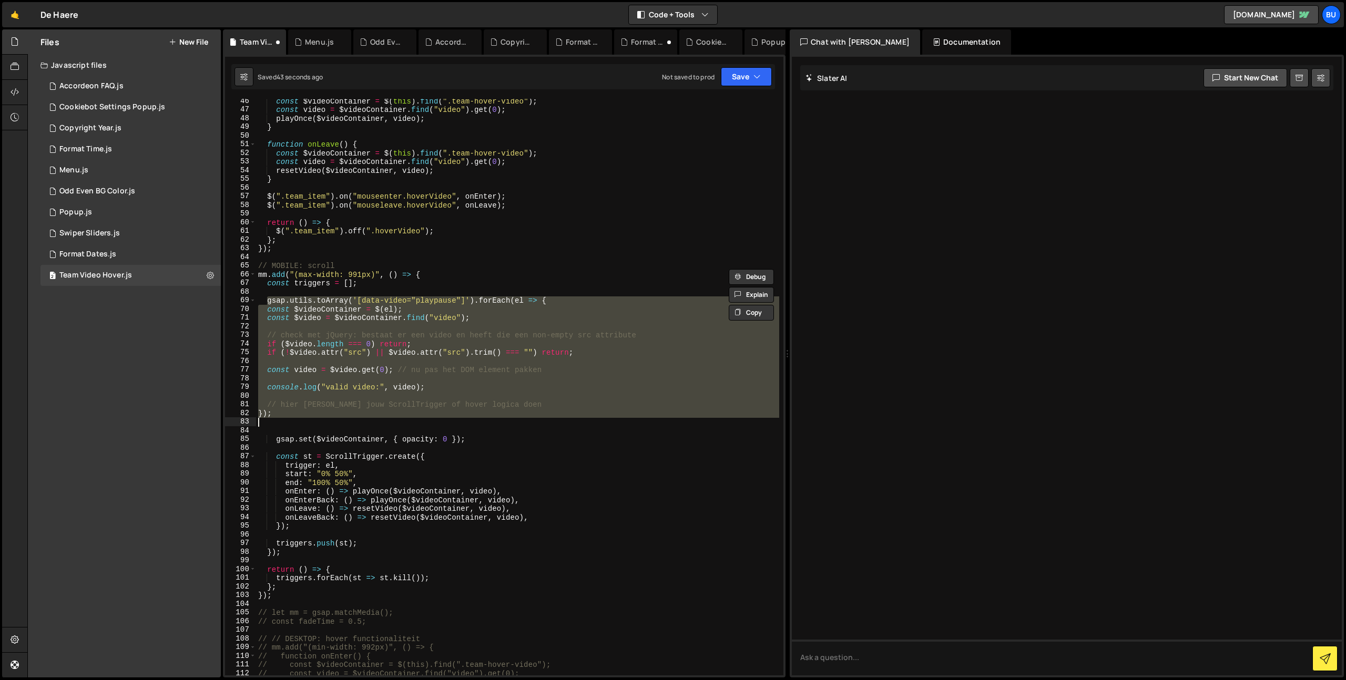
click at [591, 372] on div "const $videoContainer = $ ( this ) . find ( ".team-hover-video" ) ; const video…" at bounding box center [517, 394] width 523 height 594
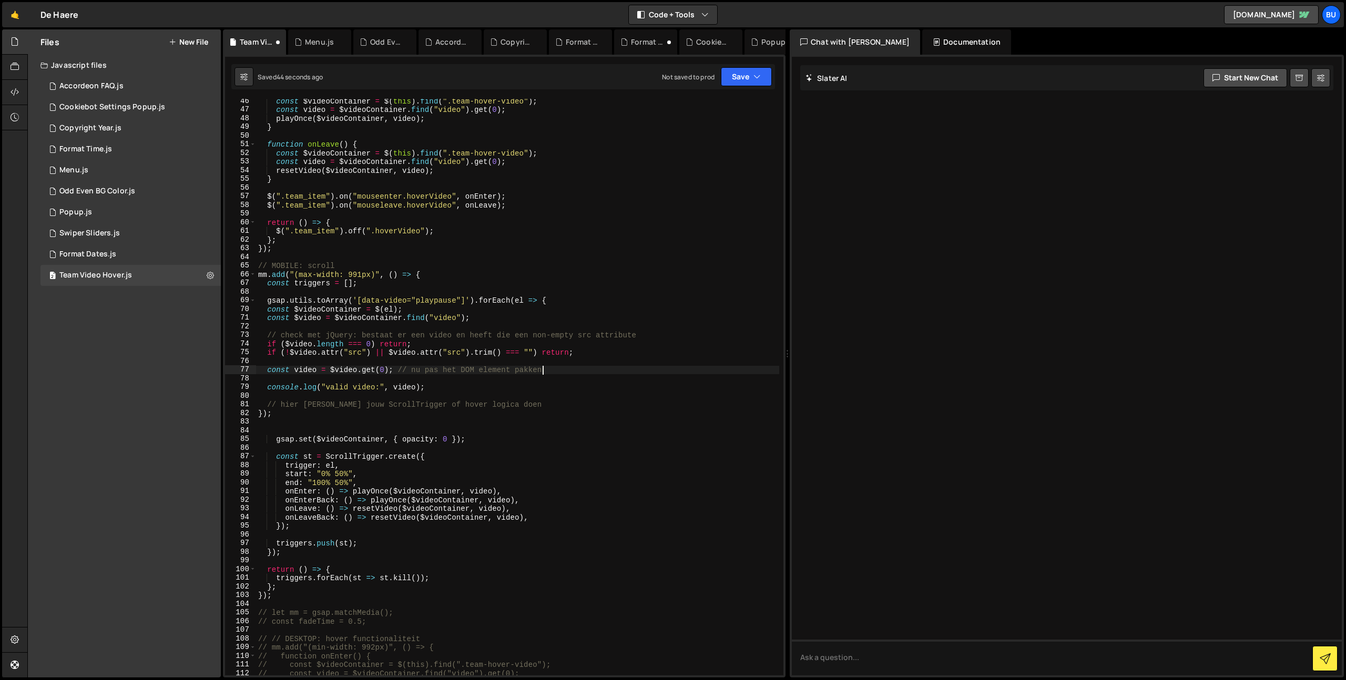
click at [627, 344] on div "const $videoContainer = $ ( this ) . find ( ".team-hover-video" ) ; const video…" at bounding box center [517, 394] width 523 height 594
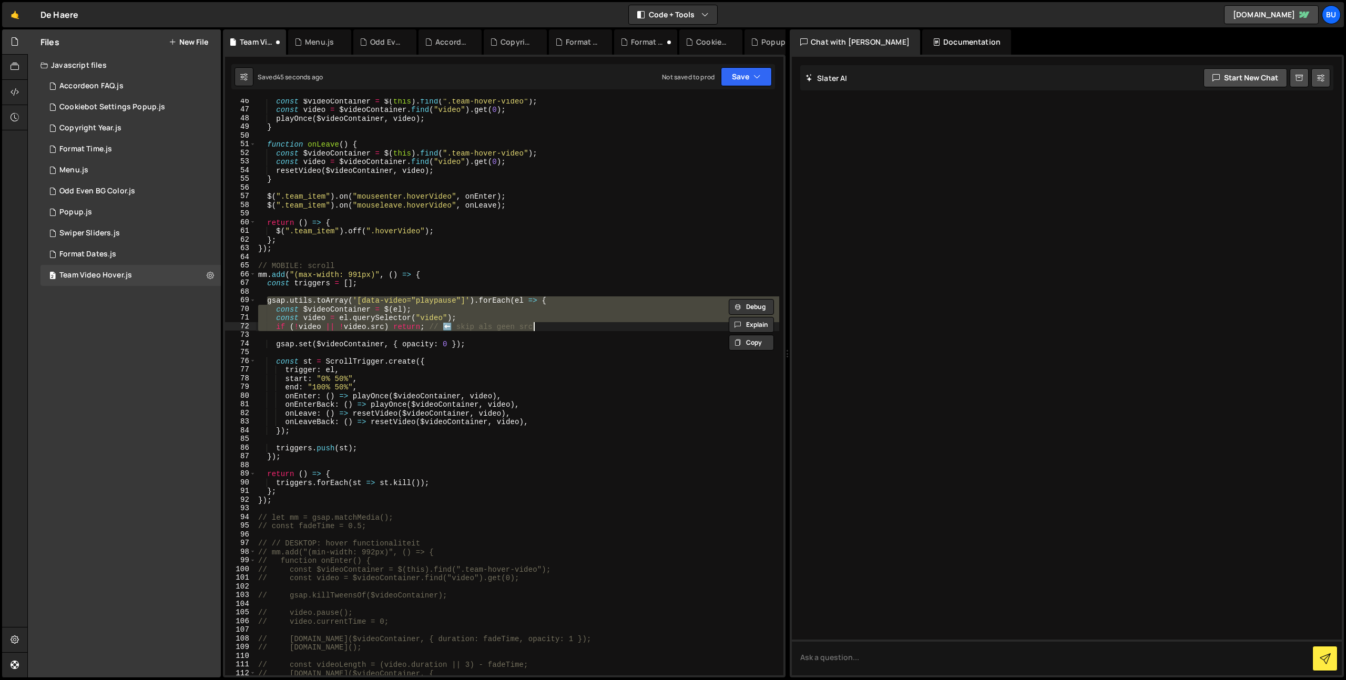
click at [562, 342] on div "const $videoContainer = $ ( this ) . find ( ".team-hover-video" ) ; const video…" at bounding box center [517, 394] width 523 height 594
type textarea "gsap.set($videoContainer, { opacity: 0 });"
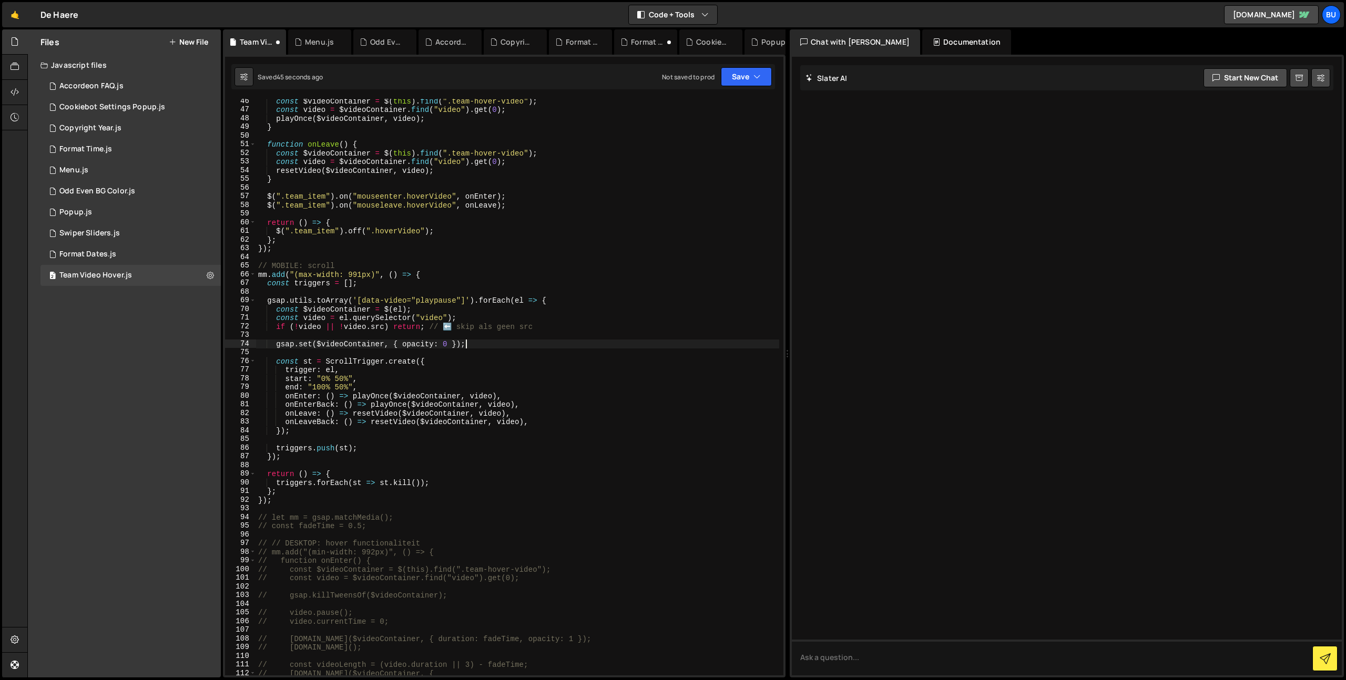
click at [548, 293] on div "const $videoContainer = $ ( this ) . find ( ".team-hover-video" ) ; const video…" at bounding box center [517, 394] width 523 height 594
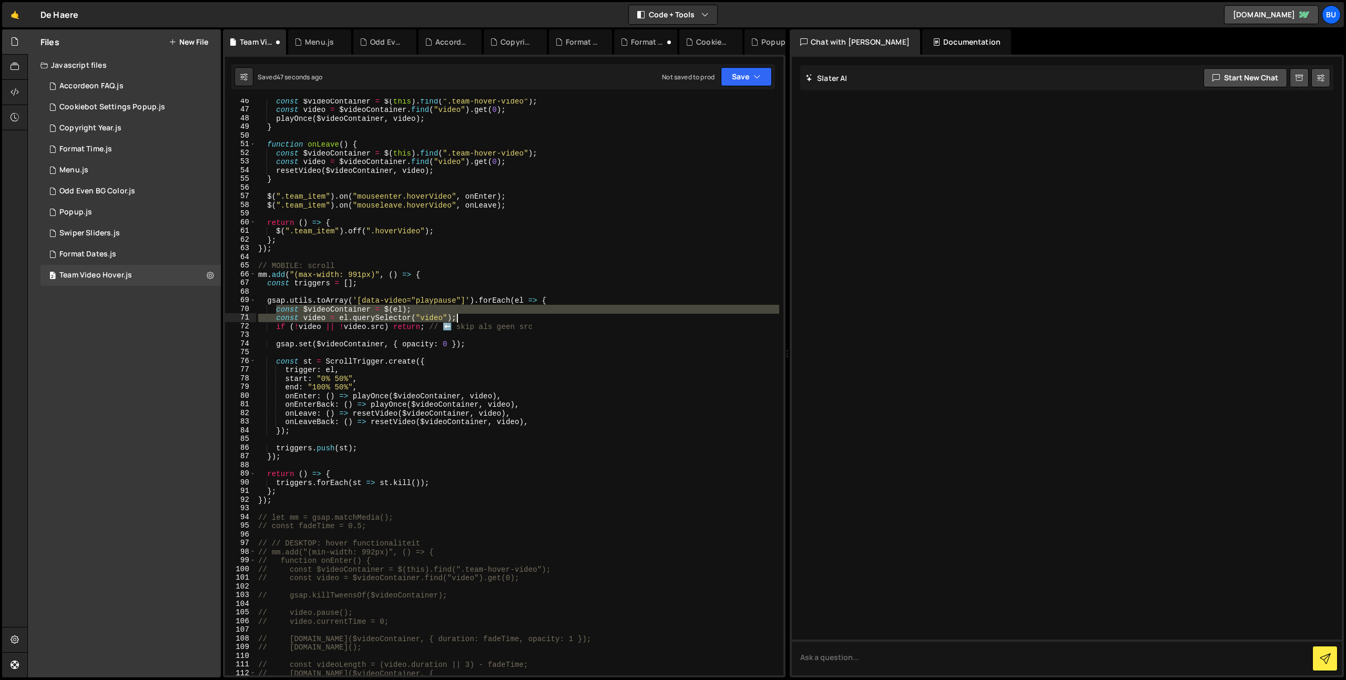
drag, startPoint x: 313, startPoint y: 310, endPoint x: 478, endPoint y: 318, distance: 164.7
click at [495, 320] on div "const $videoContainer = $ ( this ) . find ( ".team-hover-video" ) ; const video…" at bounding box center [517, 394] width 523 height 594
click at [466, 370] on div "const $videoContainer = $ ( this ) . find ( ".team-hover-video" ) ; const video…" at bounding box center [517, 394] width 523 height 594
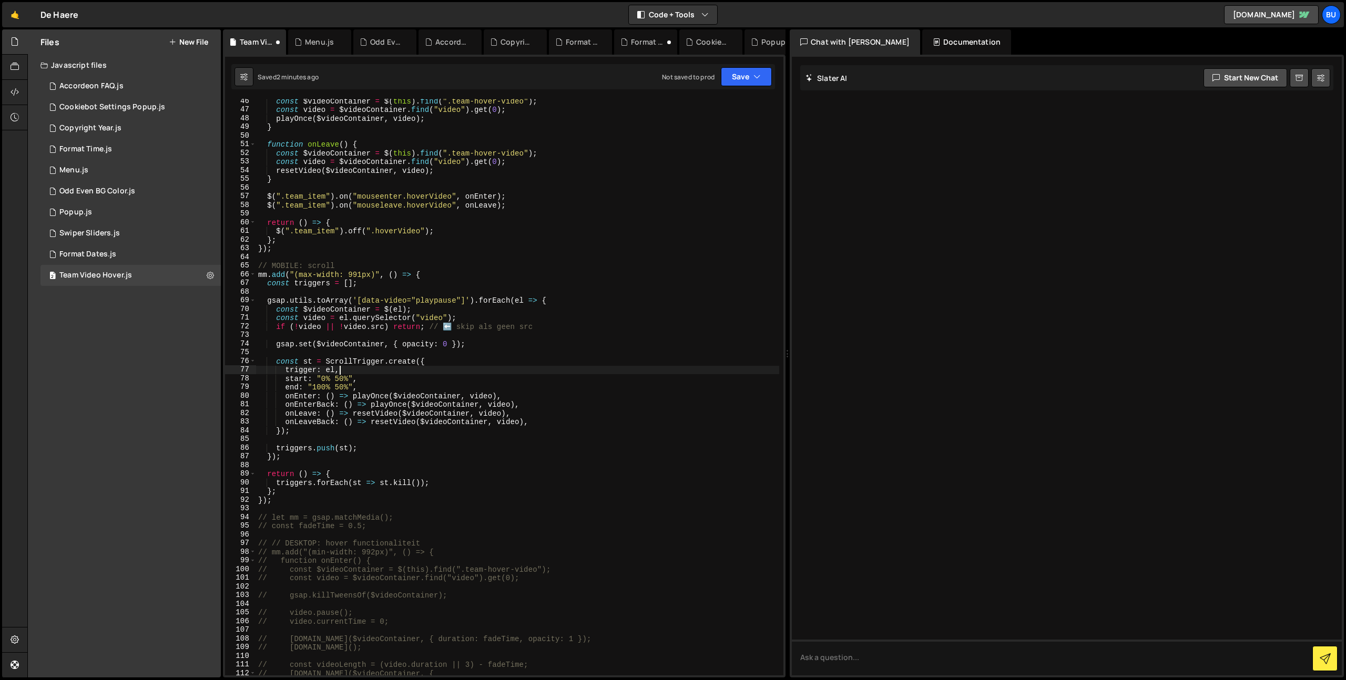
click at [472, 299] on div "const $videoContainer = $ ( this ) . find ( ".team-hover-video" ) ; const video…" at bounding box center [517, 394] width 523 height 594
drag, startPoint x: 386, startPoint y: 310, endPoint x: 404, endPoint y: 308, distance: 18.6
click at [405, 307] on div "const $videoContainer = $ ( this ) . find ( ".team-hover-video" ) ; const video…" at bounding box center [517, 394] width 523 height 594
paste textarea ".parent()"
type textarea "const $videoContainer = $(el).parent();"
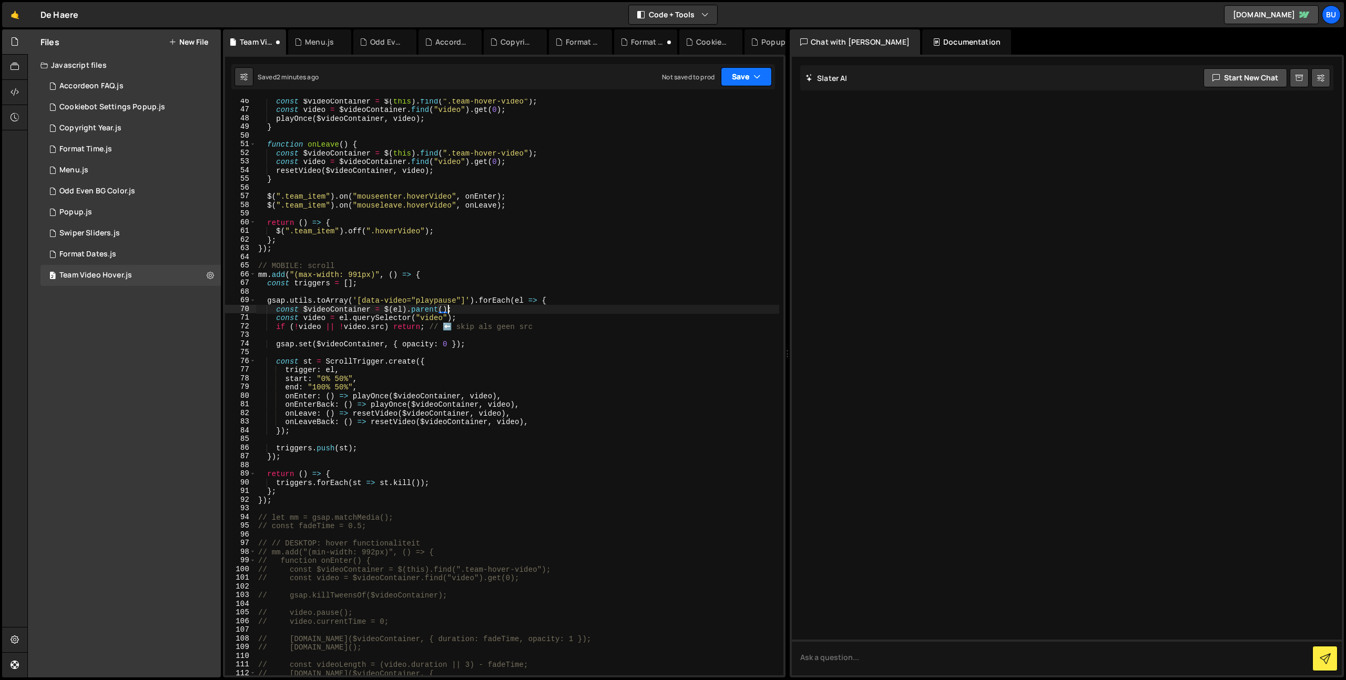
drag, startPoint x: 749, startPoint y: 74, endPoint x: 739, endPoint y: 81, distance: 12.1
click at [749, 77] on button "Save" at bounding box center [746, 76] width 51 height 19
drag, startPoint x: 691, startPoint y: 110, endPoint x: 686, endPoint y: 104, distance: 8.2
click at [691, 110] on div "2 minutes ago" at bounding box center [695, 113] width 41 height 9
click at [426, 350] on div "const $videoContainer = $ ( this ) . find ( ".team-hover-video" ) ; const video…" at bounding box center [517, 394] width 523 height 594
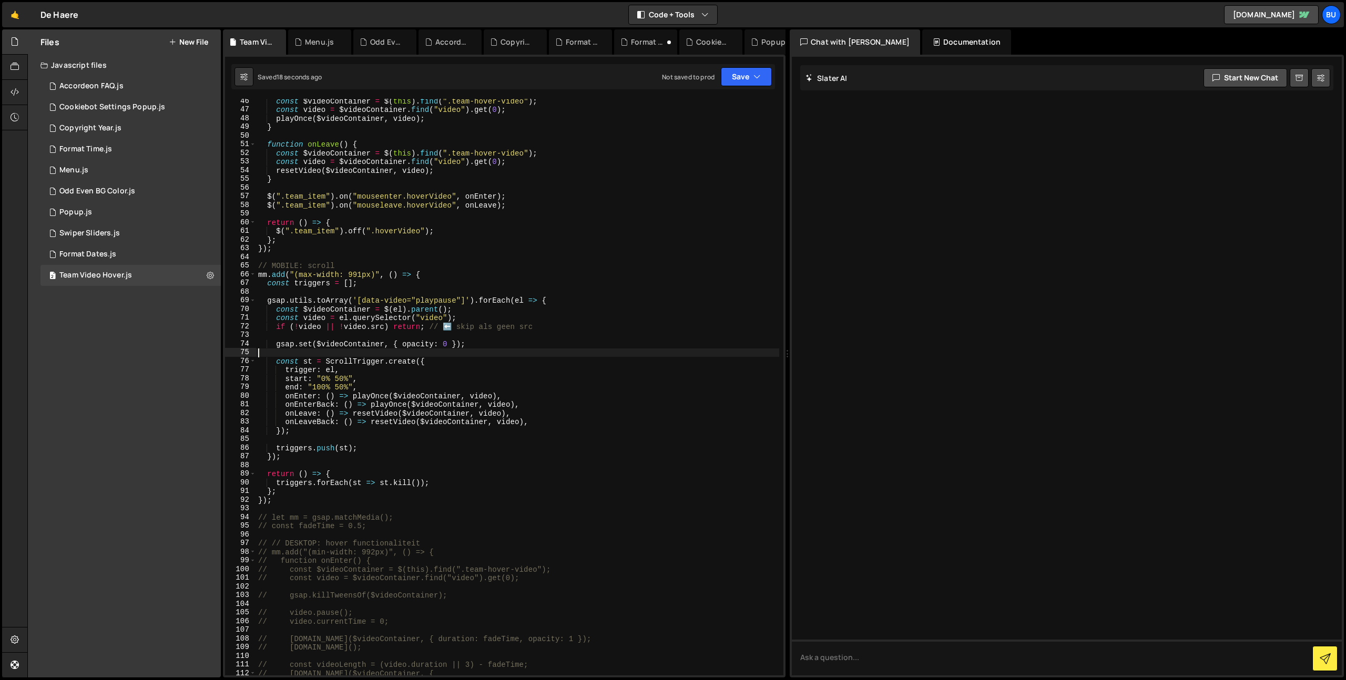
click at [469, 313] on div "const $videoContainer = $ ( this ) . find ( ".team-hover-video" ) ; const video…" at bounding box center [517, 394] width 523 height 594
click at [338, 379] on div "const $videoContainer = $ ( this ) . find ( ".team-hover-video" ) ; const video…" at bounding box center [517, 394] width 523 height 594
click at [479, 345] on div "const $videoContainer = $ ( this ) . find ( ".team-hover-video" ) ; const video…" at bounding box center [517, 394] width 523 height 594
click at [333, 380] on div "const $videoContainer = $ ( this ) . find ( ".team-hover-video" ) ; const video…" at bounding box center [517, 394] width 523 height 594
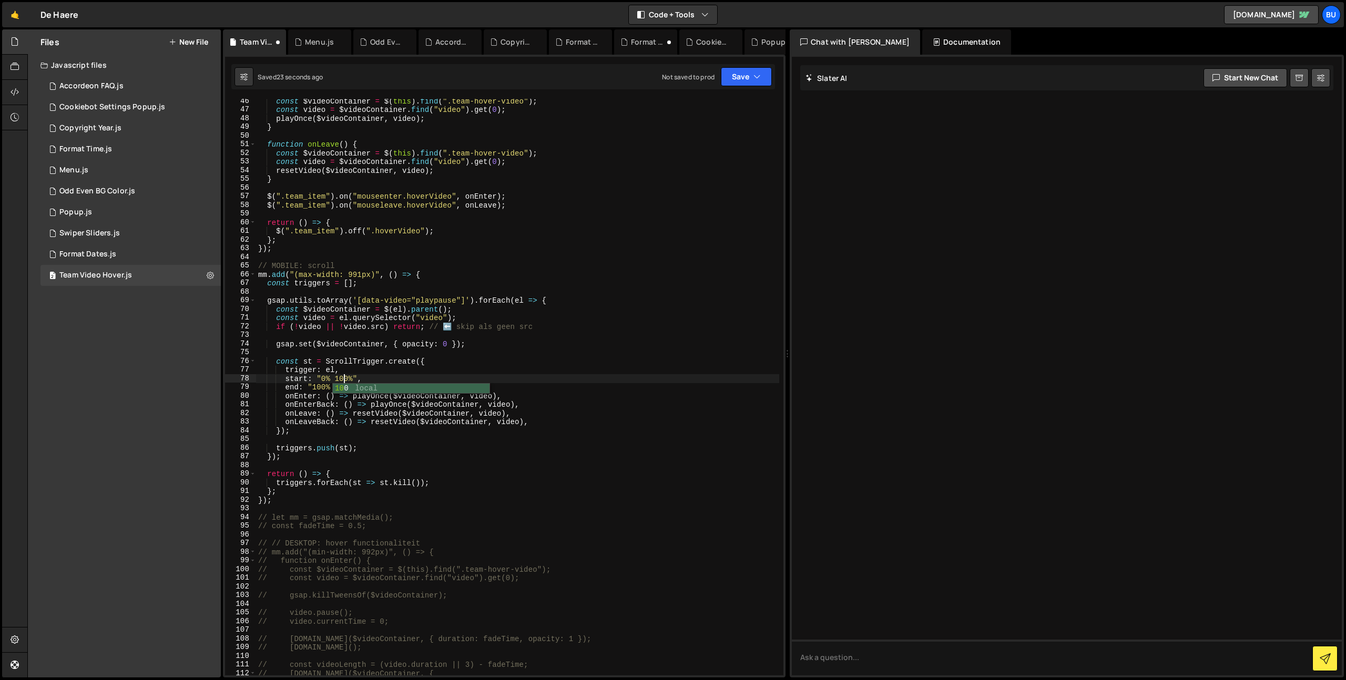
scroll to position [0, 6]
drag, startPoint x: 753, startPoint y: 71, endPoint x: 745, endPoint y: 69, distance: 8.3
click at [752, 73] on button "Save" at bounding box center [746, 76] width 51 height 19
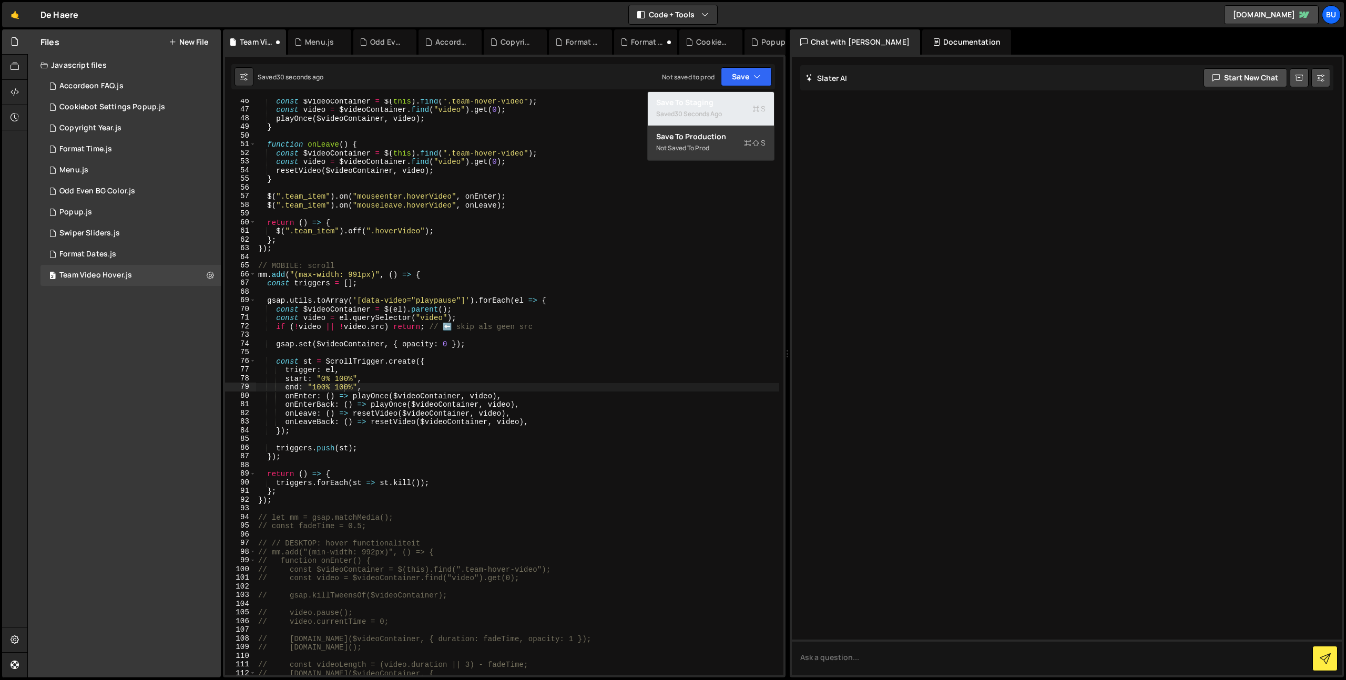
drag, startPoint x: 702, startPoint y: 110, endPoint x: 692, endPoint y: 110, distance: 10.0
click at [701, 113] on div "30 seconds ago" at bounding box center [698, 113] width 47 height 9
click at [345, 392] on div "const $videoContainer = $ ( this ) . find ( ".team-hover-video" ) ; const video…" at bounding box center [517, 394] width 523 height 594
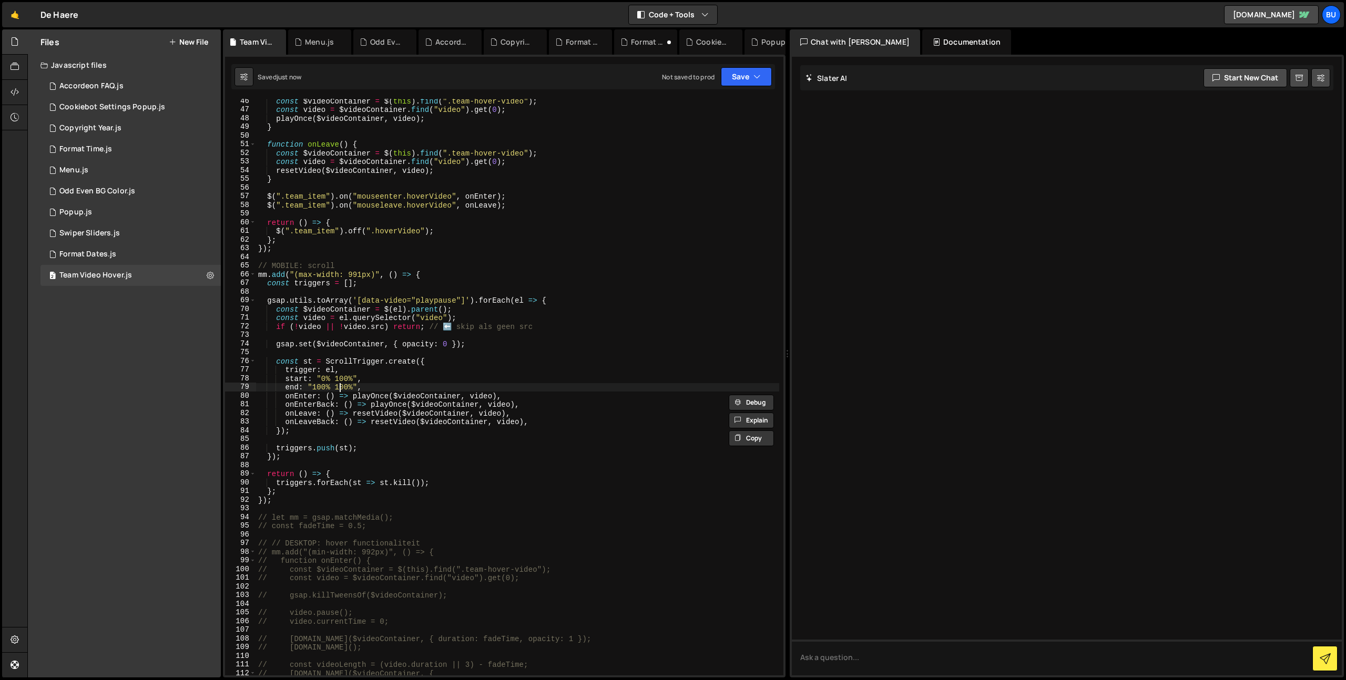
click at [339, 386] on div "const $videoContainer = $ ( this ) . find ( ".team-hover-video" ) ; const video…" at bounding box center [517, 394] width 523 height 594
click at [392, 383] on div "const $videoContainer = $ ( this ) . find ( ".team-hover-video" ) ; const video…" at bounding box center [517, 394] width 523 height 594
click at [746, 82] on button "Save" at bounding box center [746, 76] width 51 height 19
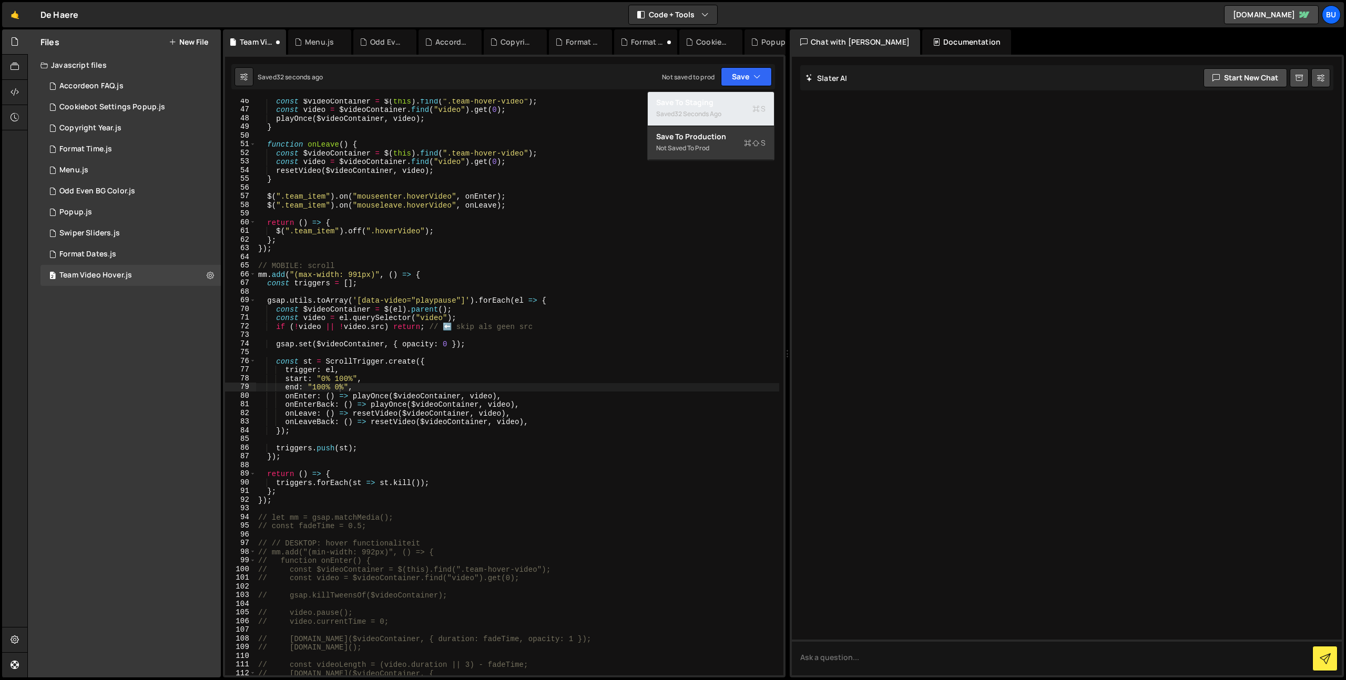
click at [717, 108] on div "Saved 32 seconds ago" at bounding box center [710, 114] width 109 height 13
click at [589, 324] on div "const $videoContainer = $ ( this ) . find ( ".team-hover-video" ) ; const video…" at bounding box center [517, 394] width 523 height 594
drag, startPoint x: 613, startPoint y: 346, endPoint x: 584, endPoint y: 374, distance: 40.2
click at [613, 346] on div "const $videoContainer = $ ( this ) . find ( ".team-hover-video" ) ; const video…" at bounding box center [517, 394] width 523 height 594
click at [585, 427] on div "const $videoContainer = $ ( this ) . find ( ".team-hover-video" ) ; const video…" at bounding box center [517, 394] width 523 height 594
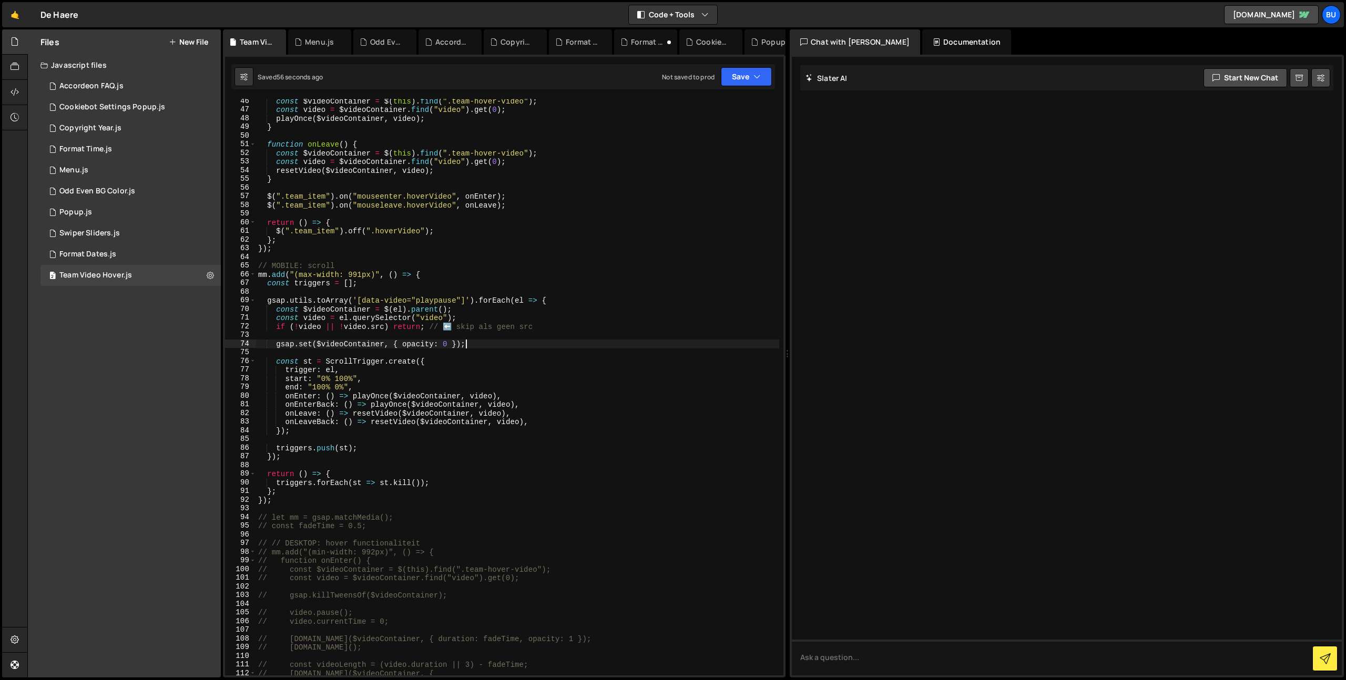
scroll to position [0, 2]
click at [608, 416] on div "const $videoContainer = $ ( this ) . find ( ".team-hover-video" ) ; const video…" at bounding box center [517, 394] width 523 height 594
click at [442, 415] on div "const $videoContainer = $ ( this ) . find ( ".team-hover-video" ) ; const video…" at bounding box center [517, 394] width 523 height 594
drag, startPoint x: 285, startPoint y: 405, endPoint x: 319, endPoint y: 405, distance: 33.1
click at [326, 405] on div "const $videoContainer = $ ( this ) . find ( ".team-hover-video" ) ; const video…" at bounding box center [517, 394] width 523 height 594
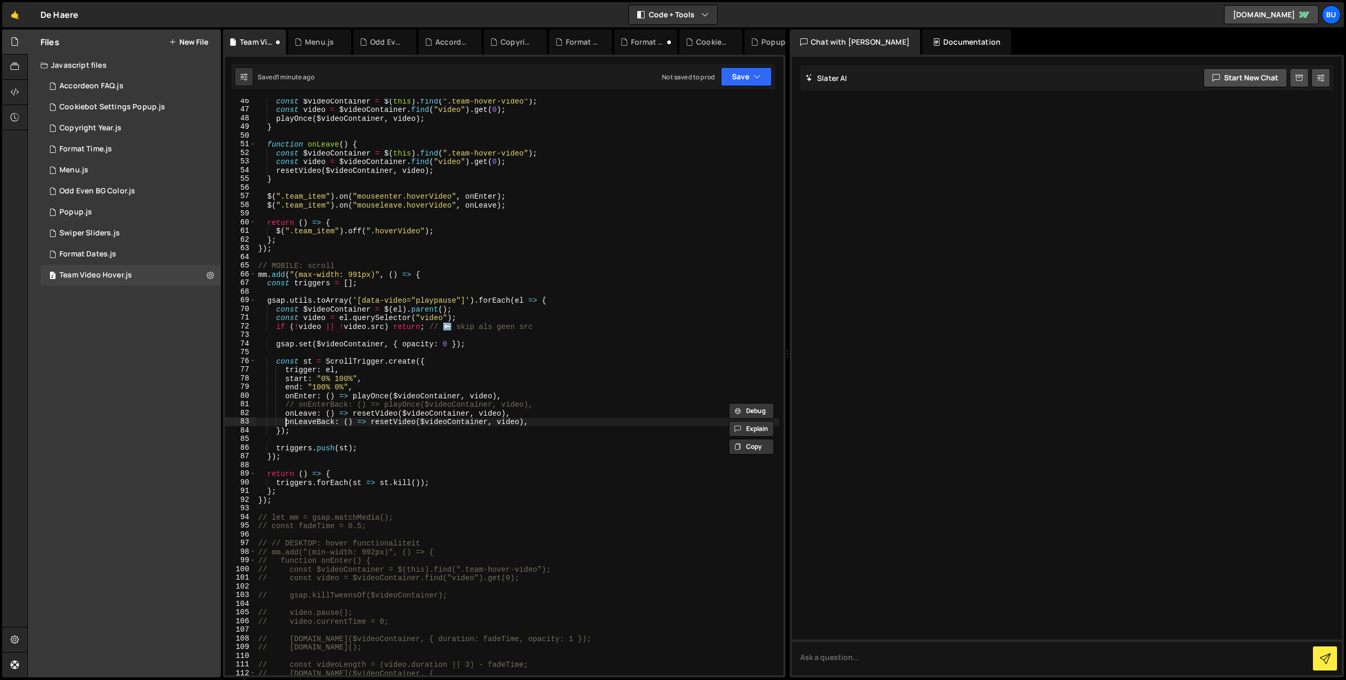
click at [289, 423] on div "const $videoContainer = $ ( this ) . find ( ".team-hover-video" ) ; const video…" at bounding box center [517, 394] width 523 height 594
click at [743, 78] on button "Save" at bounding box center [746, 76] width 51 height 19
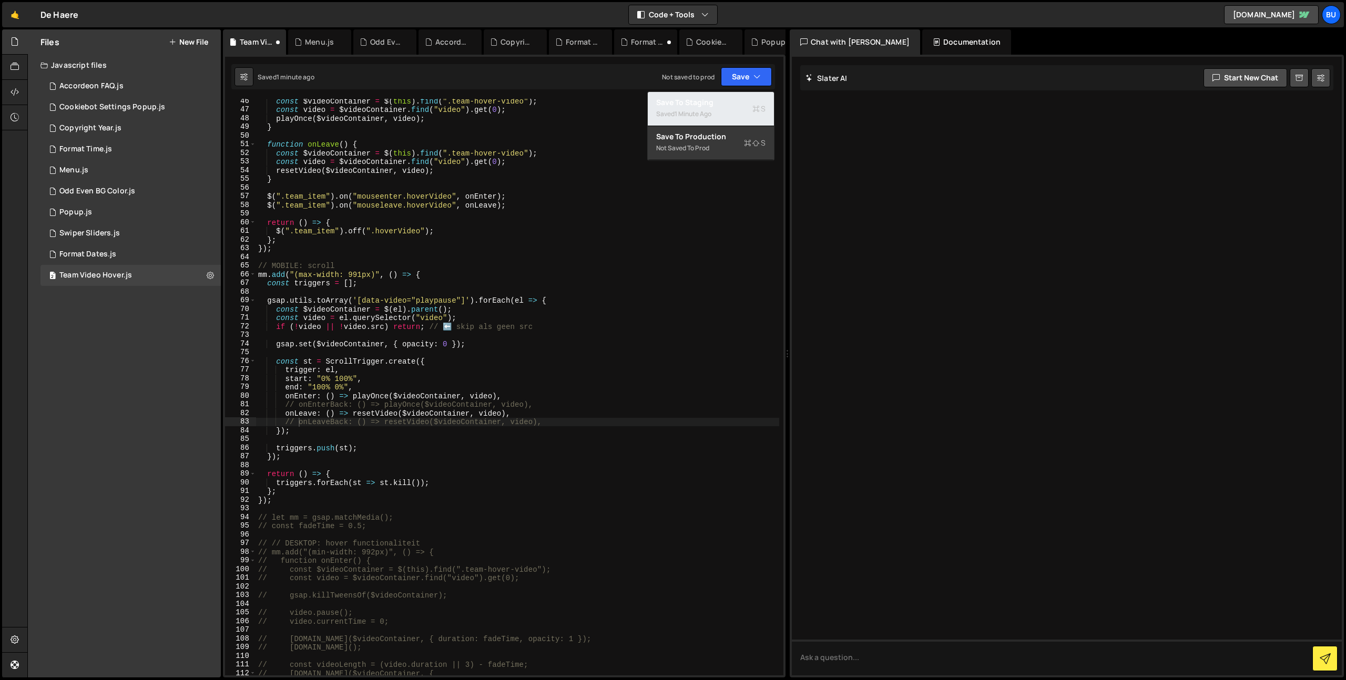
click at [727, 109] on div "Saved 1 minute ago" at bounding box center [710, 114] width 109 height 13
click at [573, 289] on div "const $videoContainer = $ ( this ) . find ( ".team-hover-video" ) ; const video…" at bounding box center [517, 394] width 523 height 594
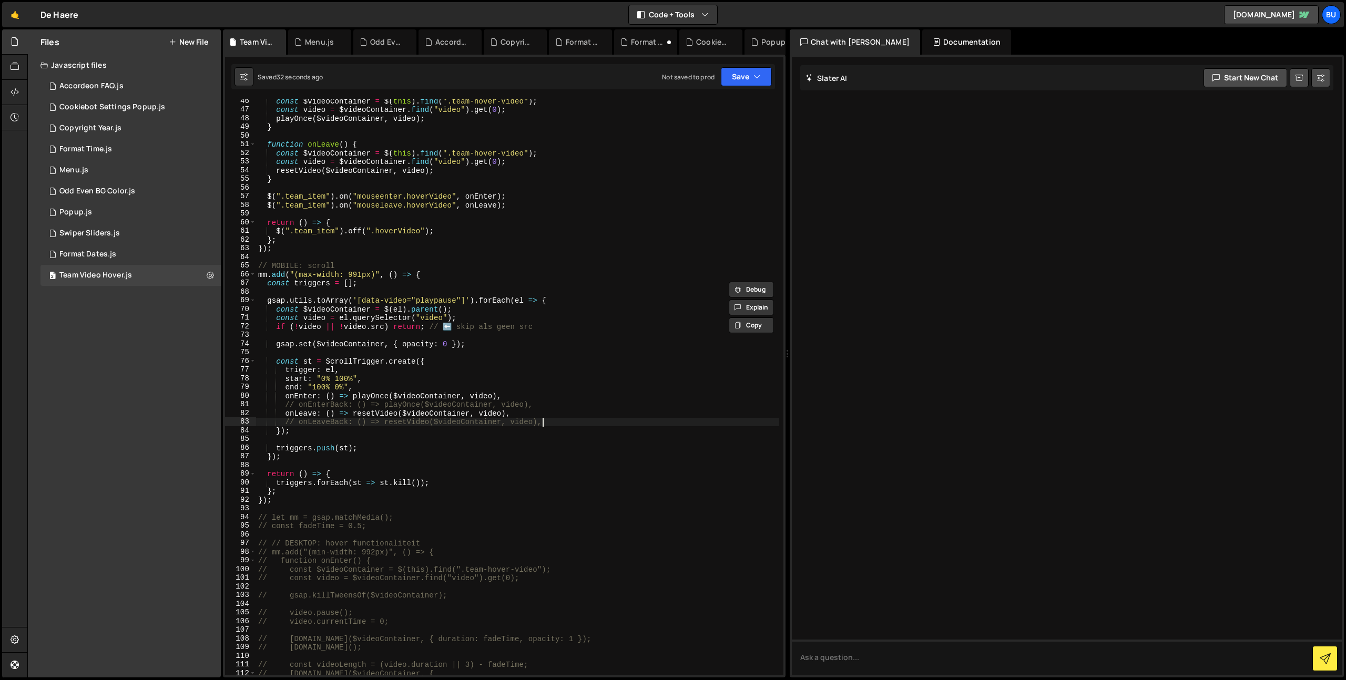
drag, startPoint x: 555, startPoint y: 421, endPoint x: 543, endPoint y: 421, distance: 11.6
click at [554, 417] on div "const $videoContainer = $ ( this ) . find ( ".team-hover-video" ) ; const video…" at bounding box center [517, 394] width 523 height 594
click at [554, 400] on div "const $videoContainer = $ ( this ) . find ( ".team-hover-video" ) ; const video…" at bounding box center [517, 394] width 523 height 594
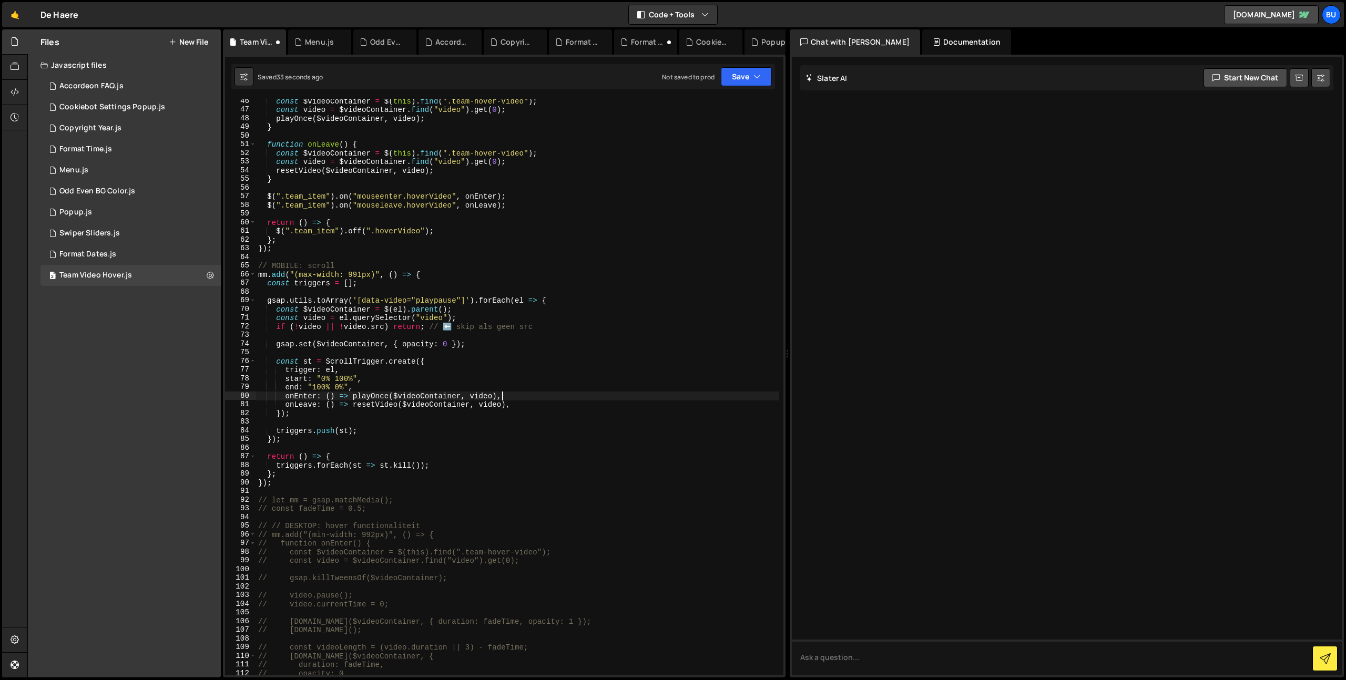
click at [583, 392] on div "const $videoContainer = $ ( this ) . find ( ".team-hover-video" ) ; const video…" at bounding box center [517, 394] width 523 height 594
click at [357, 413] on div "const $videoContainer = $ ( this ) . find ( ".team-hover-video" ) ; const video…" at bounding box center [517, 394] width 523 height 594
click at [318, 396] on div "const $videoContainer = $ ( this ) . find ( ".team-hover-video" ) ; const video…" at bounding box center [517, 394] width 523 height 594
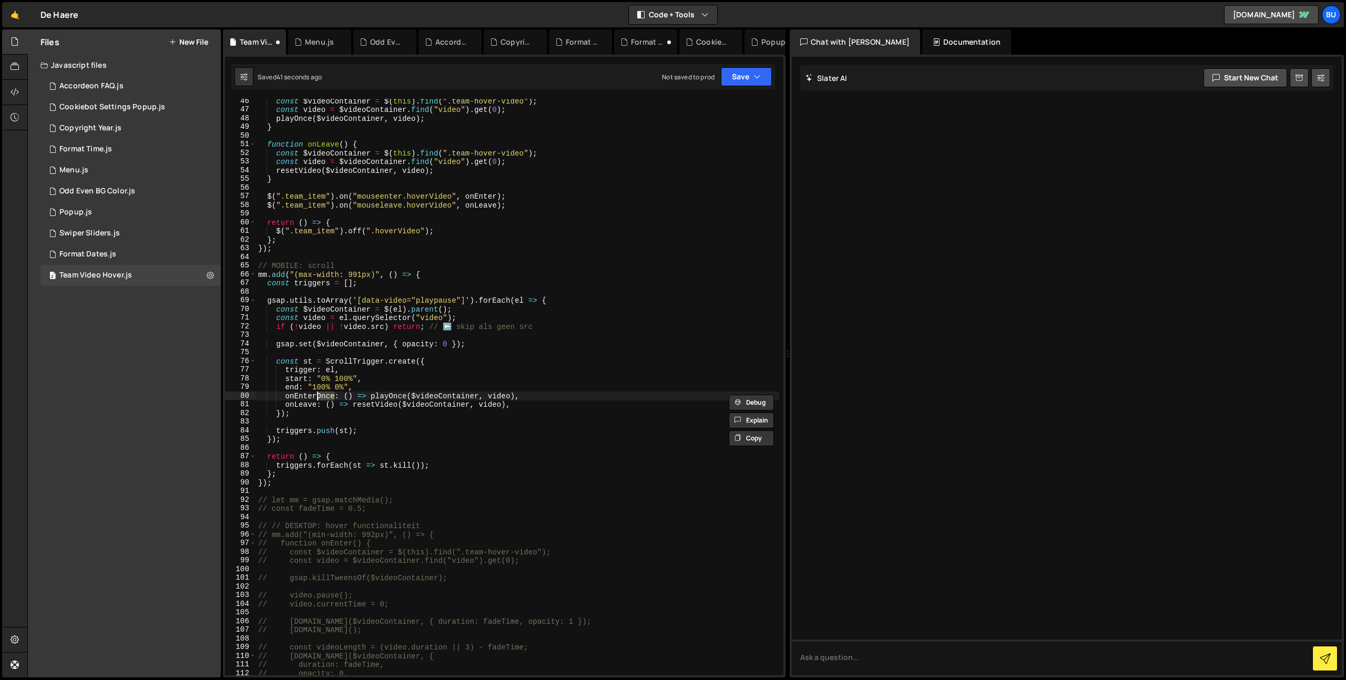
click at [315, 405] on div "const $videoContainer = $ ( this ) . find ( ".team-hover-video" ) ; const video…" at bounding box center [517, 394] width 523 height 594
paste textarea "Once"
type textarea "onLeaveOnce: () => resetVideo($videoContainer, video),"
click at [742, 77] on button "Save" at bounding box center [746, 76] width 51 height 19
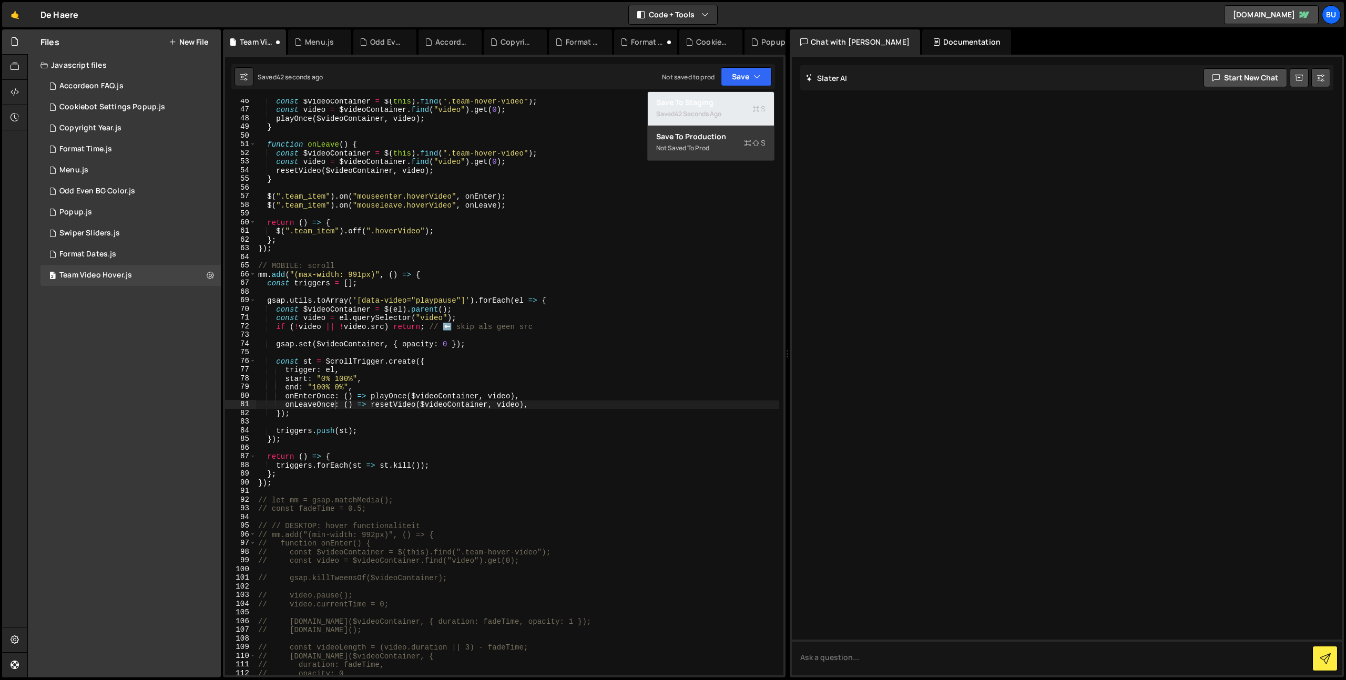
click at [716, 114] on div "42 seconds ago" at bounding box center [698, 113] width 47 height 9
click at [424, 352] on div "const $videoContainer = $ ( this ) . find ( ".team-hover-video" ) ; const video…" at bounding box center [517, 394] width 523 height 594
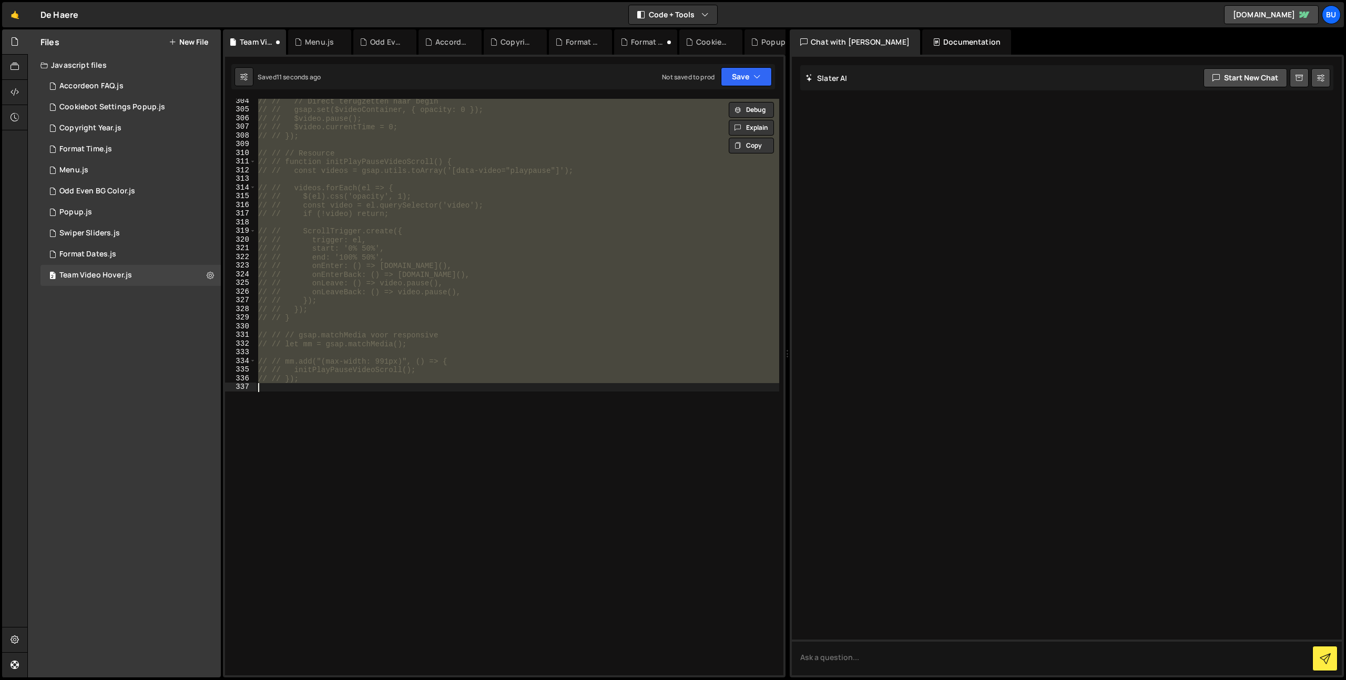
scroll to position [405, 0]
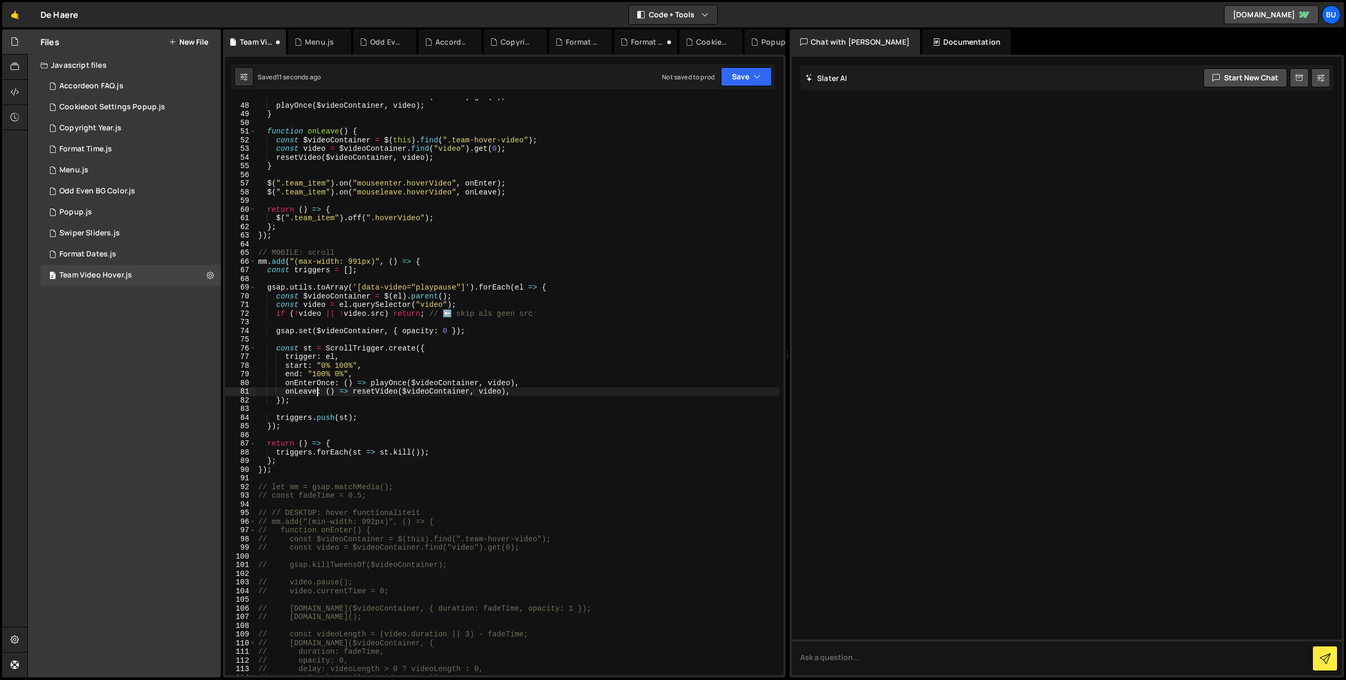
type textarea "onEnter: () => playOnce($videoContainer, video),"
click at [400, 413] on div "const video = $videoContainer . find ( "video" ) . get ( 0 ) ; playOnce ( $vide…" at bounding box center [517, 390] width 523 height 594
drag, startPoint x: 519, startPoint y: 376, endPoint x: 519, endPoint y: 369, distance: 7.9
click at [520, 373] on div "const video = $videoContainer . find ( "video" ) . get ( 0 ) ; playOnce ( $vide…" at bounding box center [517, 390] width 523 height 594
drag, startPoint x: 480, startPoint y: 401, endPoint x: 478, endPoint y: 389, distance: 12.3
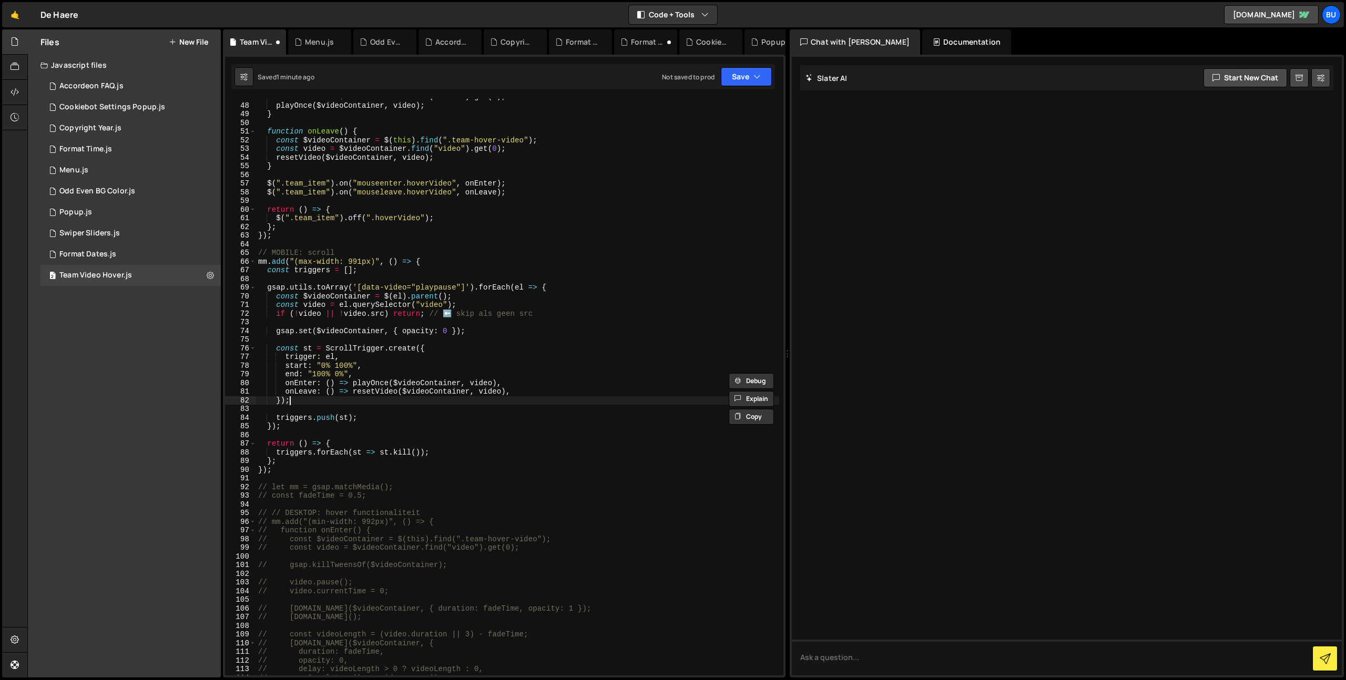
click at [480, 401] on div "const video = $videoContainer . find ( "video" ) . get ( 0 ) ; playOnce ( $vide…" at bounding box center [517, 390] width 523 height 594
click at [557, 367] on div "const video = $videoContainer . find ( "video" ) . get ( 0 ) ; playOnce ( $vide…" at bounding box center [517, 390] width 523 height 594
click at [342, 428] on div "const video = $videoContainer . find ( "video" ) . get ( 0 ) ; playOnce ( $vide…" at bounding box center [517, 390] width 523 height 594
click at [413, 401] on div "const video = $videoContainer . find ( "video" ) . get ( 0 ) ; playOnce ( $vide…" at bounding box center [517, 390] width 523 height 594
click at [542, 377] on div "const video = $videoContainer . find ( "video" ) . get ( 0 ) ; playOnce ( $vide…" at bounding box center [517, 390] width 523 height 594
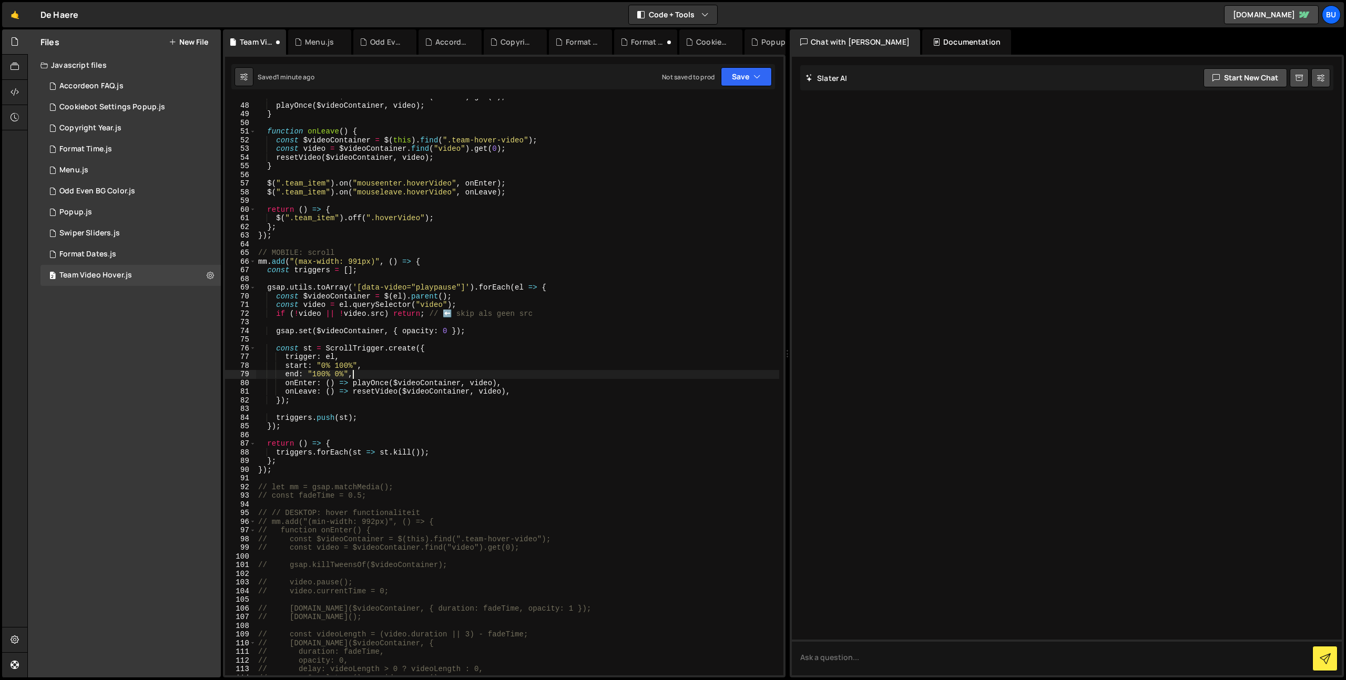
click at [535, 388] on div "const video = $videoContainer . find ( "video" ) . get ( 0 ) ; playOnce ( $vide…" at bounding box center [517, 390] width 523 height 594
click at [550, 378] on div "const video = $videoContainer . find ( "video" ) . get ( 0 ) ; playOnce ( $vide…" at bounding box center [517, 390] width 523 height 594
drag, startPoint x: 436, startPoint y: 381, endPoint x: 430, endPoint y: 367, distance: 15.1
click at [436, 381] on div "const video = $videoContainer . find ( "video" ) . get ( 0 ) ; playOnce ( $vide…" at bounding box center [517, 390] width 523 height 594
click at [405, 373] on div "const video = $videoContainer . find ( "video" ) . get ( 0 ) ; playOnce ( $vide…" at bounding box center [517, 390] width 523 height 594
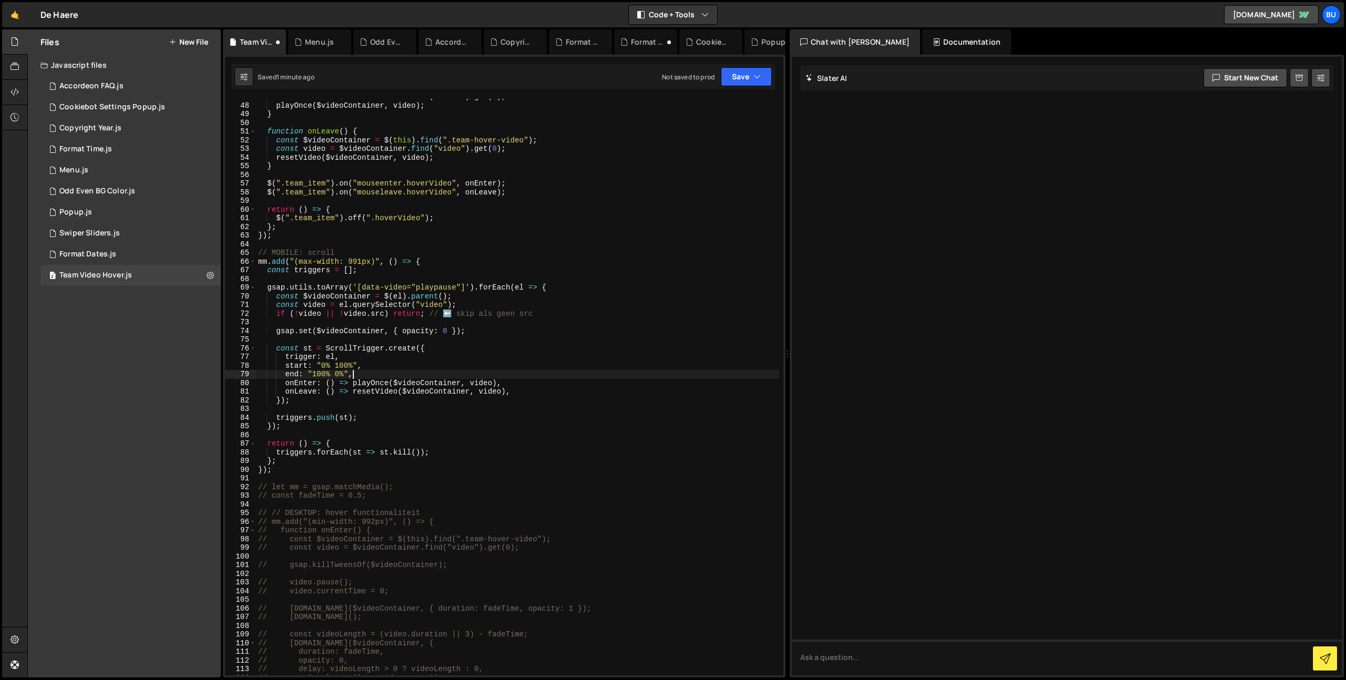
paste textarea "once: true,"
type textarea "end: "100% 0%","
paste textarea "once: true,"
drag, startPoint x: 759, startPoint y: 75, endPoint x: 746, endPoint y: 87, distance: 17.5
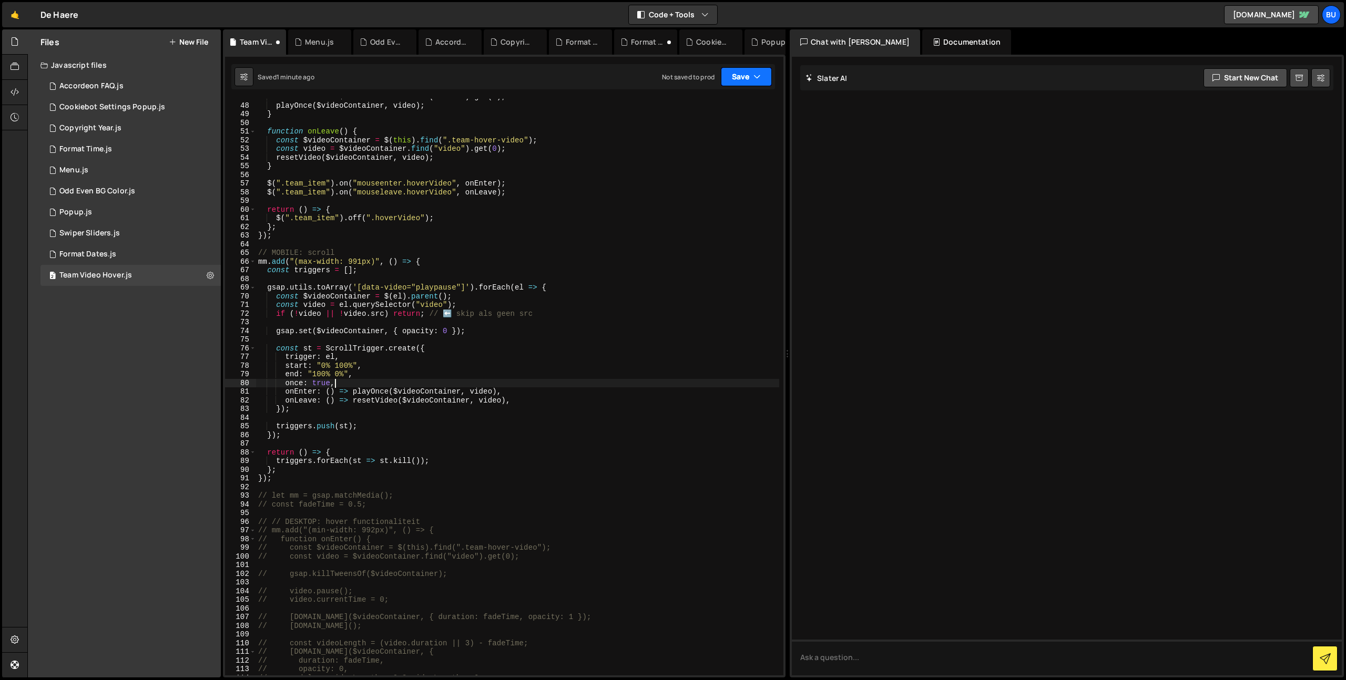
click at [759, 75] on icon "button" at bounding box center [756, 76] width 7 height 11
click at [721, 111] on div "Saved 1 minute ago" at bounding box center [710, 114] width 109 height 13
click at [345, 481] on div "const video = $videoContainer . find ( "video" ) . get ( 0 ) ; playOnce ( $vide…" at bounding box center [517, 390] width 523 height 594
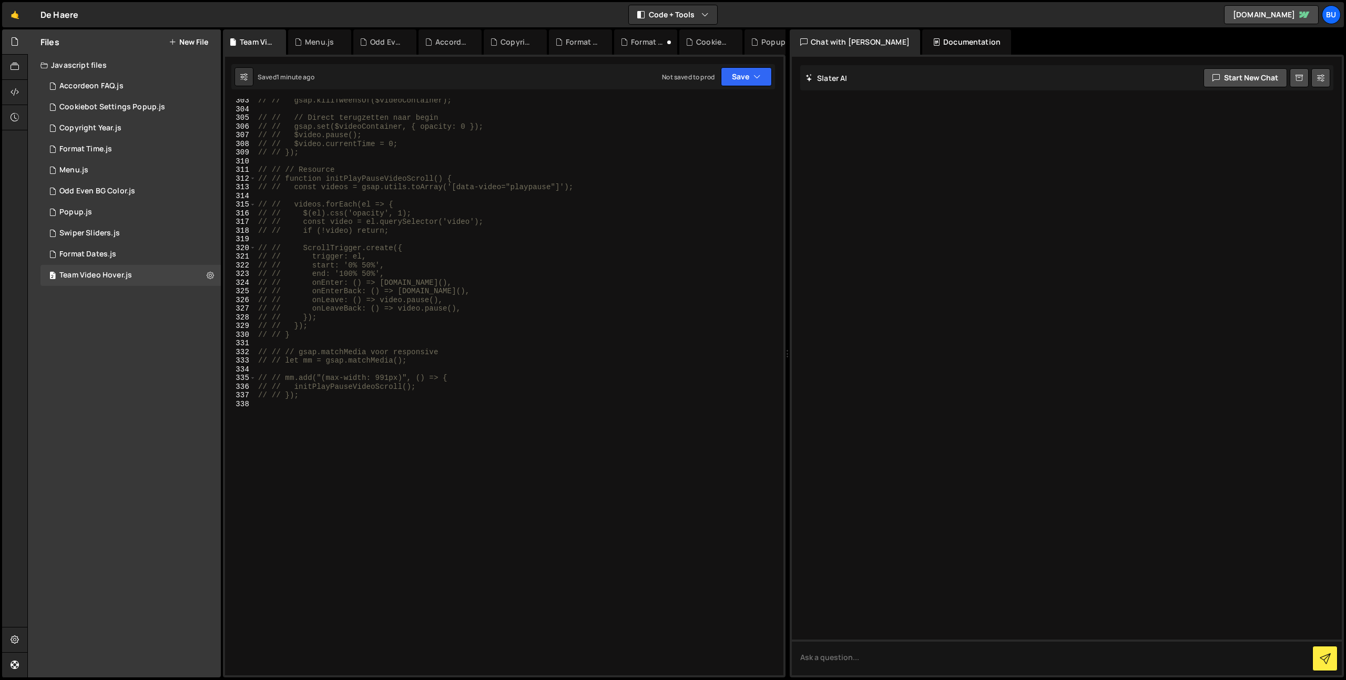
scroll to position [2639, 0]
click at [376, 419] on div "// // // Direct terugzetten naar begin // // gsap.set($videoContainer, { opacit…" at bounding box center [517, 394] width 523 height 594
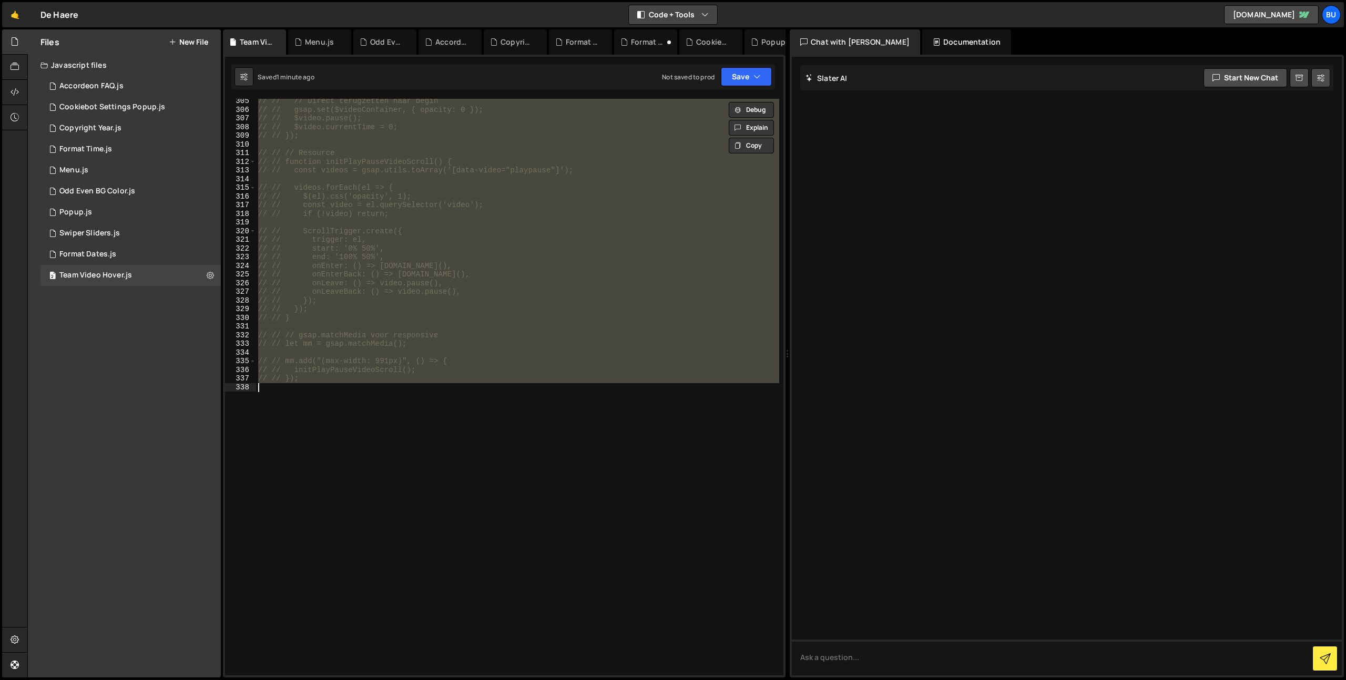
scroll to position [497, 0]
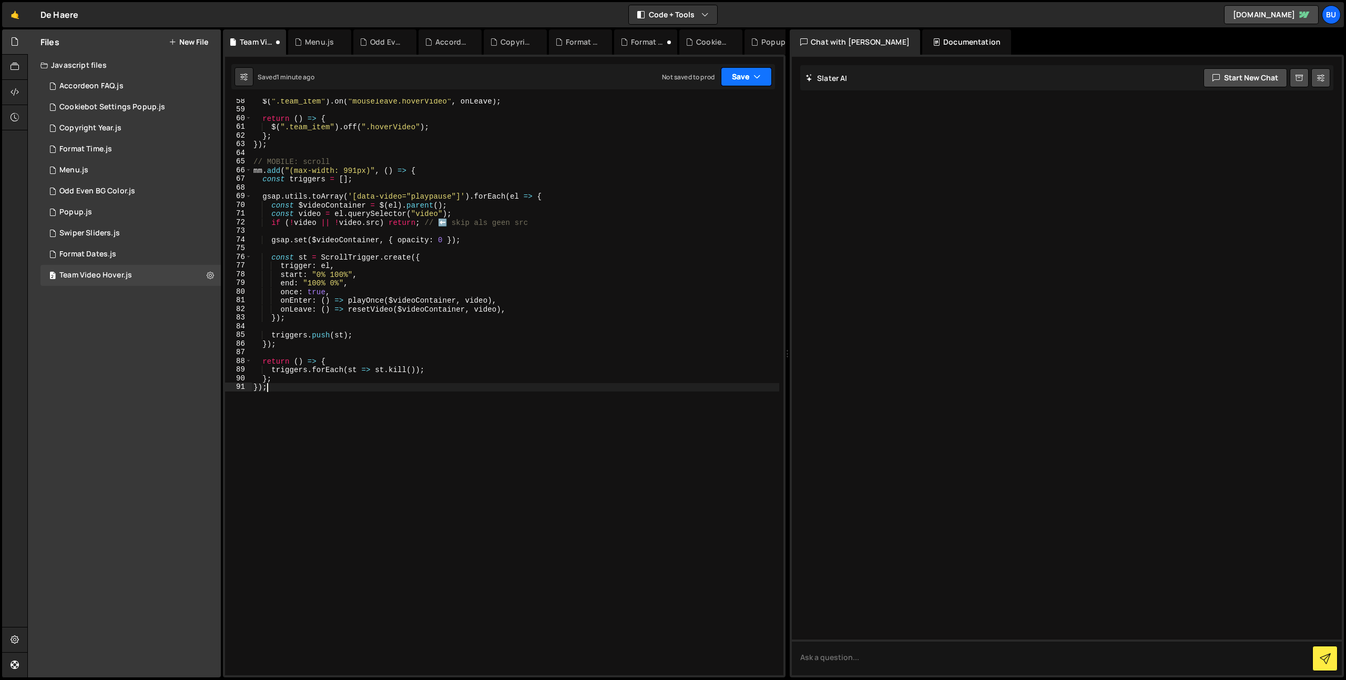
click at [759, 73] on icon "button" at bounding box center [756, 76] width 7 height 11
click at [730, 106] on div "Save to Staging S" at bounding box center [710, 102] width 109 height 11
click at [473, 145] on div "$ ( ".team_item" ) . on ( "mouseleave.hoverVideo" , onLeave ) ; return ( ) => {…" at bounding box center [515, 394] width 528 height 594
click at [544, 193] on div "$ ( ".team_item" ) . on ( "mouseleave.hoverVideo" , onLeave ) ; return ( ) => {…" at bounding box center [515, 394] width 528 height 594
click at [523, 213] on div "$ ( ".team_item" ) . on ( "mouseleave.hoverVideo" , onLeave ) ; return ( ) => {…" at bounding box center [515, 394] width 528 height 594
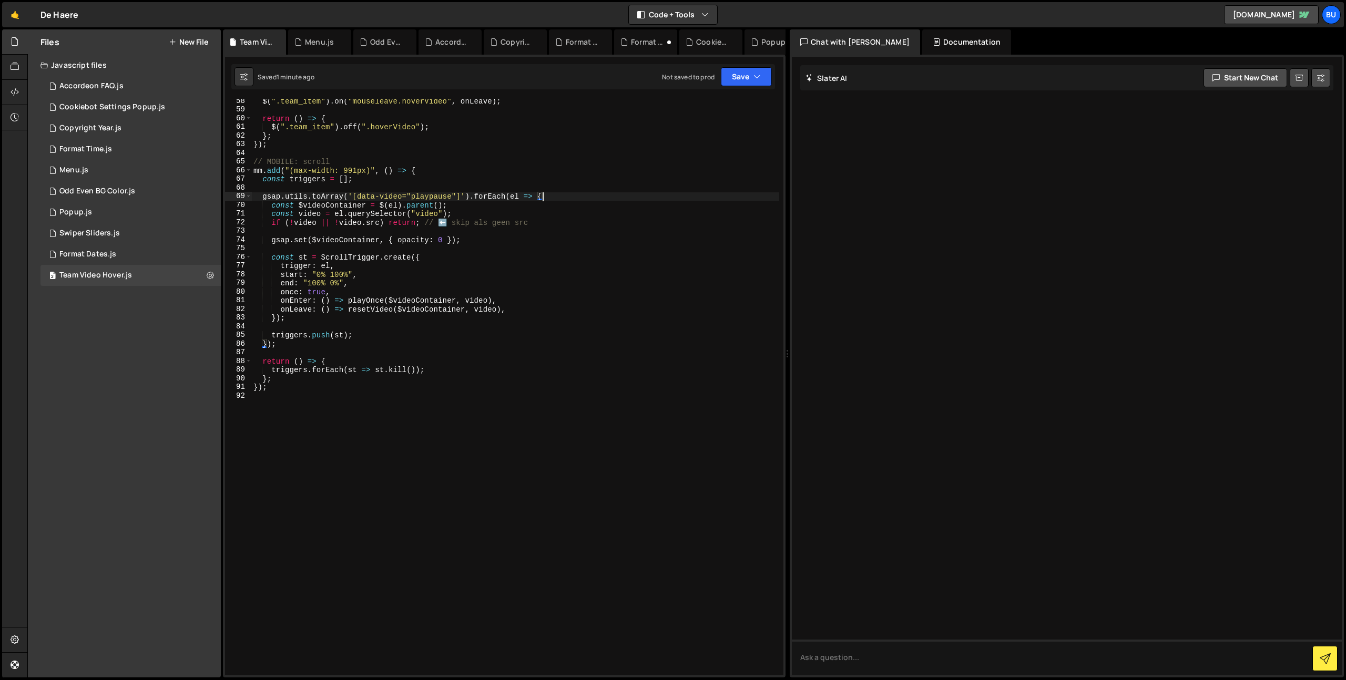
type textarea "const video = el.querySelector("video");"
click at [124, 170] on div "1 Menu.js 0" at bounding box center [130, 170] width 180 height 21
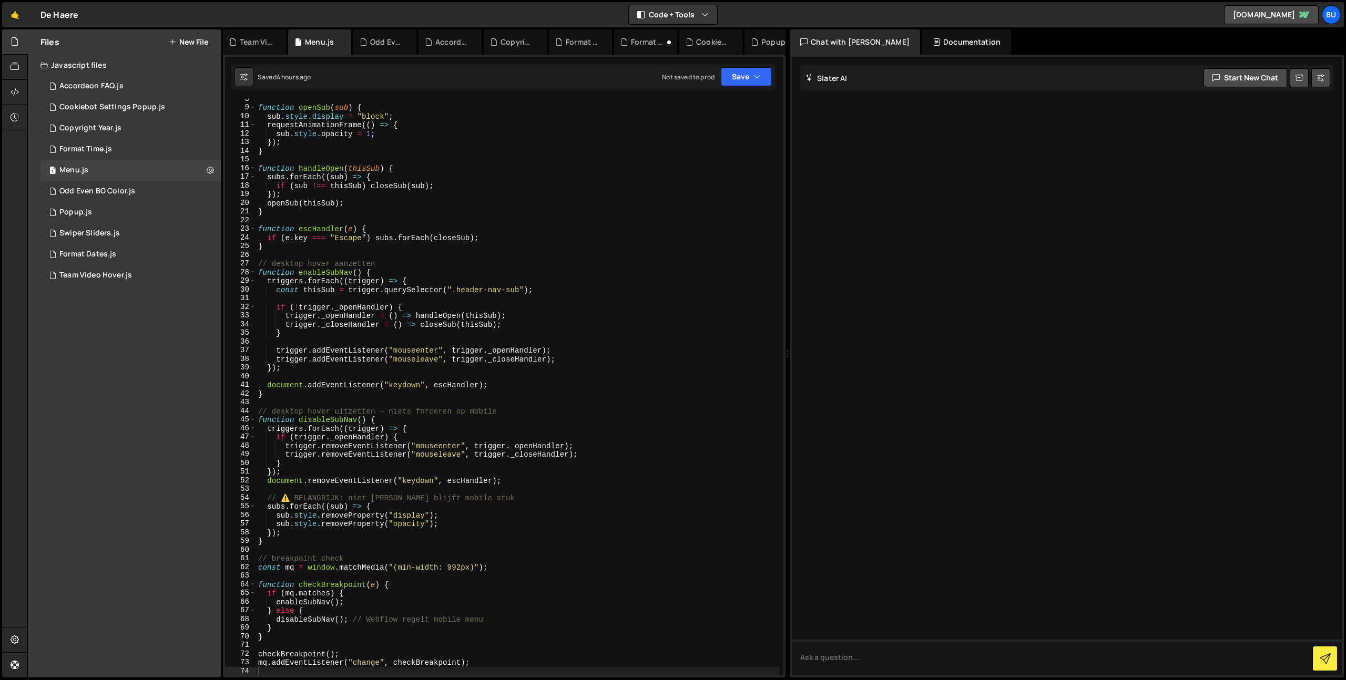
click at [482, 257] on div "function openSub ( sub ) { sub . style . display = "block" ; requestAnimationFr…" at bounding box center [517, 392] width 523 height 594
click at [598, 326] on div "function openSub ( sub ) { sub . style . display = "block" ; requestAnimationFr…" at bounding box center [517, 392] width 523 height 594
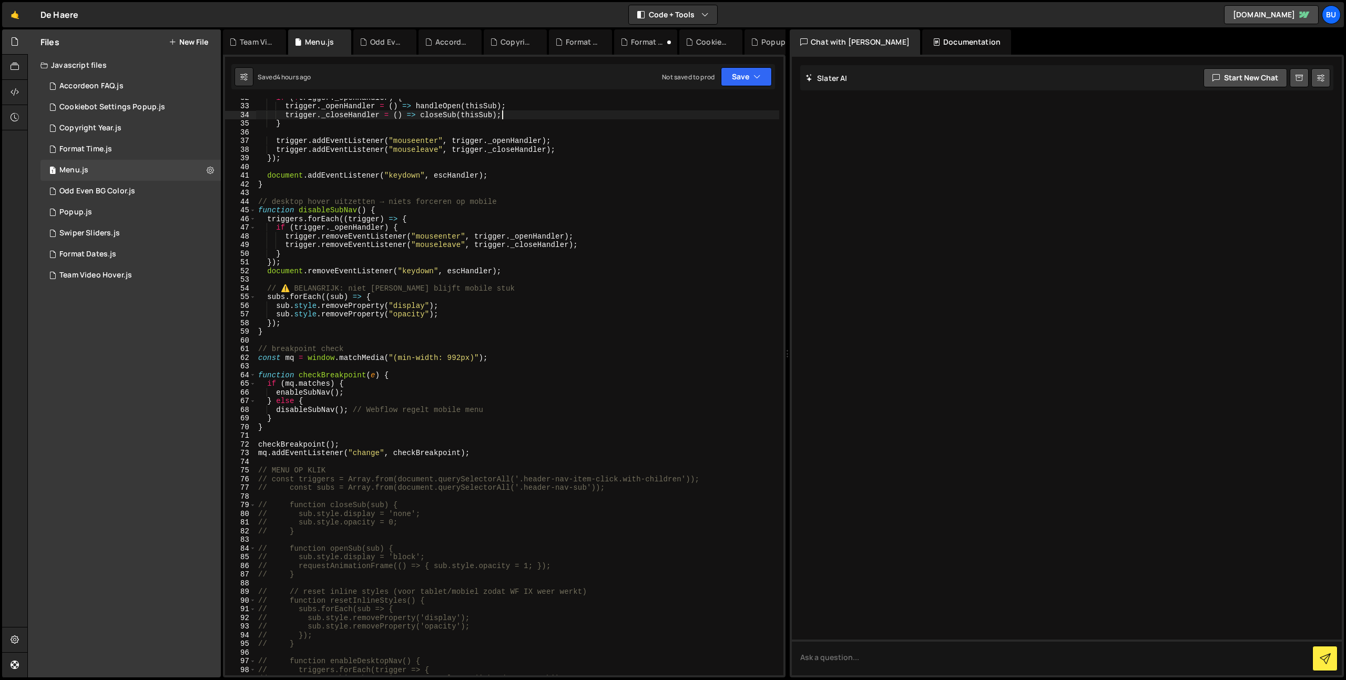
scroll to position [274, 0]
click at [594, 316] on div "if ( ! trigger . _openHandler ) { trigger . _openHandler = ( ) => handleOpen ( …" at bounding box center [517, 390] width 523 height 594
click at [626, 306] on div "if ( ! trigger . _openHandler ) { trigger . _openHandler = ( ) => handleOpen ( …" at bounding box center [517, 390] width 523 height 594
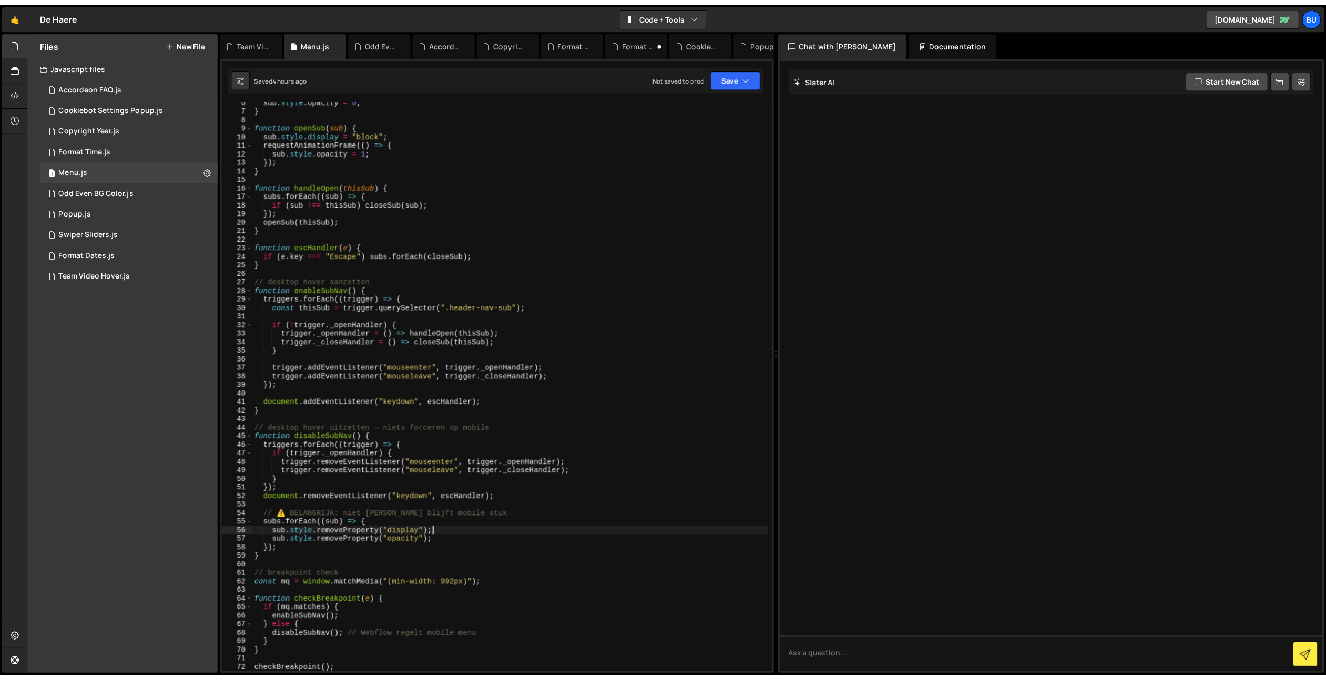
scroll to position [0, 0]
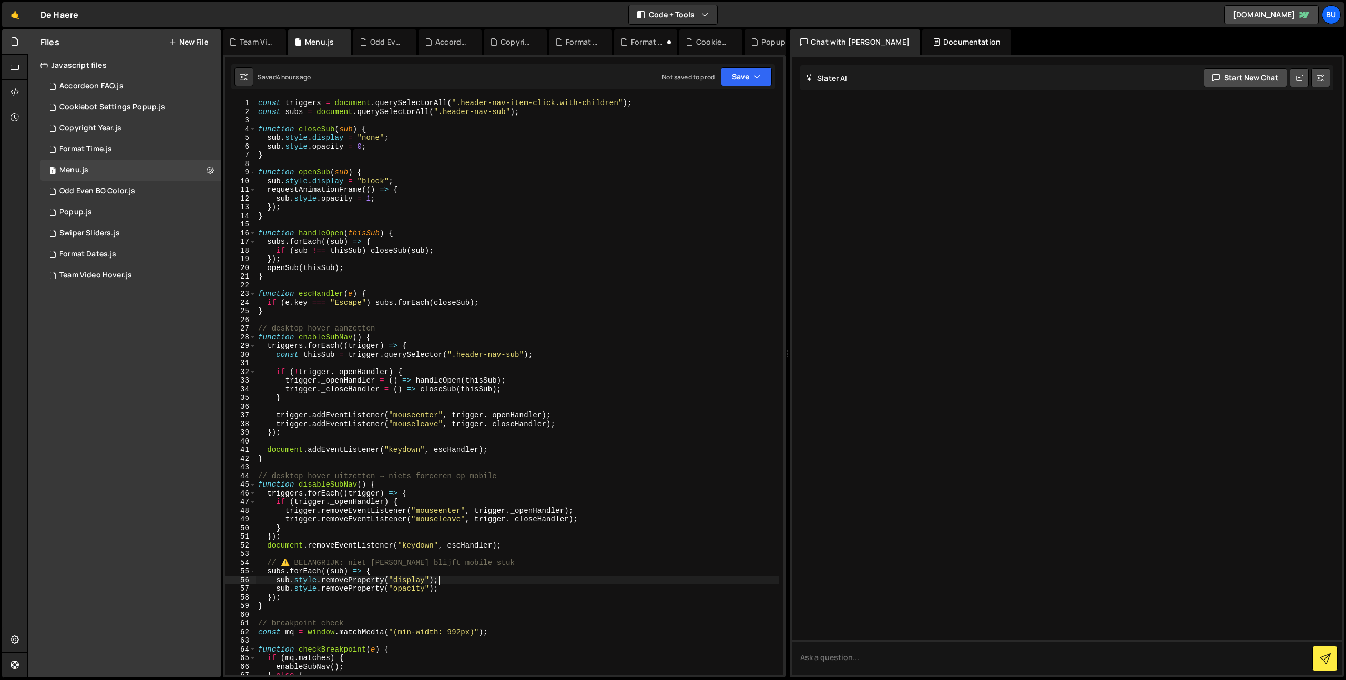
click at [395, 179] on div "const triggers = document . querySelectorAll ( ".header-nav-item-click.with-chi…" at bounding box center [517, 396] width 523 height 594
click at [421, 192] on div "const triggers = document . querySelectorAll ( ".header-nav-item-click.with-chi…" at bounding box center [517, 396] width 523 height 594
click at [423, 200] on div "const triggers = document . querySelectorAll ( ".header-nav-item-click.with-chi…" at bounding box center [517, 396] width 523 height 594
click at [438, 182] on div "const triggers = document . querySelectorAll ( ".header-nav-item-click.with-chi…" at bounding box center [517, 396] width 523 height 594
click at [426, 191] on div "const triggers = document . querySelectorAll ( ".header-nav-item-click.with-chi…" at bounding box center [517, 396] width 523 height 594
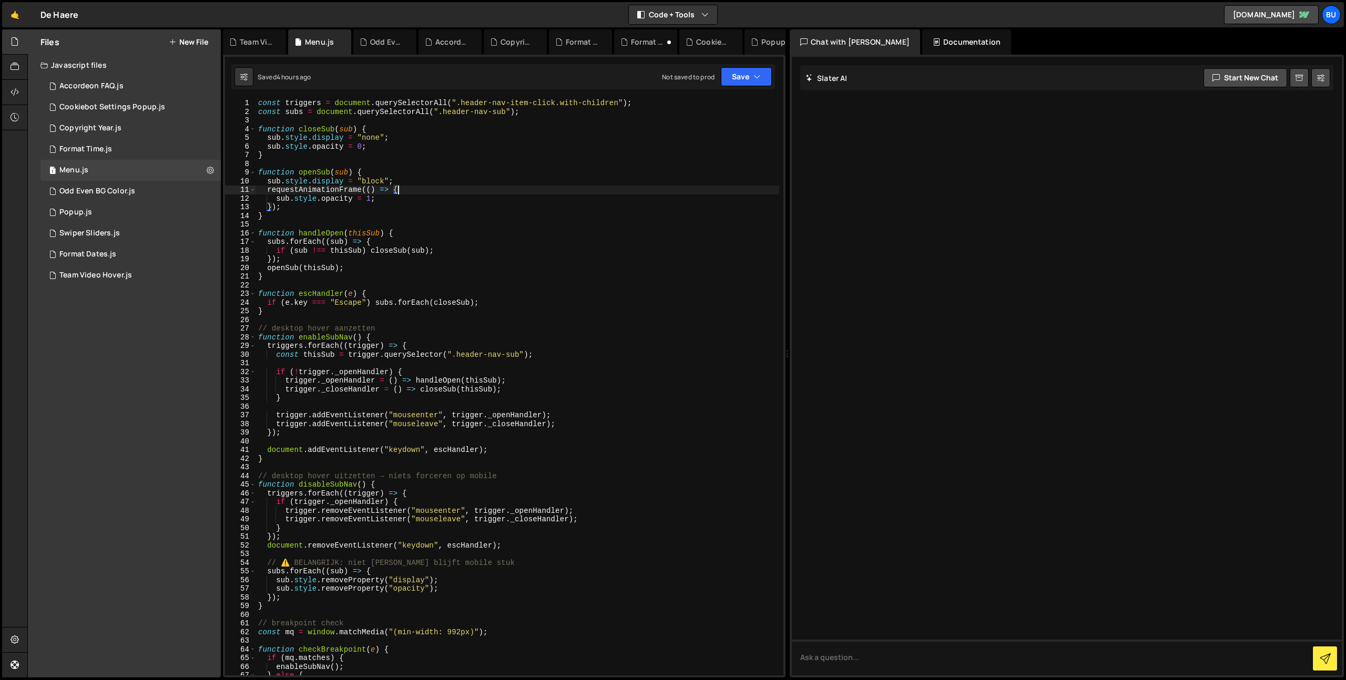
click at [418, 201] on div "const triggers = document . querySelectorAll ( ".header-nav-item-click.with-chi…" at bounding box center [517, 396] width 523 height 594
click at [433, 190] on div "const triggers = document . querySelectorAll ( ".header-nav-item-click.with-chi…" at bounding box center [517, 396] width 523 height 594
click at [473, 178] on div "const triggers = document . querySelectorAll ( ".header-nav-item-click.with-chi…" at bounding box center [517, 396] width 523 height 594
drag, startPoint x: 534, startPoint y: 149, endPoint x: 529, endPoint y: 141, distance: 9.5
click at [534, 149] on div "const triggers = document . querySelectorAll ( ".header-nav-item-click.with-chi…" at bounding box center [517, 396] width 523 height 594
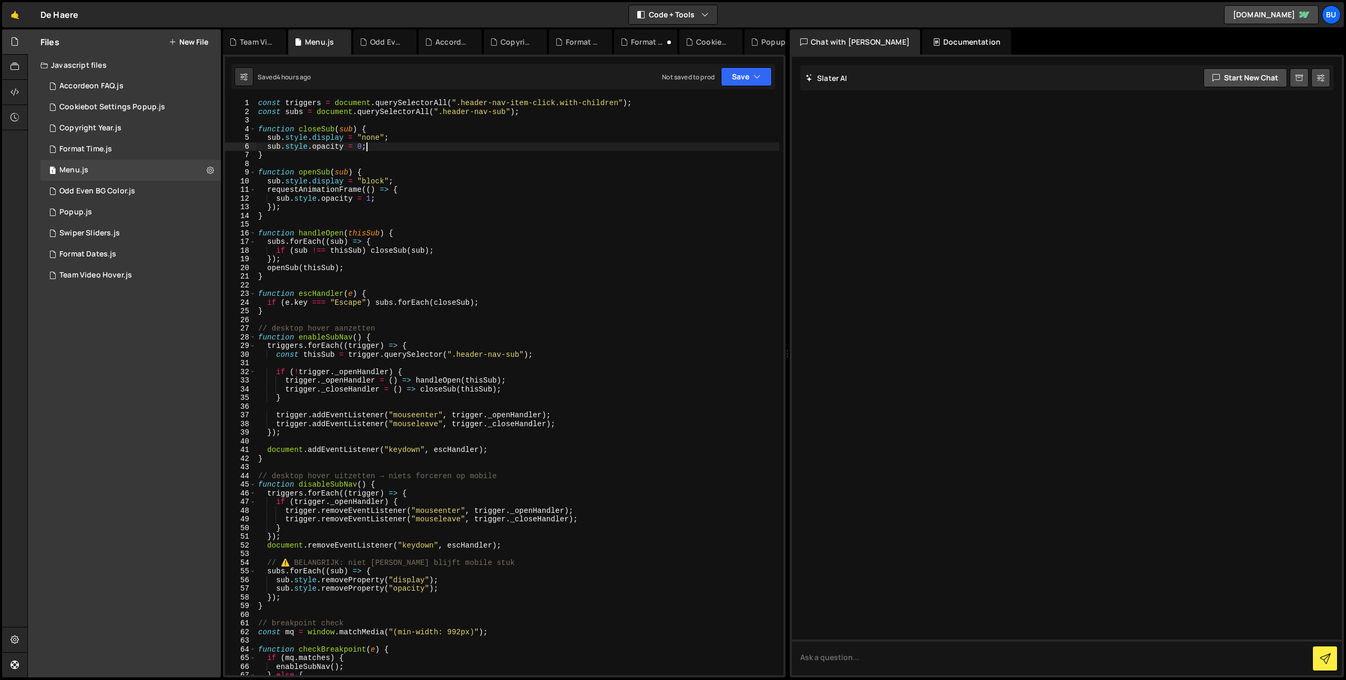
click at [593, 152] on div "const triggers = document . querySelectorAll ( ".header-nav-item-click.with-chi…" at bounding box center [517, 396] width 523 height 594
click at [644, 125] on div "const triggers = document . querySelectorAll ( ".header-nav-item-click.with-chi…" at bounding box center [517, 396] width 523 height 594
click at [97, 172] on div "1 Menu.js 0" at bounding box center [130, 170] width 180 height 21
click at [421, 198] on div "const triggers = document . querySelectorAll ( ".header-nav-item-click.with-chi…" at bounding box center [512, 396] width 513 height 594
click at [515, 156] on div "const triggers = document . querySelectorAll ( ".header-nav-item-click.with-chi…" at bounding box center [512, 396] width 513 height 594
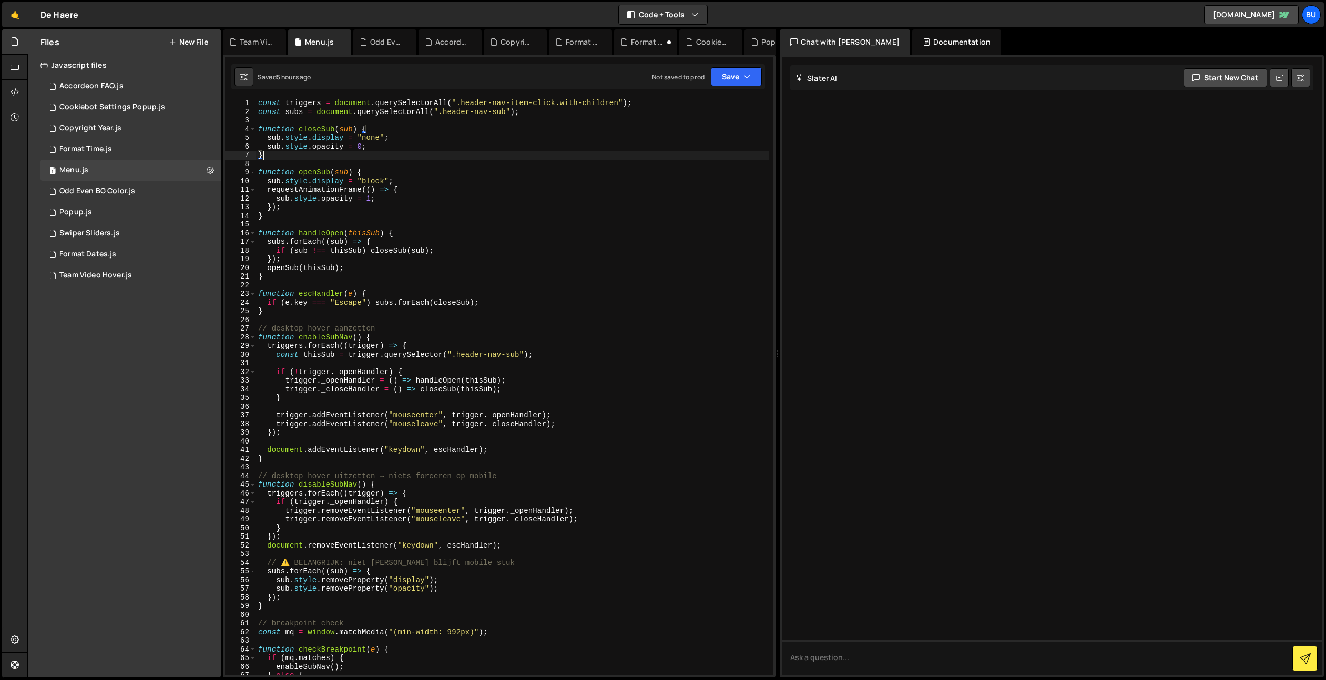
click at [425, 190] on div "const triggers = document . querySelectorAll ( ".header-nav-item-click.with-chi…" at bounding box center [512, 396] width 513 height 594
click at [314, 171] on div "const triggers = document . querySelectorAll ( ".header-nav-item-click.with-chi…" at bounding box center [512, 396] width 513 height 594
drag, startPoint x: 314, startPoint y: 171, endPoint x: 326, endPoint y: 170, distance: 12.2
click at [314, 171] on div "const triggers = document . querySelectorAll ( ".header-nav-item-click.with-chi…" at bounding box center [512, 396] width 513 height 594
click at [410, 175] on div "const triggers = document . querySelectorAll ( ".header-nav-item-click.with-chi…" at bounding box center [512, 396] width 513 height 594
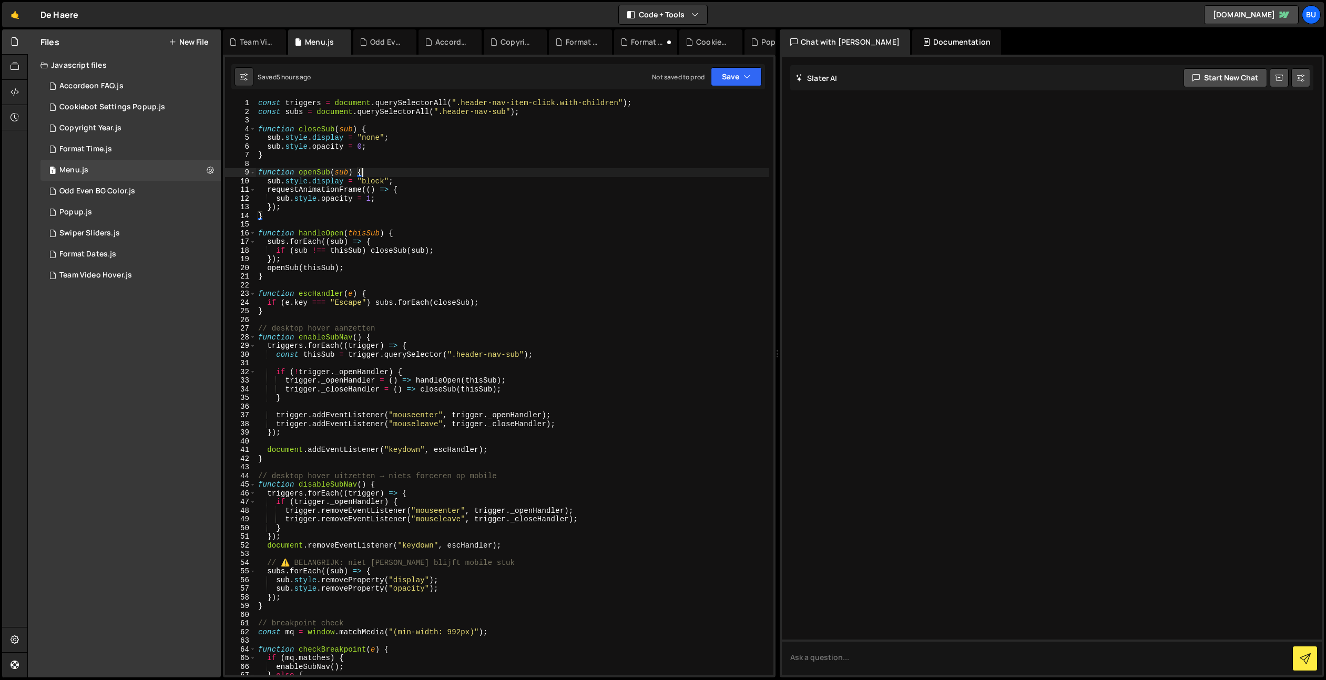
click at [430, 182] on div "const triggers = document . querySelectorAll ( ".header-nav-item-click.with-chi…" at bounding box center [512, 396] width 513 height 594
drag, startPoint x: 403, startPoint y: 198, endPoint x: 414, endPoint y: 191, distance: 13.0
click at [414, 191] on div "const triggers = document . querySelectorAll ( ".header-nav-item-click.with-chi…" at bounding box center [512, 396] width 513 height 594
click at [401, 211] on div "const triggers = document . querySelectorAll ( ".header-nav-item-click.with-chi…" at bounding box center [512, 396] width 513 height 594
click at [413, 147] on div "const triggers = document . querySelectorAll ( ".header-nav-item-click.with-chi…" at bounding box center [512, 396] width 513 height 594
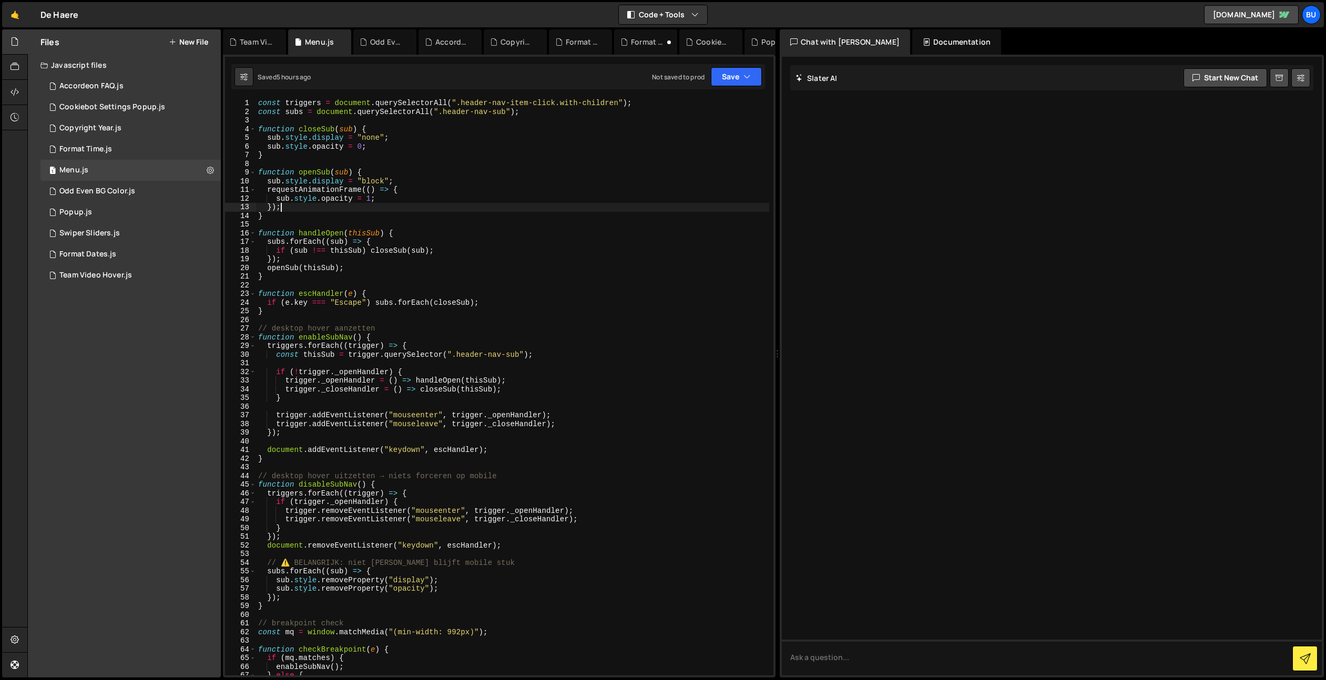
type textarea "sub.style.opacity = 0;"
